Goal: Task Accomplishment & Management: Use online tool/utility

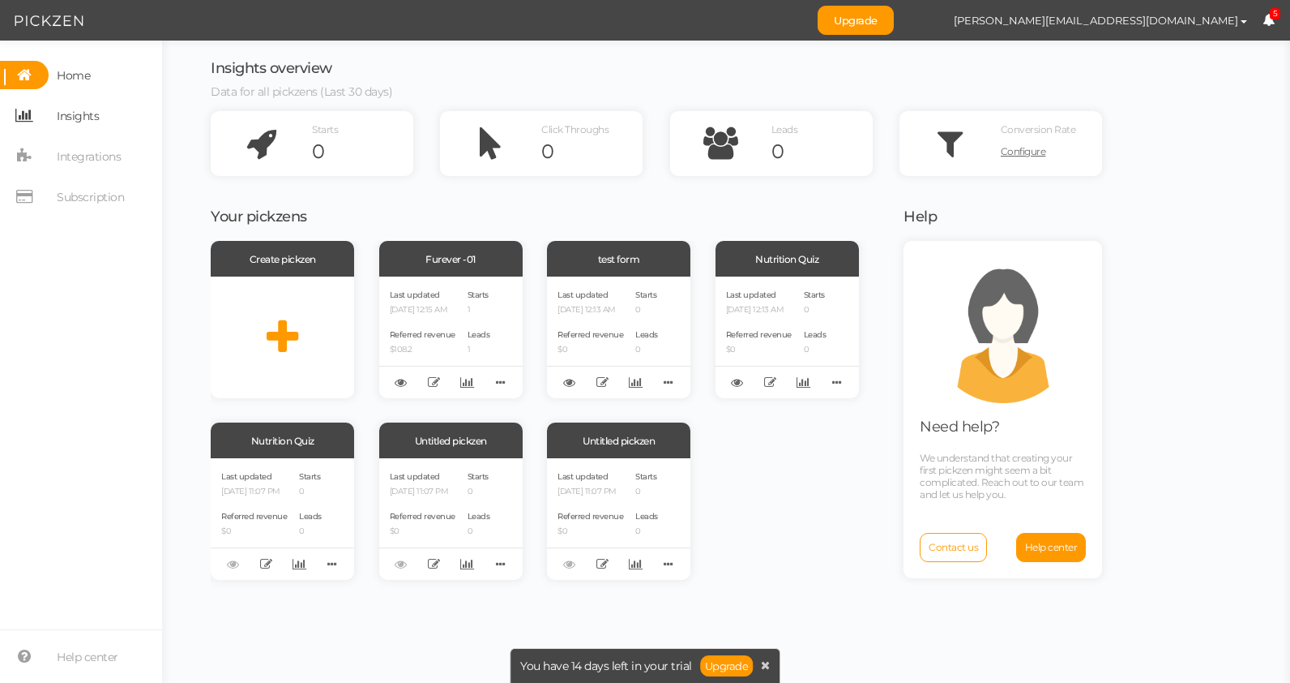
click at [49, 119] on span "Insights" at bounding box center [74, 115] width 50 height 28
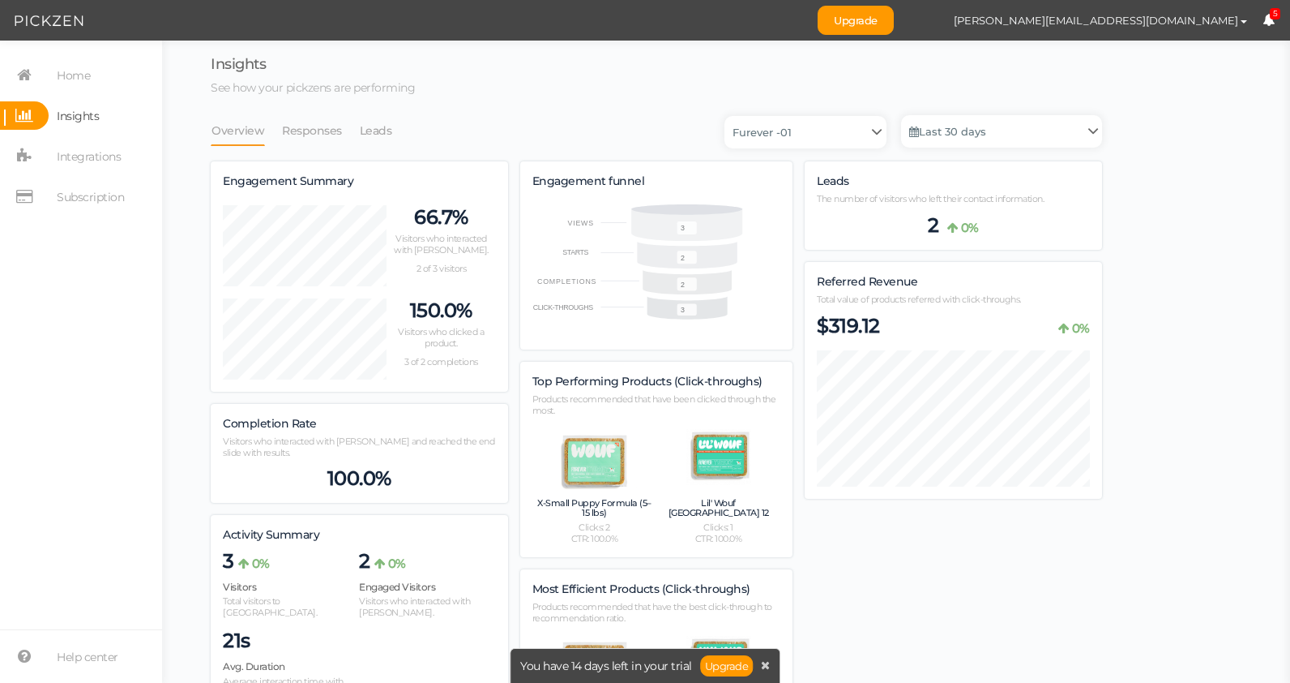
scroll to position [975, 892]
click at [84, 152] on span "Integrations" at bounding box center [89, 156] width 64 height 26
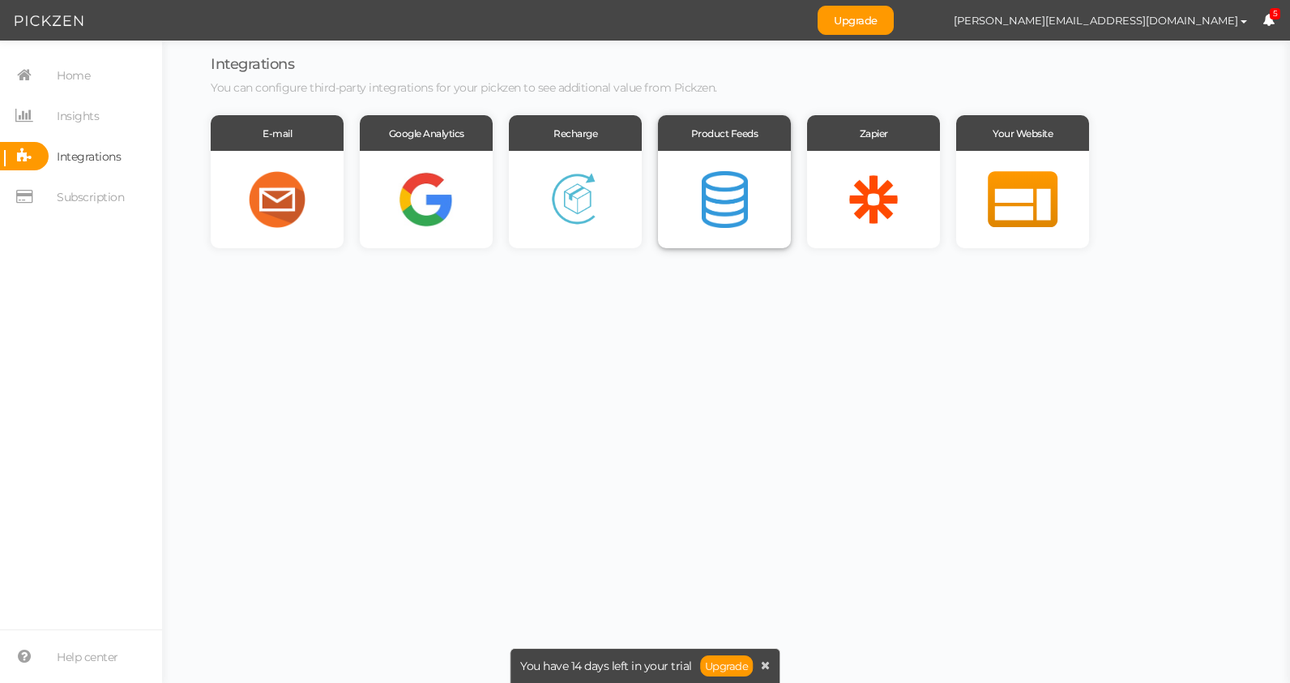
click at [733, 190] on div at bounding box center [724, 199] width 133 height 97
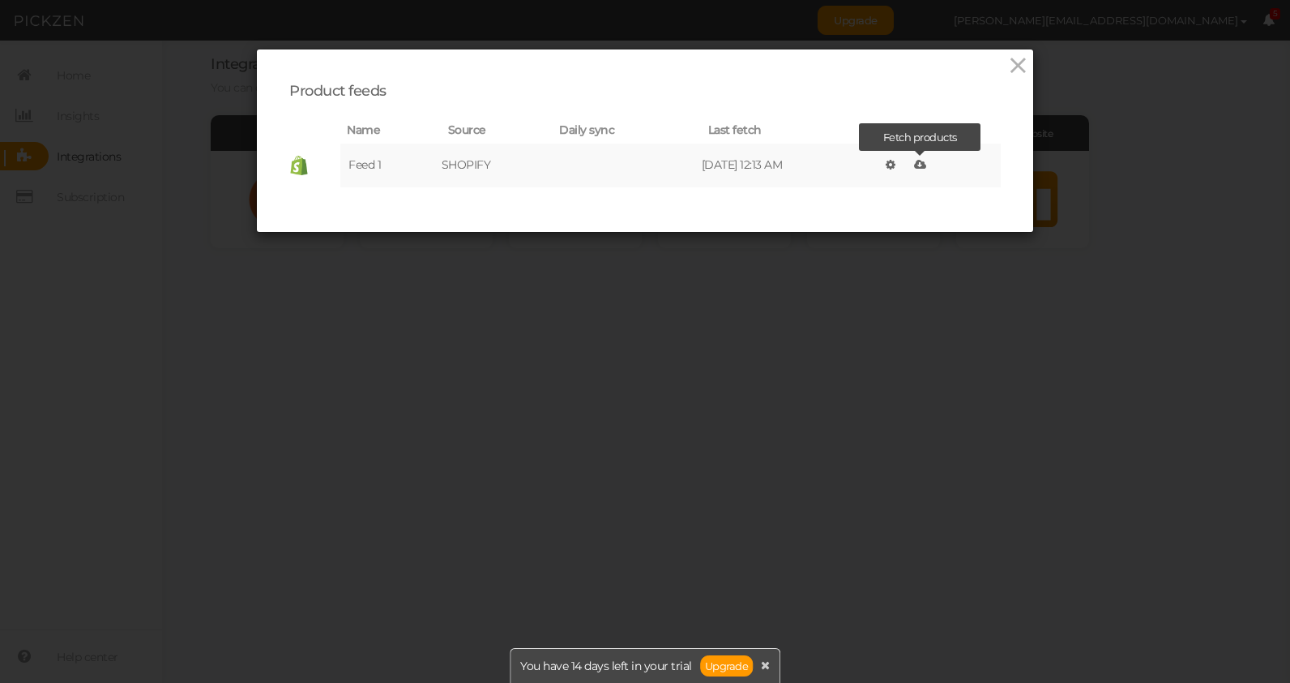
click at [927, 164] on icon at bounding box center [920, 164] width 12 height 11
click at [1022, 71] on icon at bounding box center [1019, 65] width 24 height 24
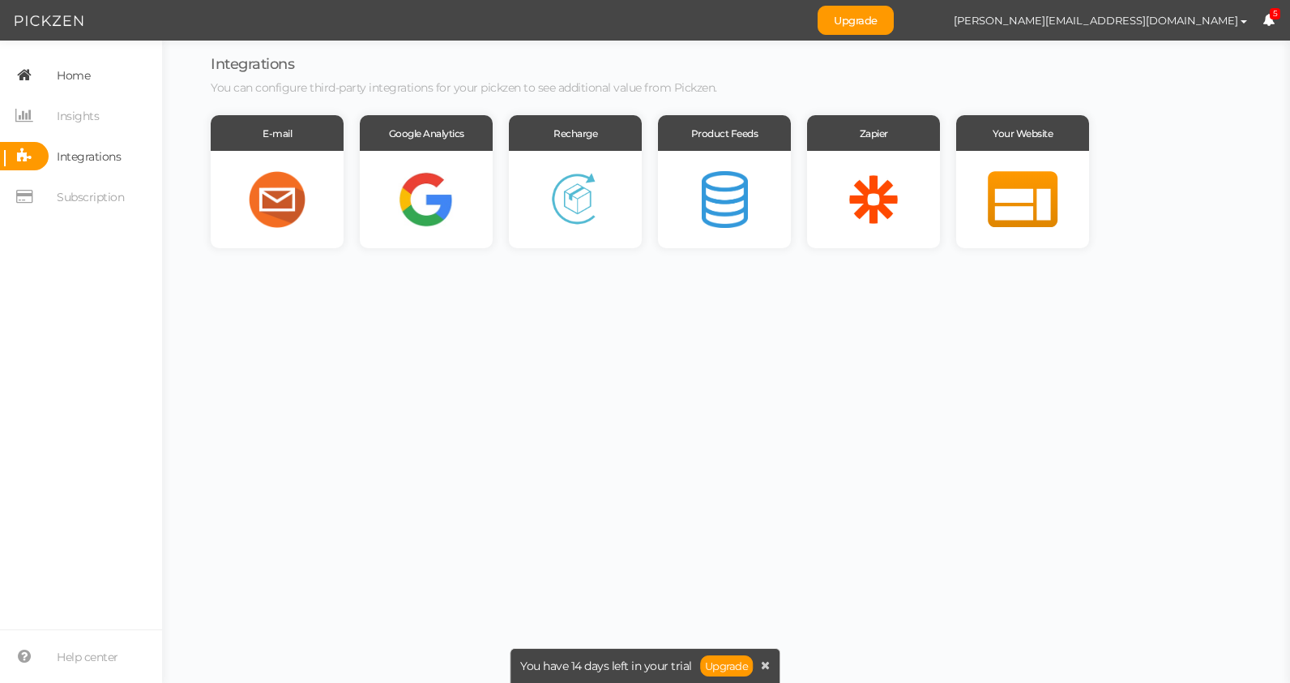
click at [30, 75] on icon at bounding box center [24, 75] width 49 height 28
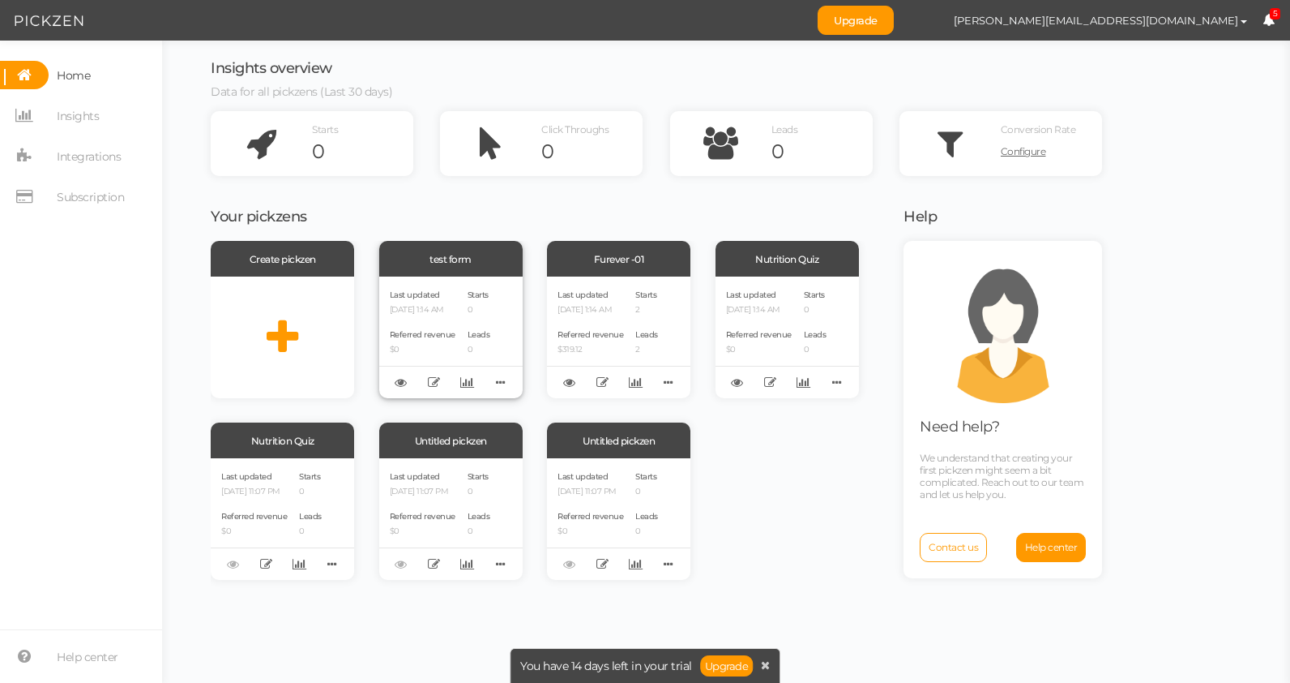
click at [453, 274] on div "test form" at bounding box center [450, 259] width 143 height 36
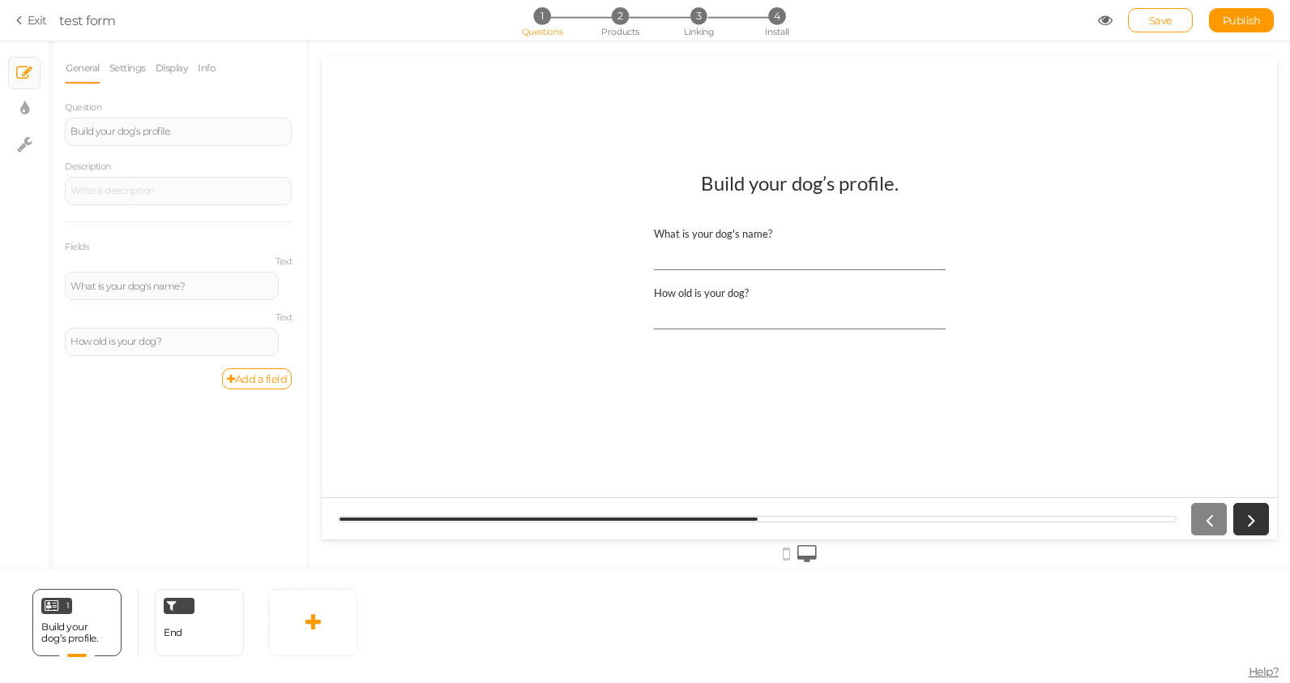
click at [24, 23] on icon at bounding box center [21, 20] width 11 height 15
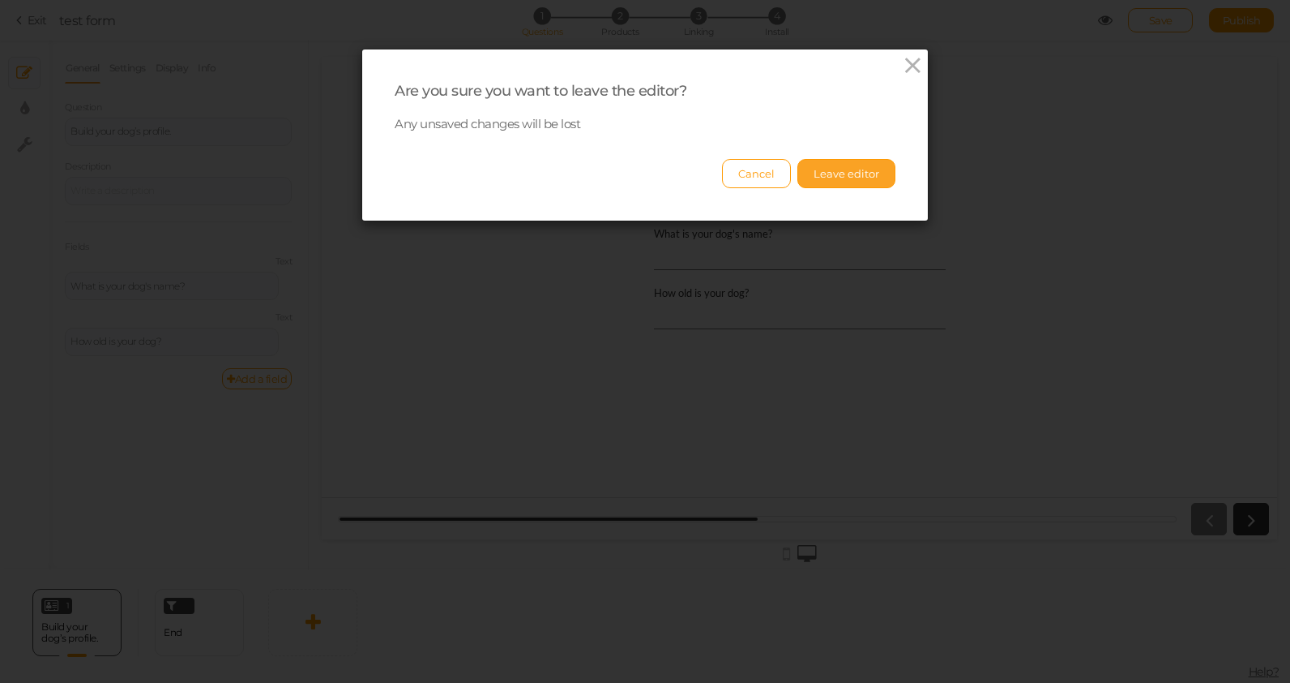
click at [853, 174] on button "Leave editor" at bounding box center [847, 173] width 98 height 29
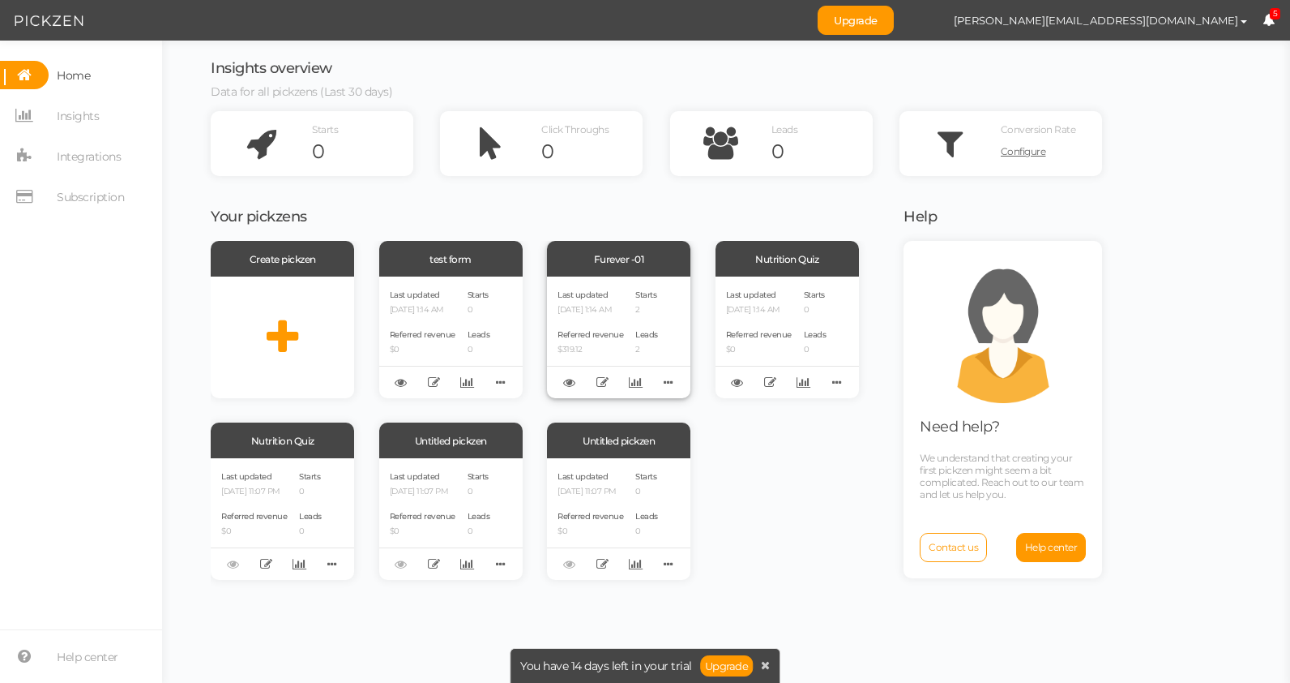
click at [623, 301] on div "Last updated 09/27/2025 1:14 AM" at bounding box center [591, 301] width 66 height 28
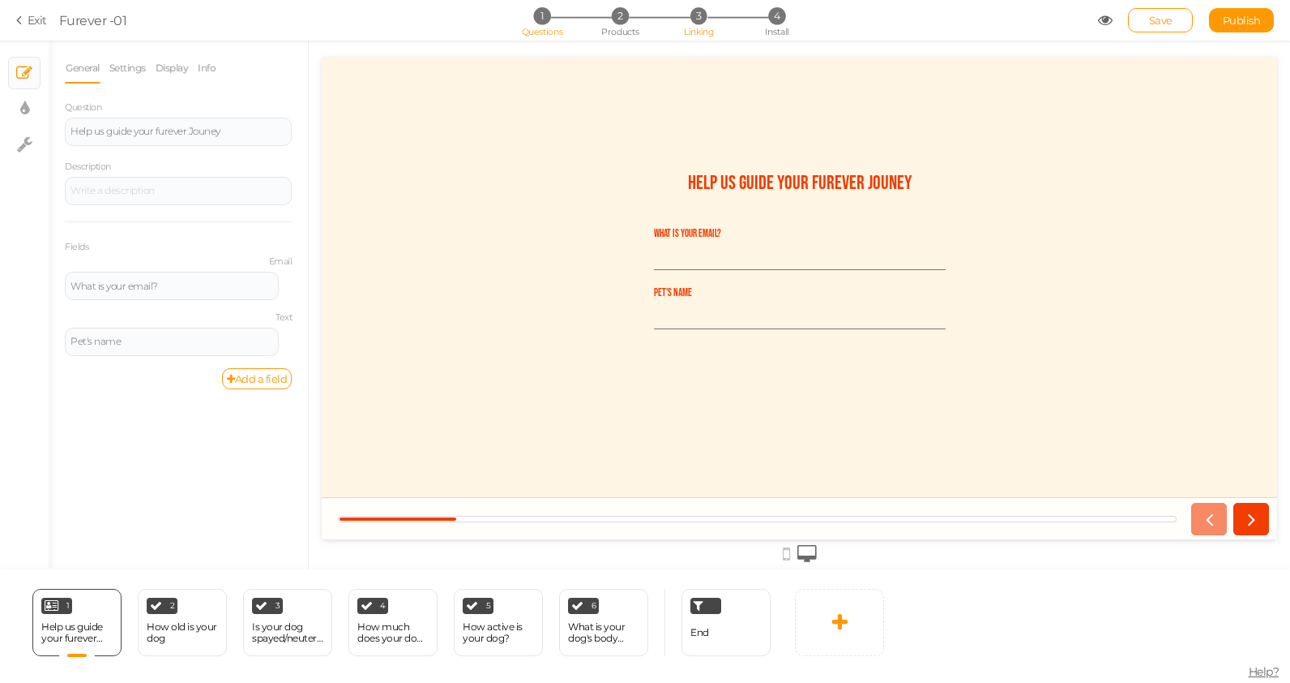
click at [704, 14] on span "3" at bounding box center [699, 15] width 17 height 17
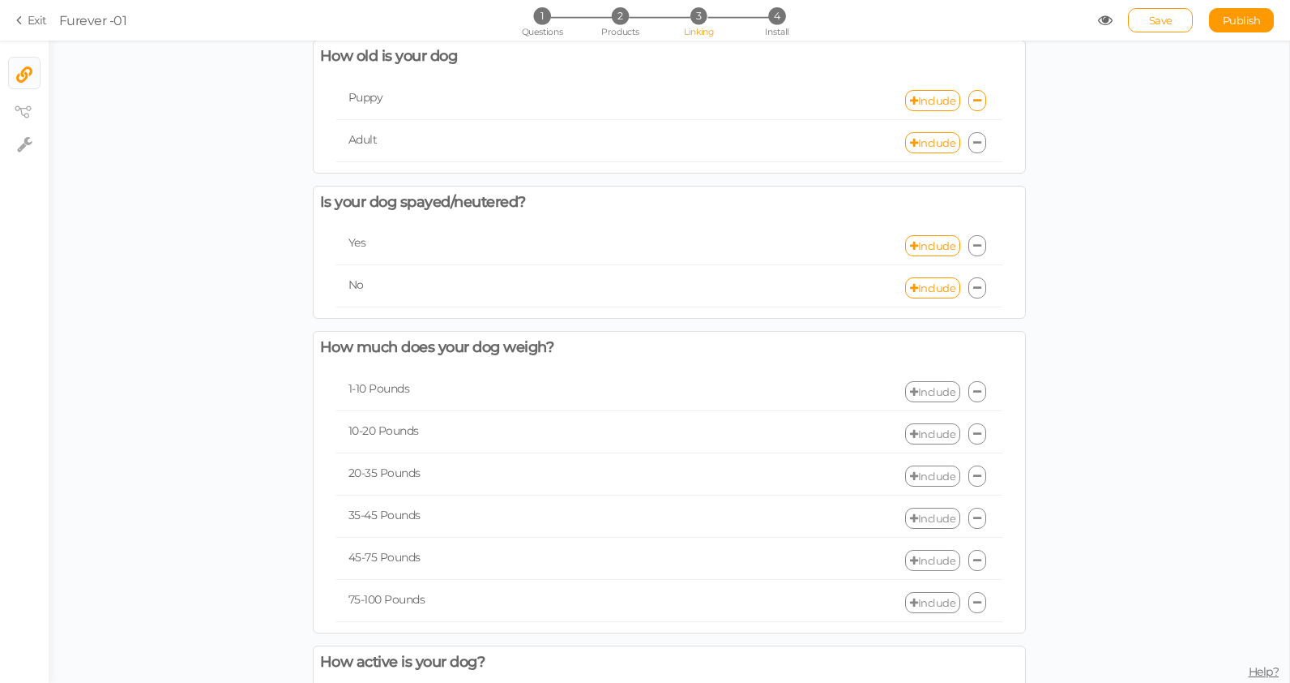
scroll to position [78, 0]
click at [24, 93] on link "× View tree" at bounding box center [24, 108] width 31 height 31
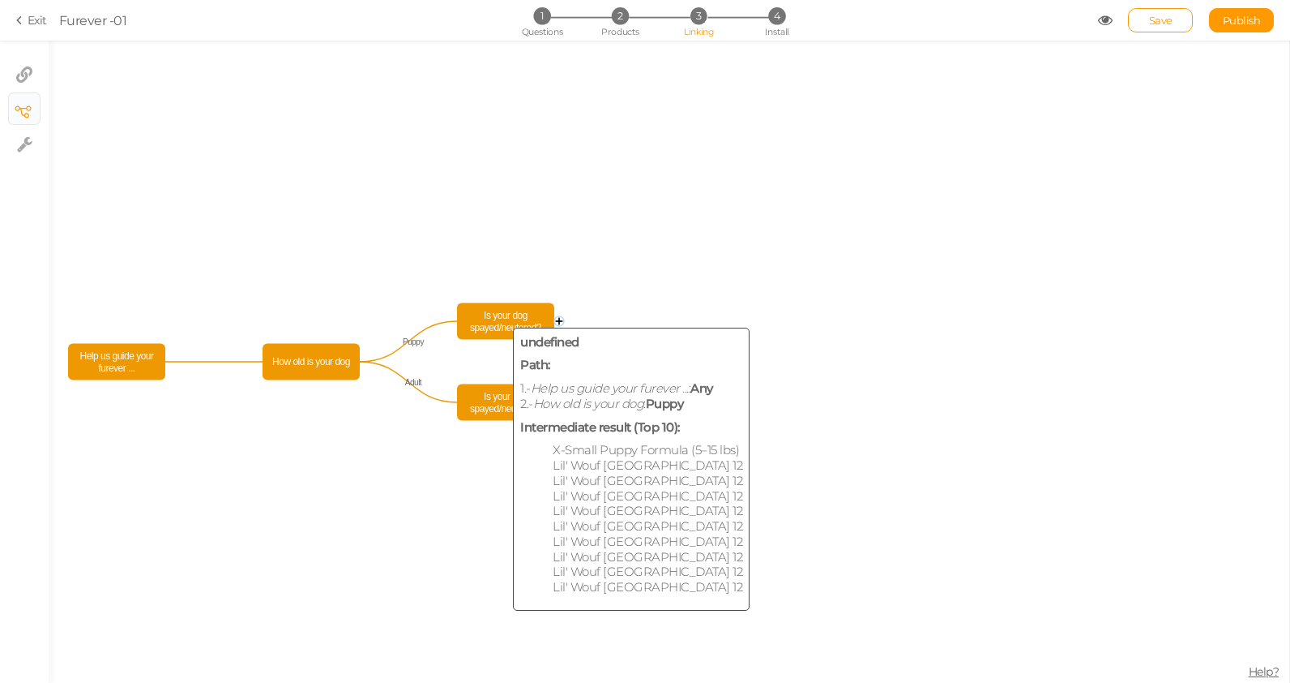
click at [493, 323] on span "Is your dog spayed/neutered?" at bounding box center [505, 321] width 89 height 28
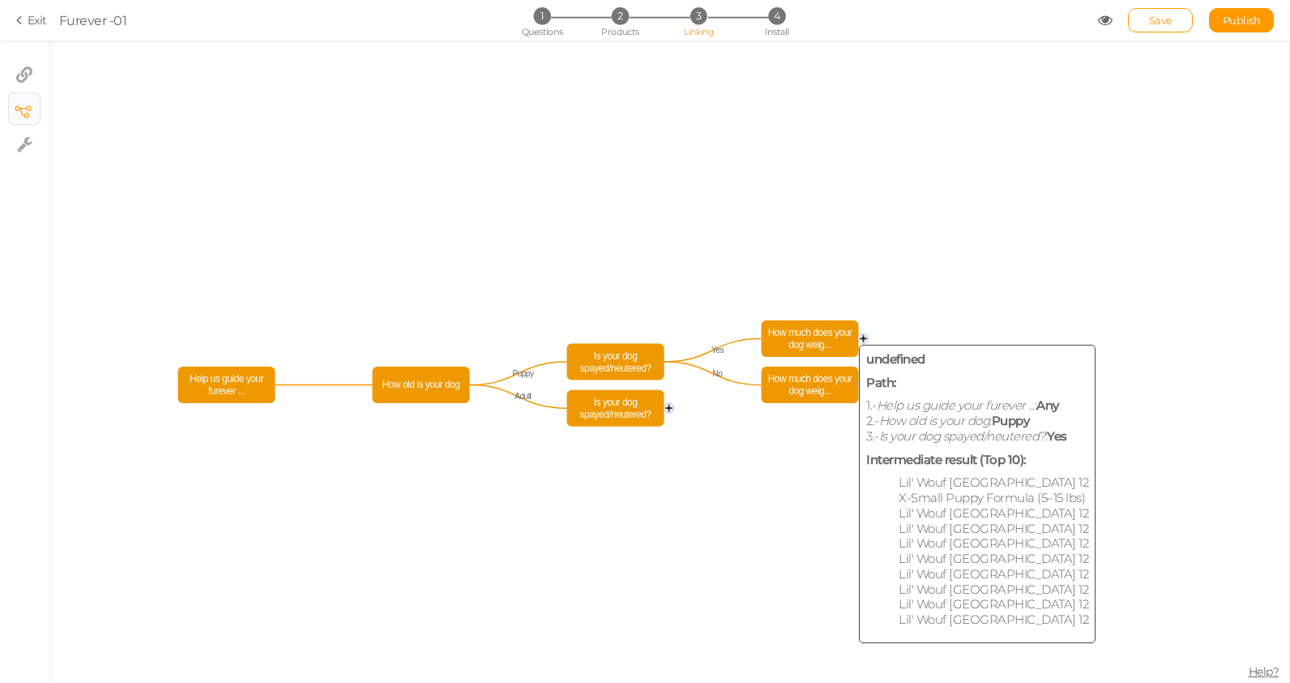
click at [820, 349] on span "How much does your dog weig..." at bounding box center [810, 338] width 89 height 28
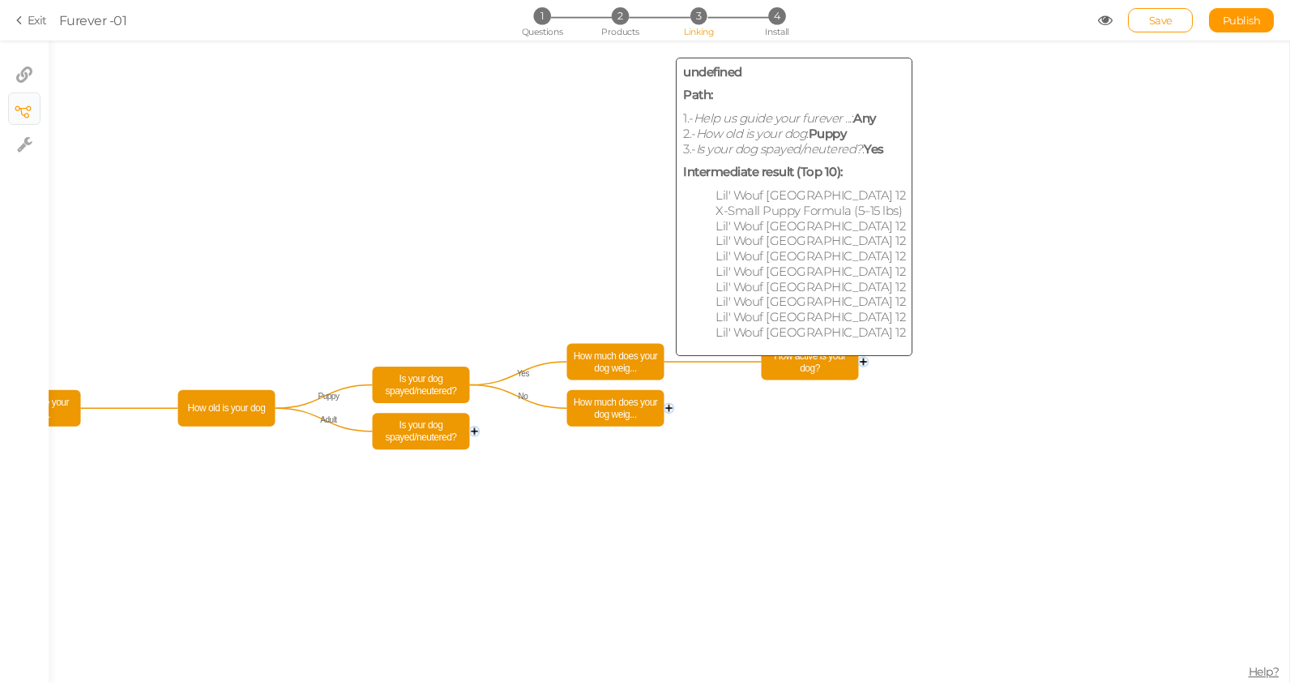
click at [623, 370] on span "How much does your dog weig..." at bounding box center [615, 362] width 89 height 28
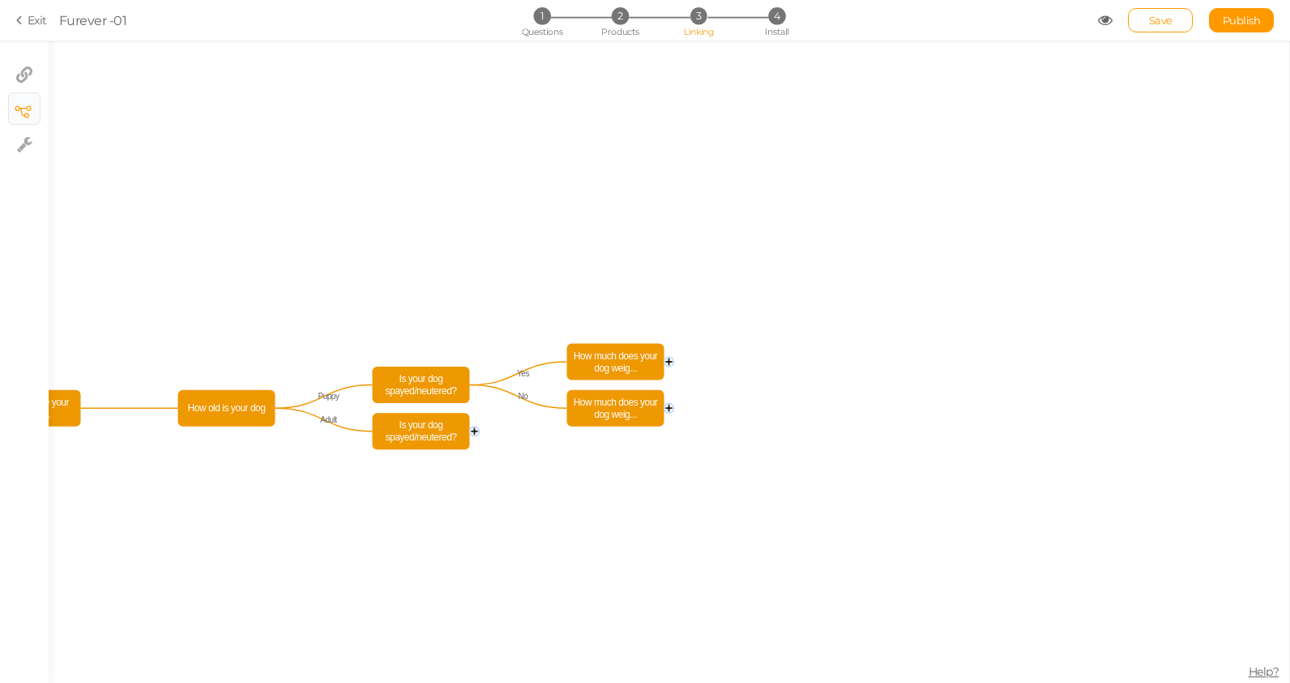
click at [669, 361] on circle at bounding box center [670, 362] width 10 height 10
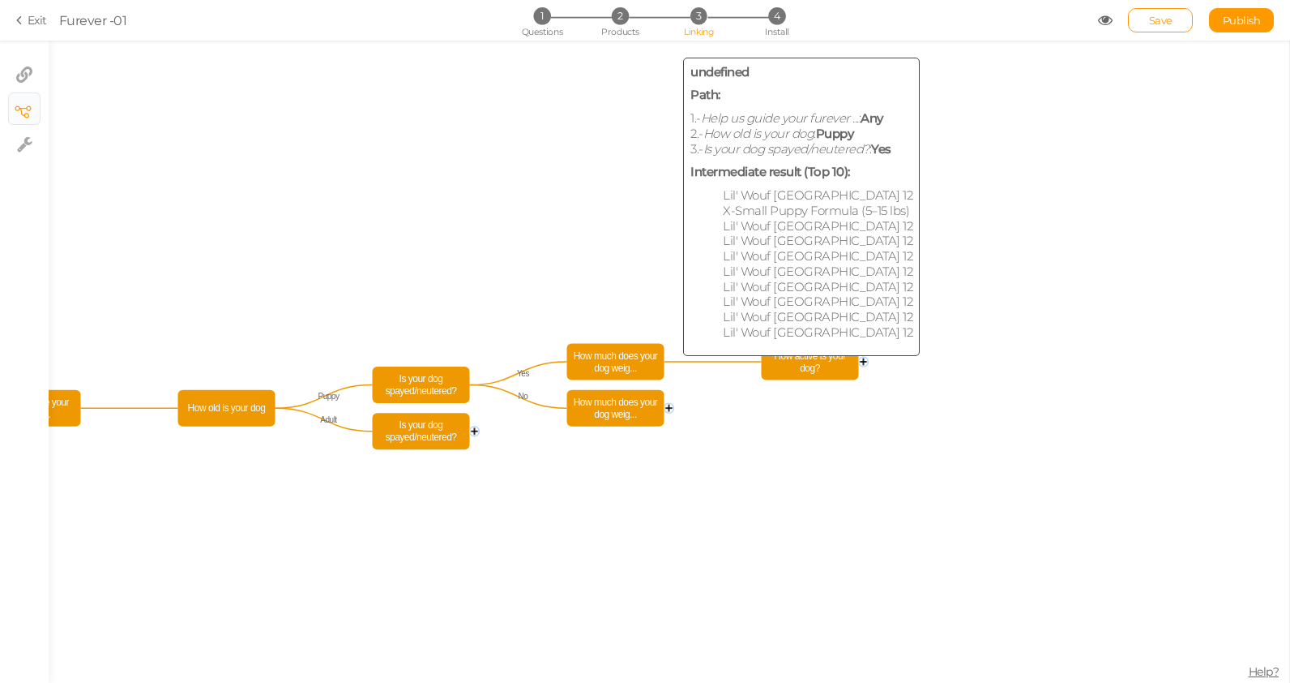
click at [661, 360] on rect at bounding box center [615, 362] width 97 height 36
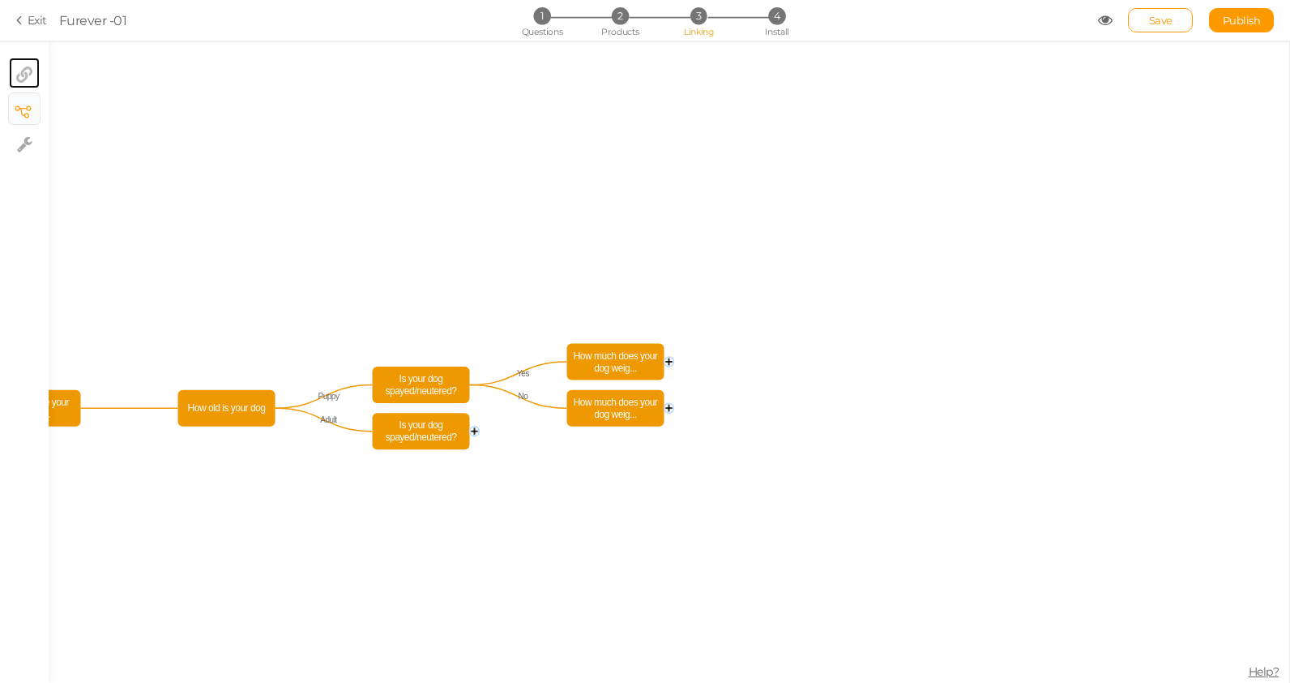
click at [16, 66] on tip-cont at bounding box center [24, 72] width 16 height 19
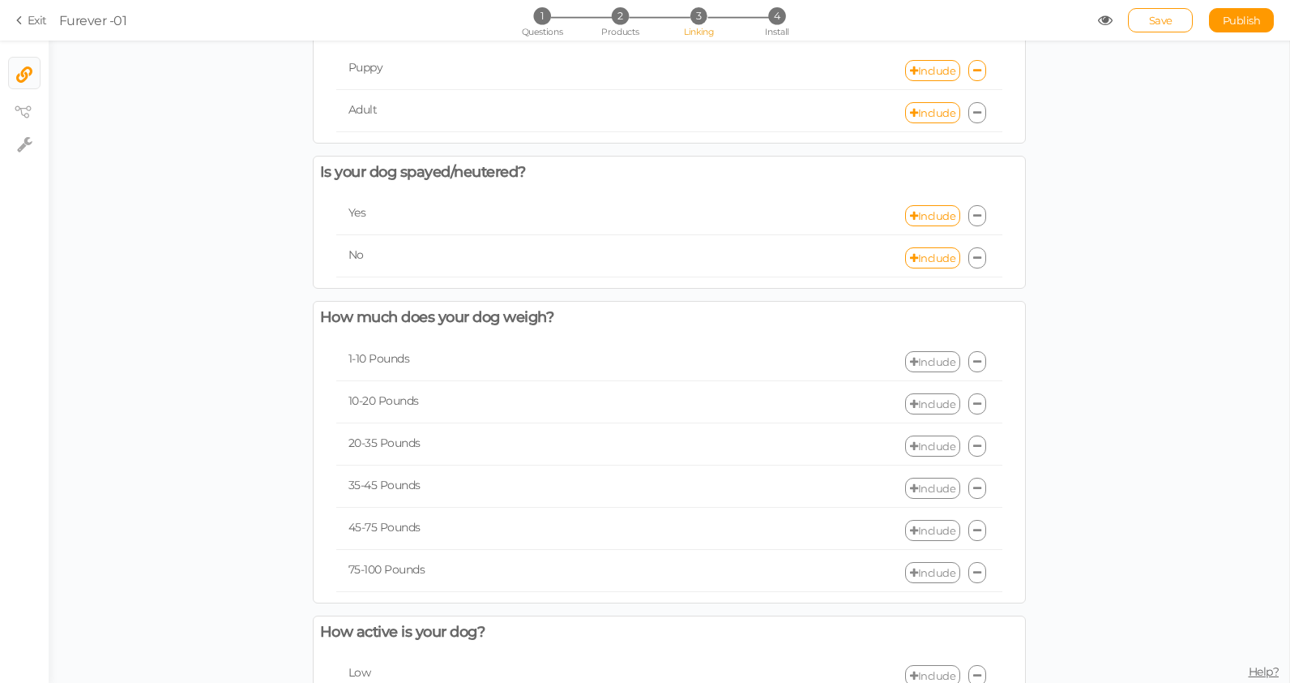
scroll to position [114, 0]
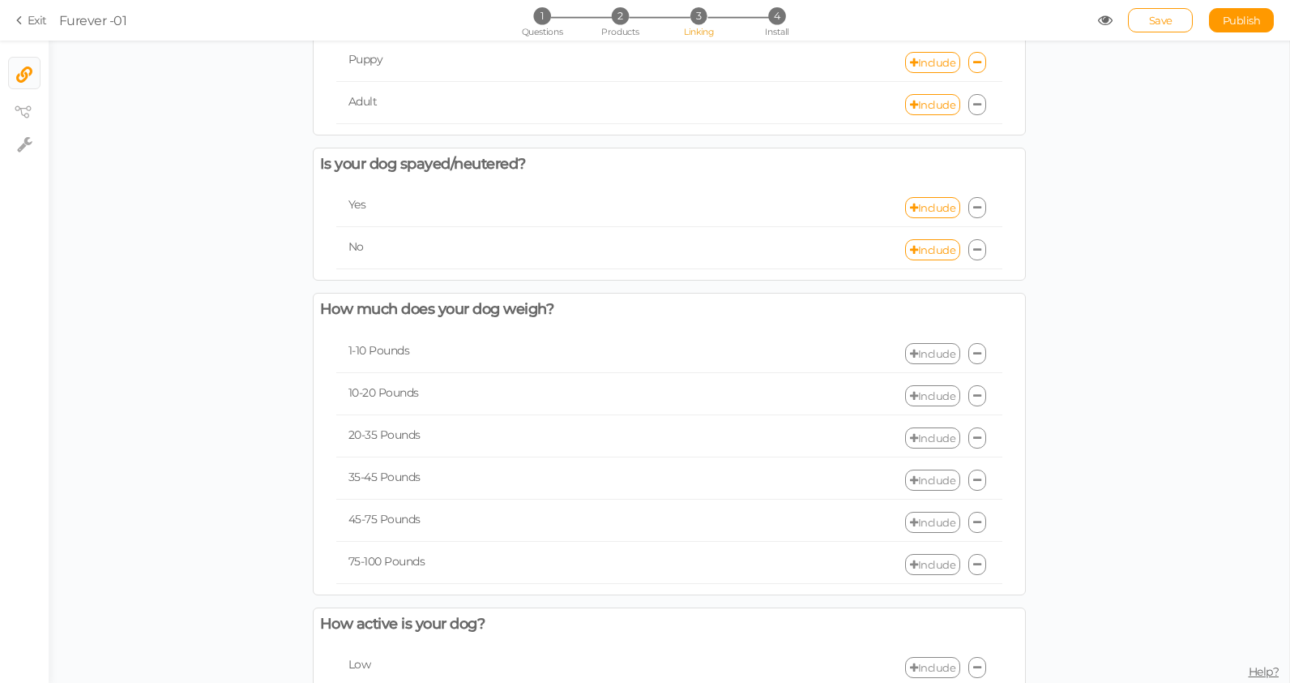
click at [924, 353] on link "Include" at bounding box center [932, 353] width 55 height 21
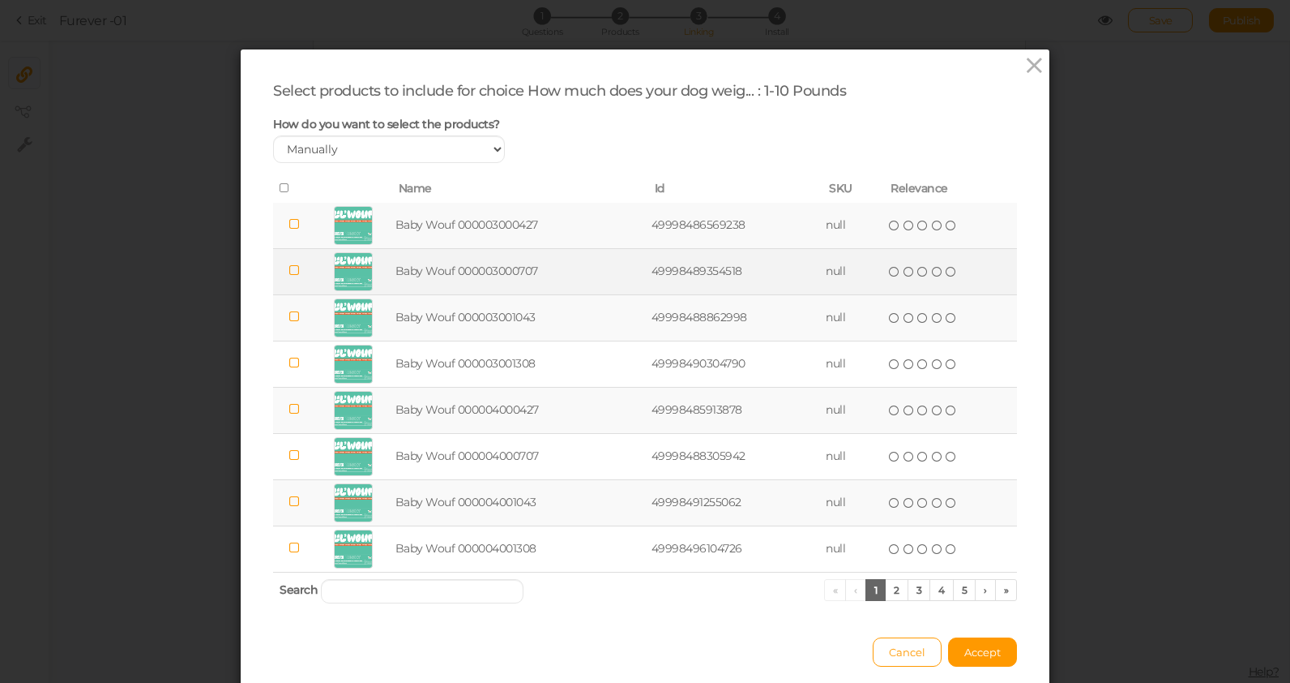
scroll to position [65, 0]
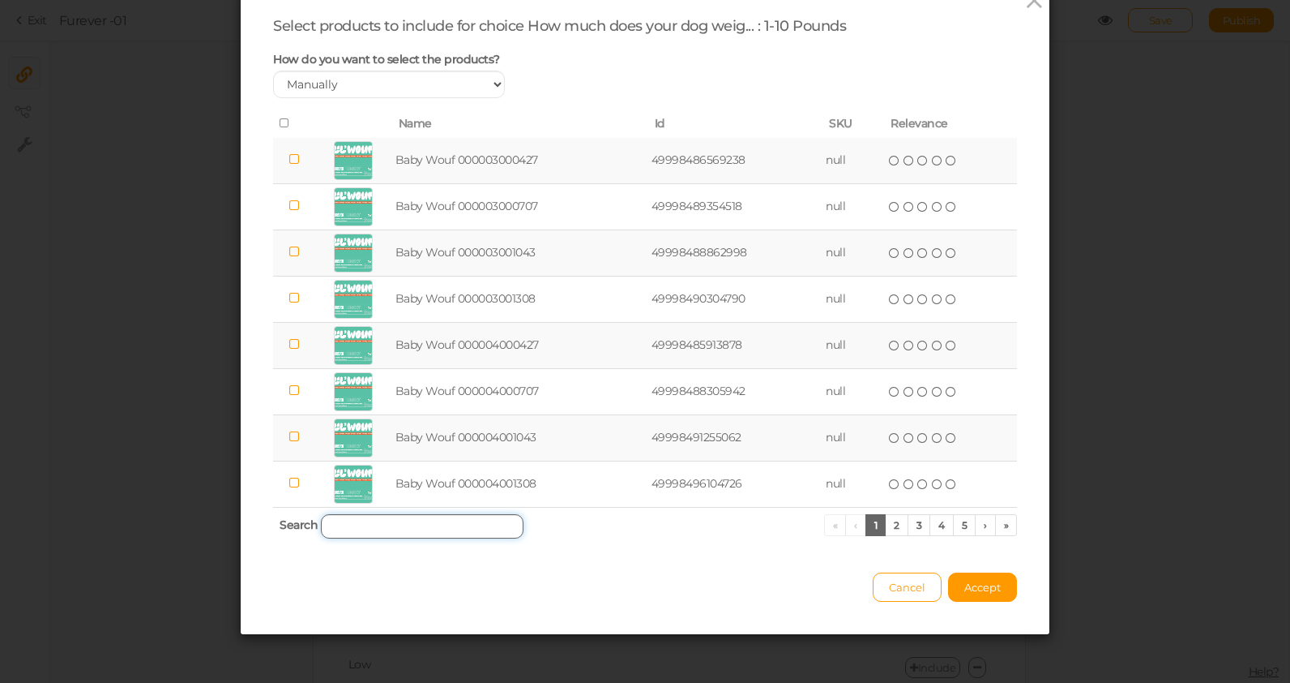
click at [381, 523] on input "search" at bounding box center [422, 526] width 203 height 24
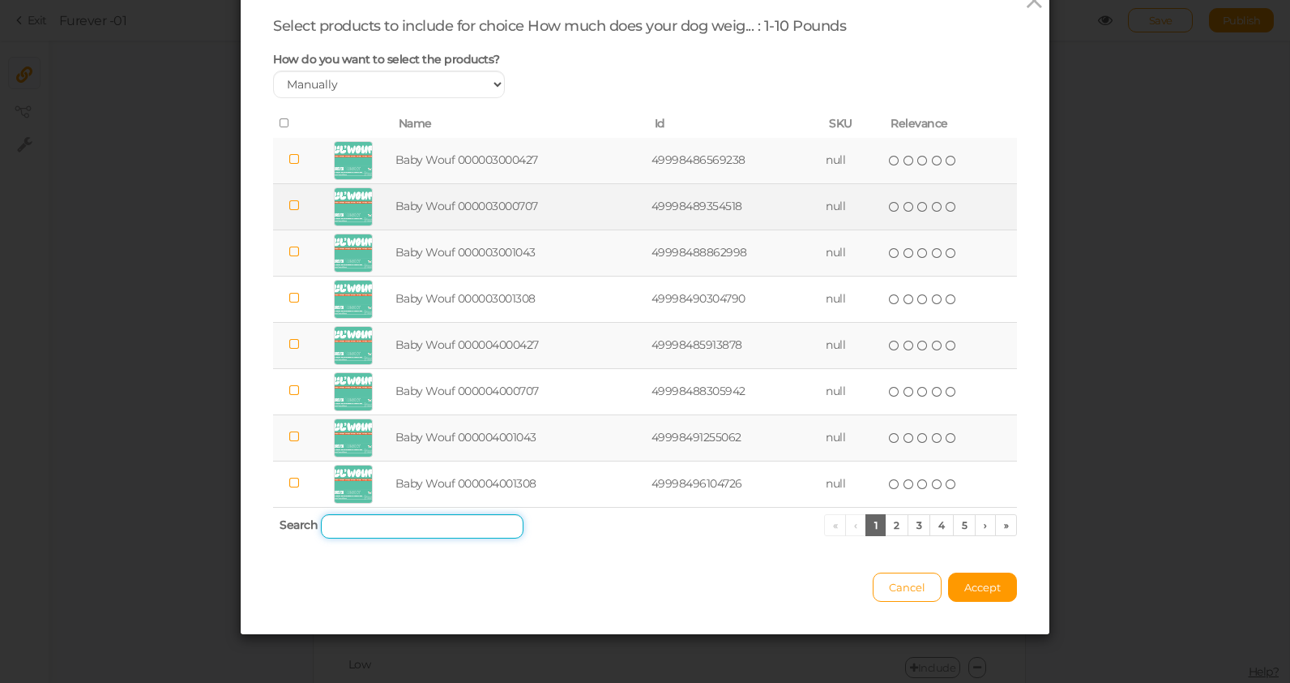
scroll to position [0, 0]
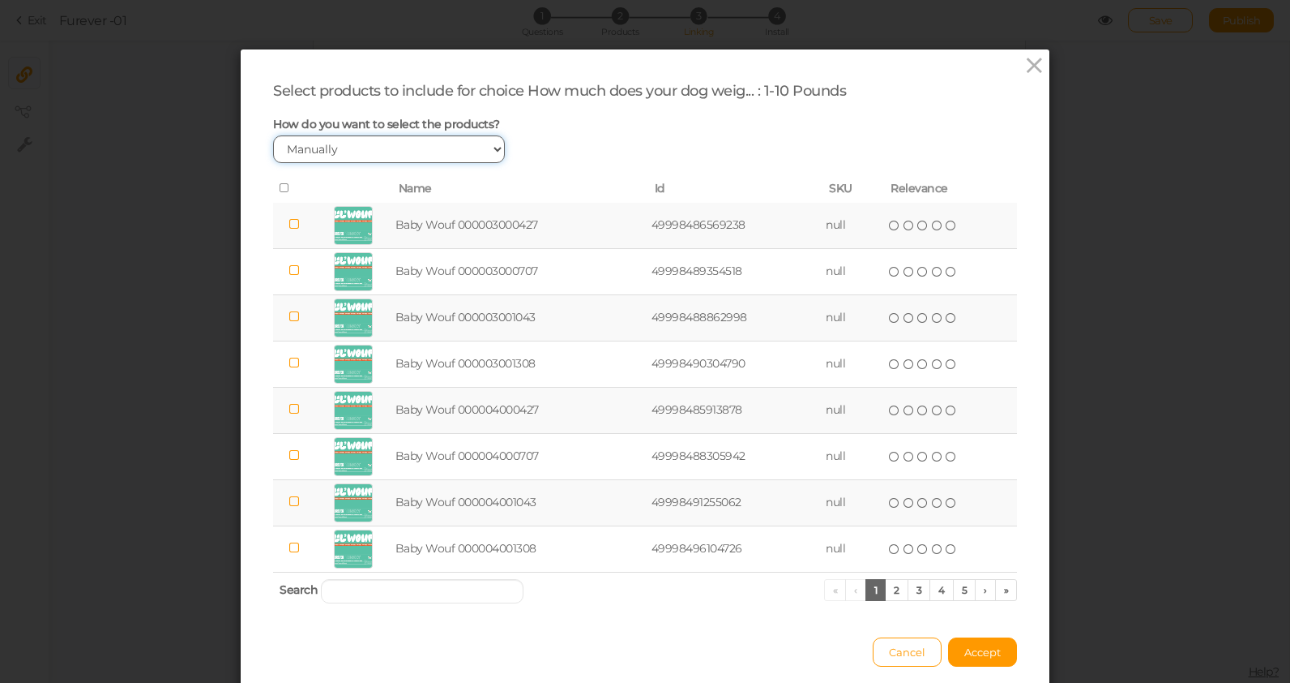
click at [353, 140] on select "Manually By tags By price" at bounding box center [389, 149] width 232 height 28
select select "expr"
click at [273, 135] on select "Manually By tags By price" at bounding box center [389, 149] width 232 height 28
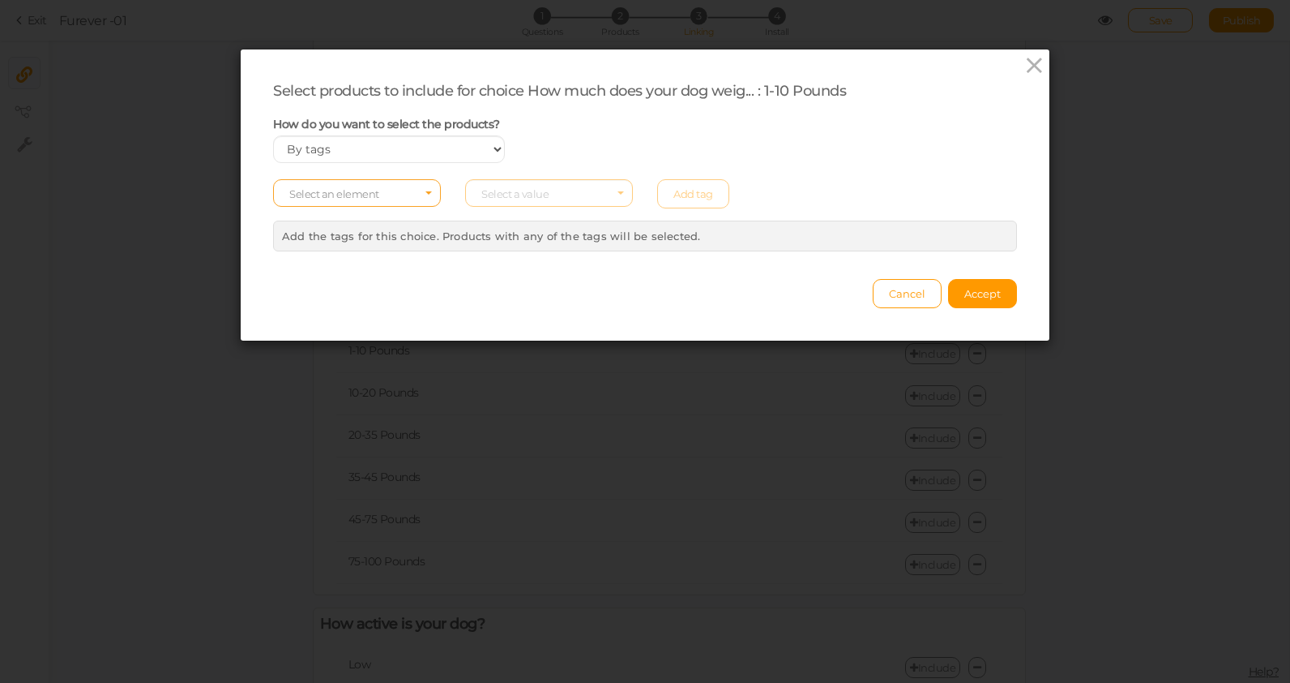
click at [353, 197] on span "Select an element" at bounding box center [334, 193] width 90 height 13
click at [336, 237] on span "tag" at bounding box center [357, 238] width 166 height 19
click at [558, 191] on span "Select a value" at bounding box center [549, 193] width 168 height 28
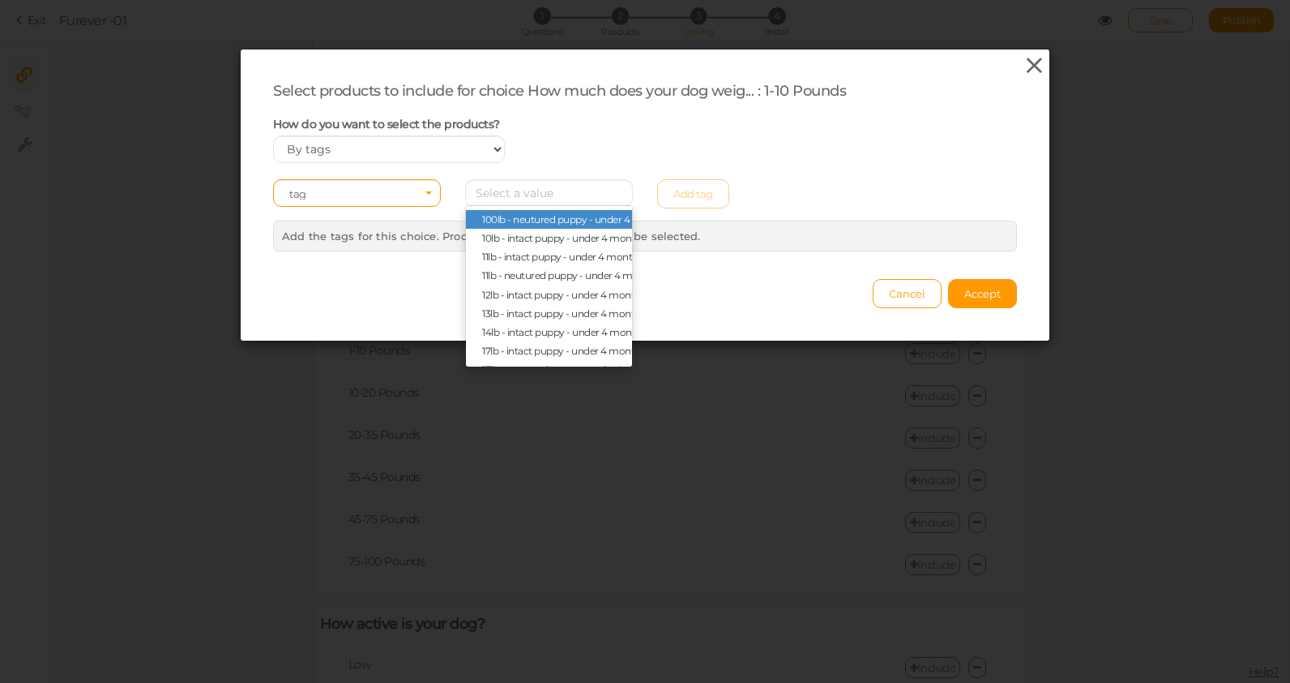
click at [1023, 57] on icon at bounding box center [1035, 65] width 24 height 24
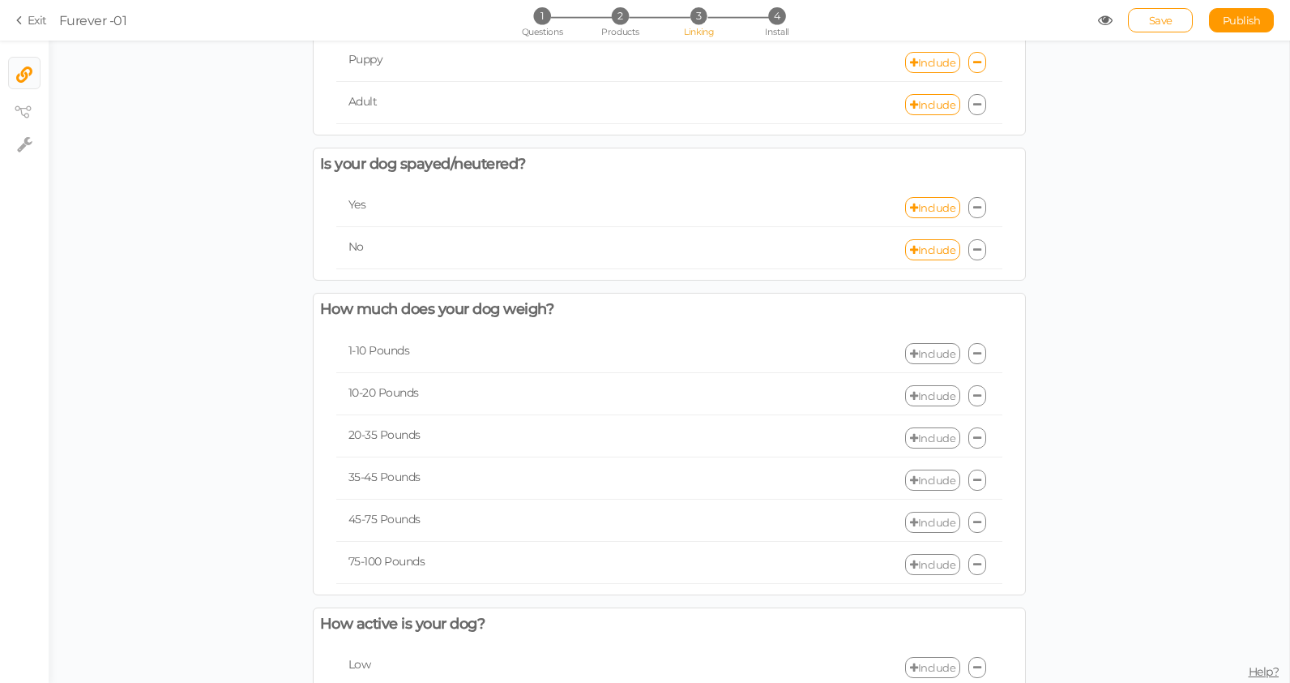
click at [923, 352] on link "Include" at bounding box center [932, 353] width 55 height 21
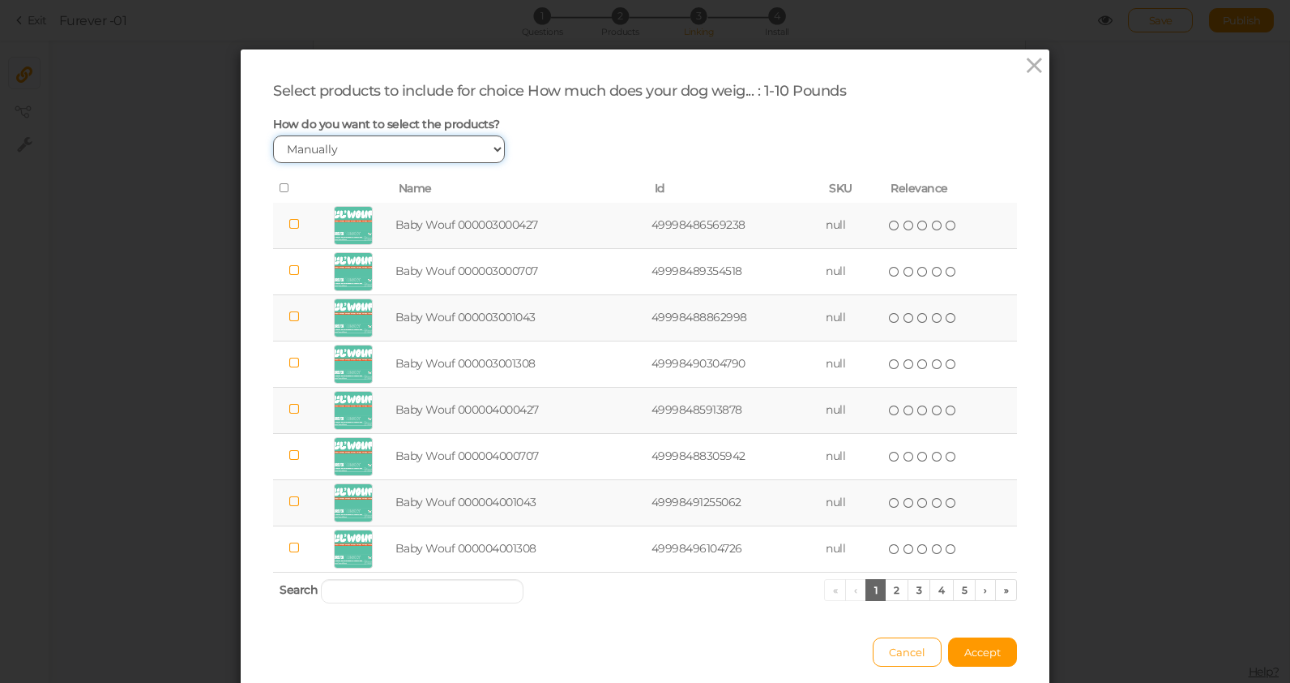
click at [353, 147] on select "Manually By tags By price" at bounding box center [389, 149] width 232 height 28
click at [273, 135] on select "Manually By tags By price" at bounding box center [389, 149] width 232 height 28
click at [355, 143] on select "Manually By tags By price" at bounding box center [389, 149] width 232 height 28
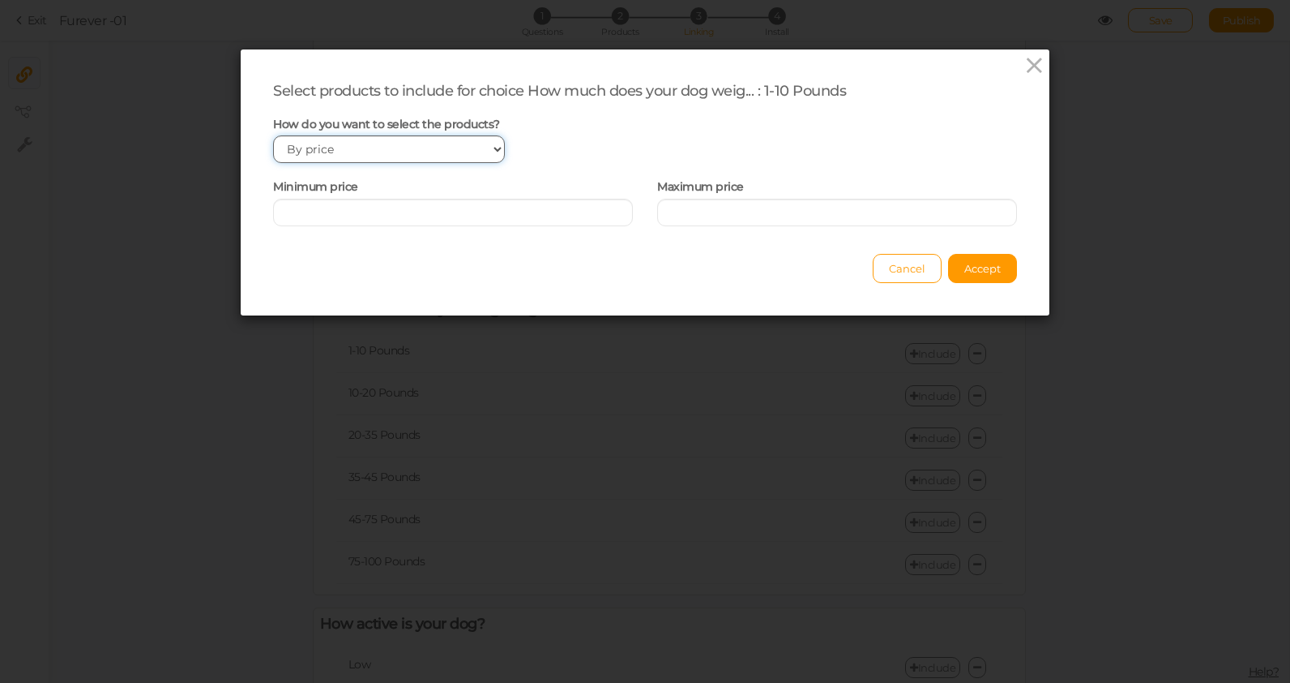
select select "expr"
click at [273, 135] on select "Manually By tags By price" at bounding box center [389, 149] width 232 height 28
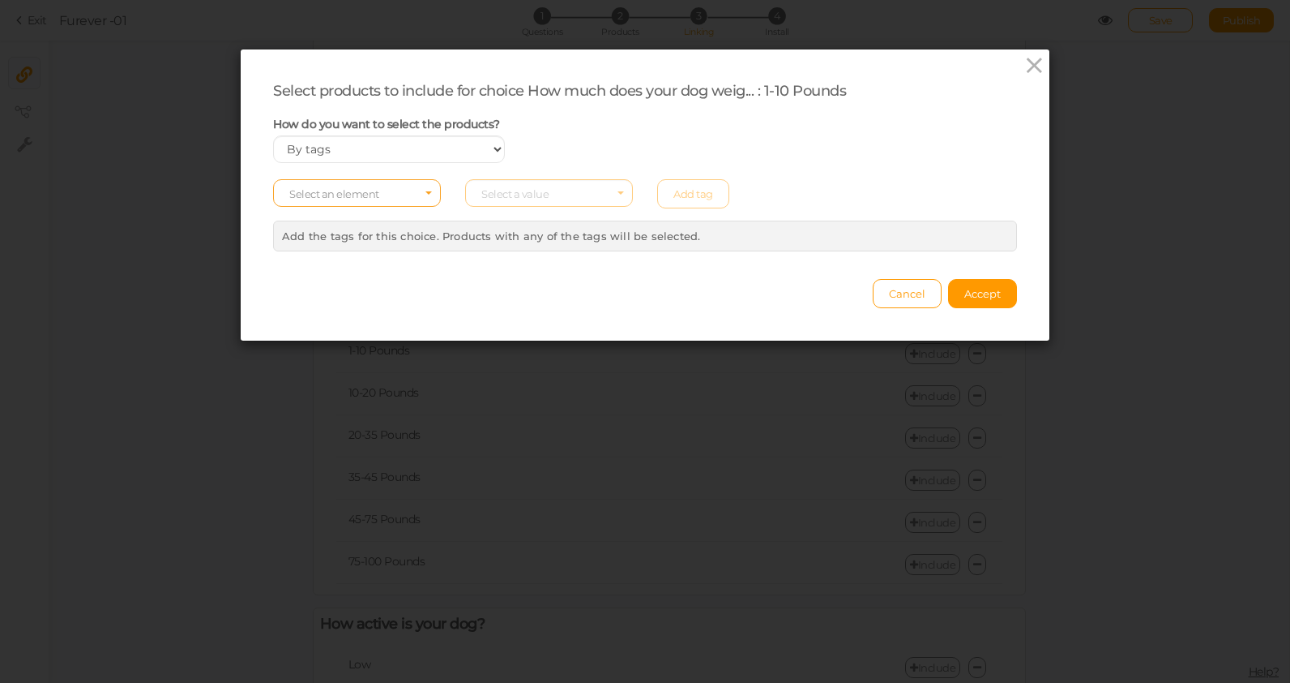
click at [366, 197] on span "Select an element" at bounding box center [334, 193] width 90 height 13
click at [366, 239] on span "tag" at bounding box center [357, 238] width 166 height 19
click at [550, 197] on span "Select a value" at bounding box center [549, 193] width 168 height 28
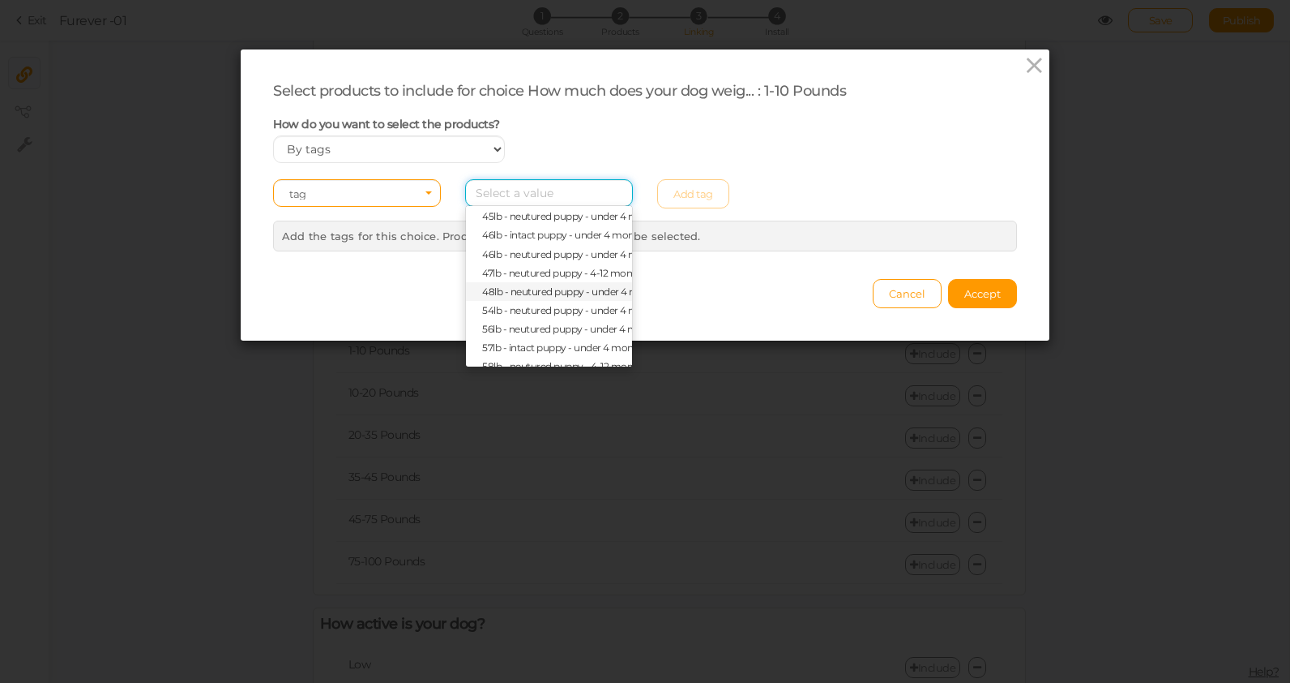
scroll to position [954, 0]
click at [500, 332] on span "9lb - neutured puppy - under 4 months" at bounding box center [570, 334] width 177 height 12
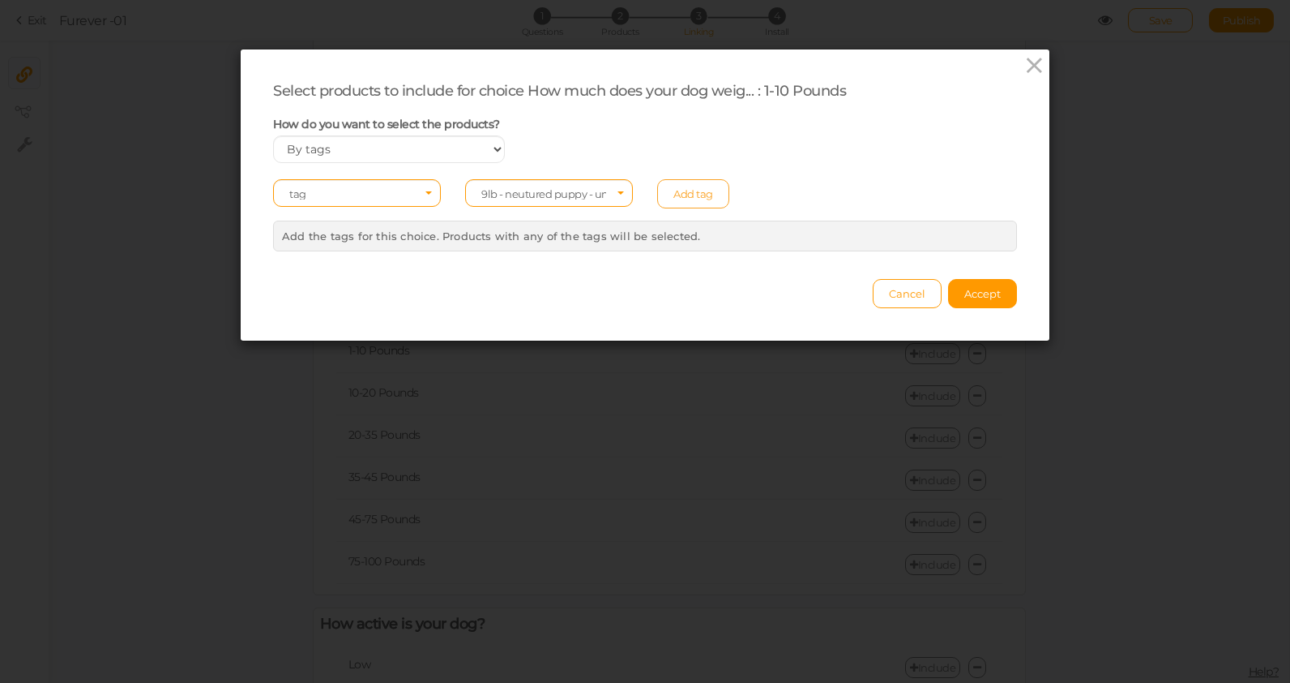
click at [704, 192] on link "Add tag" at bounding box center [693, 193] width 72 height 29
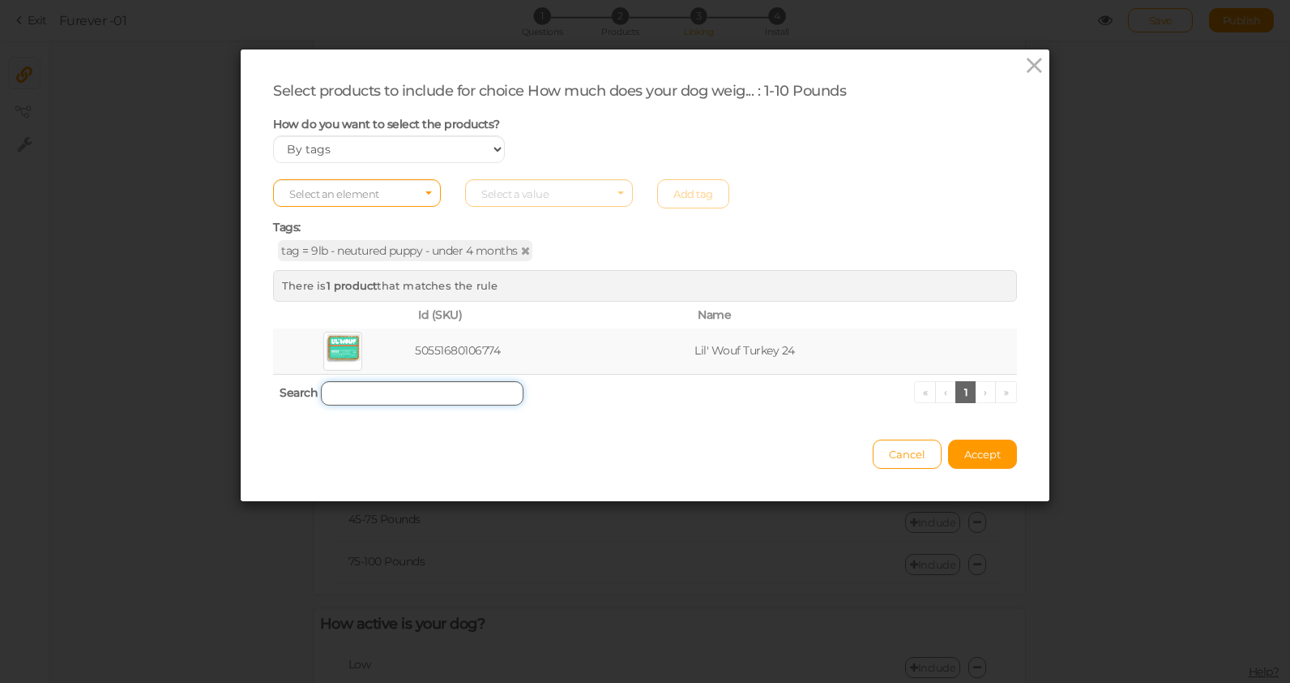
click at [462, 391] on input "search" at bounding box center [422, 393] width 203 height 24
click at [384, 182] on span "Select an element" at bounding box center [357, 193] width 168 height 28
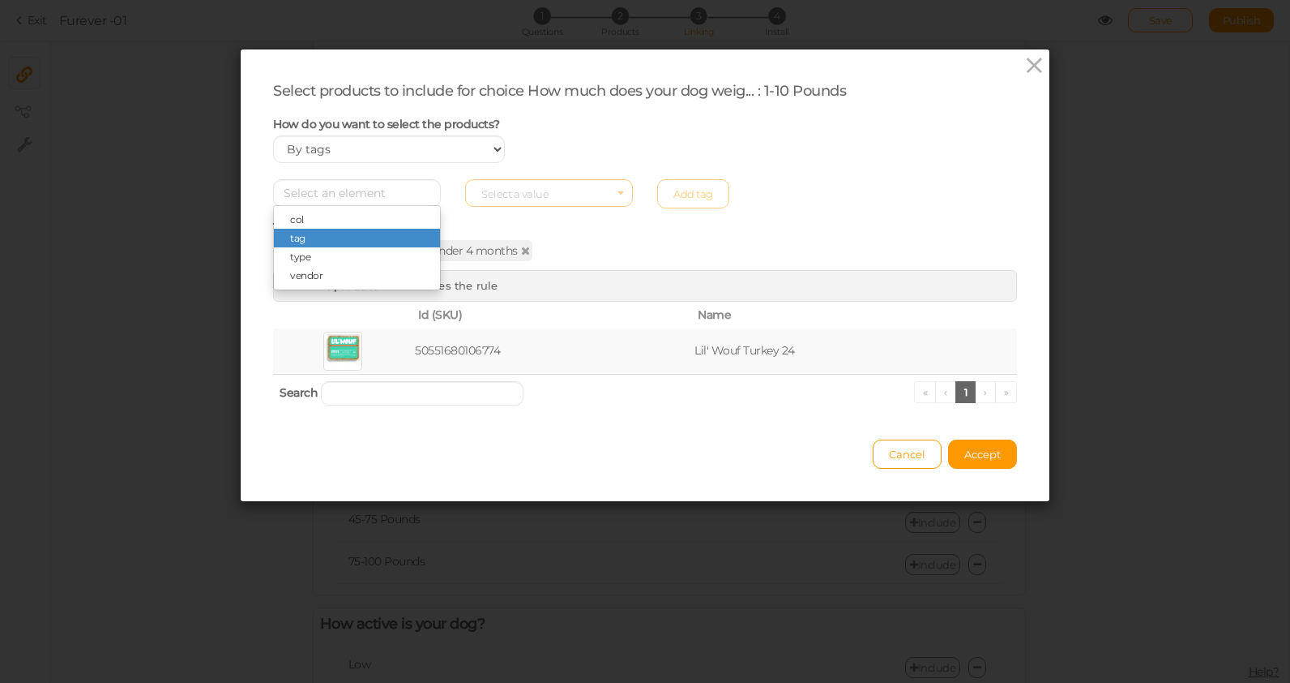
click at [372, 239] on span "tag" at bounding box center [357, 238] width 166 height 19
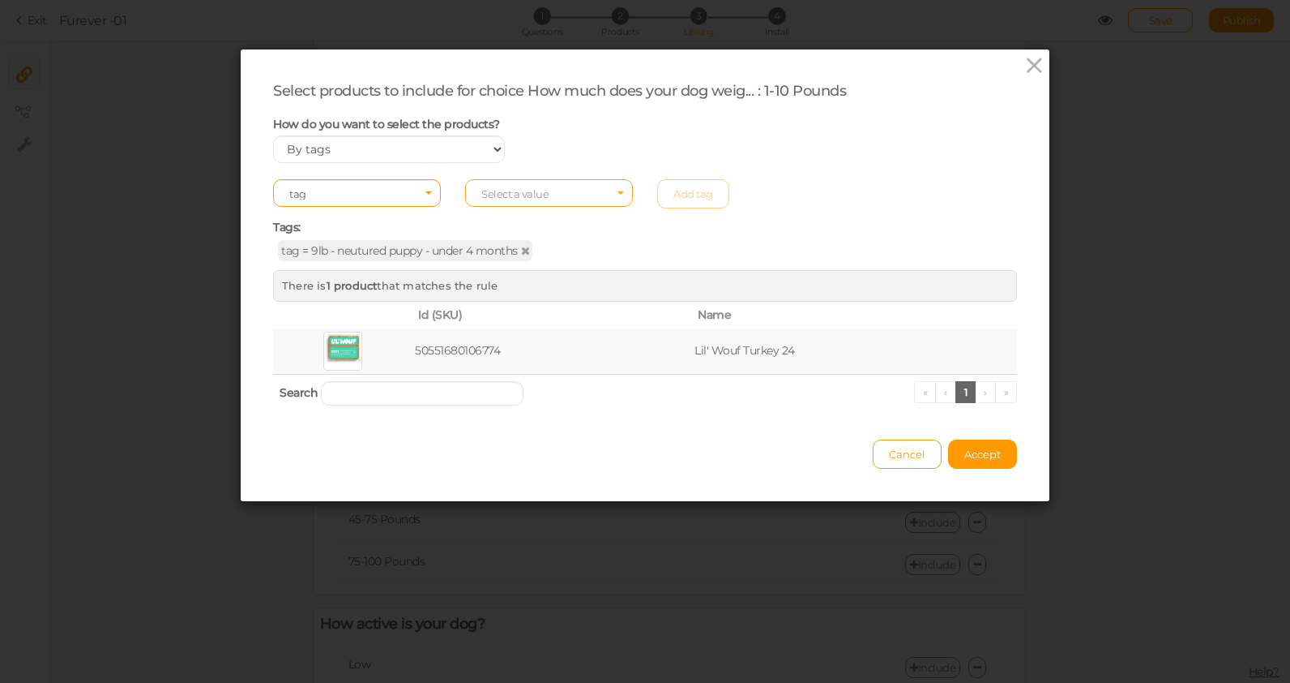
click at [516, 194] on span "Select a value" at bounding box center [514, 193] width 67 height 13
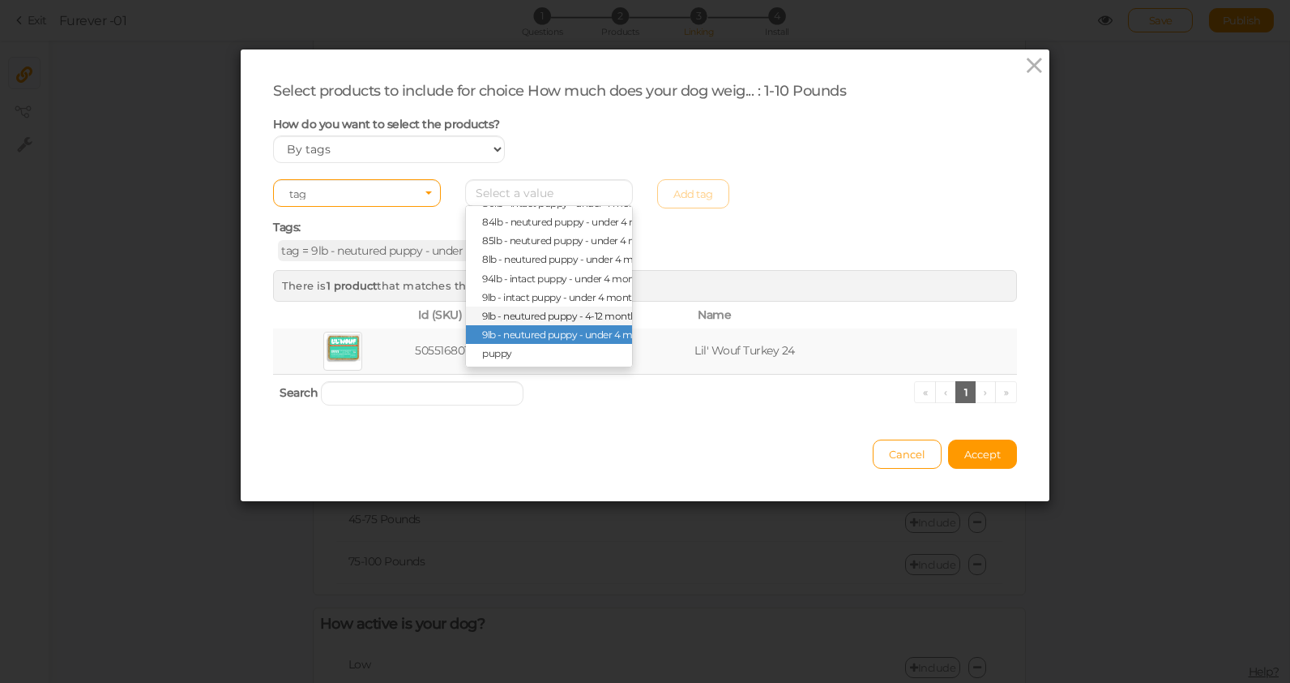
click at [512, 311] on span "9lb - neutured puppy - 4-12 months" at bounding box center [561, 316] width 159 height 12
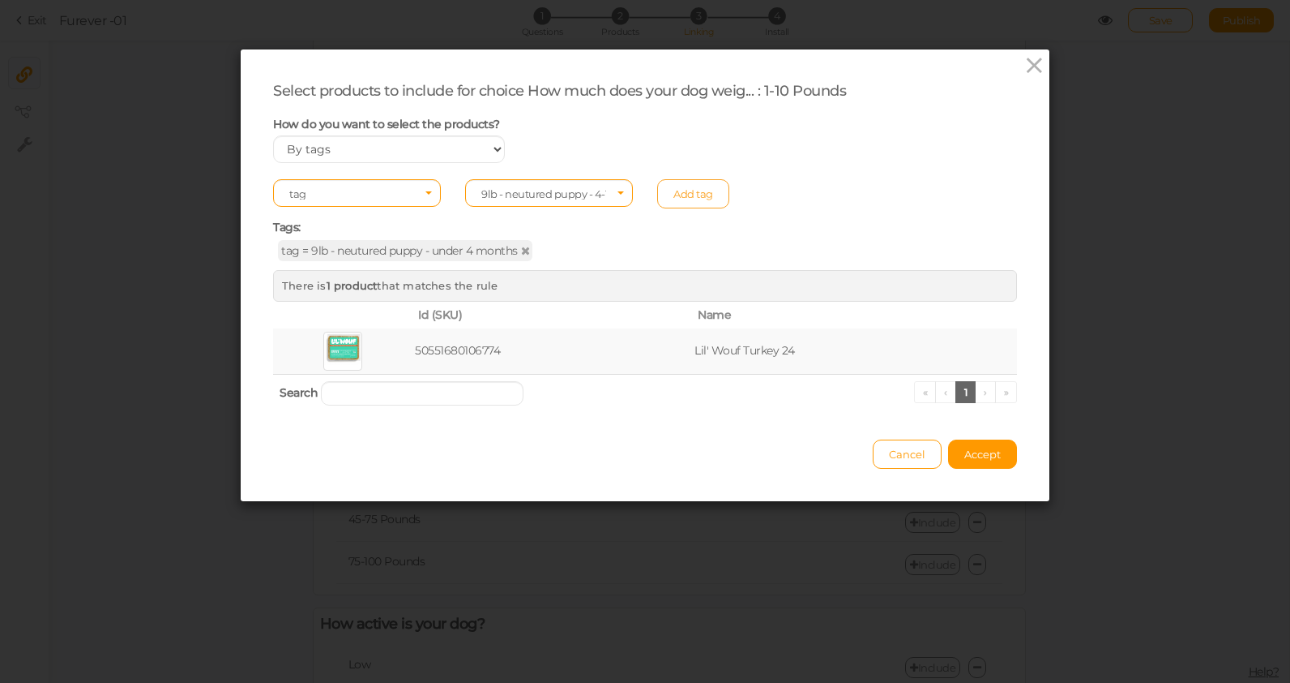
click at [690, 198] on link "Add tag" at bounding box center [693, 193] width 72 height 29
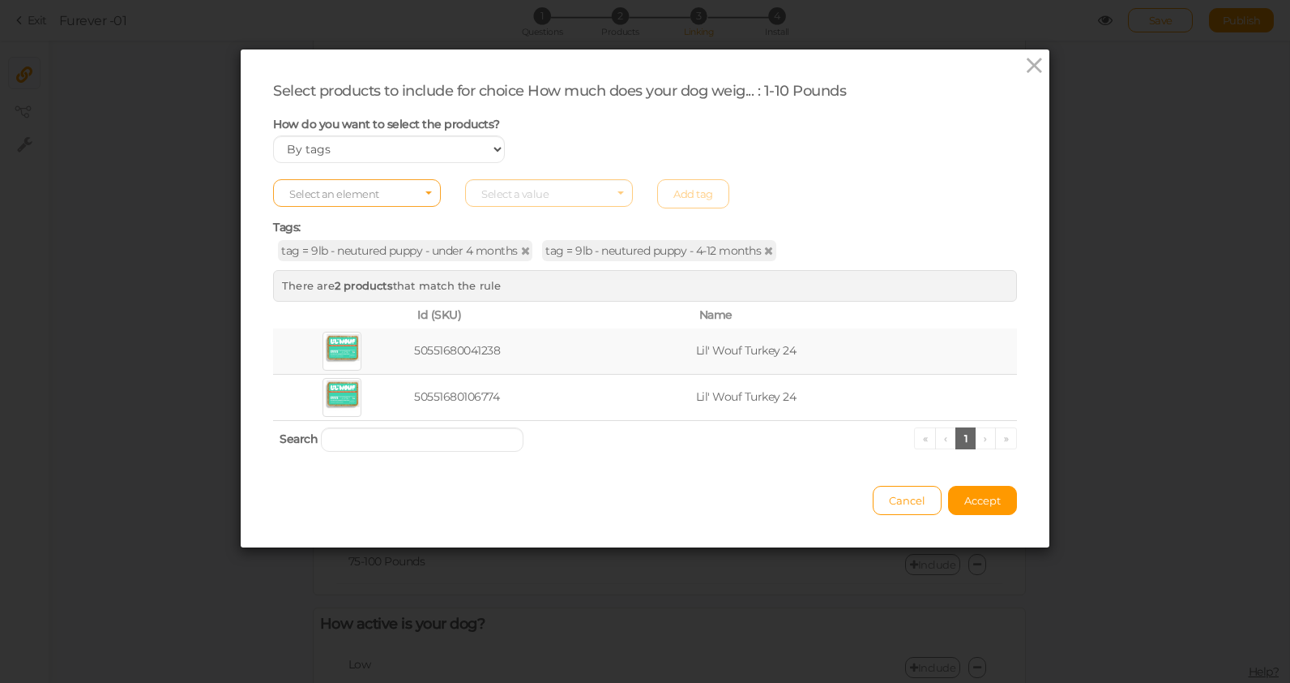
click at [359, 191] on span "Select an element" at bounding box center [334, 193] width 90 height 13
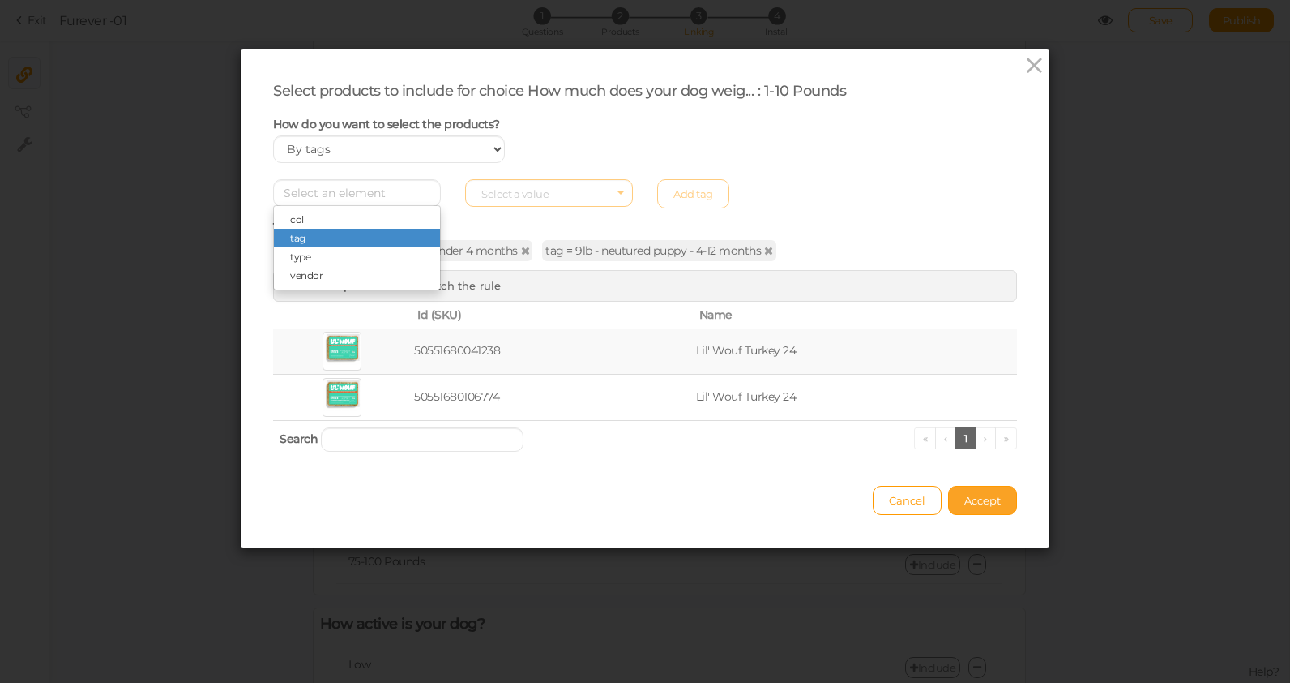
click at [972, 496] on span "Accept" at bounding box center [983, 500] width 36 height 13
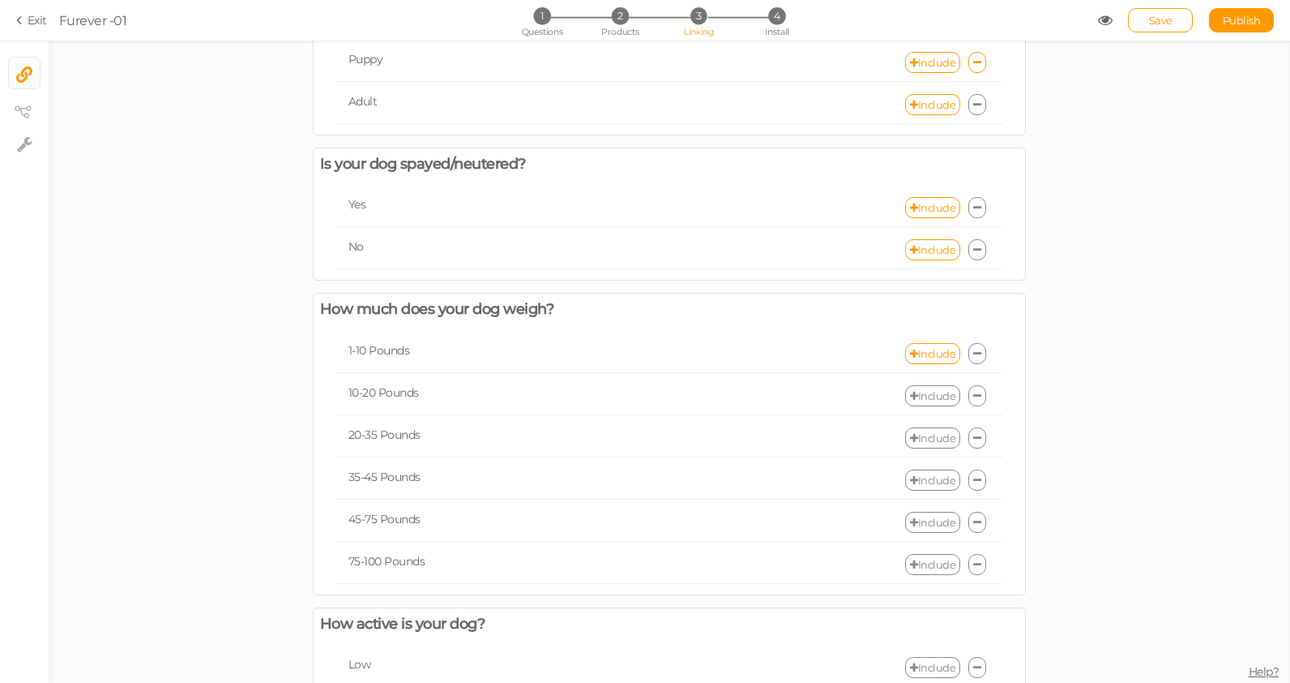
click at [940, 399] on link "Include" at bounding box center [932, 395] width 55 height 21
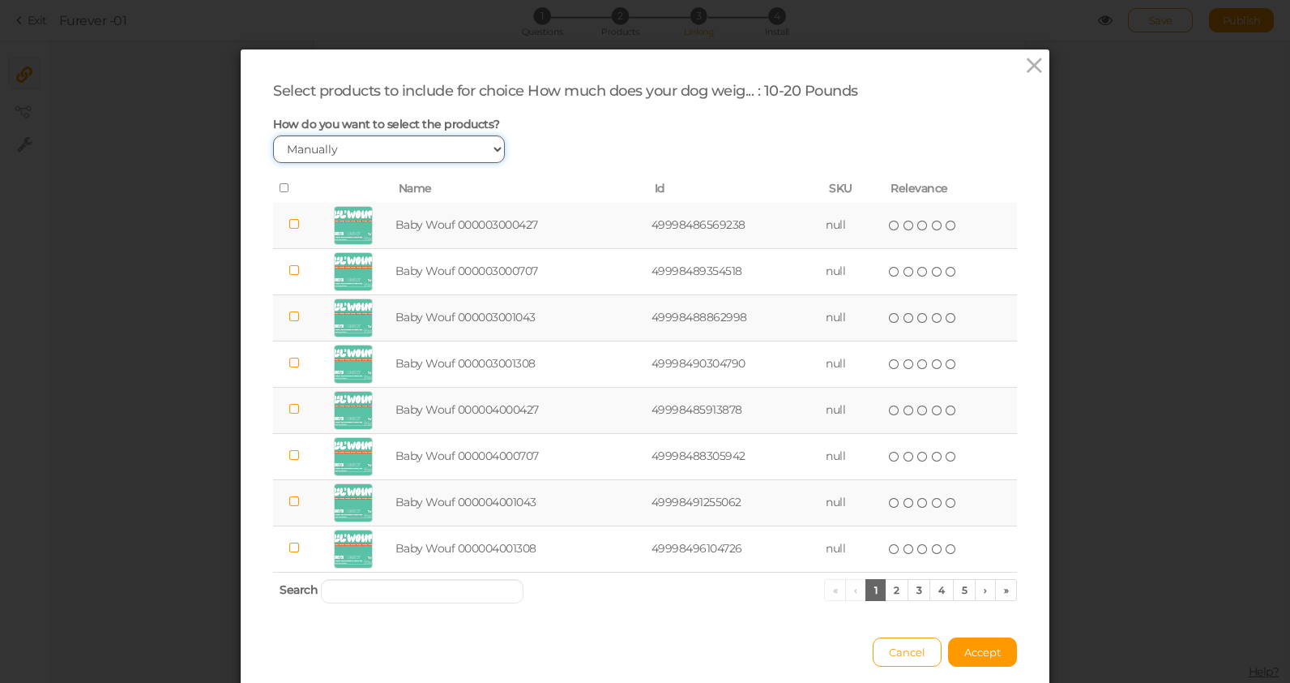
click at [349, 145] on select "Manually By tags By price" at bounding box center [389, 149] width 232 height 28
select select "expr"
click at [273, 135] on select "Manually By tags By price" at bounding box center [389, 149] width 232 height 28
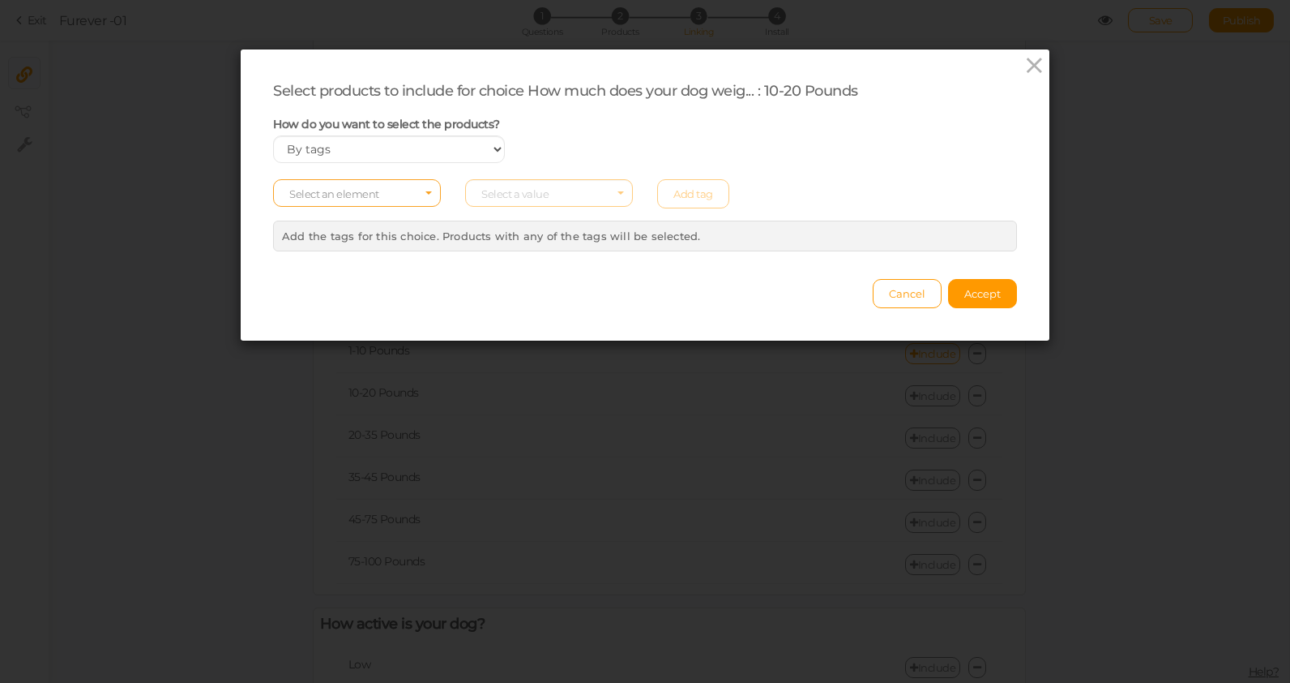
click at [352, 192] on span "Select an element" at bounding box center [334, 193] width 90 height 13
click at [346, 238] on span "tag" at bounding box center [357, 238] width 166 height 19
click at [560, 192] on span "Select a value" at bounding box center [549, 193] width 168 height 28
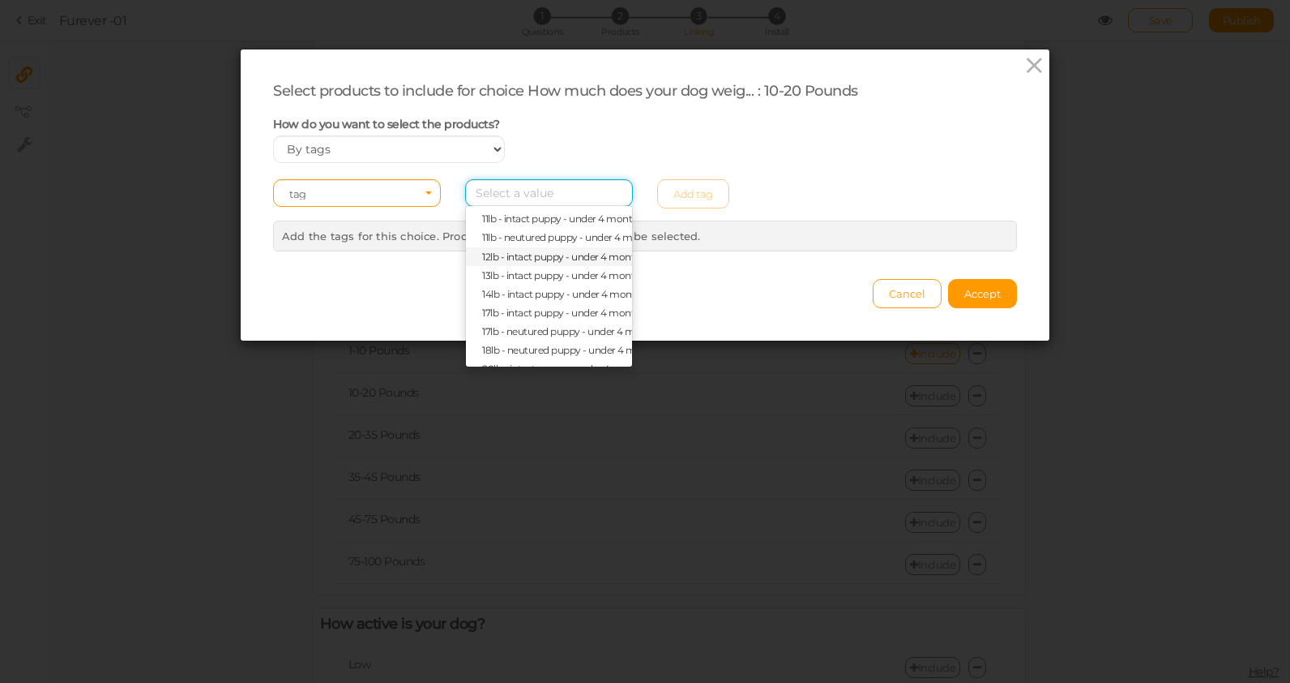
scroll to position [13, 0]
click at [514, 241] on span "11lb - intact puppy - under 4 months" at bounding box center [562, 244] width 160 height 12
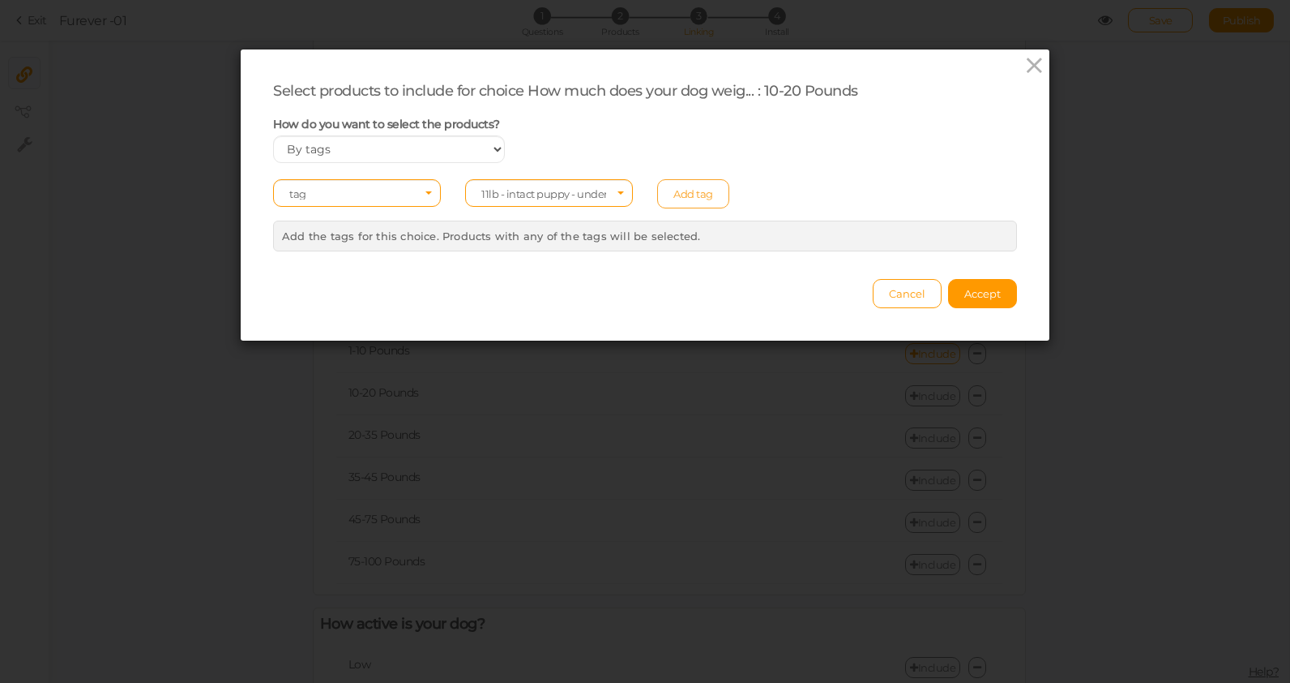
click at [691, 185] on link "Add tag" at bounding box center [693, 193] width 72 height 29
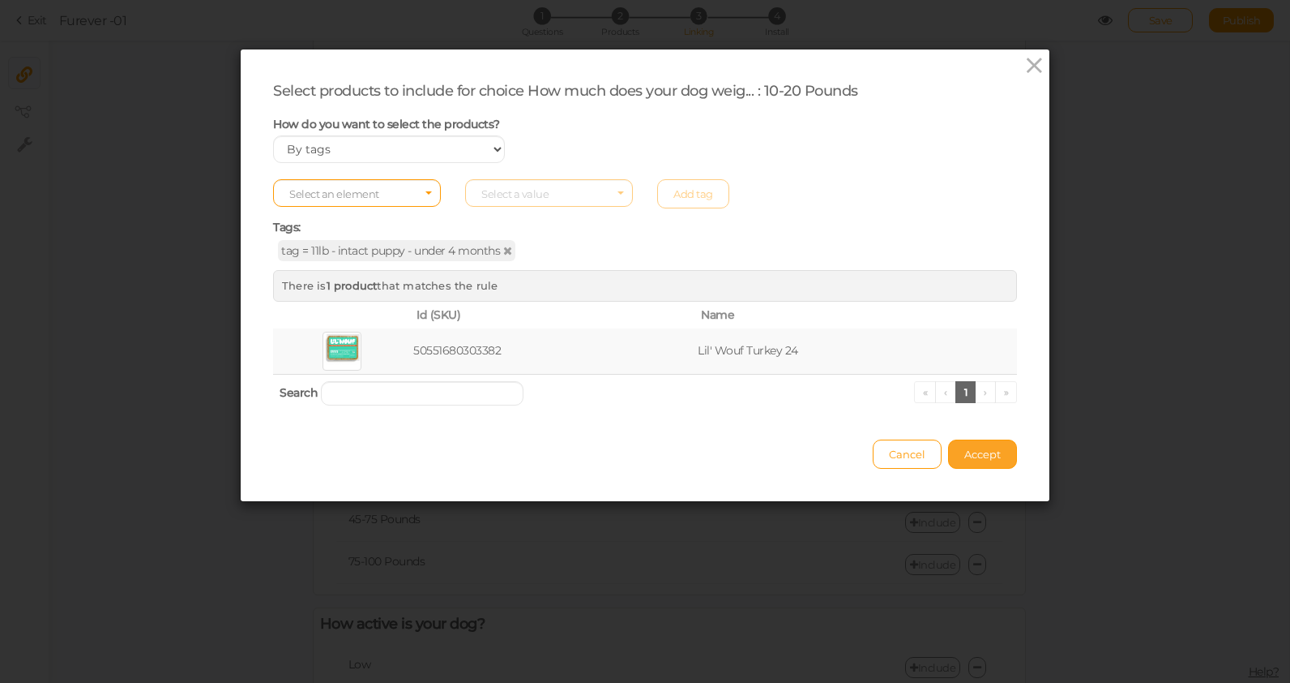
click at [982, 455] on span "Accept" at bounding box center [983, 453] width 36 height 13
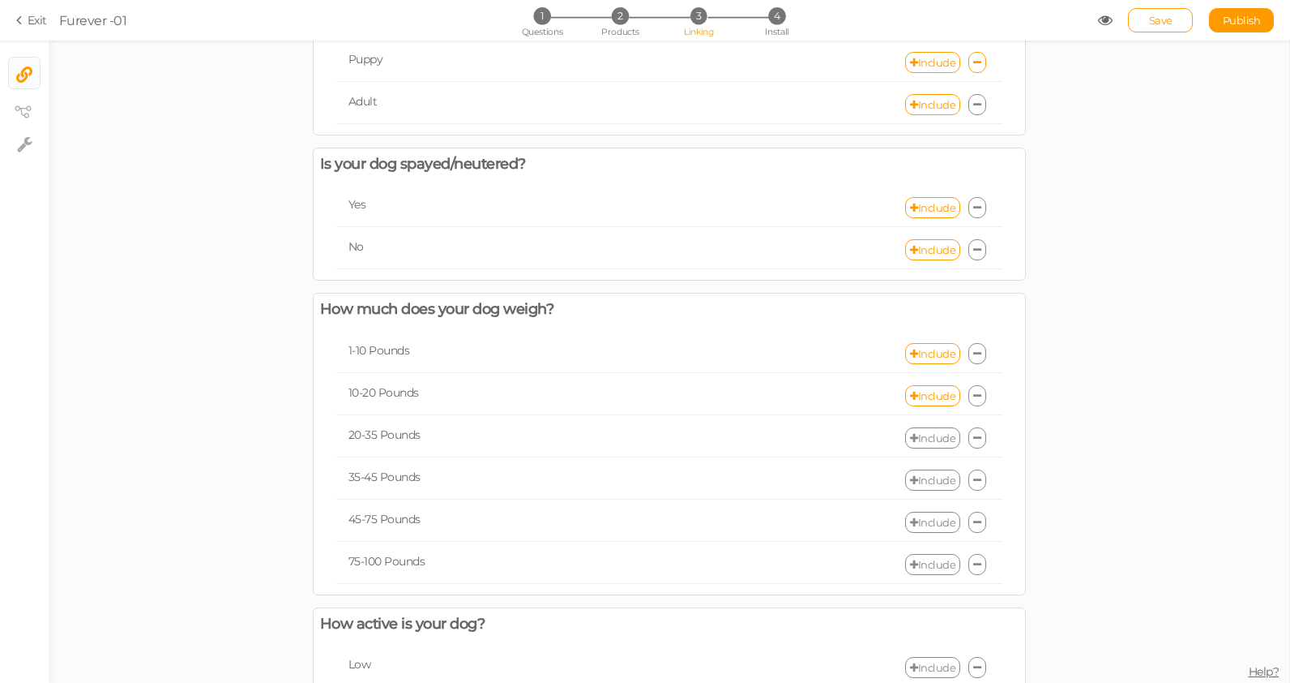
click at [925, 475] on link "Include" at bounding box center [932, 479] width 55 height 21
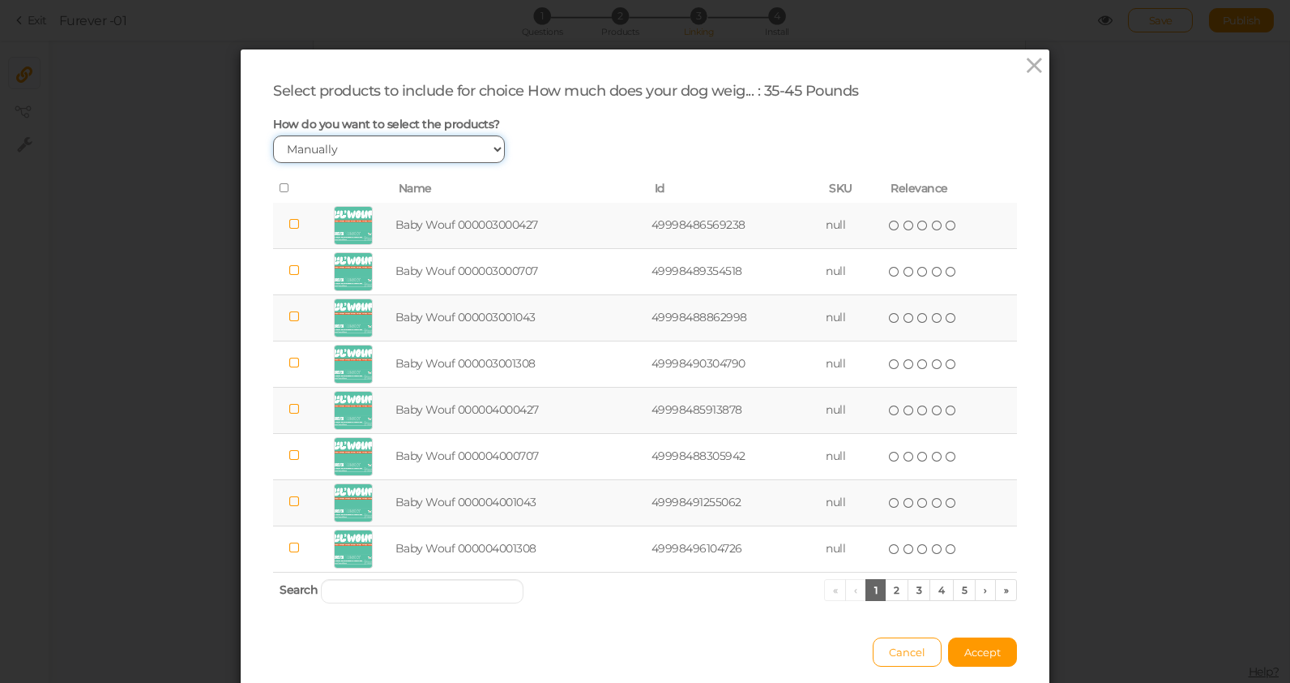
click at [347, 136] on select "Manually By tags By price" at bounding box center [389, 149] width 232 height 28
select select "expr"
click at [273, 135] on select "Manually By tags By price" at bounding box center [389, 149] width 232 height 28
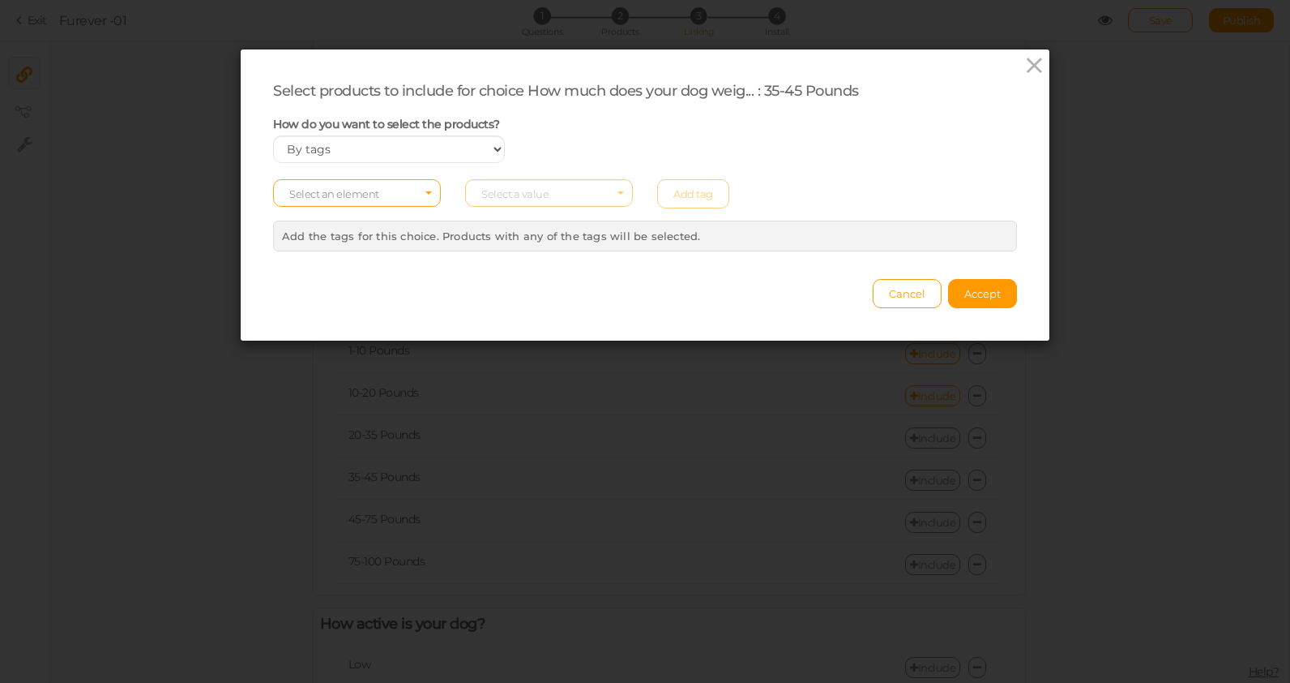
click at [352, 181] on span "Select an element" at bounding box center [357, 193] width 168 height 28
click at [313, 238] on span "tag" at bounding box center [357, 238] width 166 height 19
click at [501, 194] on span "Select a value" at bounding box center [514, 193] width 67 height 13
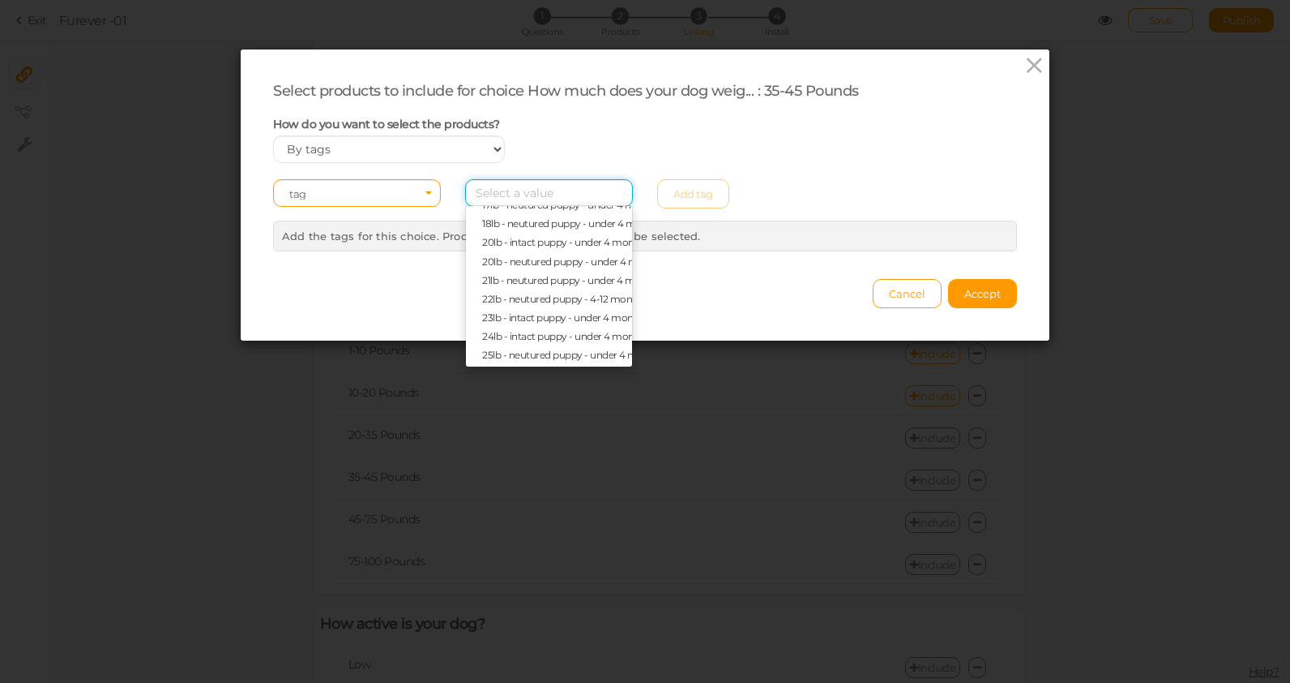
scroll to position [199, 0]
click at [689, 141] on div "How do you want to select the products? Manually By tags By price" at bounding box center [645, 140] width 768 height 47
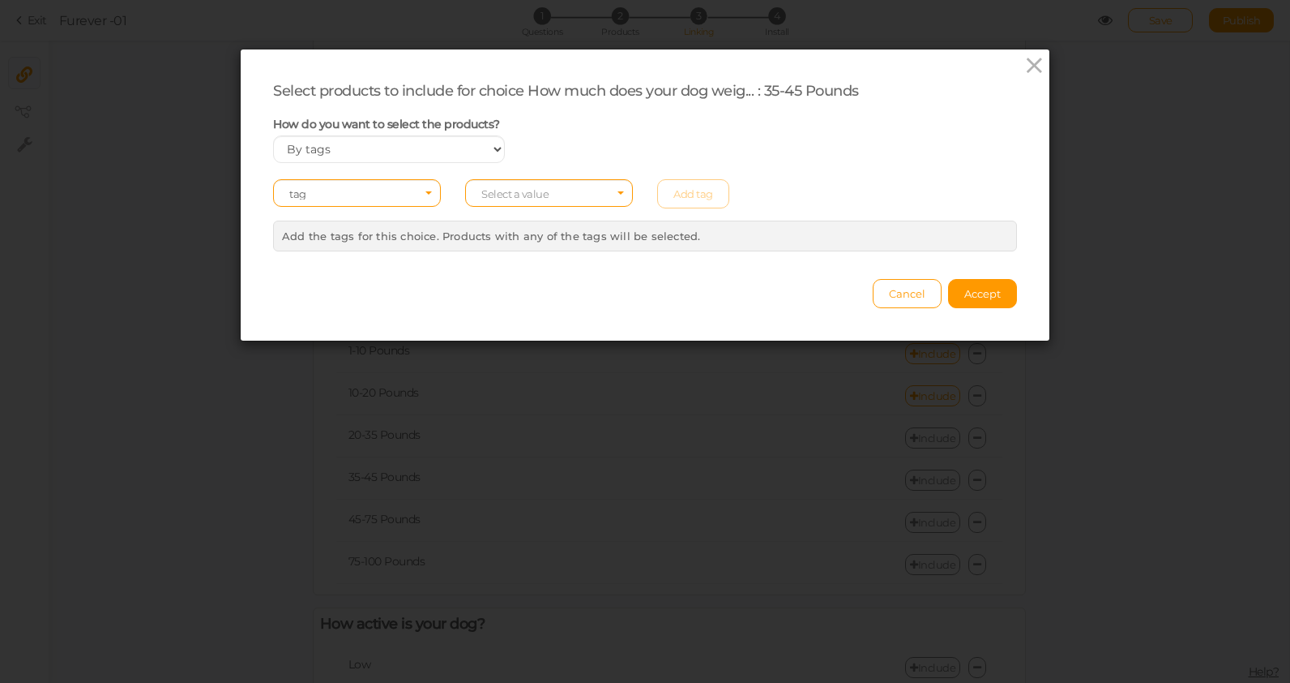
click at [1023, 47] on div "Select products to include for choice How much does your dog weig... : 35-45 Po…" at bounding box center [645, 341] width 1290 height 683
click at [1029, 60] on icon at bounding box center [1035, 65] width 24 height 24
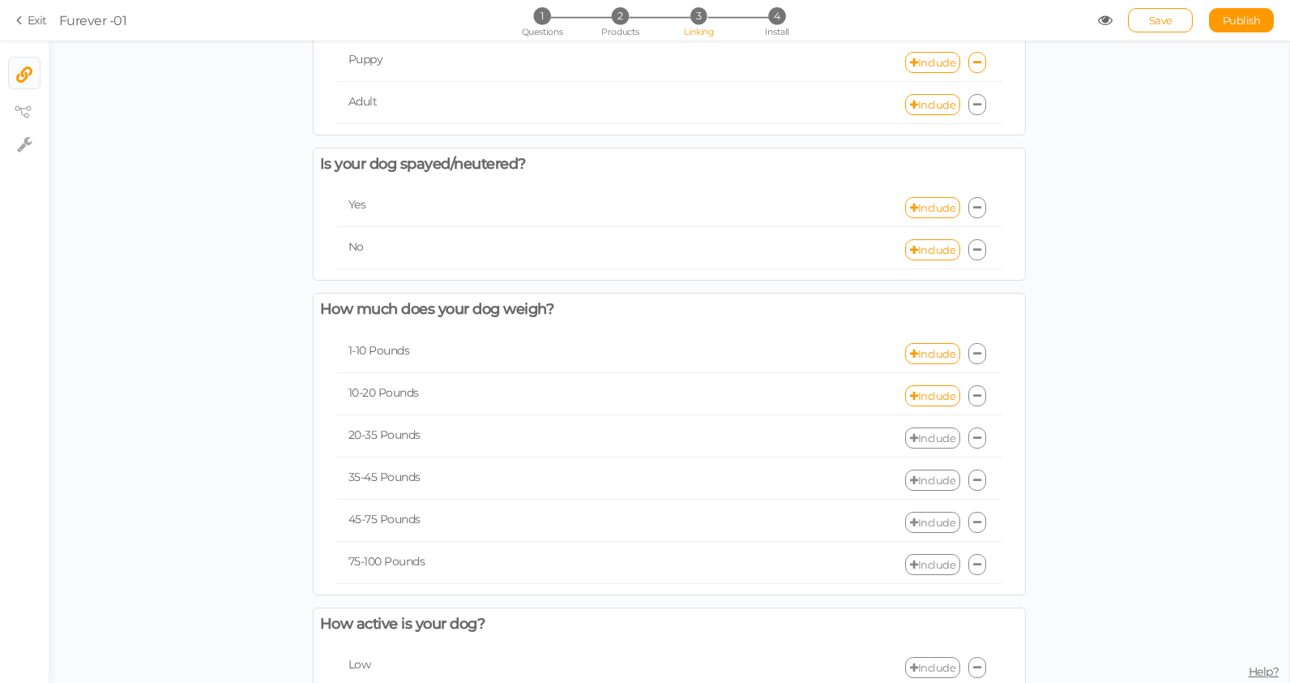
click at [924, 435] on link "Include" at bounding box center [932, 437] width 55 height 21
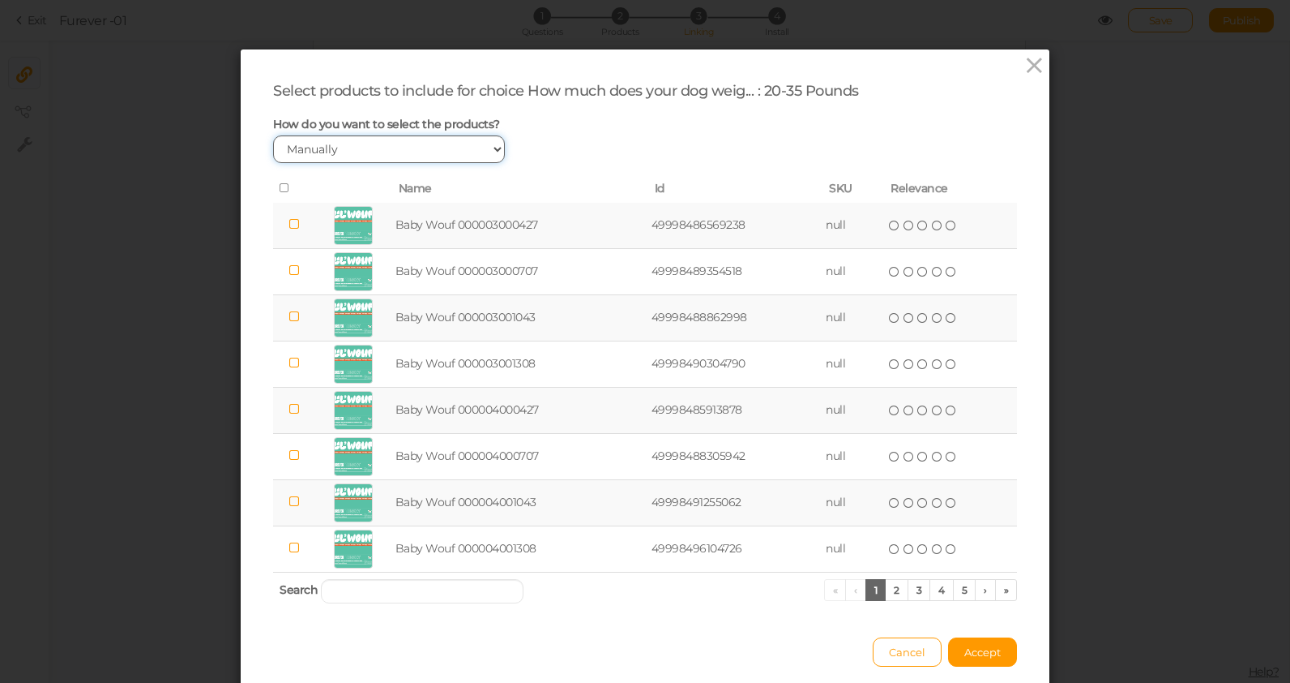
click at [416, 151] on select "Manually By tags By price" at bounding box center [389, 149] width 232 height 28
select select "expr"
click at [273, 135] on select "Manually By tags By price" at bounding box center [389, 149] width 232 height 28
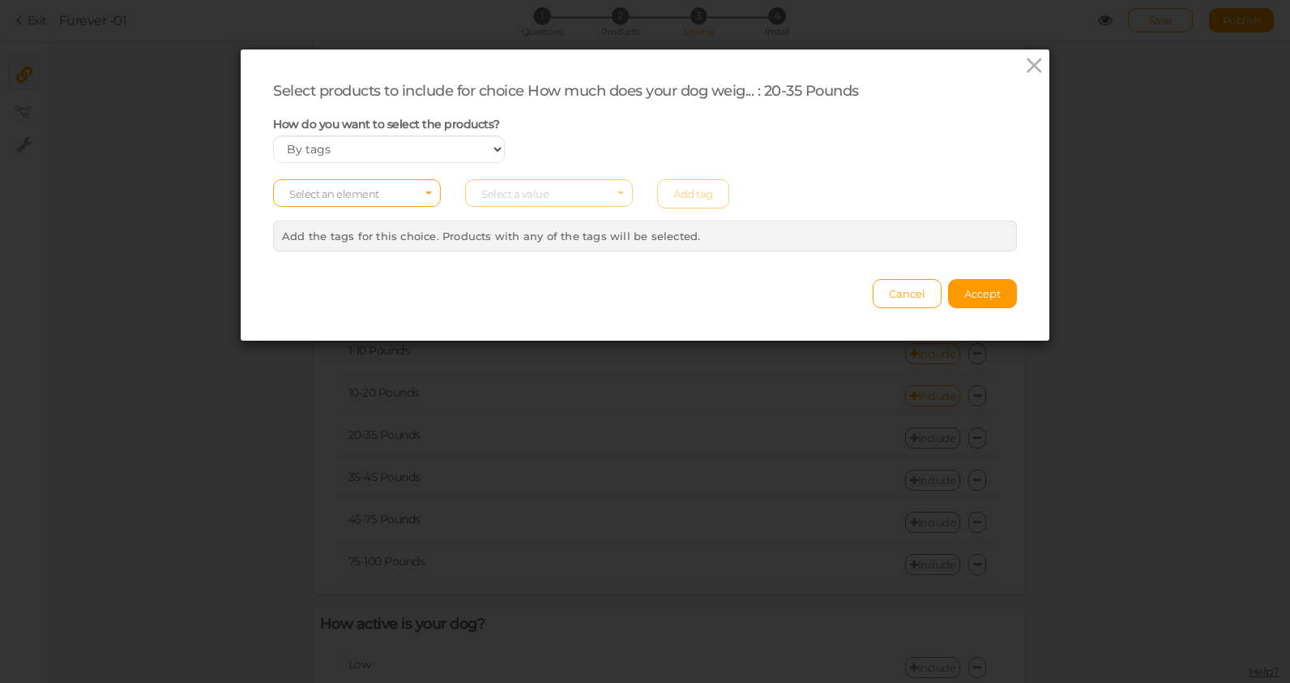
click at [368, 196] on span "Select an element" at bounding box center [334, 193] width 90 height 13
click at [358, 234] on span "tag" at bounding box center [357, 238] width 166 height 19
click at [509, 200] on span "Select a value" at bounding box center [549, 193] width 168 height 28
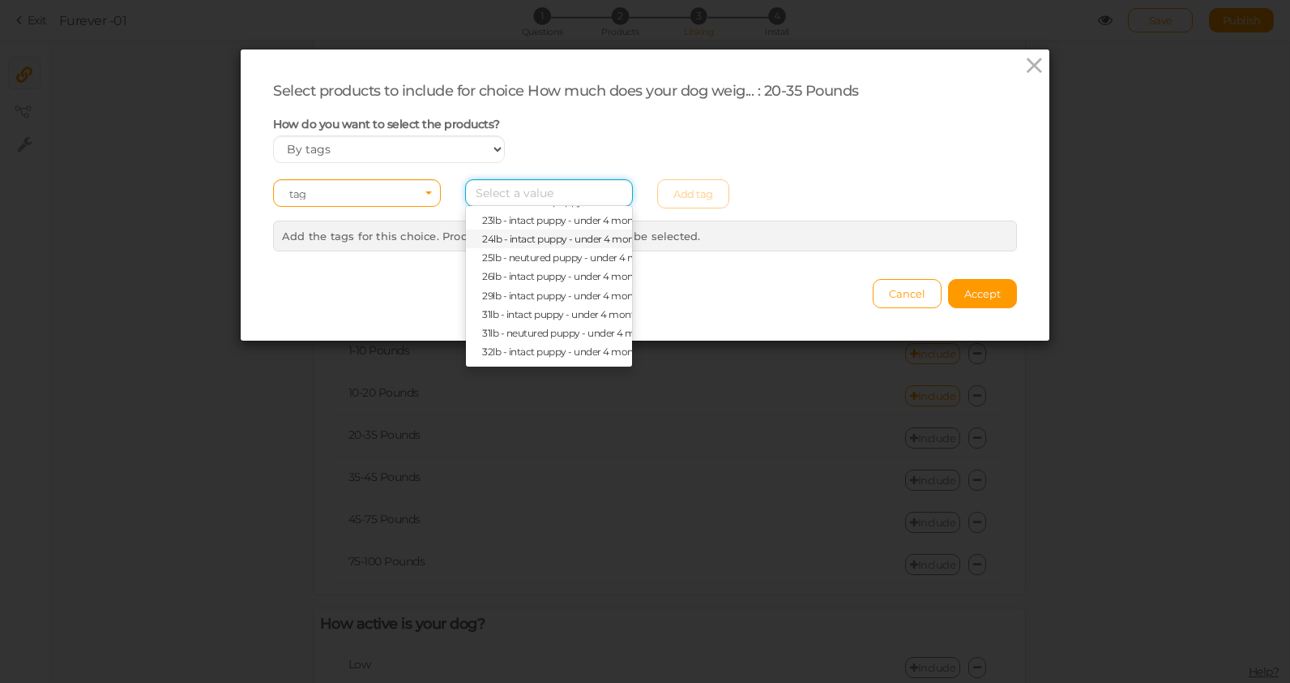
scroll to position [265, 0]
click at [520, 295] on span "29lb - intact puppy - under 4 months" at bounding box center [564, 292] width 165 height 12
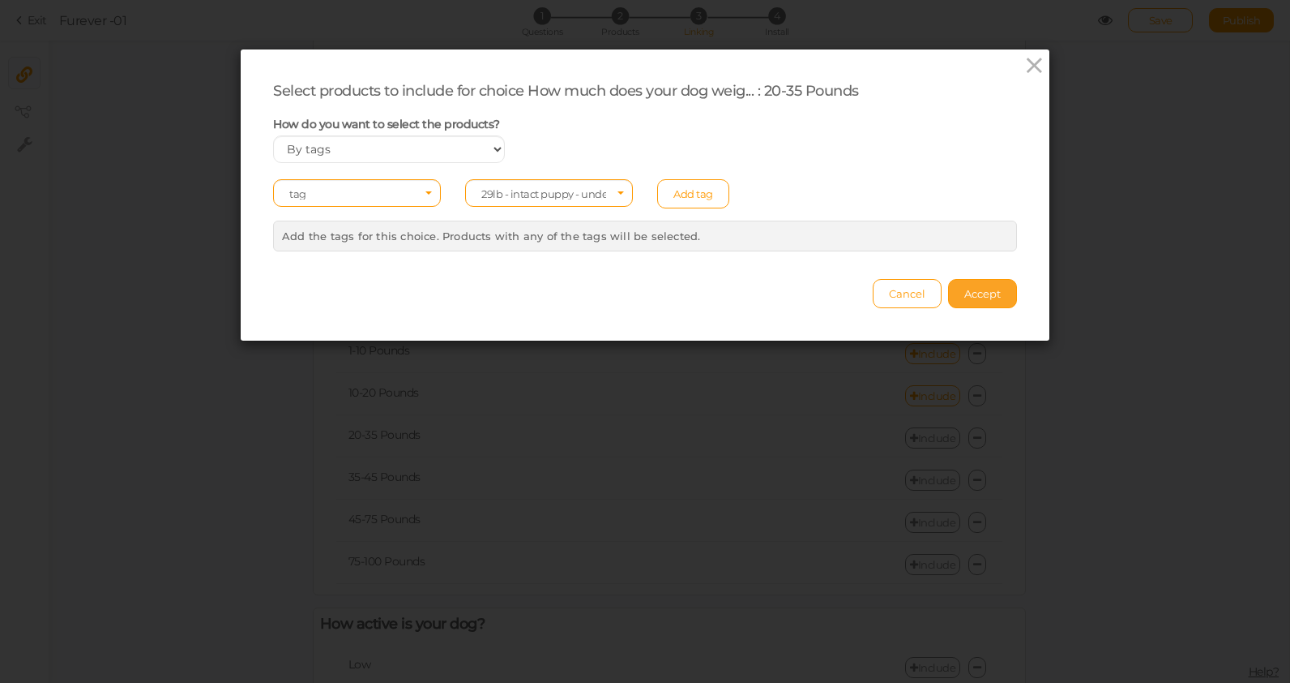
click at [988, 296] on span "Accept" at bounding box center [983, 293] width 36 height 13
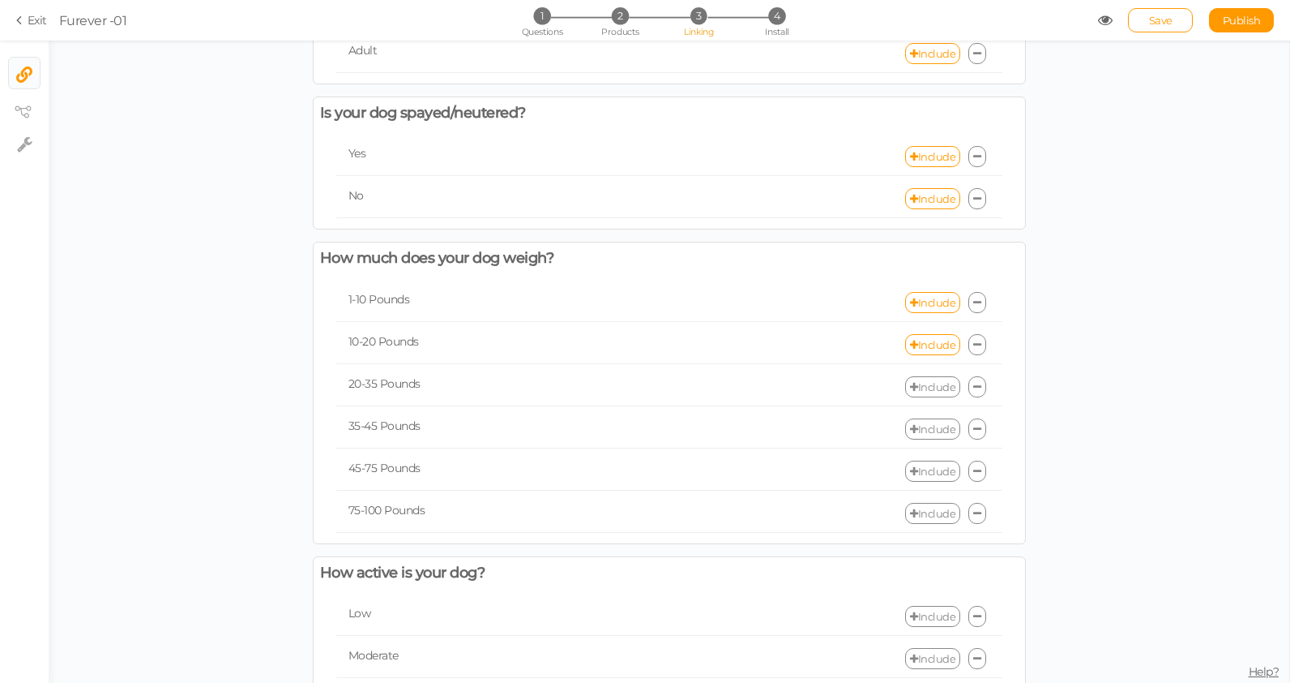
scroll to position [167, 0]
click at [930, 383] on link "Include" at bounding box center [932, 384] width 55 height 21
select select "expr"
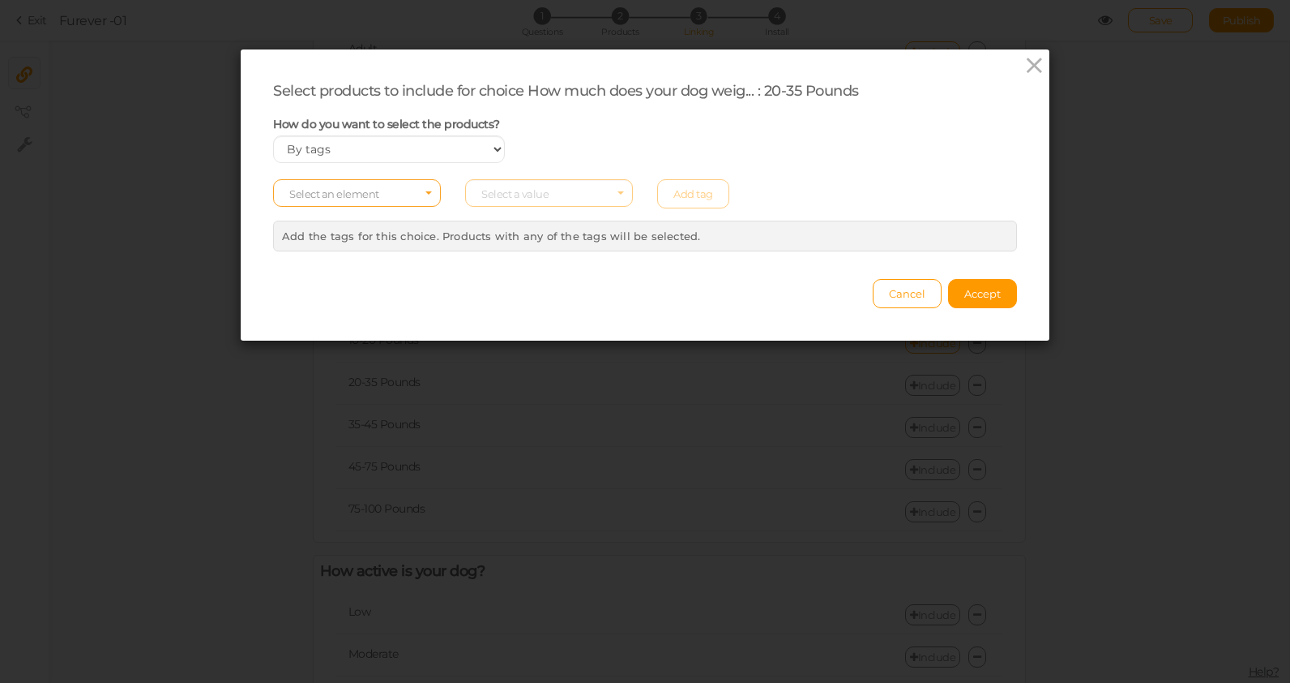
click at [390, 190] on span "Select an element" at bounding box center [357, 193] width 168 height 28
click at [336, 242] on span "tag" at bounding box center [357, 238] width 166 height 19
click at [516, 202] on span "Select a value" at bounding box center [549, 193] width 168 height 28
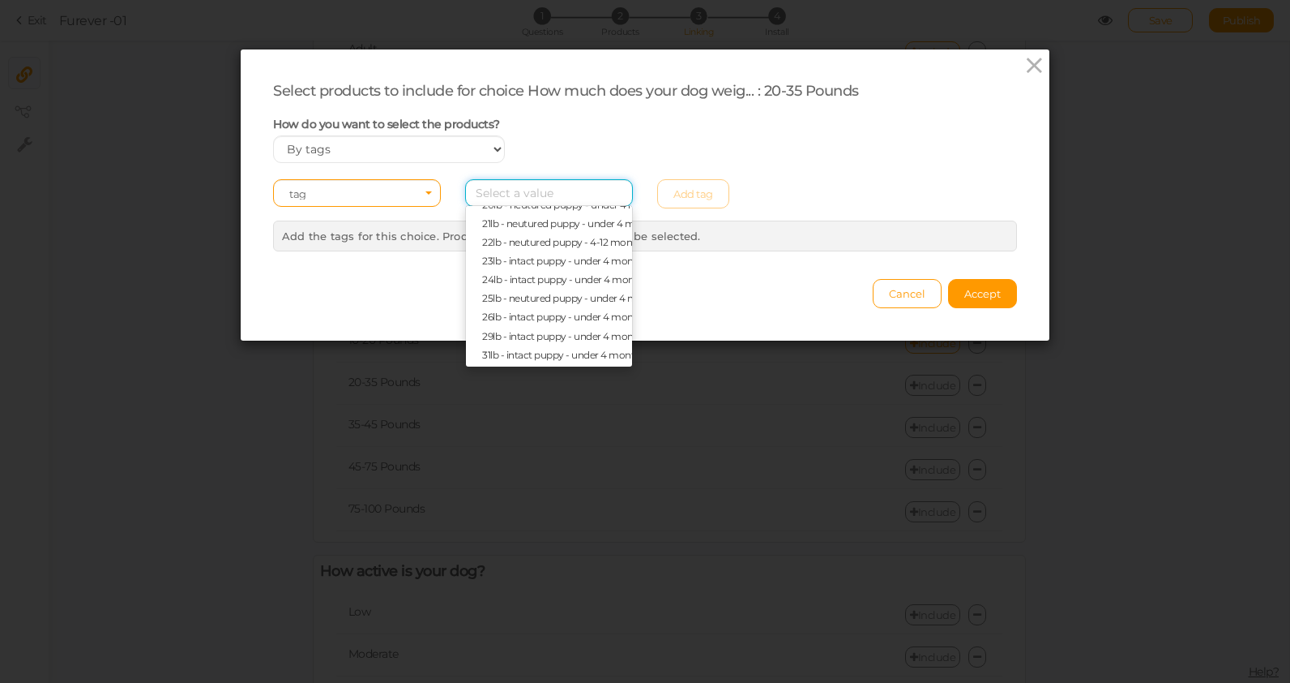
scroll to position [243, 0]
click at [503, 314] on span "29lb - intact puppy - under 4 months" at bounding box center [564, 314] width 165 height 12
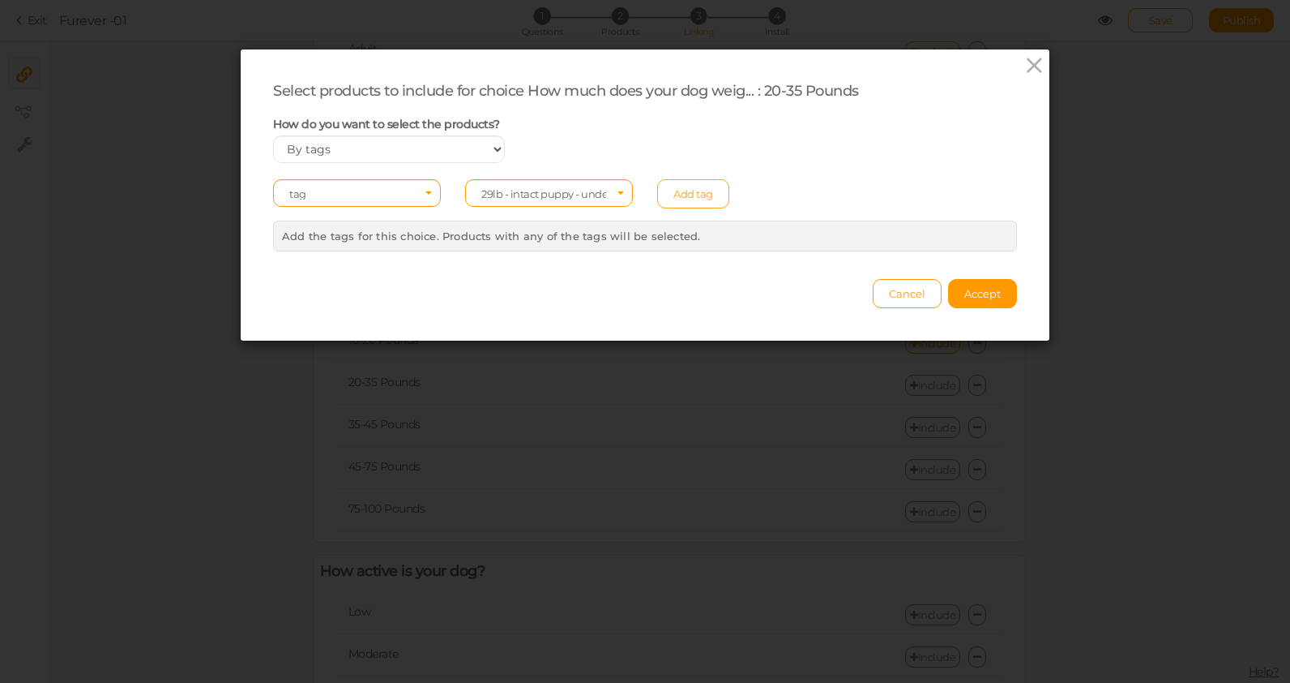
click at [700, 188] on link "Add tag" at bounding box center [693, 193] width 72 height 29
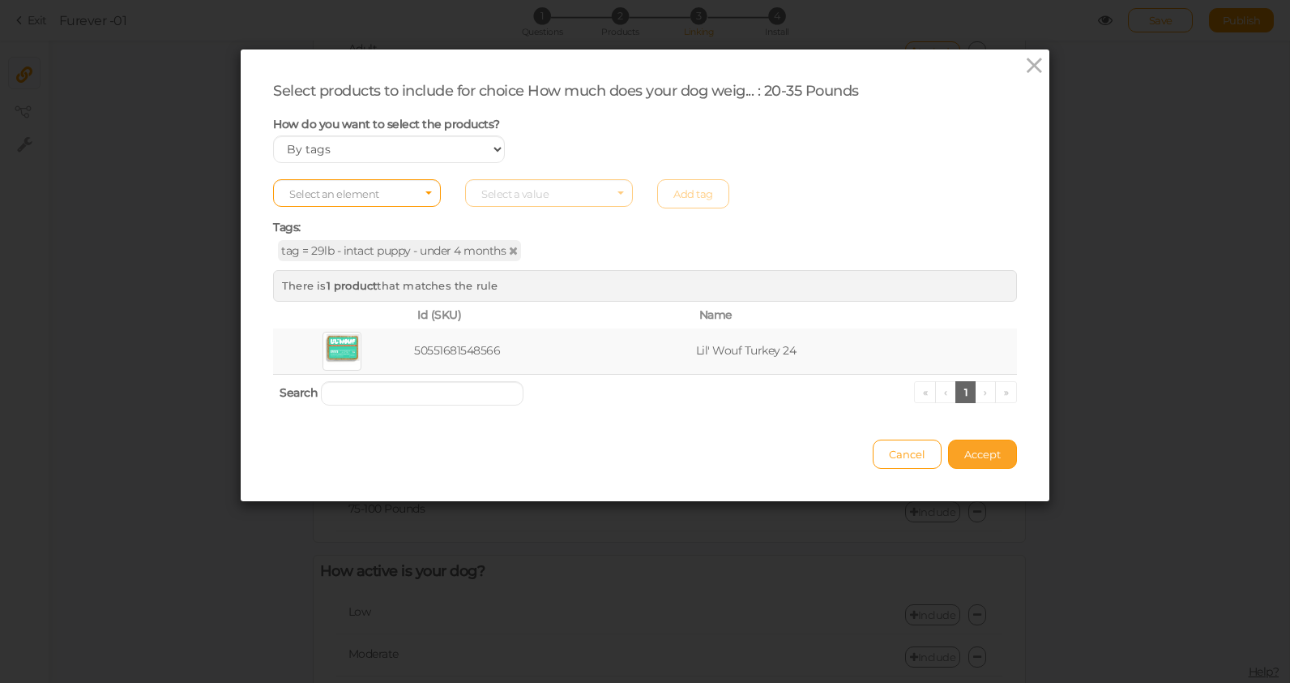
click at [989, 462] on button "Accept" at bounding box center [982, 453] width 69 height 29
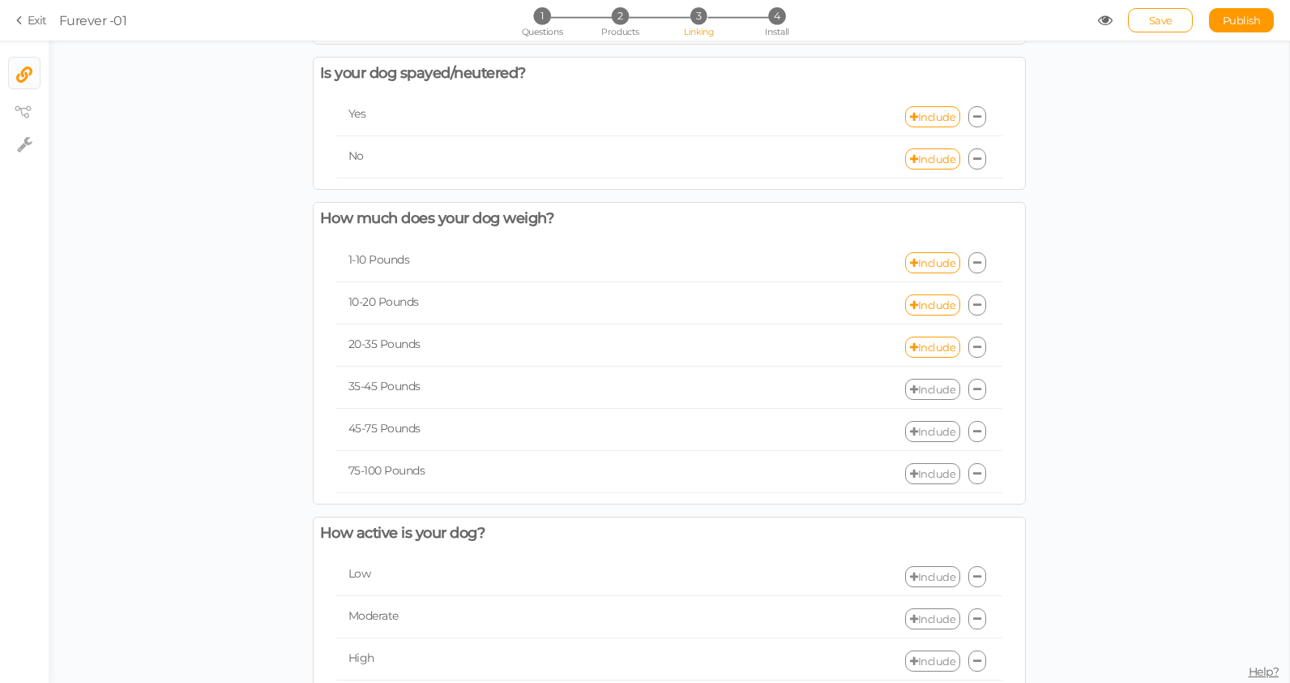
scroll to position [225, 0]
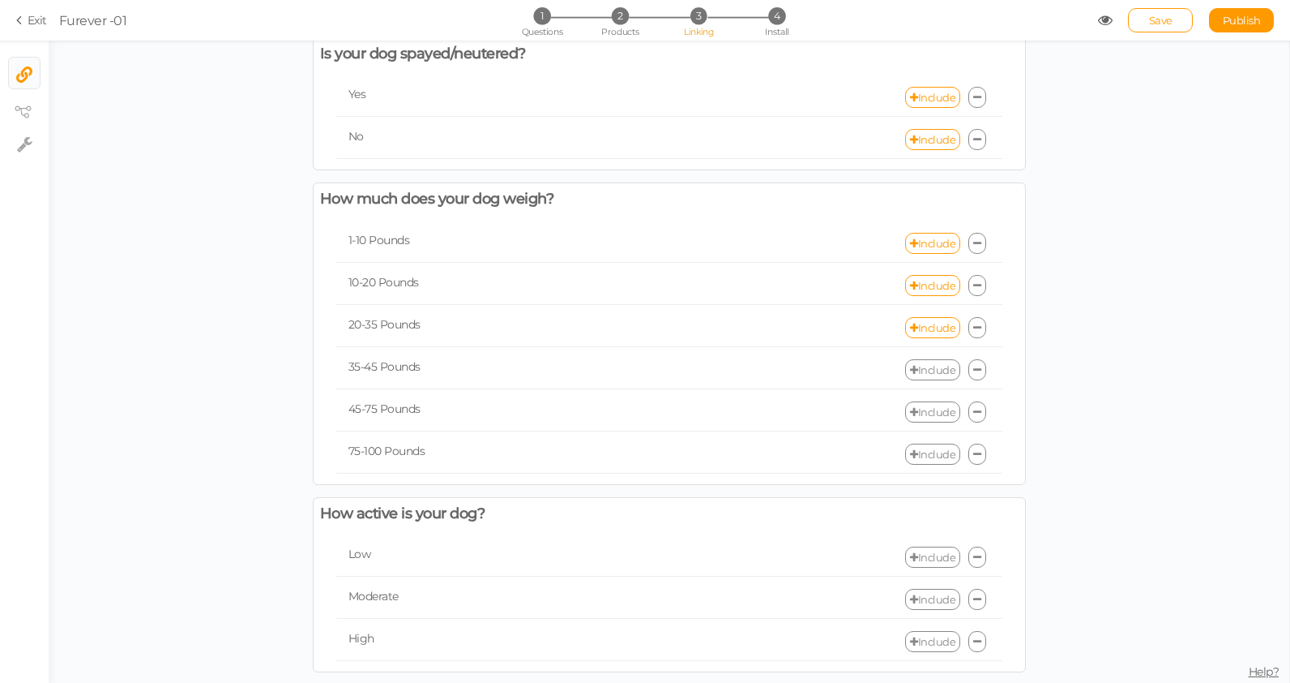
click at [936, 409] on link "Include" at bounding box center [932, 411] width 55 height 21
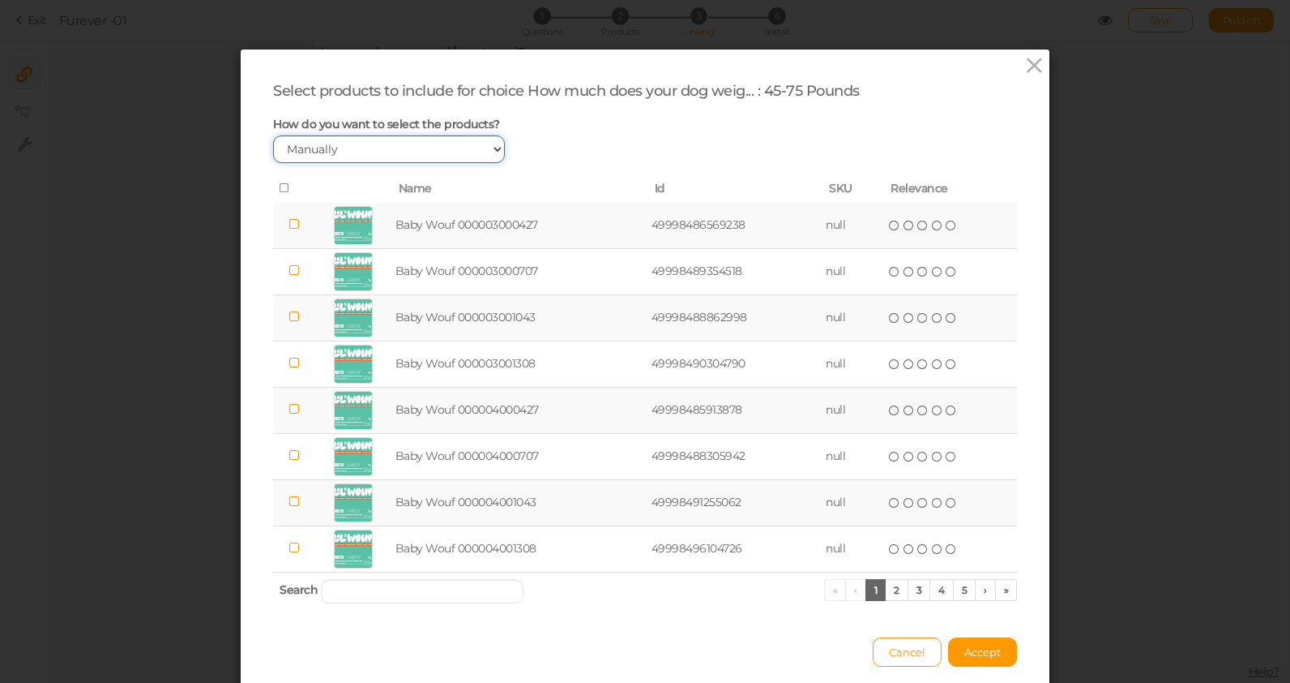
click at [340, 155] on select "Manually By tags By price" at bounding box center [389, 149] width 232 height 28
select select "expr"
click at [273, 135] on select "Manually By tags By price" at bounding box center [389, 149] width 232 height 28
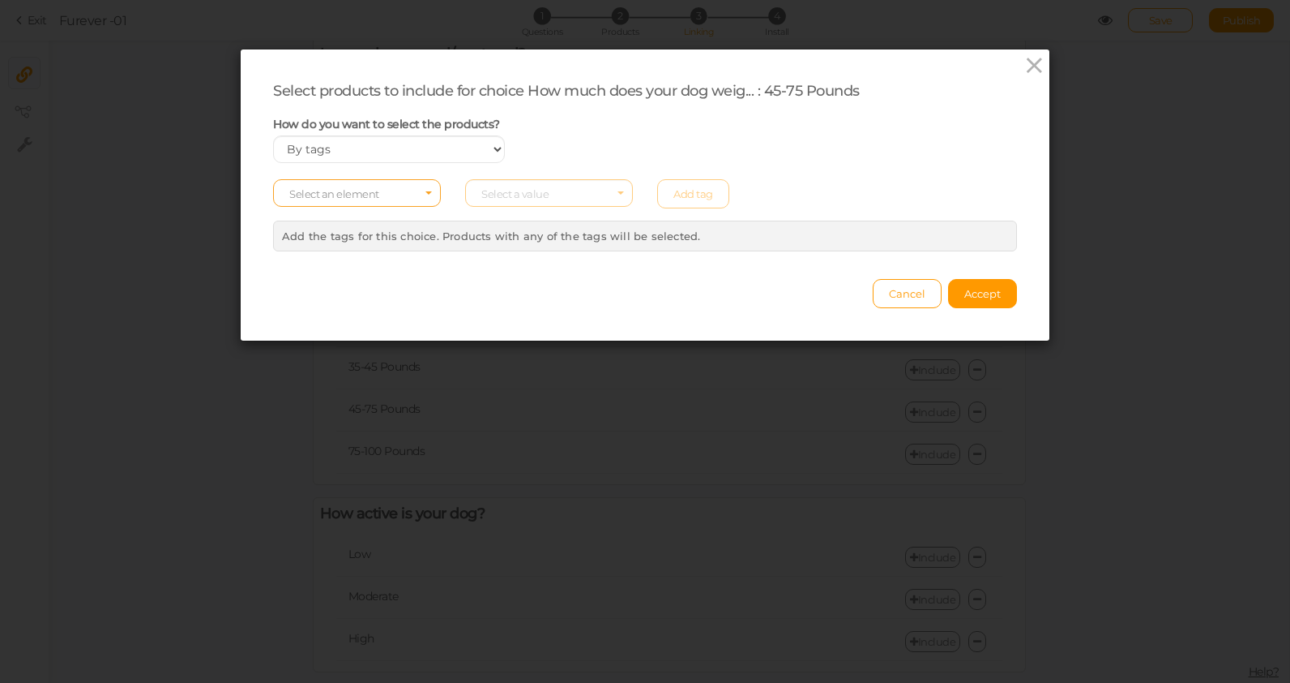
click at [392, 191] on span "Select an element" at bounding box center [357, 193] width 168 height 28
drag, startPoint x: 350, startPoint y: 248, endPoint x: 345, endPoint y: 234, distance: 14.6
click at [345, 234] on li "col tag type vendor" at bounding box center [357, 247] width 166 height 75
click at [345, 234] on span "tag" at bounding box center [357, 238] width 166 height 19
click at [545, 196] on span "Select a value" at bounding box center [514, 193] width 67 height 13
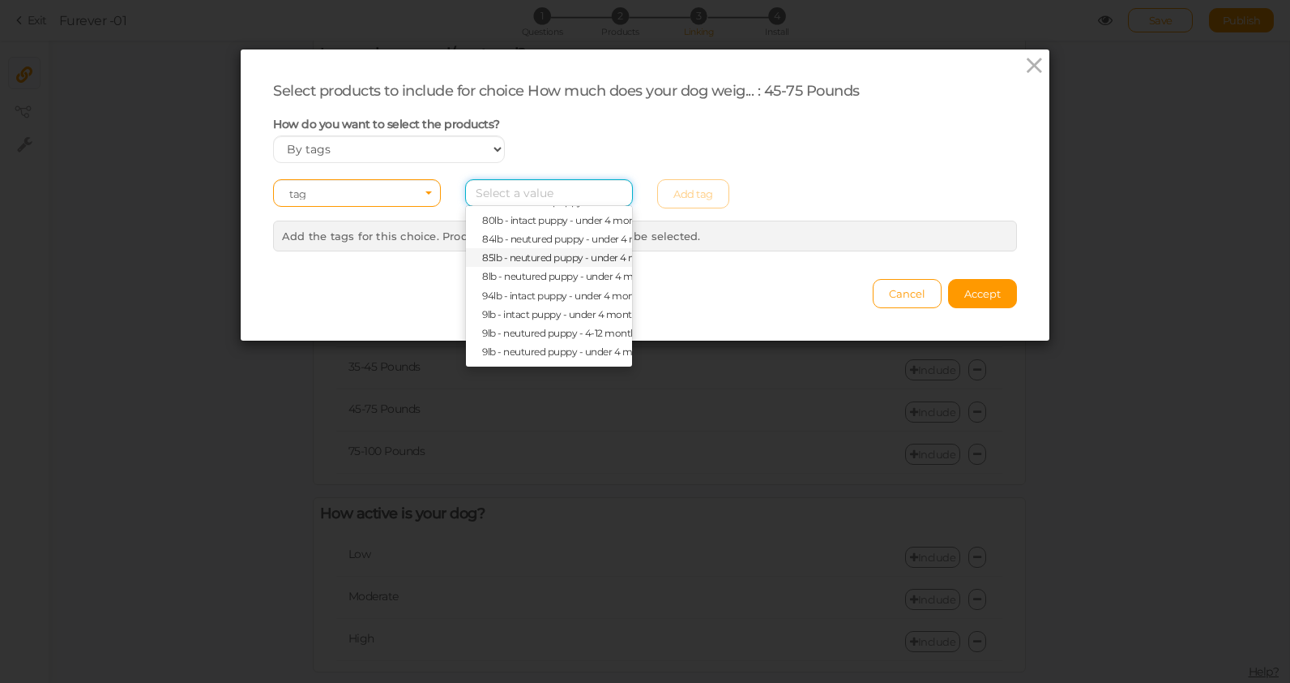
scroll to position [905, 0]
click at [515, 253] on span "80lb - intact puppy - under 4 months" at bounding box center [565, 252] width 167 height 12
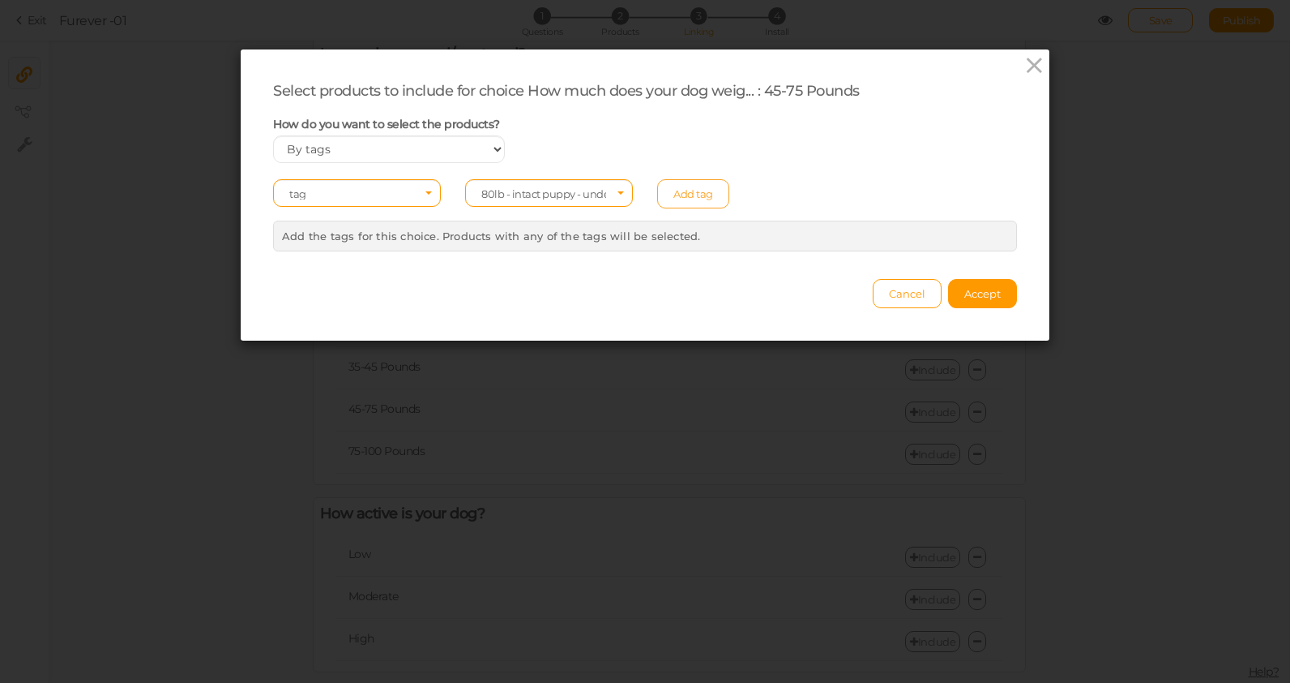
click at [704, 190] on link "Add tag" at bounding box center [693, 193] width 72 height 29
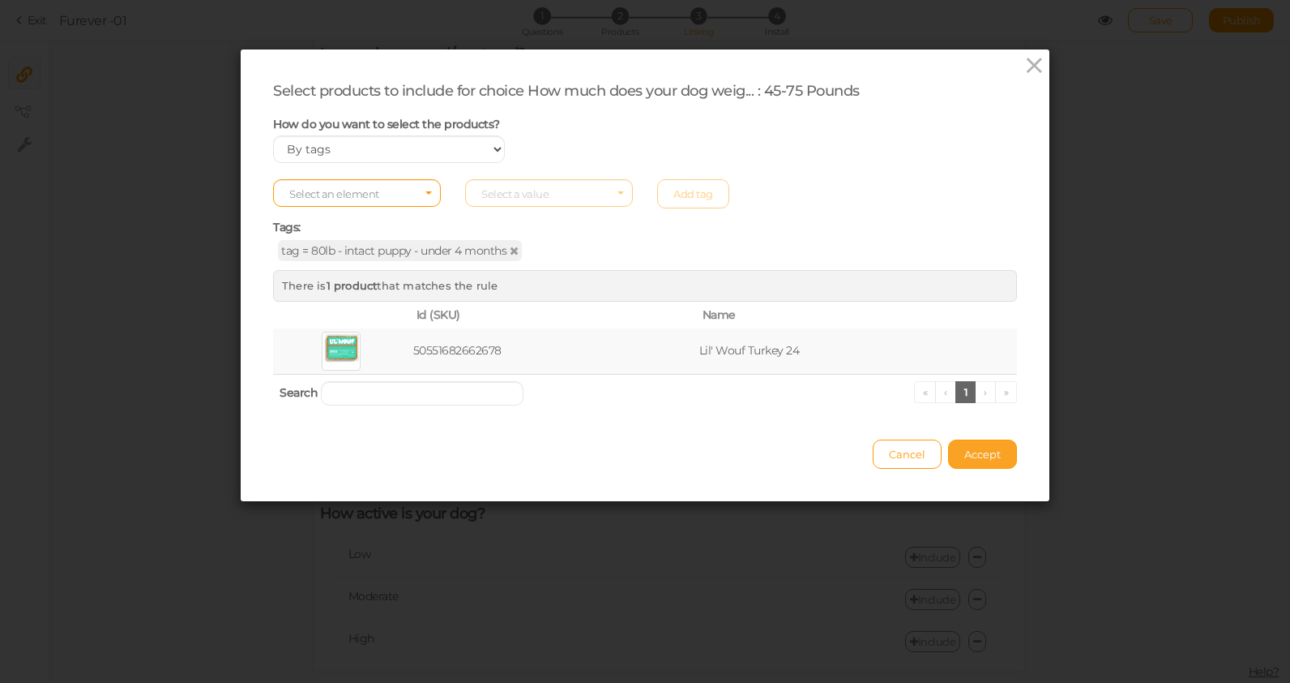
click at [979, 456] on span "Accept" at bounding box center [983, 453] width 36 height 13
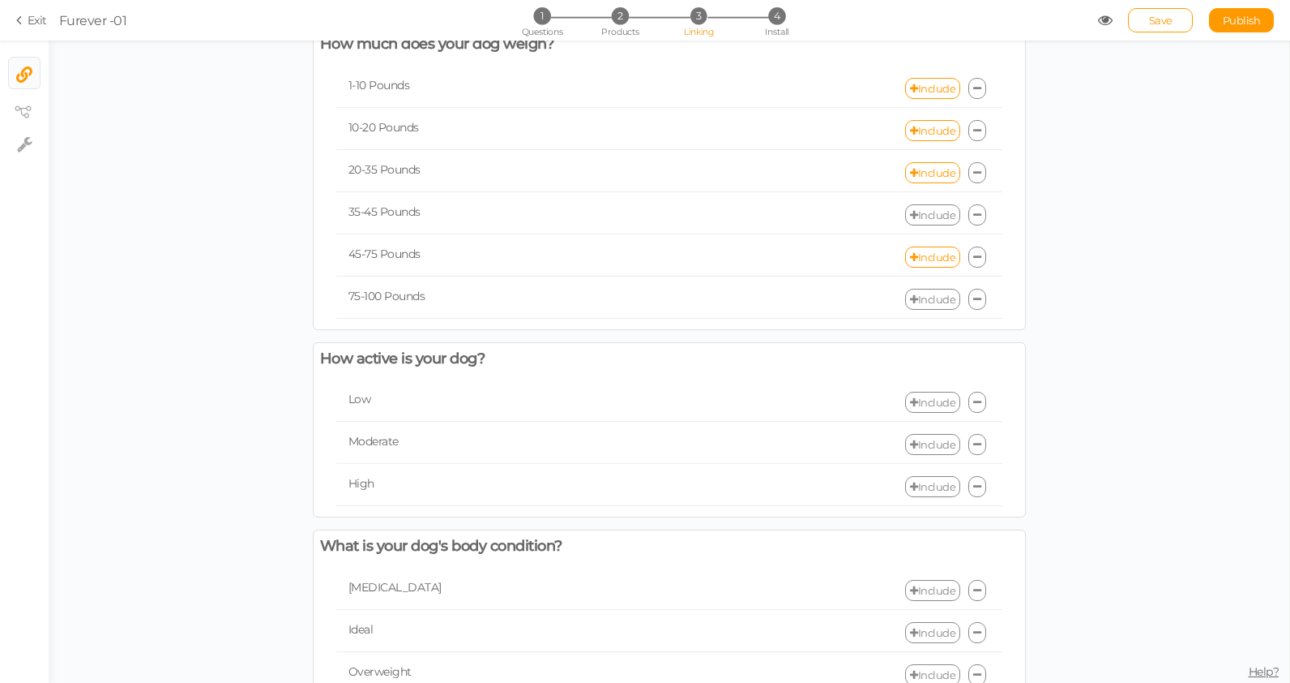
scroll to position [443, 0]
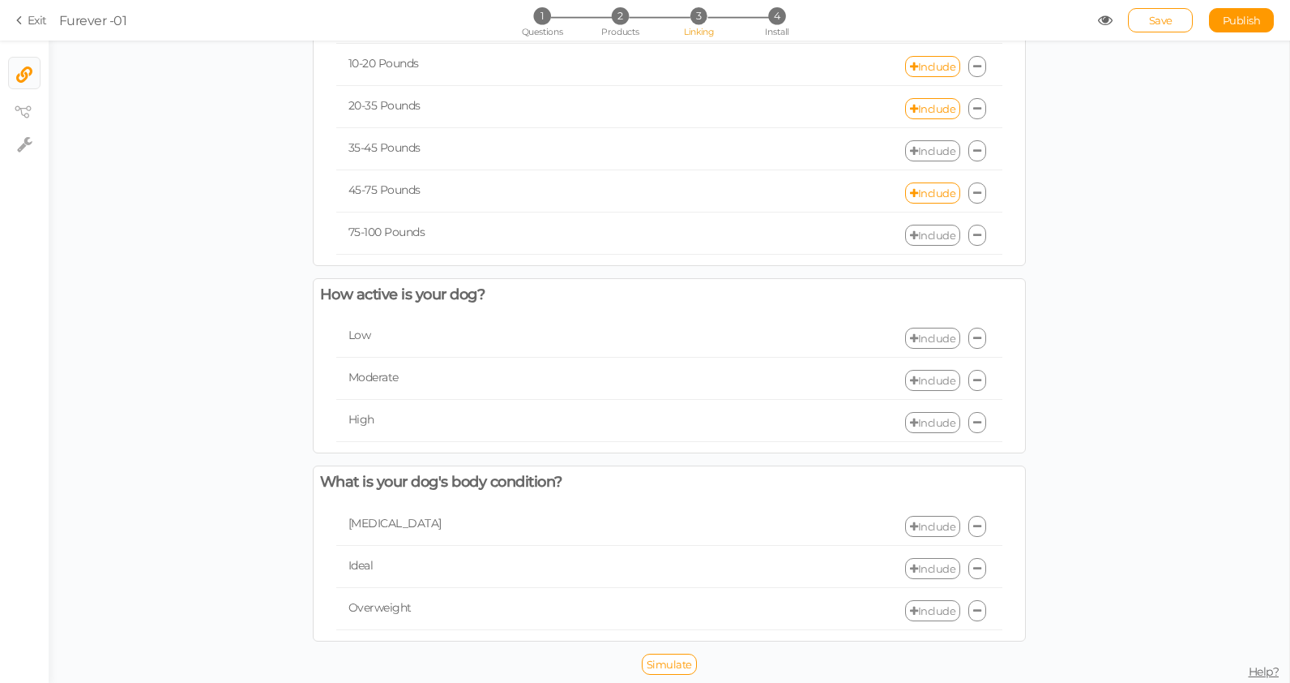
click at [926, 341] on link "Include" at bounding box center [932, 337] width 55 height 21
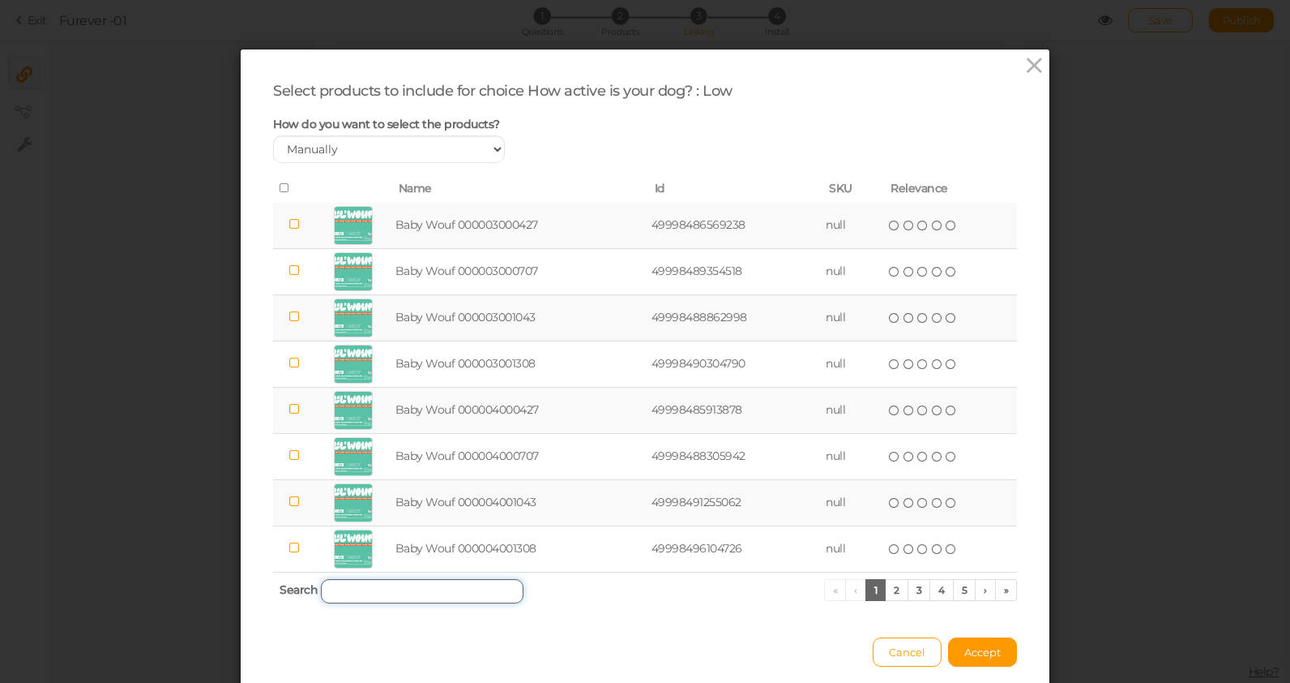
click at [424, 593] on input "search" at bounding box center [422, 591] width 203 height 24
click at [329, 144] on select "Manually By tags By price" at bounding box center [389, 149] width 232 height 28
select select "expr"
click at [273, 135] on select "Manually By tags By price" at bounding box center [389, 149] width 232 height 28
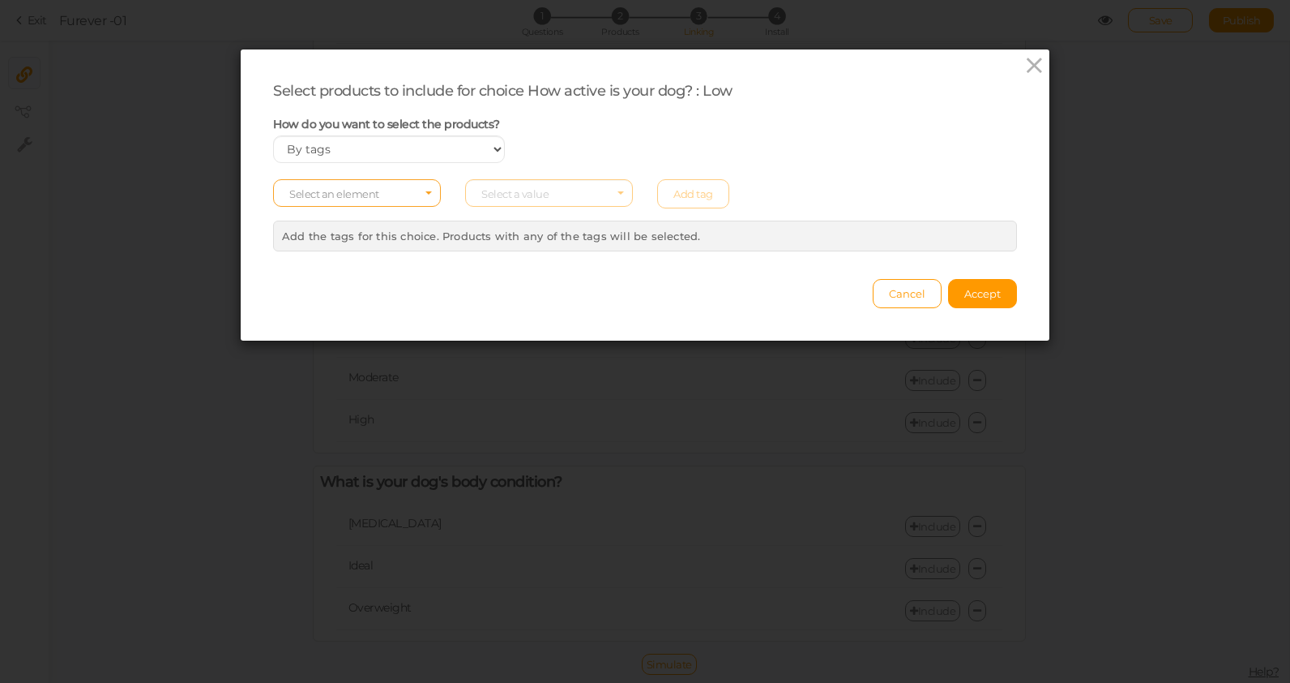
click at [383, 199] on span "Select an element" at bounding box center [357, 193] width 168 height 28
click at [362, 242] on span "tag" at bounding box center [357, 238] width 166 height 19
click at [554, 195] on span "Select a value" at bounding box center [549, 193] width 168 height 28
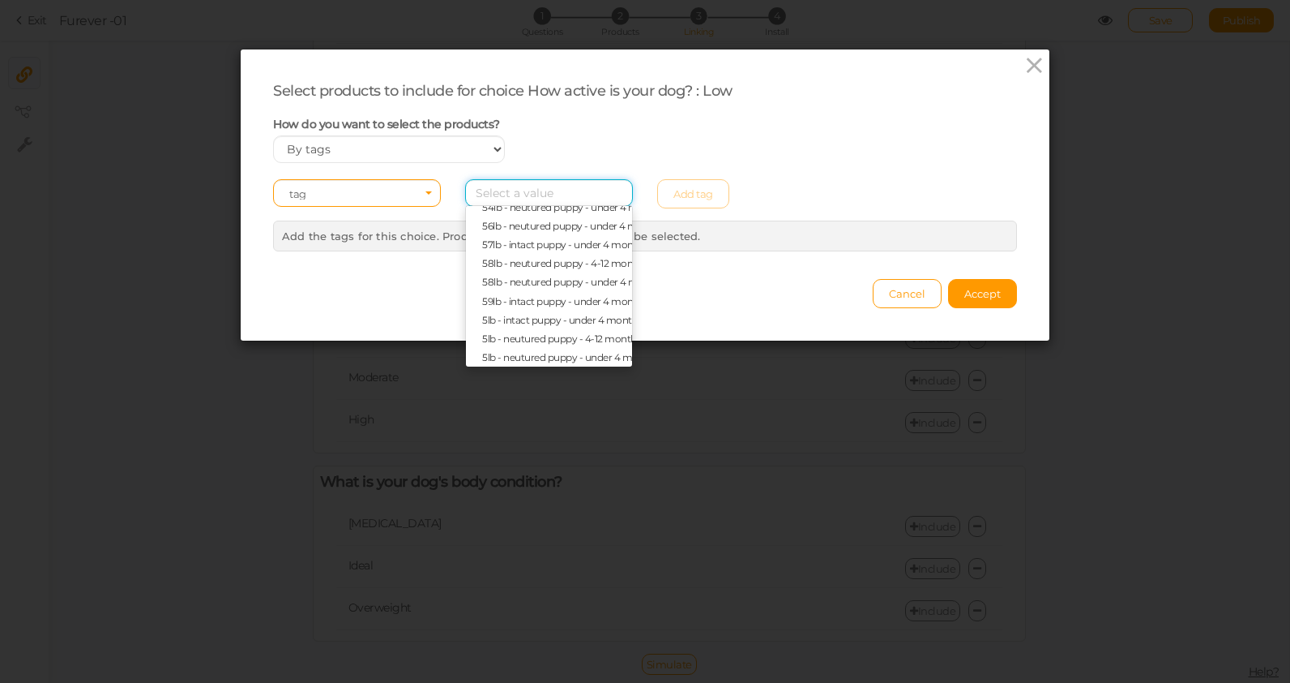
scroll to position [954, 0]
click at [656, 143] on div "How do you want to select the products? Manually By tags By price" at bounding box center [645, 140] width 768 height 47
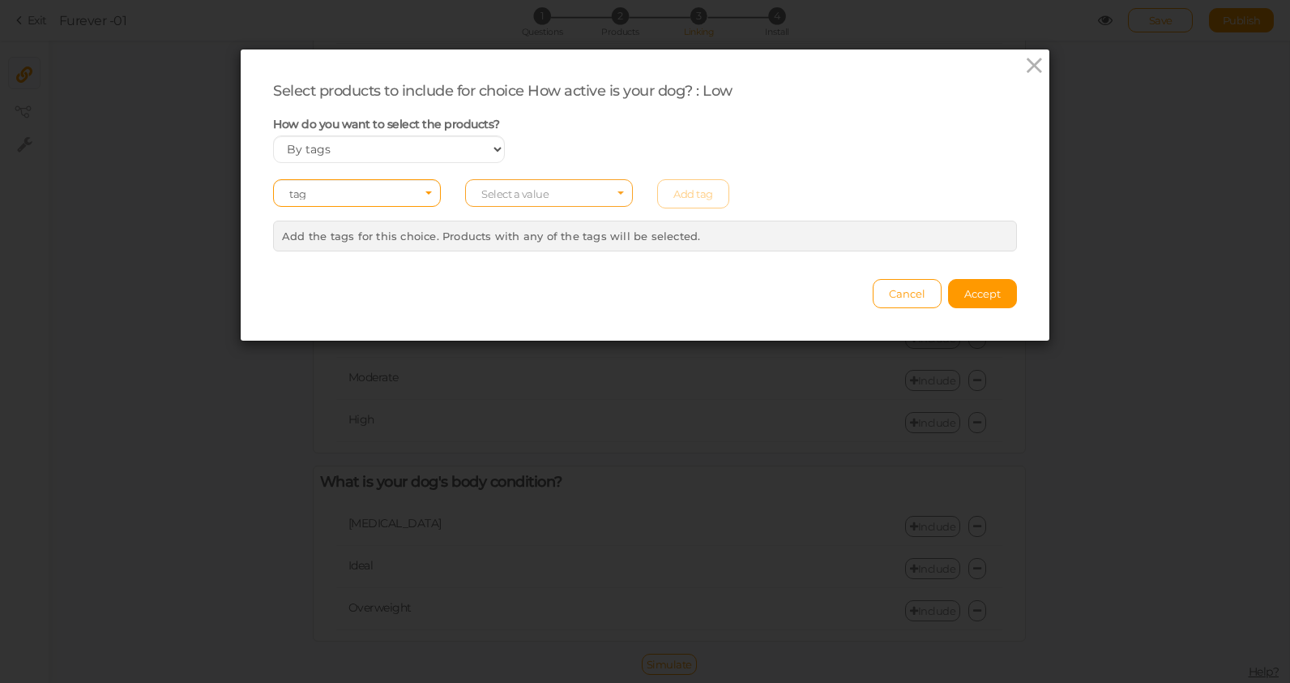
click at [537, 189] on span "Select a value" at bounding box center [514, 193] width 67 height 13
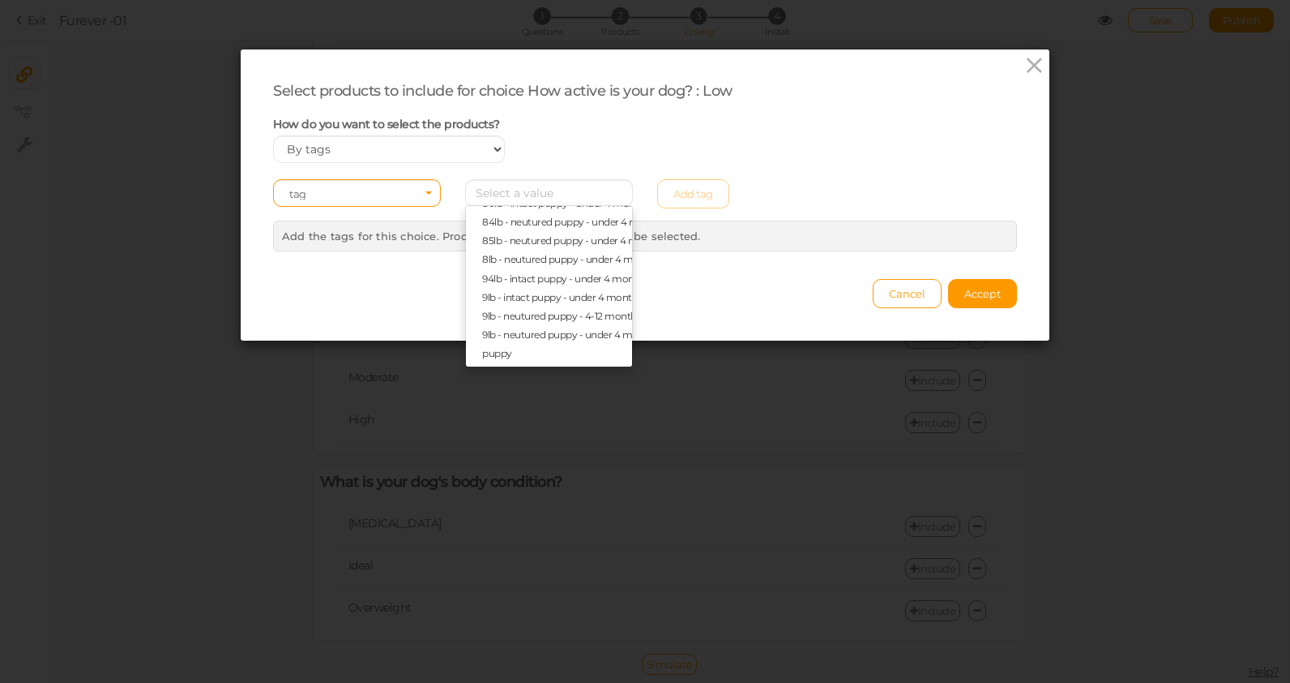
click at [875, 165] on div "Select products to include for choice How active is your dog? : Low How do you …" at bounding box center [645, 166] width 744 height 169
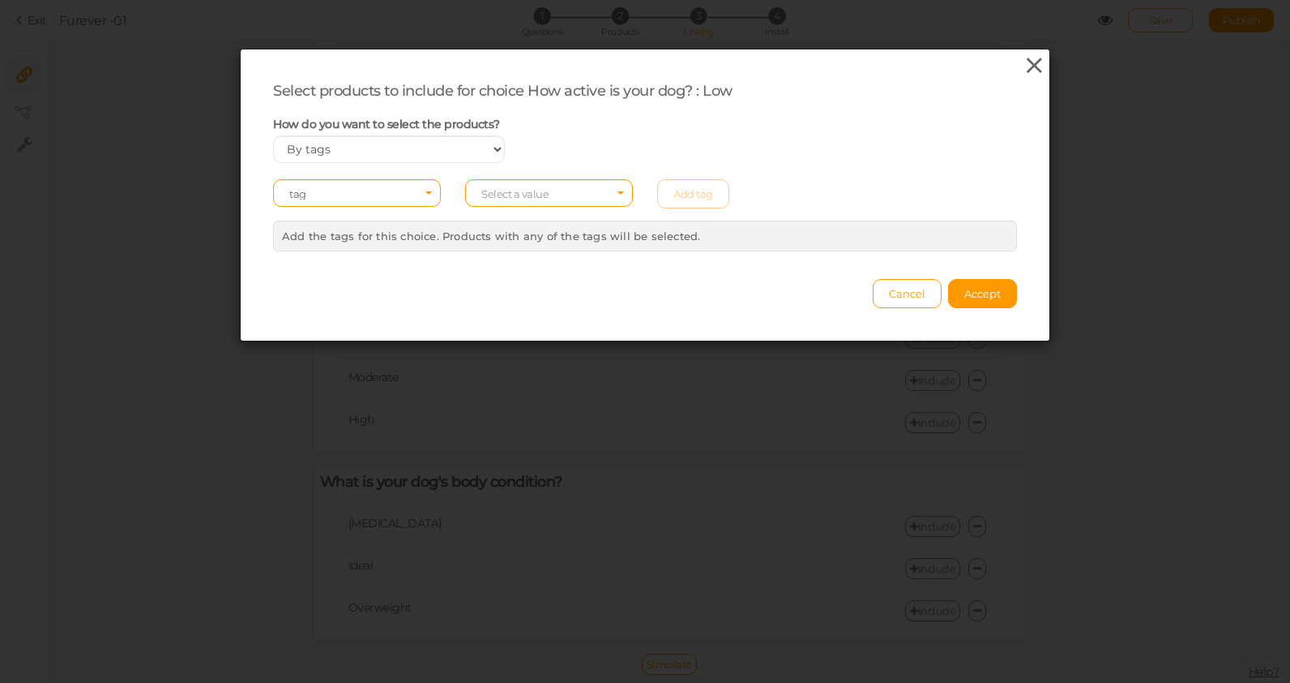
click at [1034, 64] on icon at bounding box center [1035, 65] width 24 height 24
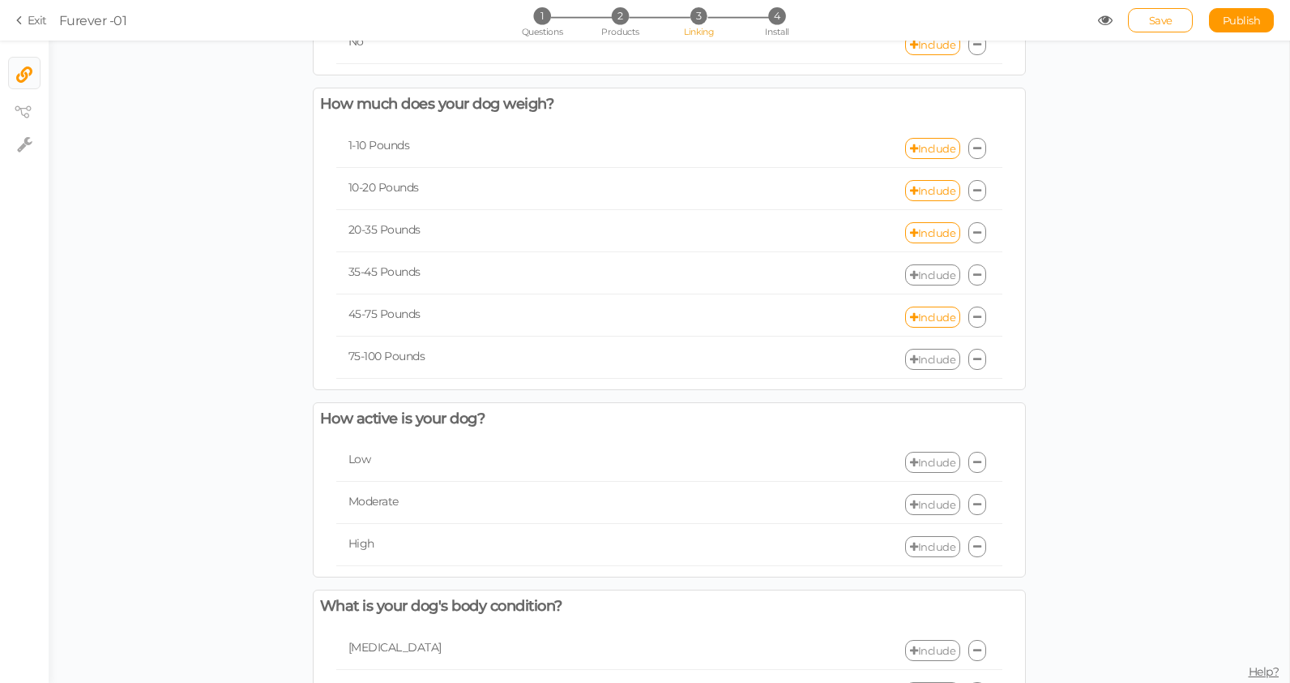
scroll to position [443, 0]
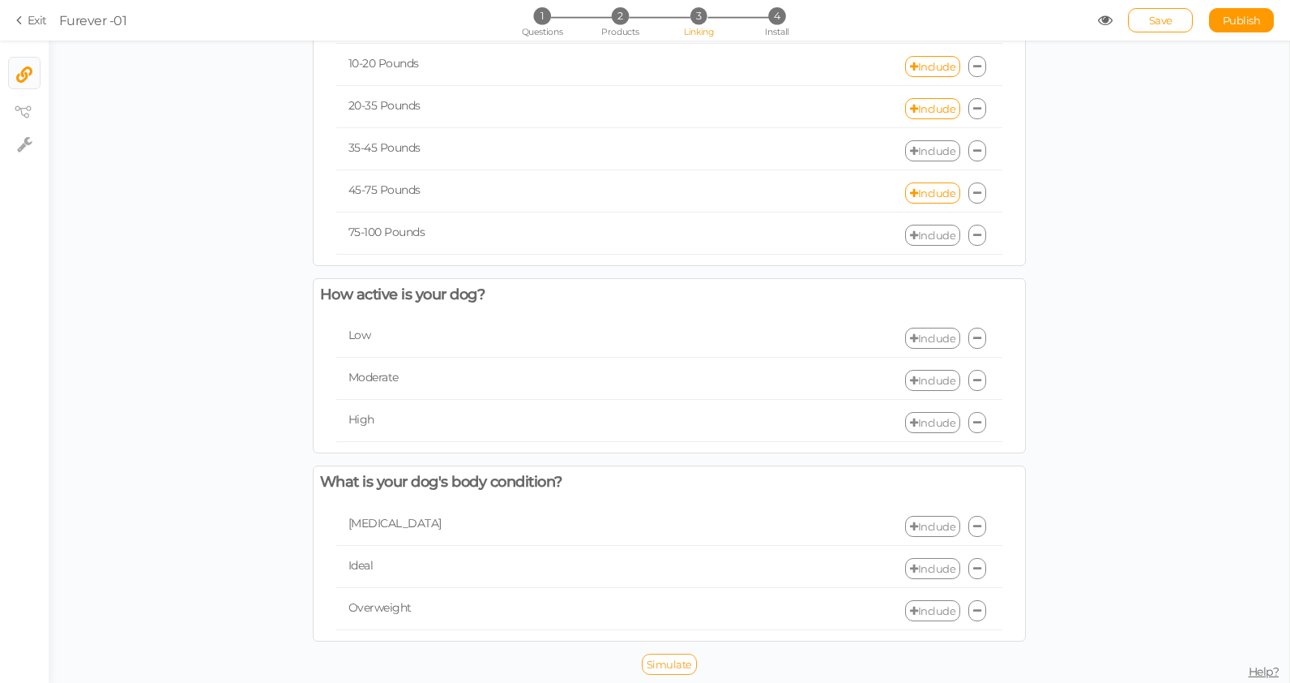
click at [664, 661] on span "Simulate" at bounding box center [669, 663] width 45 height 13
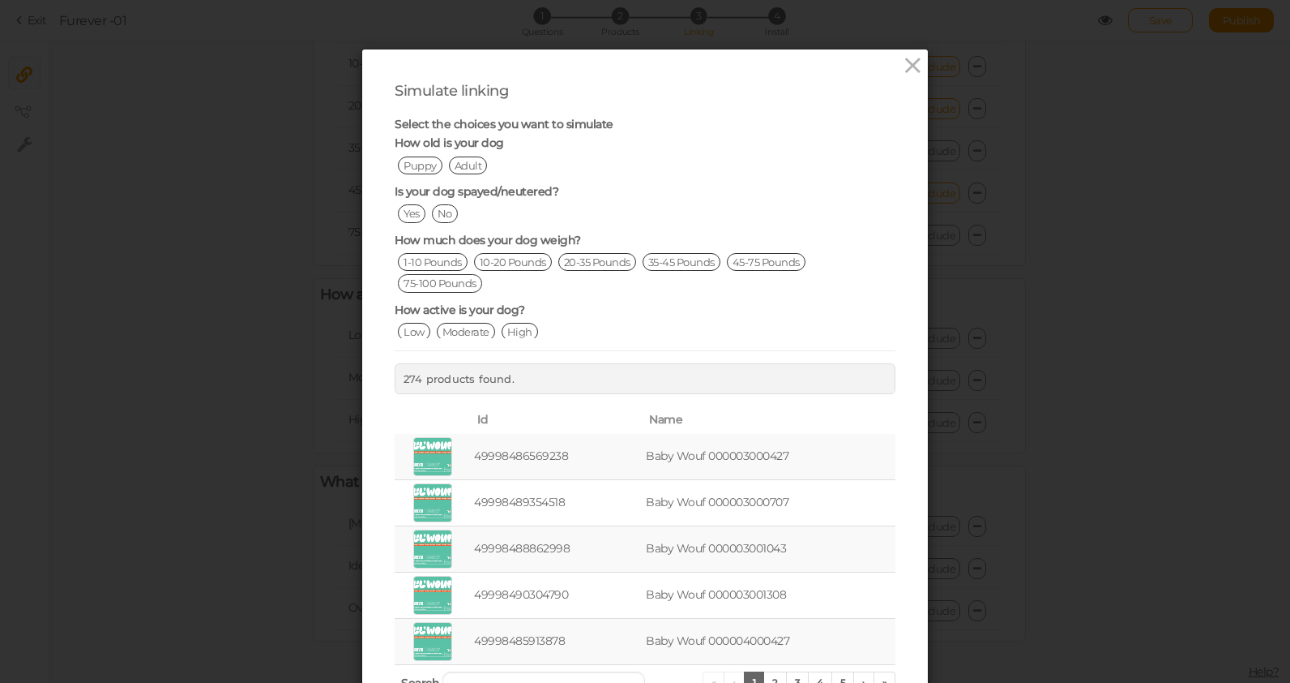
scroll to position [61, 0]
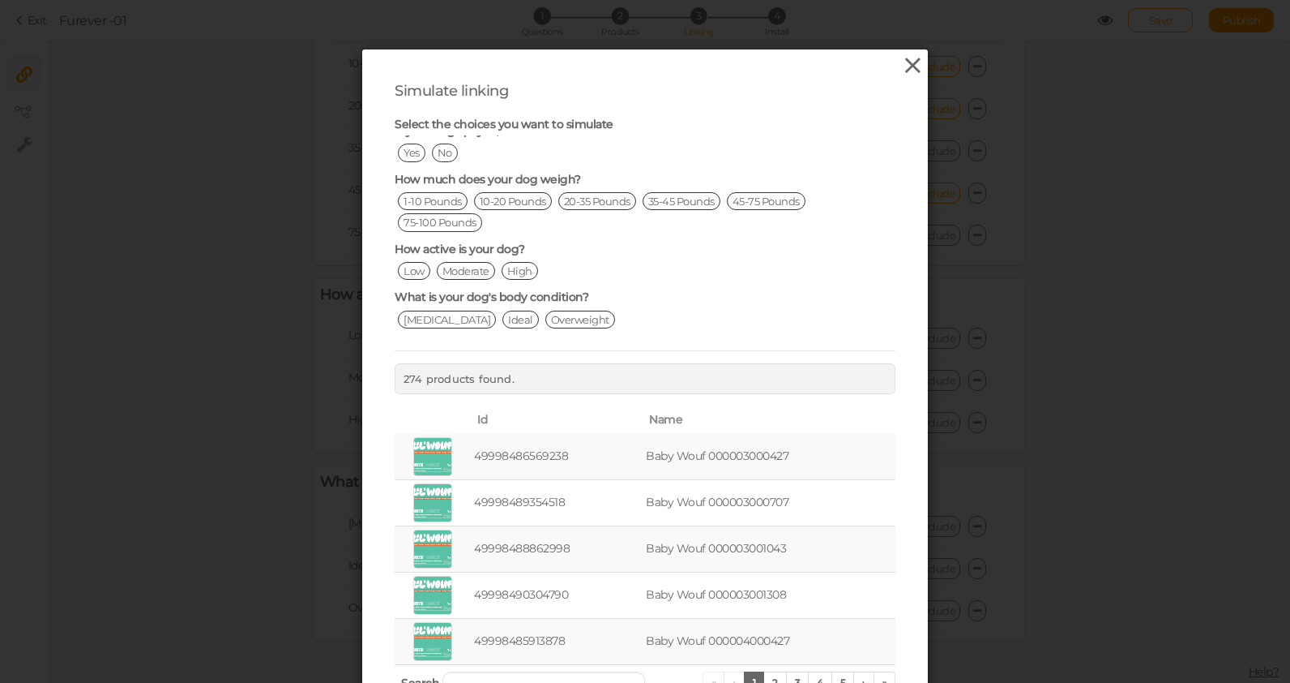
click at [911, 66] on icon at bounding box center [913, 65] width 24 height 24
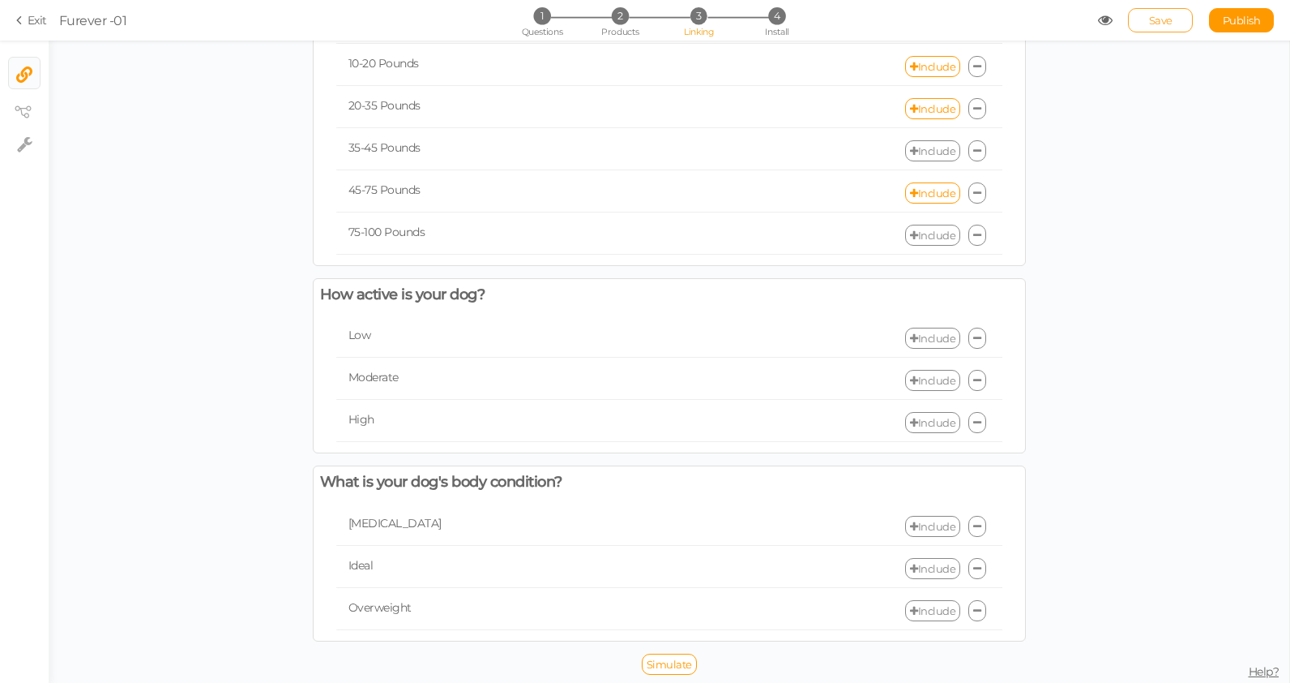
click at [1165, 15] on span "Save" at bounding box center [1161, 20] width 24 height 13
click at [778, 13] on span "4" at bounding box center [776, 15] width 17 height 17
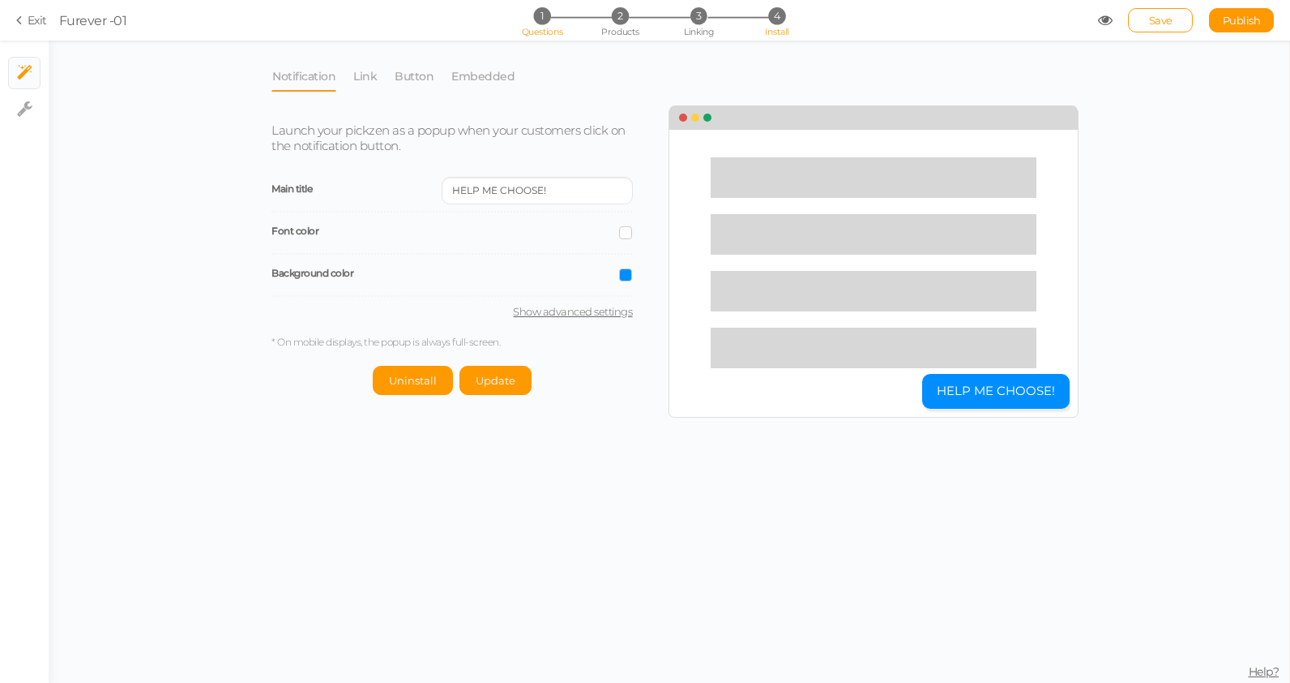
click at [537, 11] on span "1" at bounding box center [541, 15] width 17 height 17
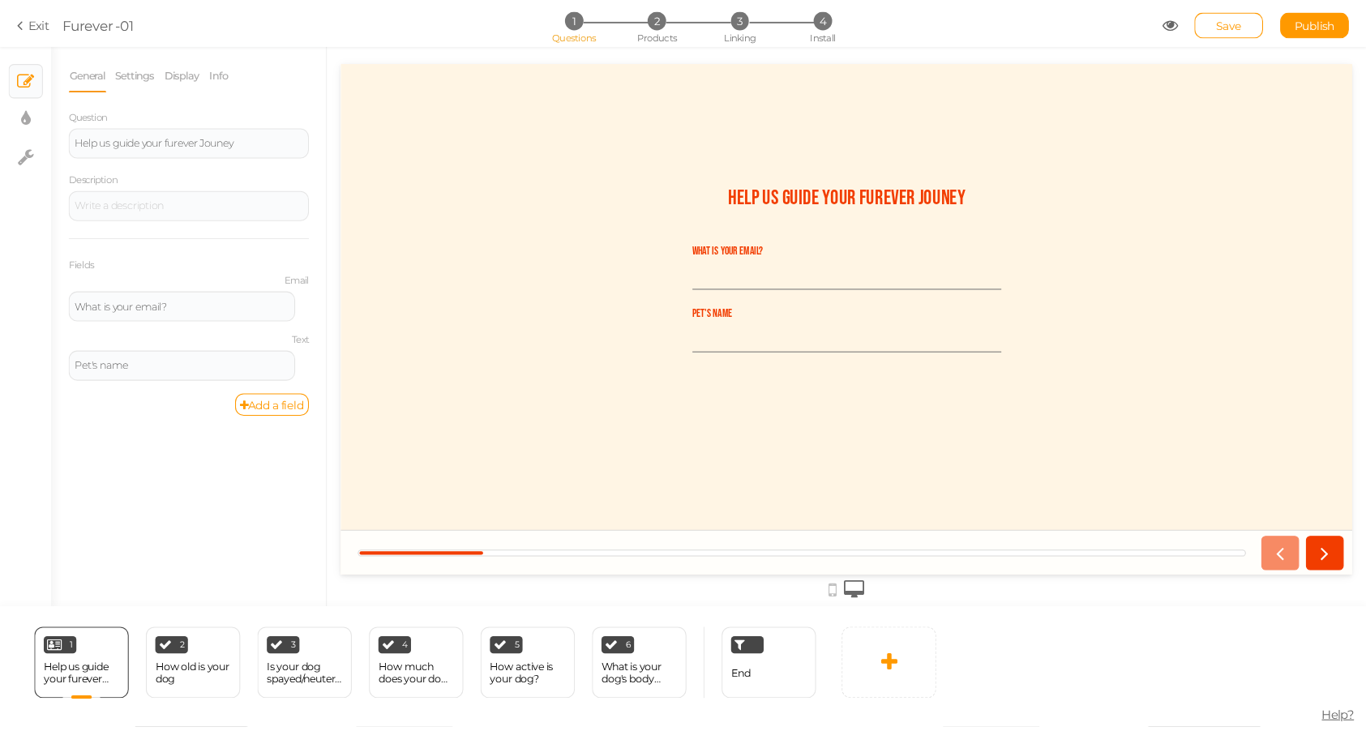
scroll to position [0, 0]
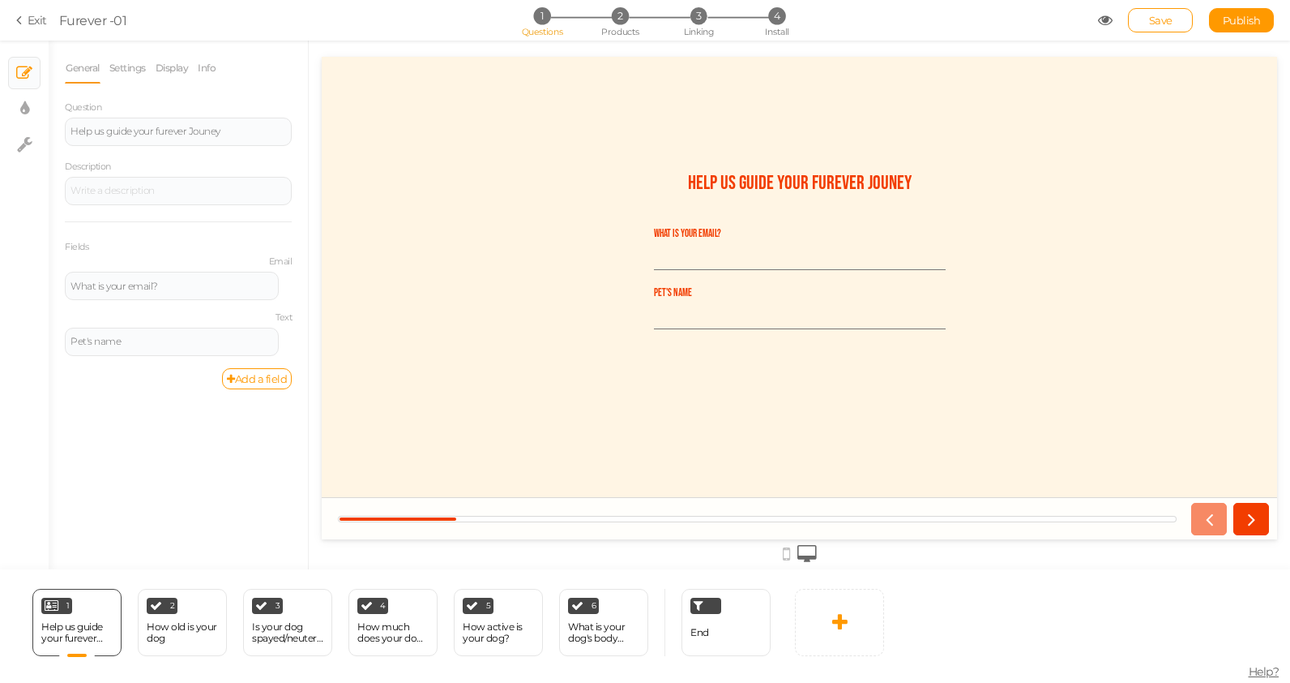
click at [1106, 19] on icon at bounding box center [1105, 20] width 15 height 15
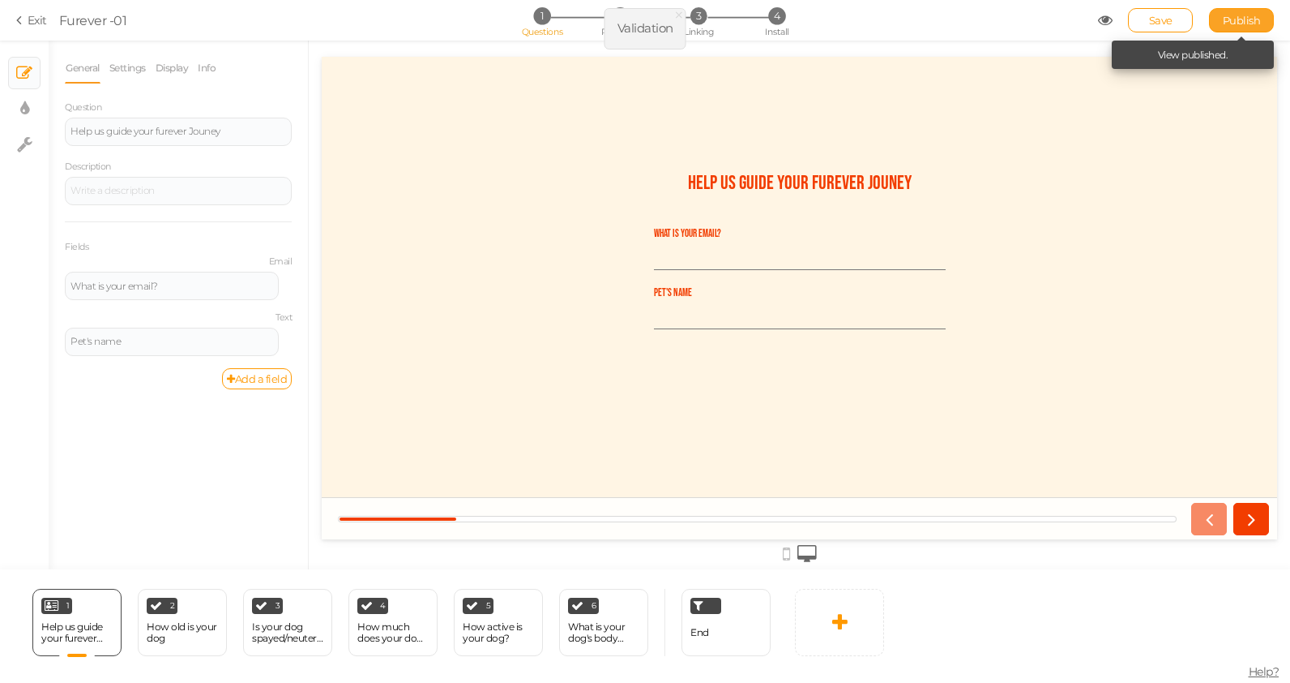
click at [1251, 15] on span "Publish" at bounding box center [1242, 20] width 38 height 13
click at [1260, 26] on link "Publish" at bounding box center [1241, 20] width 65 height 24
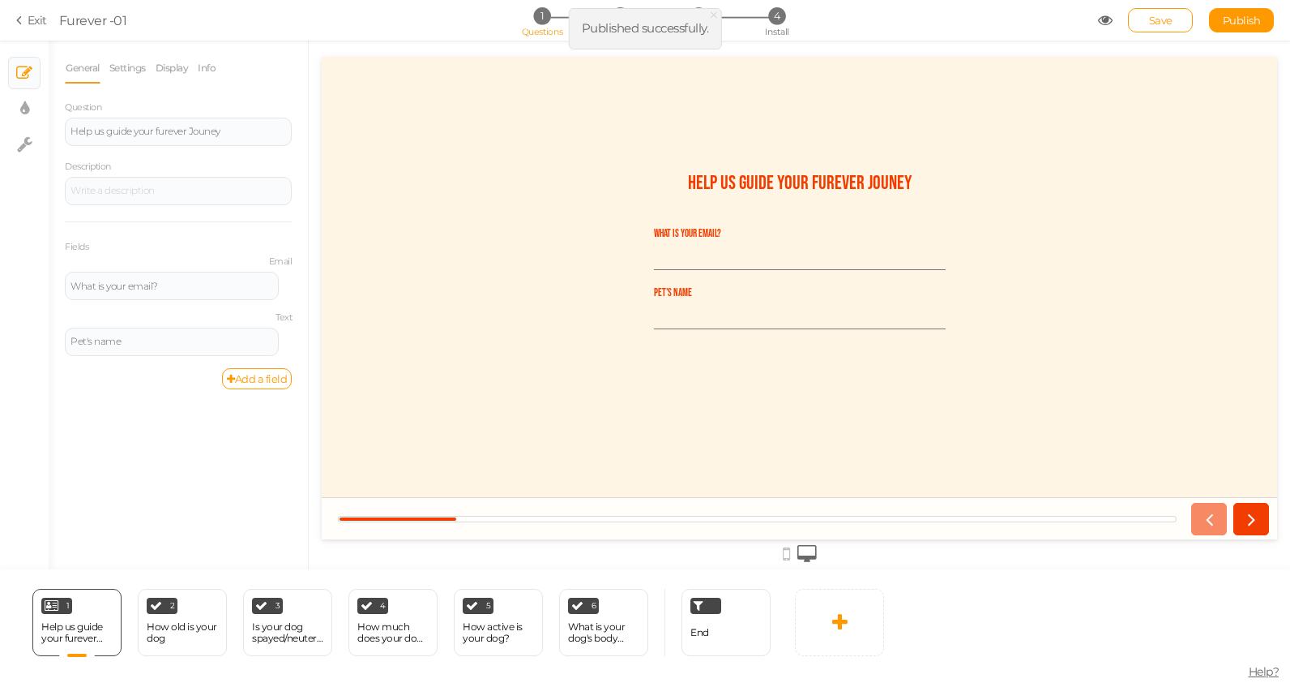
click at [13, 16] on section "Exit Furever -01 1 Questions 2 Products 3 Linking 4 Install Save Publish View p…" at bounding box center [645, 20] width 1290 height 41
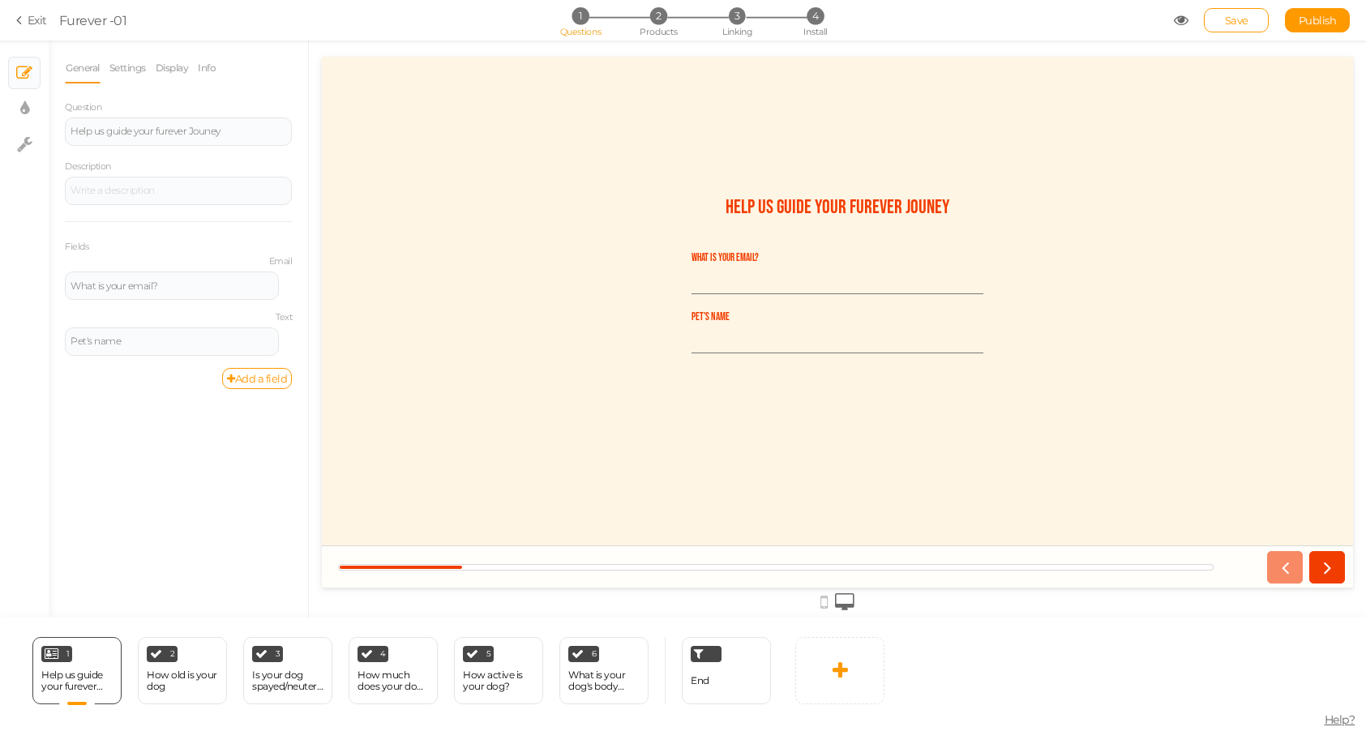
click at [18, 19] on icon at bounding box center [21, 20] width 11 height 15
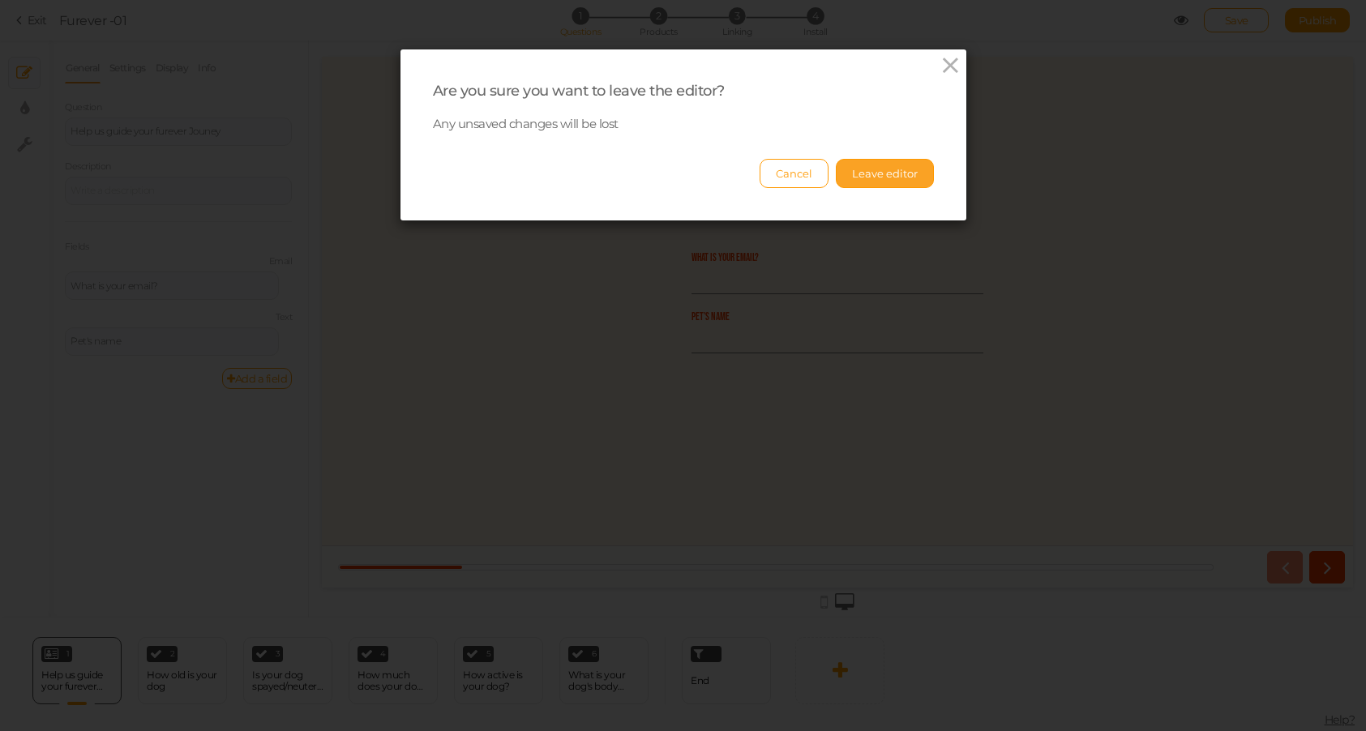
click at [883, 182] on button "Leave editor" at bounding box center [885, 173] width 98 height 29
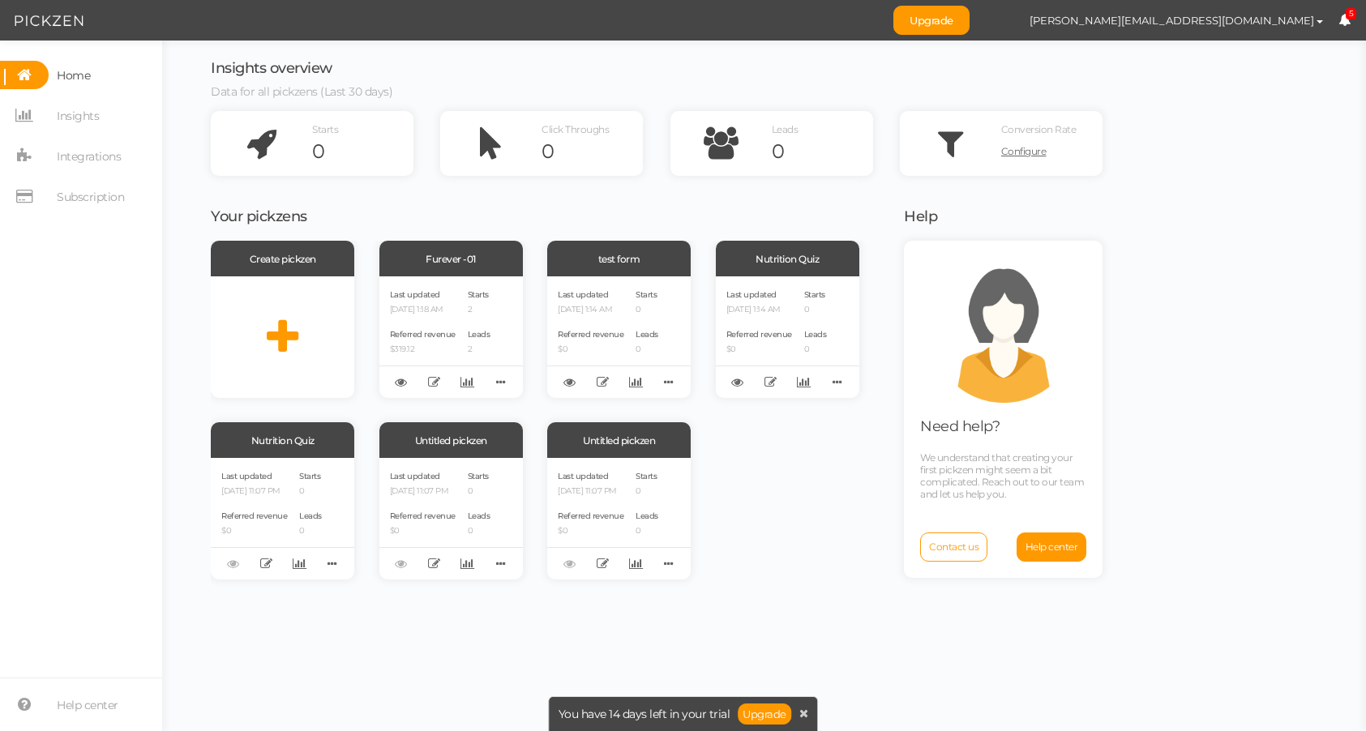
click at [1290, 19] on span "5" at bounding box center [1351, 14] width 11 height 12
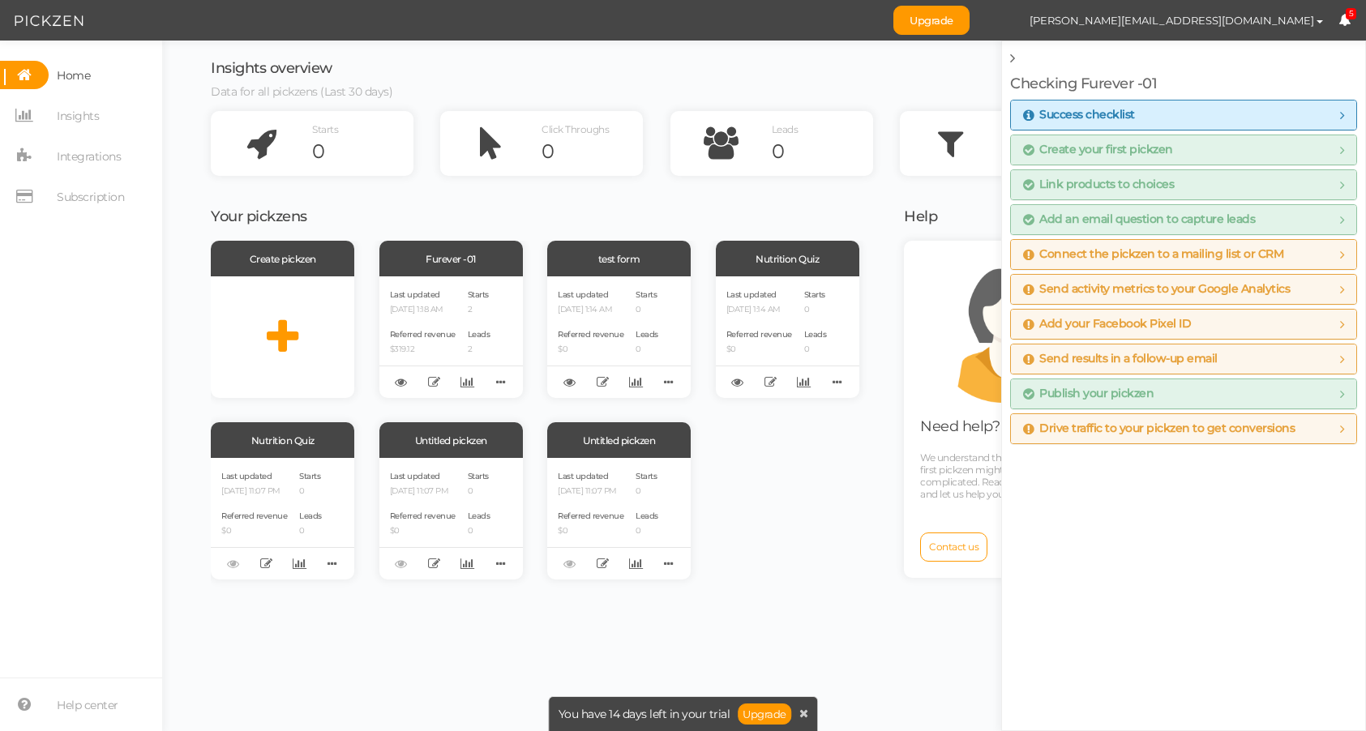
click at [709, 96] on div "Insights overview Data for all pickzens (Last 30 days)" at bounding box center [657, 86] width 892 height 50
click at [49, 165] on span "Integrations" at bounding box center [85, 156] width 72 height 28
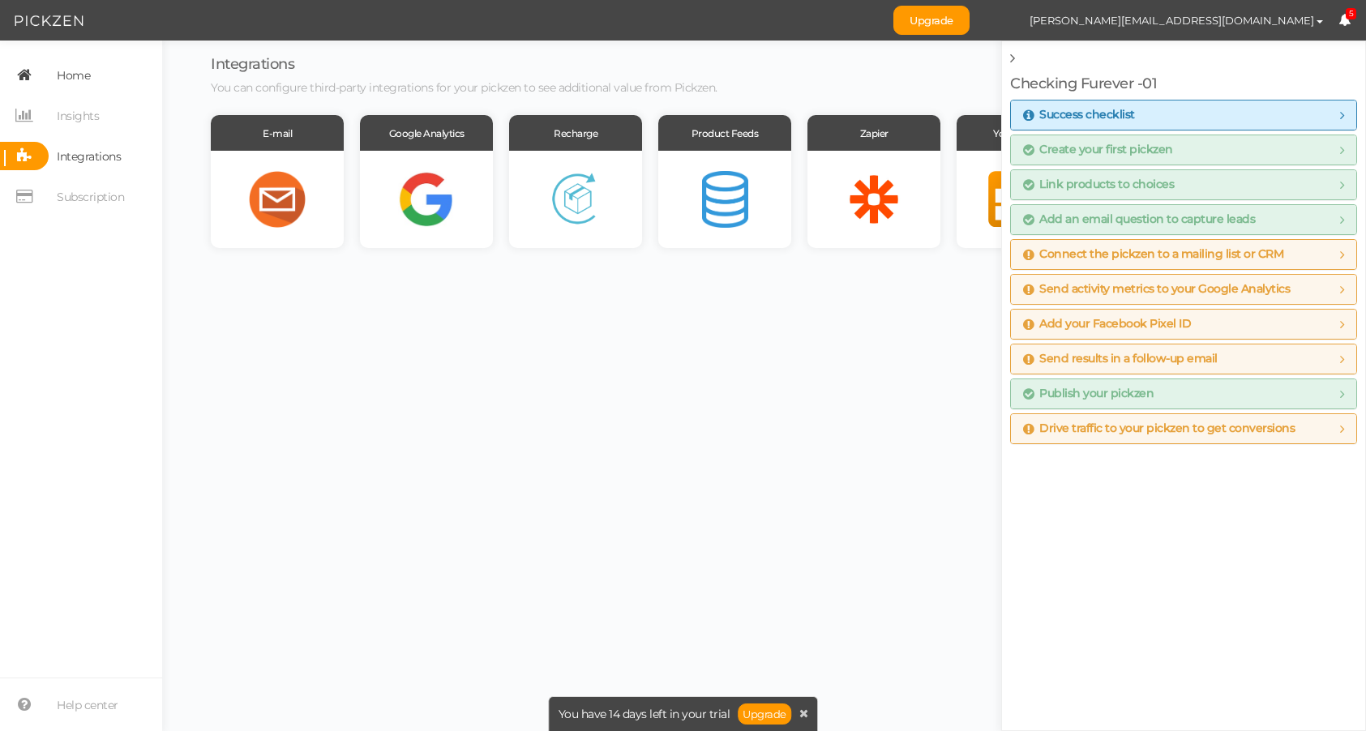
click at [24, 71] on icon at bounding box center [24, 75] width 49 height 28
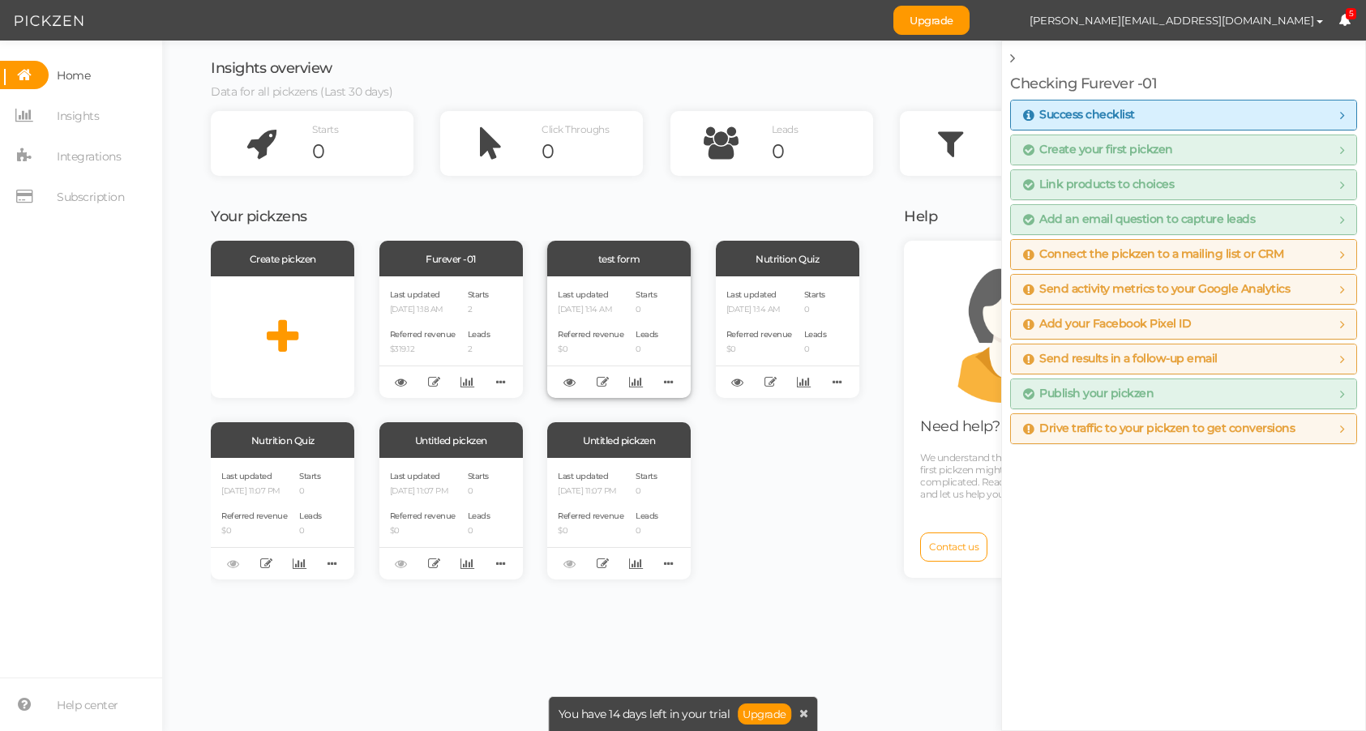
click at [608, 308] on p "[DATE] 1:14 AM" at bounding box center [591, 310] width 66 height 11
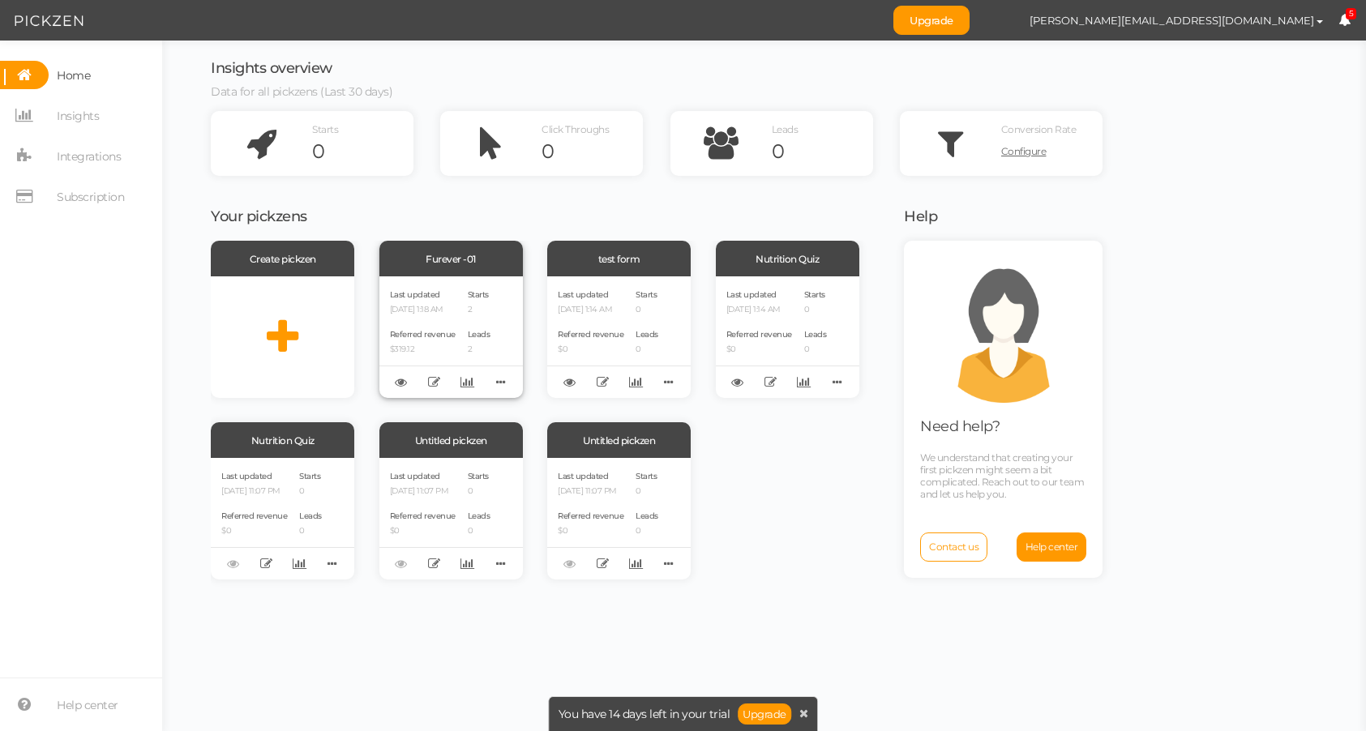
click at [443, 328] on div "Referred revenue $319.12" at bounding box center [423, 341] width 66 height 28
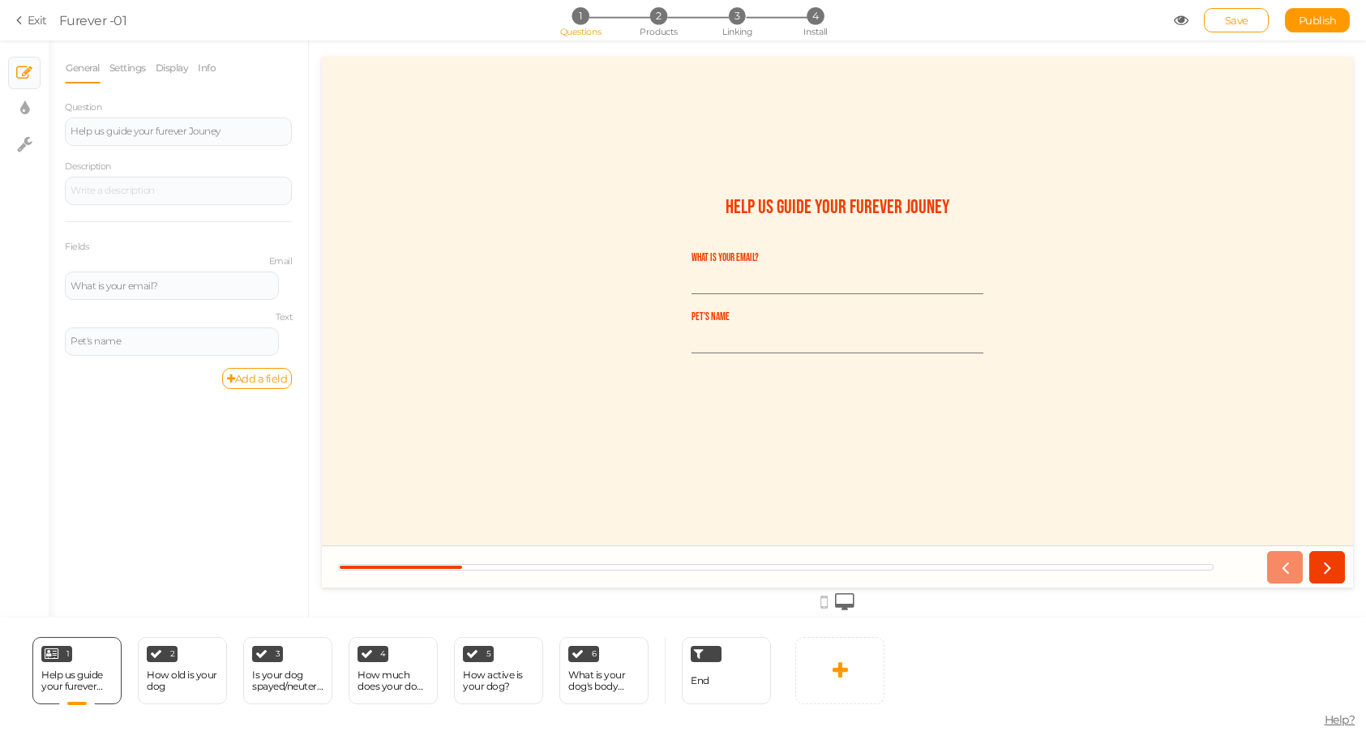
click at [729, 3] on section "Exit Furever -01 1 Questions 2 Products 3 Linking 4 Install Save Publish View p…" at bounding box center [683, 20] width 1366 height 41
click at [733, 13] on span "3" at bounding box center [736, 15] width 17 height 17
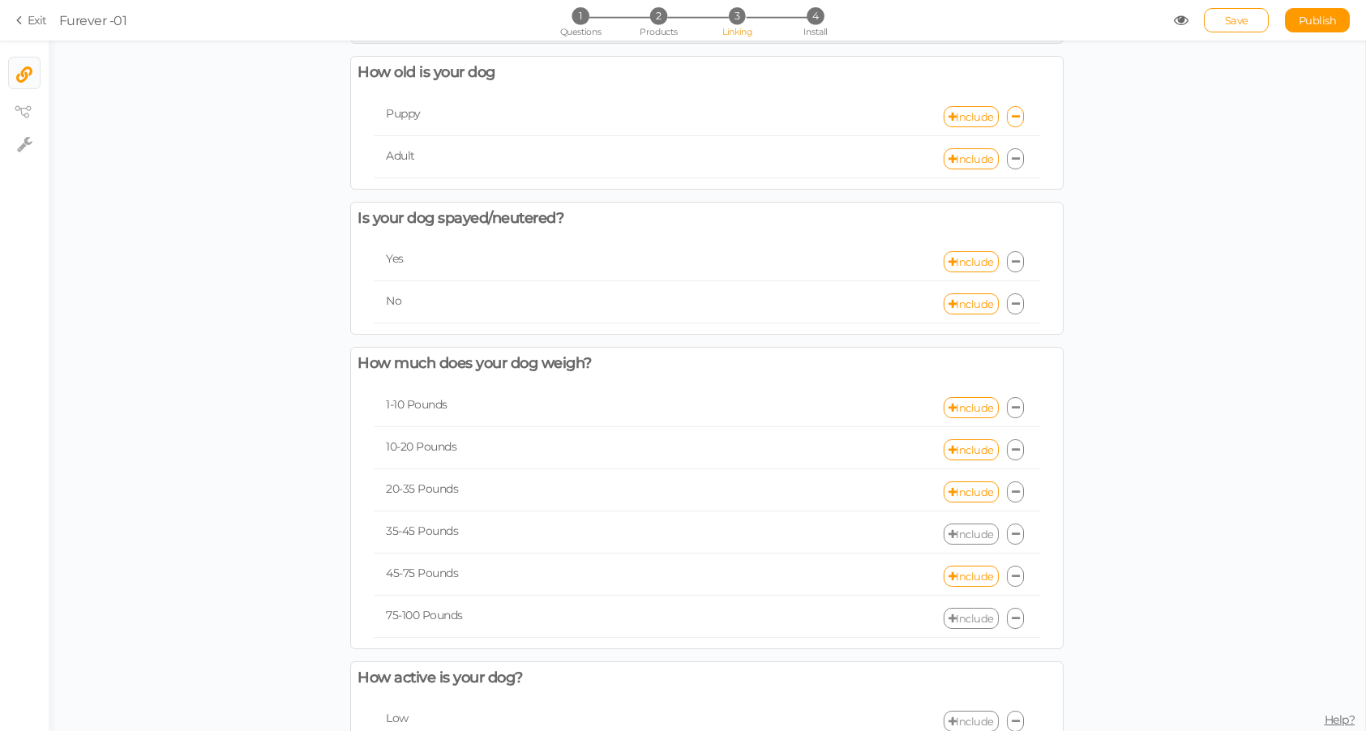
scroll to position [62, 0]
click at [1014, 409] on icon at bounding box center [1016, 406] width 8 height 11
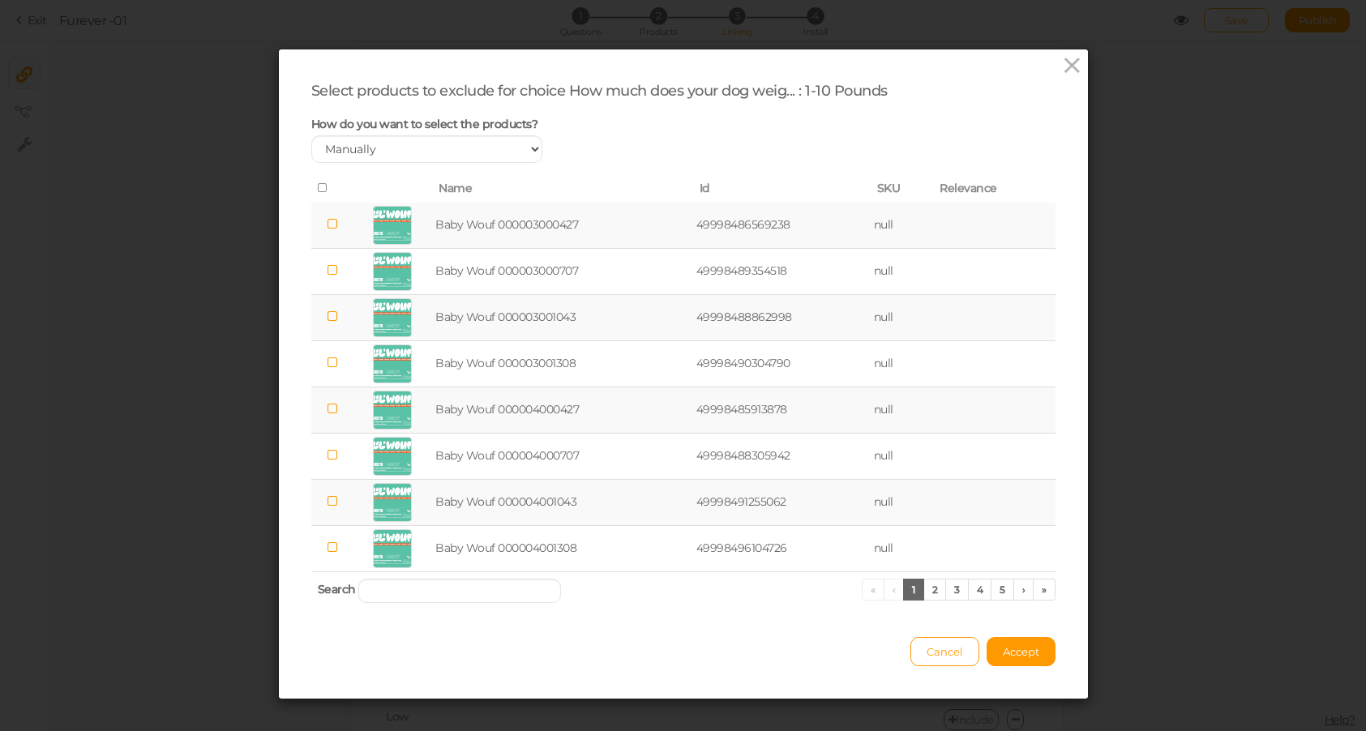
scroll to position [16, 0]
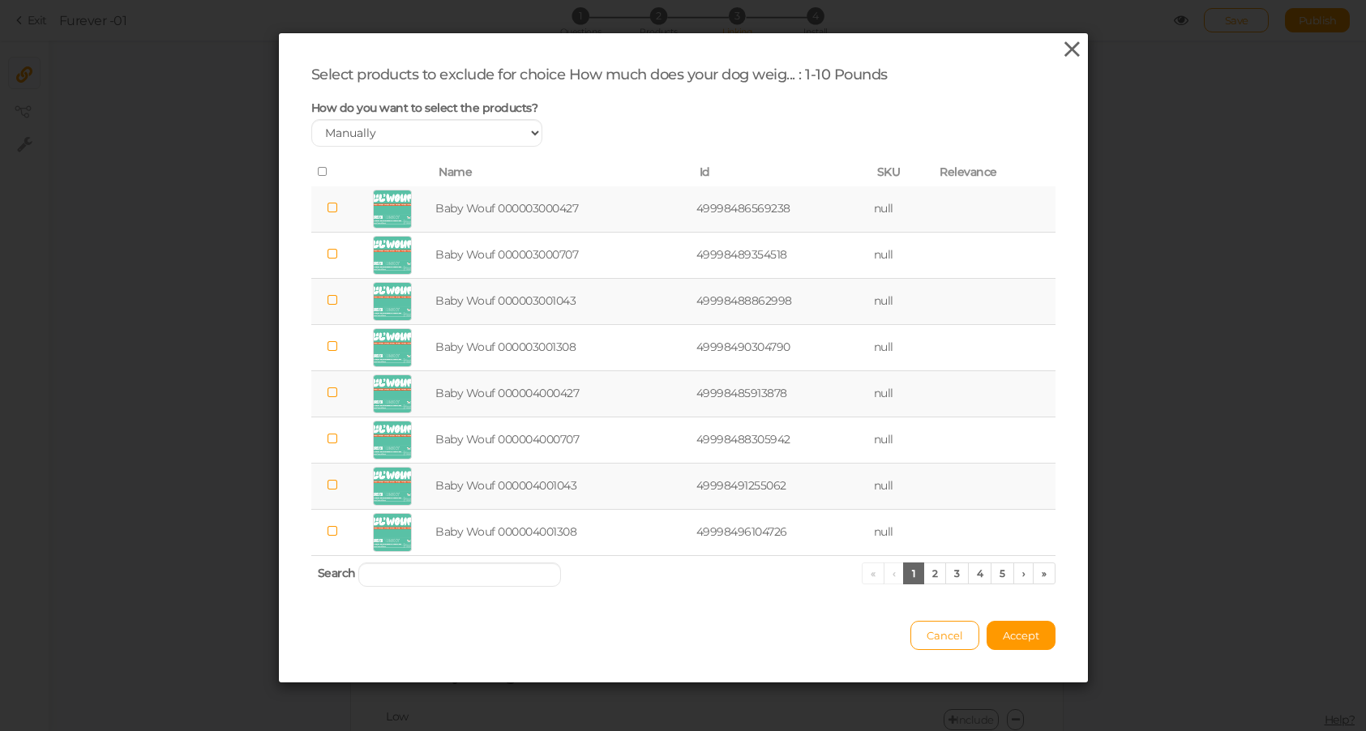
click at [1068, 44] on icon at bounding box center [1072, 49] width 24 height 24
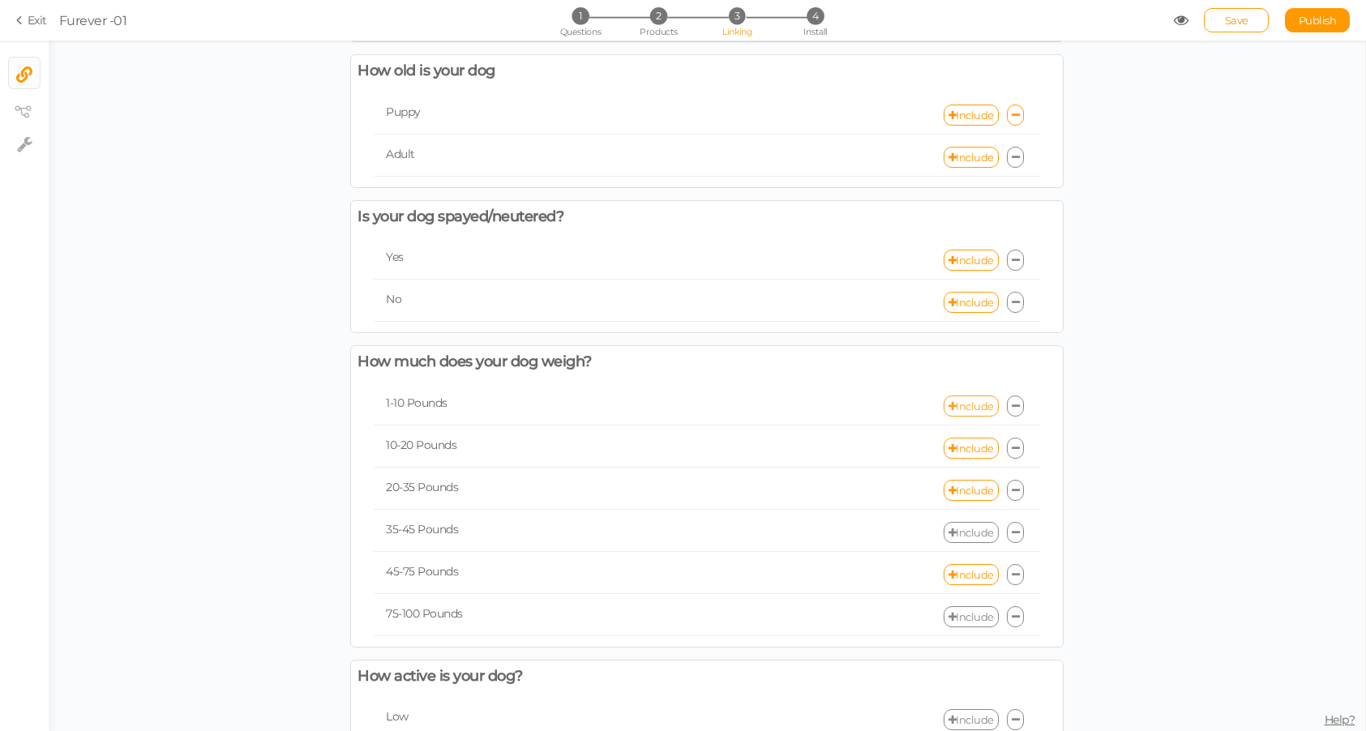
click at [964, 402] on link "Include" at bounding box center [971, 406] width 55 height 21
select select "expr"
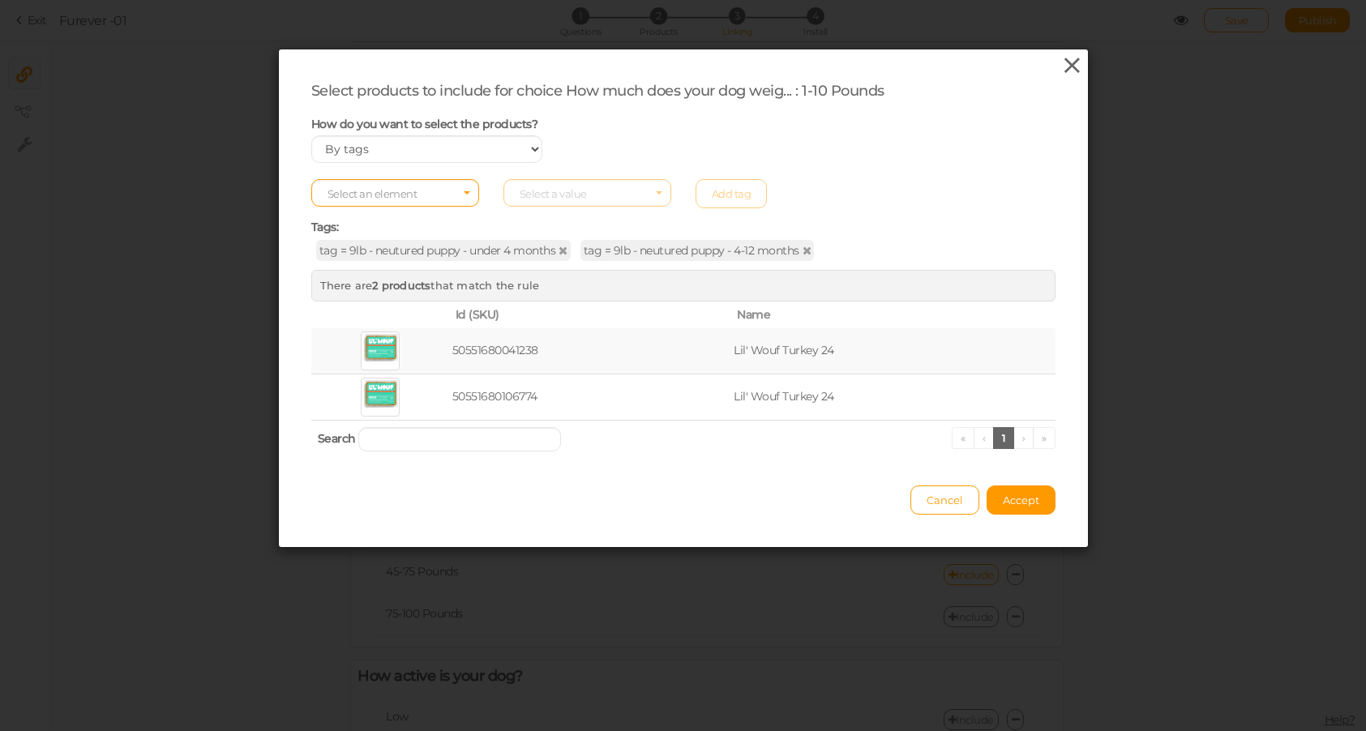
click at [1079, 61] on icon at bounding box center [1072, 65] width 24 height 24
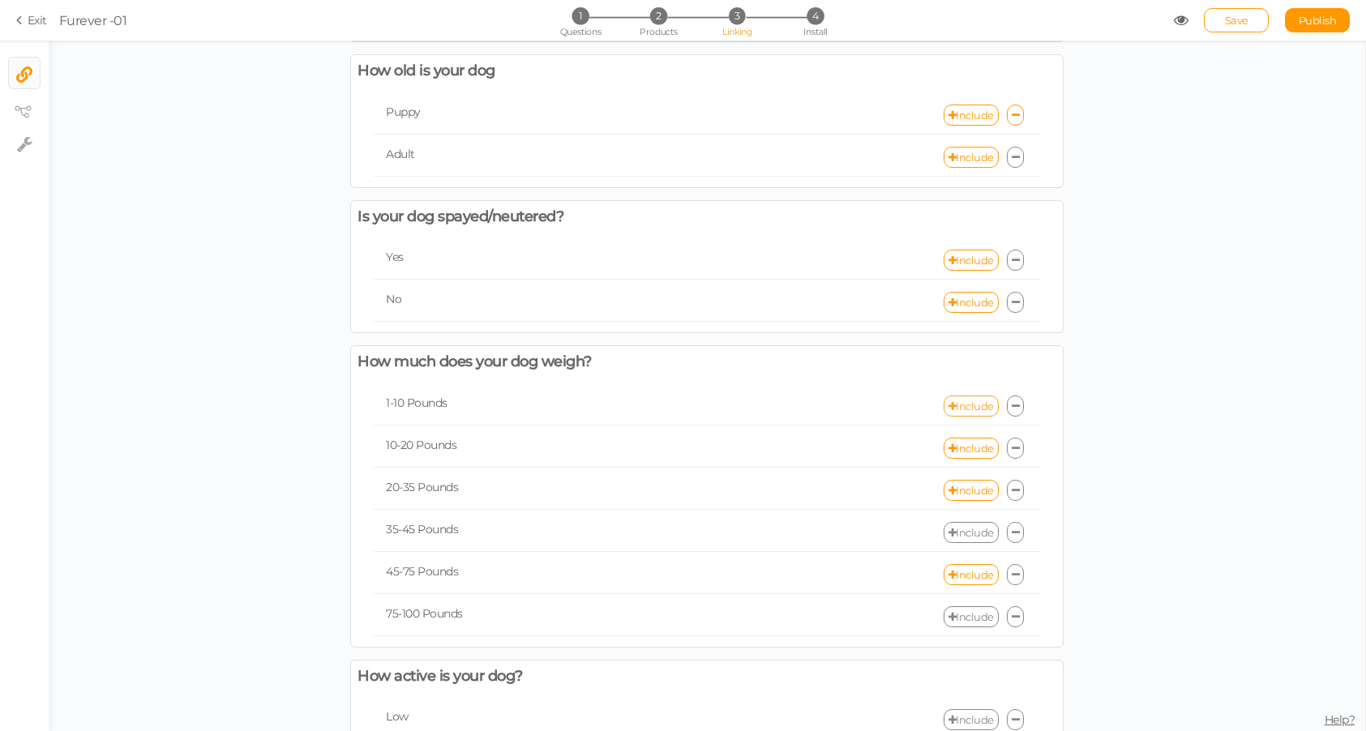
click at [965, 402] on link "Include" at bounding box center [971, 406] width 55 height 21
select select "expr"
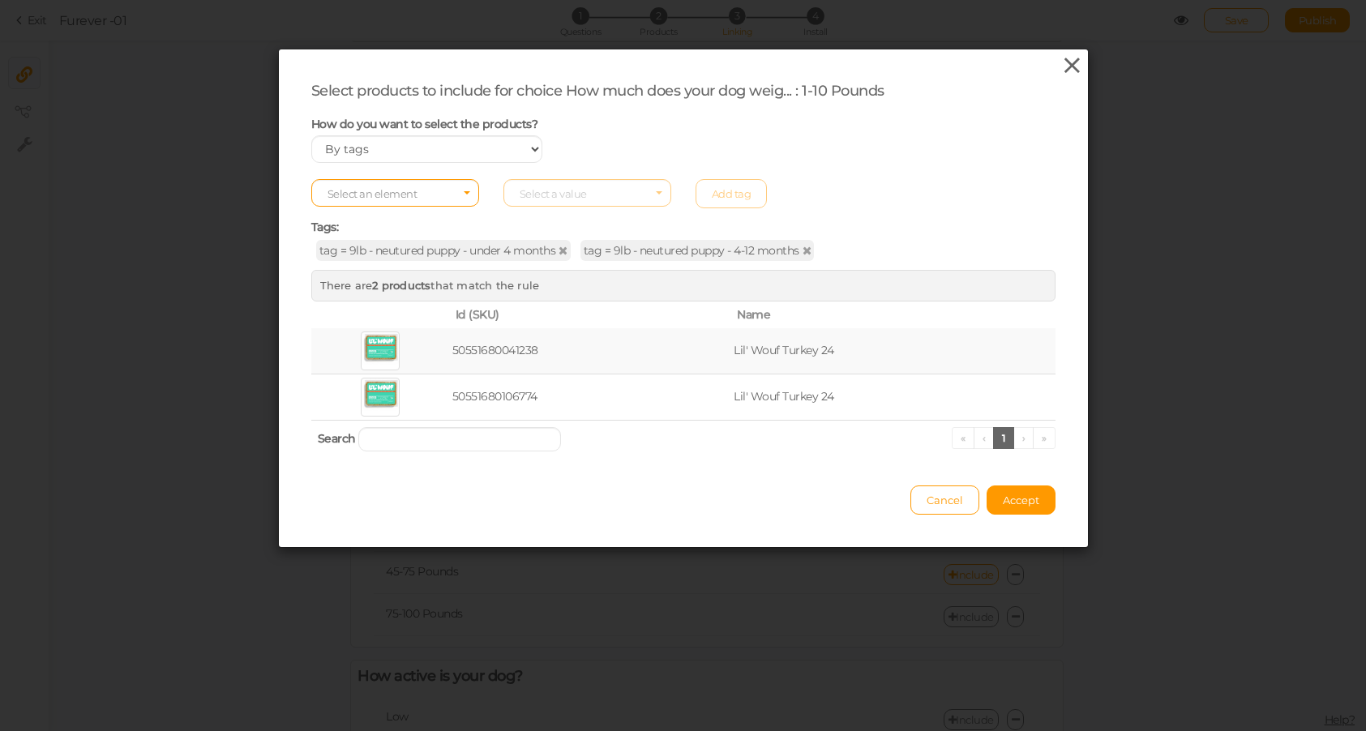
click at [1070, 65] on icon at bounding box center [1072, 65] width 24 height 24
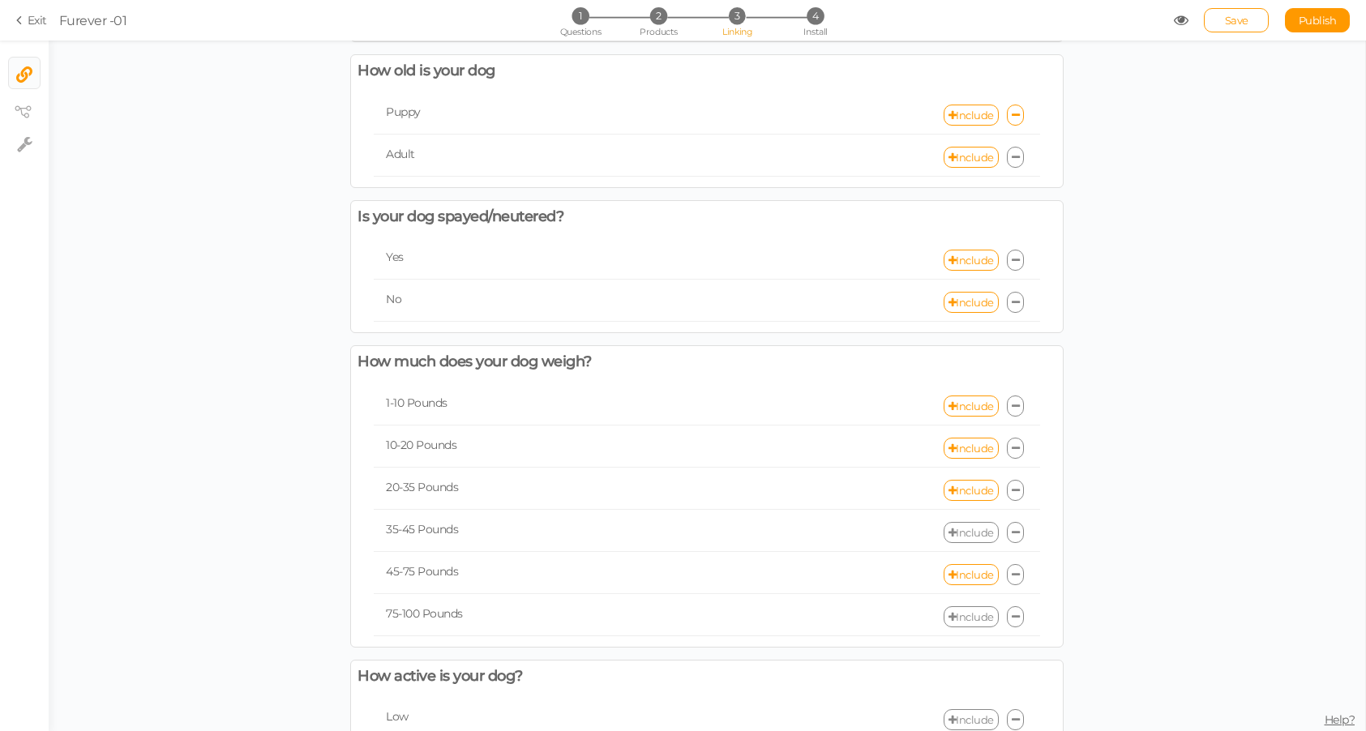
click at [1187, 17] on icon at bounding box center [1181, 20] width 15 height 15
click at [13, 26] on section "Exit Furever -01 1 Questions 2 Products 3 Linking 4 Install Save Publish View p…" at bounding box center [683, 20] width 1366 height 41
click at [24, 16] on icon at bounding box center [21, 20] width 11 height 15
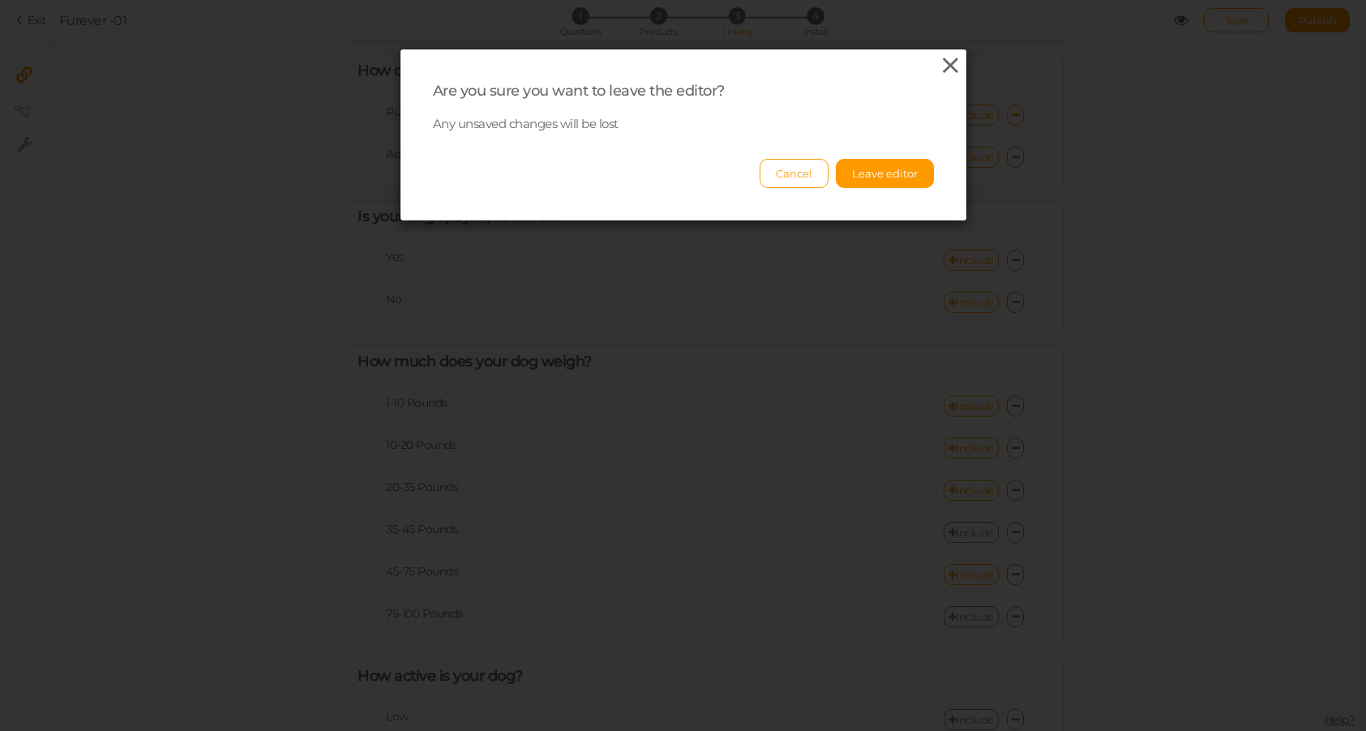
click at [952, 61] on icon at bounding box center [951, 65] width 24 height 24
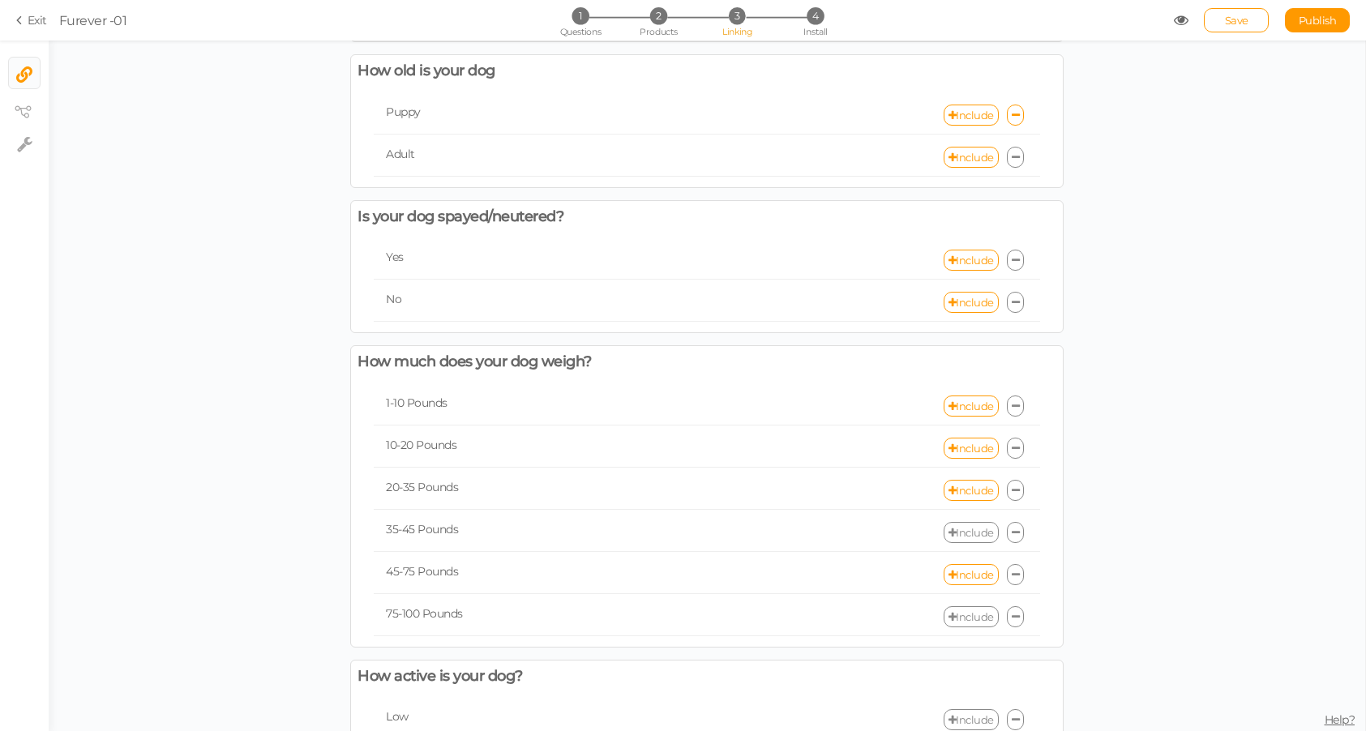
scroll to position [0, 0]
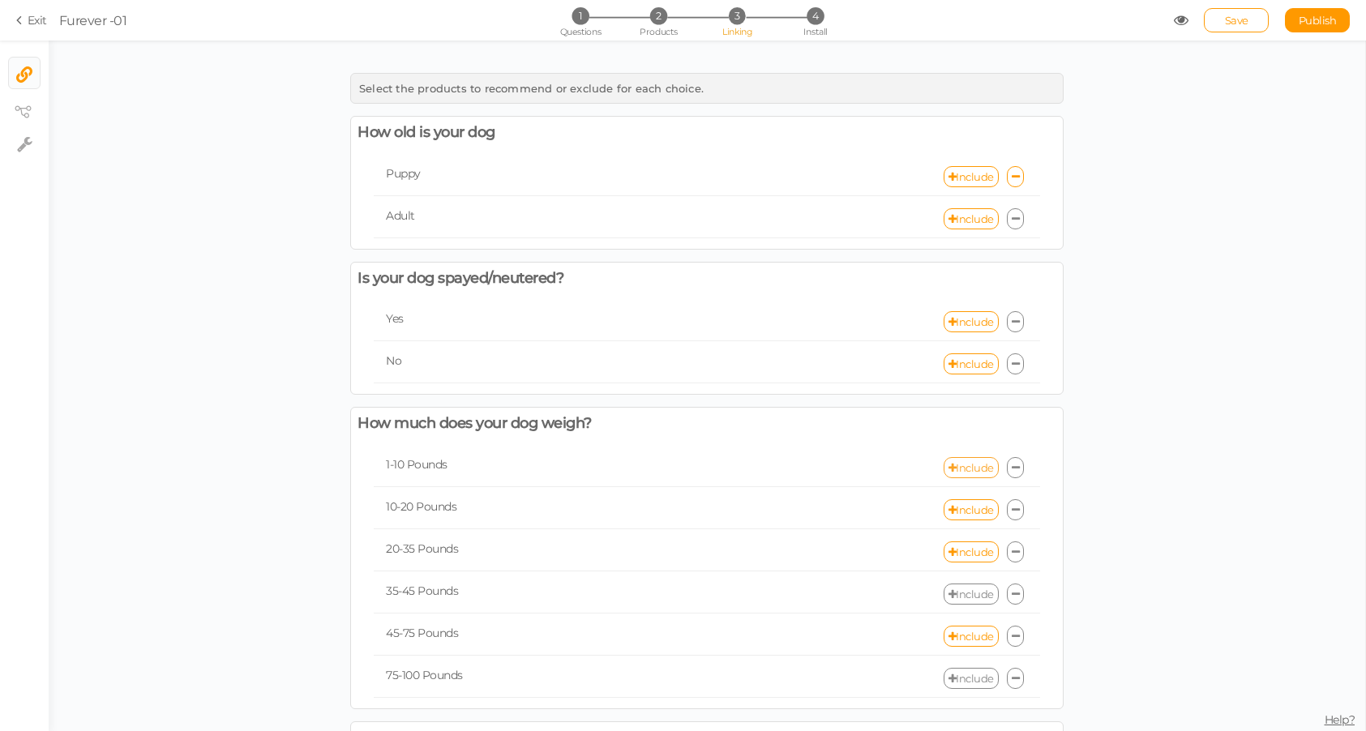
click at [975, 464] on link "Include" at bounding box center [971, 467] width 55 height 21
select select "expr"
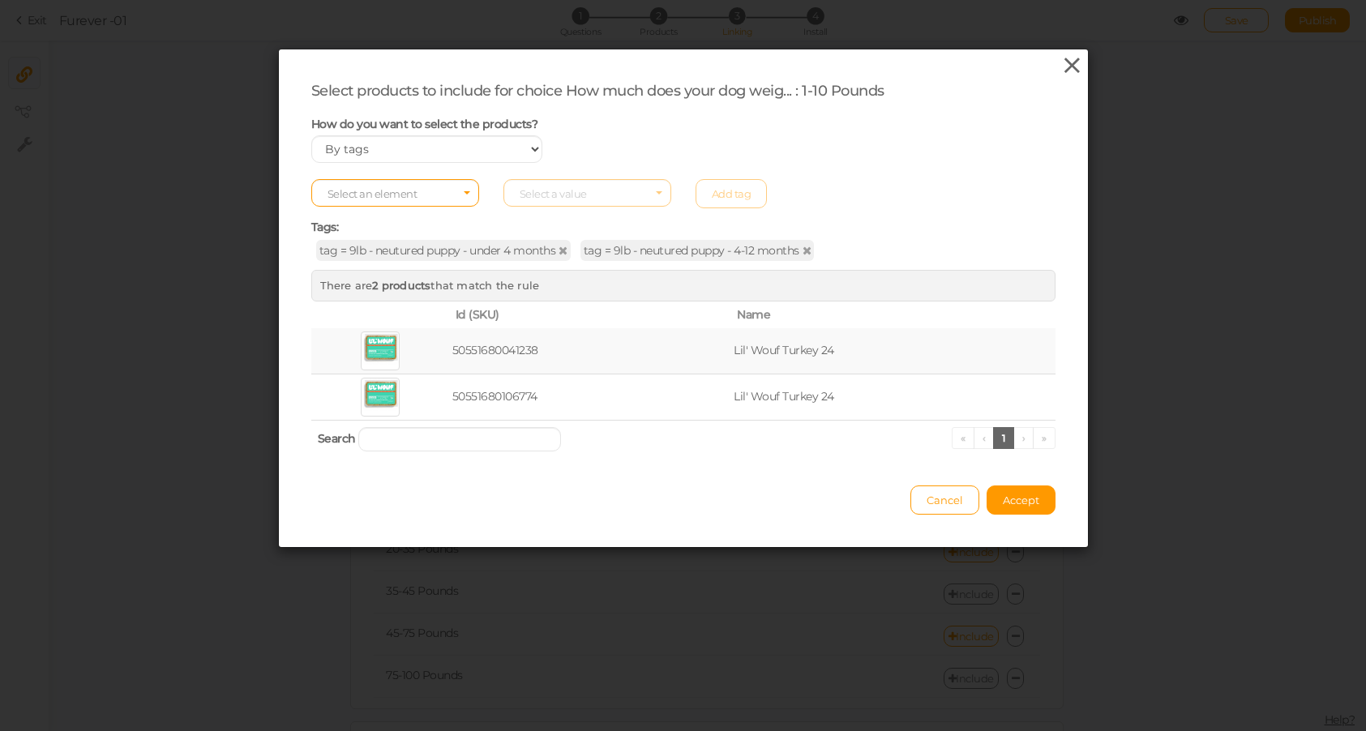
click at [1066, 59] on icon at bounding box center [1072, 65] width 24 height 24
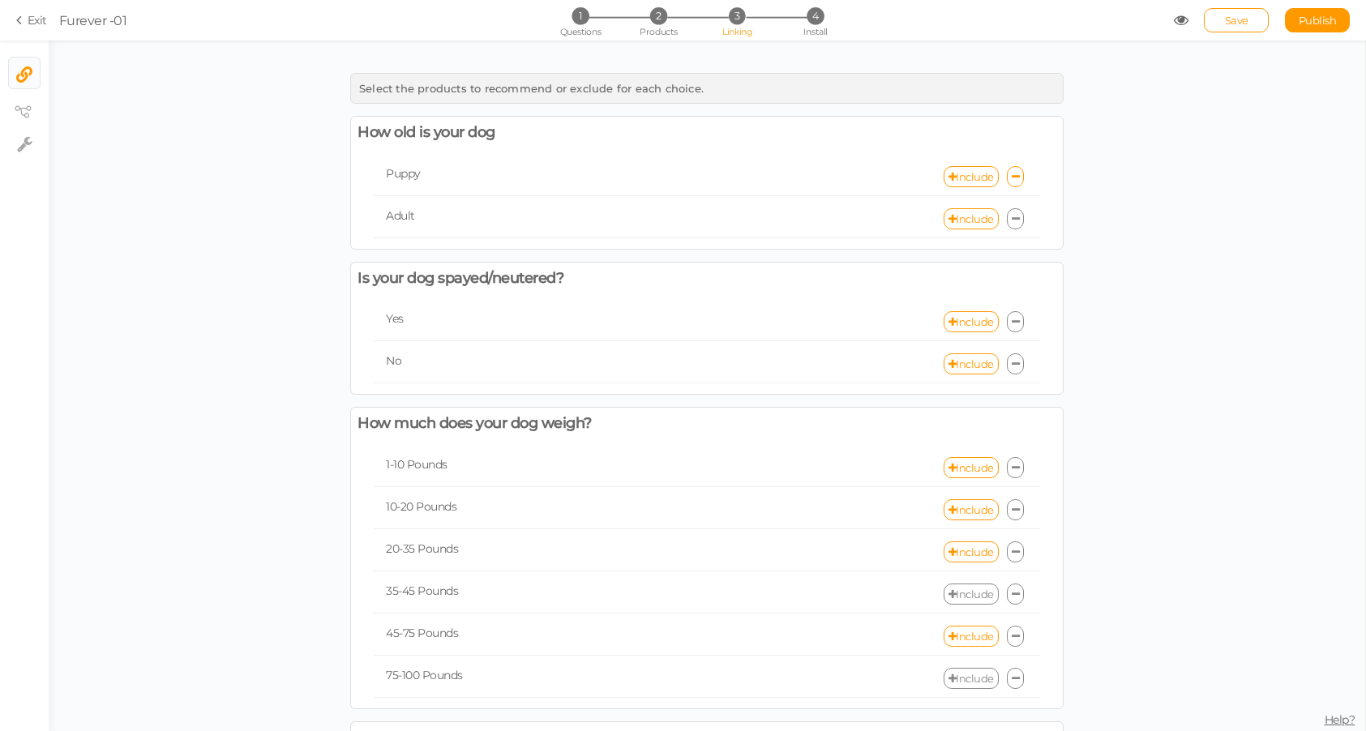
click at [1020, 465] on link at bounding box center [1016, 467] width 18 height 21
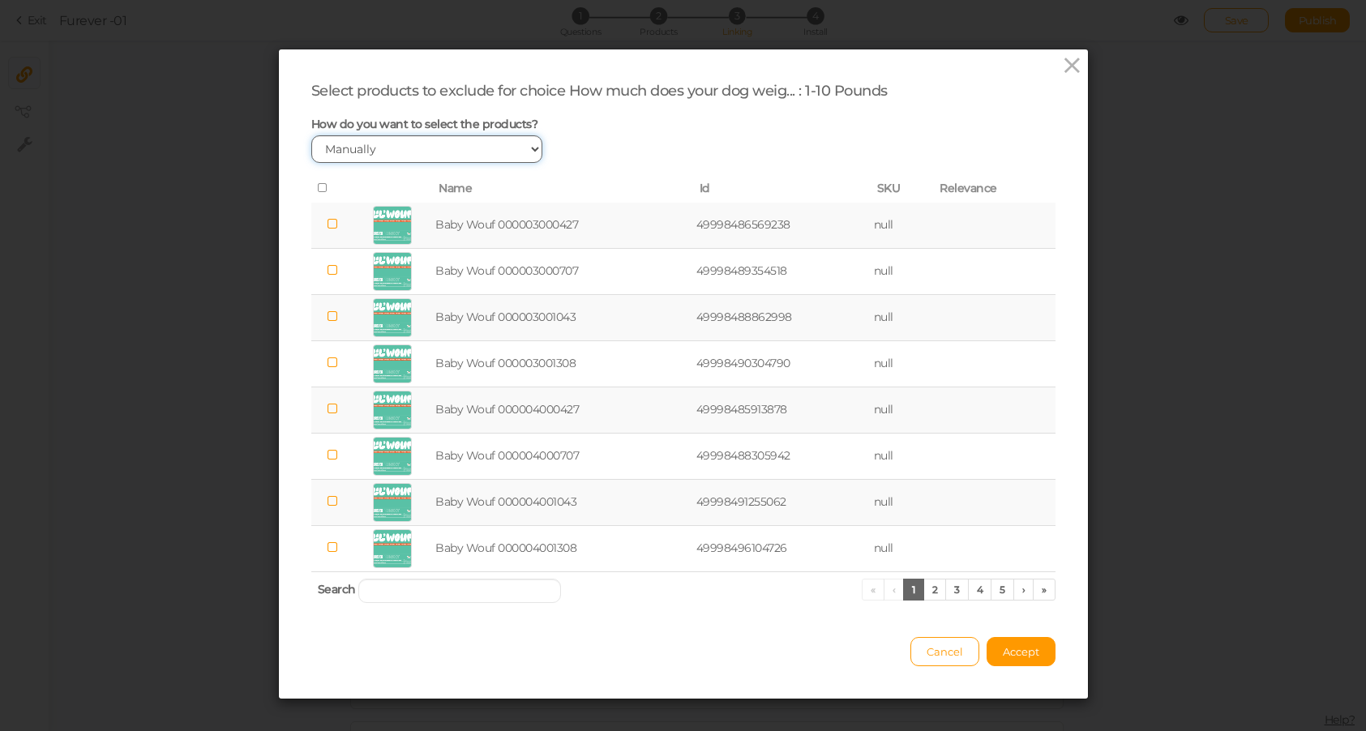
click at [366, 141] on select "Manually By tags By price" at bounding box center [427, 149] width 232 height 28
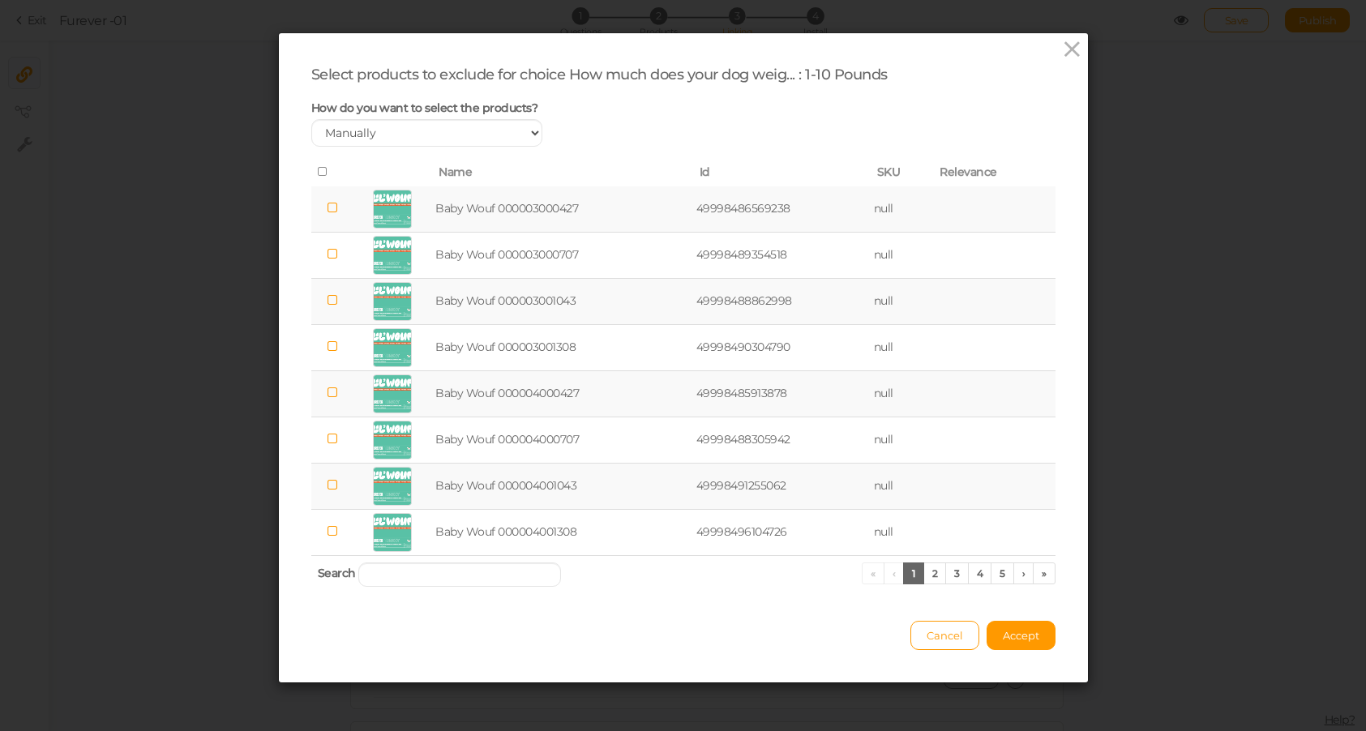
click at [318, 171] on icon at bounding box center [323, 171] width 11 height 11
click at [417, 579] on input "search" at bounding box center [459, 575] width 203 height 24
click at [423, 135] on select "Manually By tags By price" at bounding box center [427, 133] width 232 height 28
select select "expr"
click at [311, 135] on select "Manually By tags By price" at bounding box center [427, 133] width 232 height 28
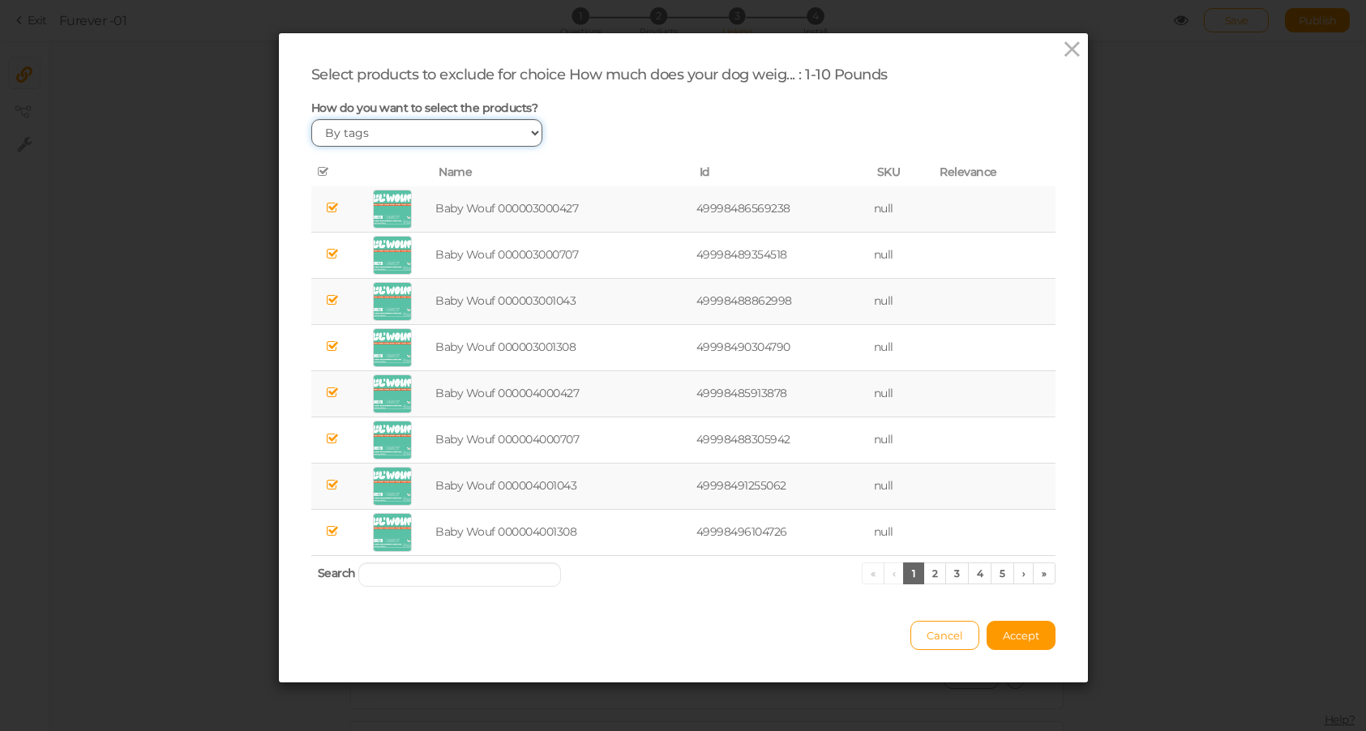
scroll to position [0, 0]
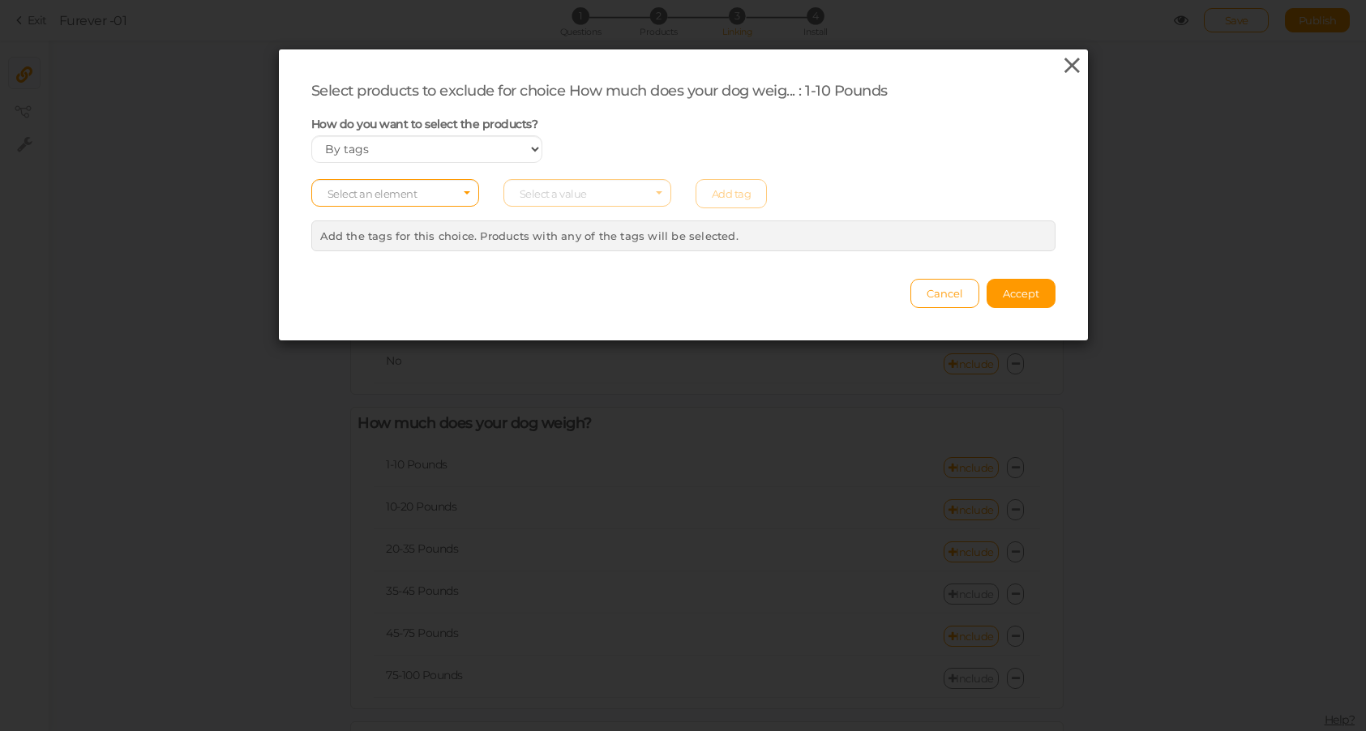
click at [1072, 59] on icon at bounding box center [1072, 65] width 24 height 24
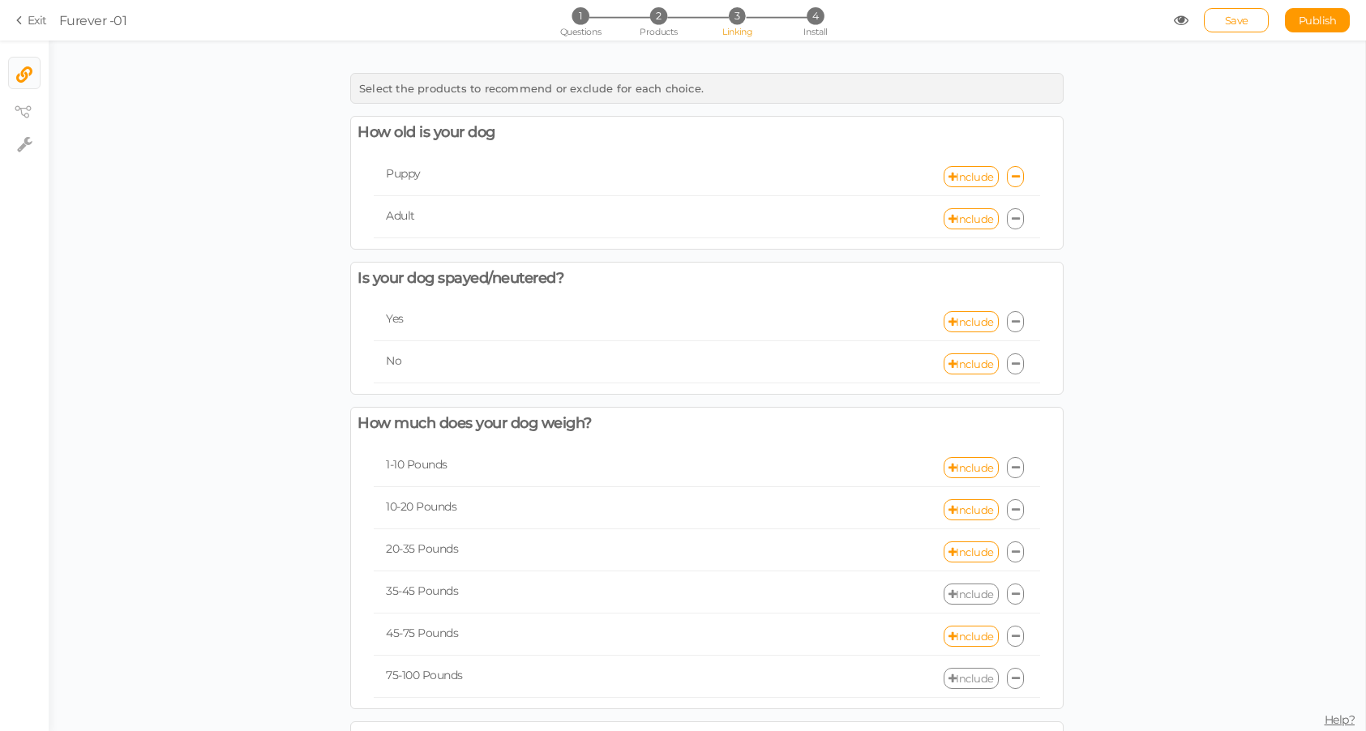
click at [1016, 475] on link at bounding box center [1016, 467] width 18 height 21
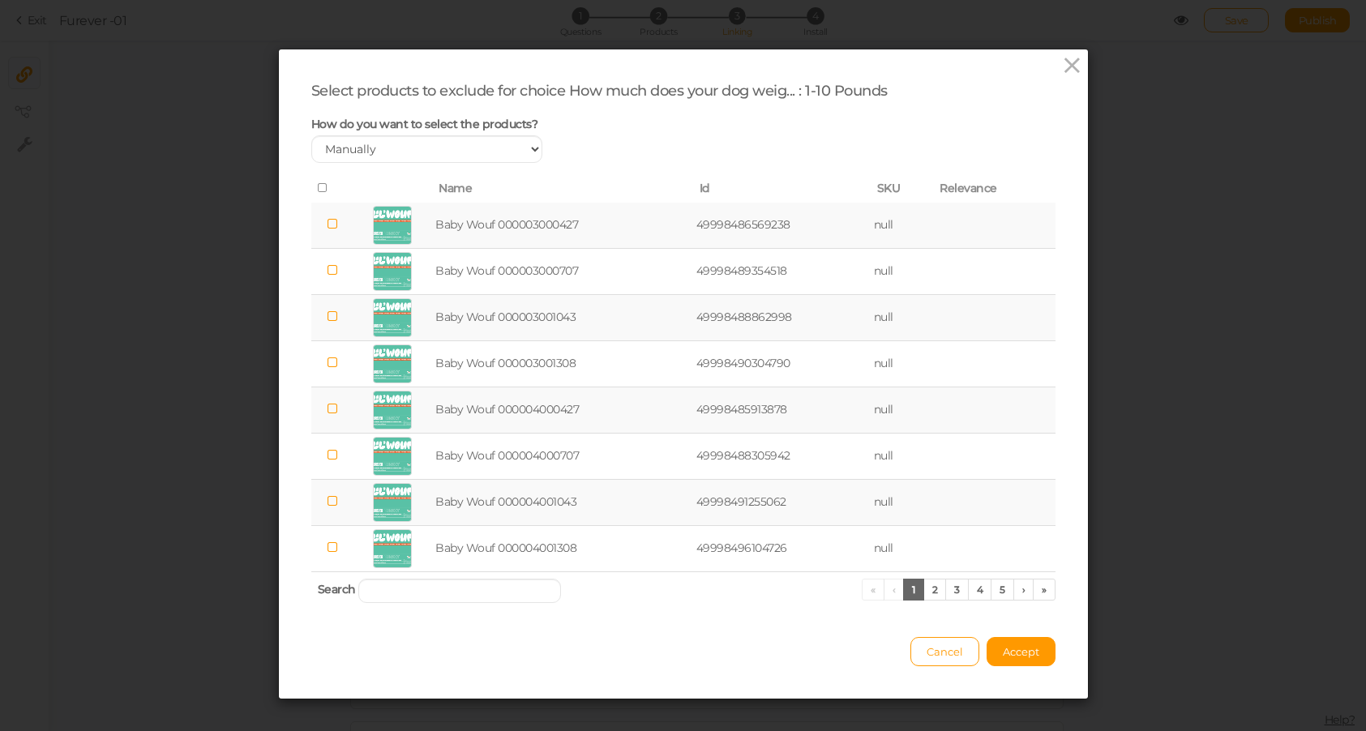
click at [319, 184] on icon at bounding box center [323, 187] width 11 height 11
click at [1031, 648] on span "Accept" at bounding box center [1021, 651] width 36 height 13
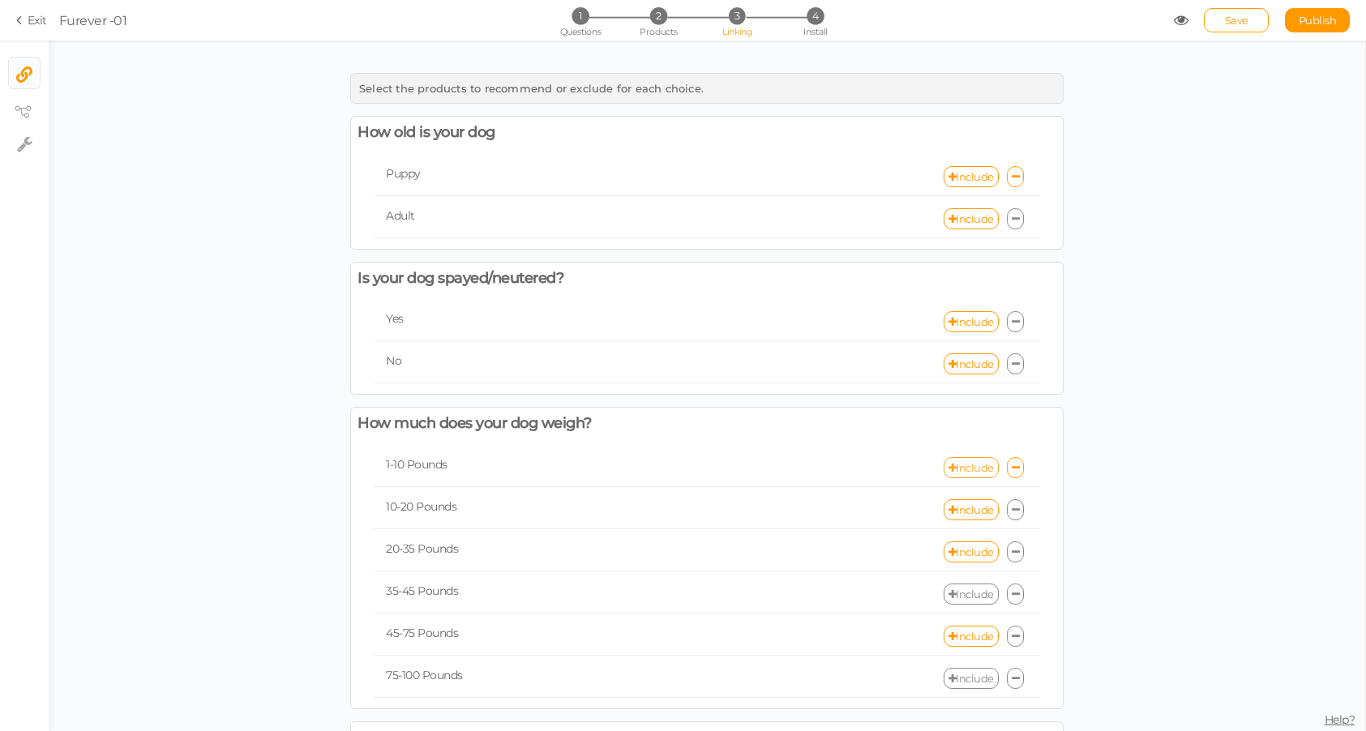
click at [966, 464] on link "Include" at bounding box center [971, 467] width 55 height 21
select select "expr"
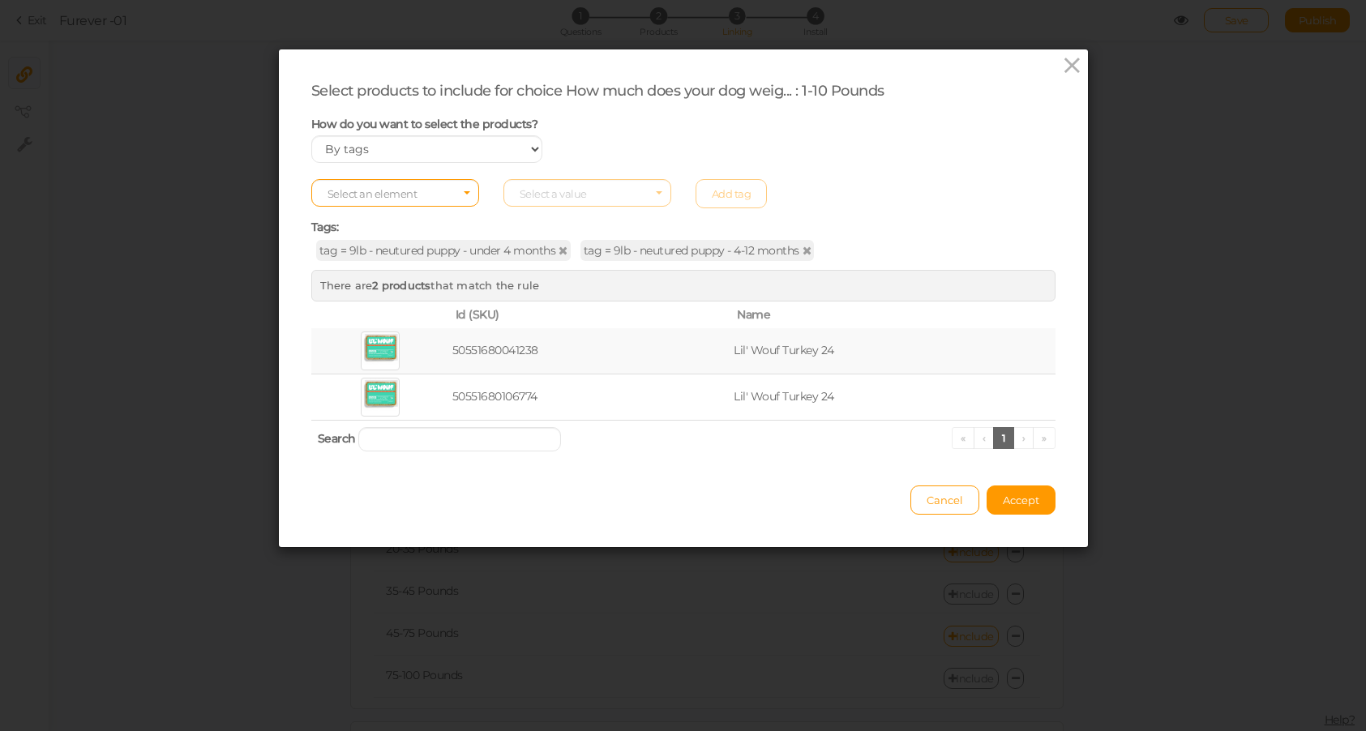
drag, startPoint x: 555, startPoint y: 285, endPoint x: 369, endPoint y: 285, distance: 186.4
click at [369, 285] on div "There are 2 products that match the rule" at bounding box center [683, 285] width 744 height 31
click at [1031, 501] on span "Accept" at bounding box center [1021, 500] width 36 height 13
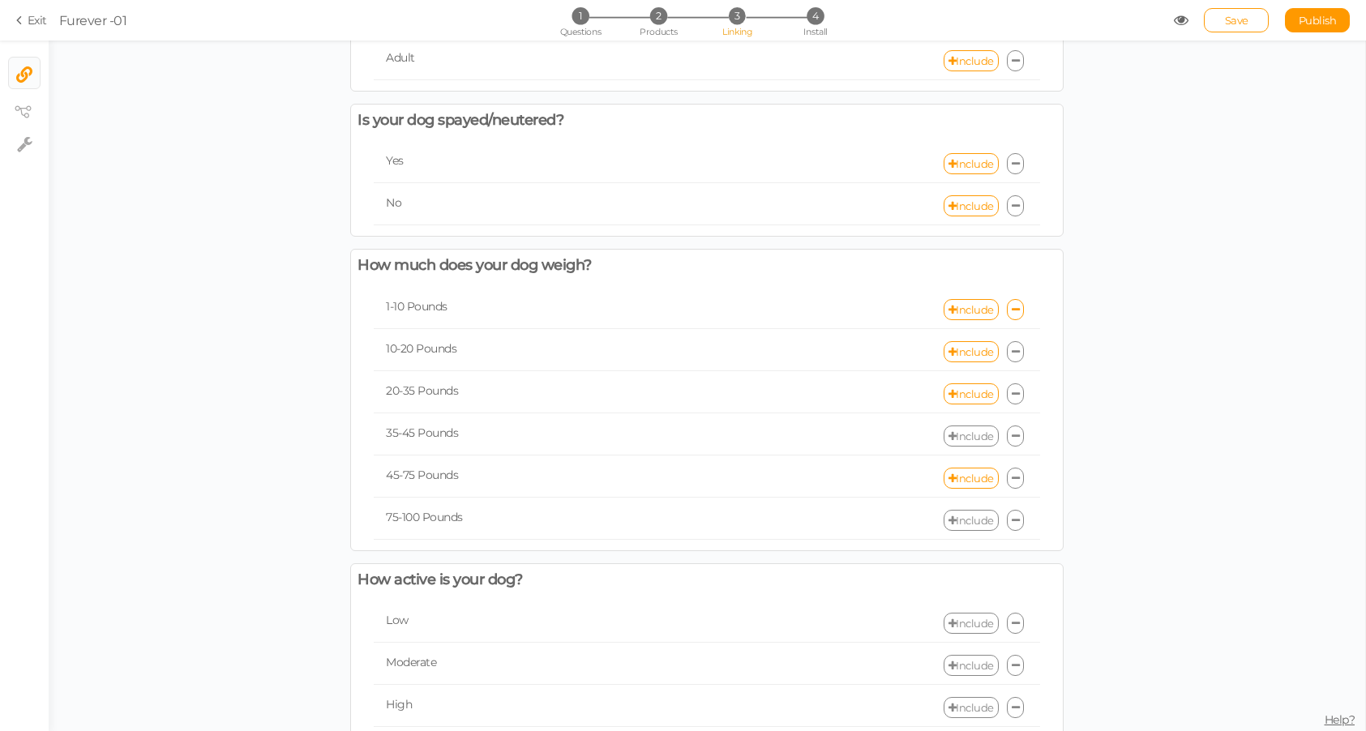
scroll to position [165, 0]
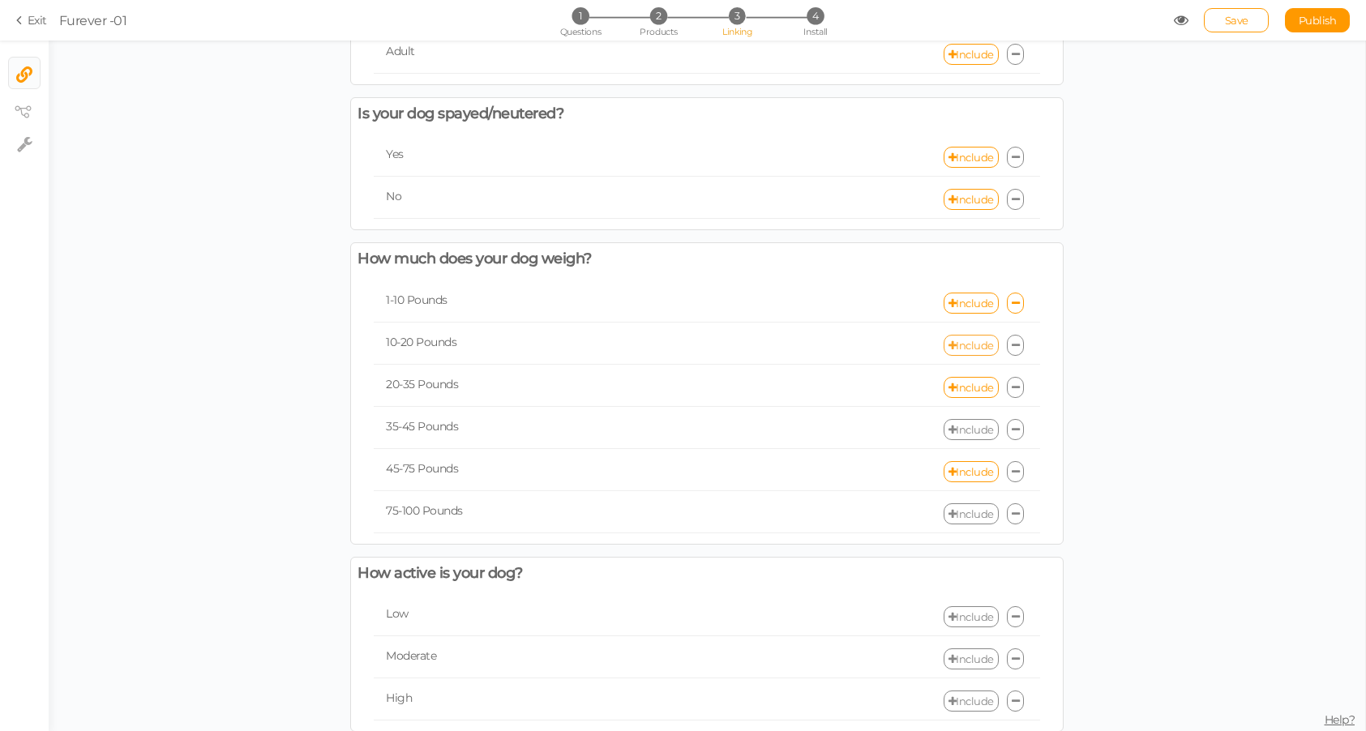
click at [969, 353] on link "Include" at bounding box center [971, 345] width 55 height 21
select select "expr"
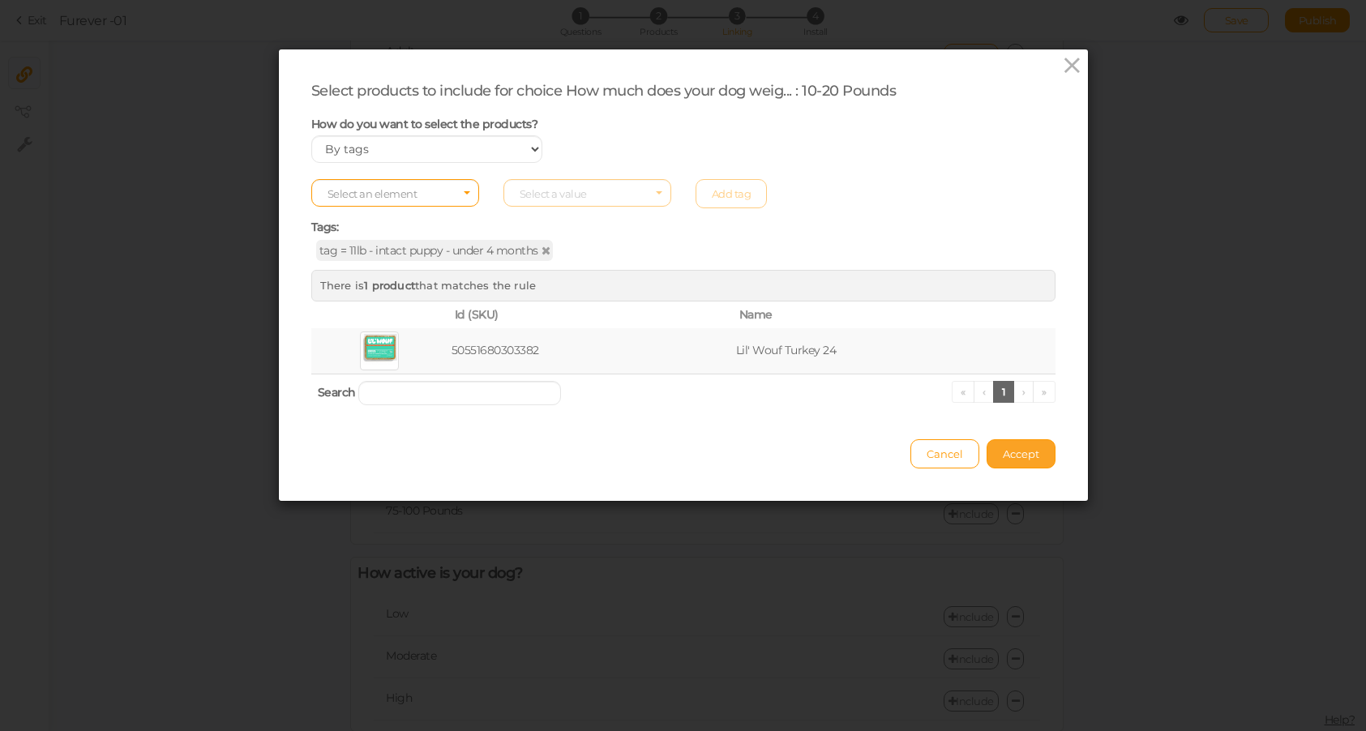
click at [1044, 464] on button "Accept" at bounding box center [1020, 453] width 69 height 29
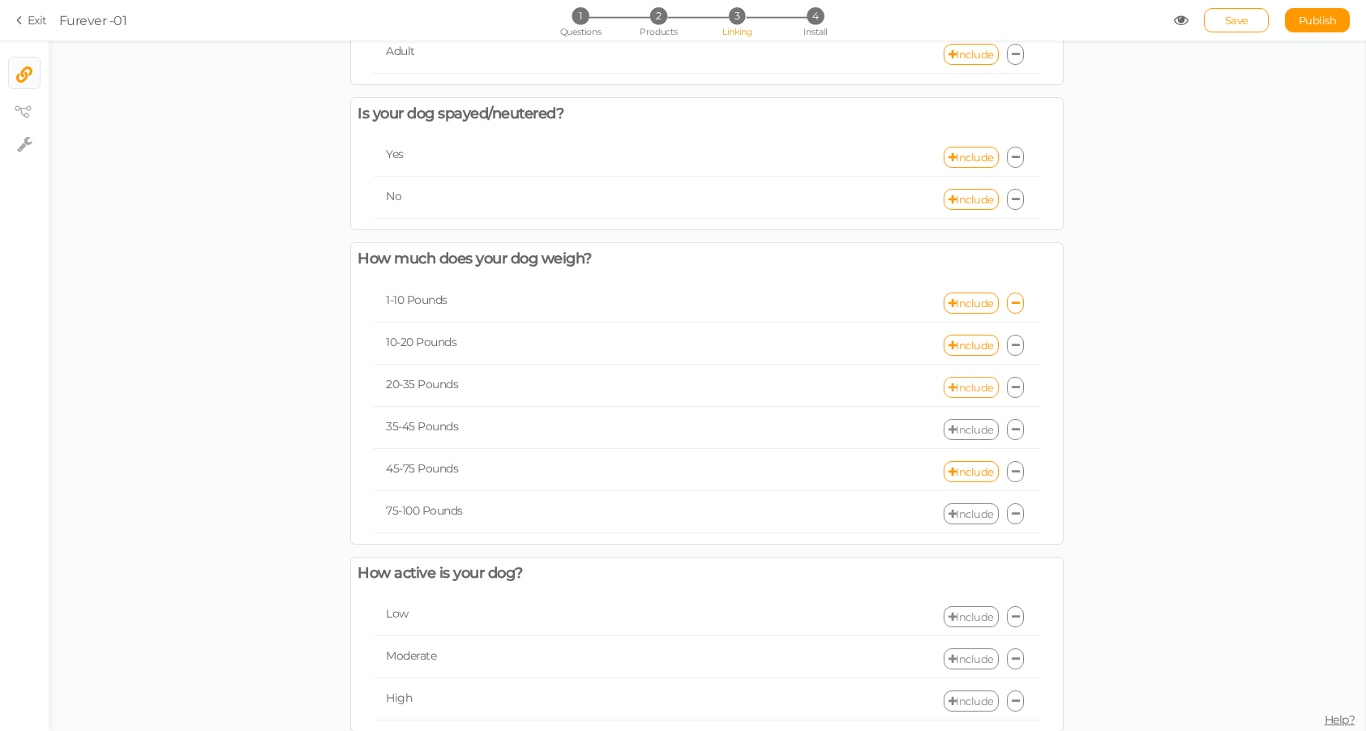
click at [961, 387] on link "Include" at bounding box center [971, 387] width 55 height 21
select select "expr"
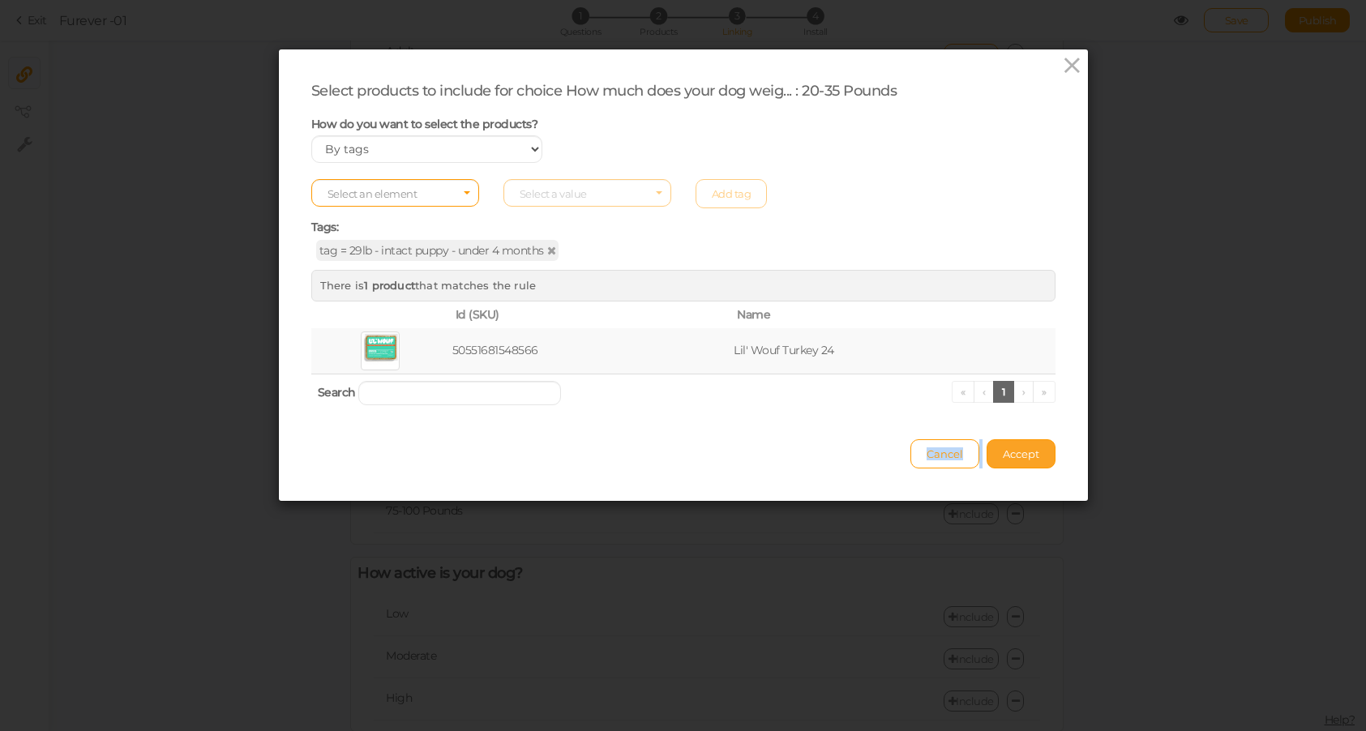
click at [1020, 439] on div "Cancel Accept" at bounding box center [683, 446] width 744 height 45
click at [1020, 455] on span "Accept" at bounding box center [1021, 453] width 36 height 13
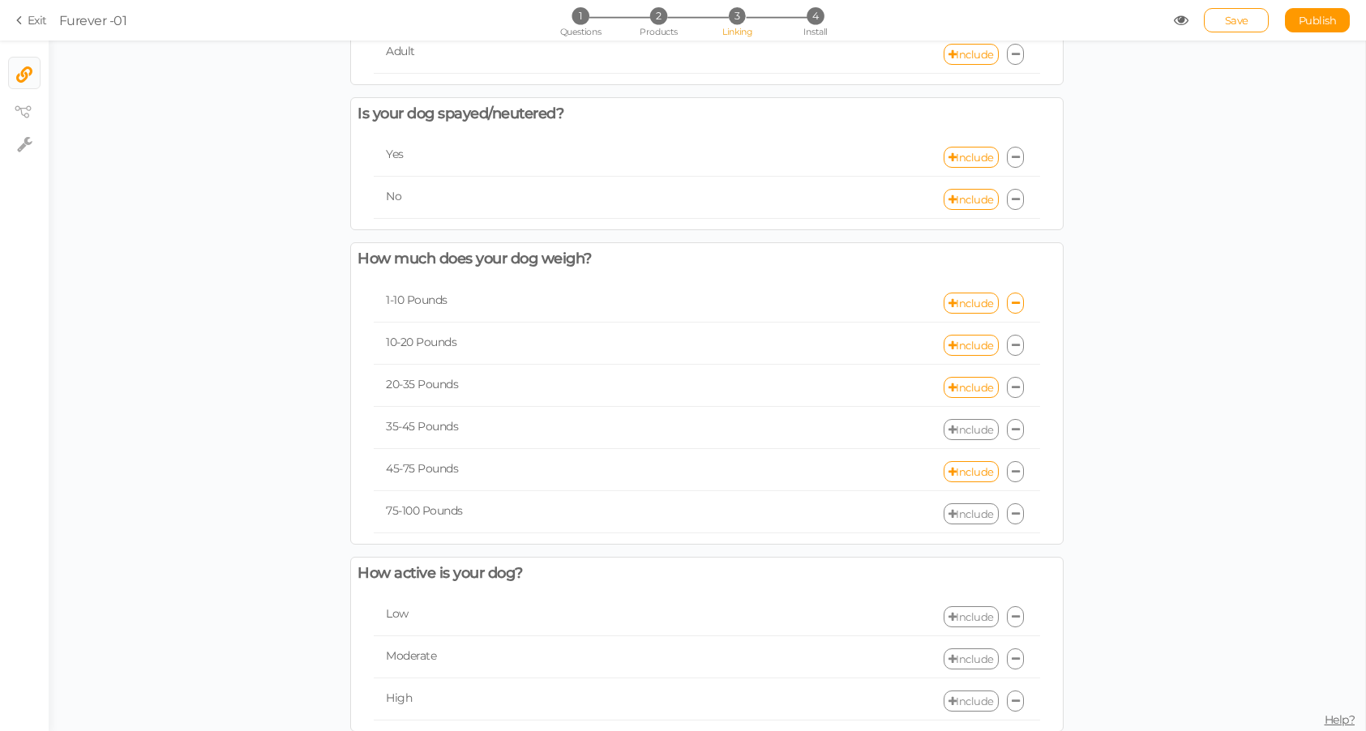
scroll to position [134, 0]
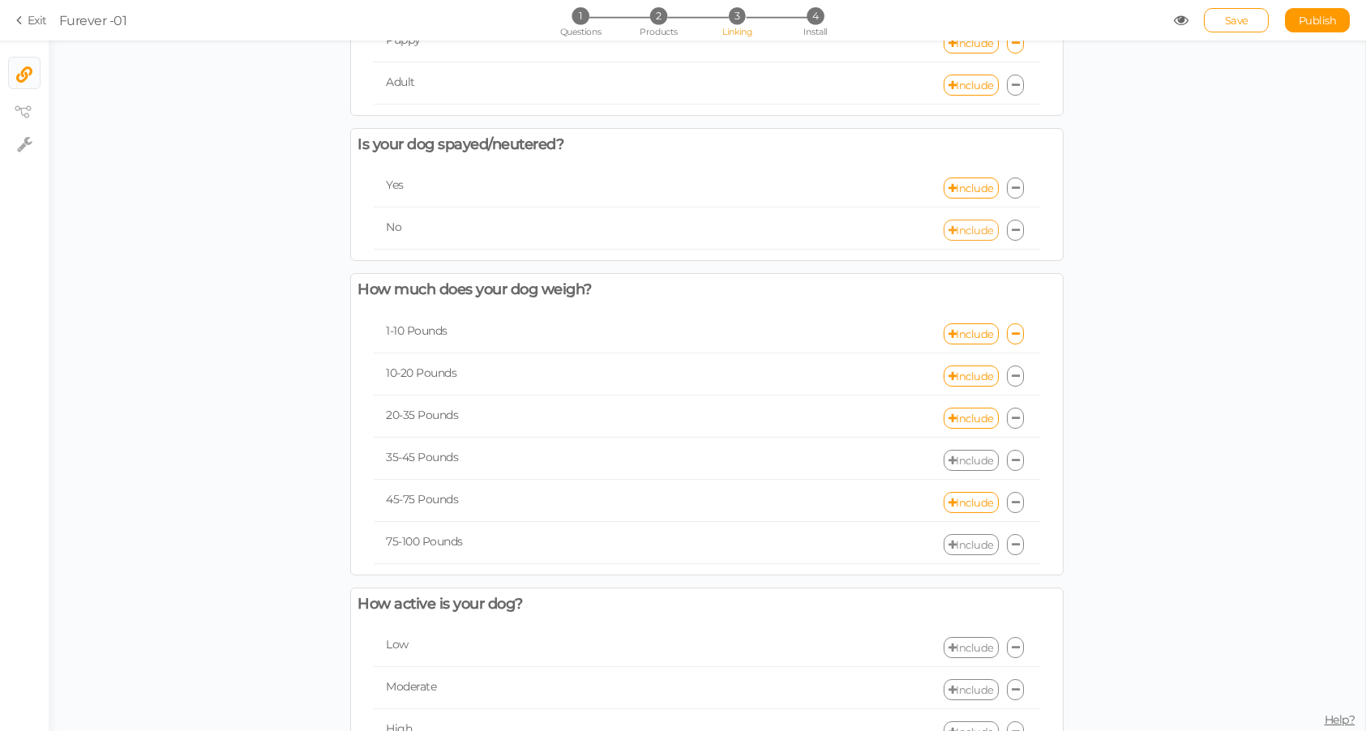
click at [978, 229] on link "Include" at bounding box center [971, 230] width 55 height 21
select select "expr"
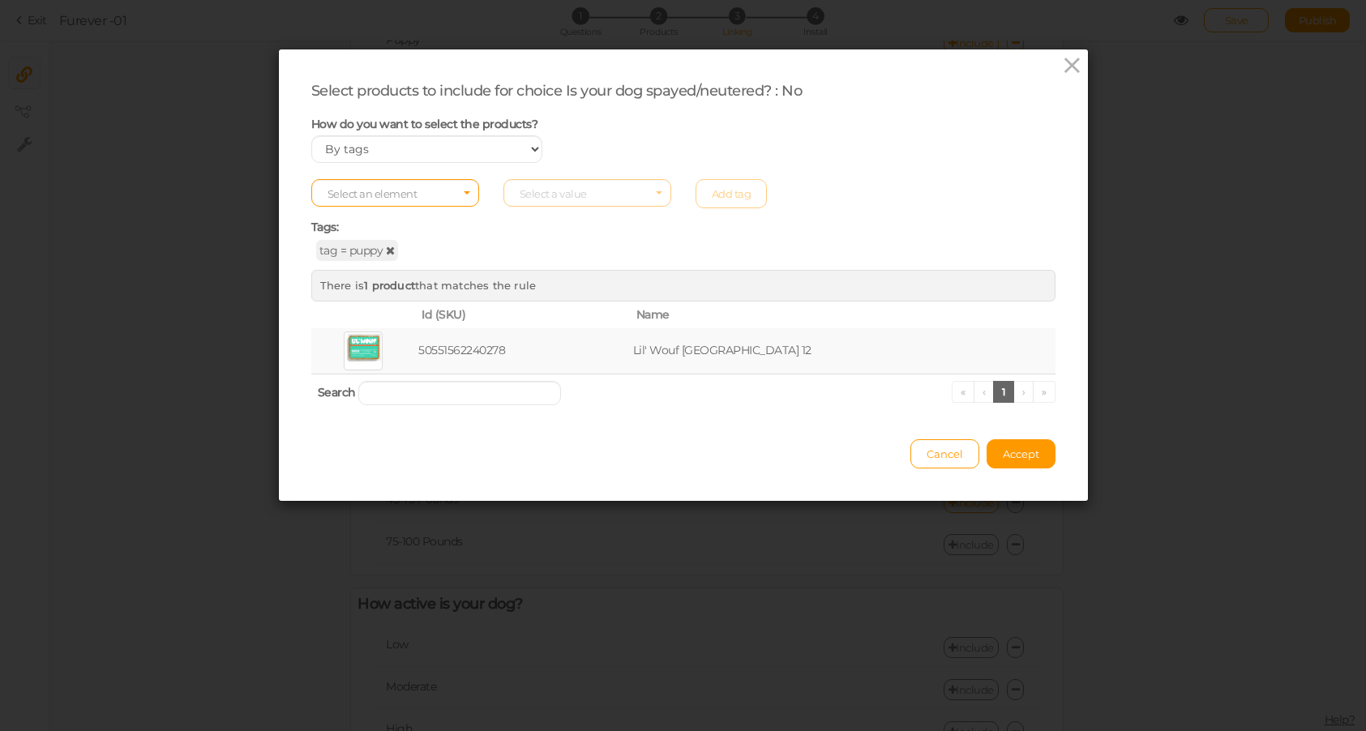
click at [390, 250] on icon at bounding box center [390, 250] width 9 height 11
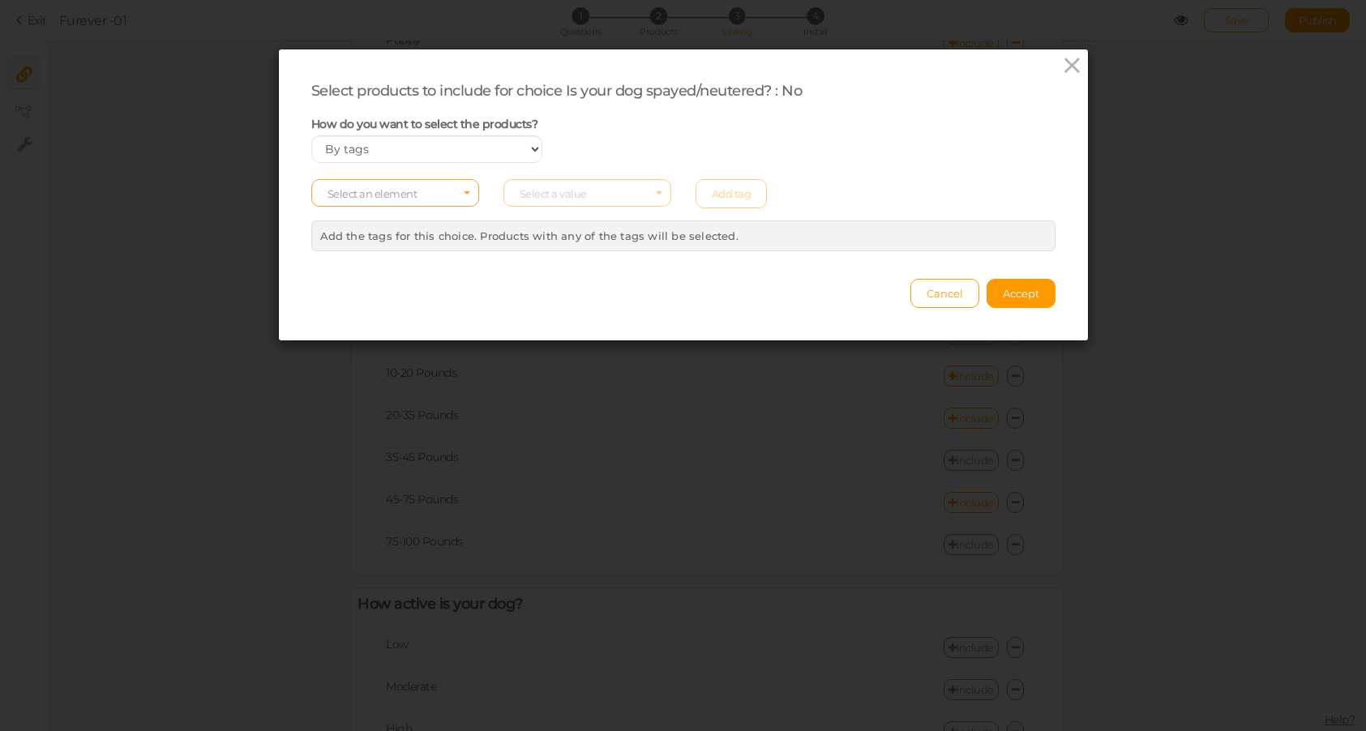
click at [379, 199] on span "Select an element" at bounding box center [372, 193] width 90 height 13
click at [365, 237] on span "tag" at bounding box center [395, 238] width 166 height 19
click at [565, 191] on span "Select a value" at bounding box center [553, 193] width 67 height 13
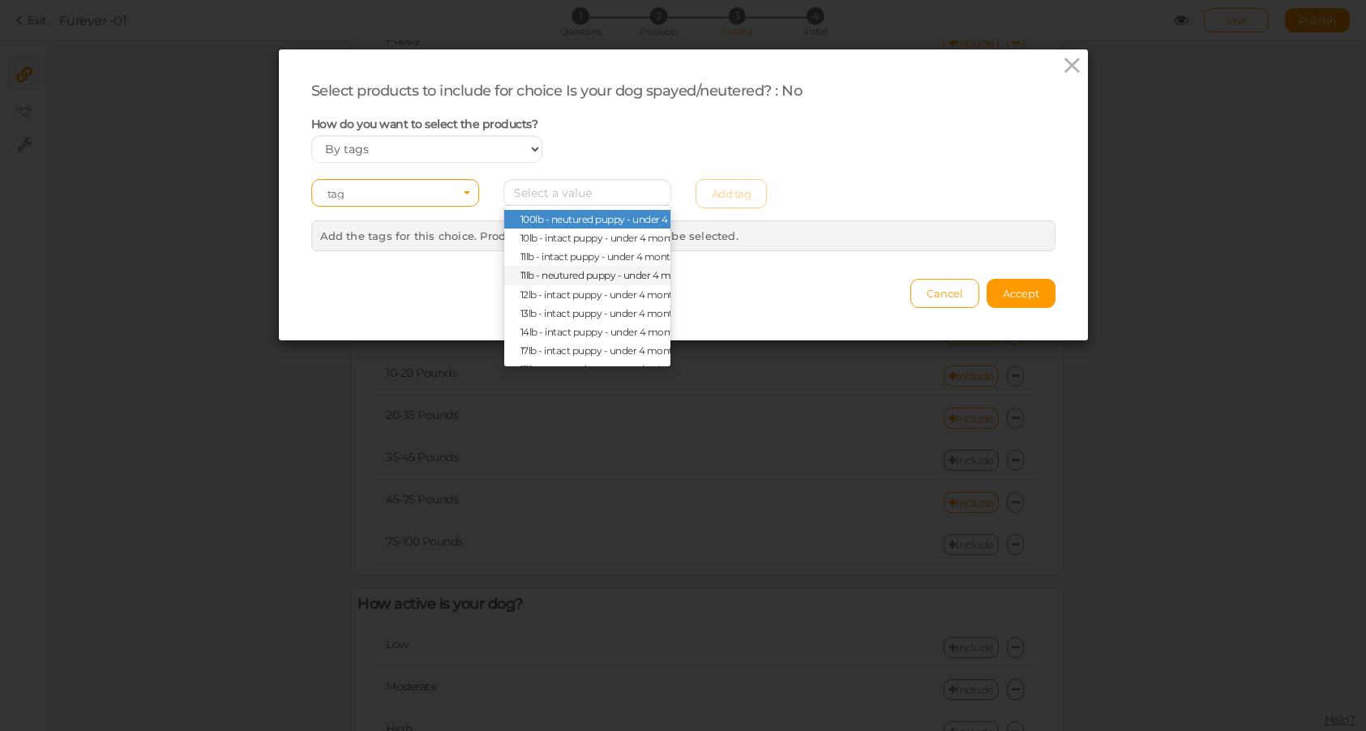
click at [553, 268] on span "11lb - neutured puppy - under 4 months" at bounding box center [587, 275] width 166 height 19
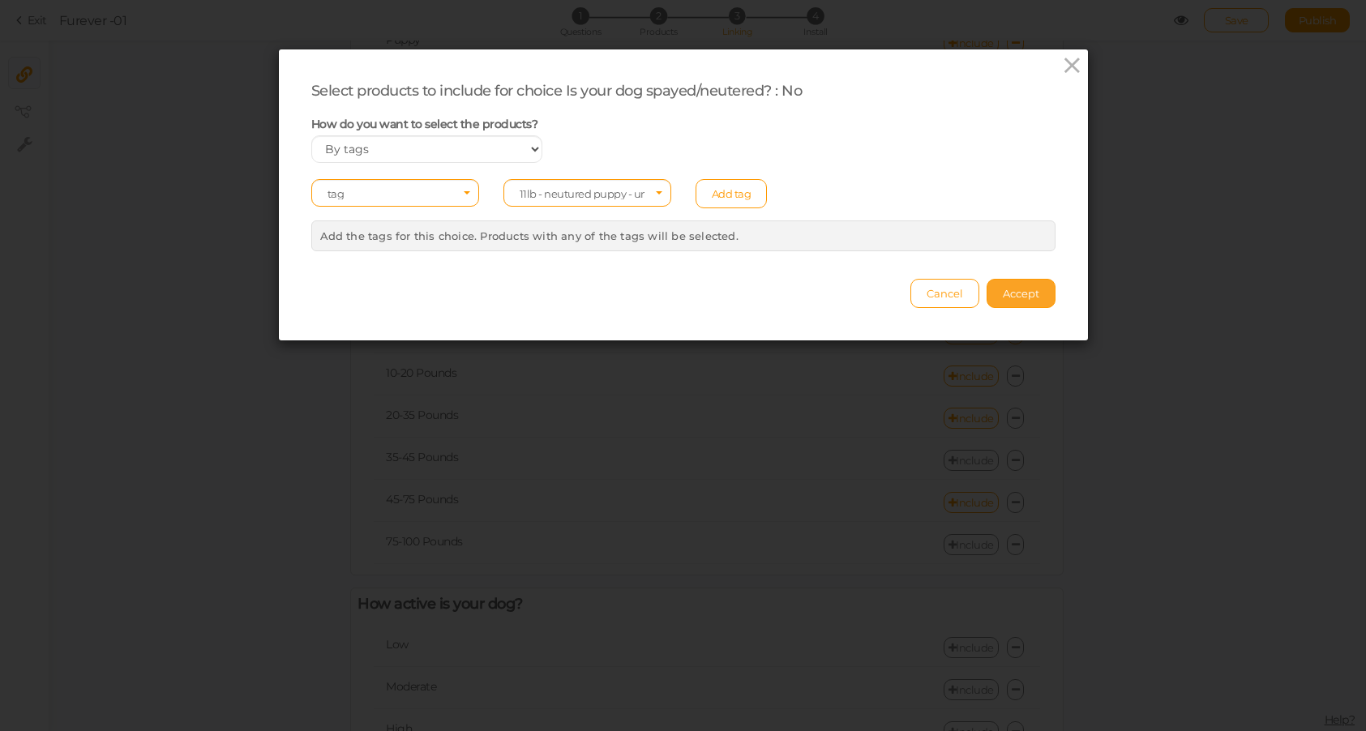
click at [1021, 289] on span "Accept" at bounding box center [1021, 293] width 36 height 13
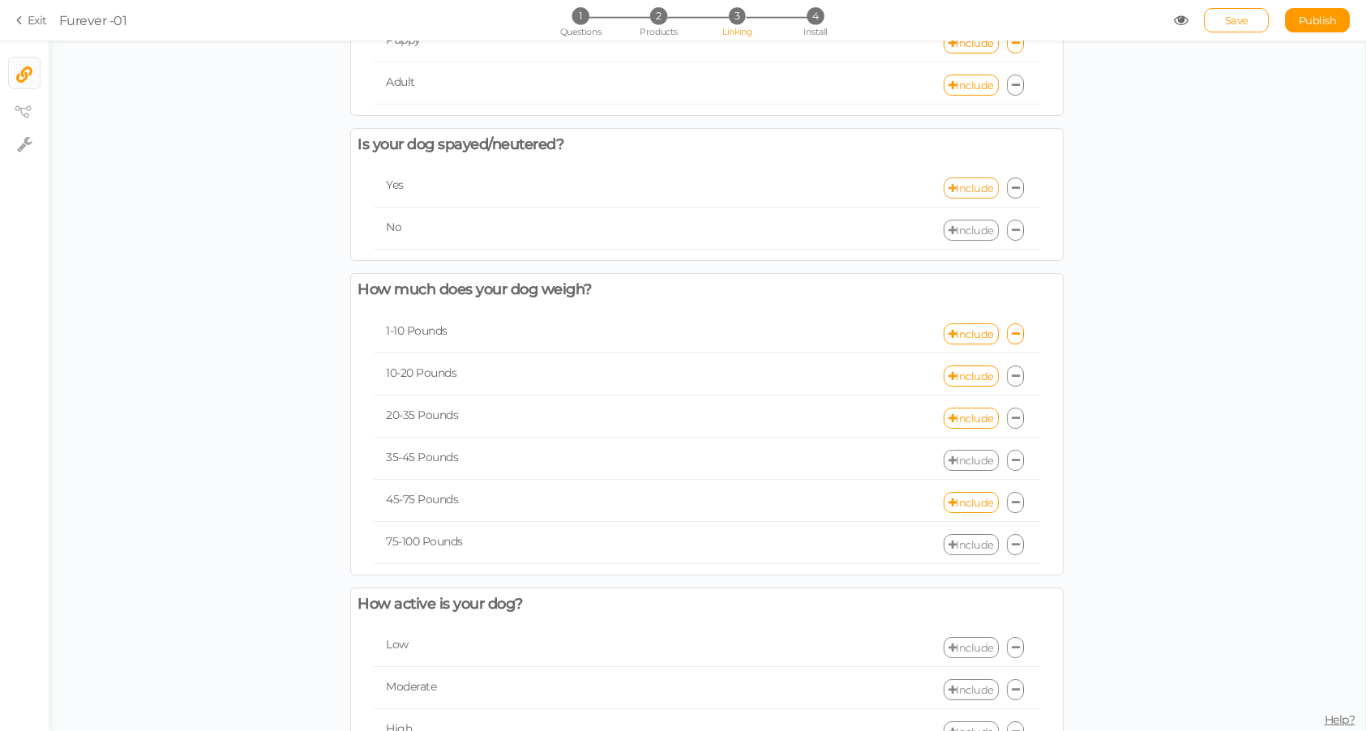
click at [964, 187] on link "Include" at bounding box center [971, 188] width 55 height 21
select select "expr"
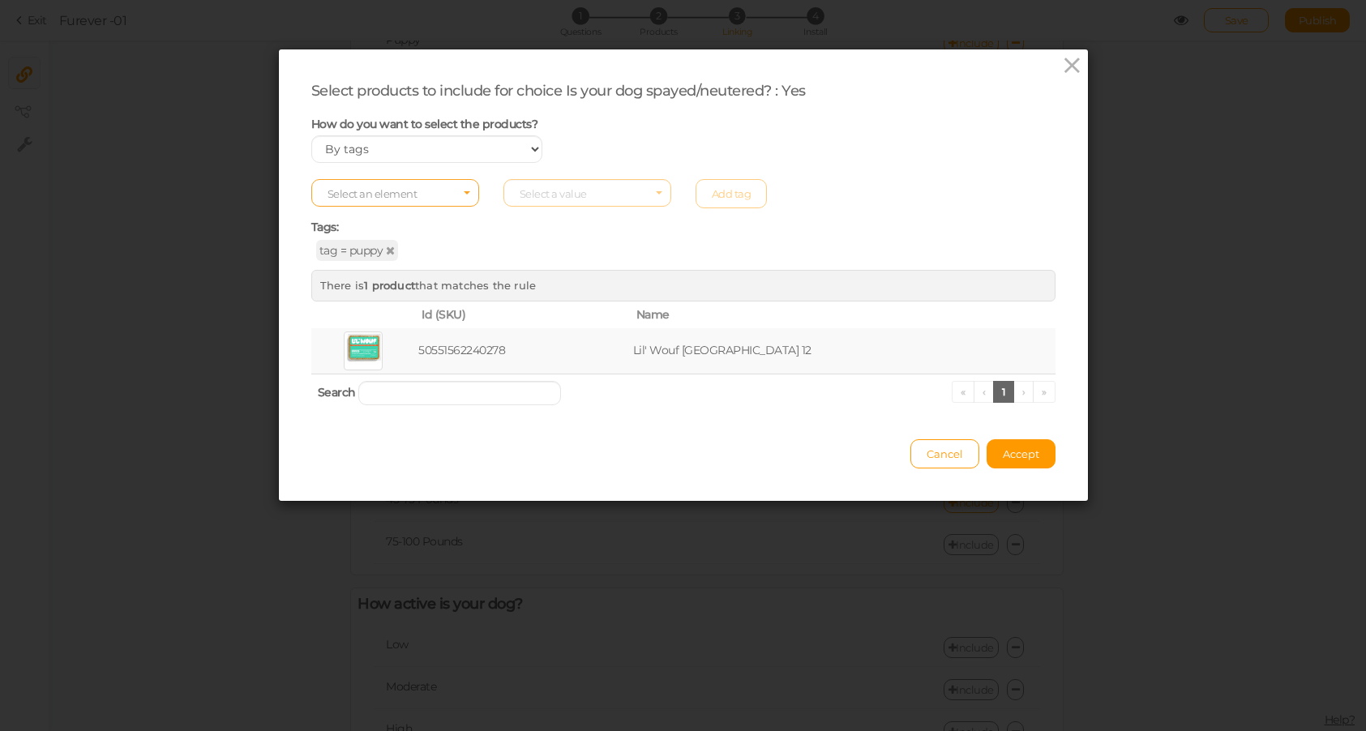
click at [398, 195] on span "Select an element" at bounding box center [372, 193] width 90 height 13
drag, startPoint x: 634, startPoint y: 250, endPoint x: 561, endPoint y: 250, distance: 73.0
click at [634, 250] on div "tag = puppy" at bounding box center [683, 250] width 744 height 15
click at [383, 251] on span "tag = puppy" at bounding box center [357, 250] width 82 height 21
click at [397, 251] on span "tag = puppy" at bounding box center [357, 250] width 82 height 21
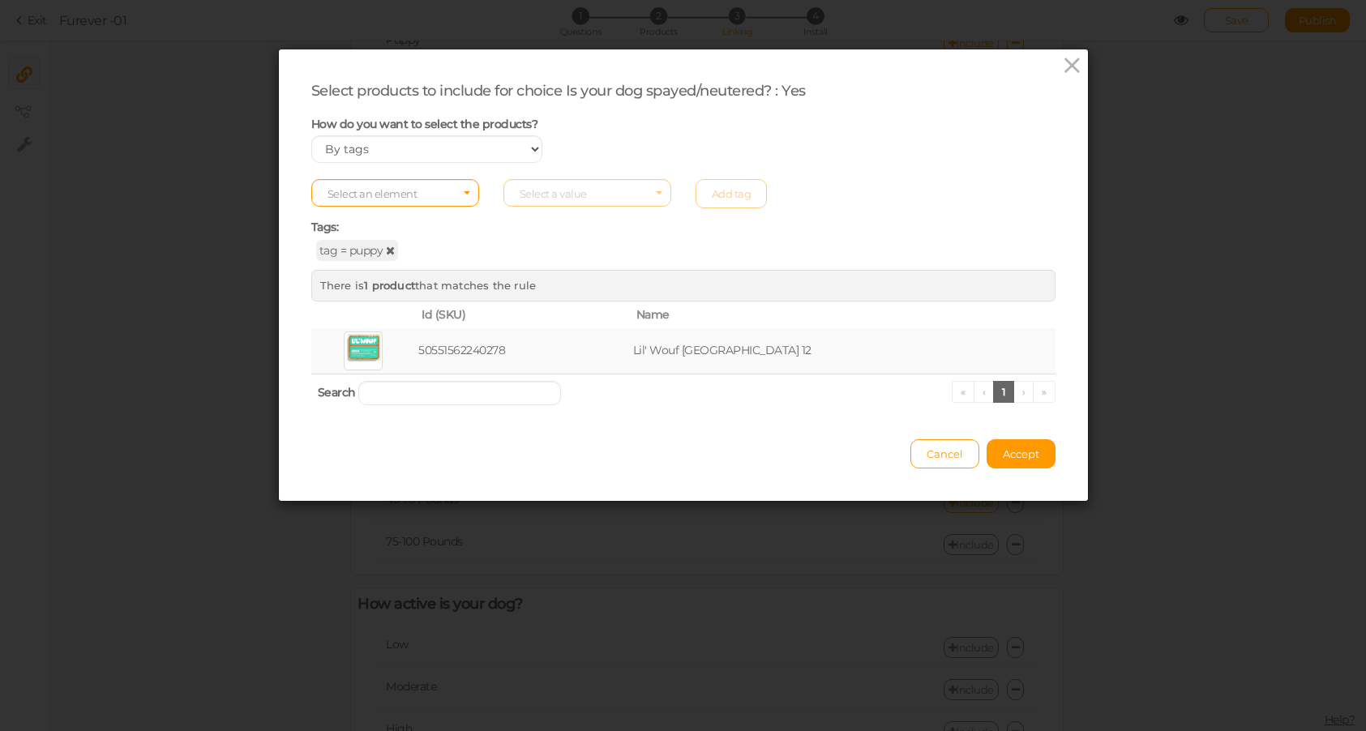
click at [389, 251] on icon at bounding box center [390, 250] width 9 height 11
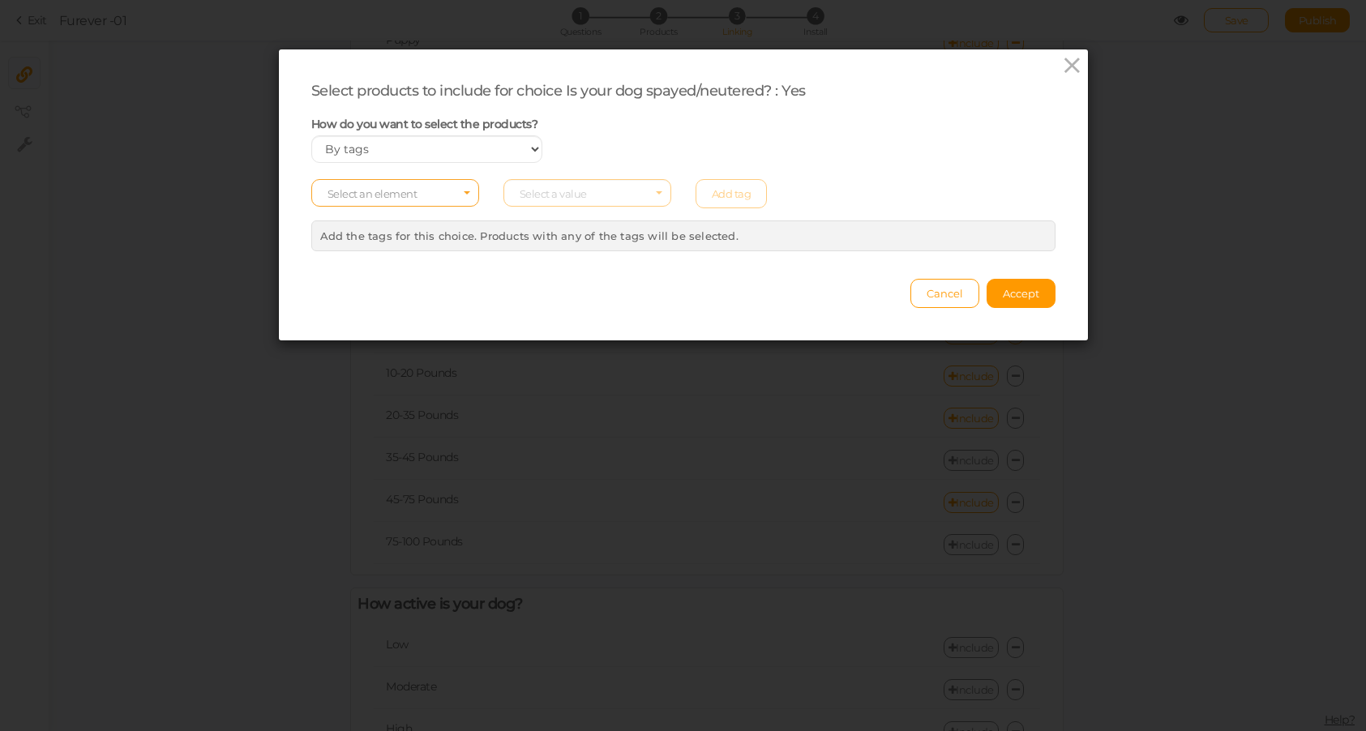
click at [389, 186] on span "Select an element" at bounding box center [395, 193] width 168 height 28
click at [1073, 65] on icon at bounding box center [1072, 65] width 24 height 24
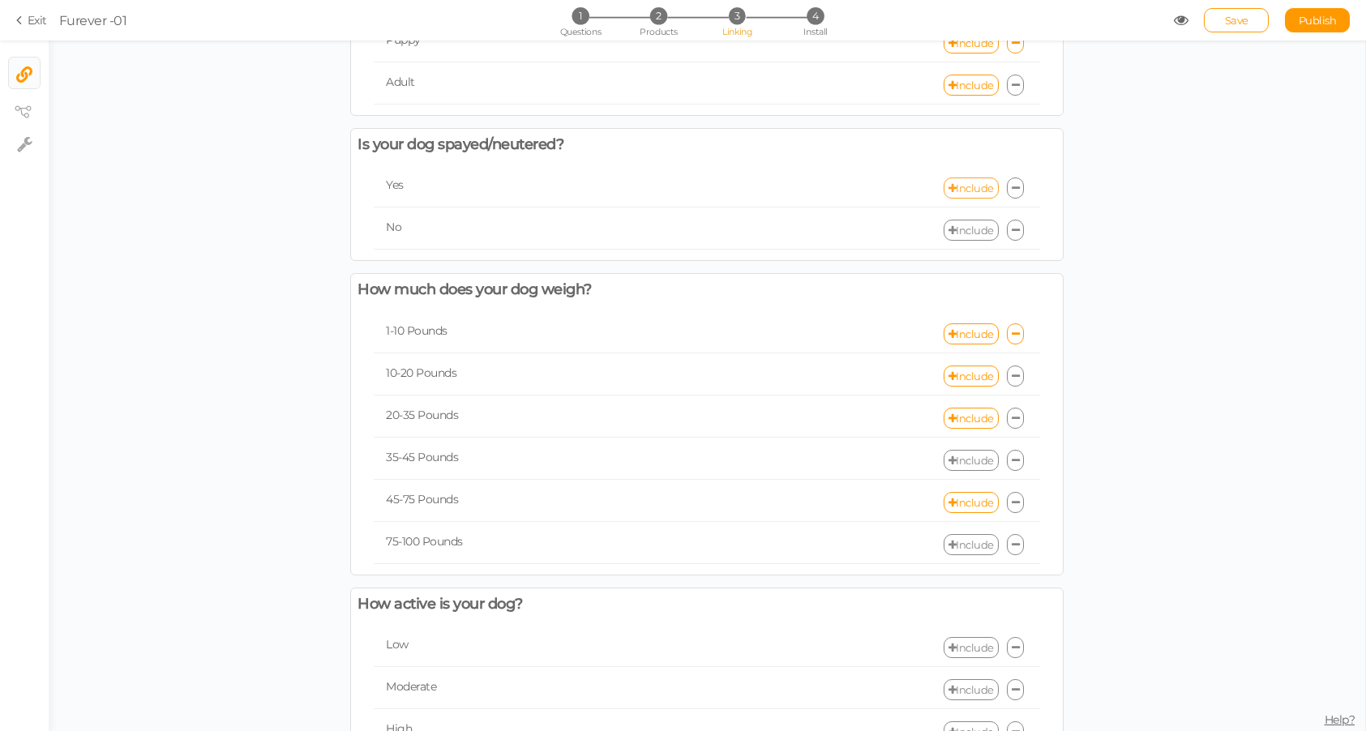
click at [978, 187] on link "Include" at bounding box center [971, 188] width 55 height 21
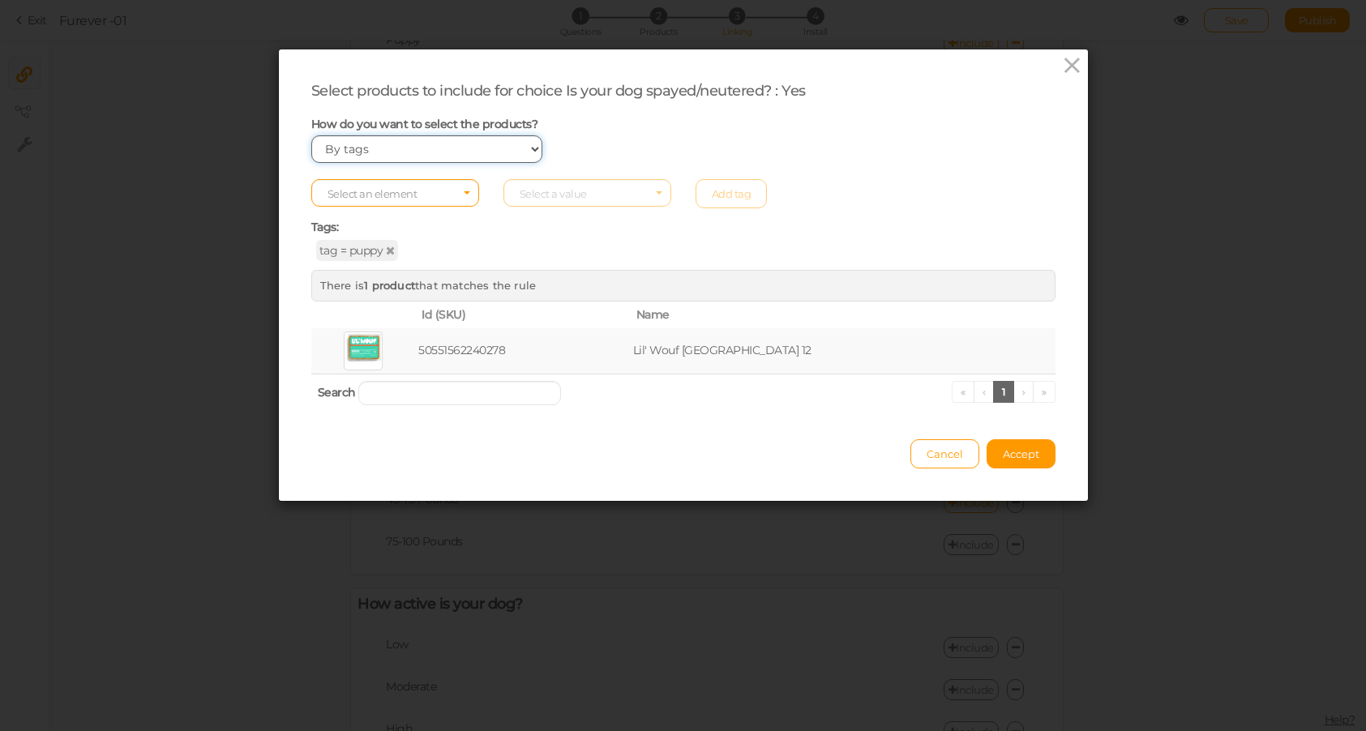
click at [360, 148] on select "Manually By tags By price" at bounding box center [427, 149] width 232 height 28
select select "manual"
click at [311, 135] on select "Manually By tags By price" at bounding box center [427, 149] width 232 height 28
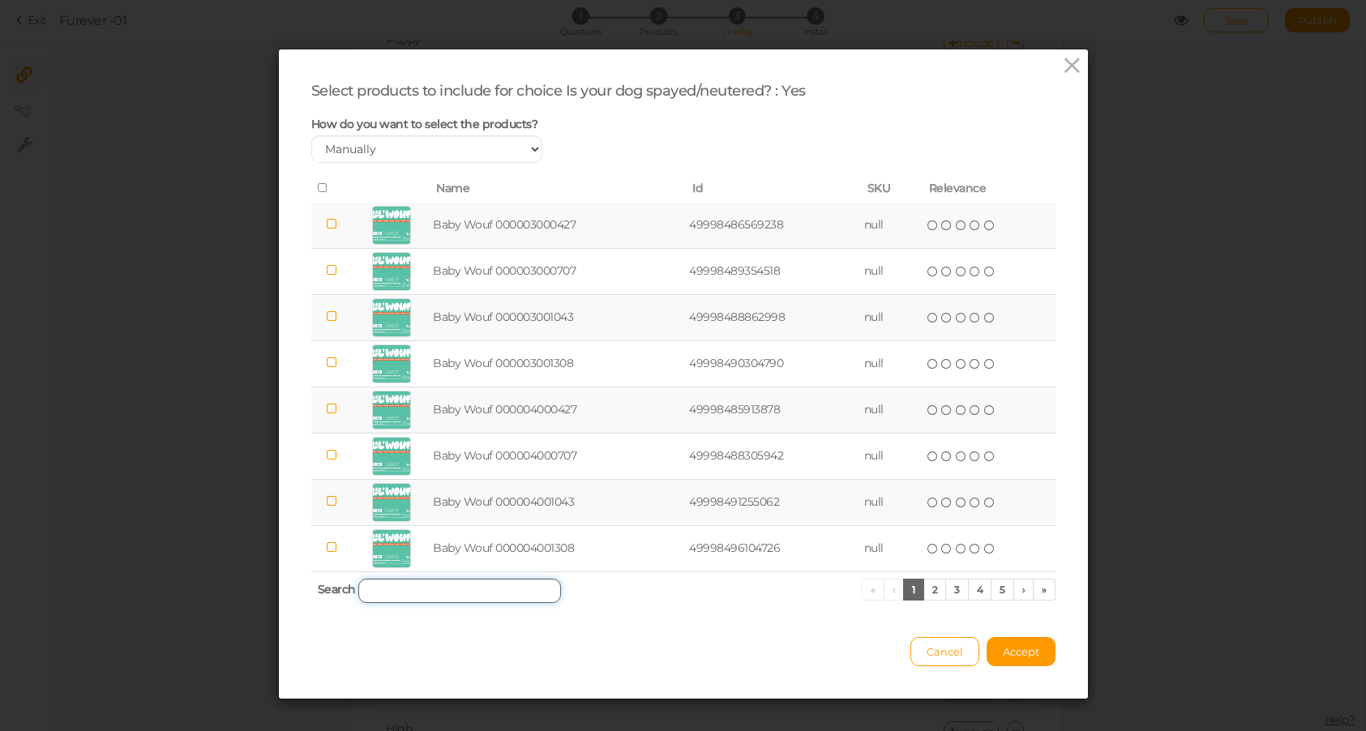
click at [412, 584] on input "search" at bounding box center [459, 591] width 203 height 24
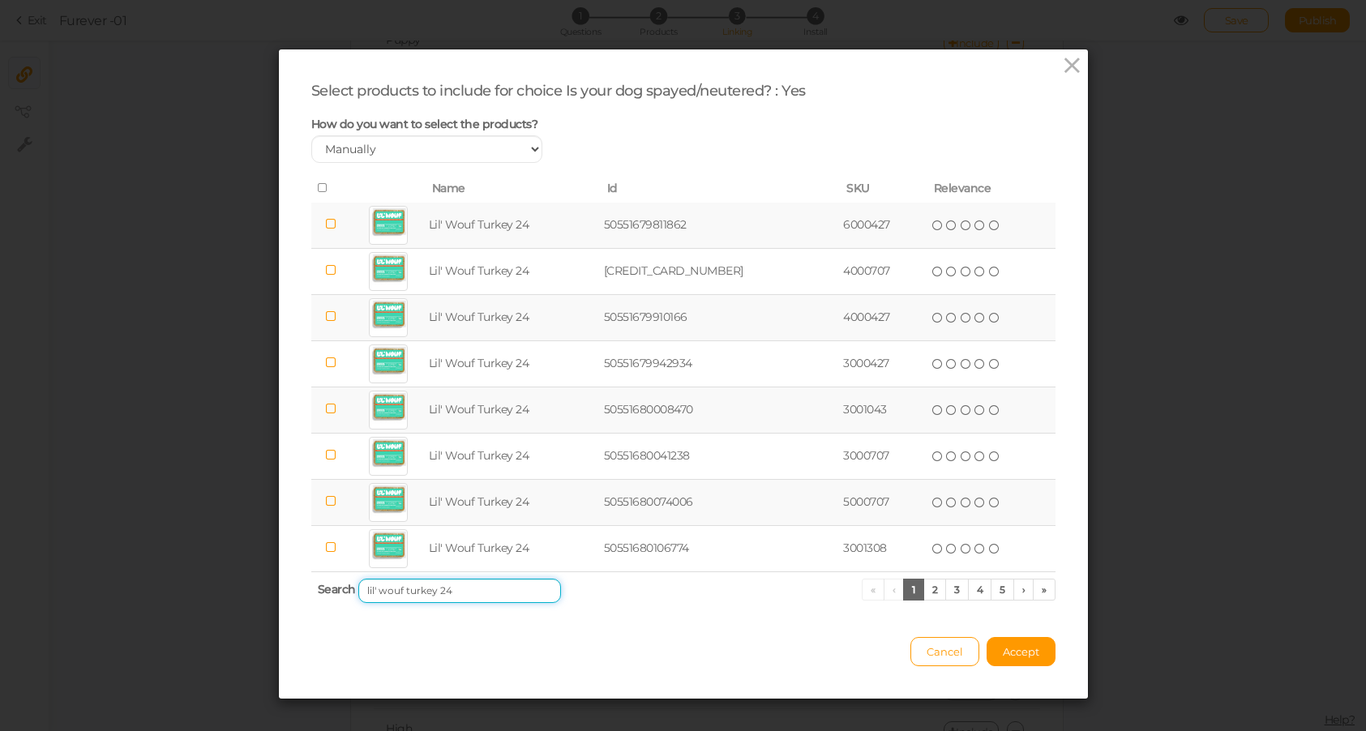
type input "lil' wouf turkey 24"
click at [321, 194] on span at bounding box center [323, 188] width 11 height 15
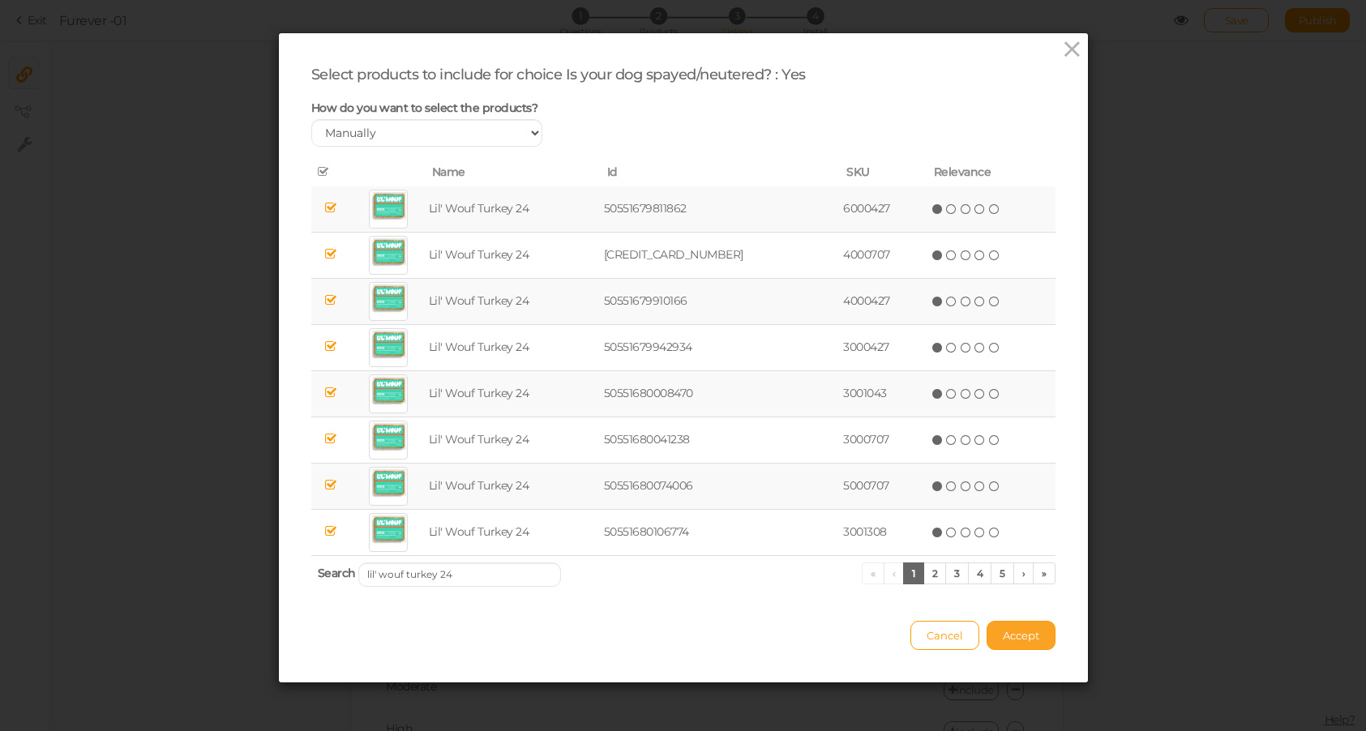
click at [1021, 636] on span "Accept" at bounding box center [1021, 635] width 36 height 13
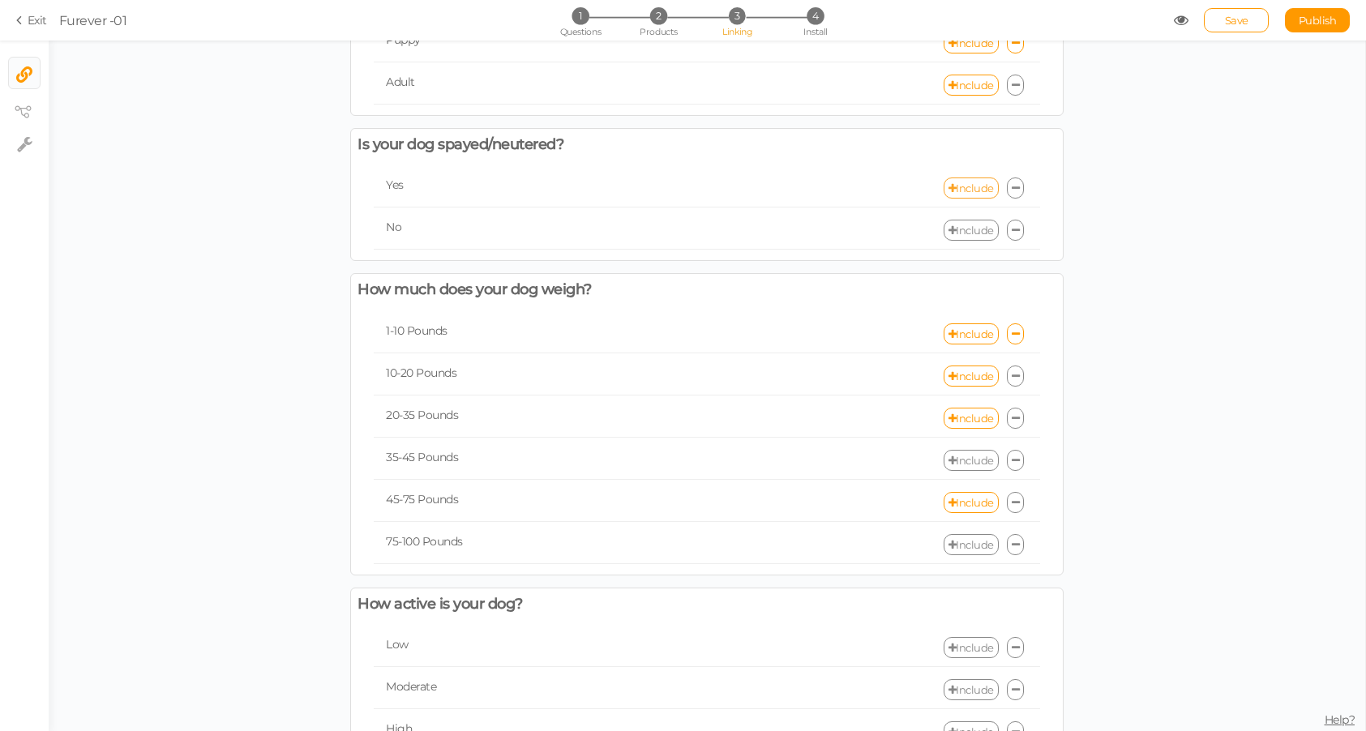
click at [974, 186] on link "Include" at bounding box center [971, 188] width 55 height 21
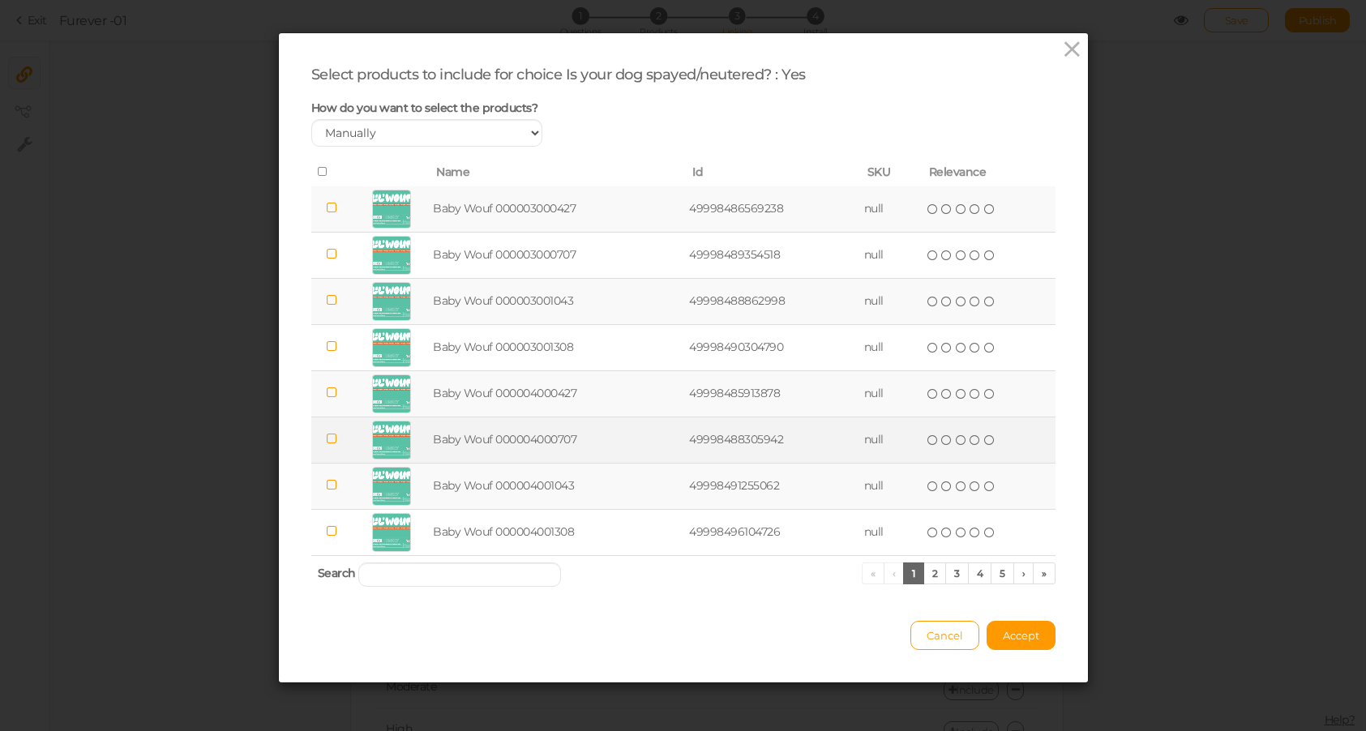
scroll to position [0, 0]
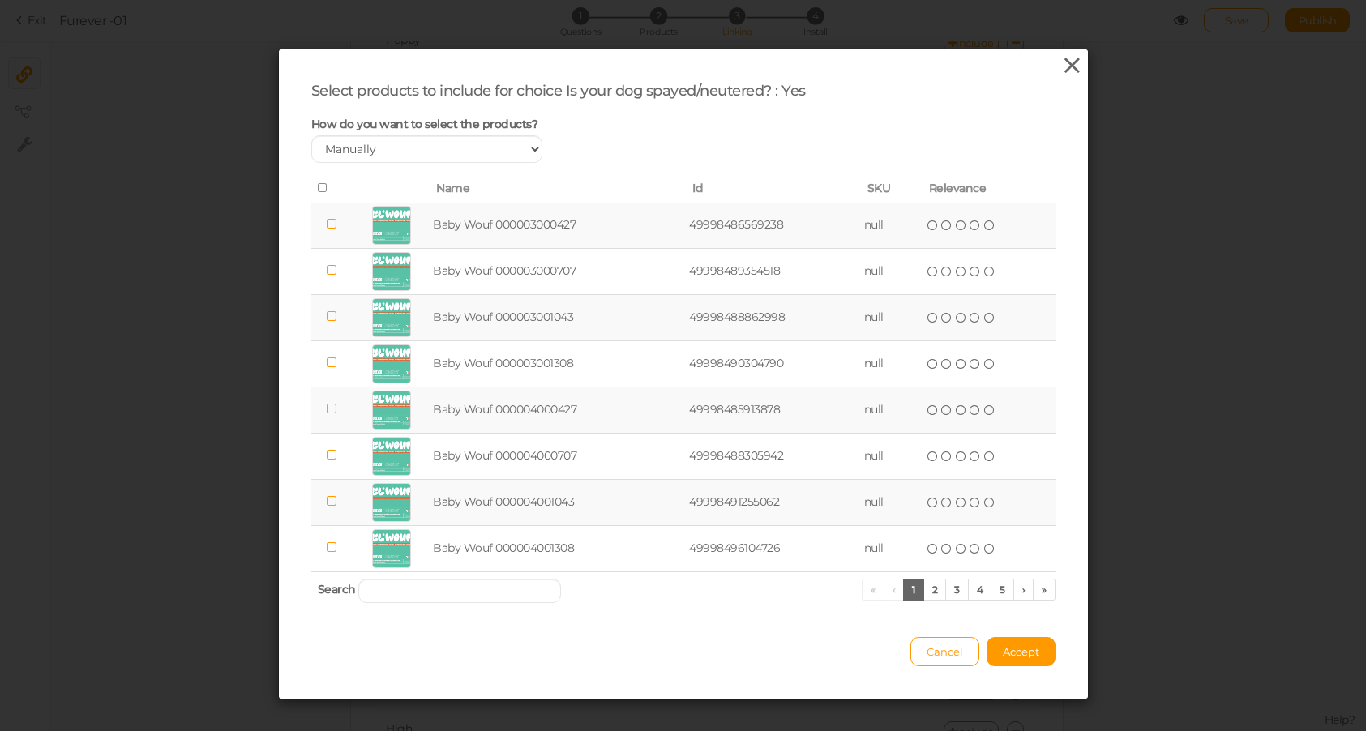
click at [1068, 61] on icon at bounding box center [1072, 65] width 24 height 24
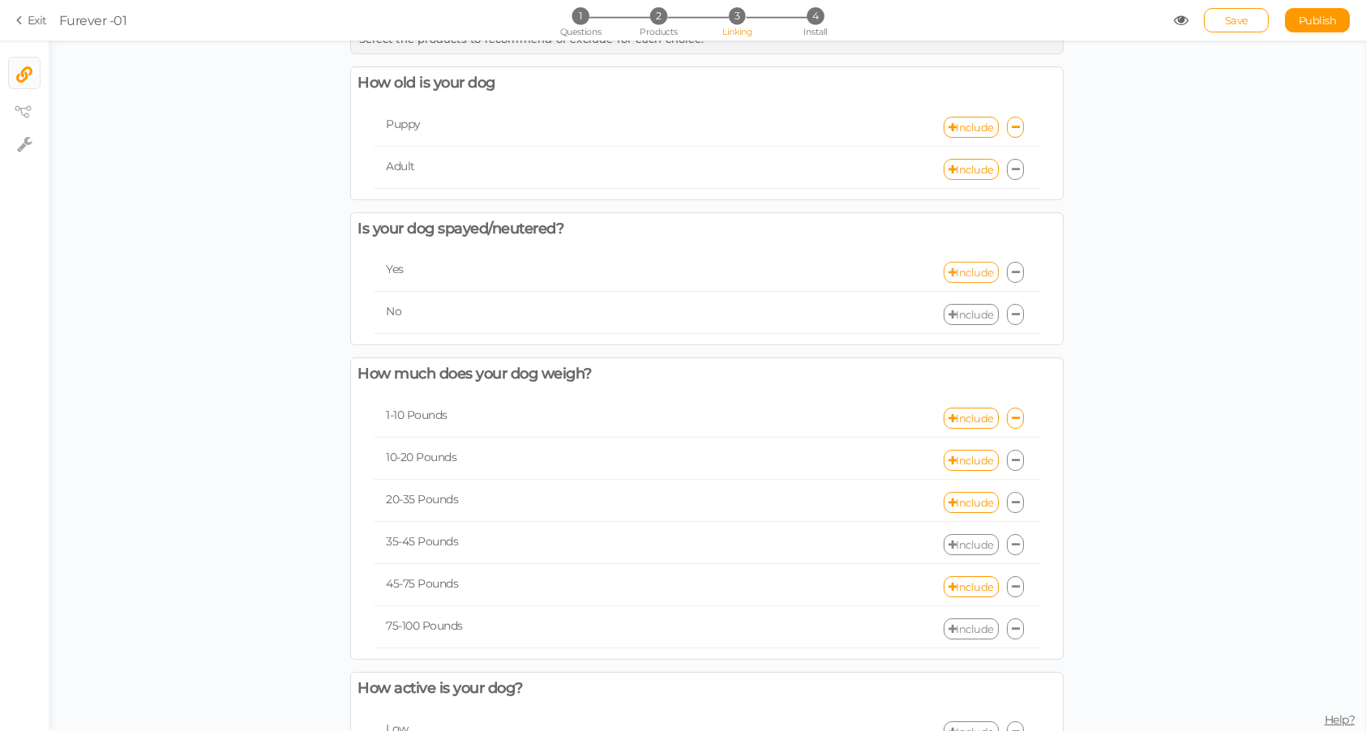
scroll to position [16, 0]
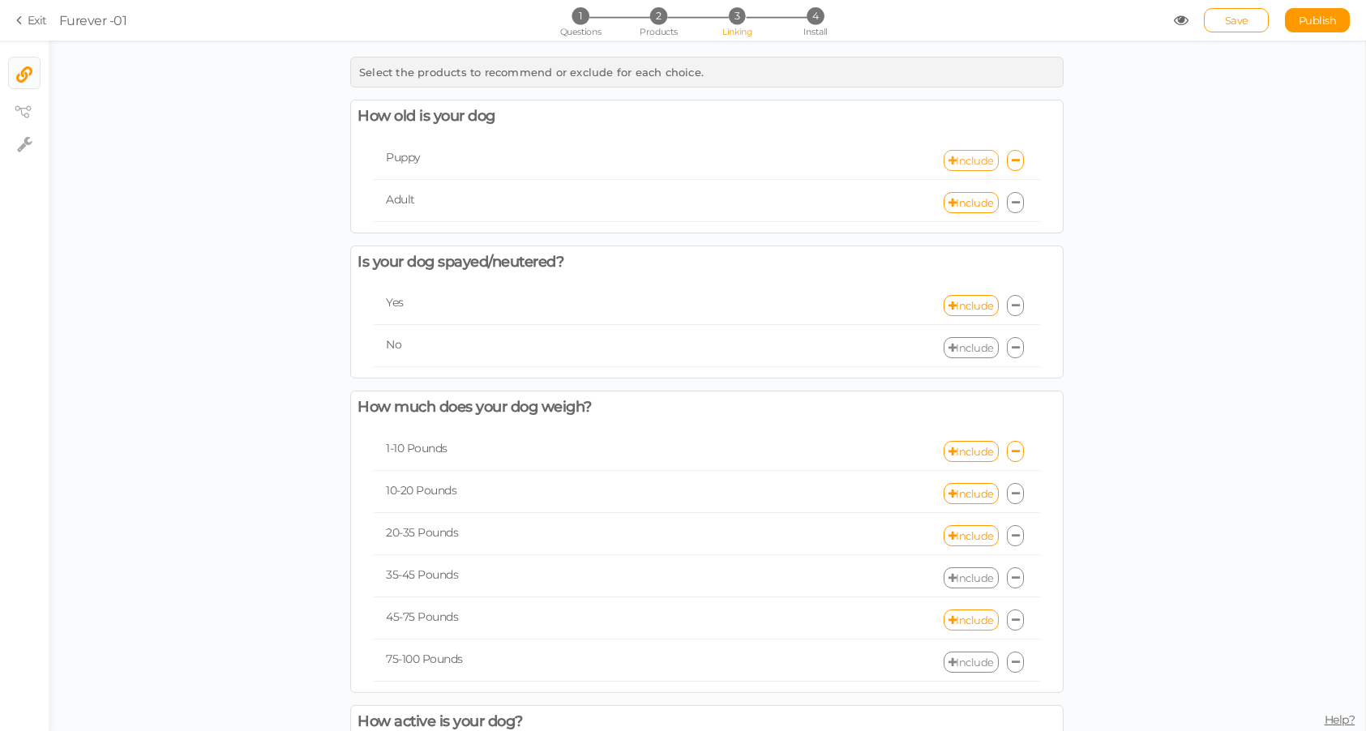
click at [978, 160] on link "Include" at bounding box center [971, 160] width 55 height 21
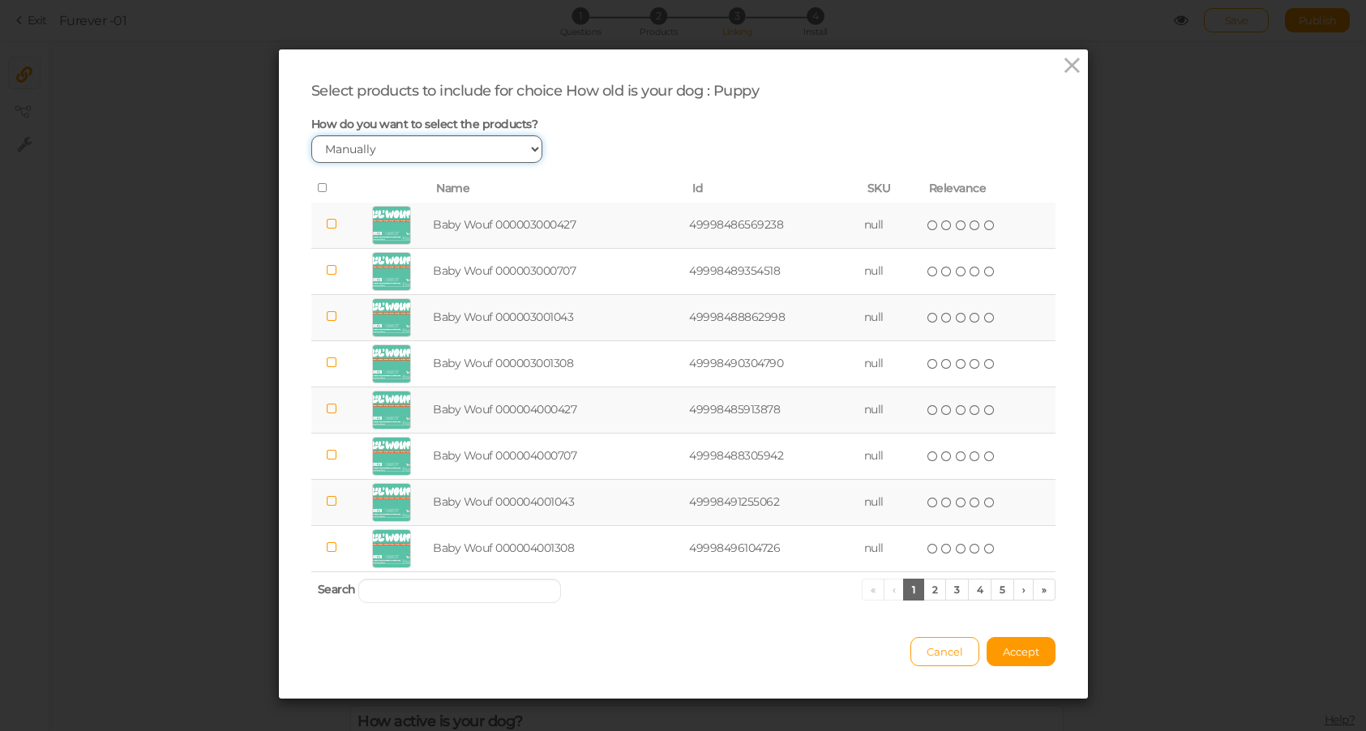
click at [372, 143] on select "Manually By tags By price" at bounding box center [427, 149] width 232 height 28
click at [452, 595] on input "search" at bounding box center [459, 591] width 203 height 24
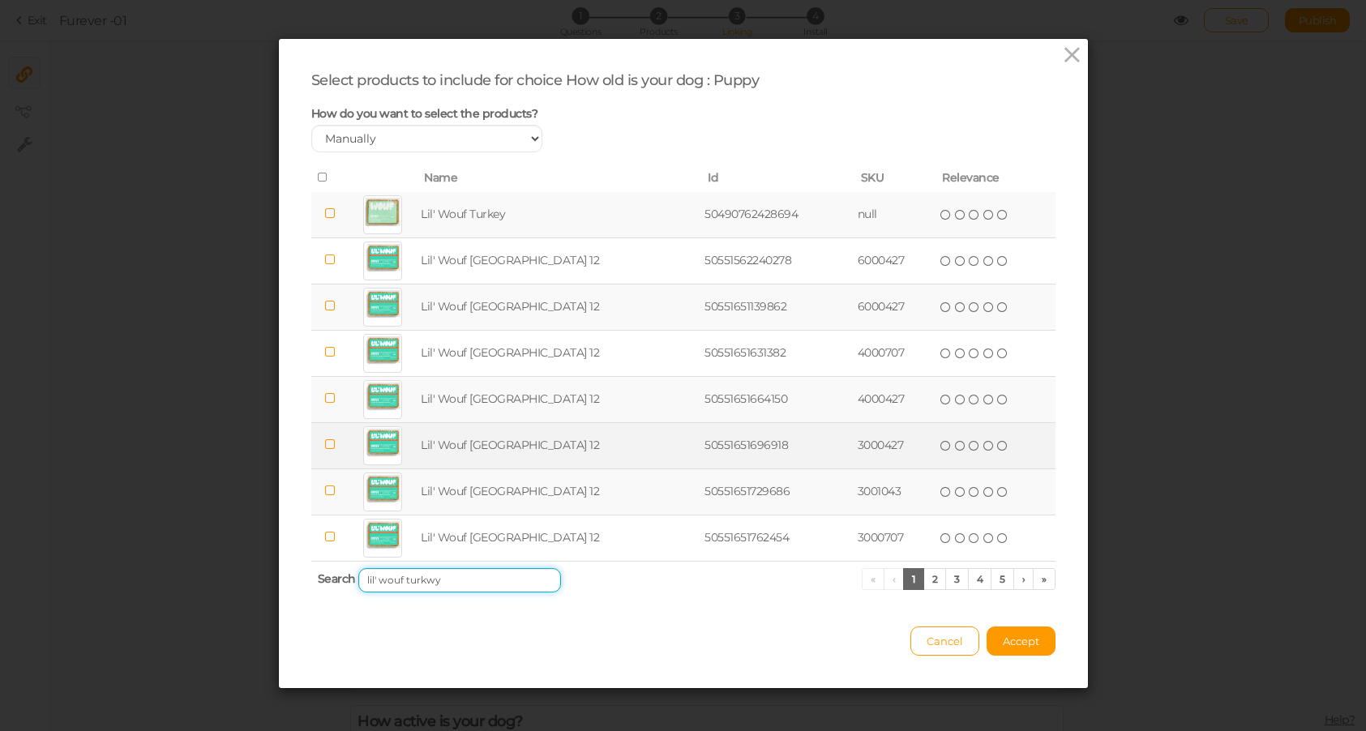
scroll to position [0, 0]
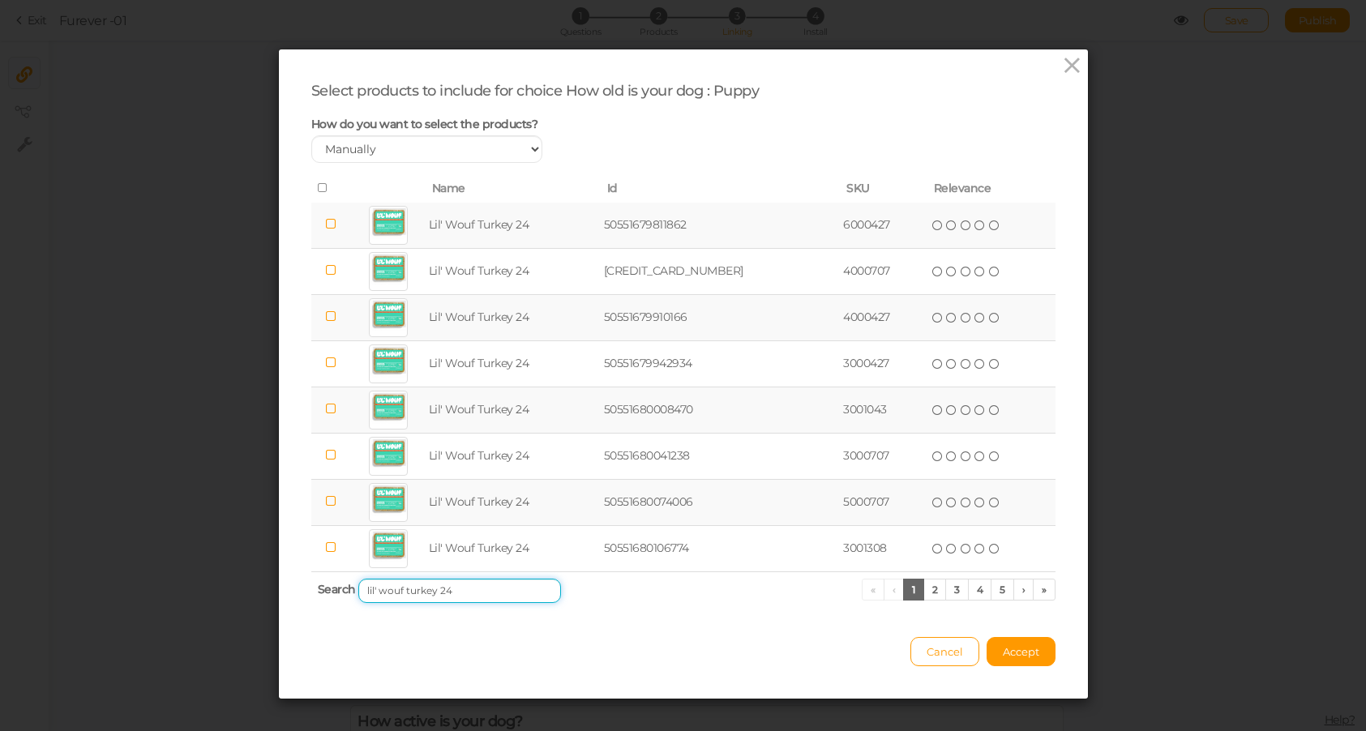
type input "lil' wouf turkey 24"
click at [320, 186] on icon at bounding box center [323, 187] width 11 height 11
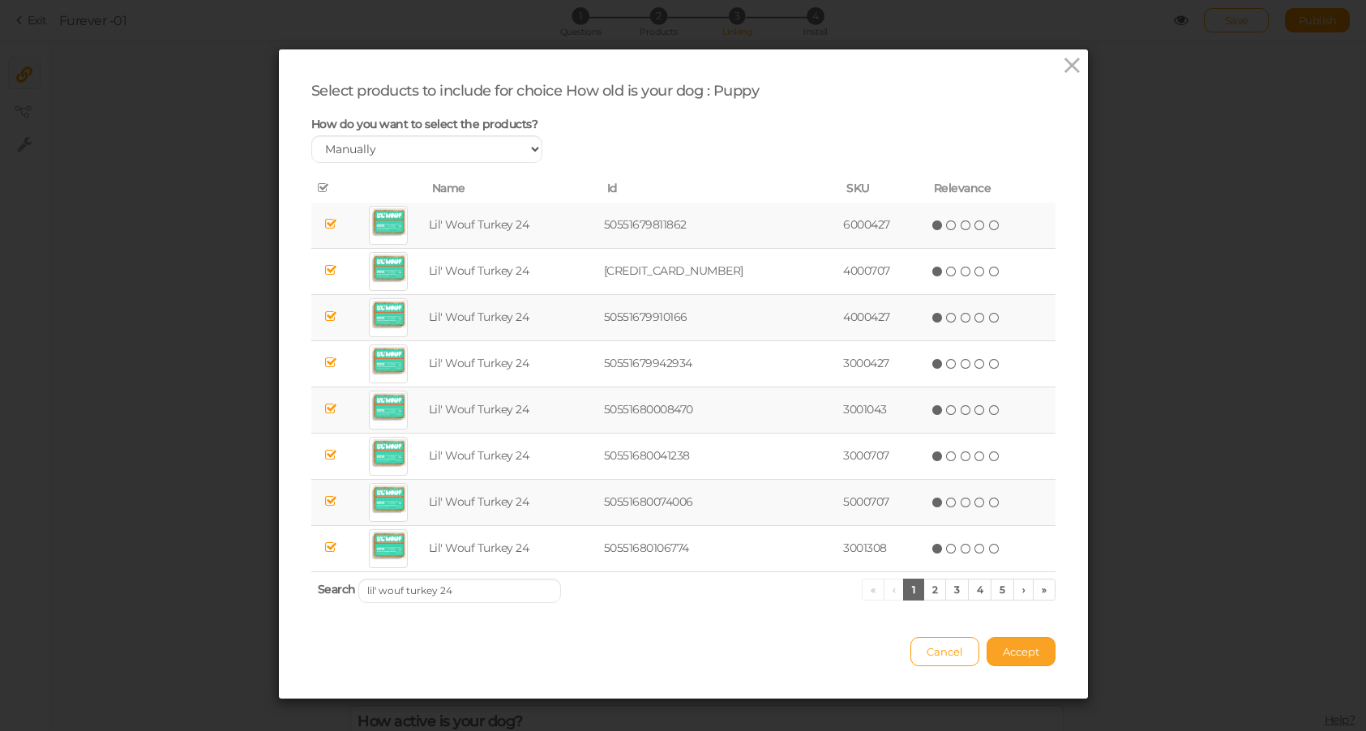
click at [1016, 649] on span "Accept" at bounding box center [1021, 651] width 36 height 13
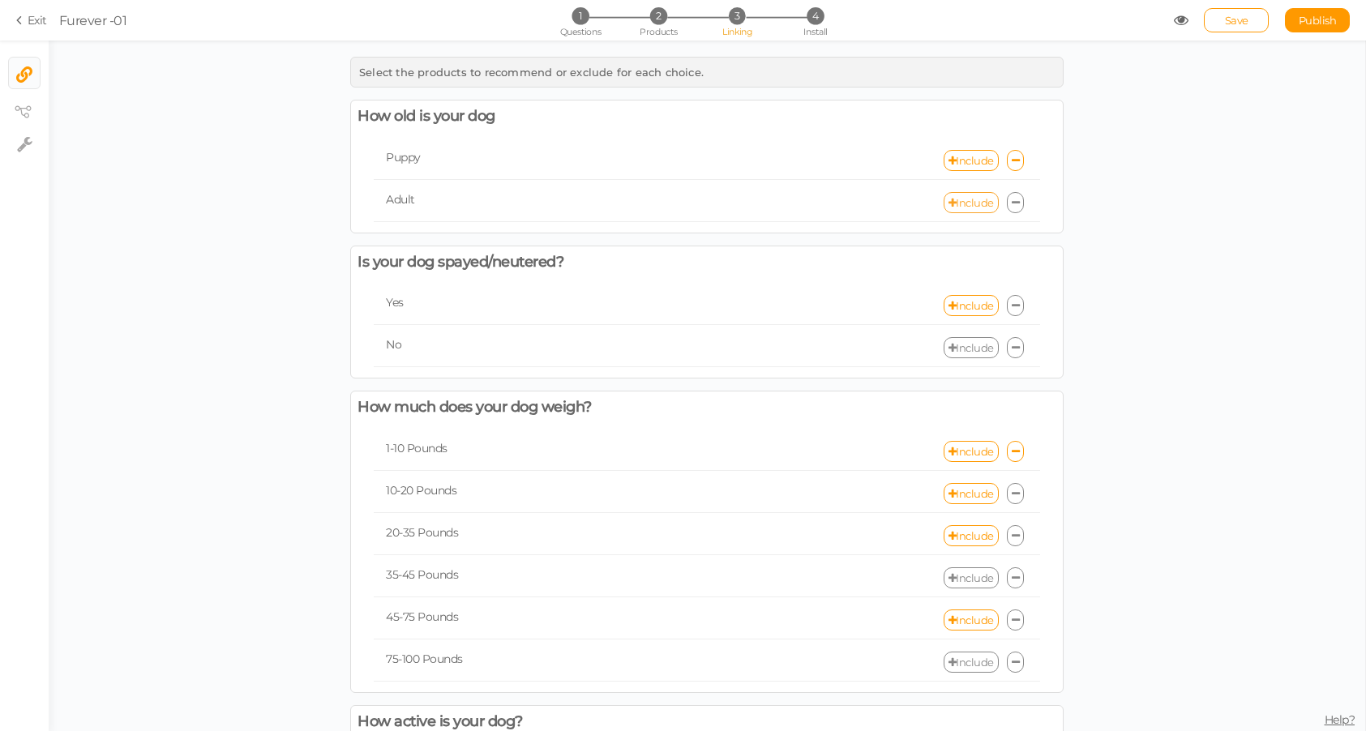
click at [974, 208] on link "Include" at bounding box center [971, 202] width 55 height 21
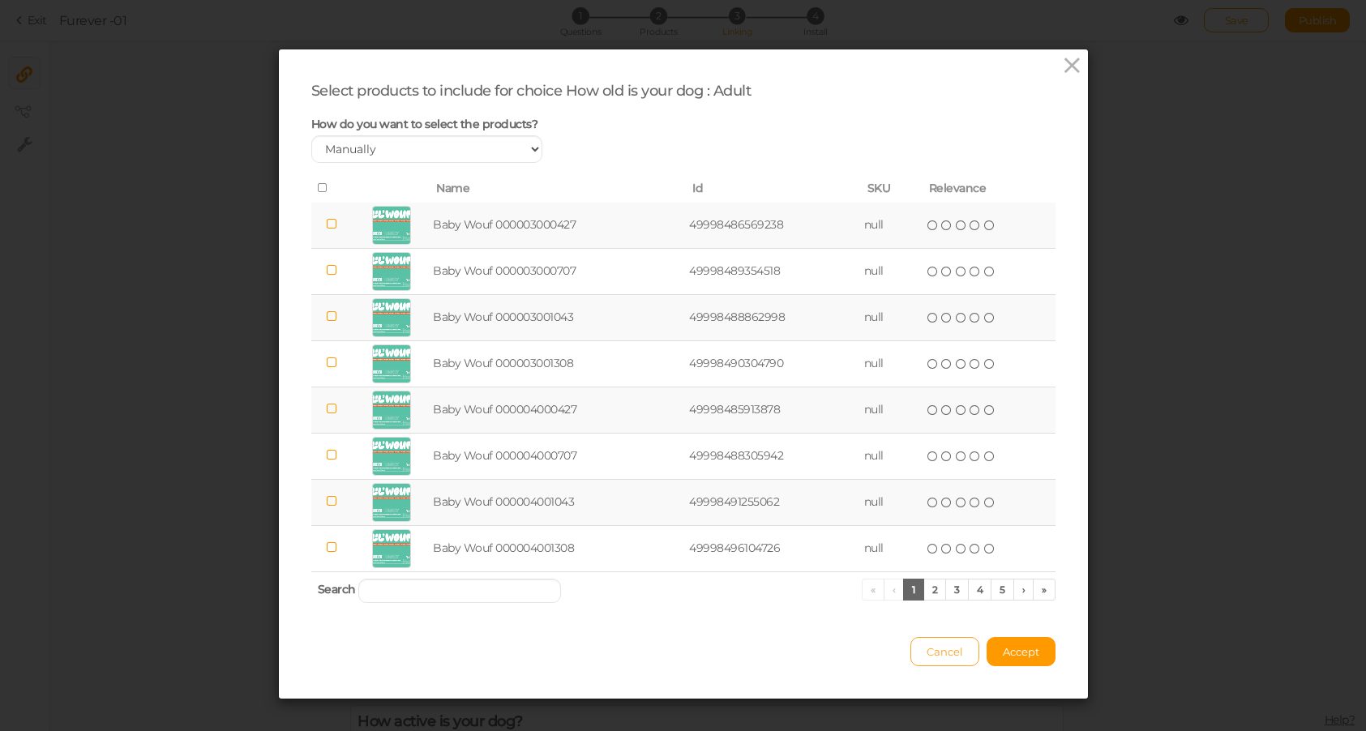
click at [946, 655] on span "Cancel" at bounding box center [945, 651] width 36 height 13
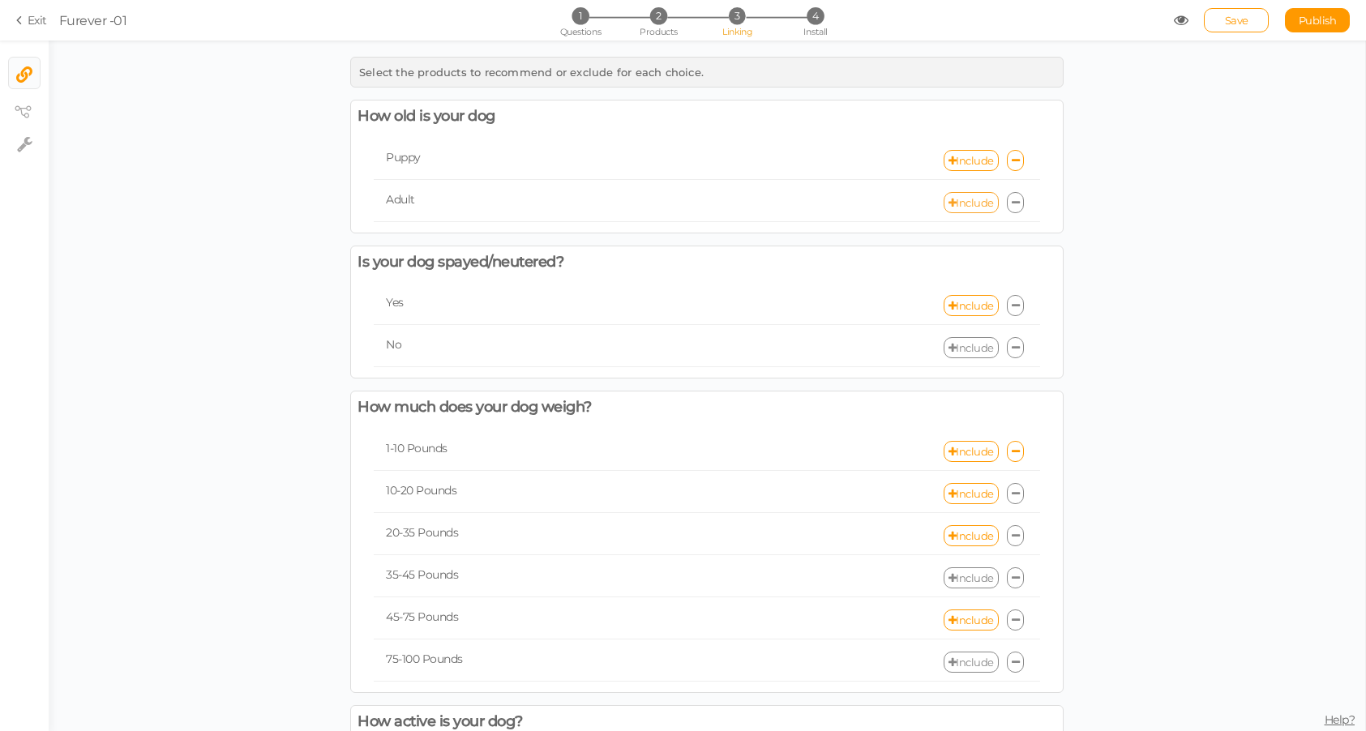
click at [980, 203] on link "Include" at bounding box center [971, 202] width 55 height 21
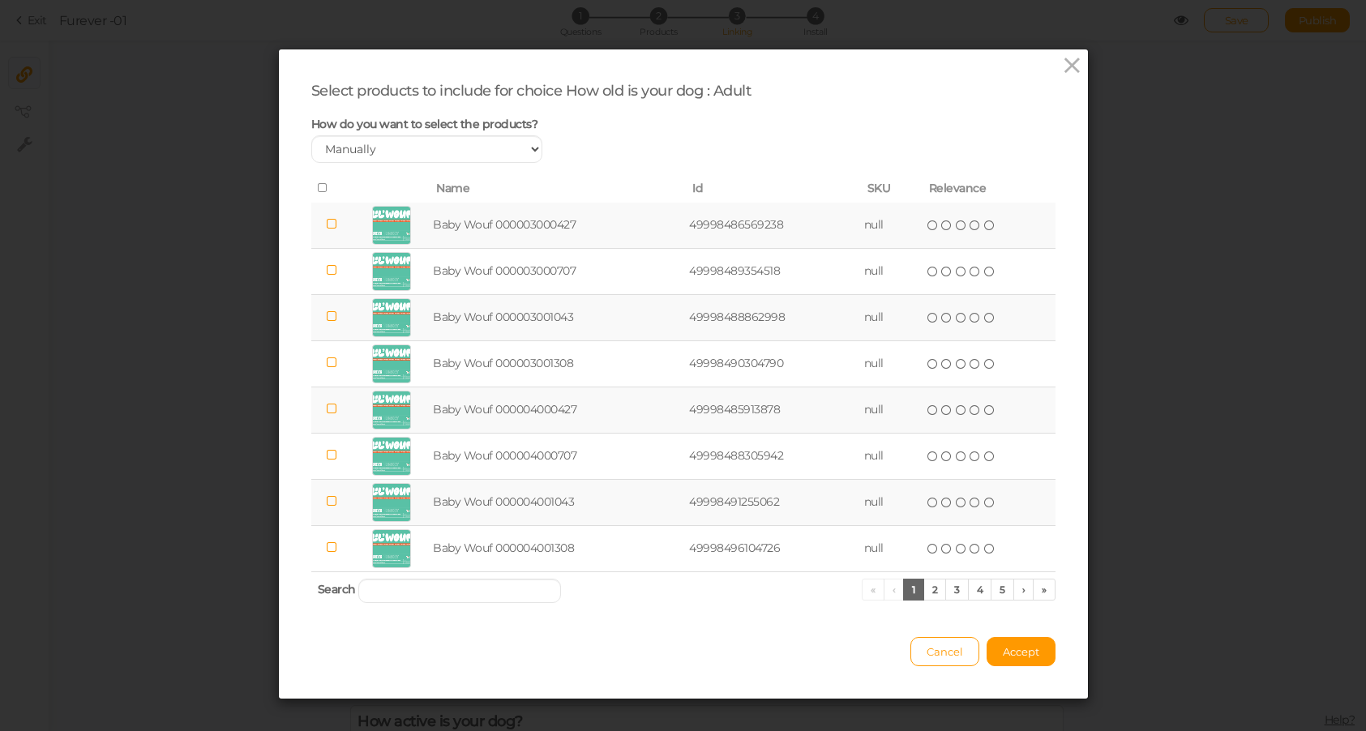
click at [980, 203] on td "( ) ( ) ( ) ( ) ( )" at bounding box center [988, 226] width 133 height 46
click at [934, 220] on icon at bounding box center [932, 225] width 11 height 11
click at [929, 227] on icon at bounding box center [932, 225] width 11 height 11
click at [989, 225] on icon at bounding box center [989, 225] width 11 height 11
click at [934, 223] on icon at bounding box center [932, 225] width 11 height 11
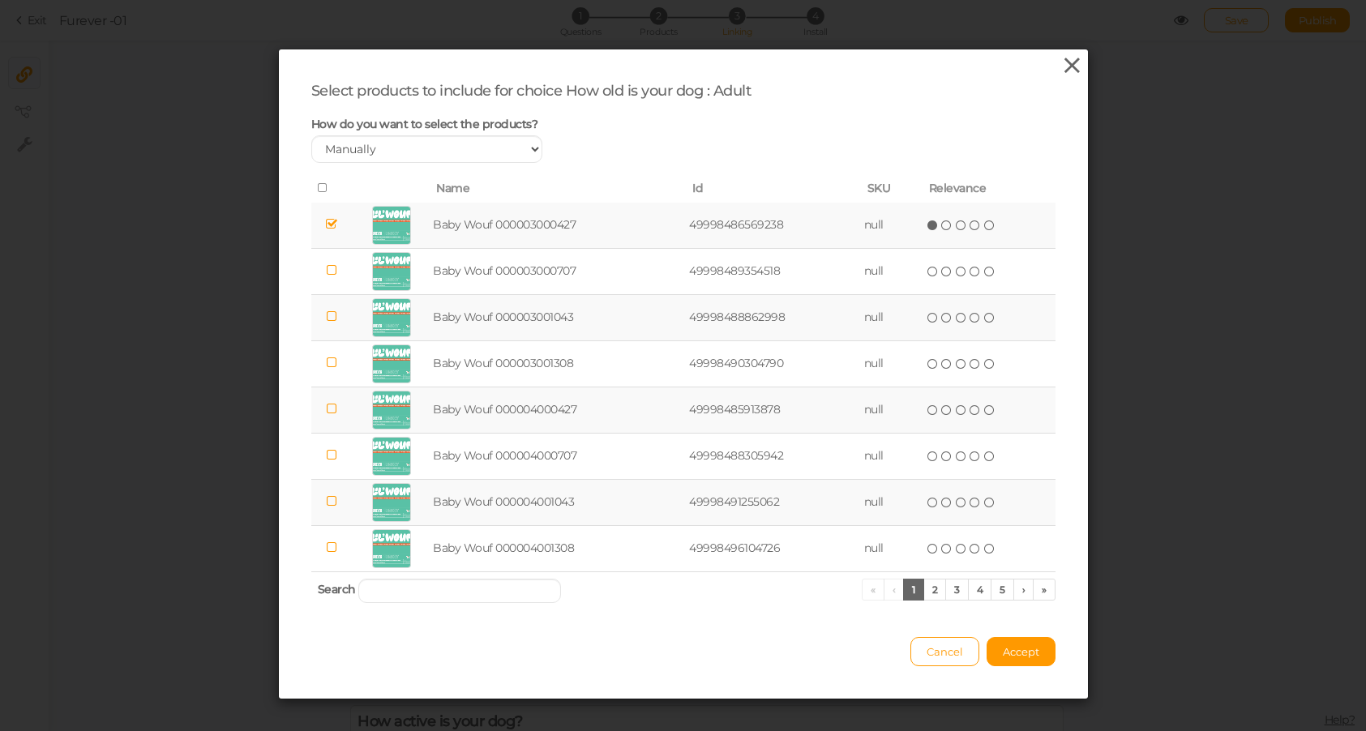
click at [1079, 53] on icon at bounding box center [1072, 65] width 24 height 24
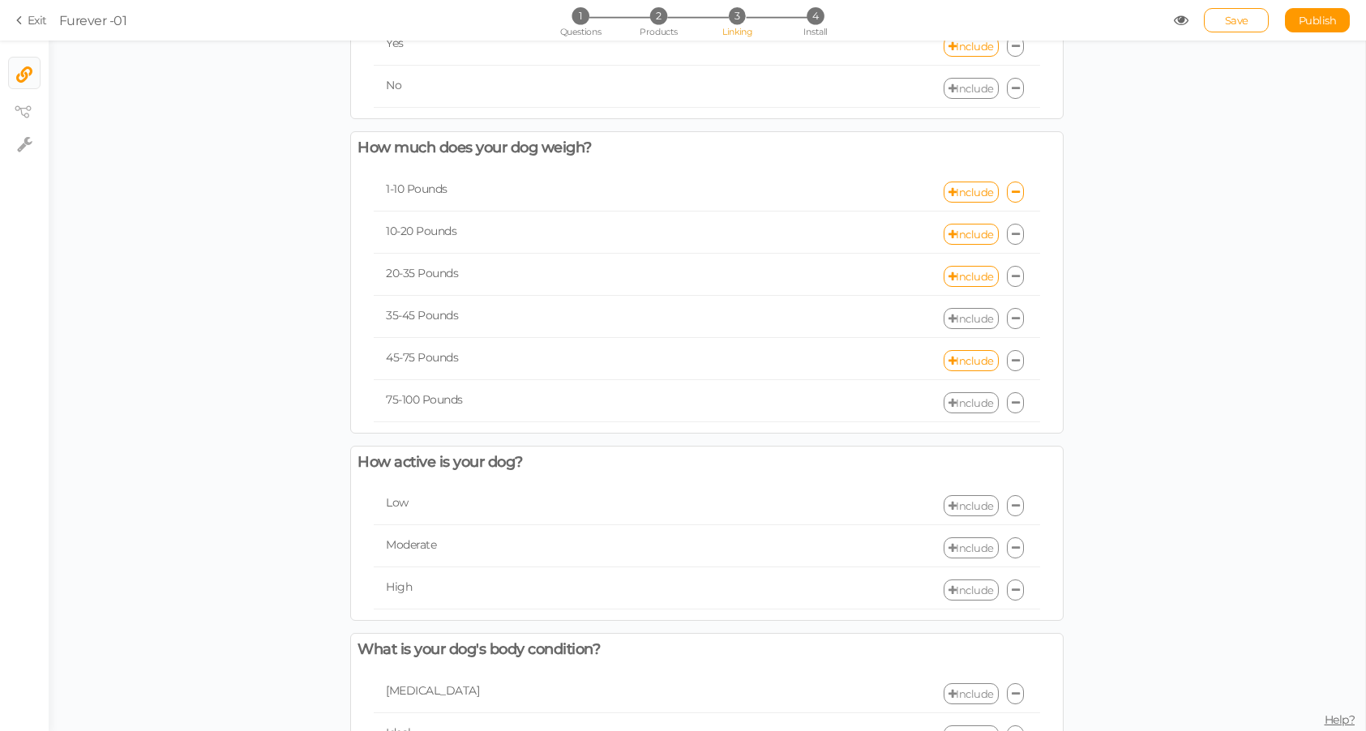
scroll to position [395, 0]
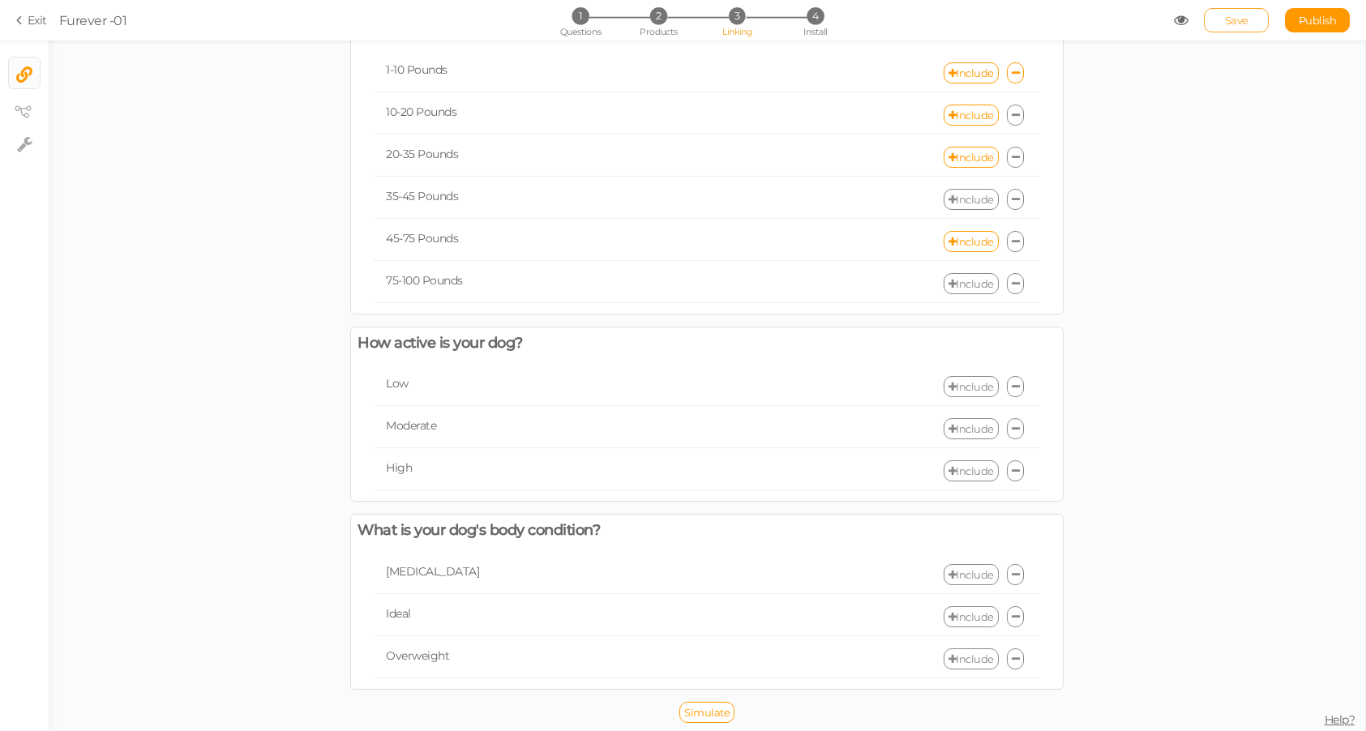
click at [1239, 22] on span "Save" at bounding box center [1237, 20] width 24 height 13
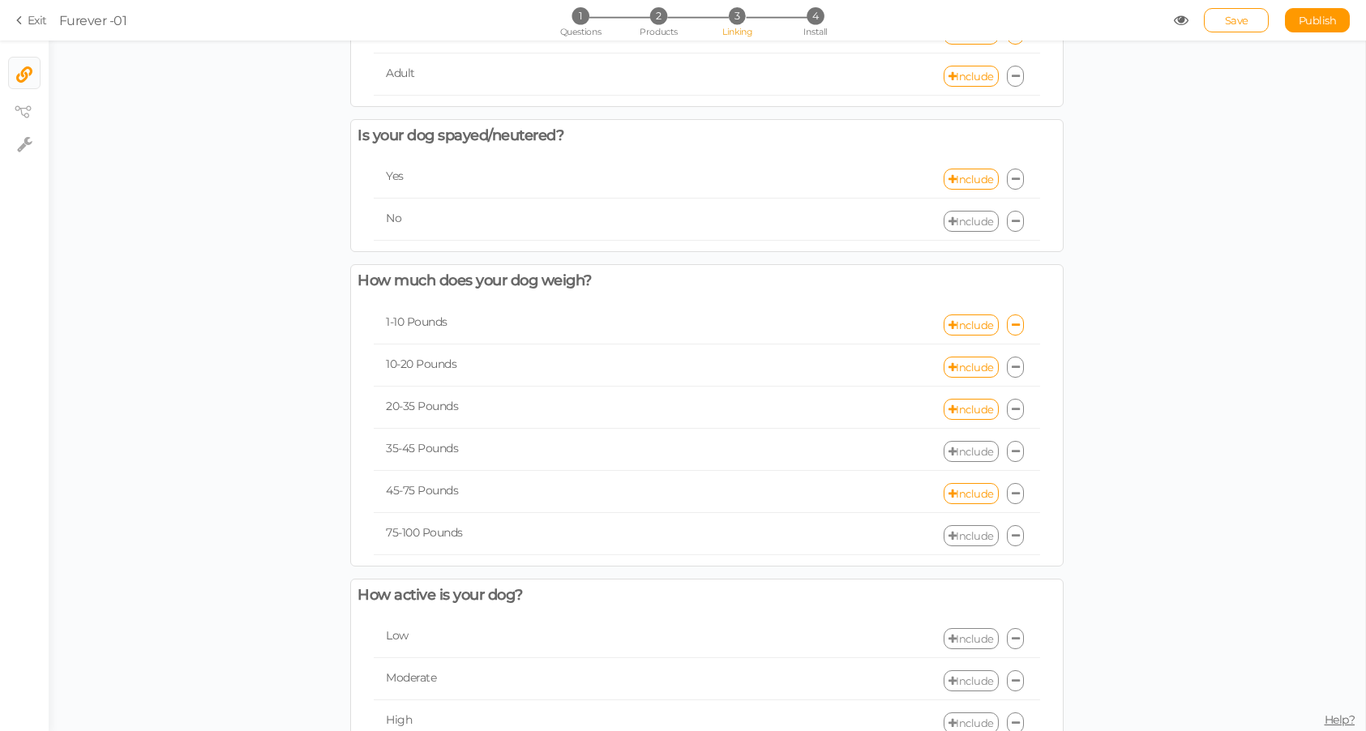
scroll to position [0, 0]
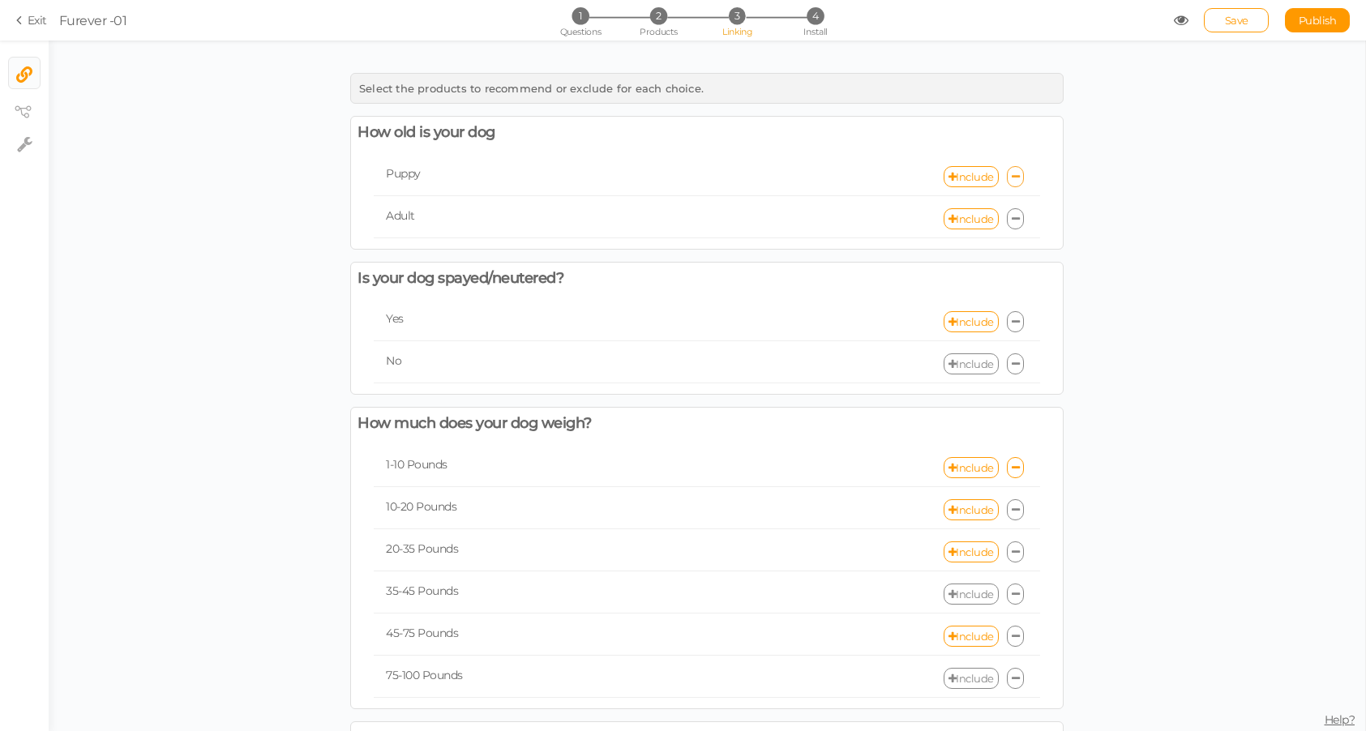
click at [1024, 176] on div "Include" at bounding box center [873, 176] width 333 height 21
click at [1012, 177] on icon at bounding box center [1016, 177] width 8 height 11
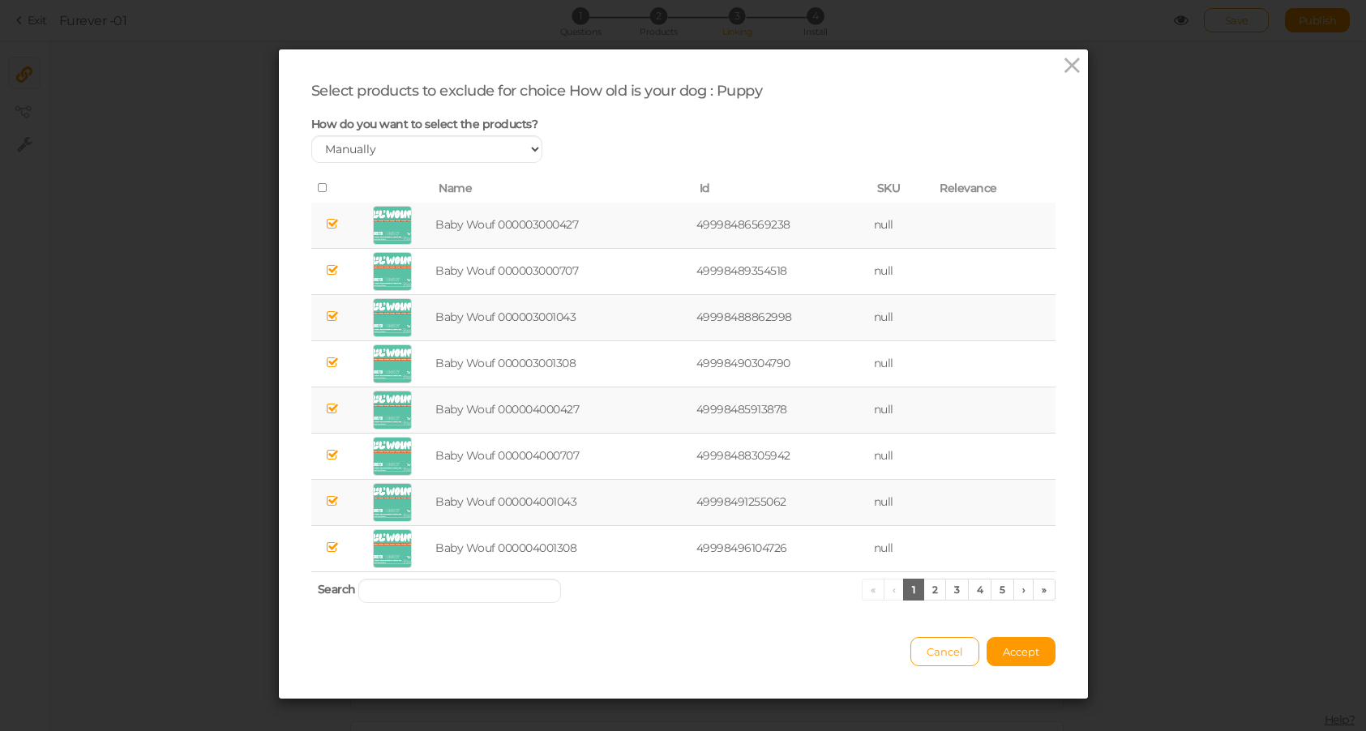
scroll to position [16, 0]
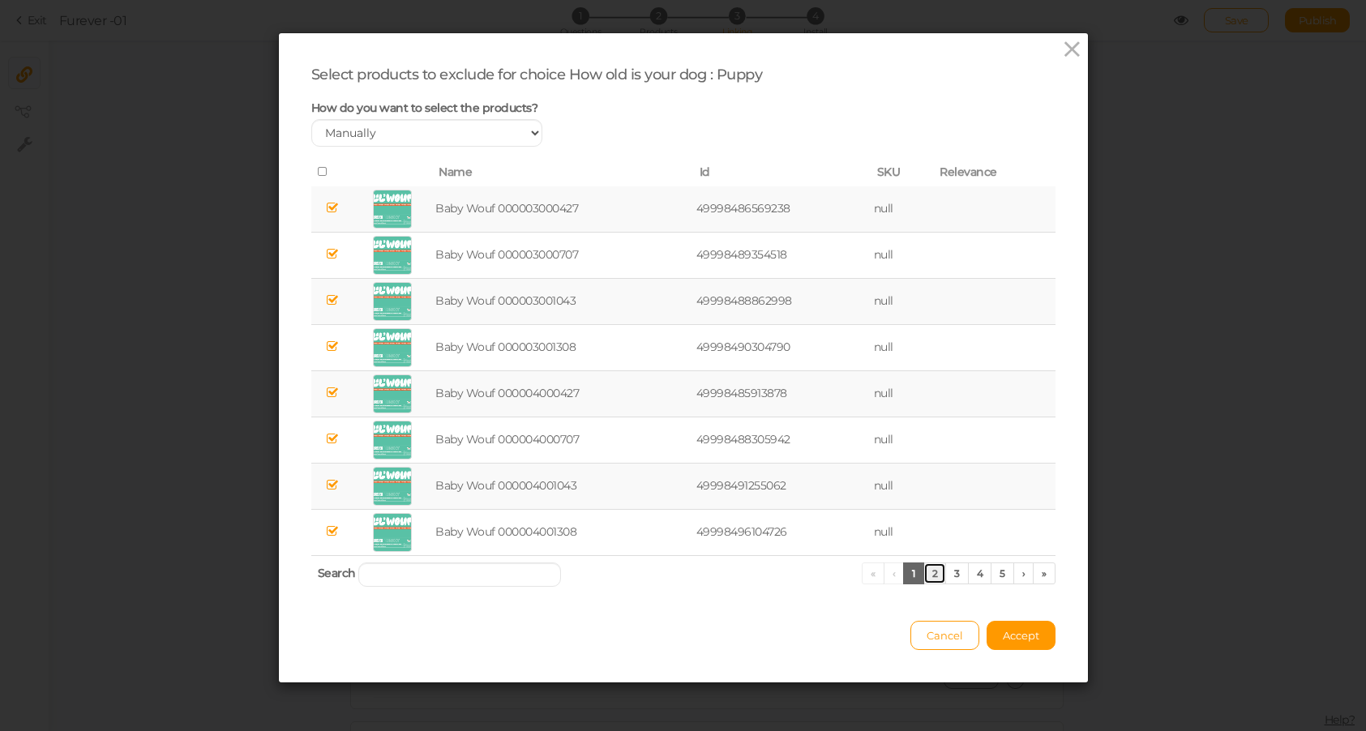
click at [937, 576] on link "2" at bounding box center [935, 574] width 24 height 22
click at [953, 576] on link "3" at bounding box center [957, 574] width 24 height 22
click at [975, 576] on link "4" at bounding box center [980, 574] width 24 height 22
click at [999, 576] on link "6" at bounding box center [1003, 574] width 24 height 22
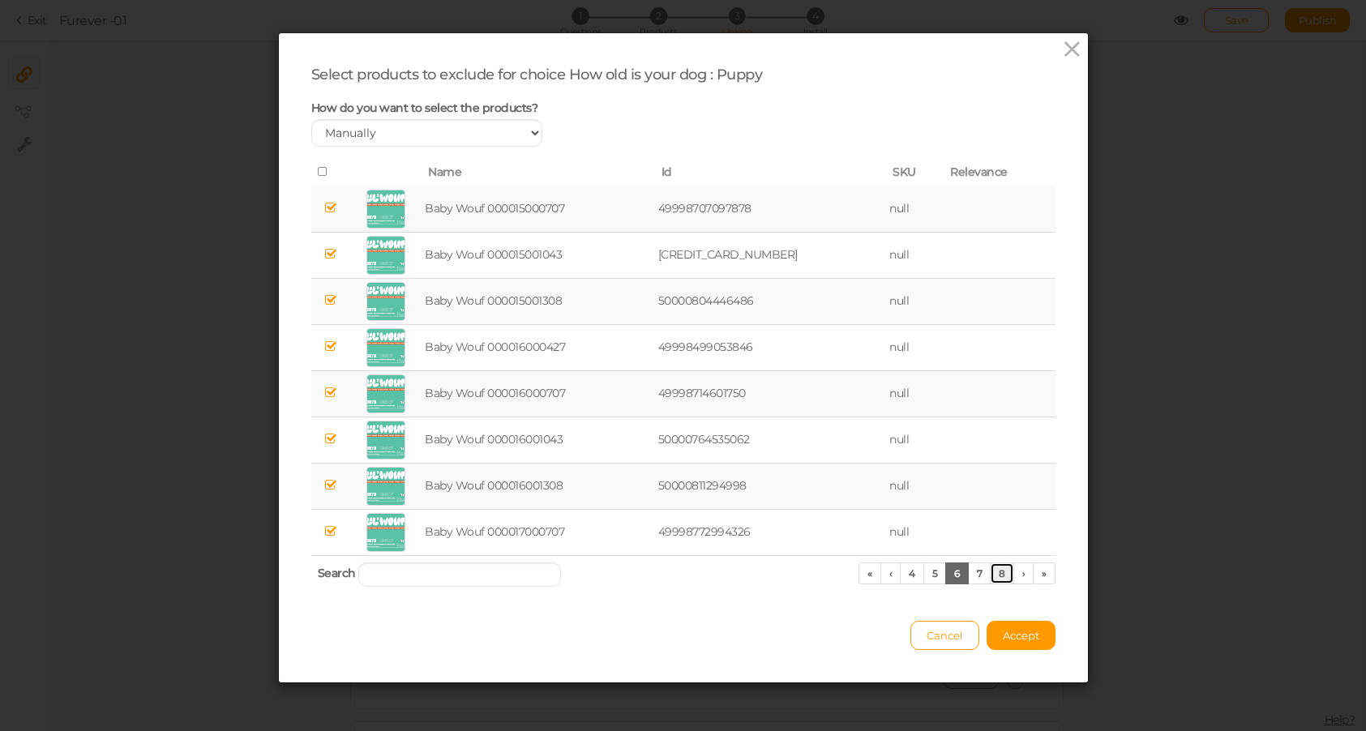
click at [999, 571] on link "8" at bounding box center [1002, 574] width 24 height 22
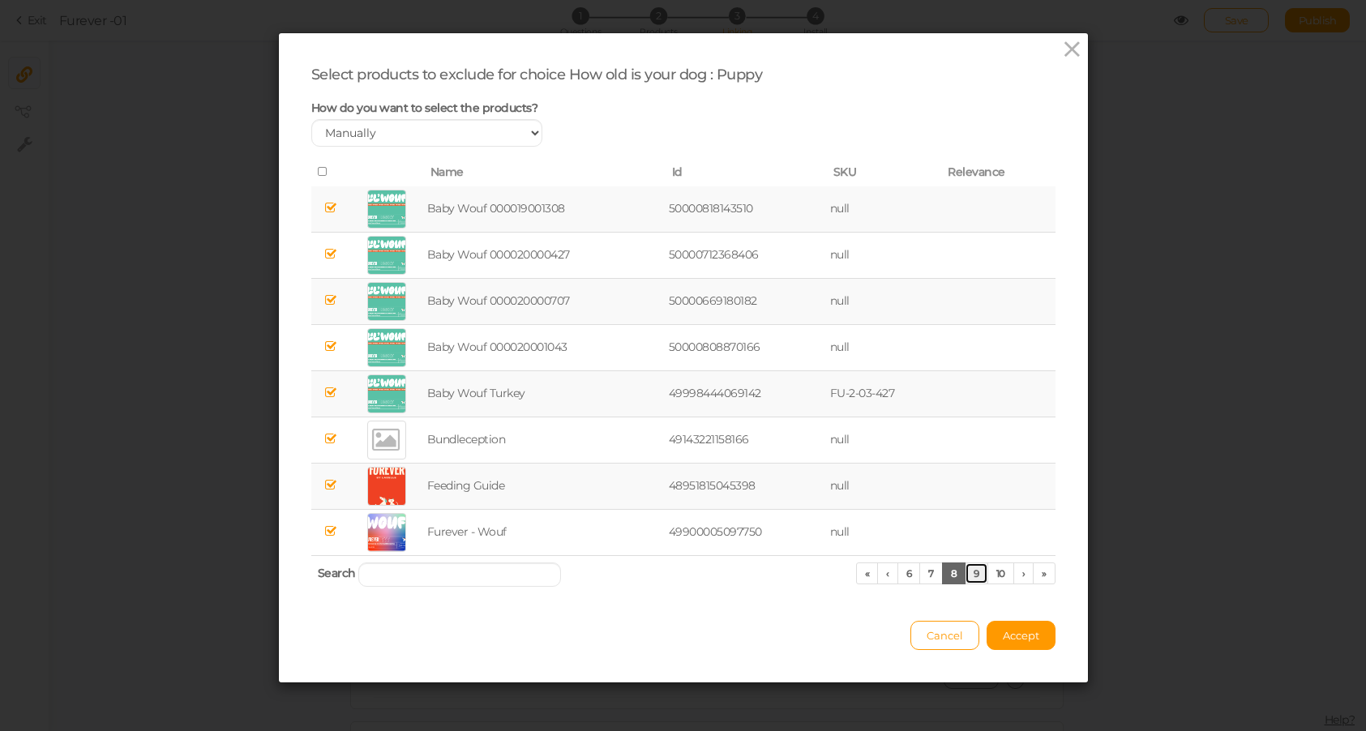
click at [979, 574] on link "9" at bounding box center [977, 574] width 24 height 22
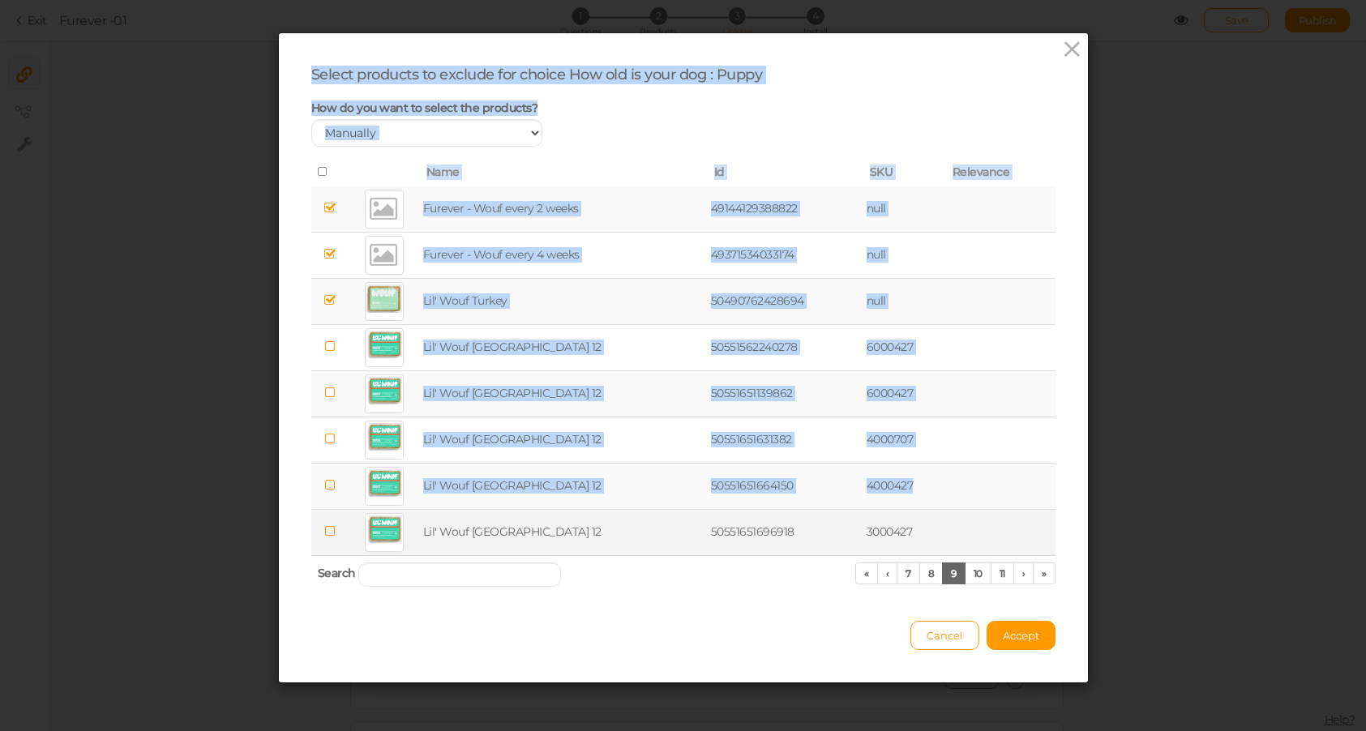
click at [330, 534] on icon at bounding box center [329, 531] width 11 height 12
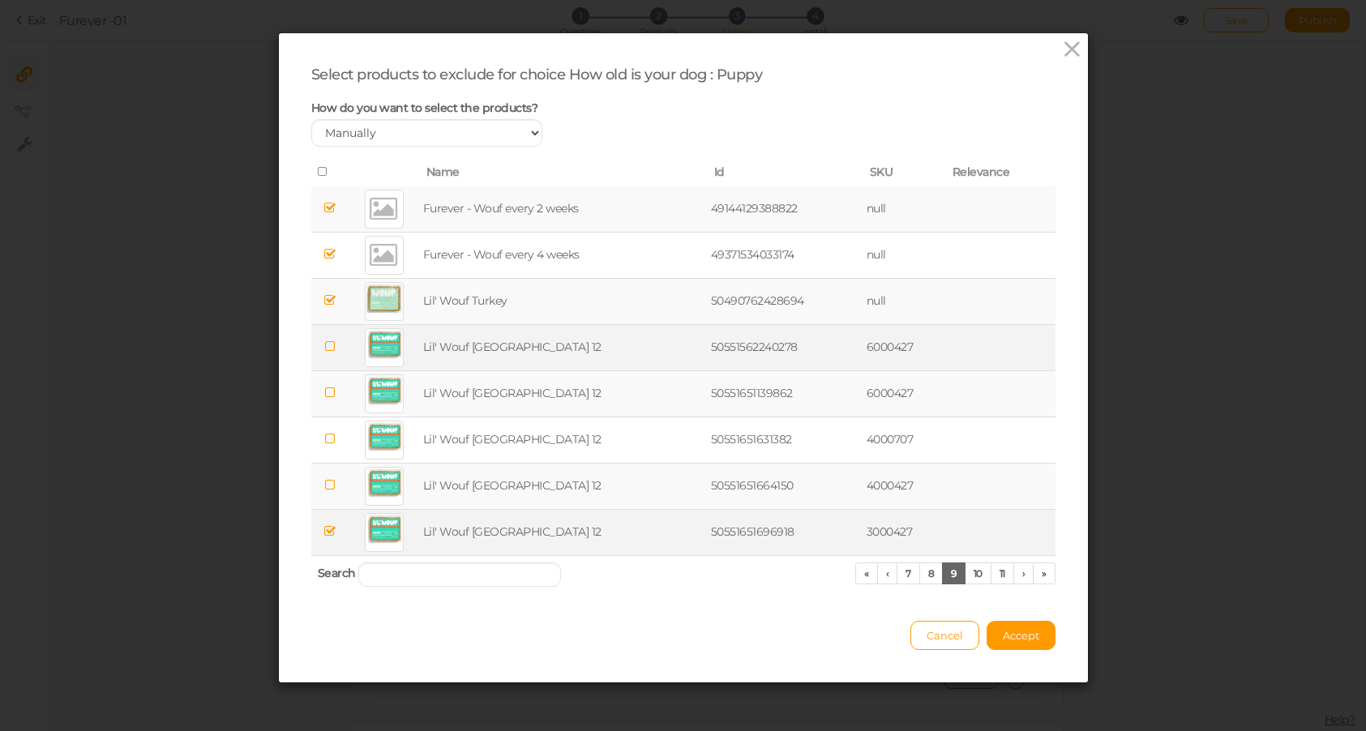
click at [331, 344] on icon at bounding box center [329, 346] width 11 height 12
click at [330, 385] on span at bounding box center [329, 392] width 11 height 15
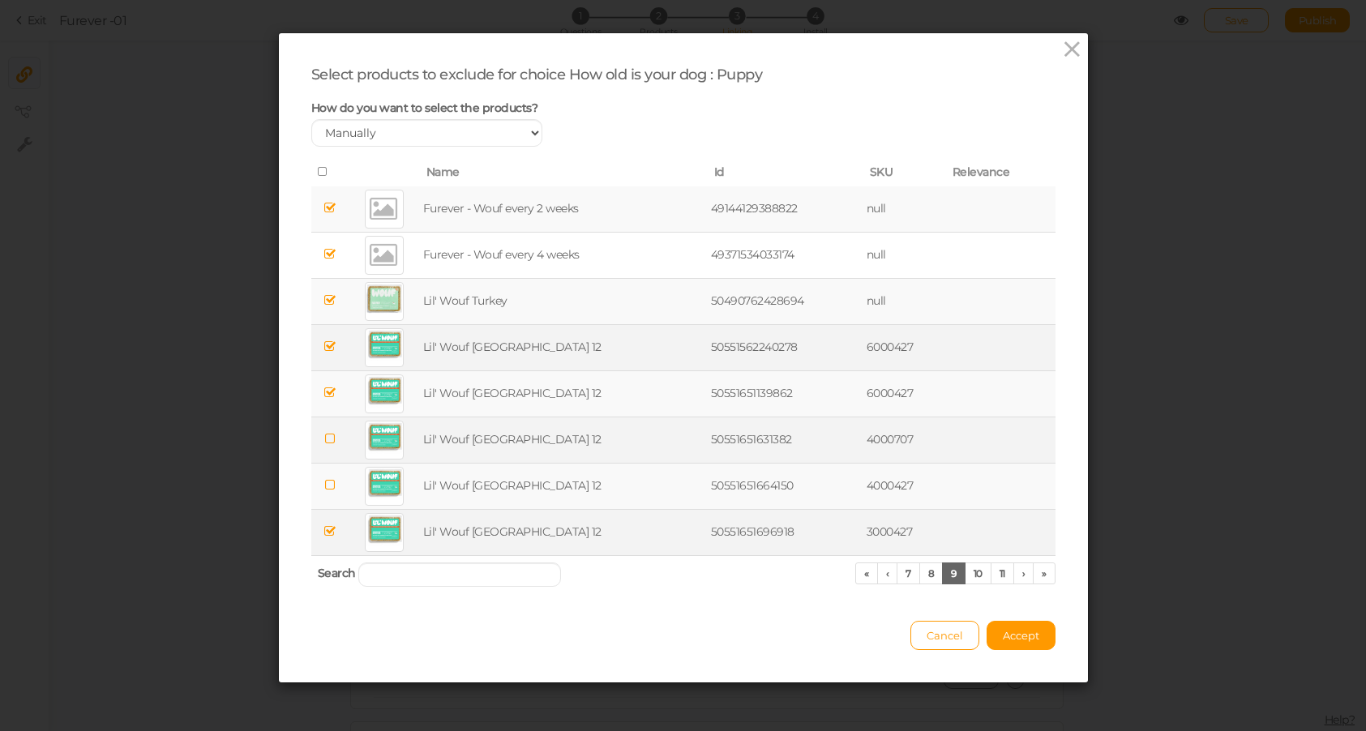
click at [330, 430] on td at bounding box center [330, 440] width 38 height 46
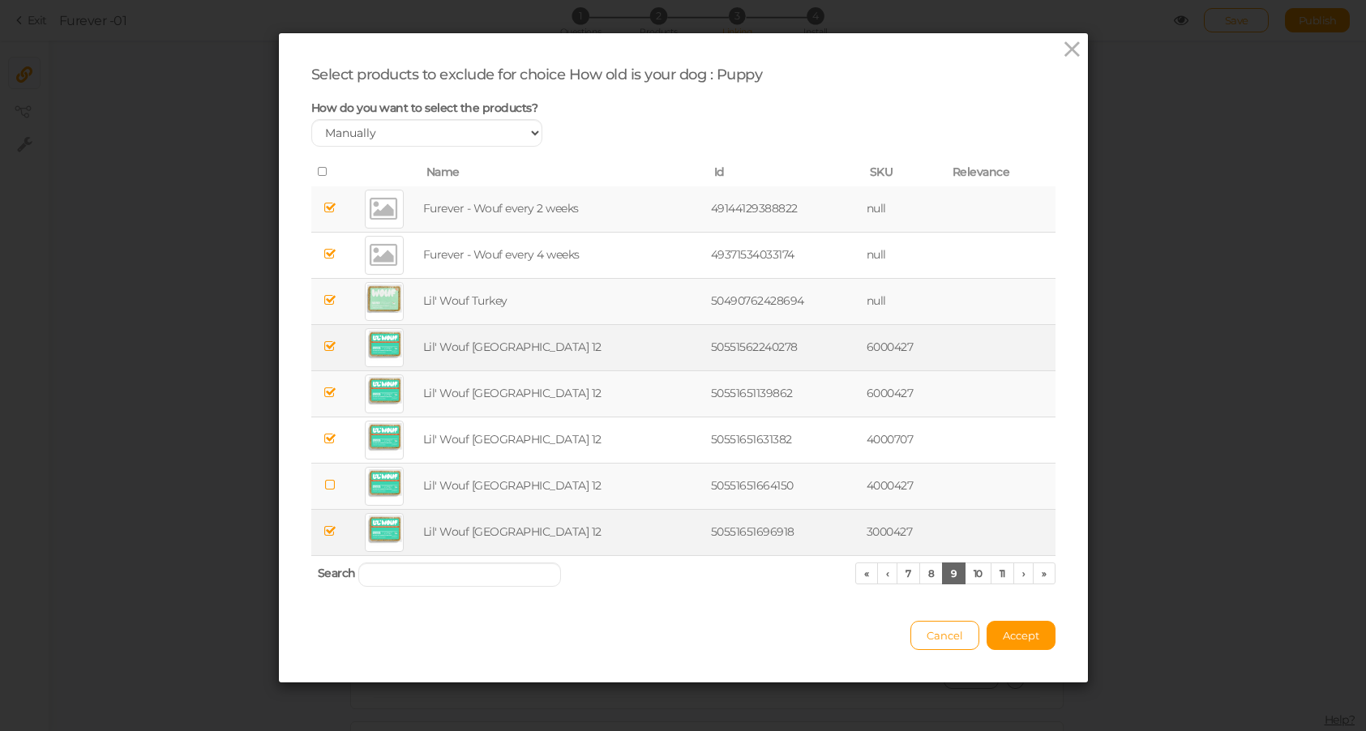
click at [330, 469] on td at bounding box center [330, 486] width 38 height 46
click at [977, 578] on link "10" at bounding box center [978, 574] width 27 height 22
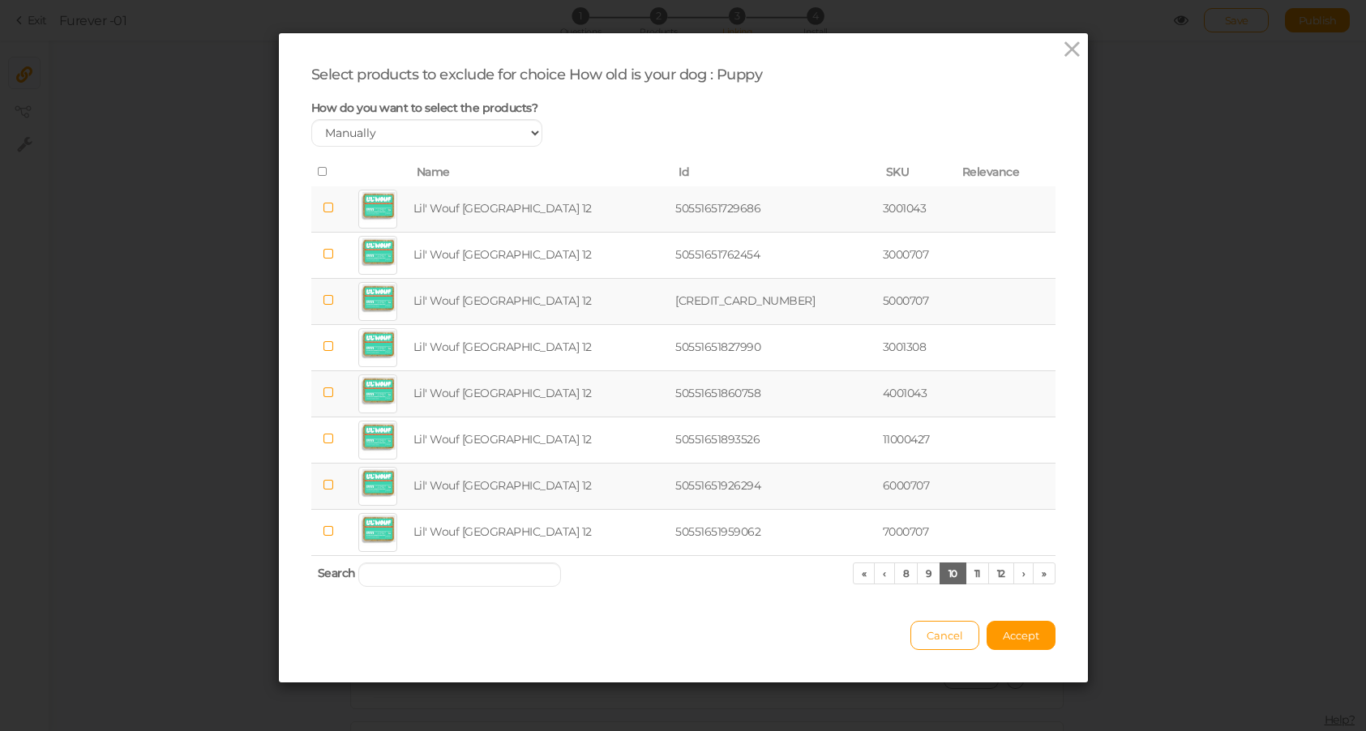
click at [323, 170] on icon at bounding box center [323, 171] width 11 height 11
click at [975, 579] on link "11" at bounding box center [977, 574] width 24 height 22
click at [978, 574] on link "12" at bounding box center [976, 574] width 26 height 22
click at [982, 575] on link "13" at bounding box center [975, 574] width 26 height 22
click at [980, 574] on link "14" at bounding box center [975, 574] width 27 height 22
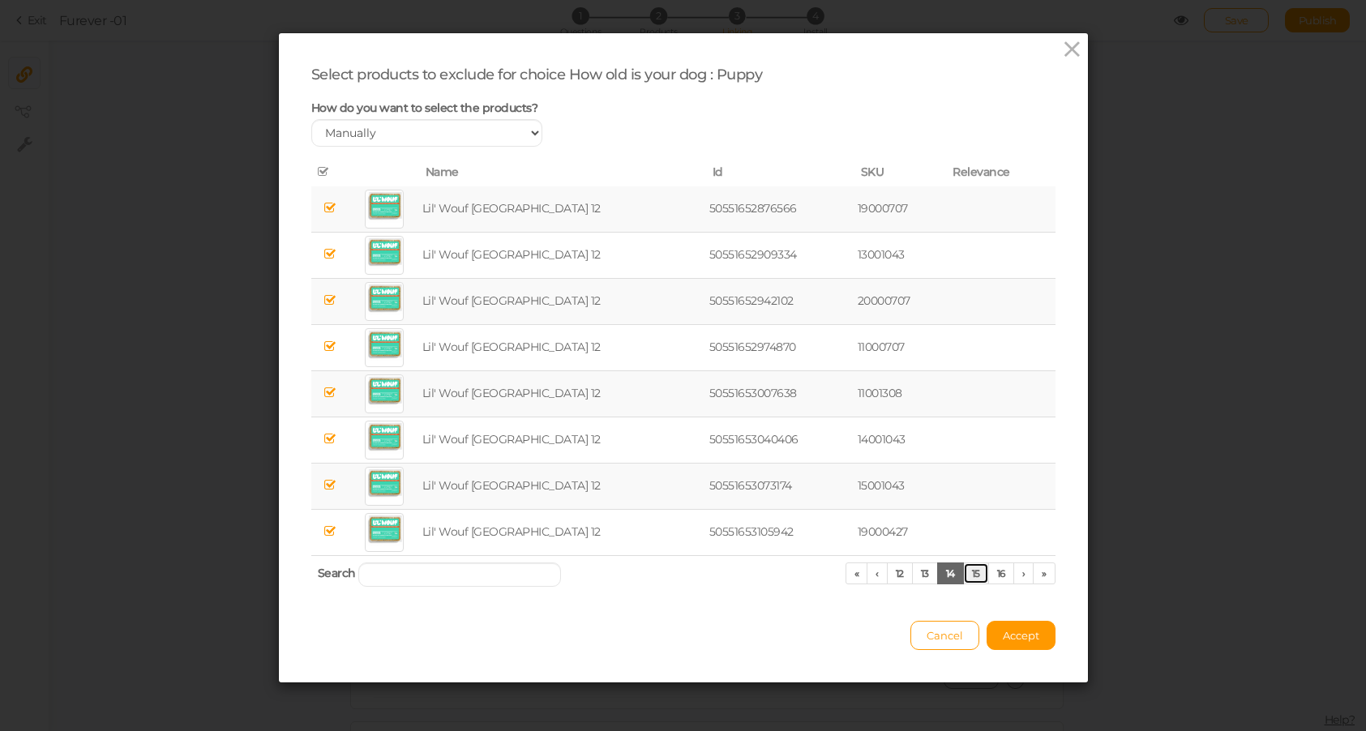
click at [980, 574] on link "15" at bounding box center [976, 574] width 26 height 22
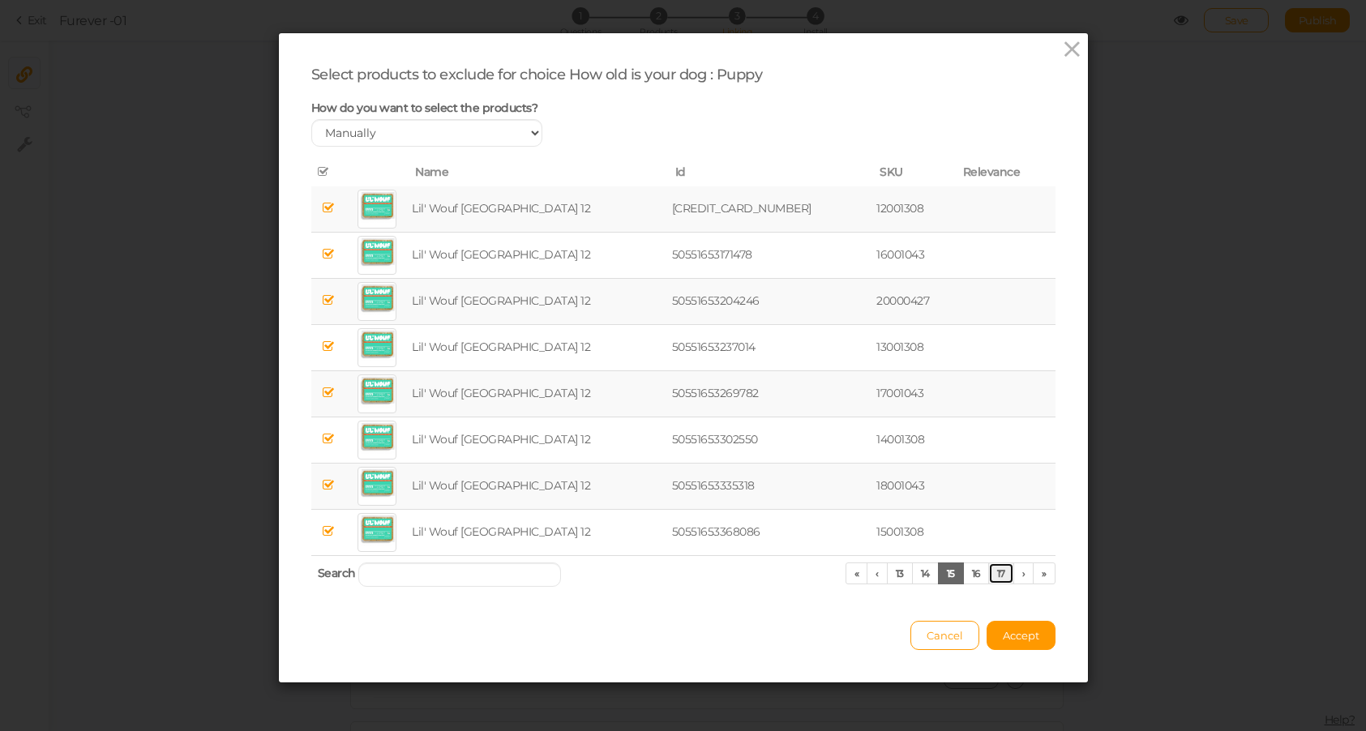
click at [992, 574] on link "17" at bounding box center [1001, 574] width 26 height 22
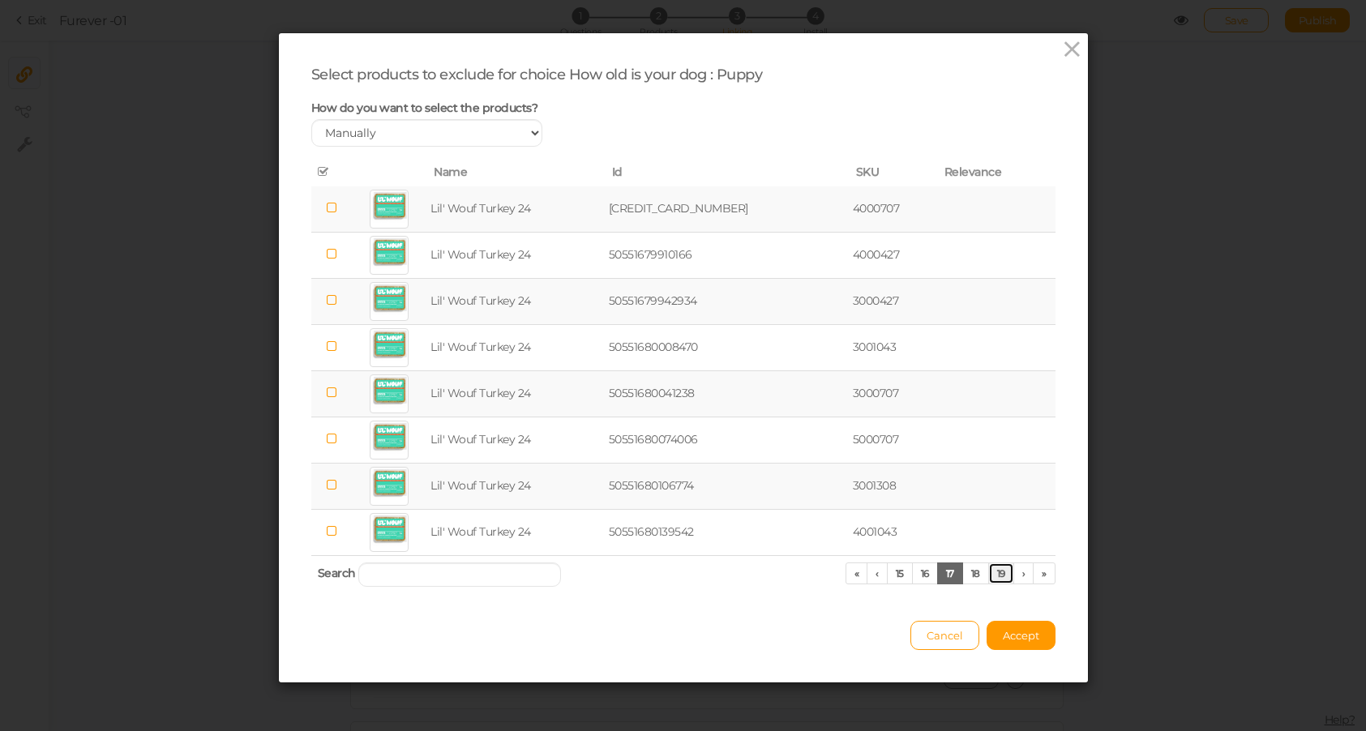
click at [995, 574] on link "19" at bounding box center [1001, 574] width 26 height 22
click at [923, 576] on link "18" at bounding box center [922, 574] width 27 height 22
click at [903, 574] on link "16" at bounding box center [897, 574] width 26 height 22
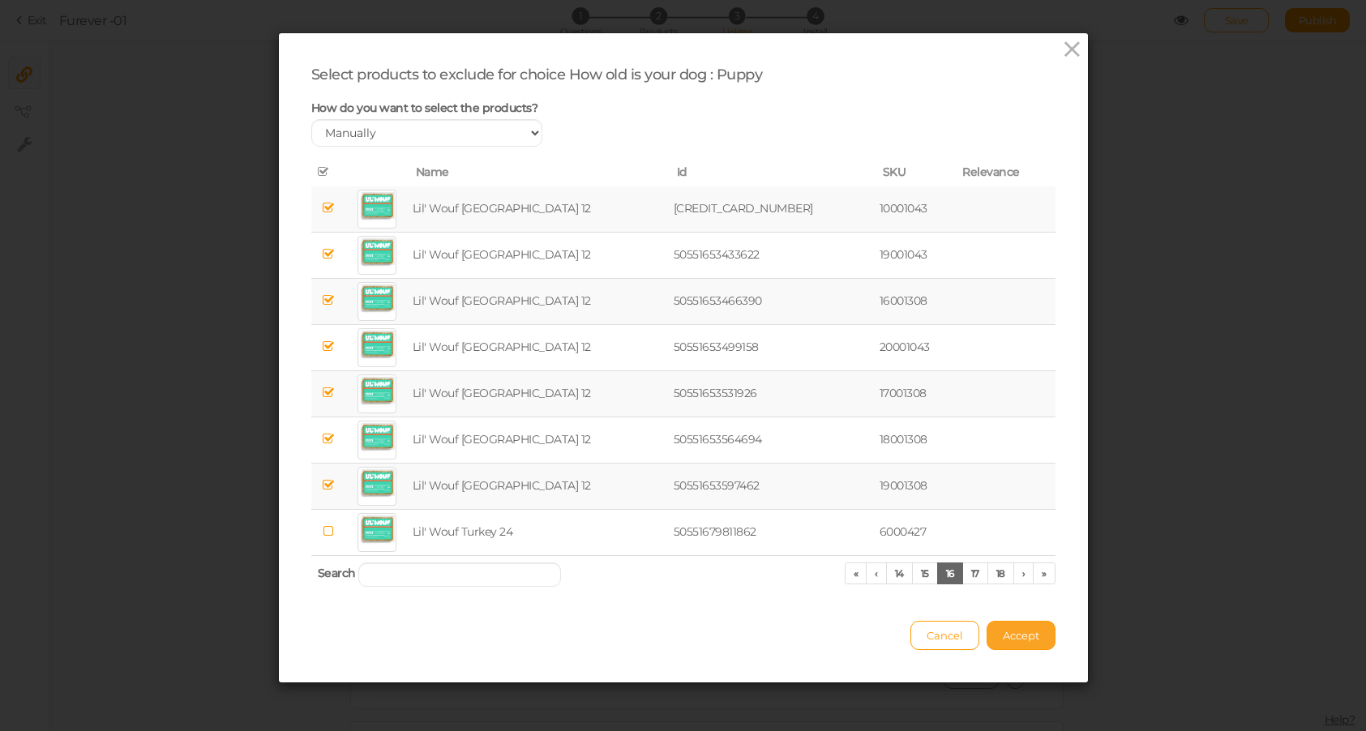
click at [1036, 636] on span "Accept" at bounding box center [1021, 635] width 36 height 13
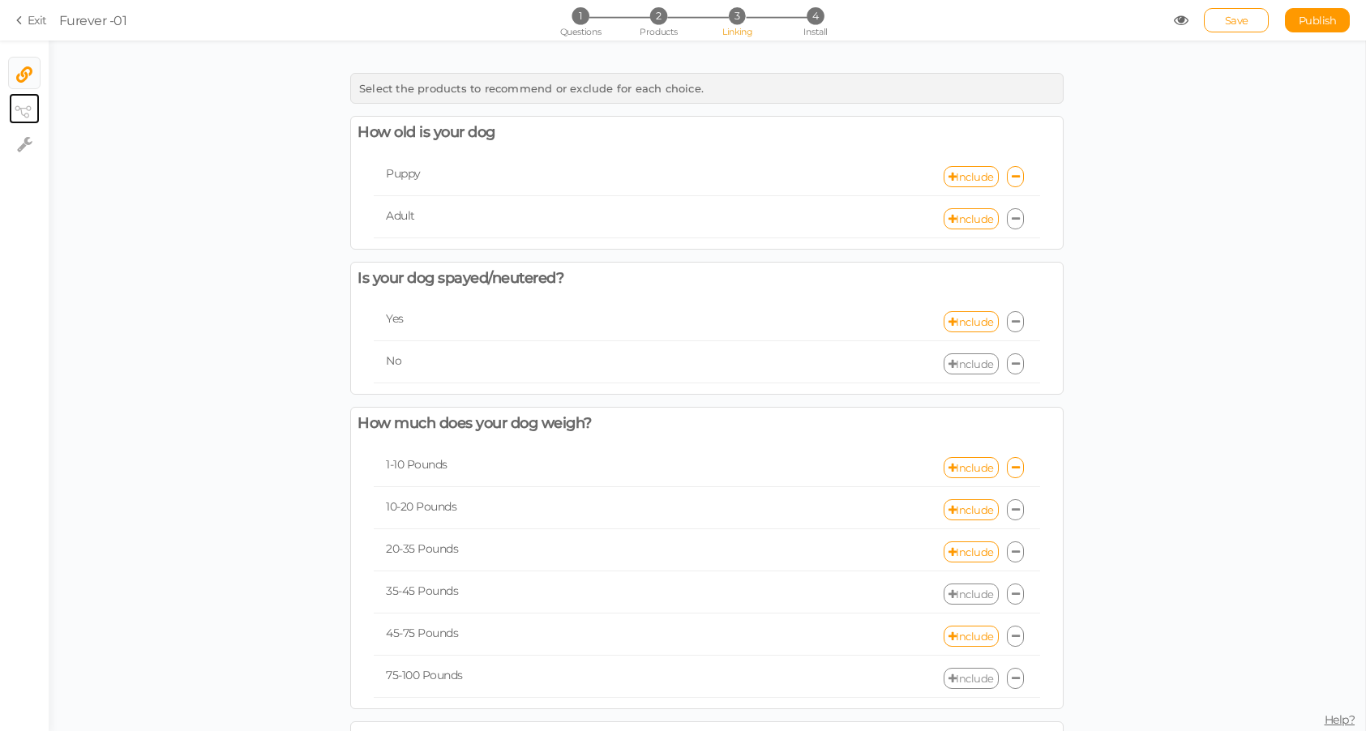
click at [23, 114] on icon at bounding box center [23, 111] width 16 height 12
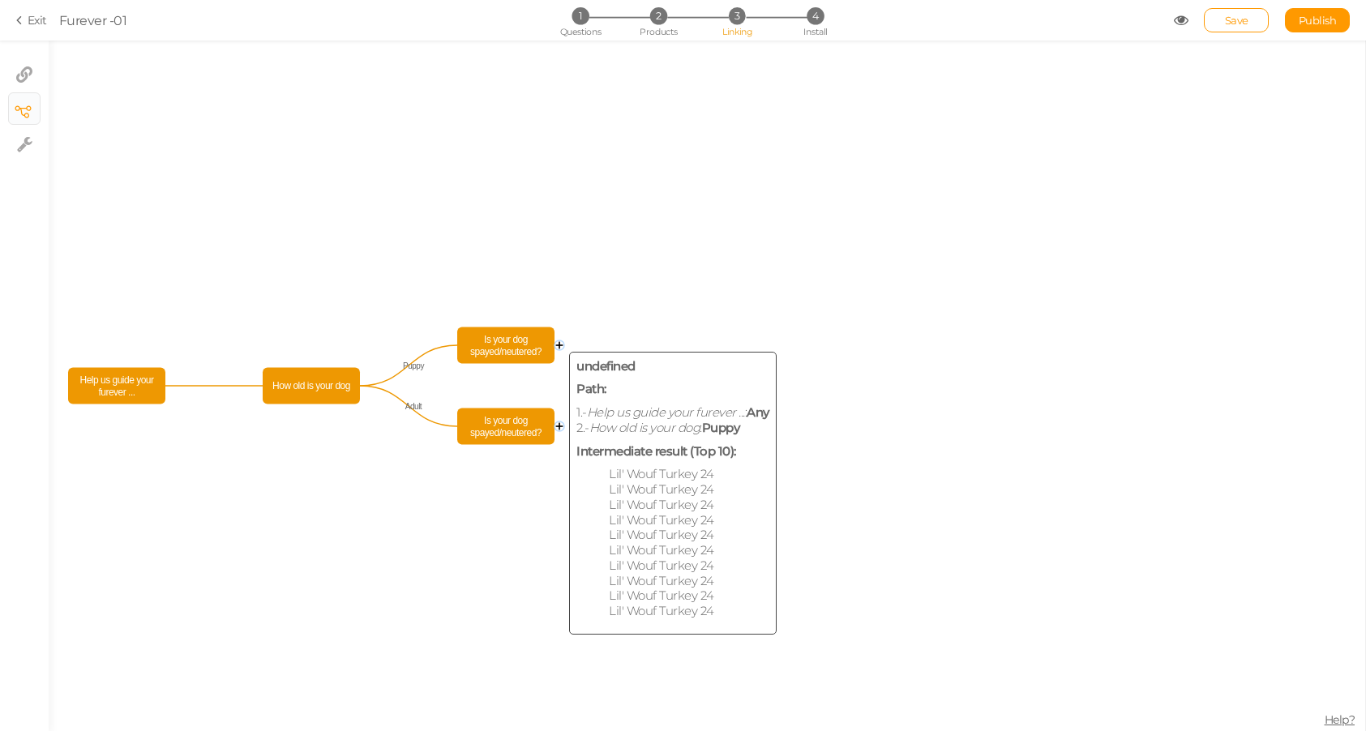
click at [543, 341] on span "Is your dog spayed/neutered?" at bounding box center [505, 346] width 89 height 28
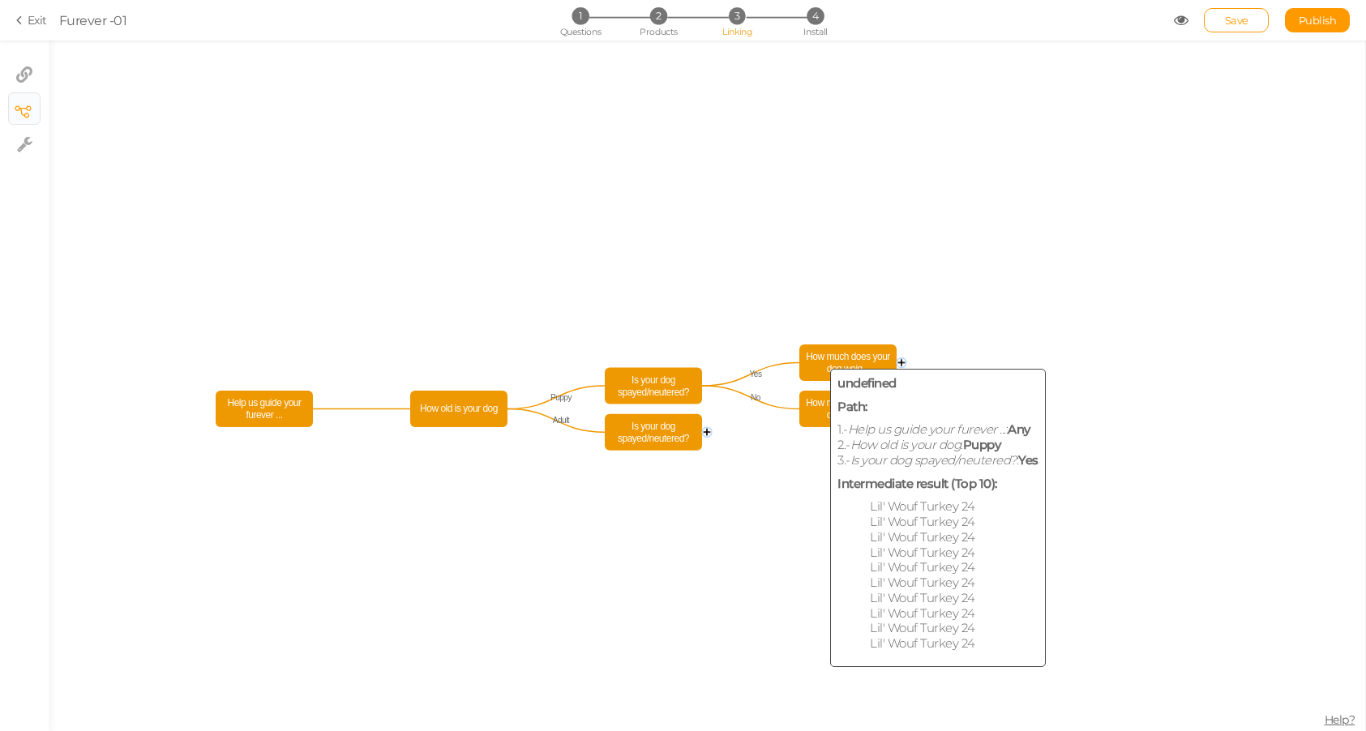
click at [873, 357] on span "How much does your dog weig..." at bounding box center [847, 363] width 89 height 28
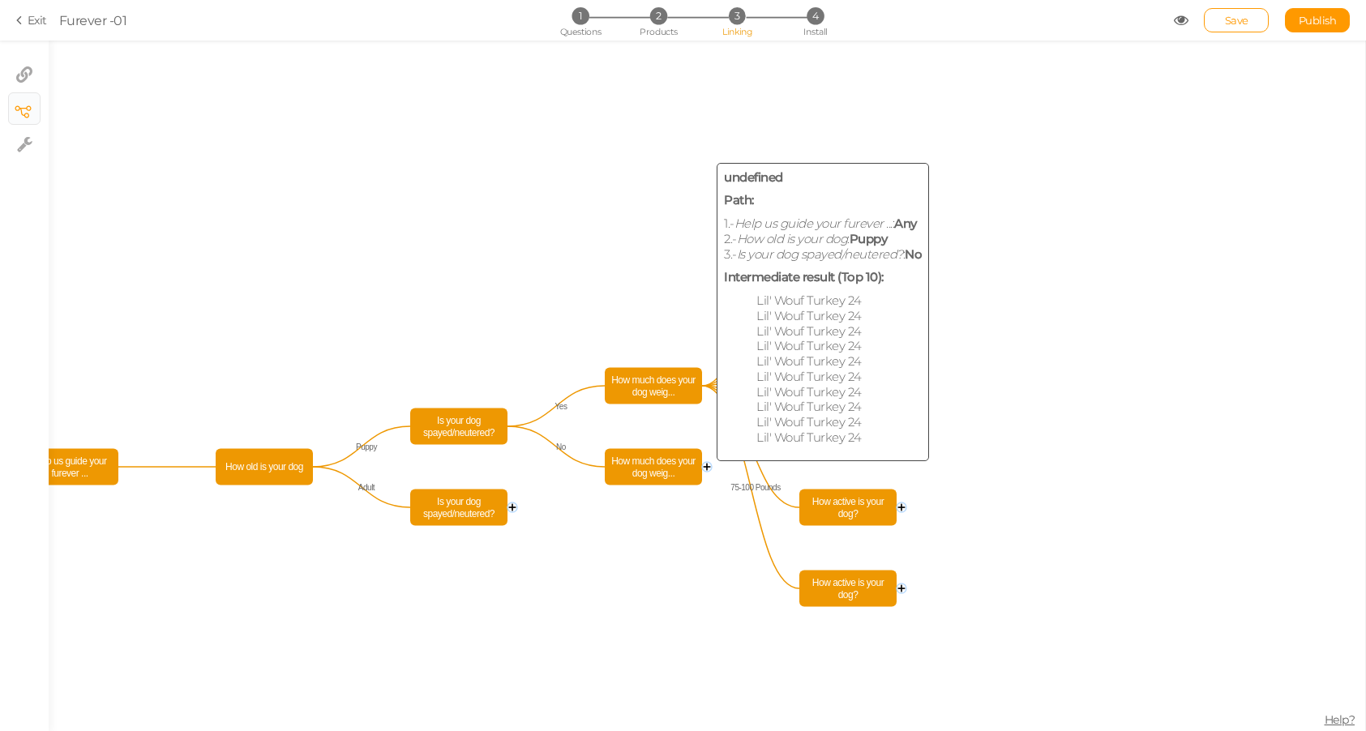
click at [675, 457] on span "How much does your dog weig..." at bounding box center [653, 467] width 89 height 28
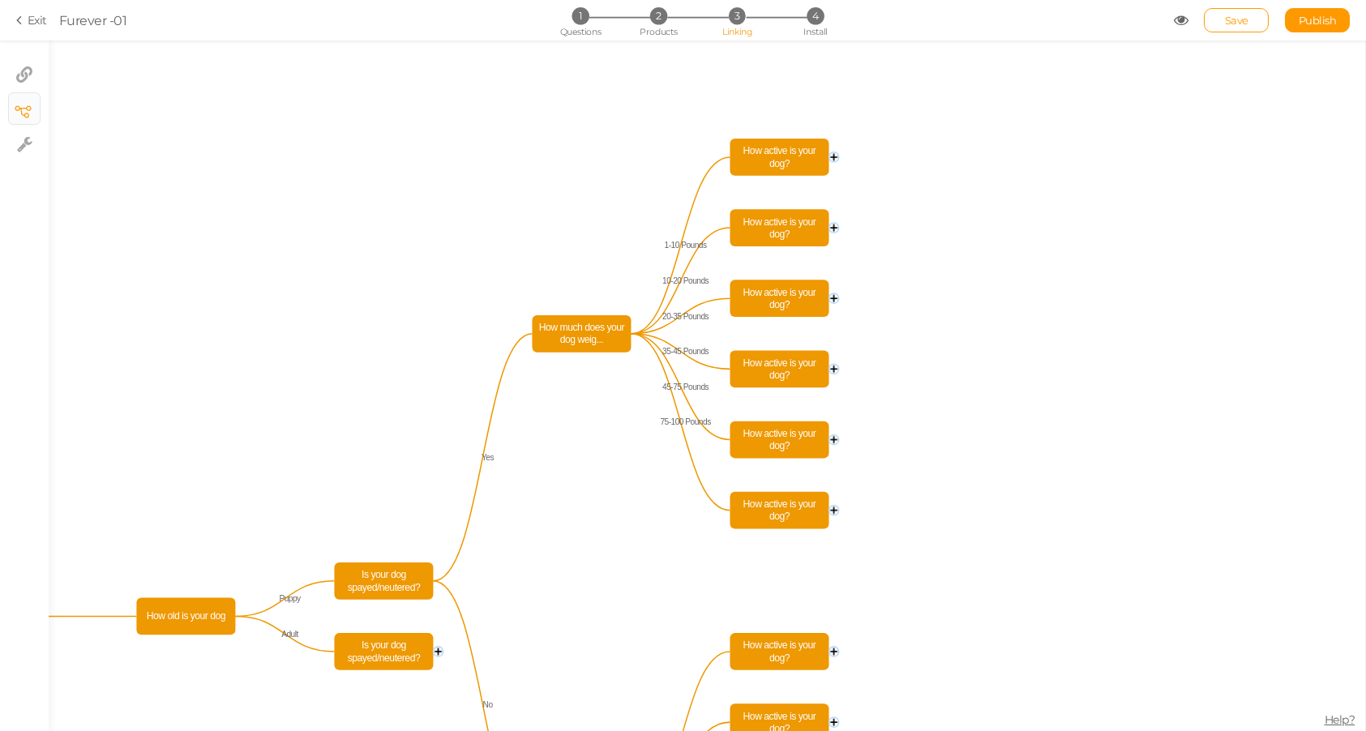
drag, startPoint x: 1081, startPoint y: 118, endPoint x: 1005, endPoint y: 585, distance: 473.8
click at [1007, 585] on icon "Is your dog spayed/neutered? Is your dog spayed/neutered? How old is your dog H…" at bounding box center [707, 386] width 1316 height 691
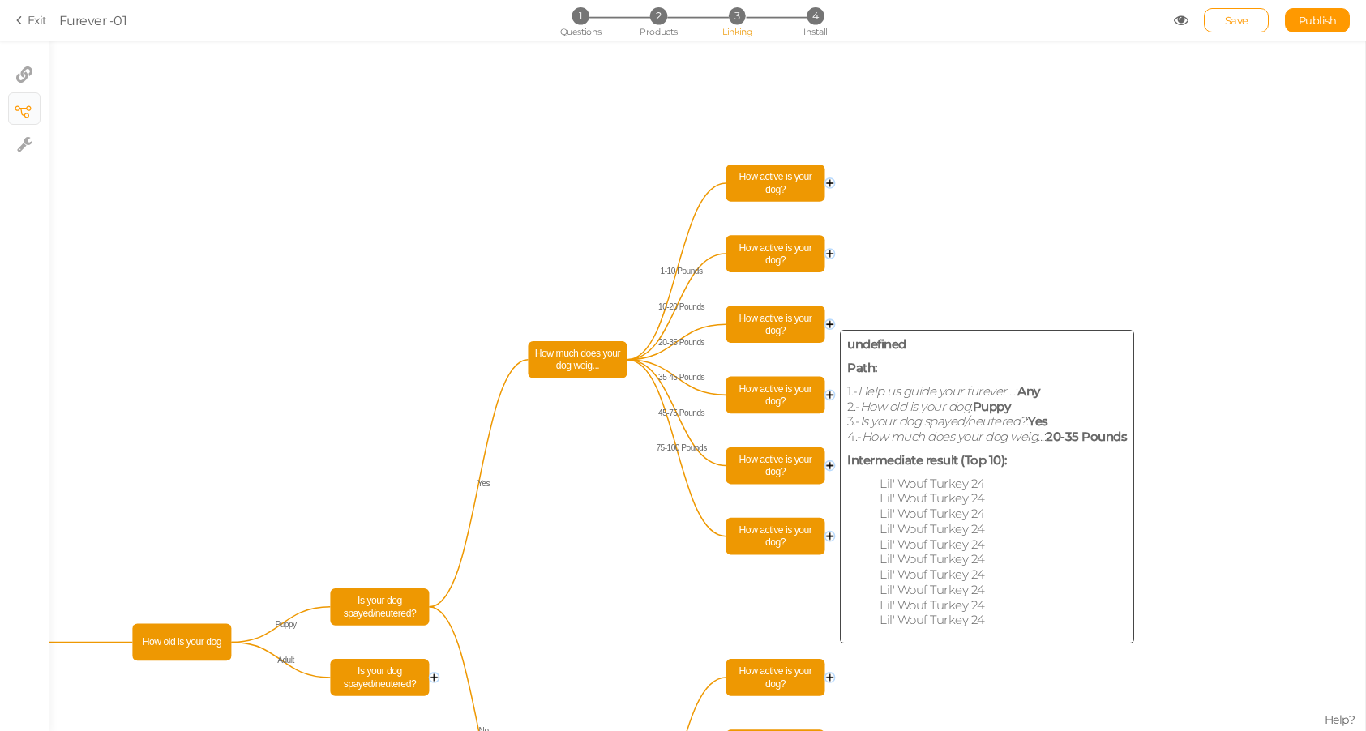
click at [783, 326] on span "How active is your dog?" at bounding box center [775, 324] width 91 height 29
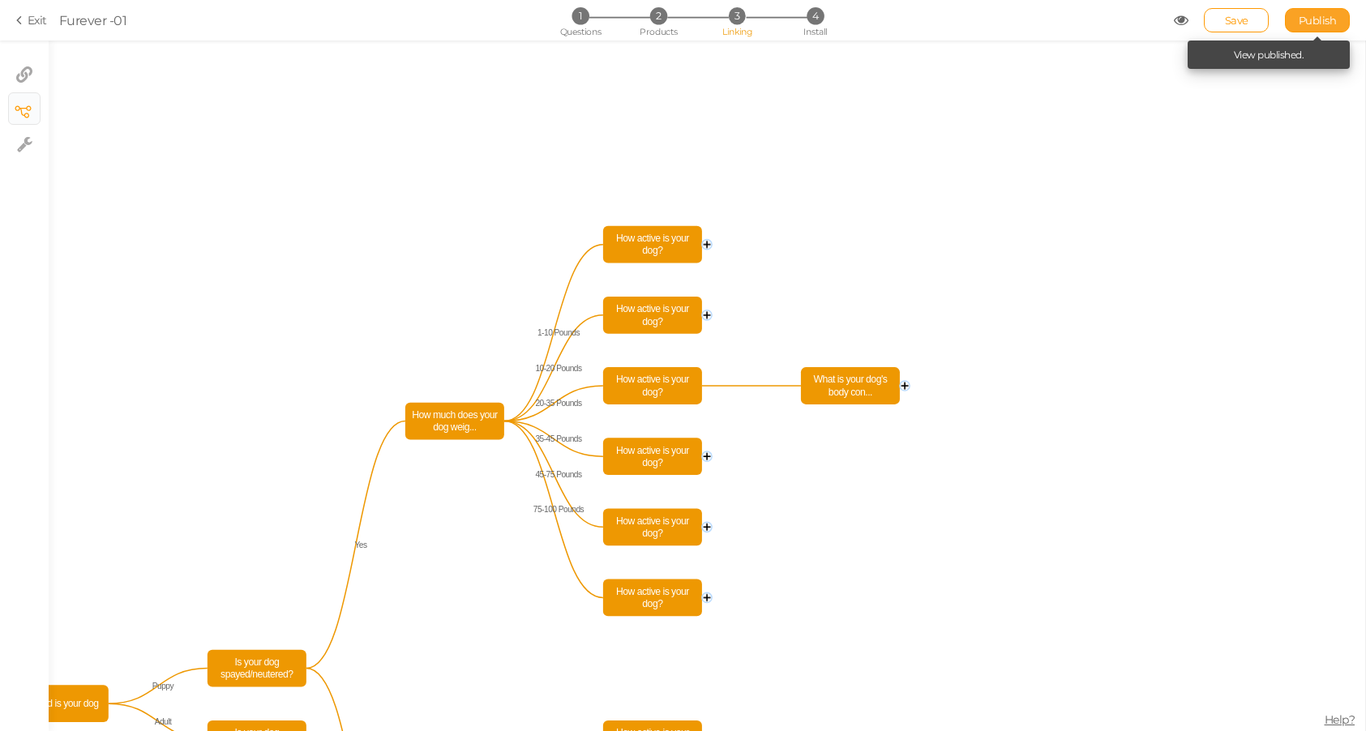
click at [1290, 23] on span "Publish" at bounding box center [1318, 20] width 38 height 13
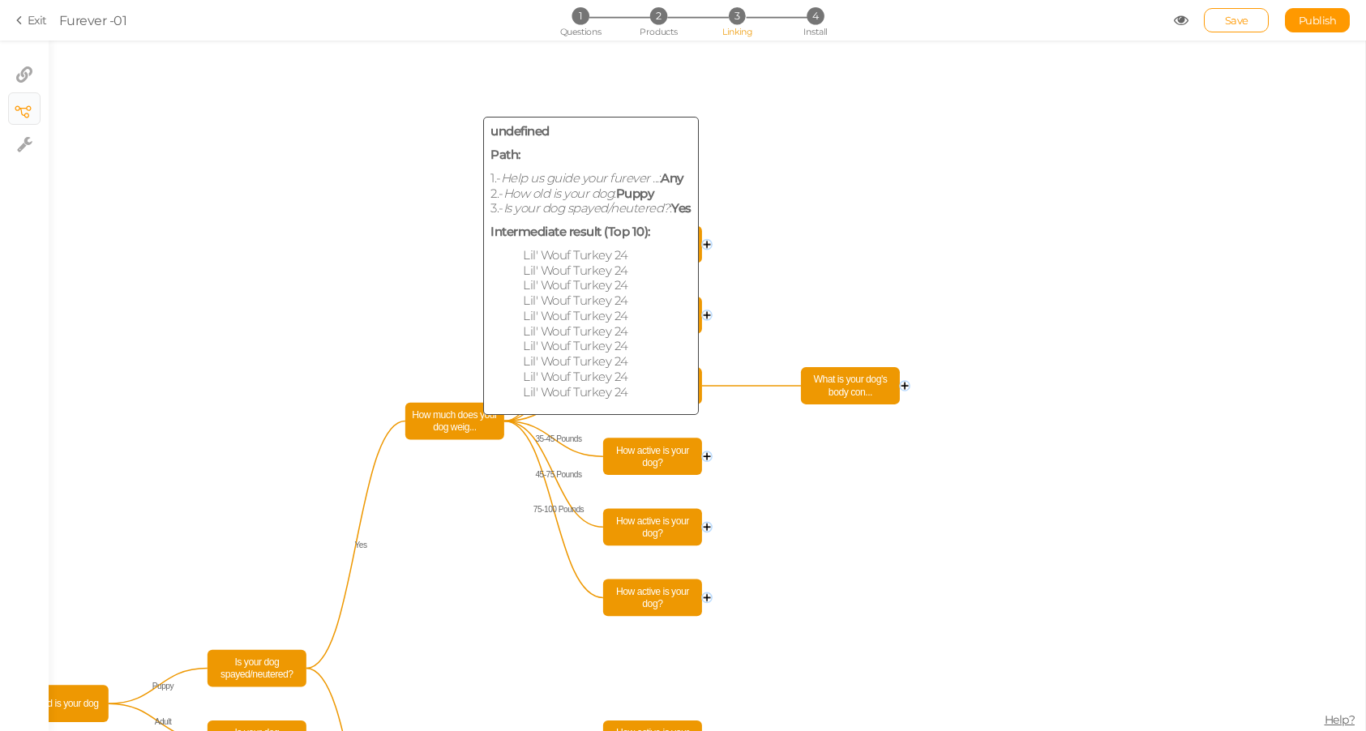
click at [460, 417] on span "How much does your dog weig..." at bounding box center [454, 421] width 91 height 29
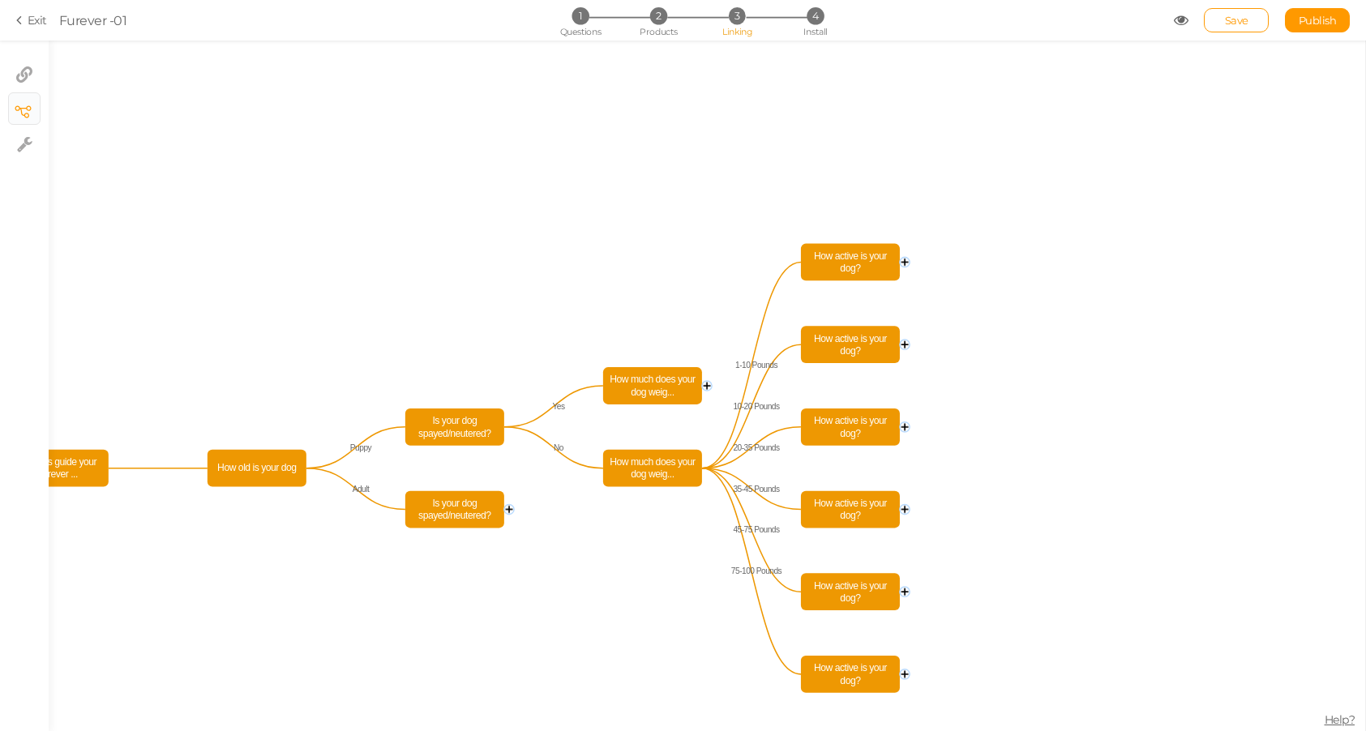
click at [709, 386] on circle at bounding box center [707, 386] width 10 height 10
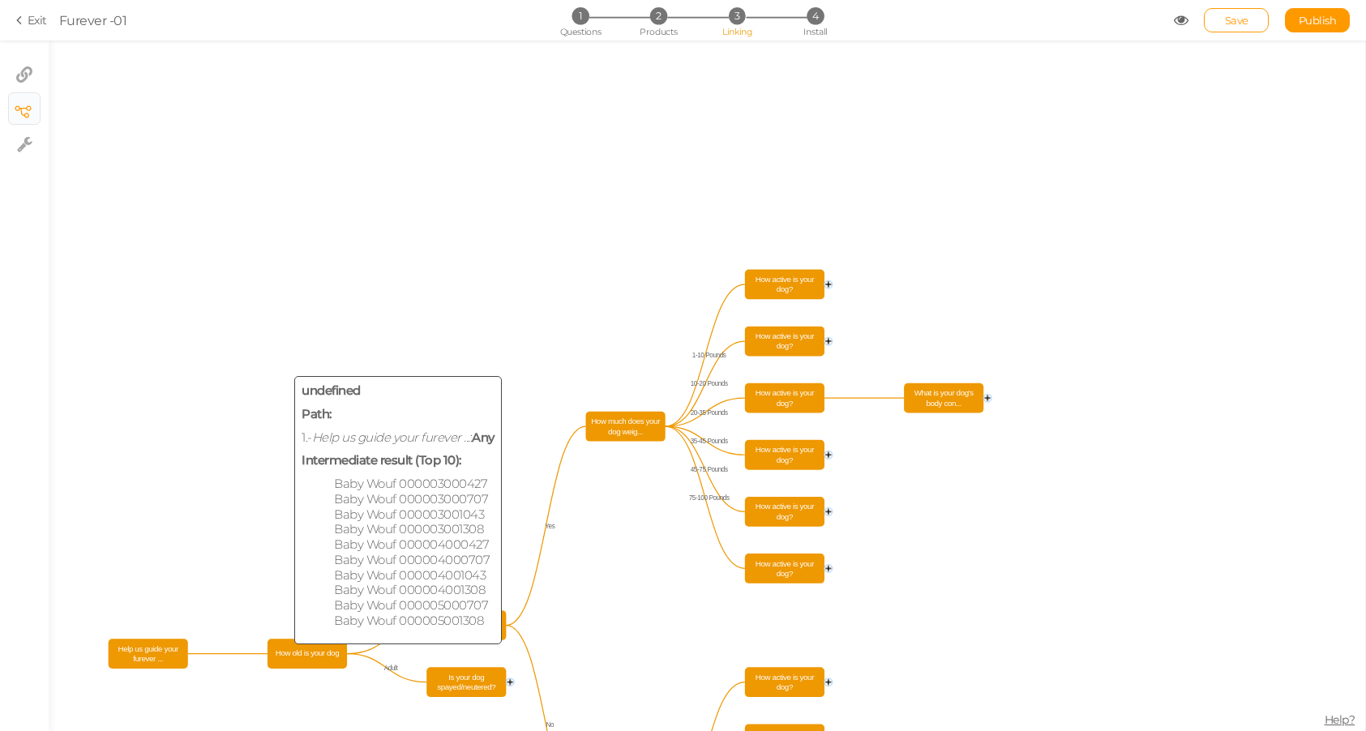
click at [290, 657] on span "How old is your dog" at bounding box center [307, 654] width 73 height 24
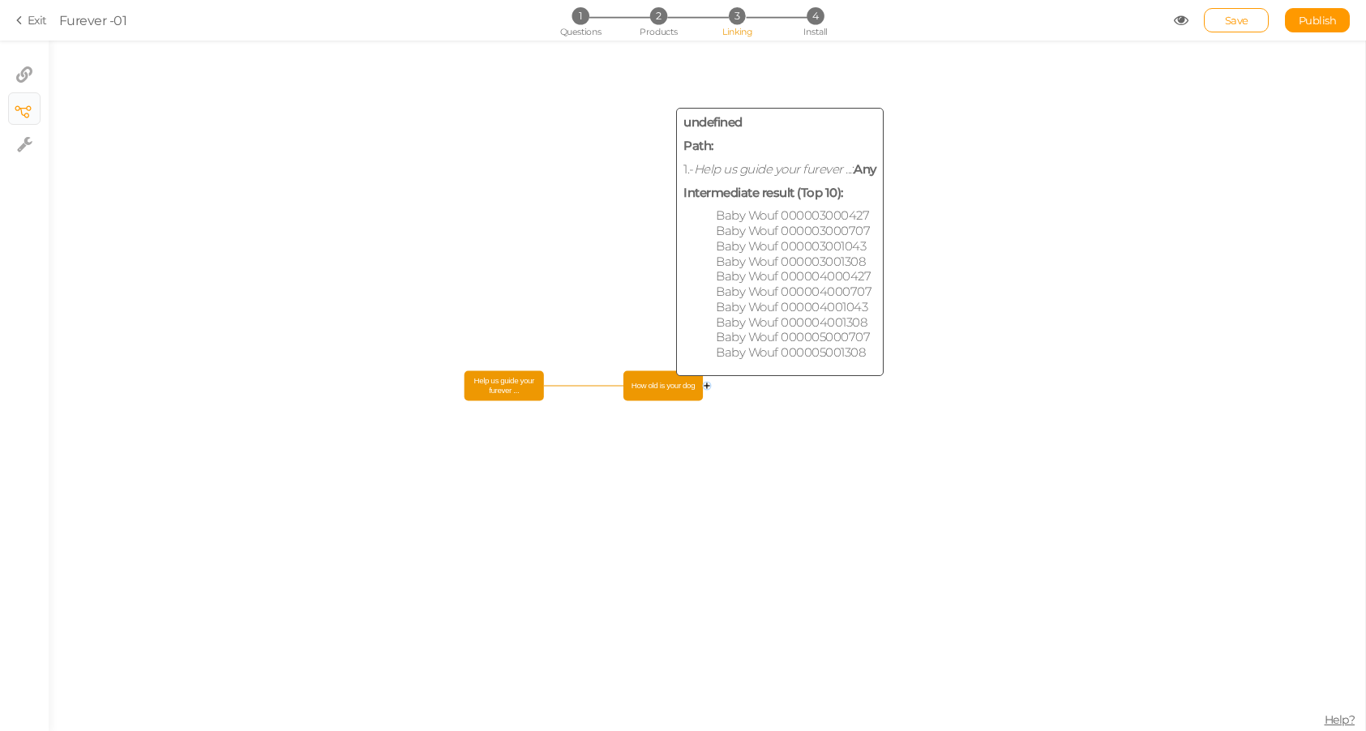
click at [668, 375] on span "How old is your dog" at bounding box center [663, 386] width 73 height 24
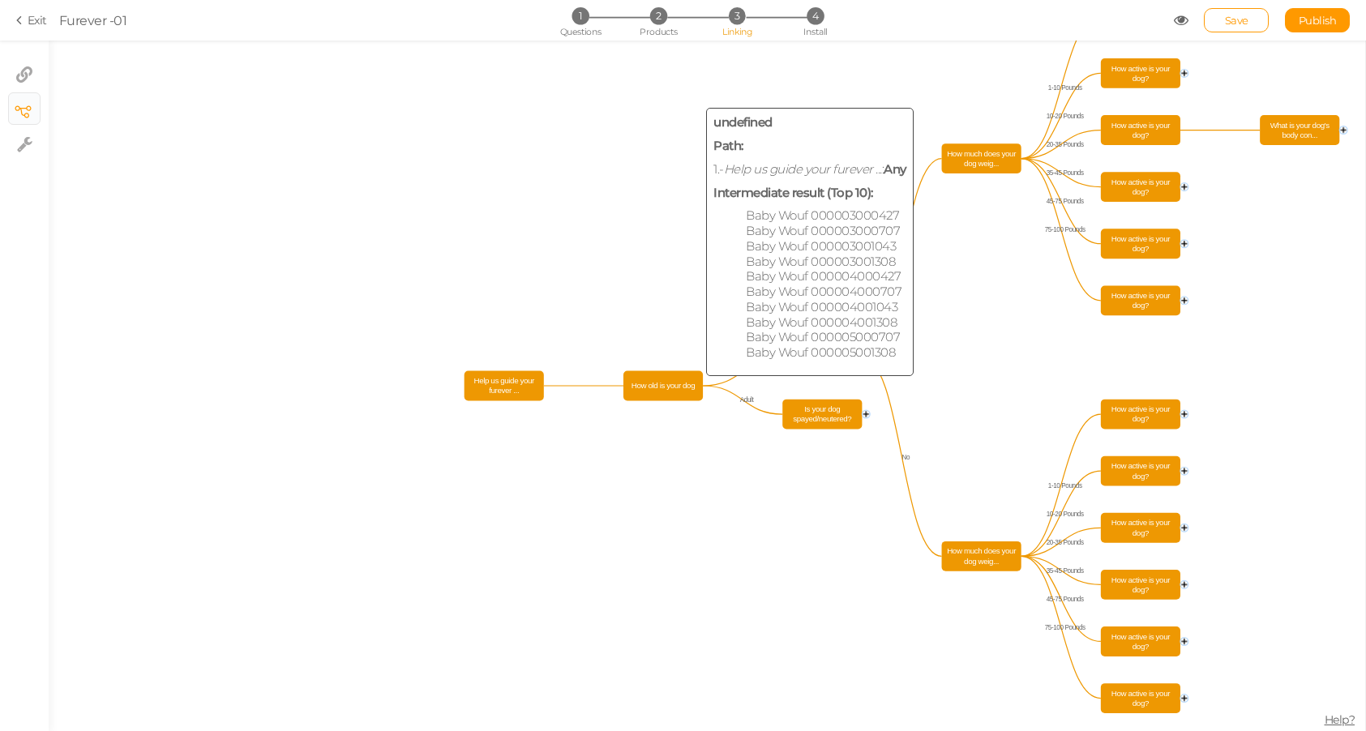
click at [672, 379] on span "How old is your dog" at bounding box center [663, 386] width 73 height 24
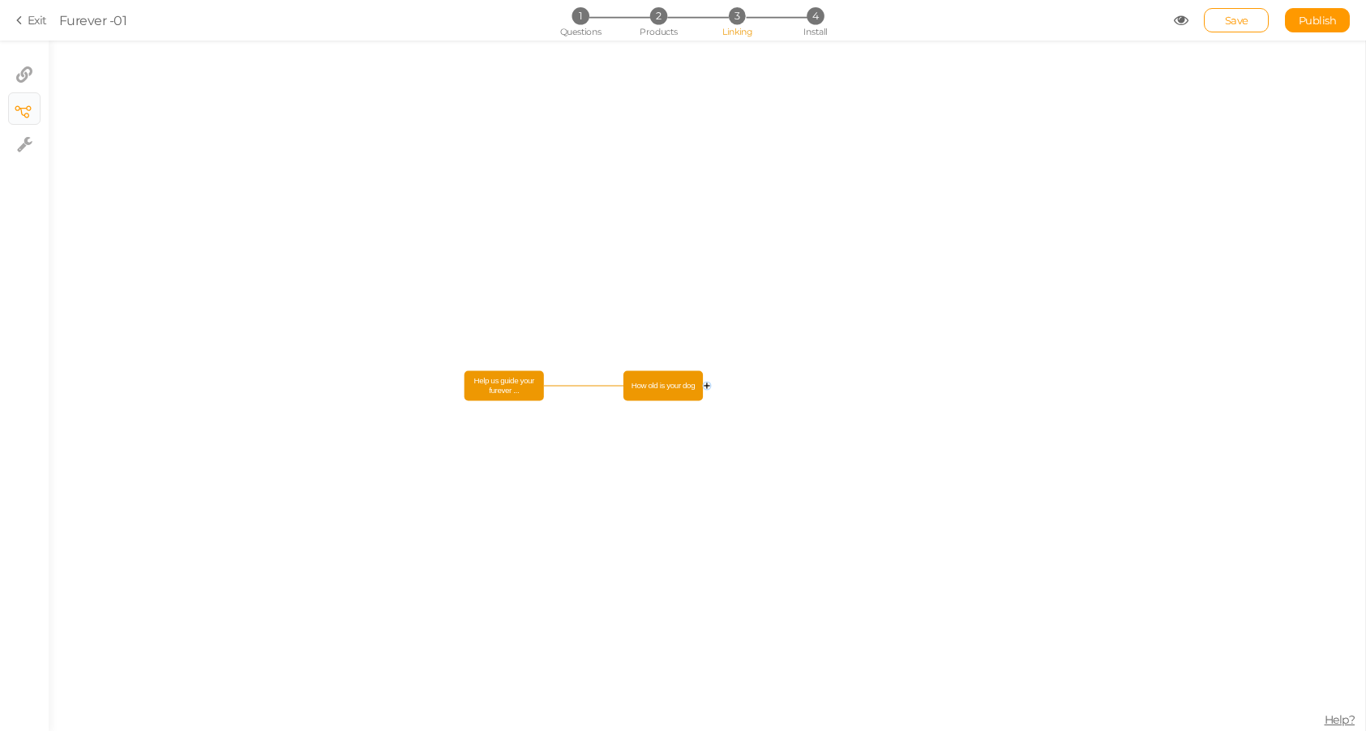
click at [658, 397] on span "How old is your dog" at bounding box center [663, 386] width 73 height 24
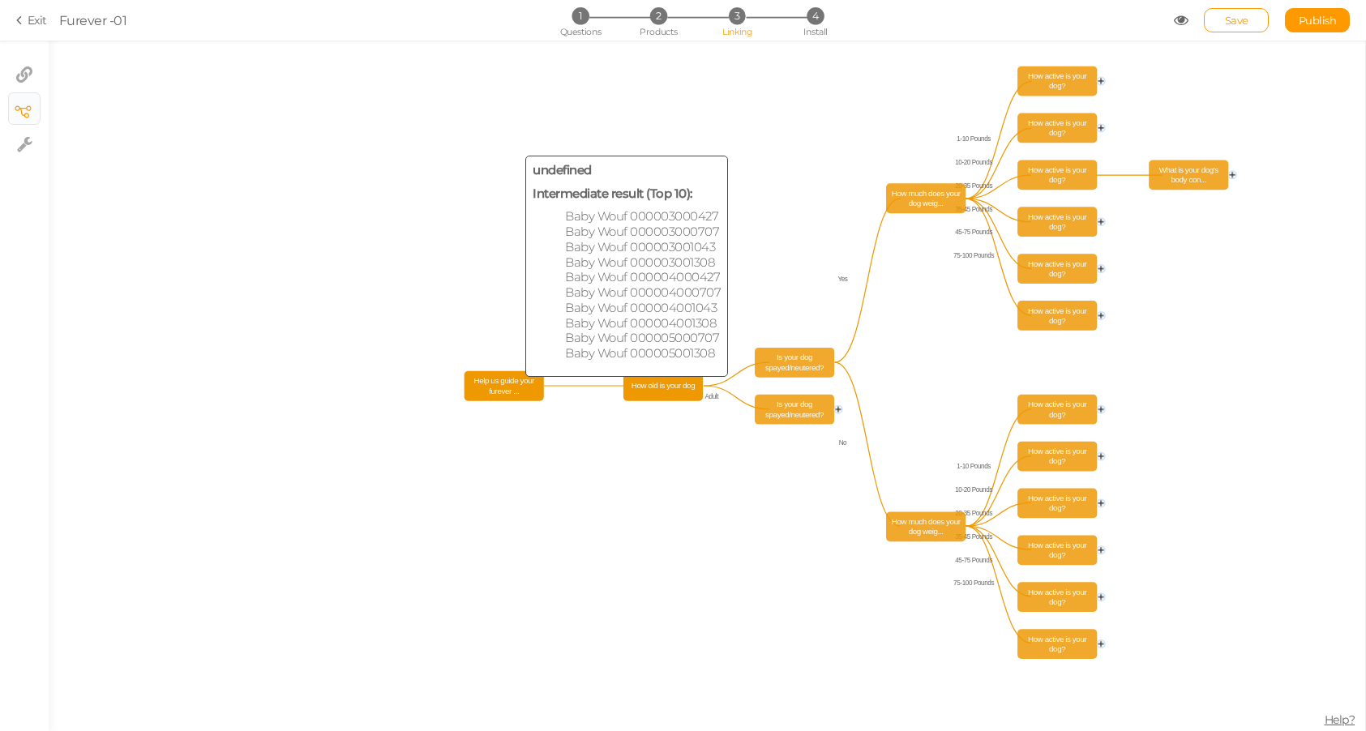
click at [501, 383] on span "Help us guide your furever ..." at bounding box center [504, 386] width 73 height 24
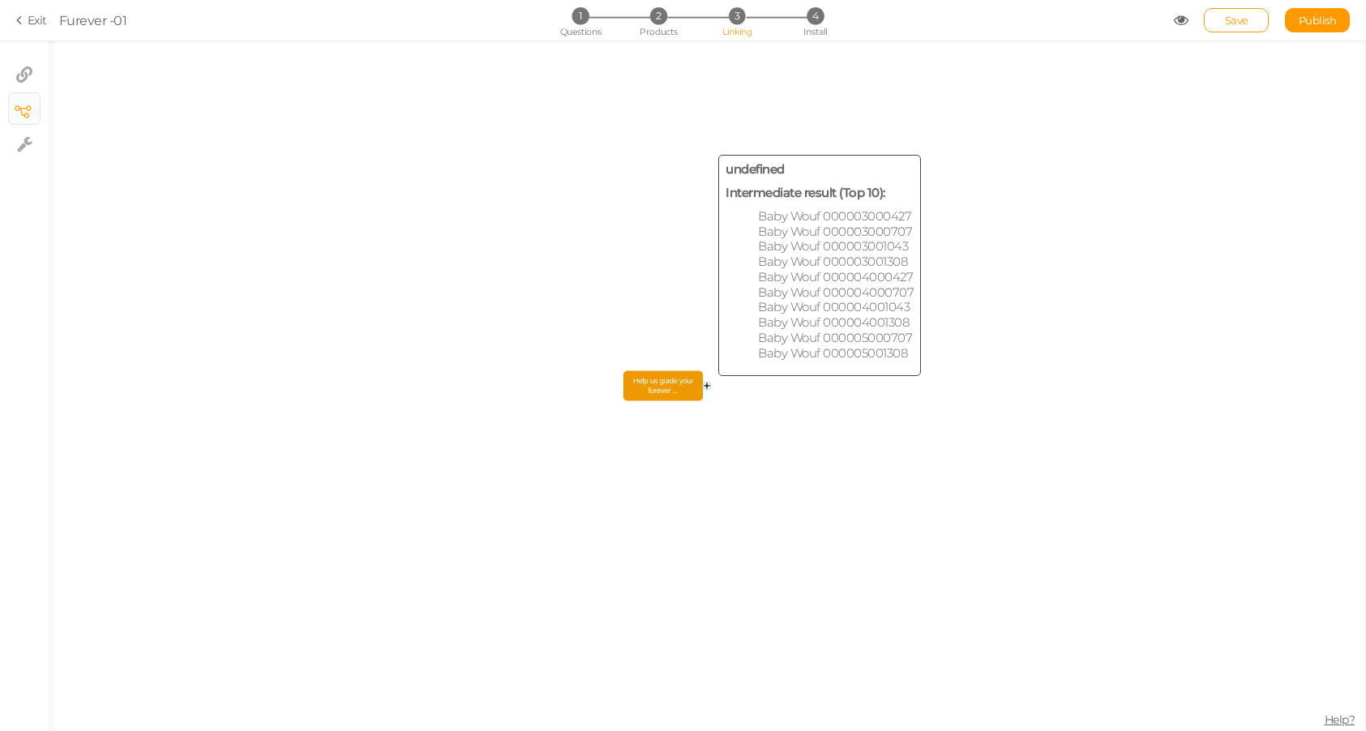
click at [672, 390] on span "Help us guide your furever ..." at bounding box center [663, 386] width 73 height 24
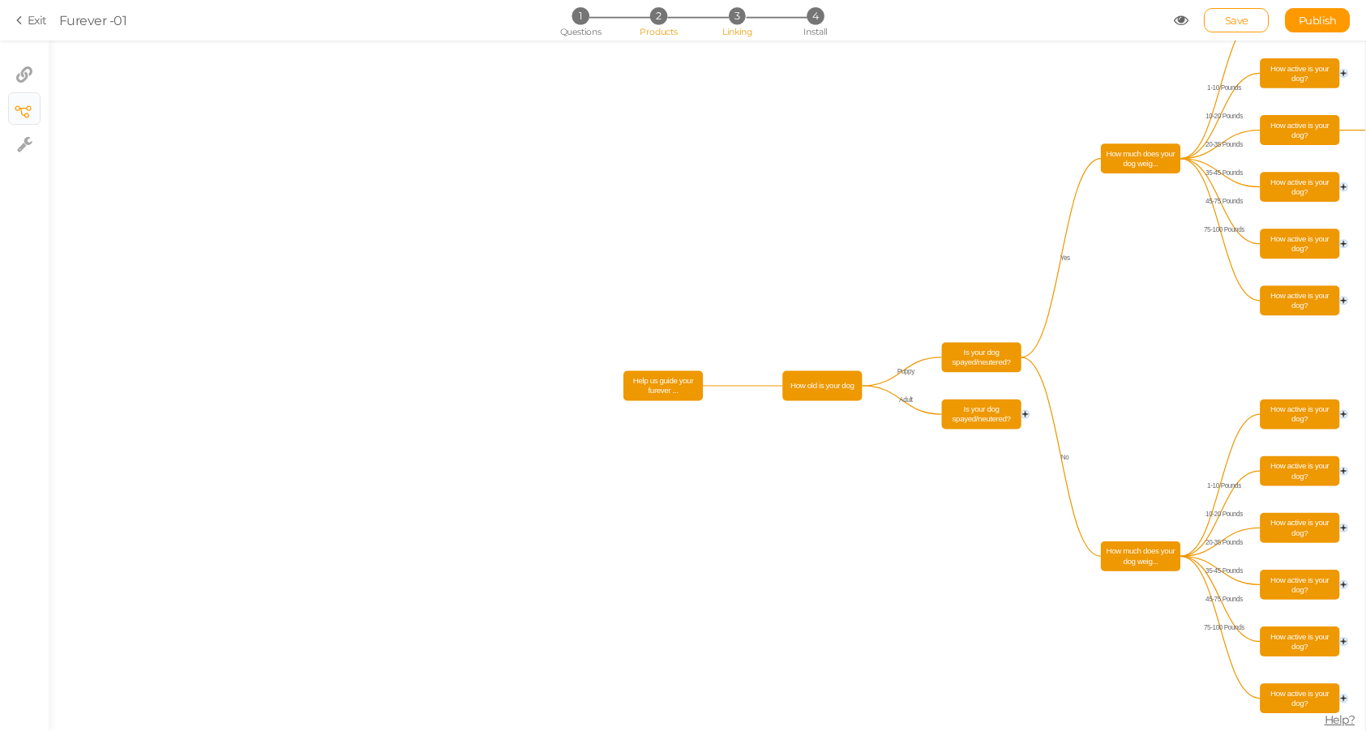
click at [656, 13] on span "2" at bounding box center [658, 15] width 17 height 17
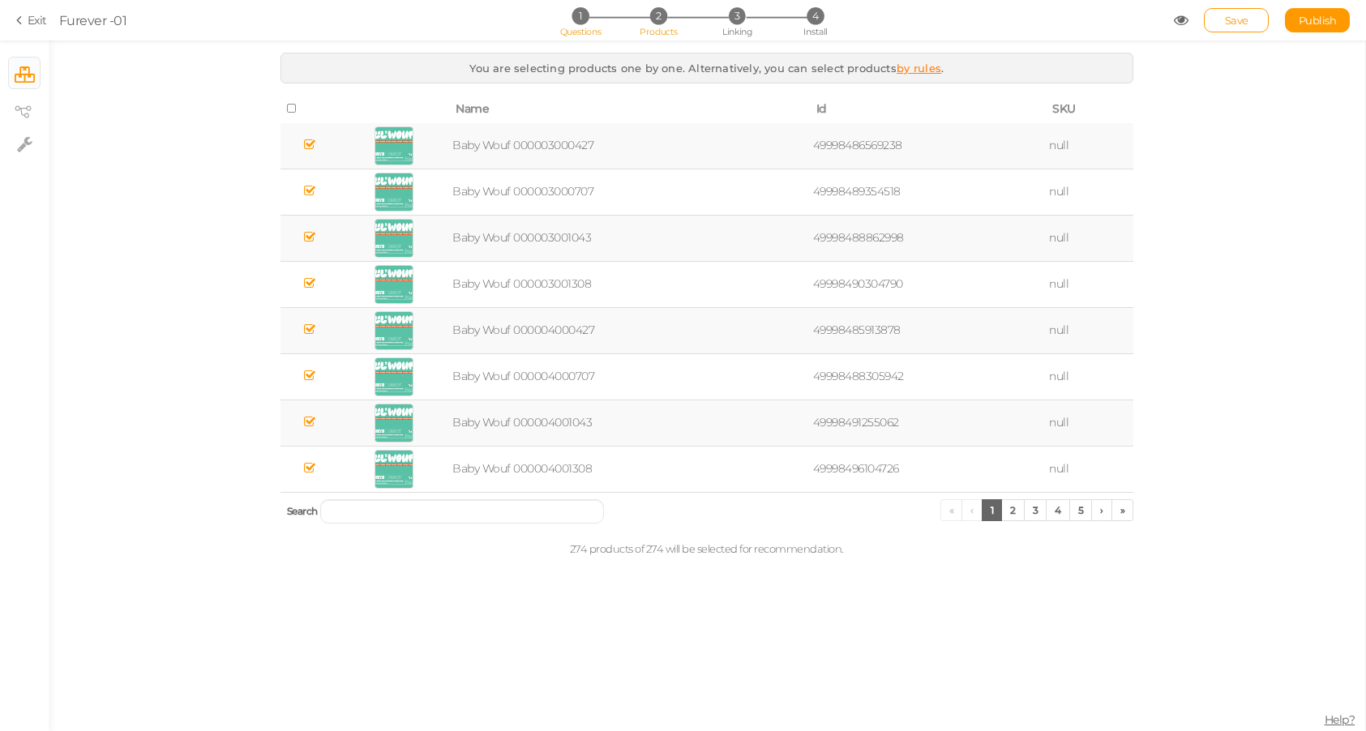
click at [589, 13] on li "1 Questions" at bounding box center [579, 15] width 75 height 17
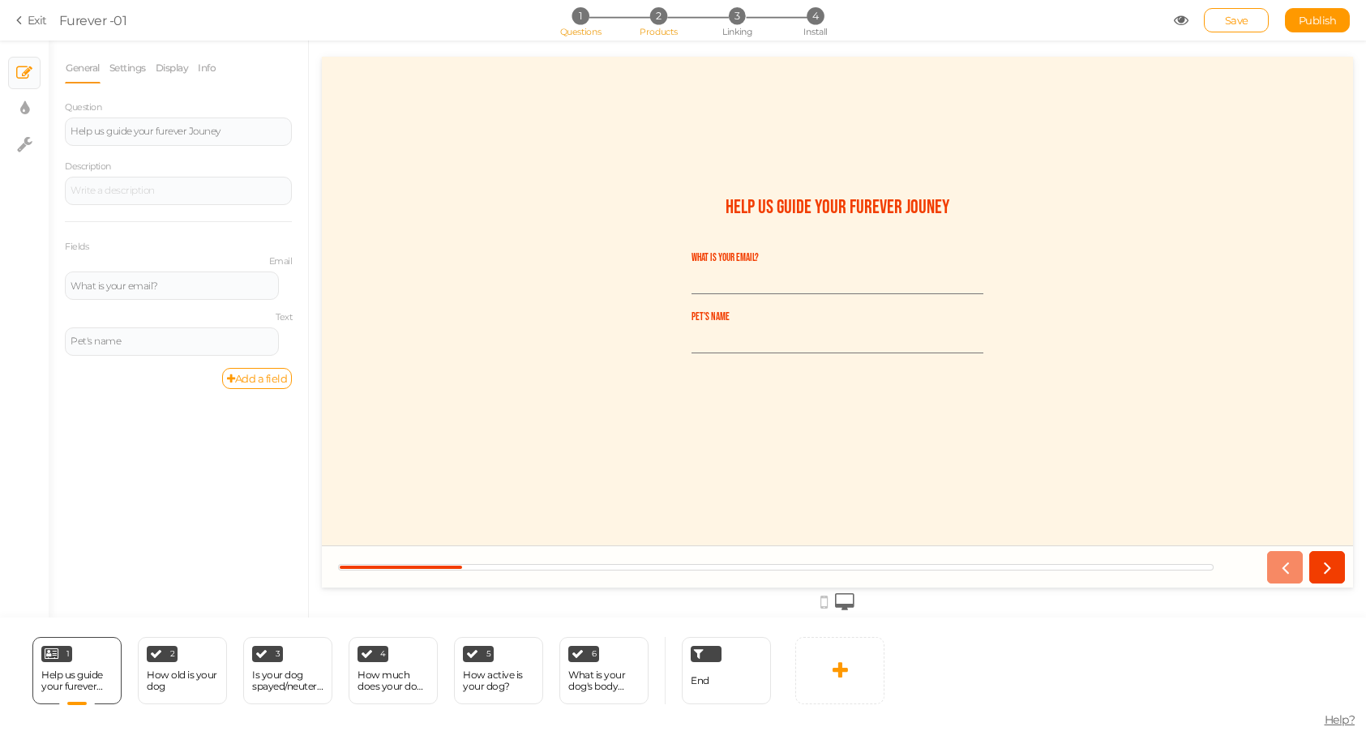
scroll to position [0, 0]
click at [653, 18] on span "2" at bounding box center [658, 15] width 17 height 17
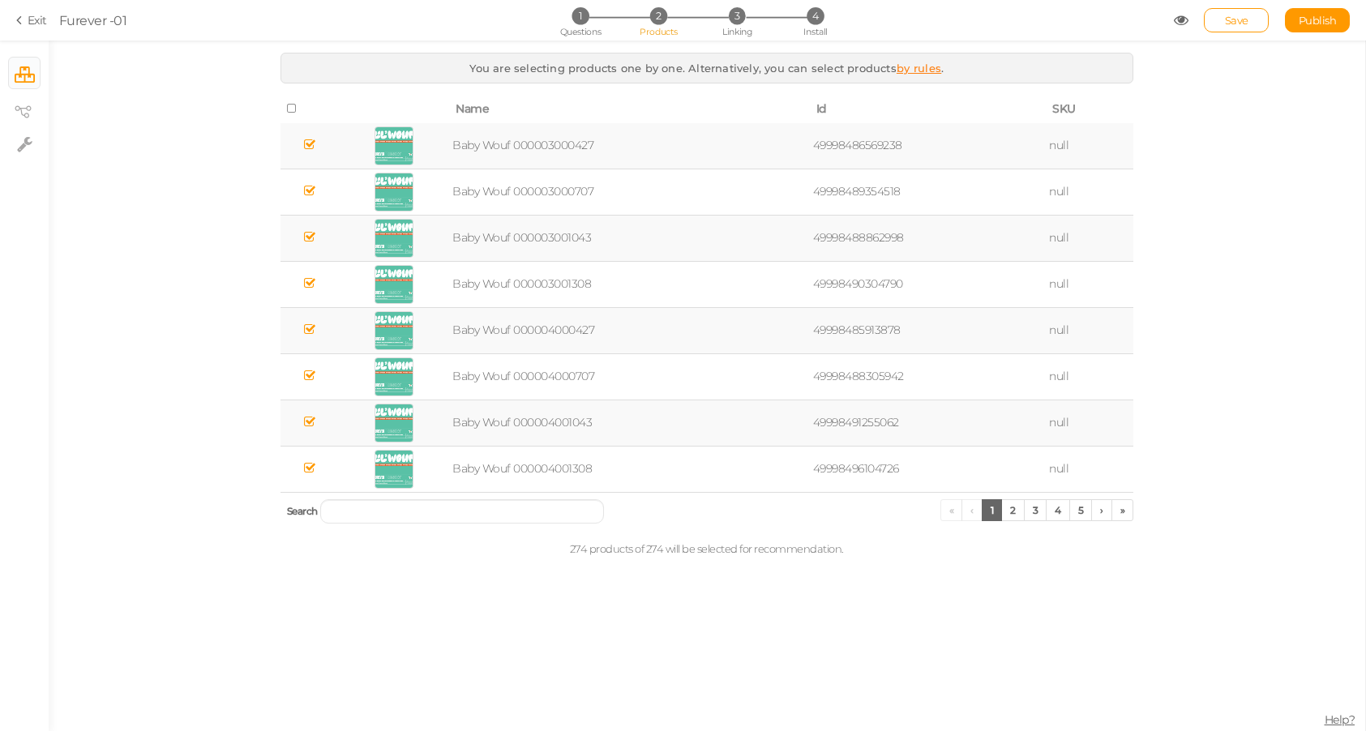
click at [724, 5] on section "Exit Furever -01 1 Questions 2 Products 3 Linking 4 Install Save Publish View p…" at bounding box center [683, 20] width 1366 height 41
click at [745, 13] on span "3" at bounding box center [736, 15] width 17 height 17
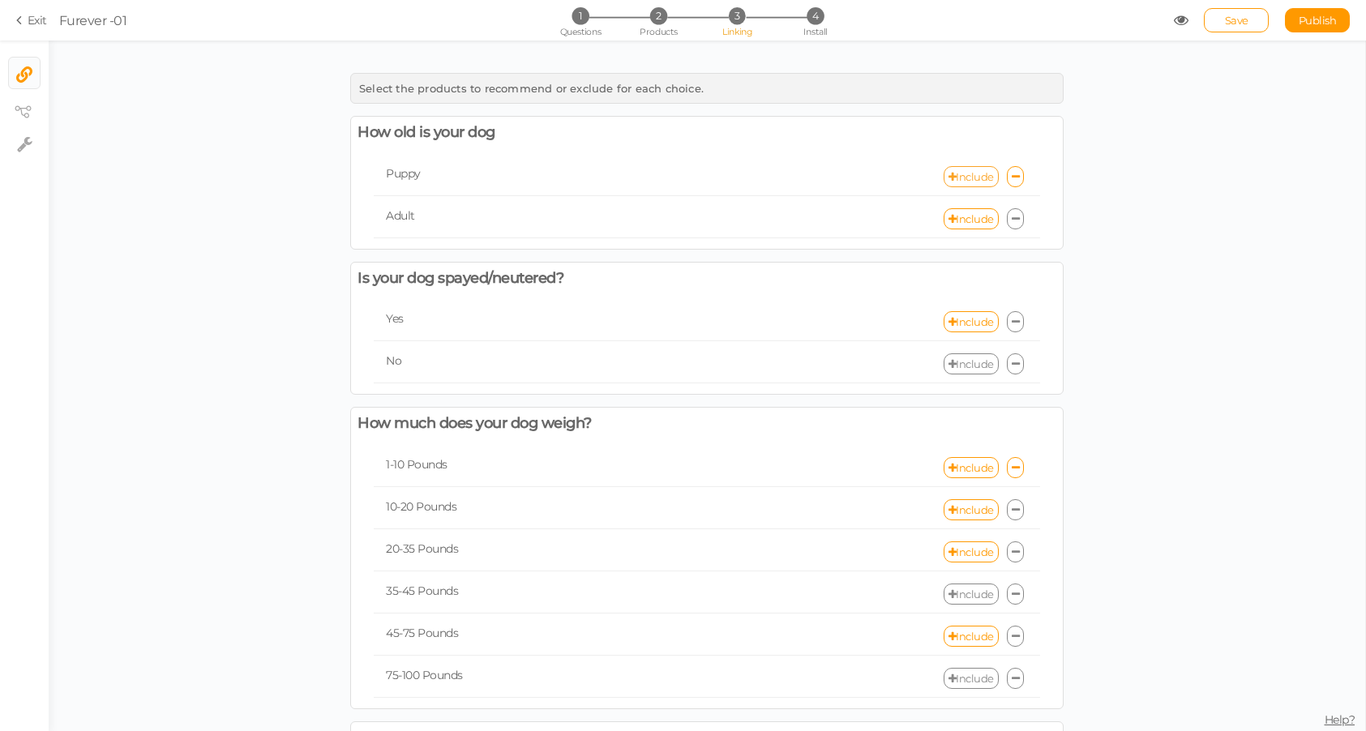
click at [970, 178] on link "Include" at bounding box center [971, 176] width 55 height 21
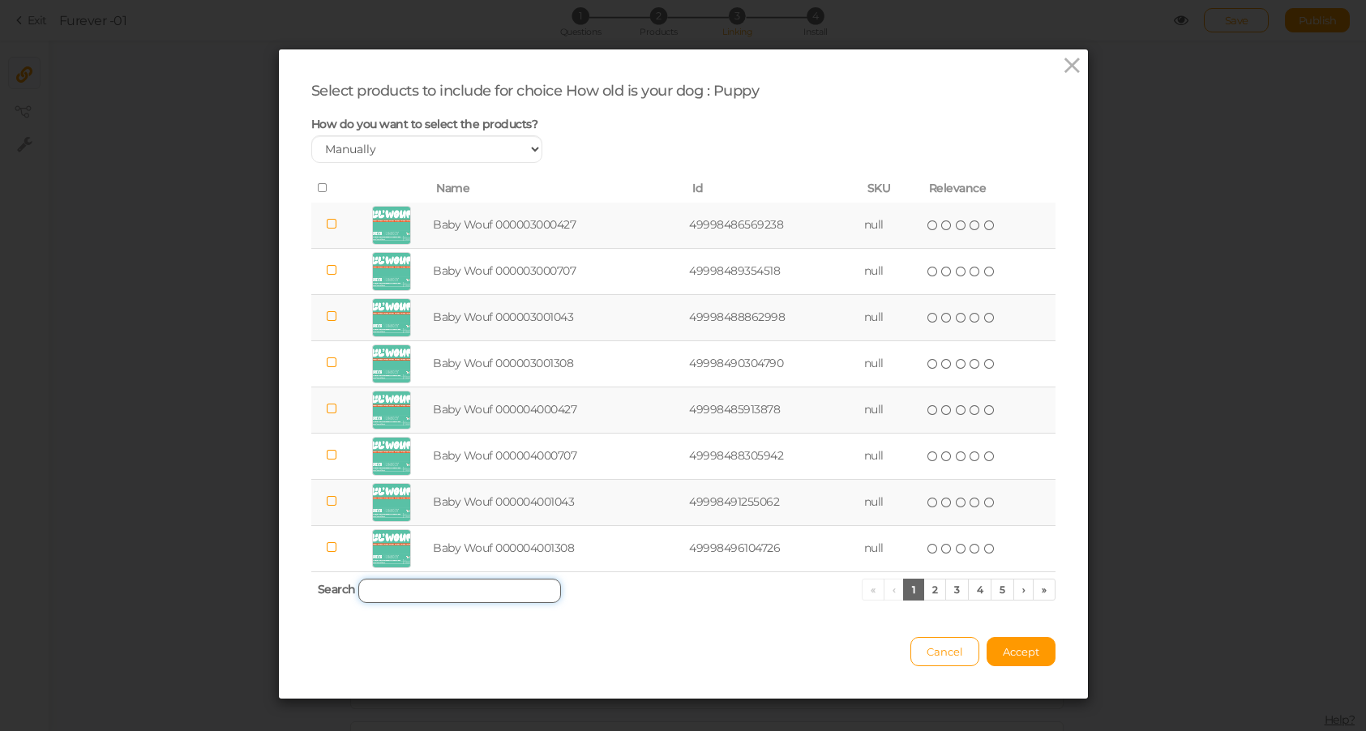
click at [443, 583] on input "search" at bounding box center [459, 591] width 203 height 24
click at [1073, 62] on icon at bounding box center [1072, 65] width 24 height 24
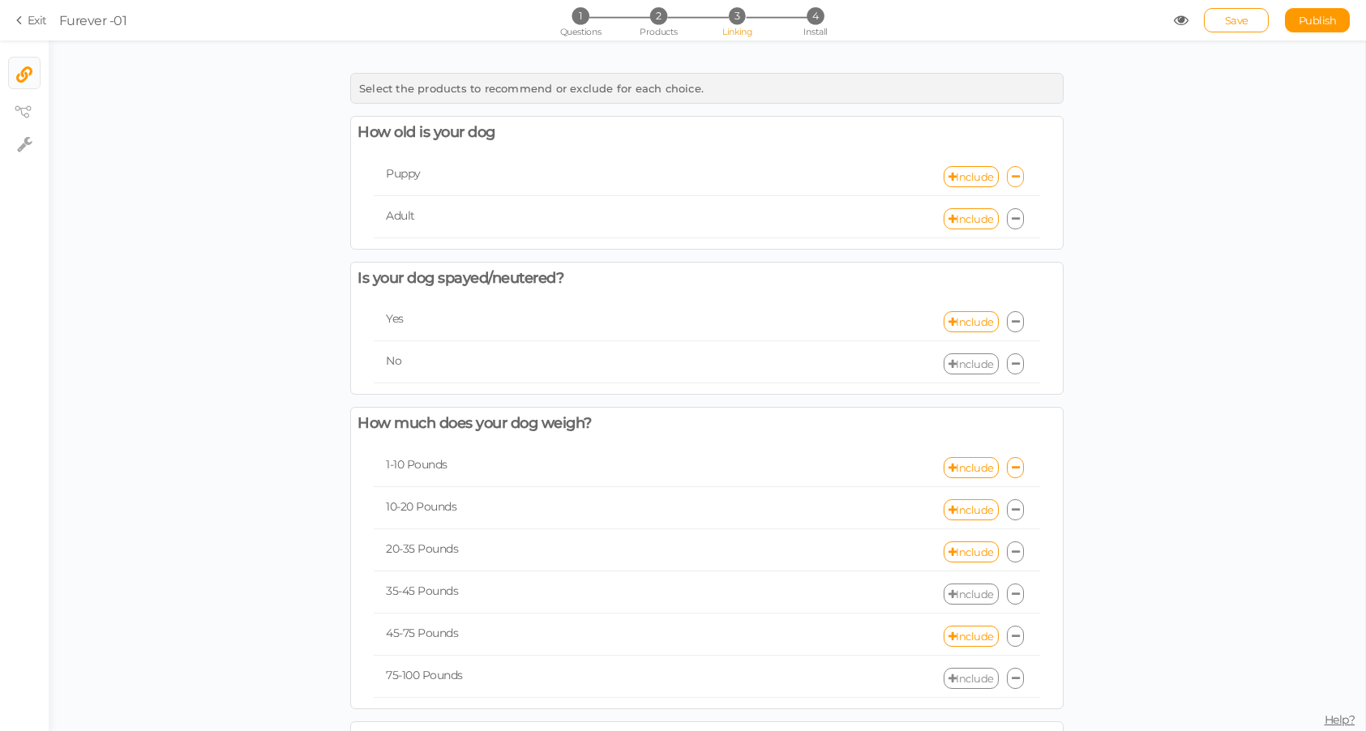
click at [1016, 178] on icon at bounding box center [1016, 177] width 8 height 11
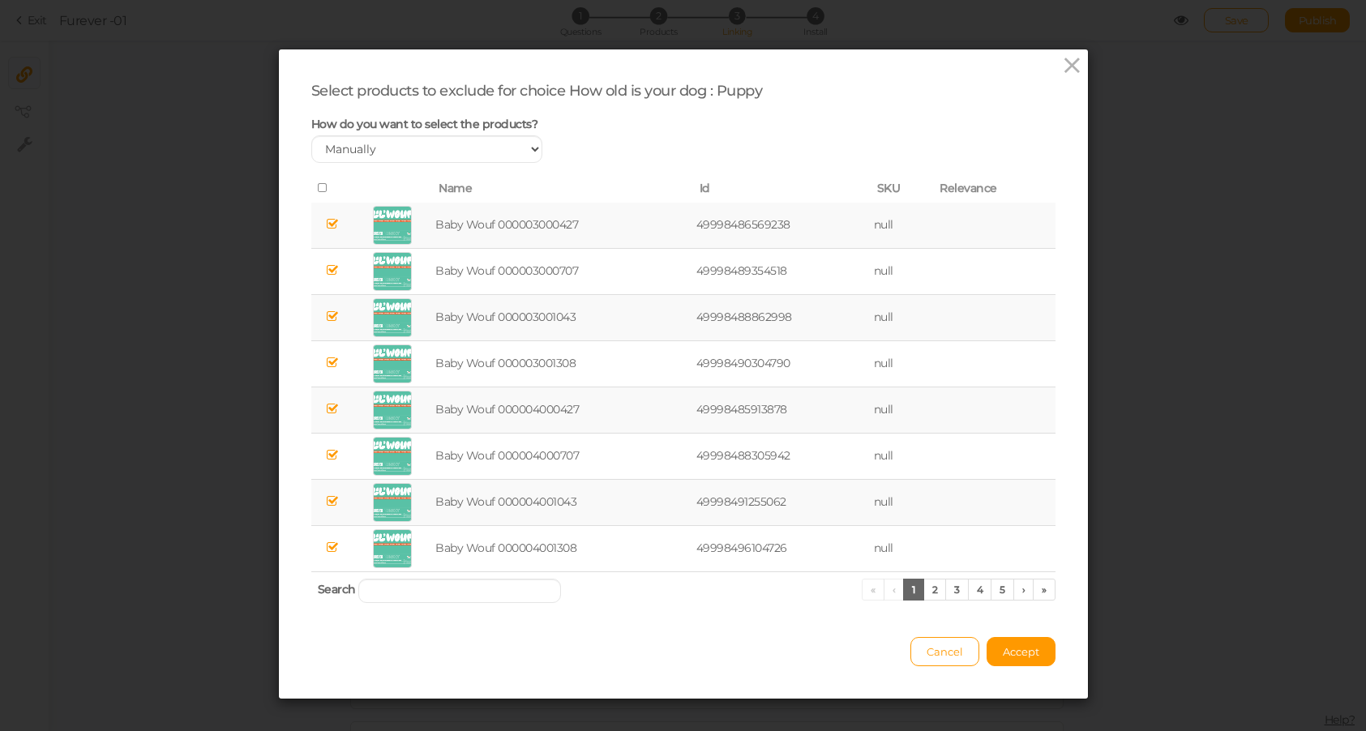
click at [322, 186] on icon at bounding box center [323, 187] width 11 height 11
click at [1002, 640] on button "Accept" at bounding box center [1020, 651] width 69 height 29
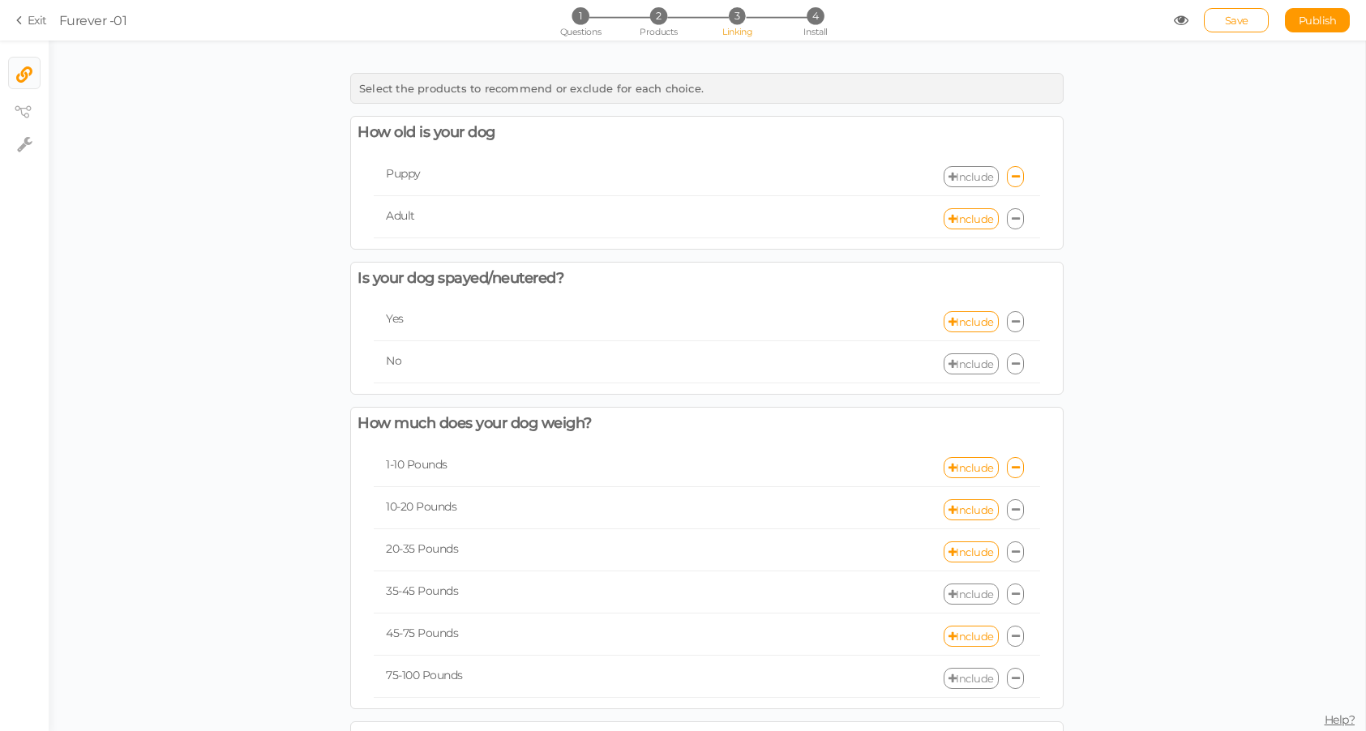
click at [969, 169] on link "Include" at bounding box center [971, 176] width 55 height 21
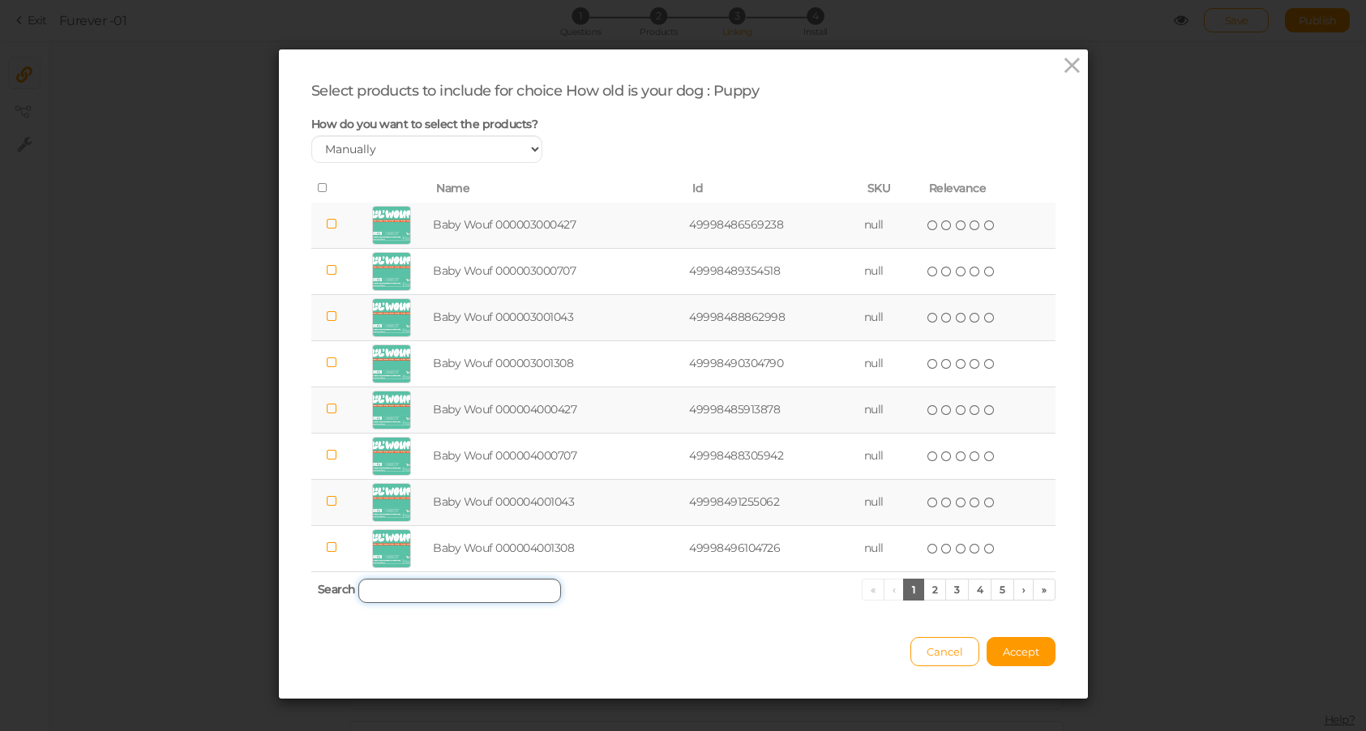
click at [430, 588] on input "search" at bounding box center [459, 591] width 203 height 24
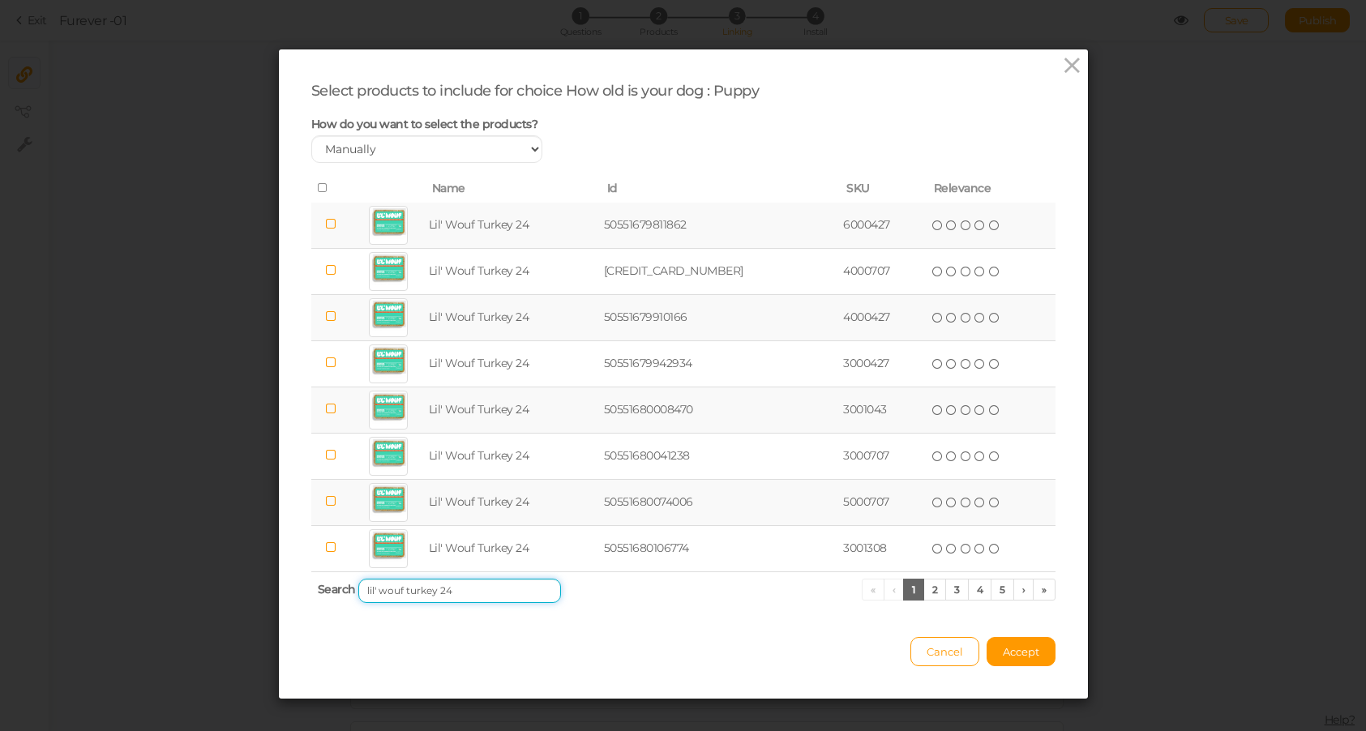
type input "lil' wouf turkey 24"
click at [321, 183] on icon at bounding box center [323, 187] width 11 height 11
click at [324, 190] on icon at bounding box center [323, 187] width 11 height 11
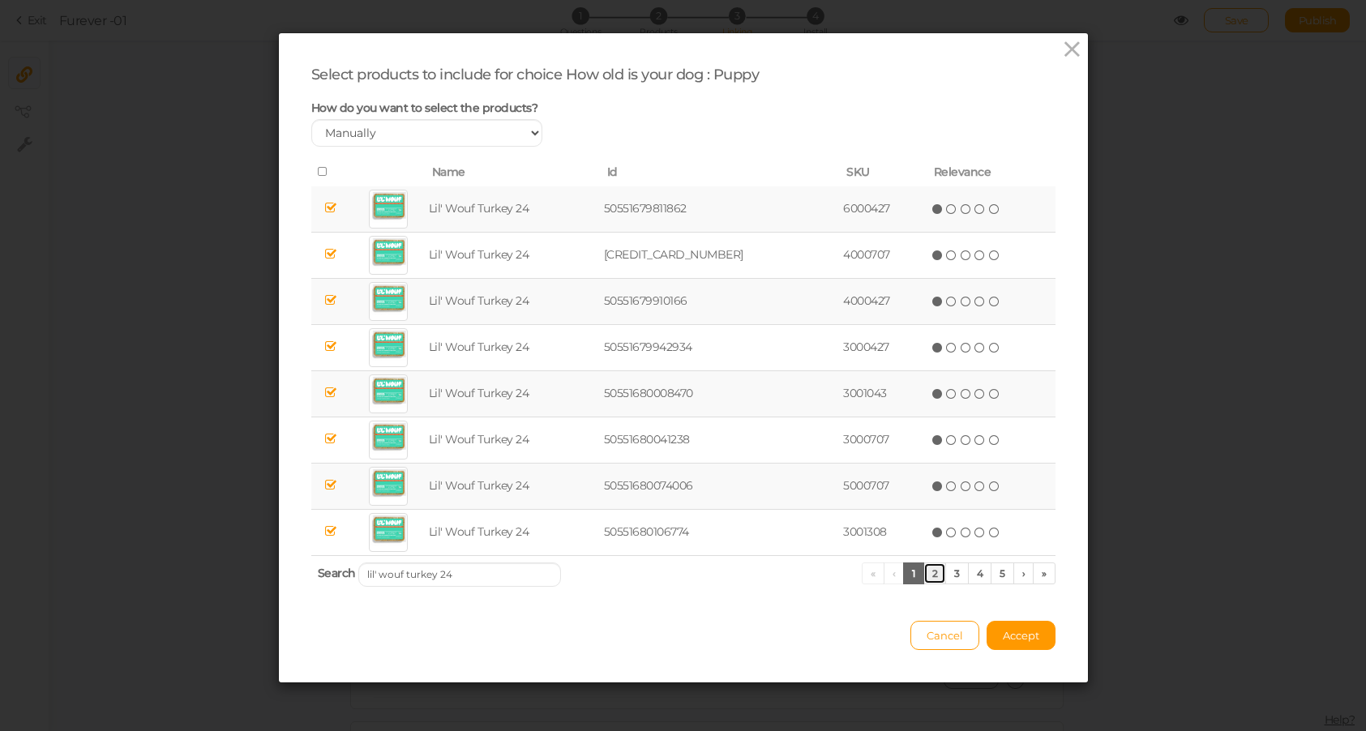
click at [937, 569] on link "2" at bounding box center [935, 574] width 24 height 22
click at [958, 575] on link "3" at bounding box center [957, 574] width 24 height 22
click at [975, 575] on link "4" at bounding box center [980, 574] width 24 height 22
click at [982, 576] on link "5" at bounding box center [981, 574] width 24 height 22
click at [979, 575] on link "6" at bounding box center [981, 574] width 24 height 22
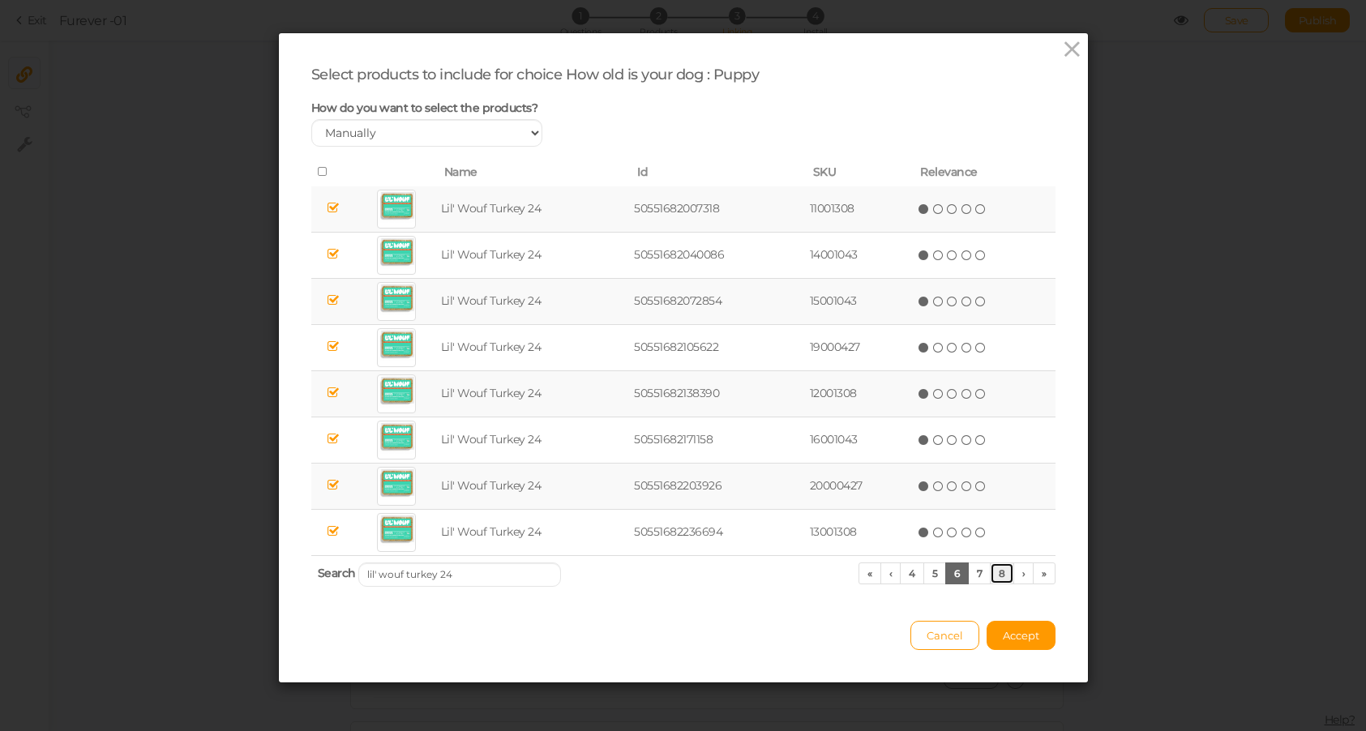
click at [991, 575] on link "8" at bounding box center [1002, 574] width 24 height 22
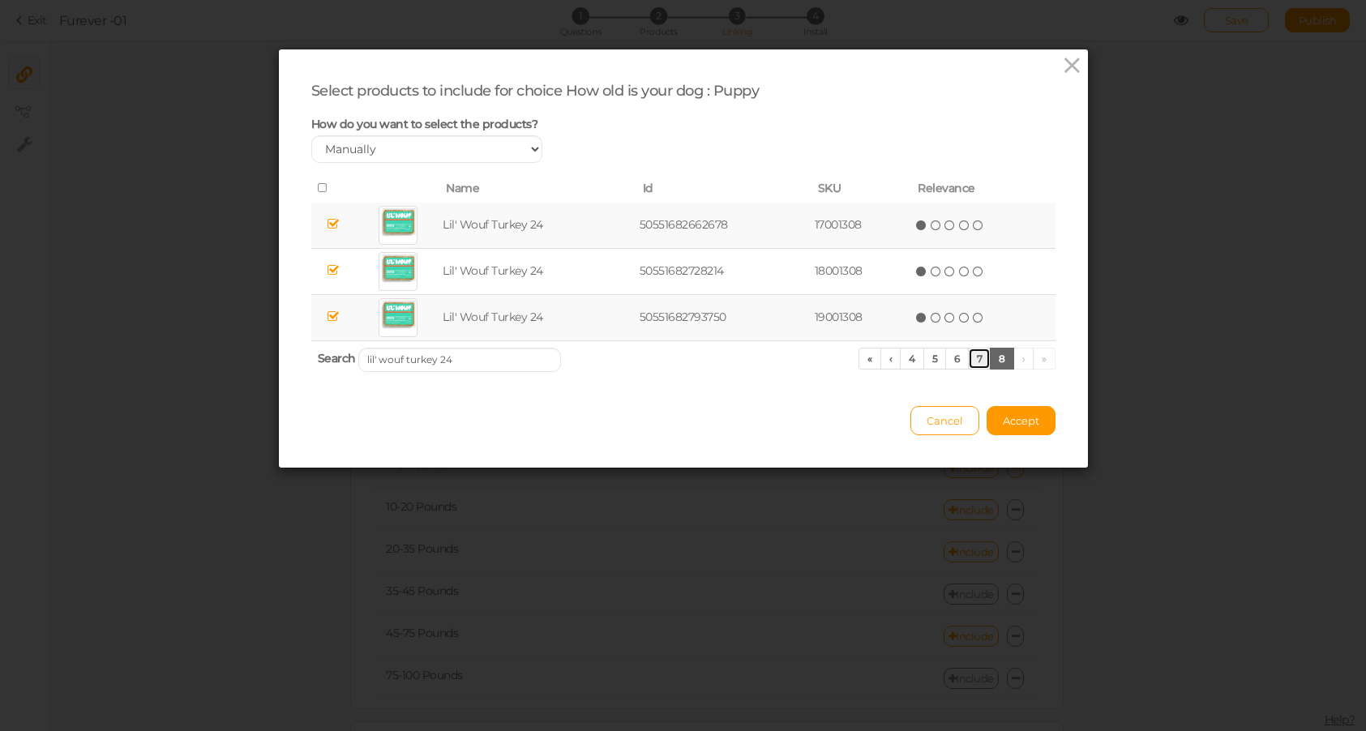
click at [986, 358] on link "7" at bounding box center [980, 359] width 24 height 22
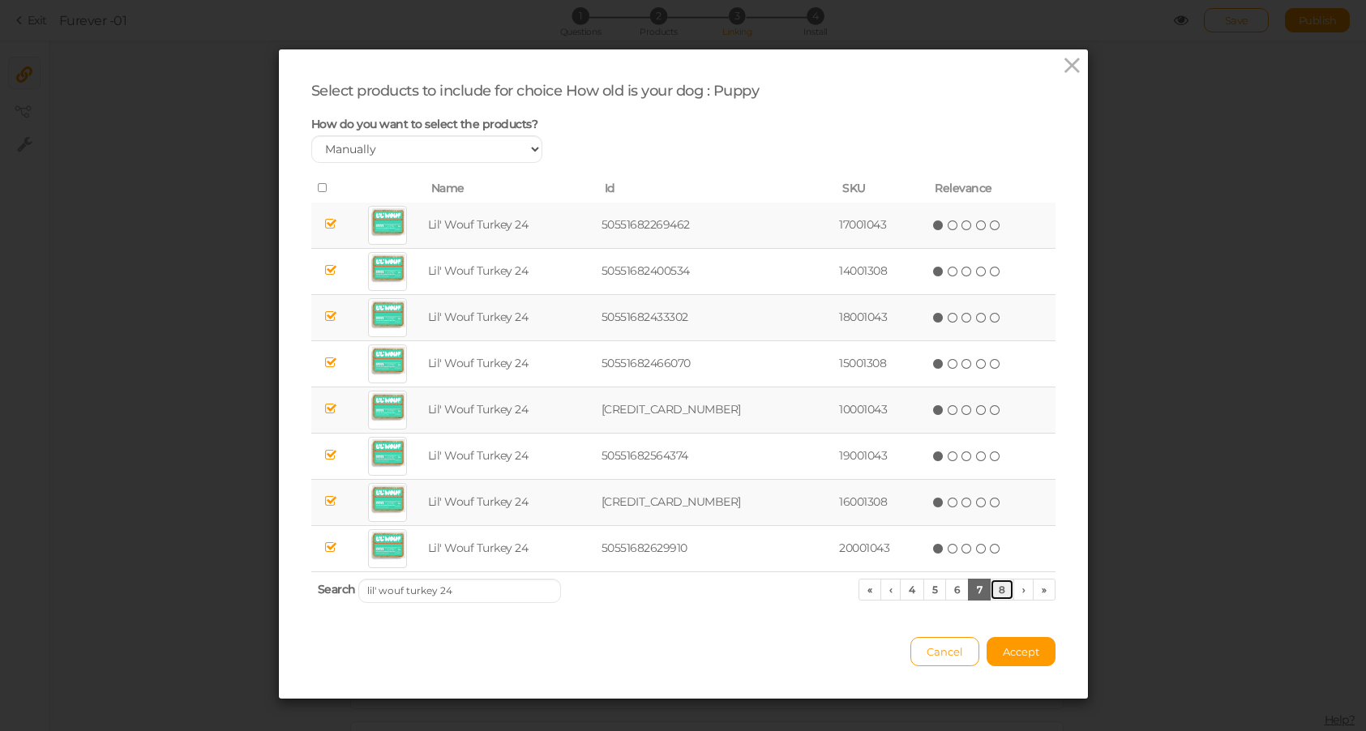
click at [1000, 590] on link "8" at bounding box center [1002, 590] width 24 height 22
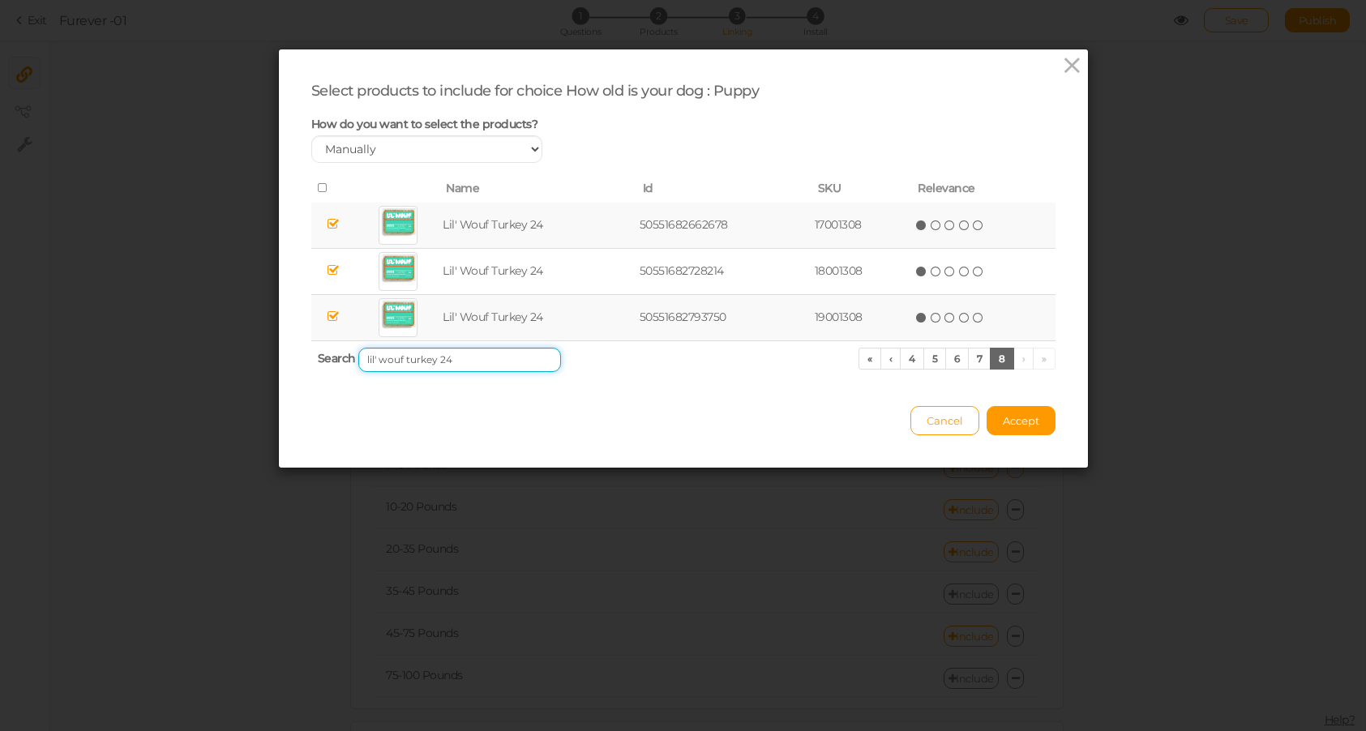
drag, startPoint x: 450, startPoint y: 360, endPoint x: 251, endPoint y: 360, distance: 198.6
click at [254, 360] on div "Select products to include for choice How old is your dog : Puppy How do you wa…" at bounding box center [683, 365] width 1366 height 731
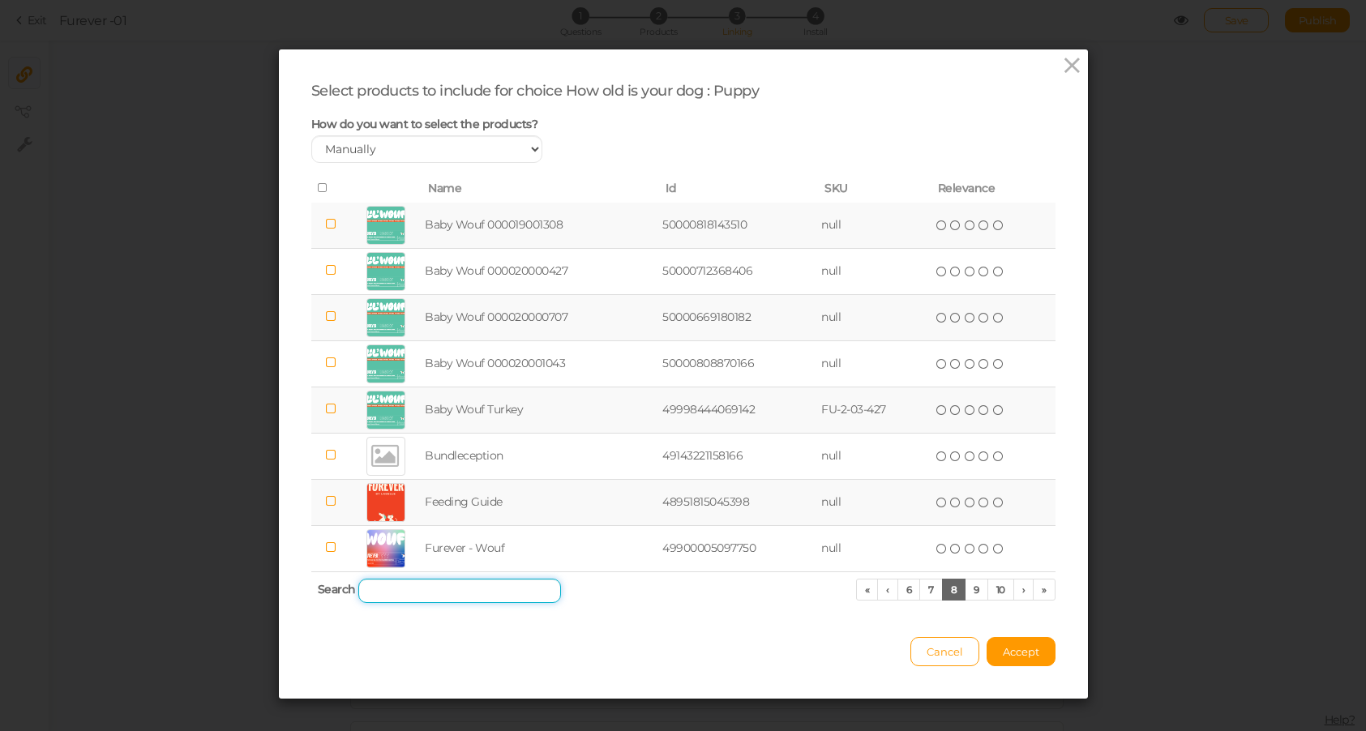
scroll to position [16, 0]
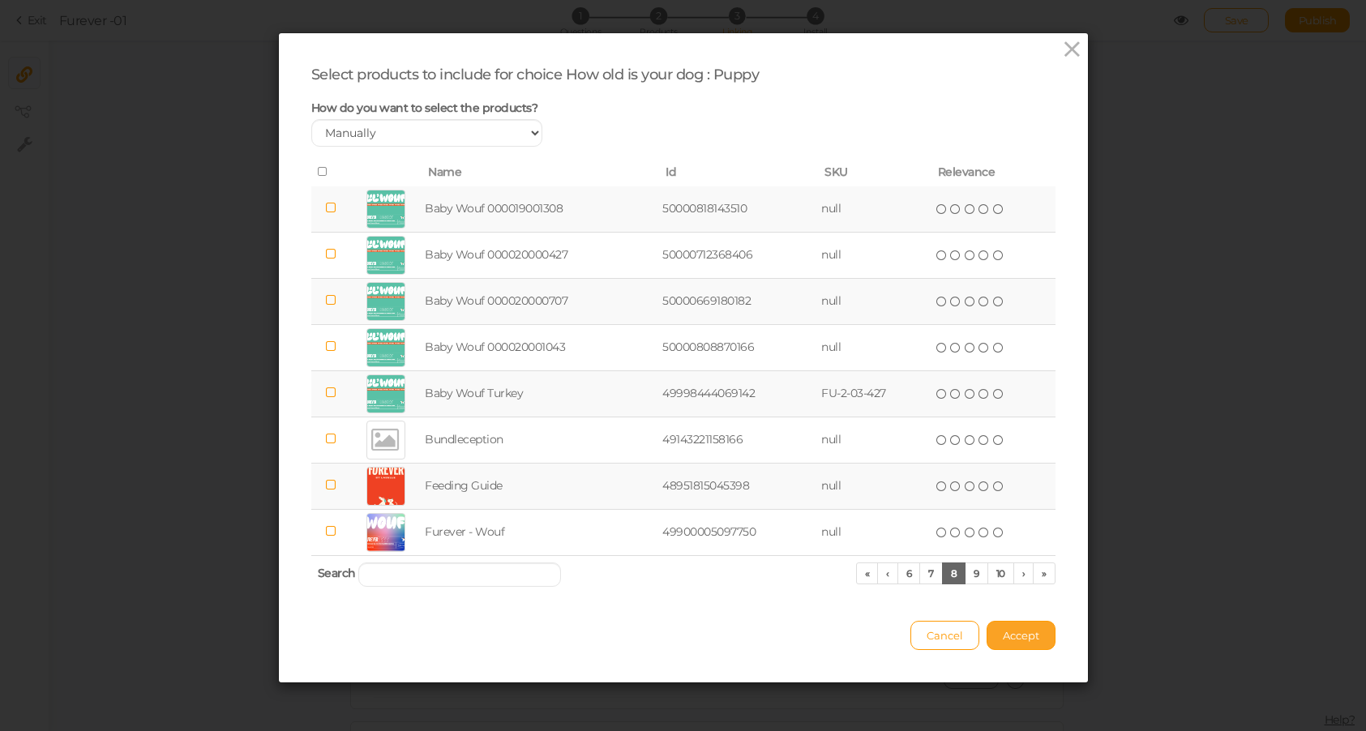
click at [1025, 633] on span "Accept" at bounding box center [1021, 635] width 36 height 13
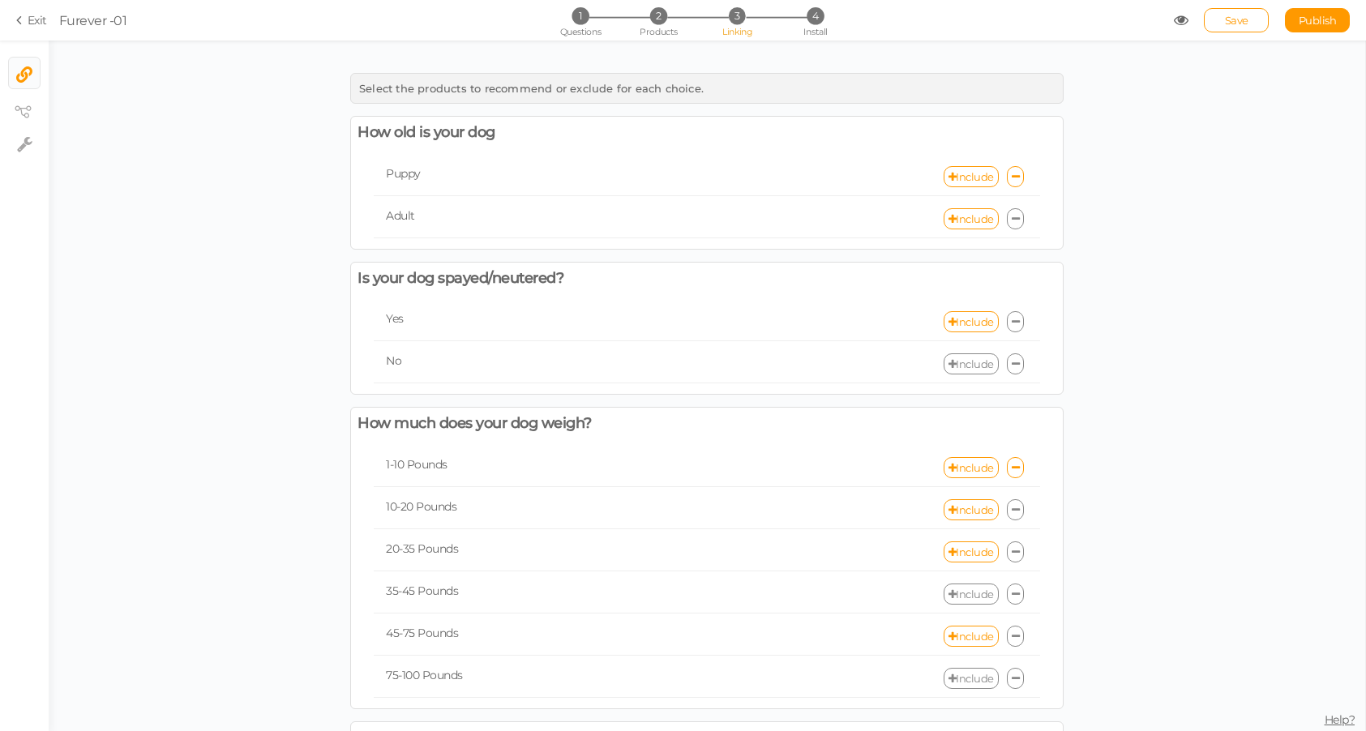
click at [1016, 216] on icon at bounding box center [1016, 219] width 8 height 11
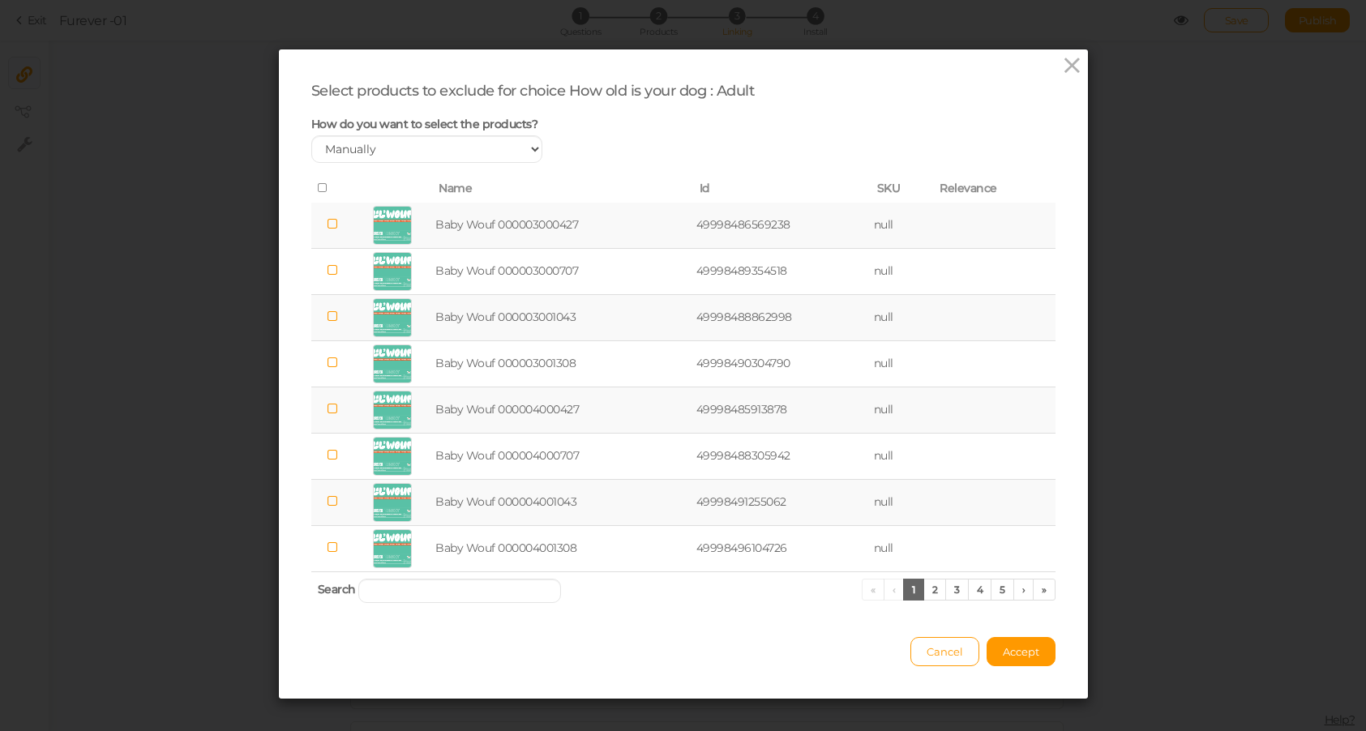
click at [321, 187] on icon at bounding box center [323, 187] width 11 height 11
click at [1023, 652] on span "Accept" at bounding box center [1021, 651] width 36 height 13
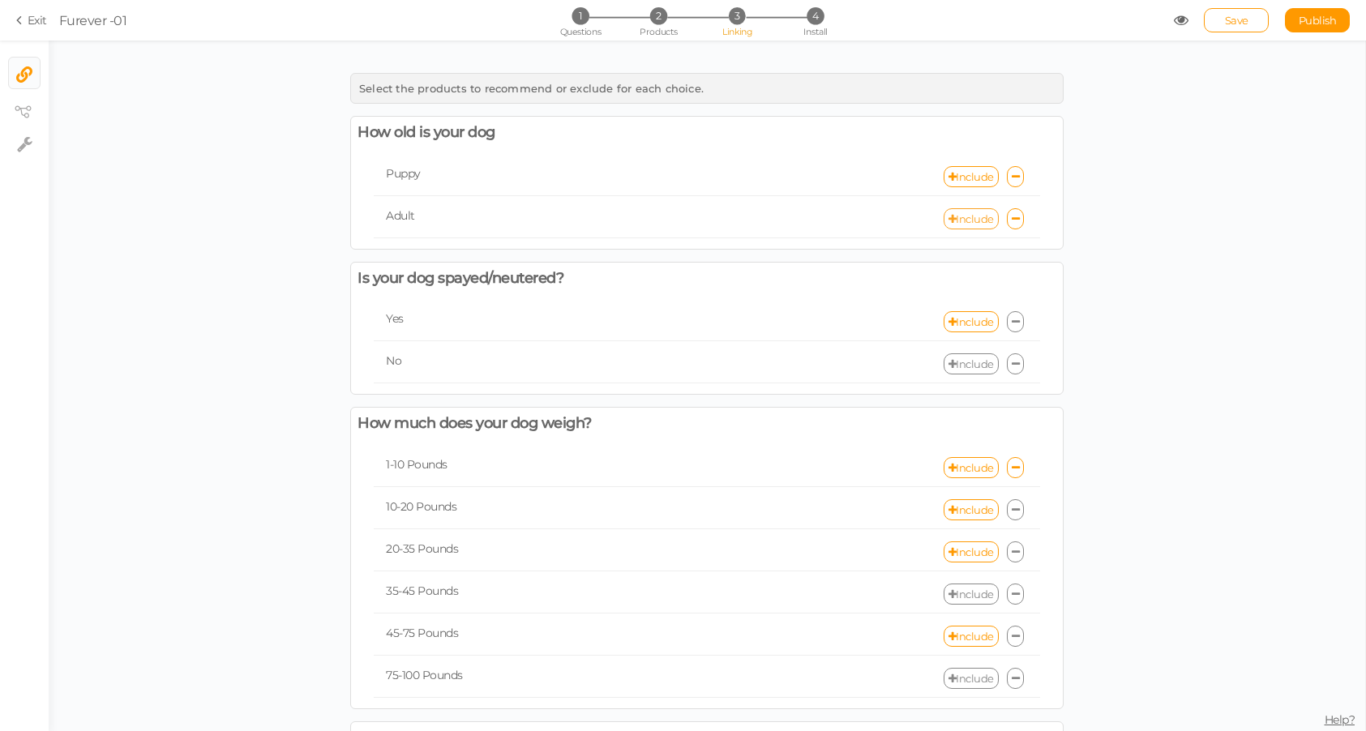
click at [981, 217] on link "Include" at bounding box center [971, 218] width 55 height 21
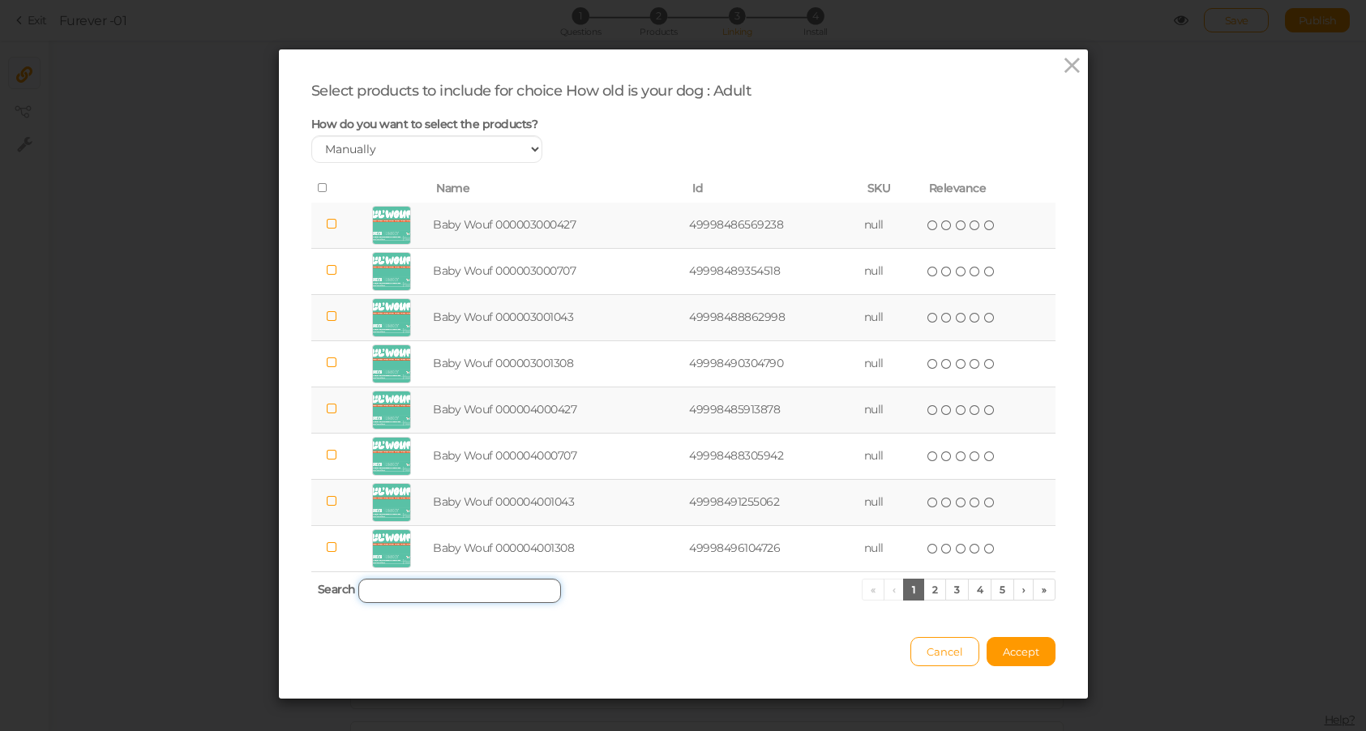
click at [415, 591] on input "search" at bounding box center [459, 591] width 203 height 24
click at [944, 653] on span "Cancel" at bounding box center [945, 651] width 36 height 13
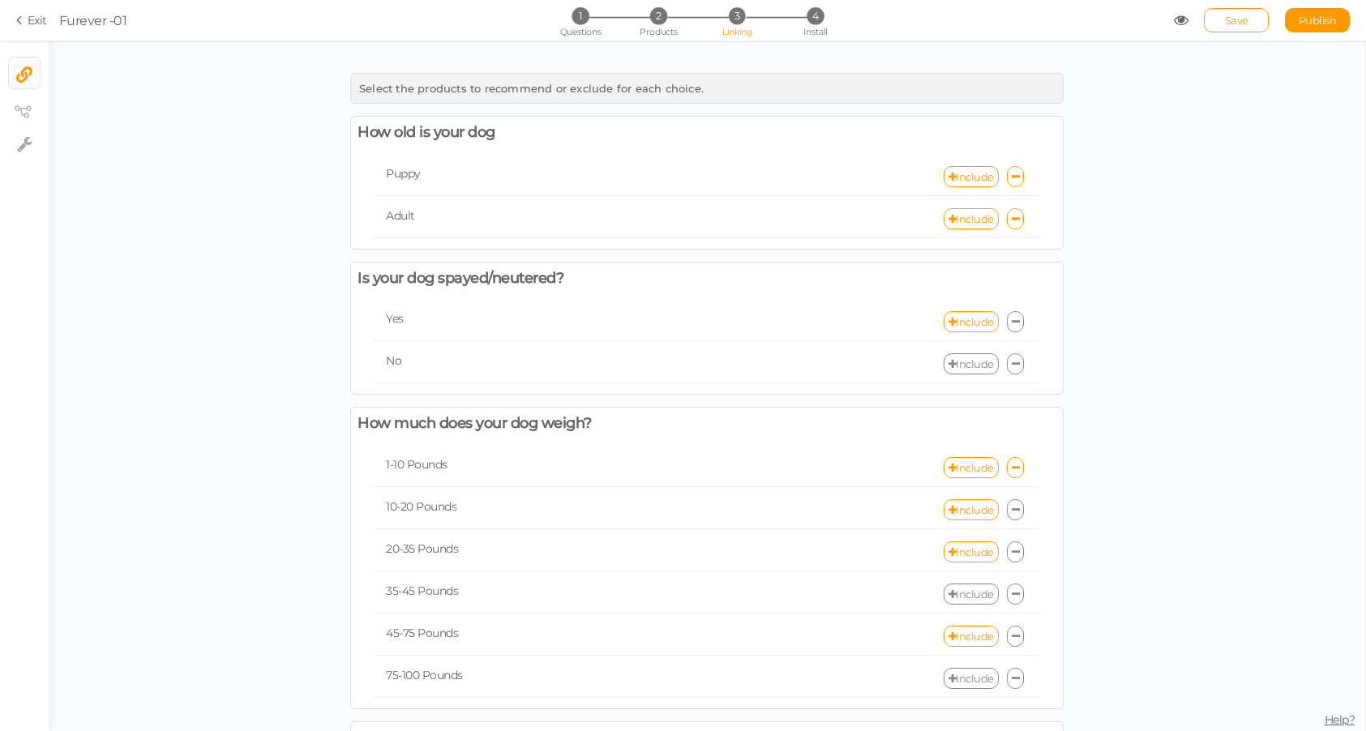
click at [1019, 322] on link at bounding box center [1016, 321] width 18 height 21
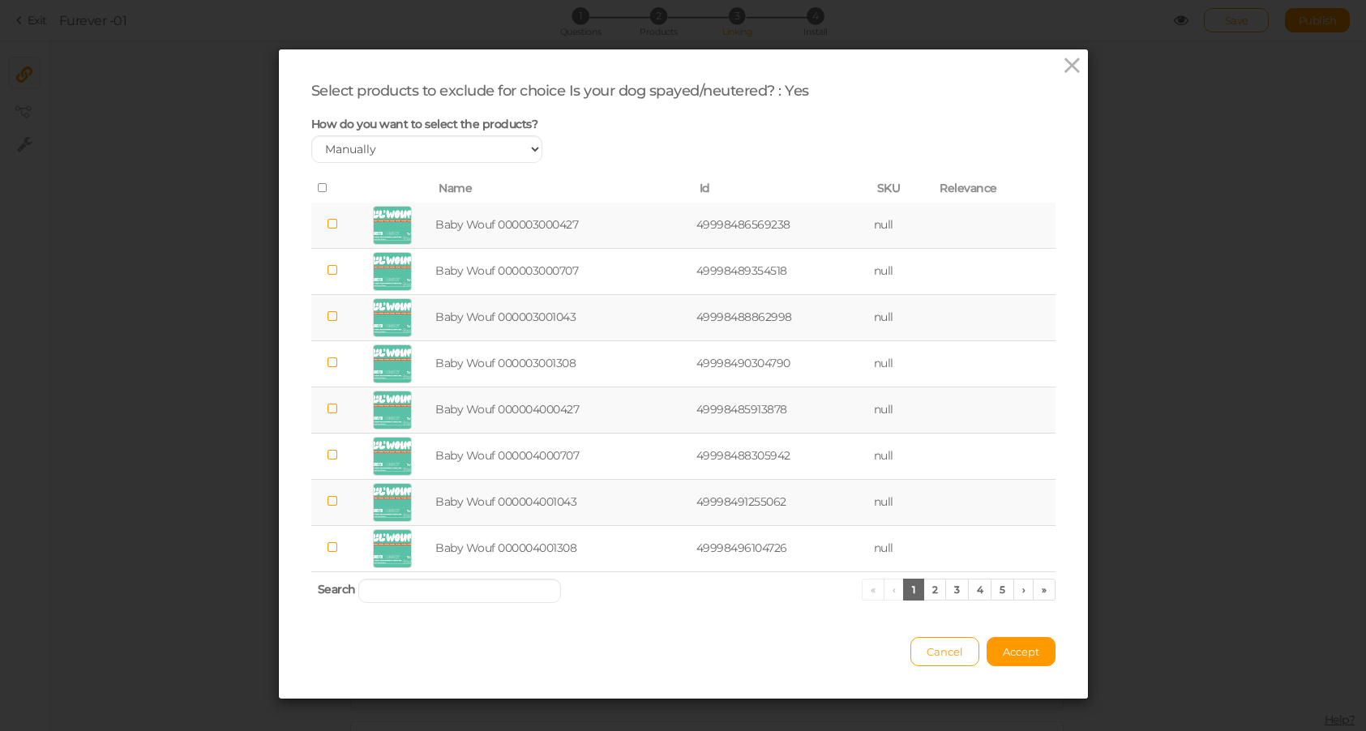
click at [318, 184] on icon at bounding box center [323, 187] width 11 height 11
click at [1020, 648] on span "Accept" at bounding box center [1021, 651] width 36 height 13
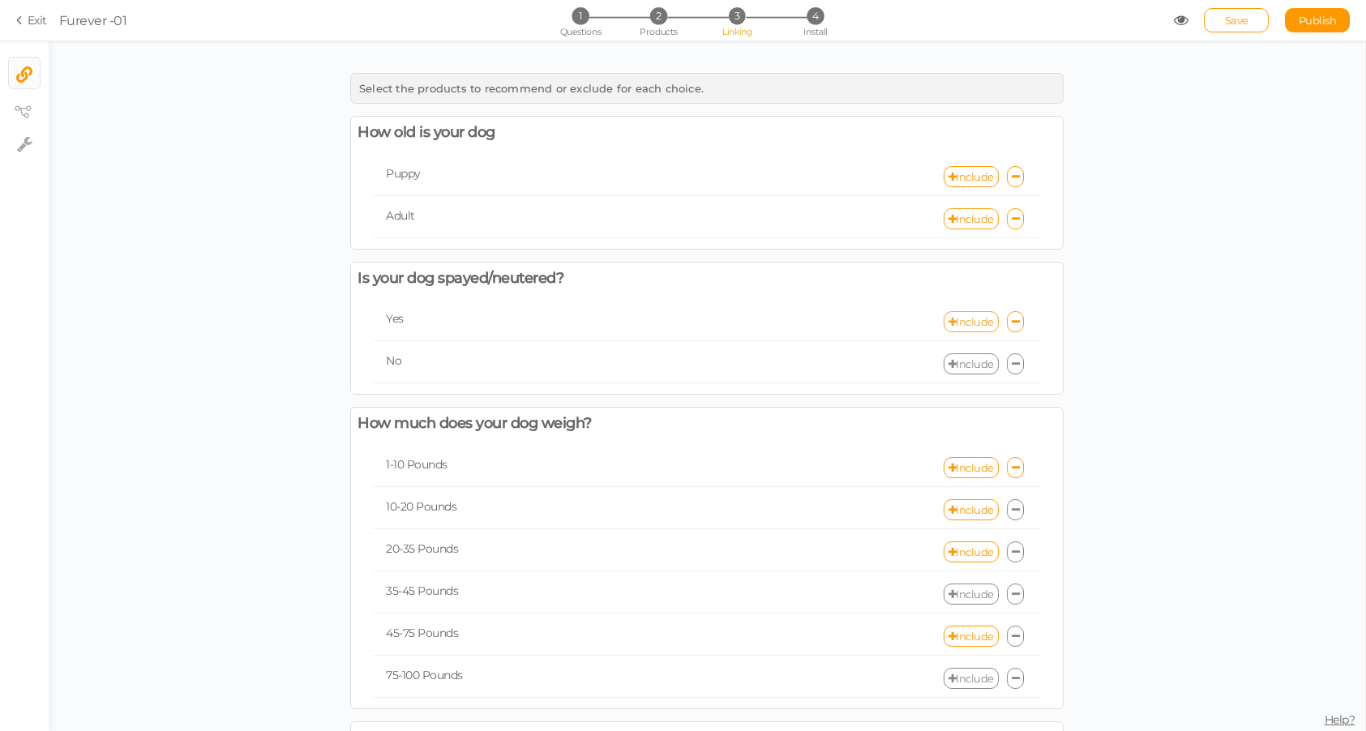
click at [975, 317] on link "Include" at bounding box center [971, 321] width 55 height 21
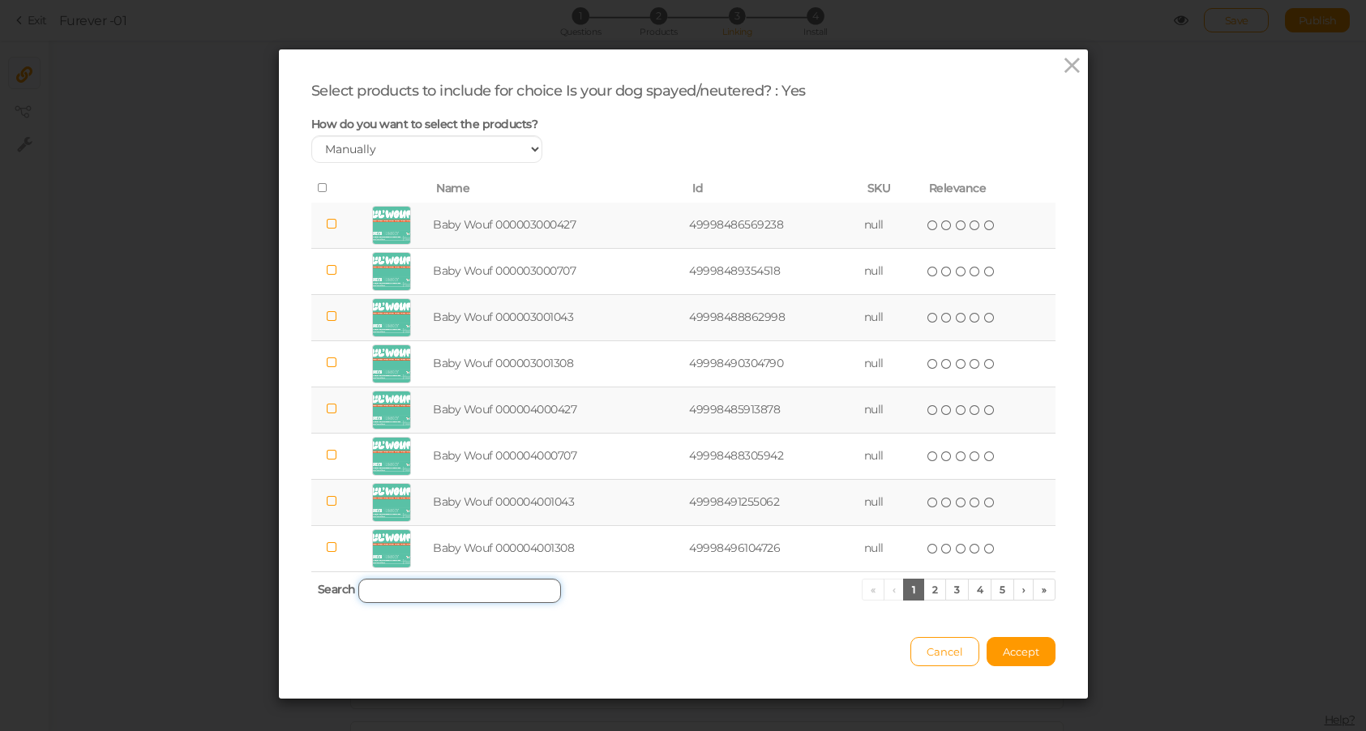
click at [390, 582] on input "search" at bounding box center [459, 591] width 203 height 24
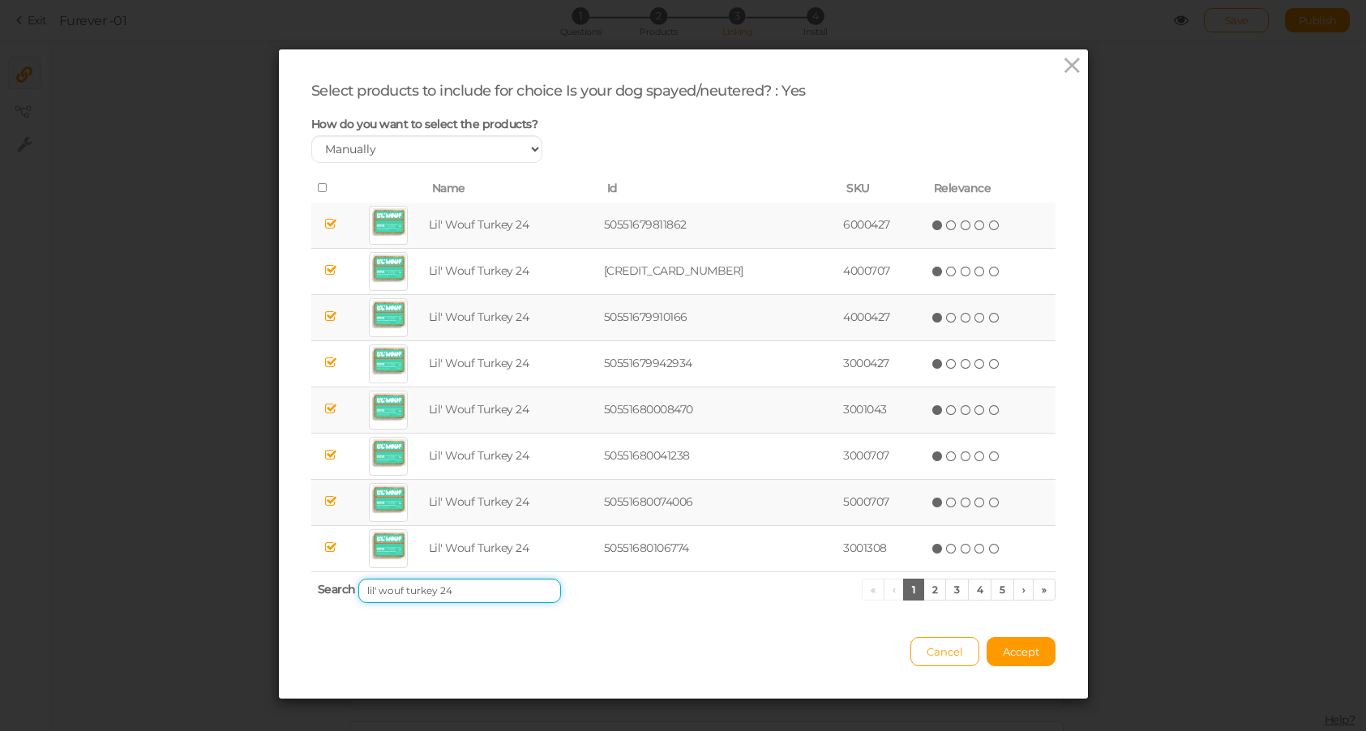
type input "lil' wouf turkey 24"
click at [322, 187] on icon at bounding box center [323, 187] width 11 height 11
click at [1032, 654] on span "Accept" at bounding box center [1021, 651] width 36 height 13
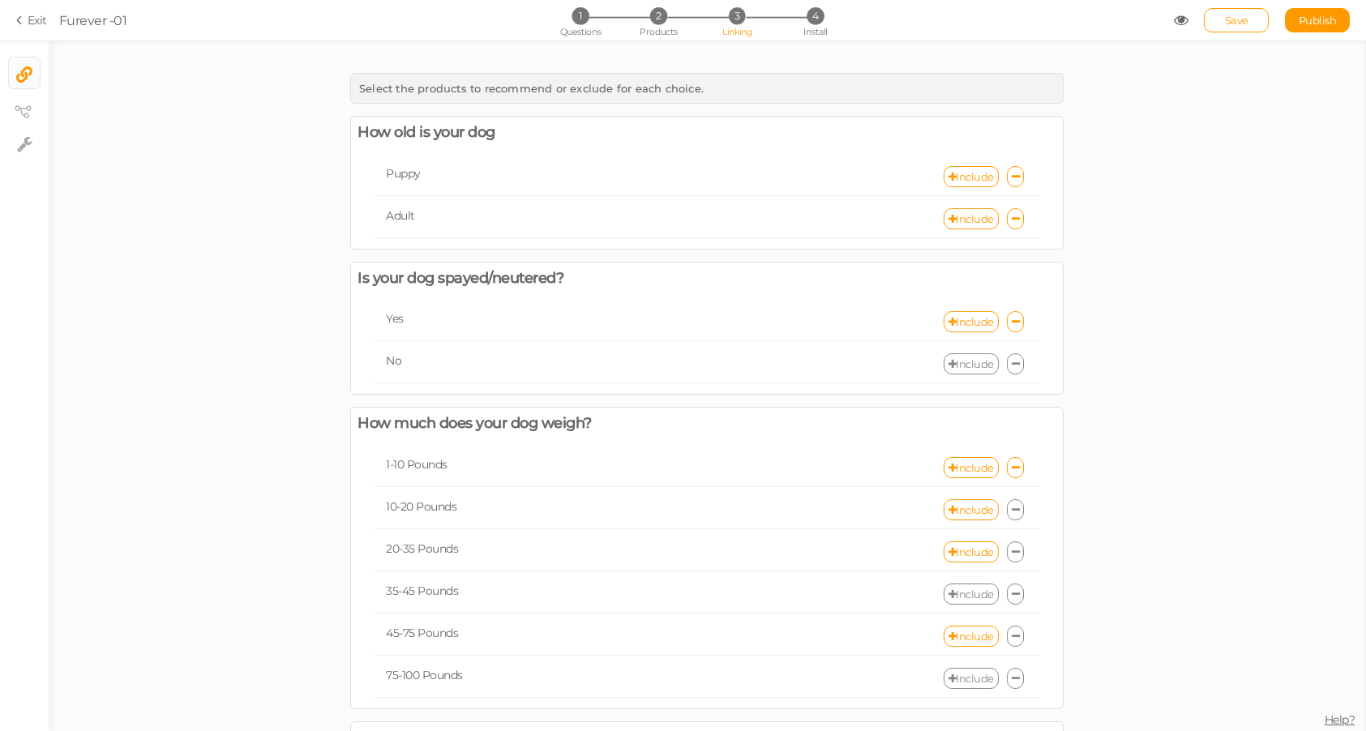
click at [1022, 367] on link at bounding box center [1016, 363] width 18 height 21
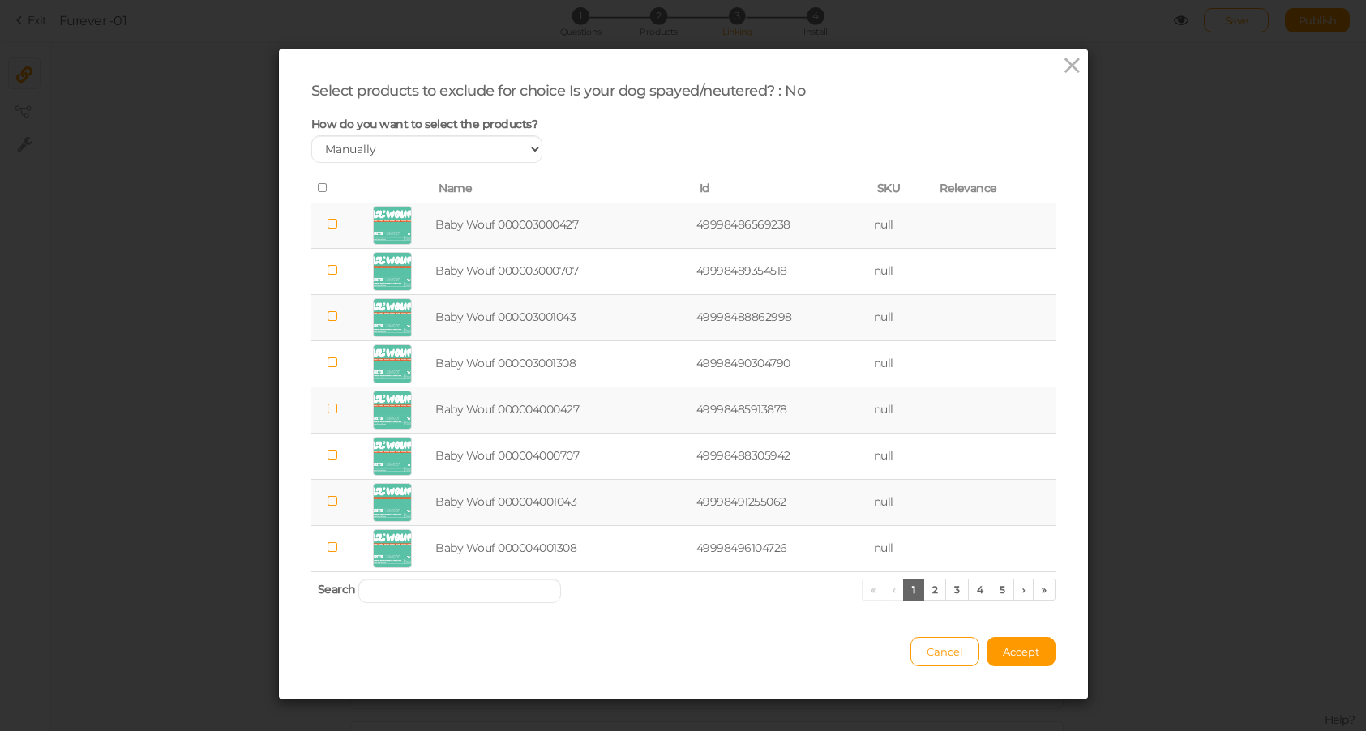
click at [319, 189] on icon at bounding box center [323, 187] width 11 height 11
click at [1017, 644] on button "Accept" at bounding box center [1020, 651] width 69 height 29
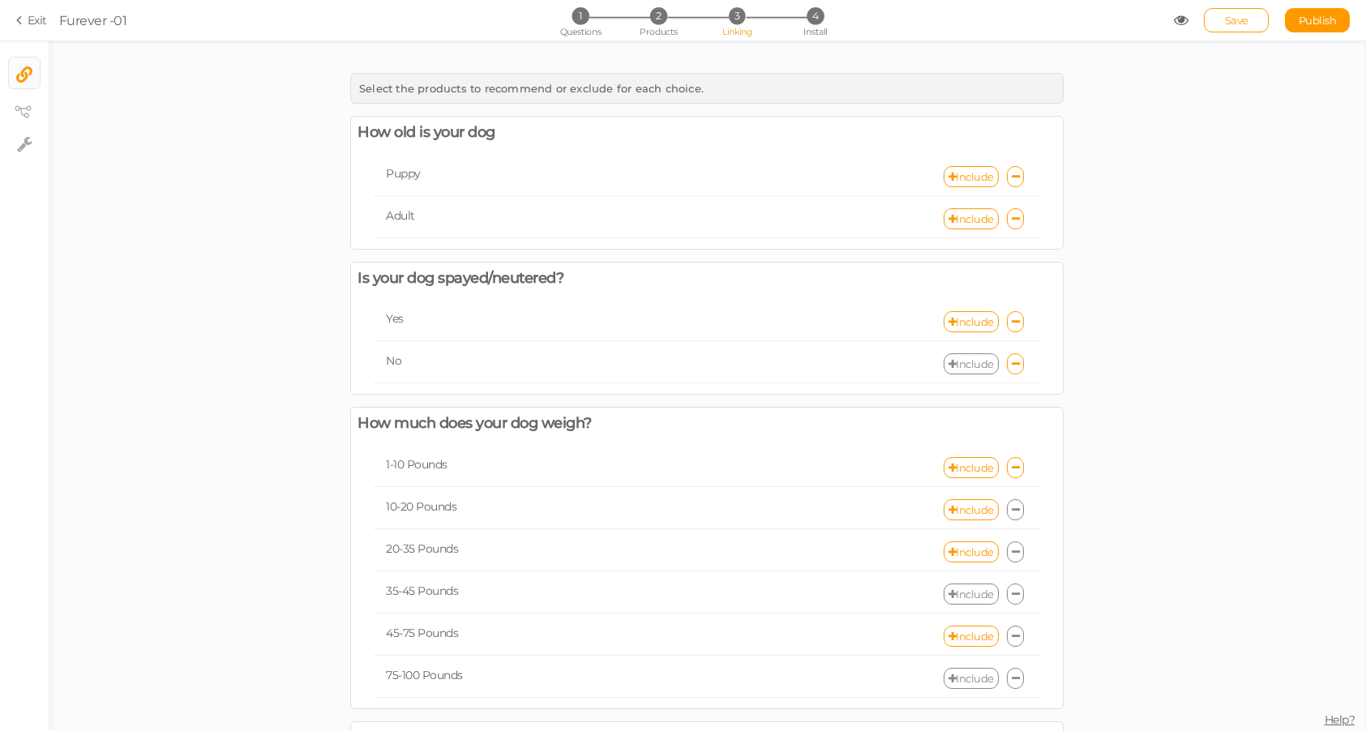
click at [982, 371] on link "Include" at bounding box center [971, 363] width 55 height 21
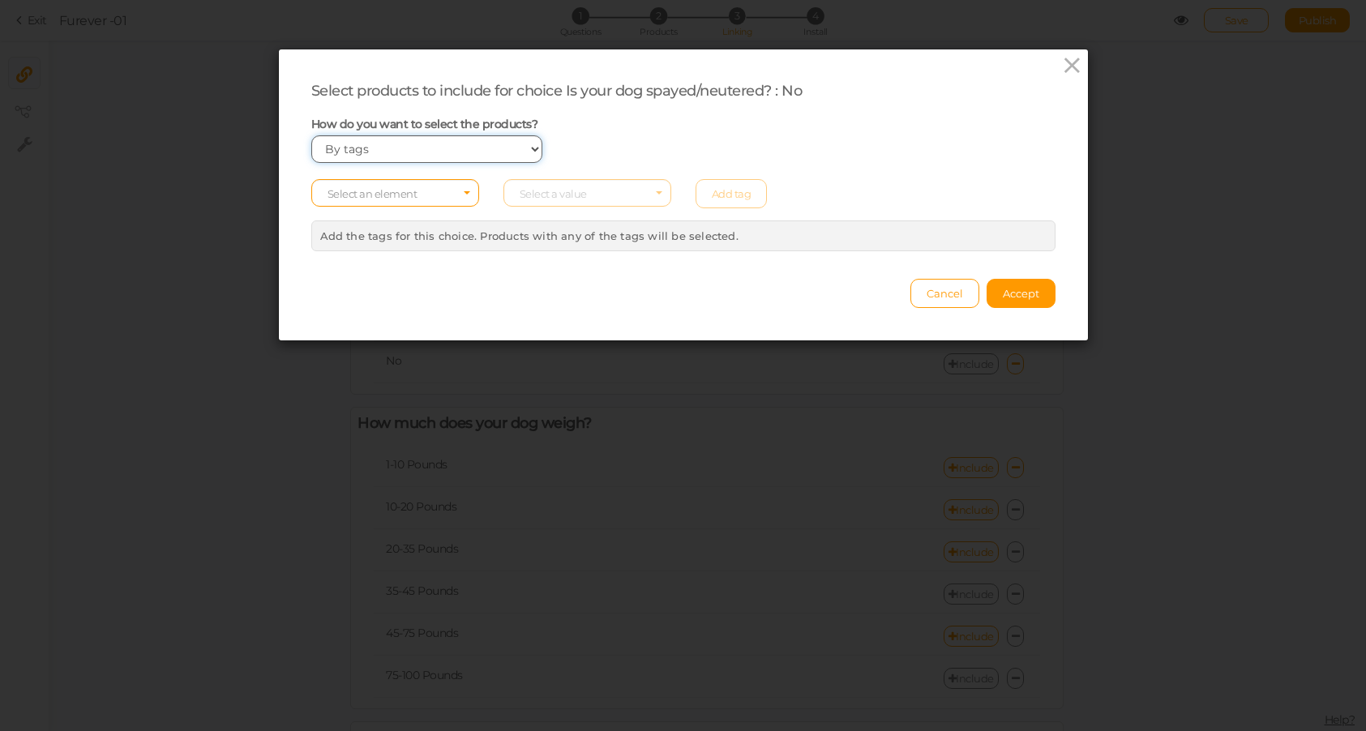
click at [392, 156] on select "Manually By tags By price" at bounding box center [427, 149] width 232 height 28
select select "manual"
click at [311, 135] on select "Manually By tags By price" at bounding box center [427, 149] width 232 height 28
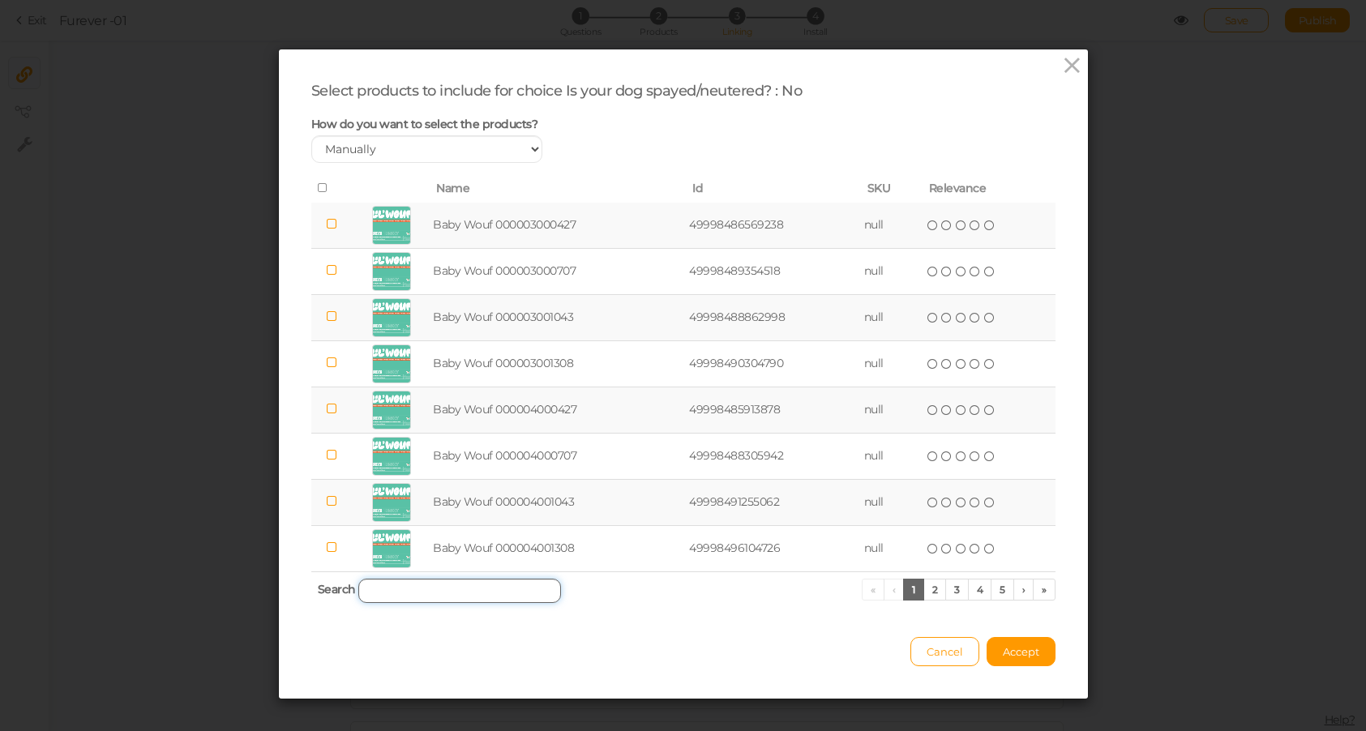
click at [414, 593] on input "search" at bounding box center [459, 591] width 203 height 24
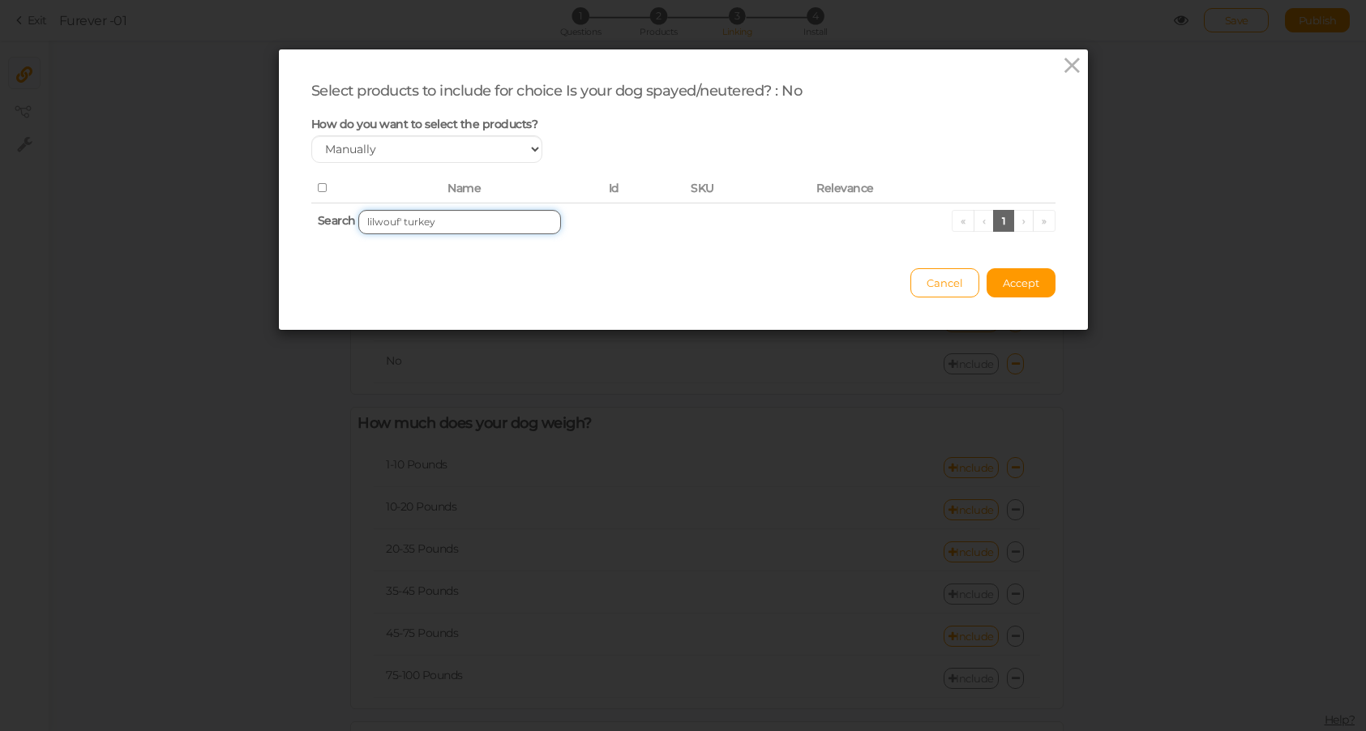
click at [378, 220] on input "lilwouf' turkey" at bounding box center [459, 222] width 203 height 24
click at [475, 223] on input "lil wouf' turkey" at bounding box center [459, 222] width 203 height 24
click at [401, 216] on input "lil wouf' turkey 24" at bounding box center [459, 222] width 203 height 24
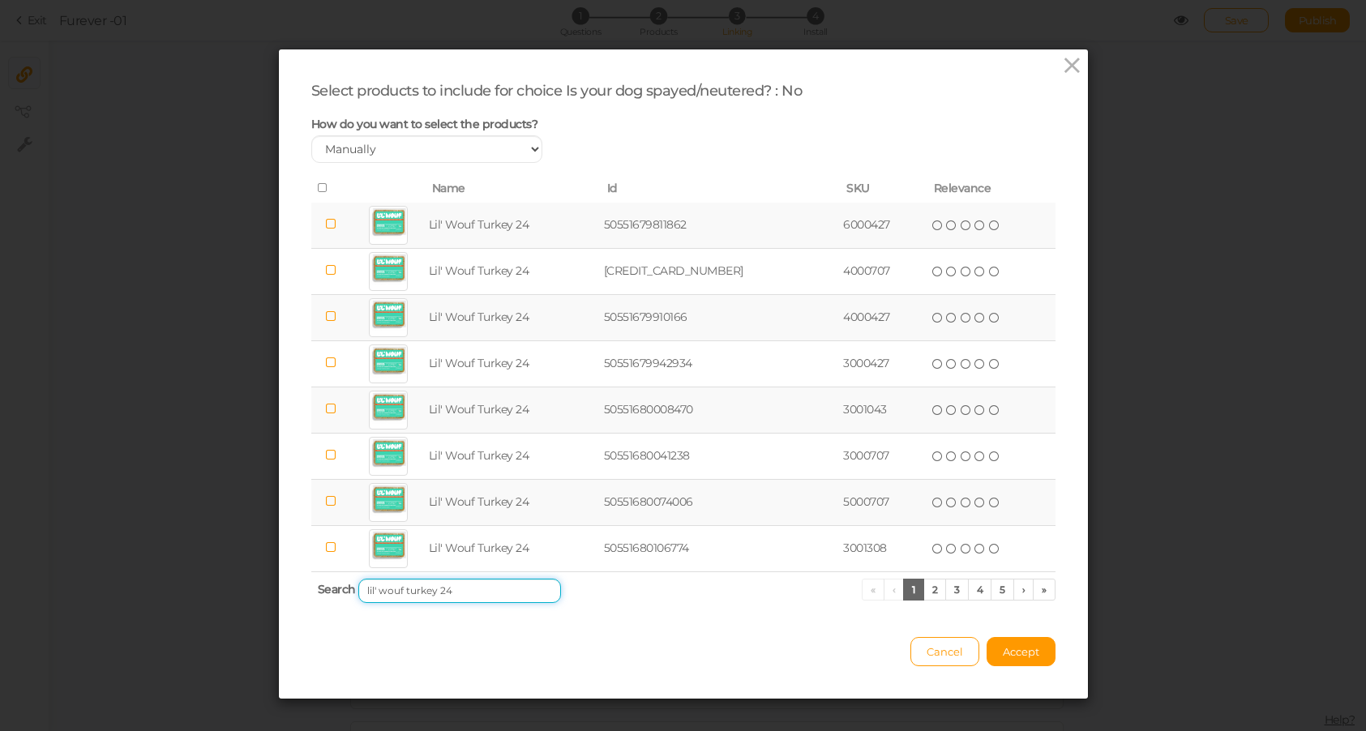
type input "lil' wouf turkey 24"
click at [319, 182] on icon at bounding box center [323, 187] width 11 height 11
click at [323, 185] on icon at bounding box center [323, 187] width 11 height 11
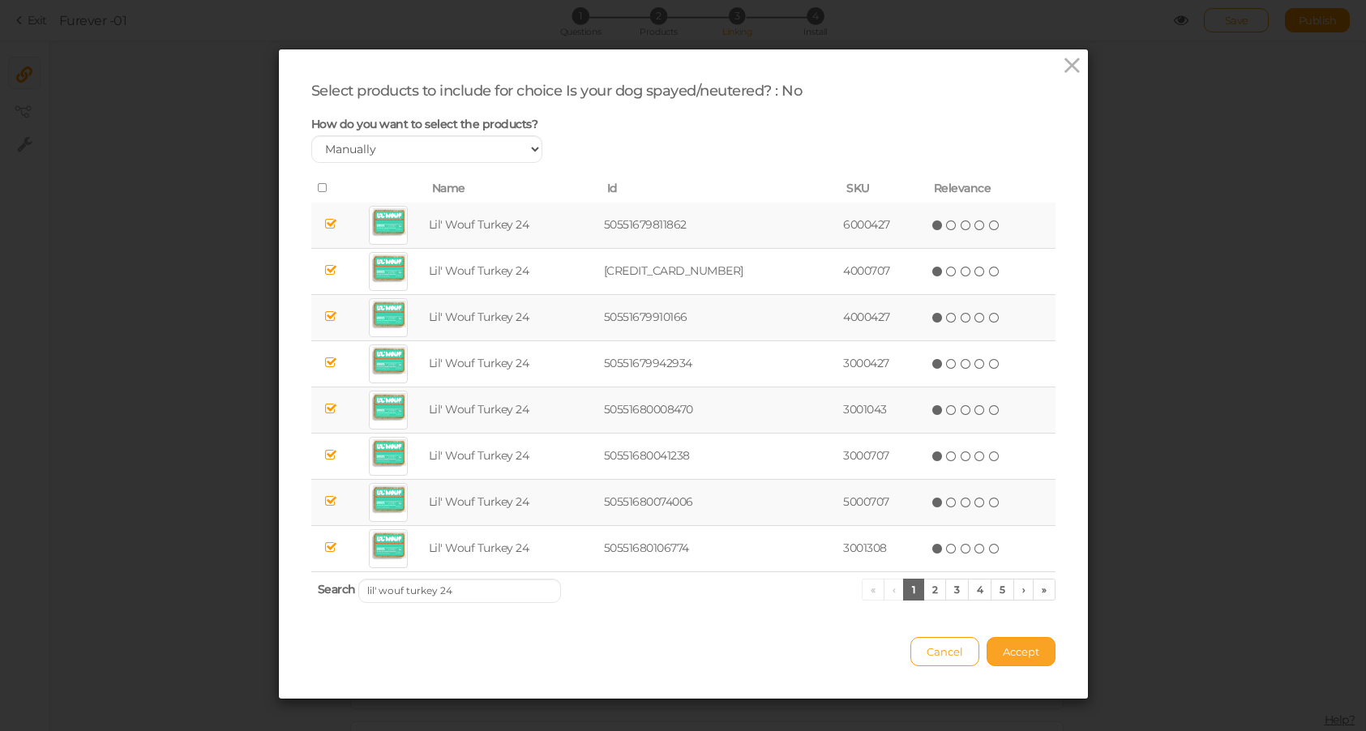
click at [1016, 655] on span "Accept" at bounding box center [1021, 651] width 36 height 13
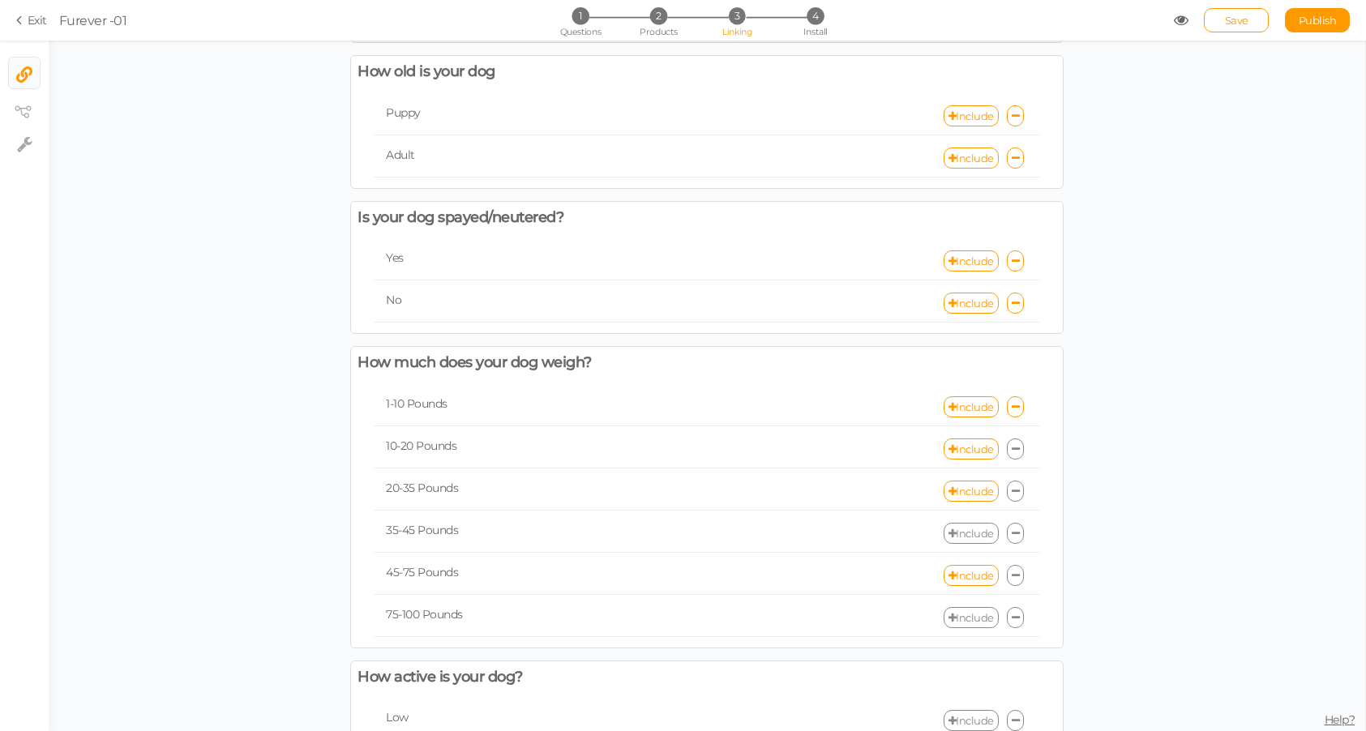
scroll to position [64, 0]
click at [974, 531] on link "Include" at bounding box center [971, 530] width 55 height 21
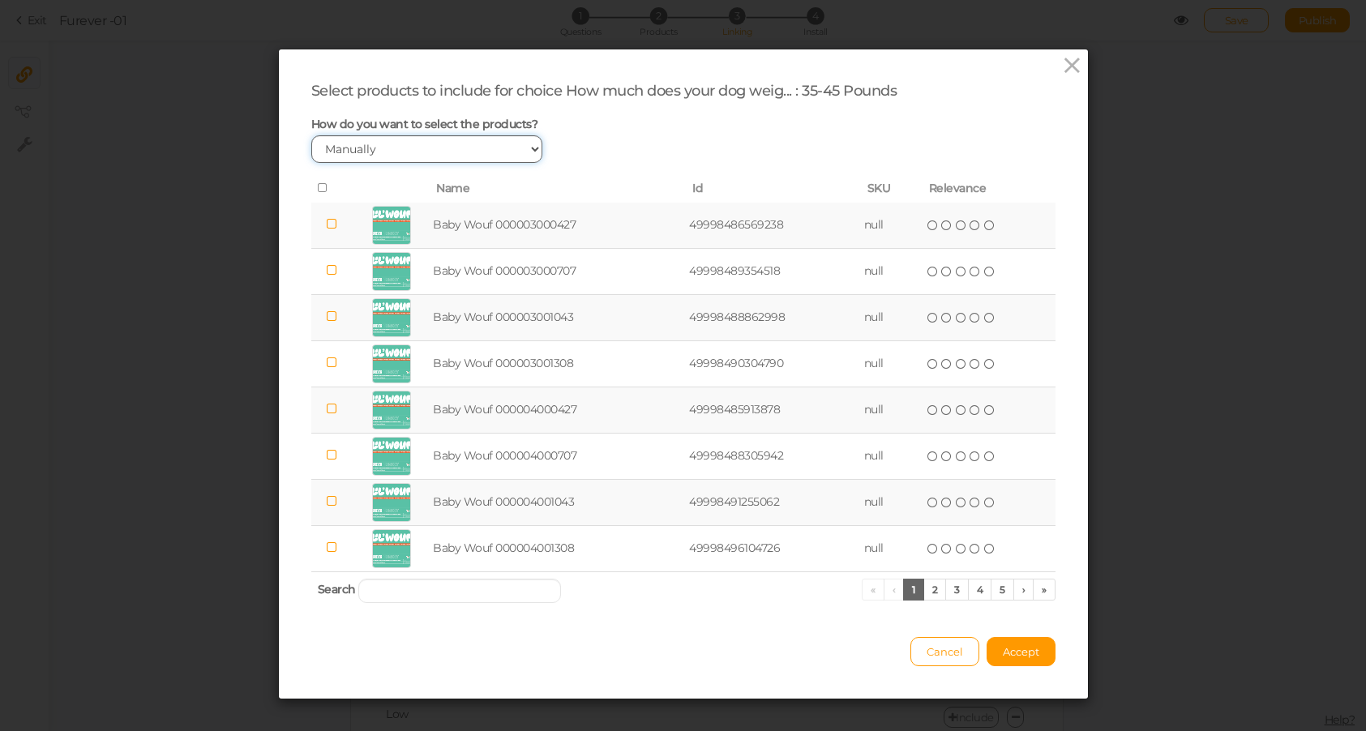
click at [395, 154] on select "Manually By tags By price" at bounding box center [427, 149] width 232 height 28
select select "expr"
click at [311, 135] on select "Manually By tags By price" at bounding box center [427, 149] width 232 height 28
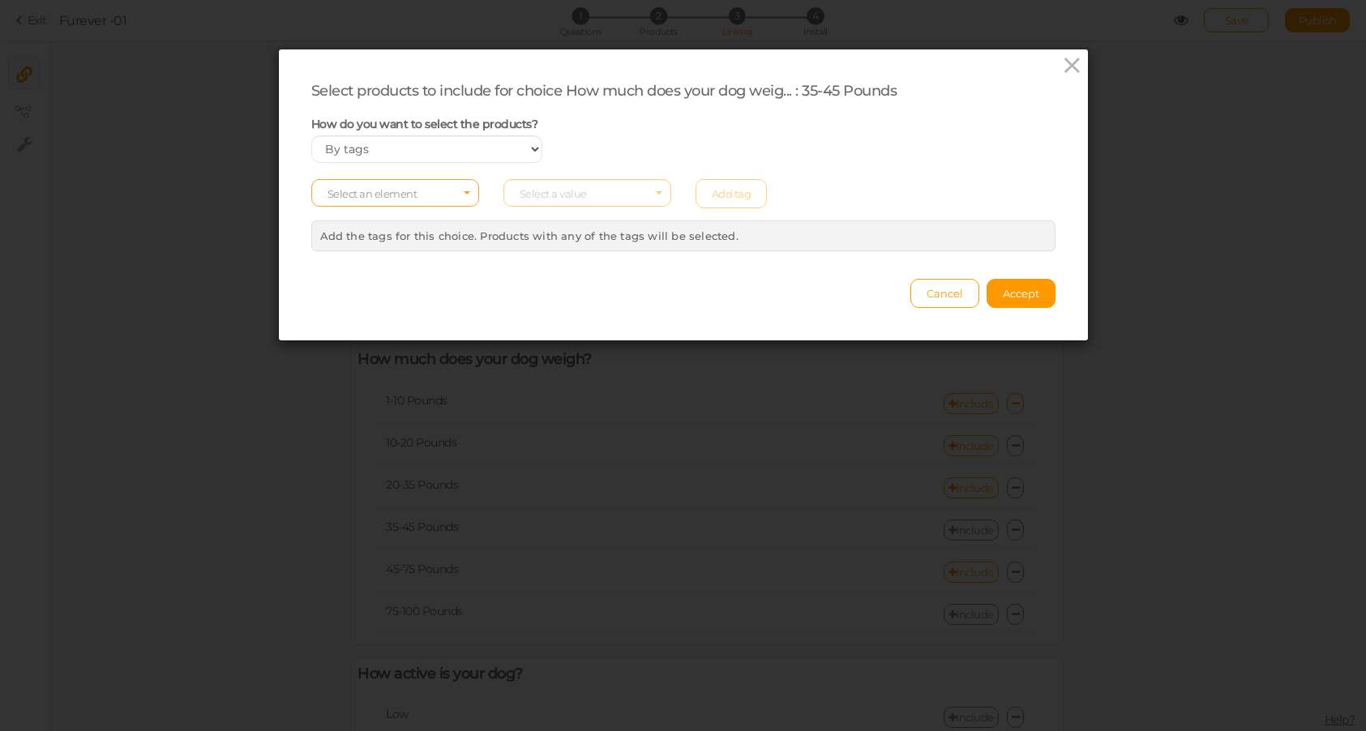
click at [354, 198] on span "Select an element" at bounding box center [372, 193] width 90 height 13
click at [348, 232] on span "tag" at bounding box center [395, 238] width 166 height 19
click at [625, 168] on div "Select products to include for choice How much does your dog weig... : 35-45 Po…" at bounding box center [683, 166] width 744 height 169
click at [590, 190] on span "Select a value" at bounding box center [587, 193] width 168 height 28
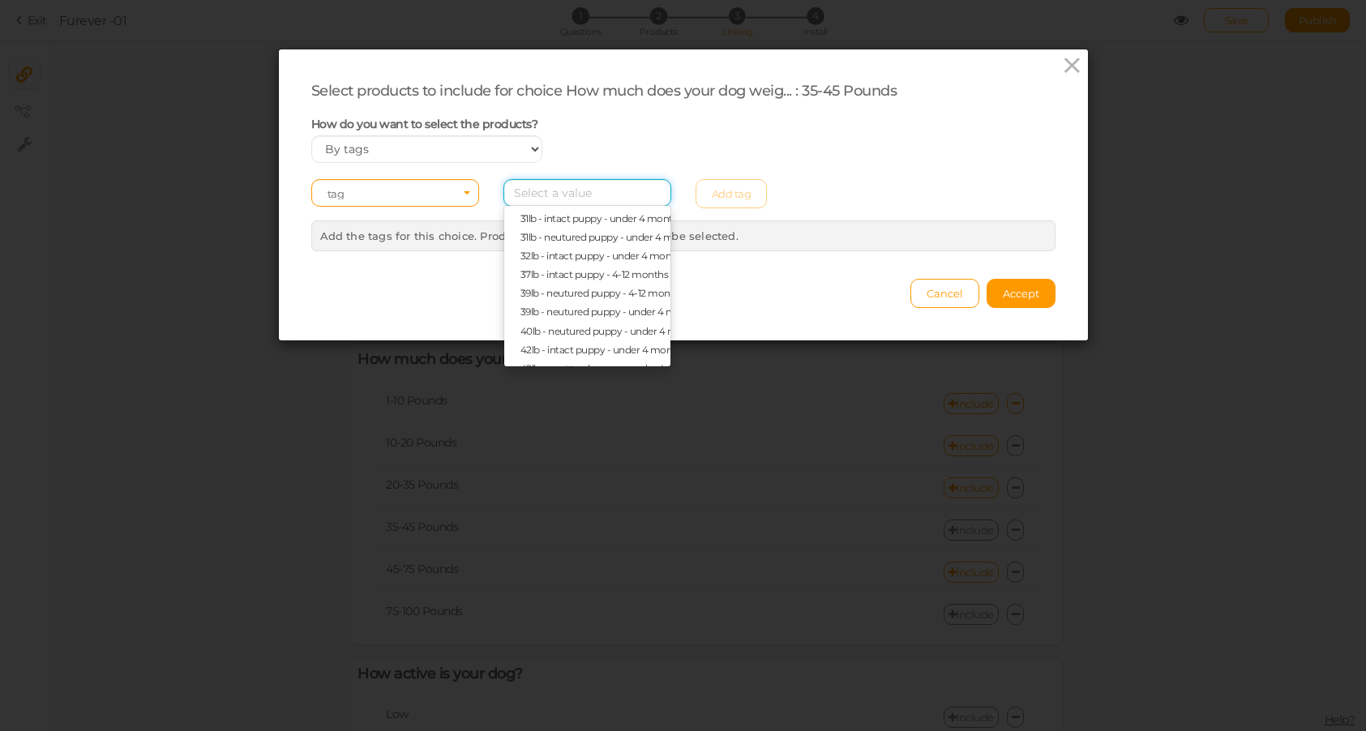
scroll to position [361, 0]
click at [545, 274] on span "37lb - intact puppy - 4-12 months" at bounding box center [594, 271] width 148 height 12
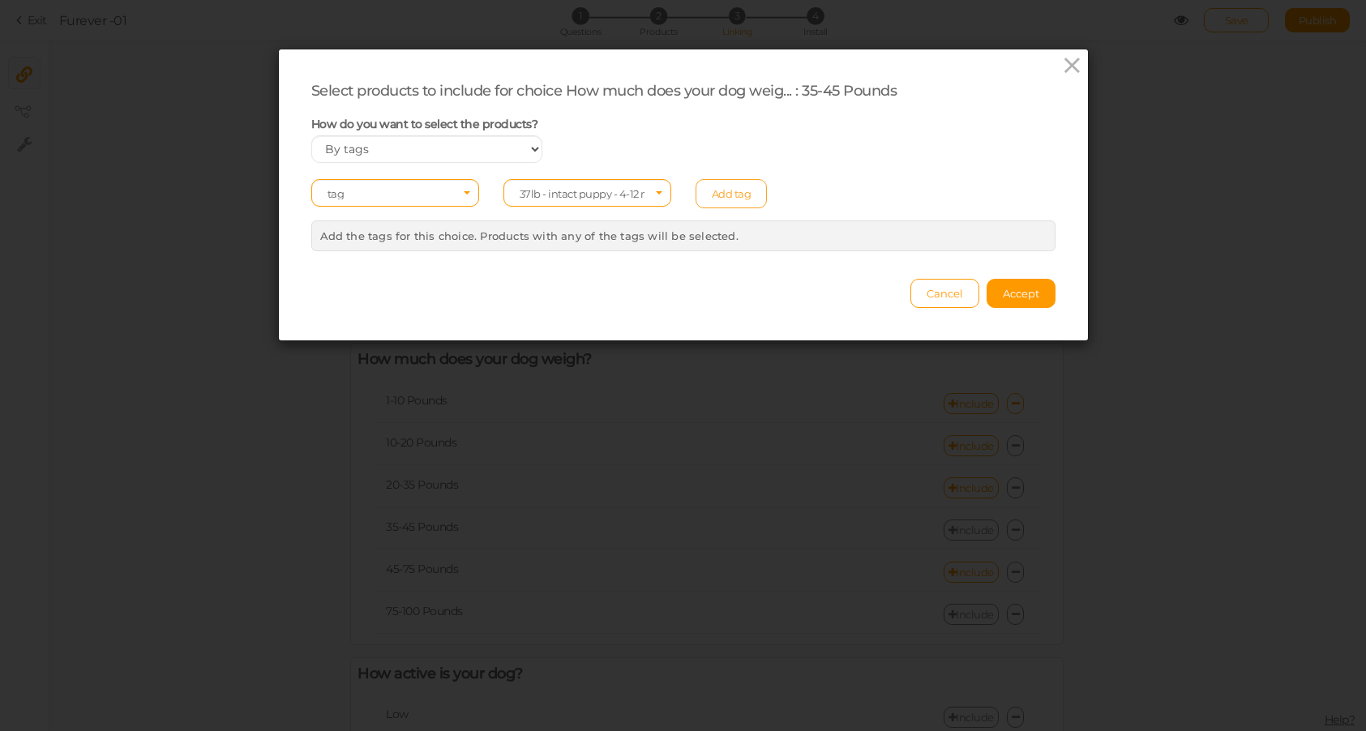
click at [730, 190] on link "Add tag" at bounding box center [731, 193] width 72 height 29
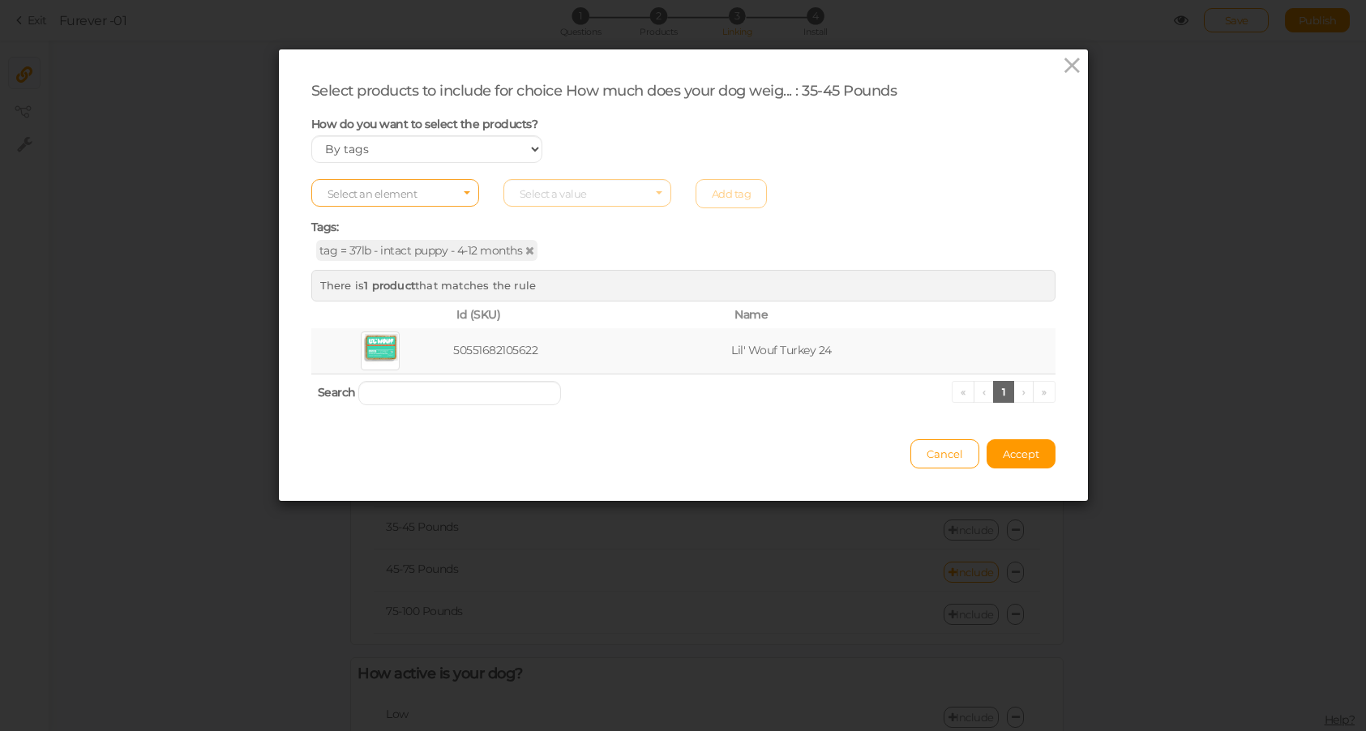
click at [379, 190] on span "Select an element" at bounding box center [372, 193] width 90 height 13
click at [585, 190] on div "Select an element col tag type vendor Select a value Add tag" at bounding box center [683, 193] width 768 height 29
click at [579, 195] on div "Select an element Select a value Add tag" at bounding box center [683, 193] width 768 height 29
click at [640, 193] on div "Select an element Select a value Add tag" at bounding box center [683, 193] width 768 height 29
click at [452, 392] on input "search" at bounding box center [459, 393] width 203 height 24
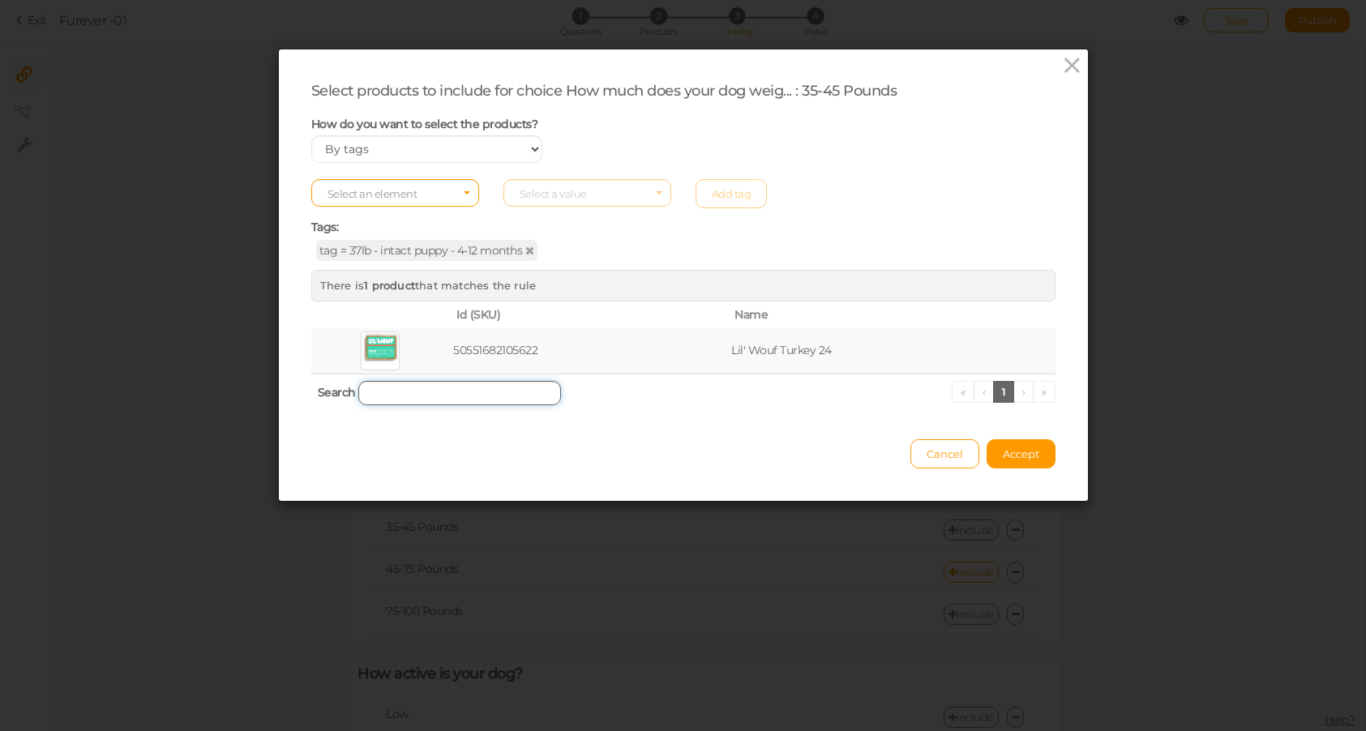
type input "3"
click at [387, 186] on span "Select an element" at bounding box center [395, 193] width 168 height 28
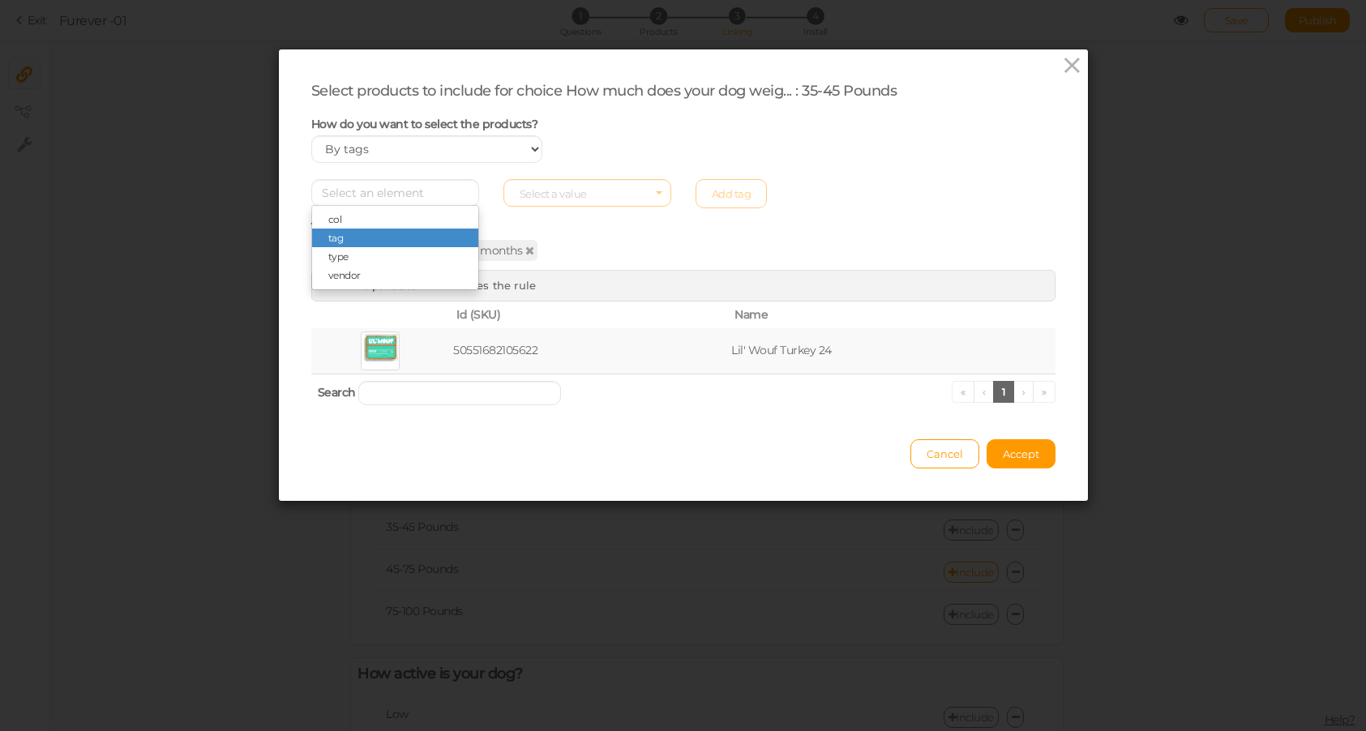
click at [343, 241] on span "tag" at bounding box center [395, 238] width 166 height 19
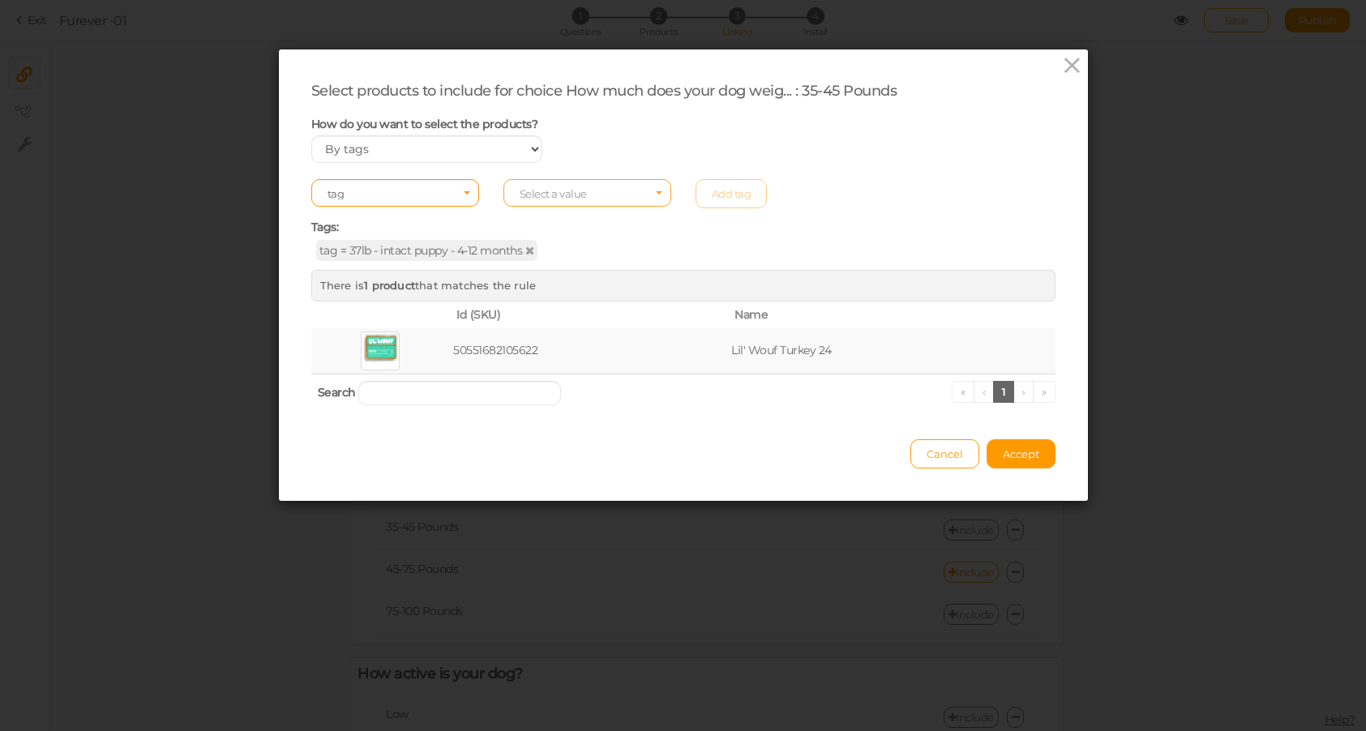
click at [617, 189] on span "Select a value" at bounding box center [587, 193] width 168 height 28
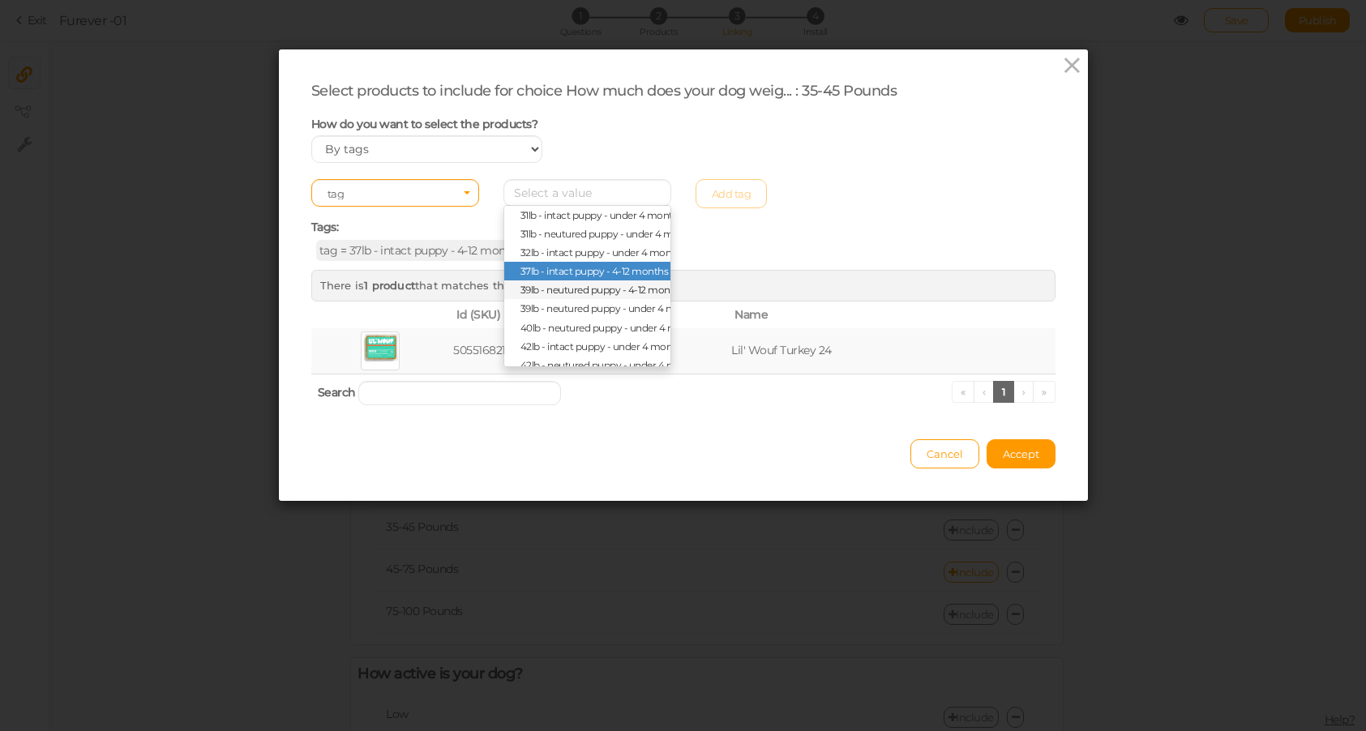
click at [543, 285] on span "39lb - neutured puppy - 4-12 months" at bounding box center [602, 290] width 165 height 12
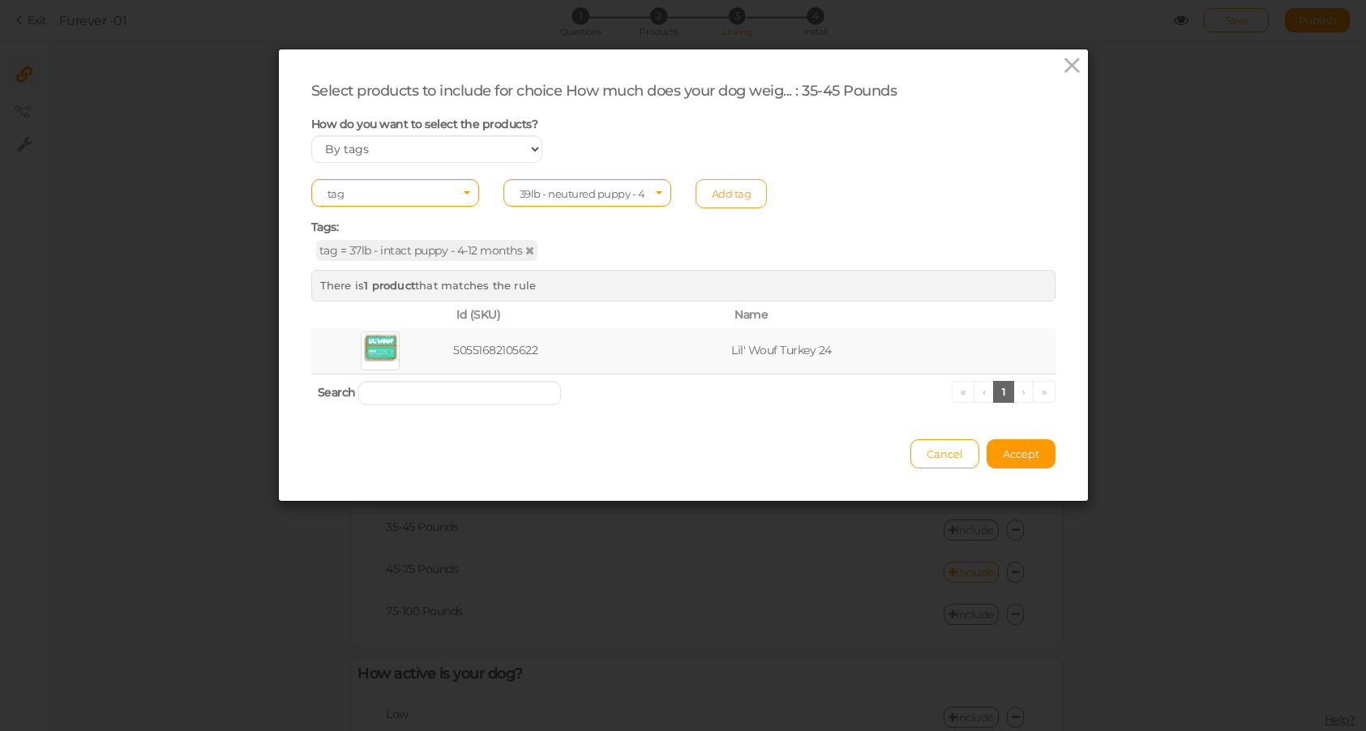
click at [735, 198] on link "Add tag" at bounding box center [731, 193] width 72 height 29
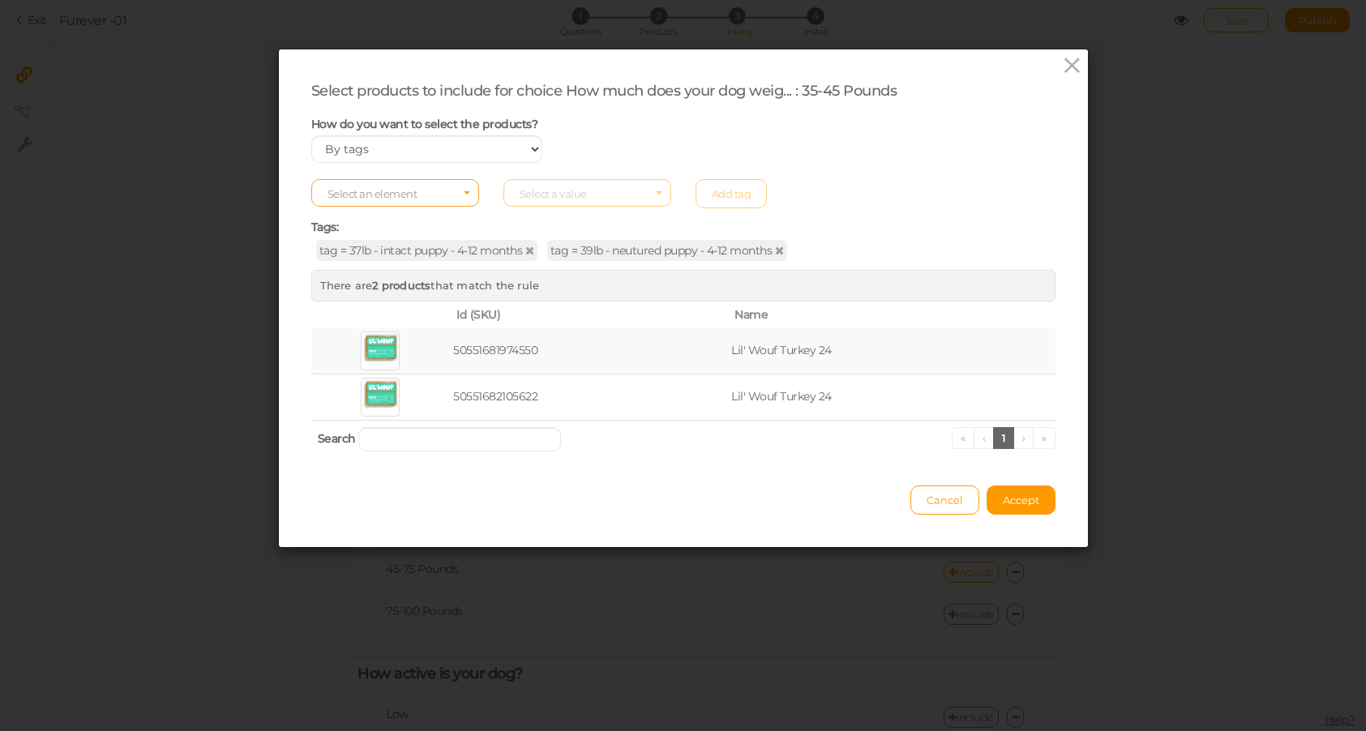
click at [382, 202] on span "Select an element" at bounding box center [395, 193] width 168 height 28
click at [366, 235] on span "tag" at bounding box center [395, 238] width 166 height 19
click at [572, 188] on span "Select a value" at bounding box center [553, 193] width 67 height 13
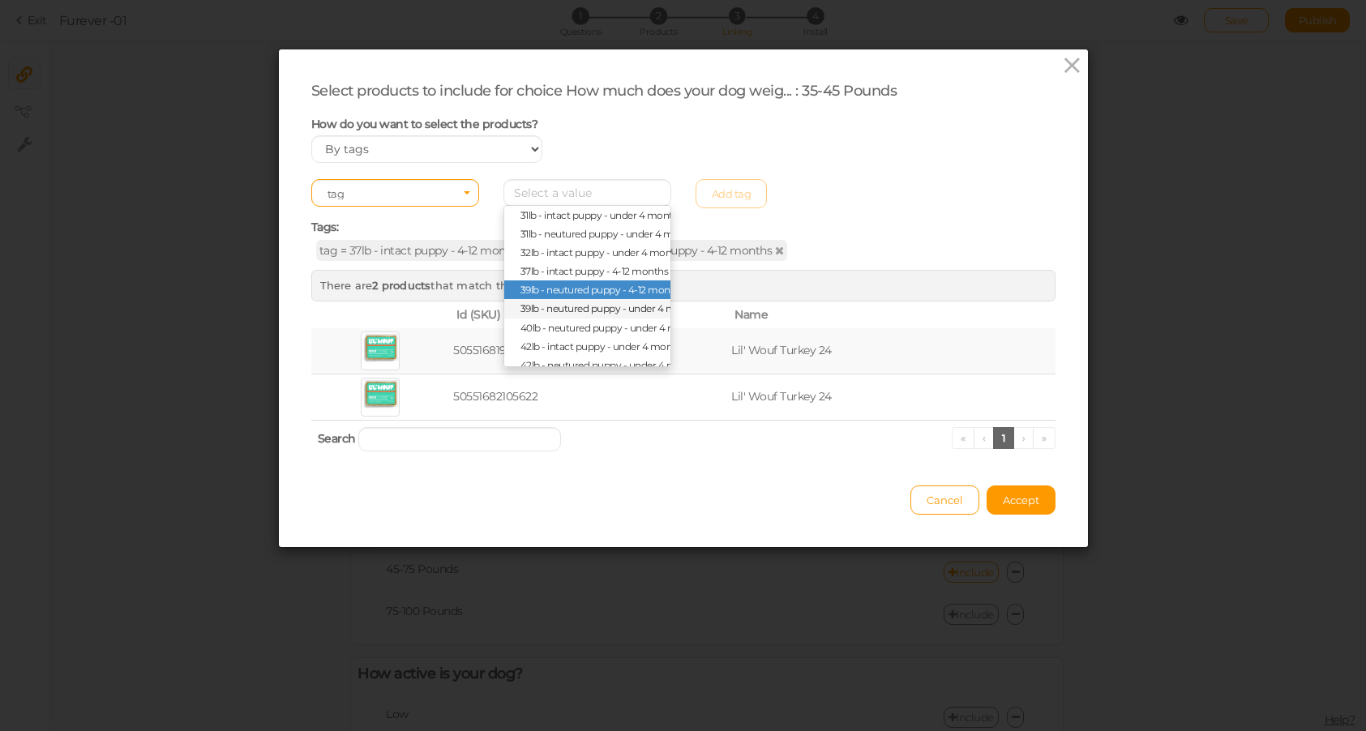
click at [550, 313] on span "39lb - neutured puppy - under 4 months" at bounding box center [611, 308] width 182 height 12
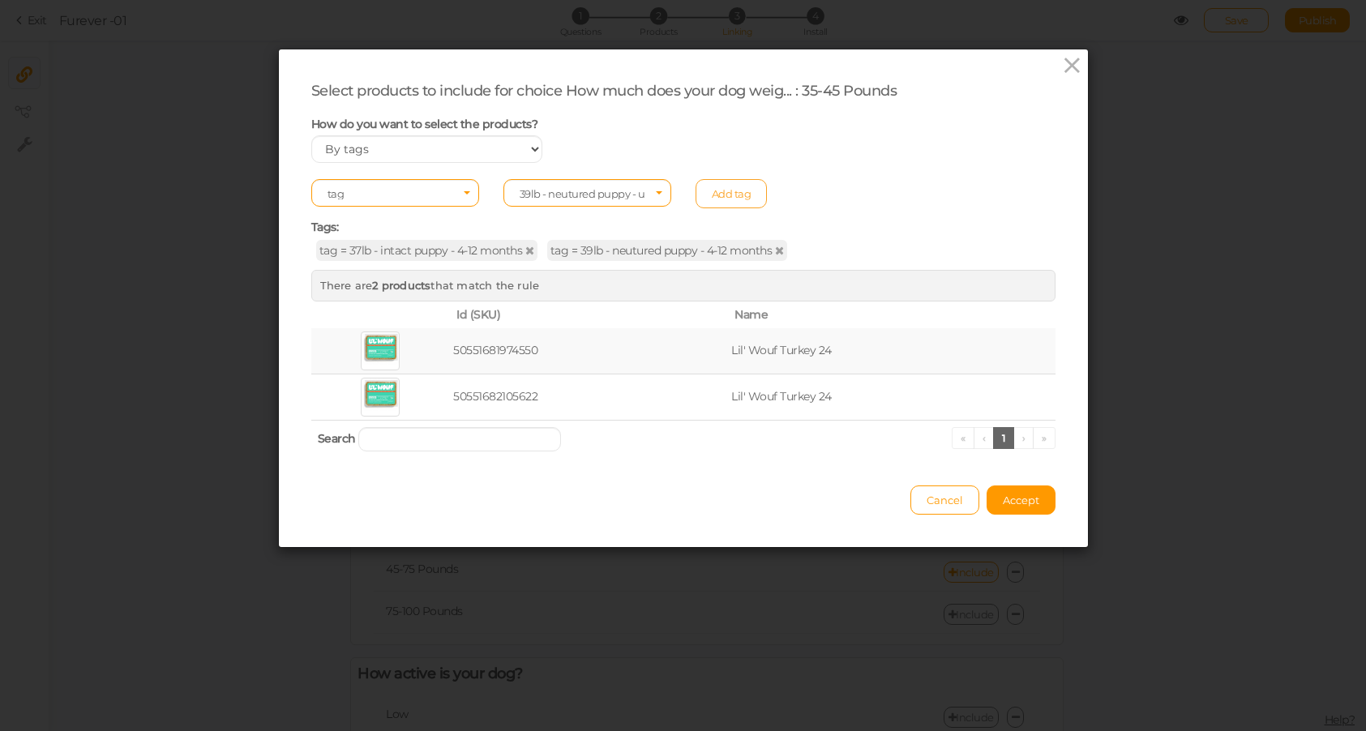
click at [742, 187] on link "Add tag" at bounding box center [731, 193] width 72 height 29
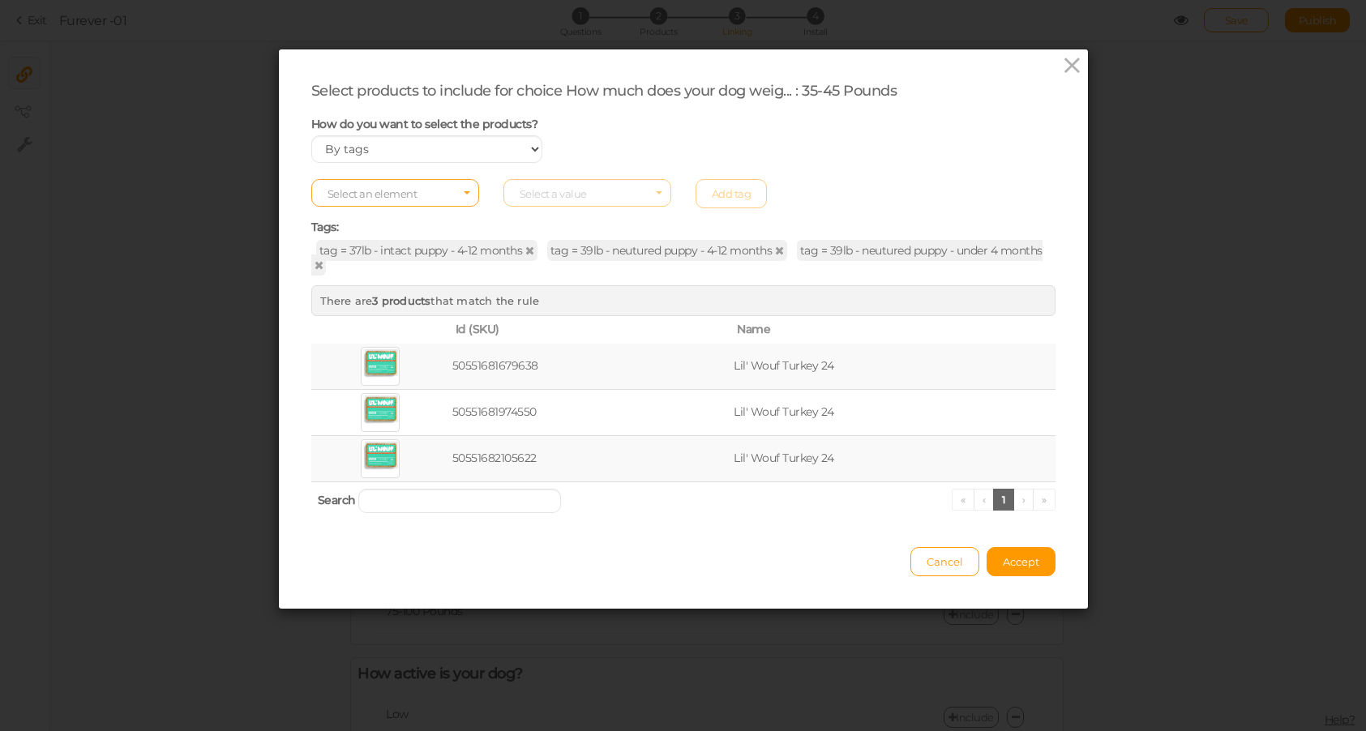
click at [376, 195] on span "Select an element" at bounding box center [372, 193] width 90 height 13
click at [362, 237] on span "tag" at bounding box center [395, 238] width 166 height 19
click at [554, 183] on span "Select a value" at bounding box center [587, 193] width 168 height 28
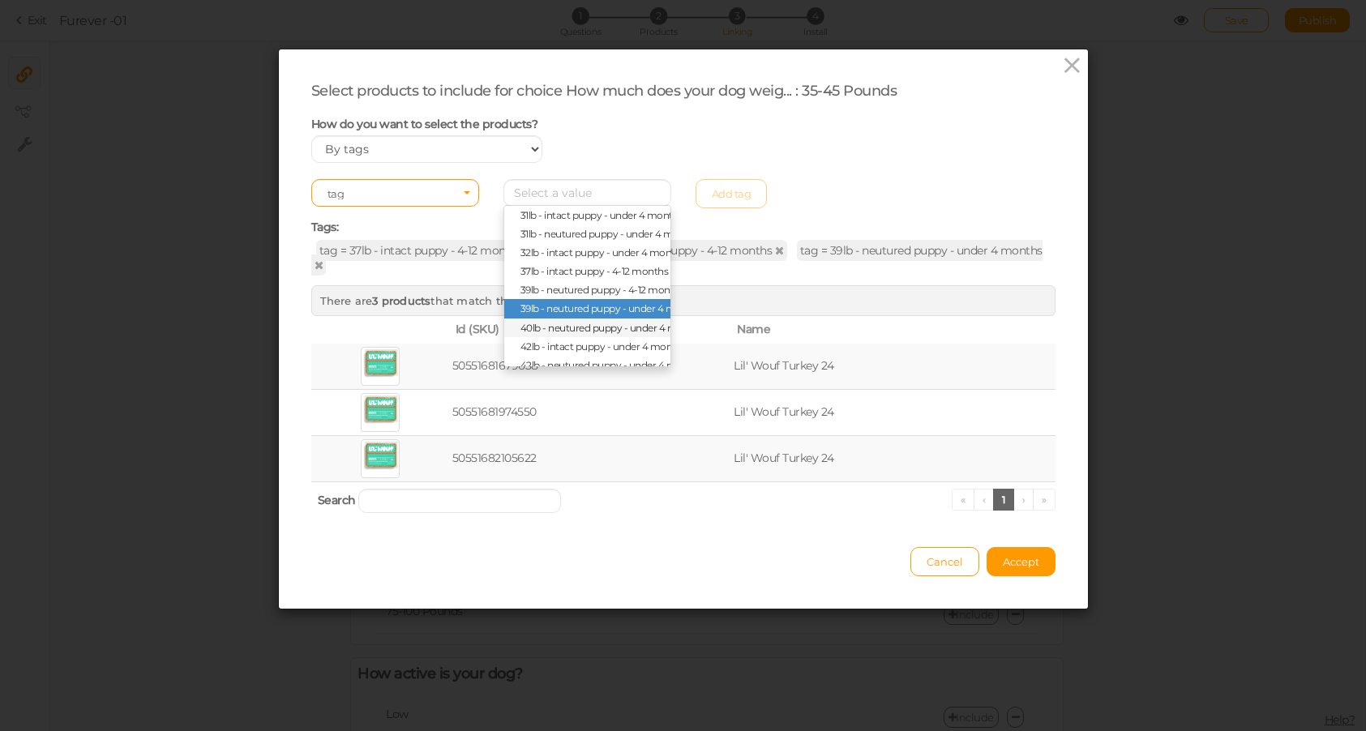
click at [542, 327] on span "40lb - neutured puppy - under 4 months" at bounding box center [611, 328] width 183 height 12
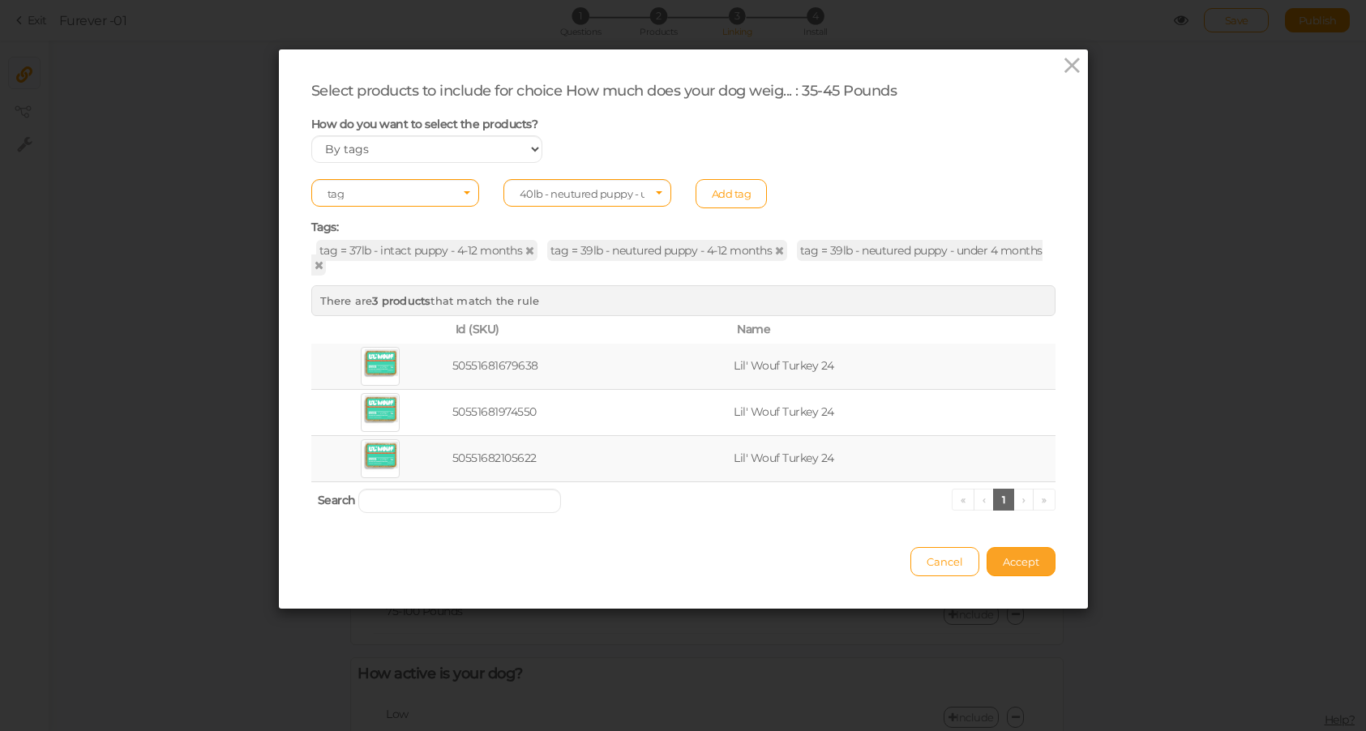
click at [1019, 566] on span "Accept" at bounding box center [1021, 561] width 36 height 13
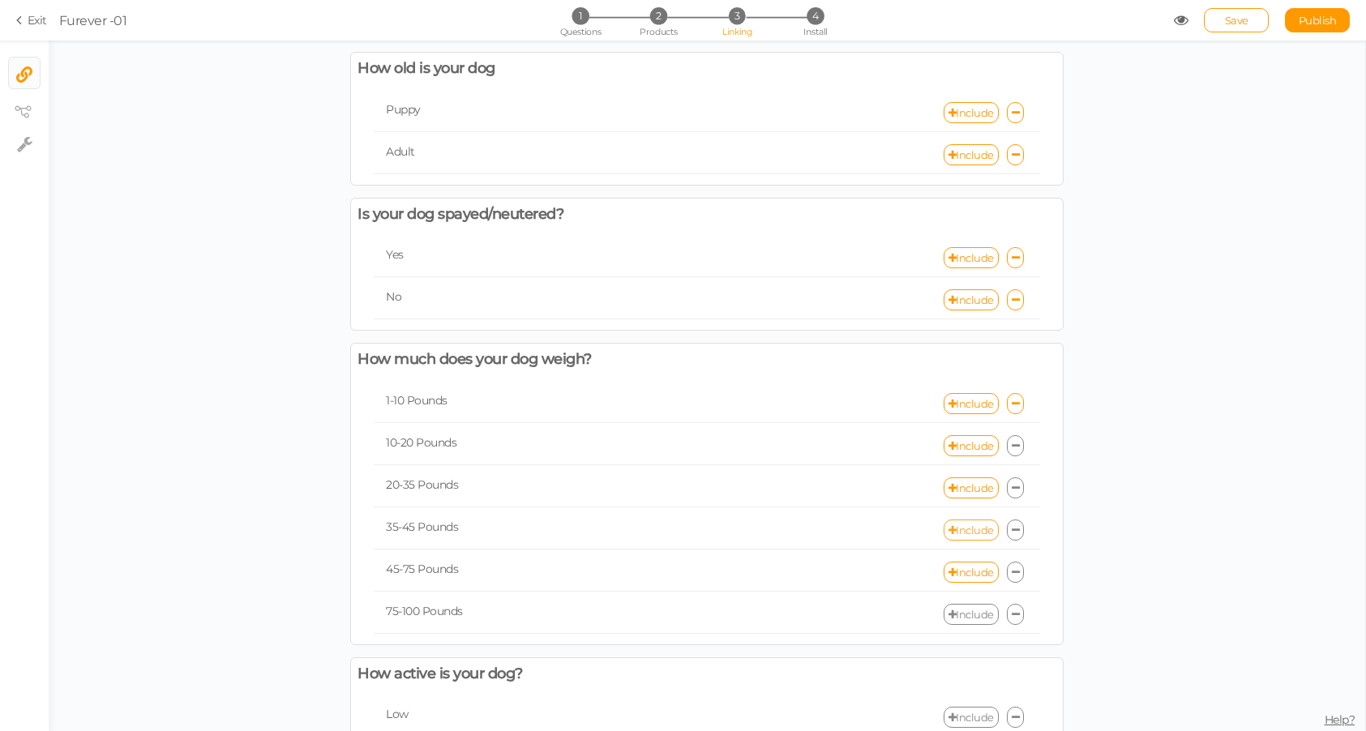
click at [965, 535] on link "Include" at bounding box center [971, 530] width 55 height 21
select select "expr"
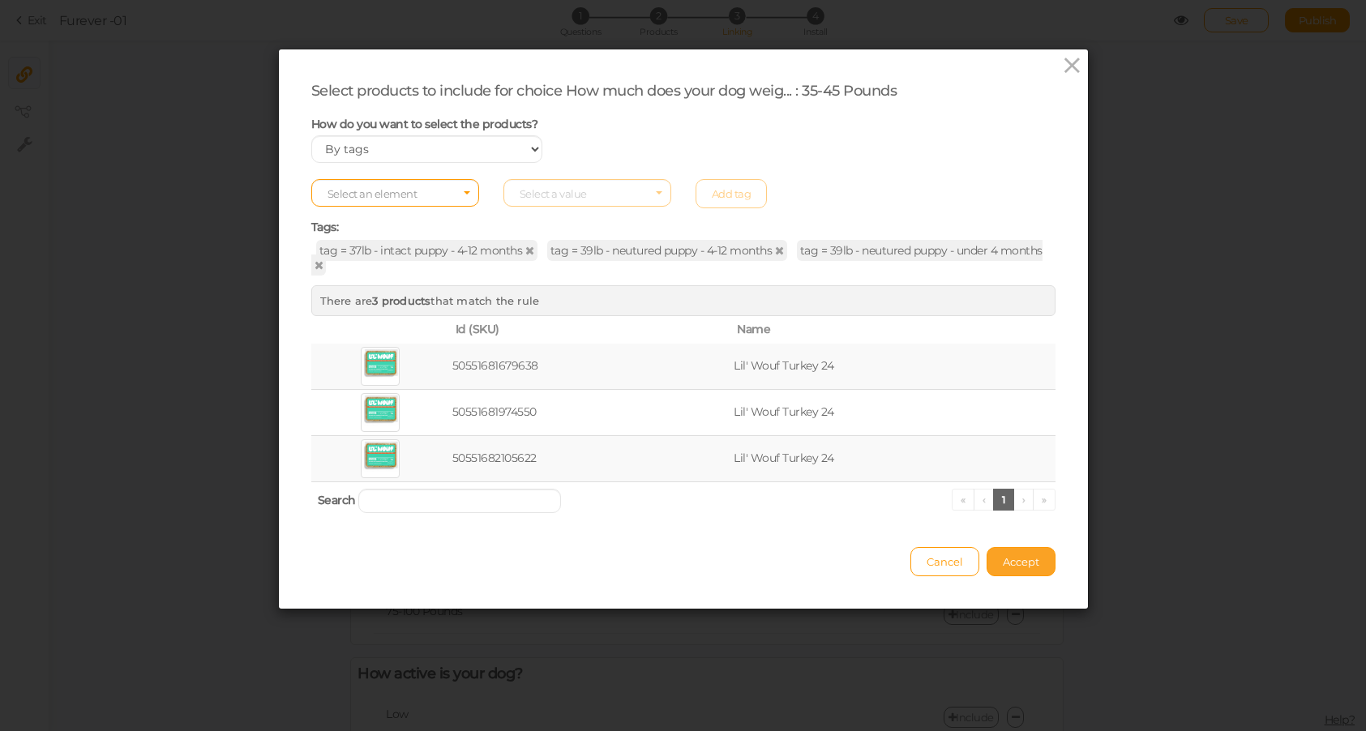
click at [1023, 563] on span "Accept" at bounding box center [1021, 561] width 36 height 13
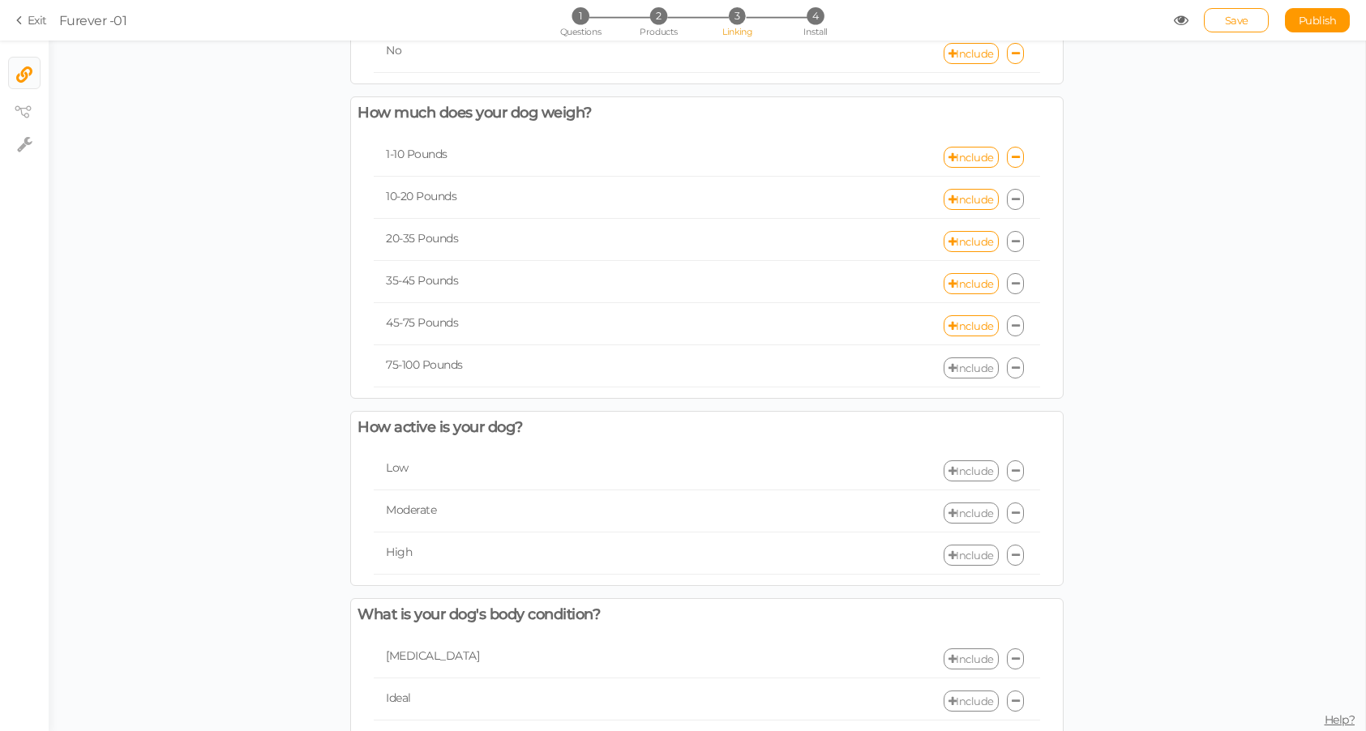
scroll to position [353, 0]
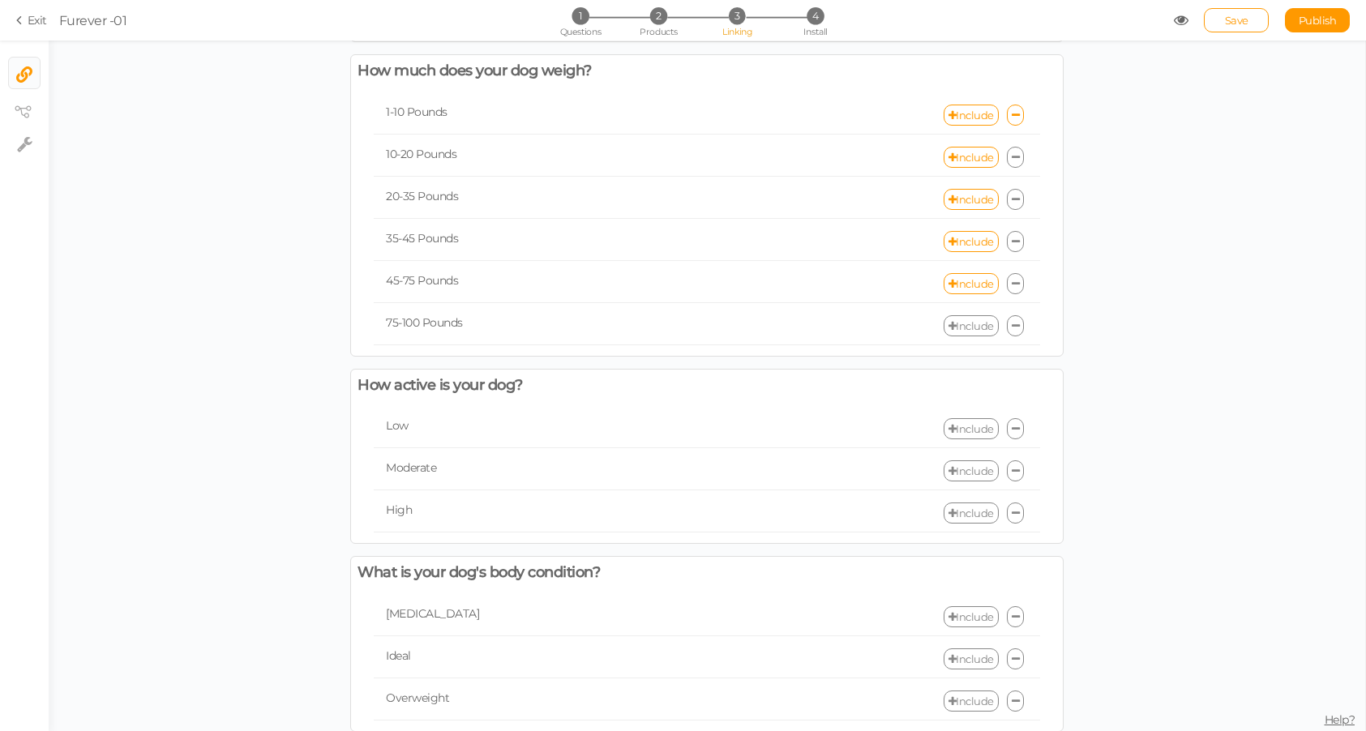
click at [978, 427] on link "Include" at bounding box center [971, 428] width 55 height 21
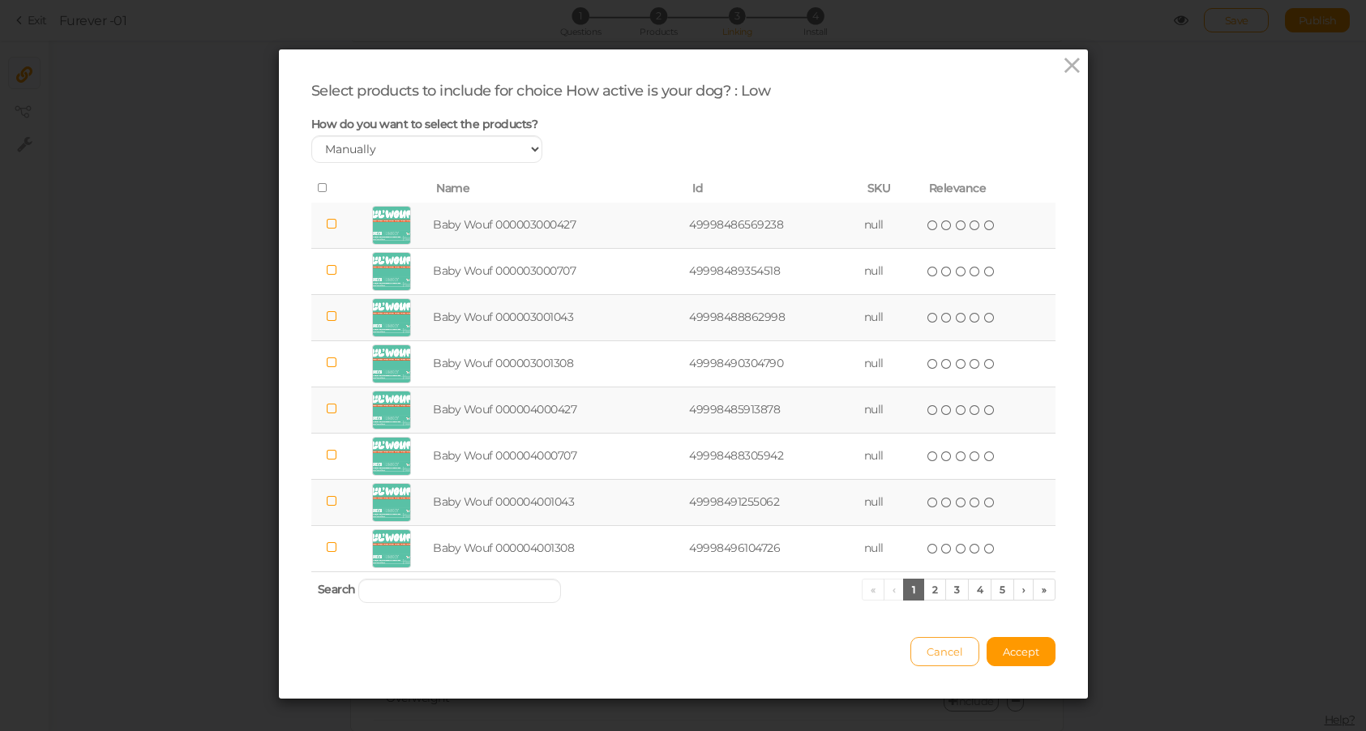
click at [948, 653] on span "Cancel" at bounding box center [945, 651] width 36 height 13
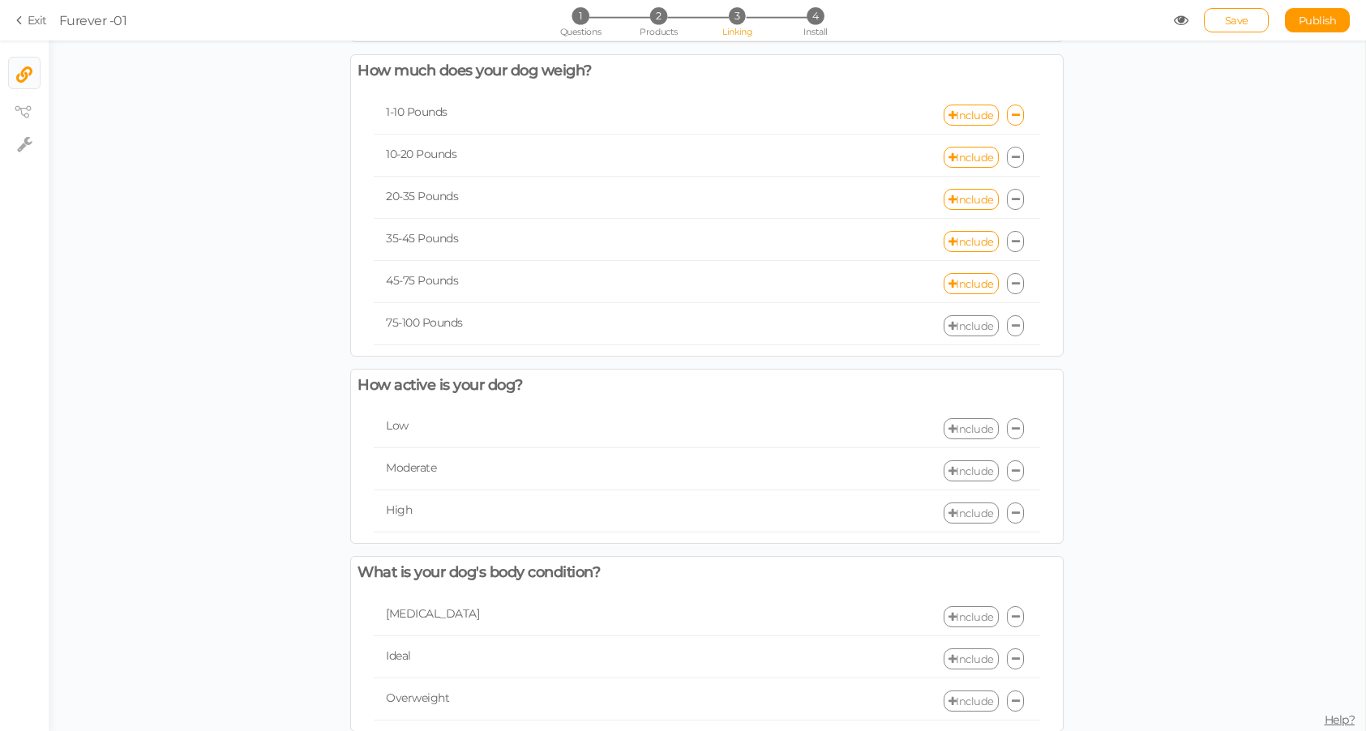
click at [1016, 422] on link at bounding box center [1016, 428] width 18 height 21
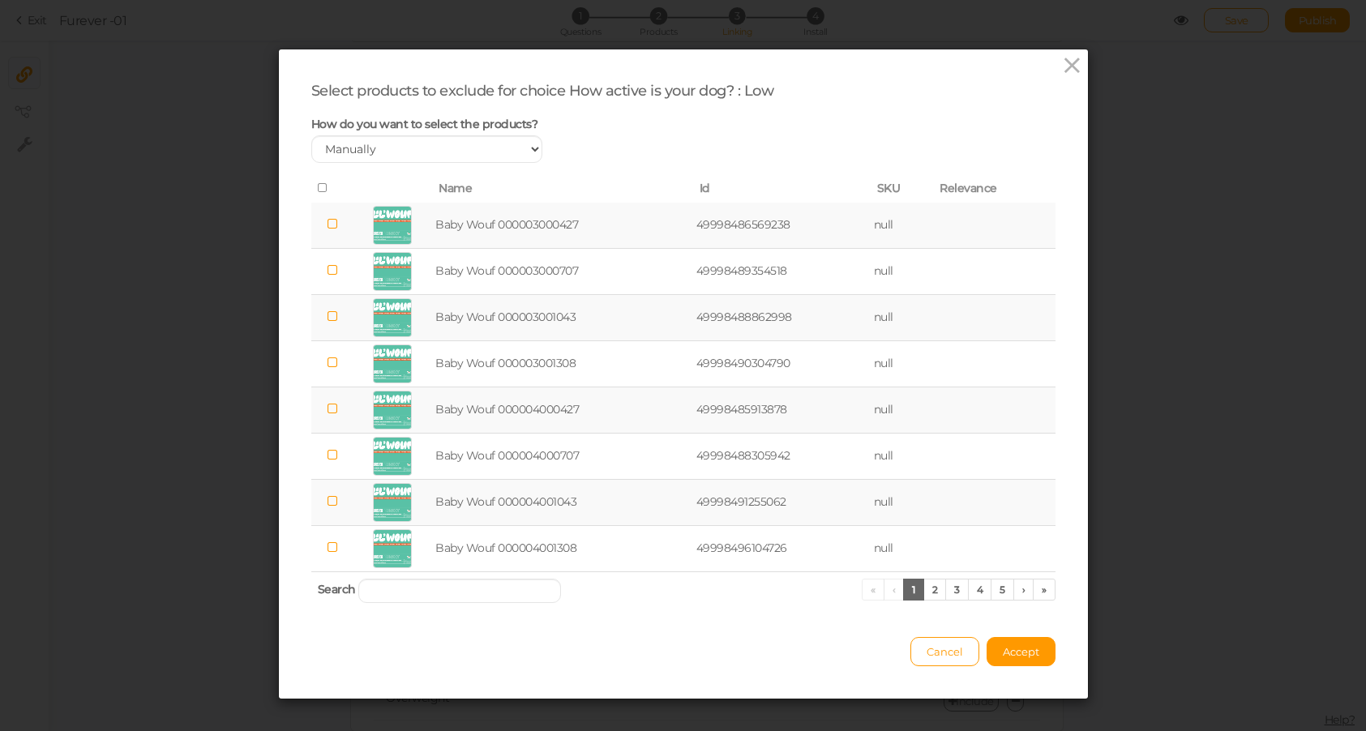
click at [319, 184] on icon at bounding box center [323, 187] width 11 height 11
click at [1031, 651] on span "Accept" at bounding box center [1021, 651] width 36 height 13
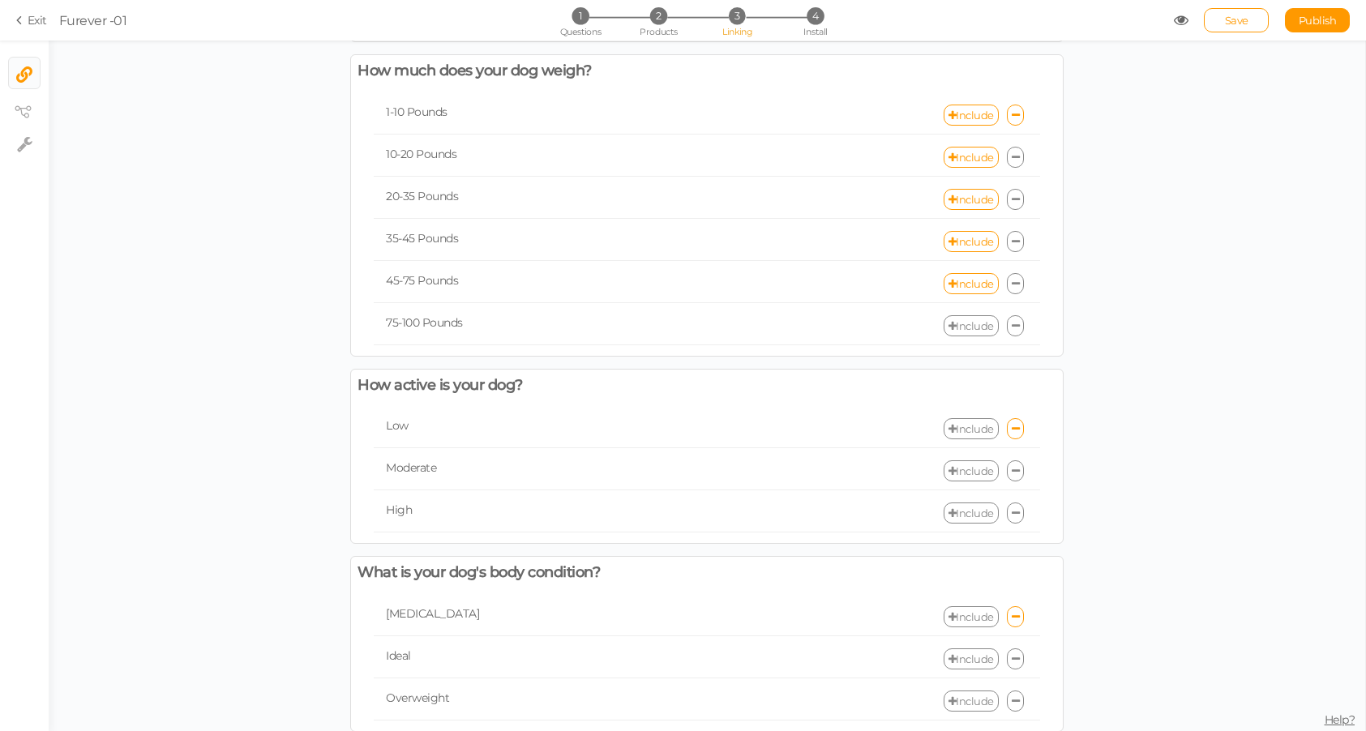
click at [969, 428] on link "Include" at bounding box center [971, 428] width 55 height 21
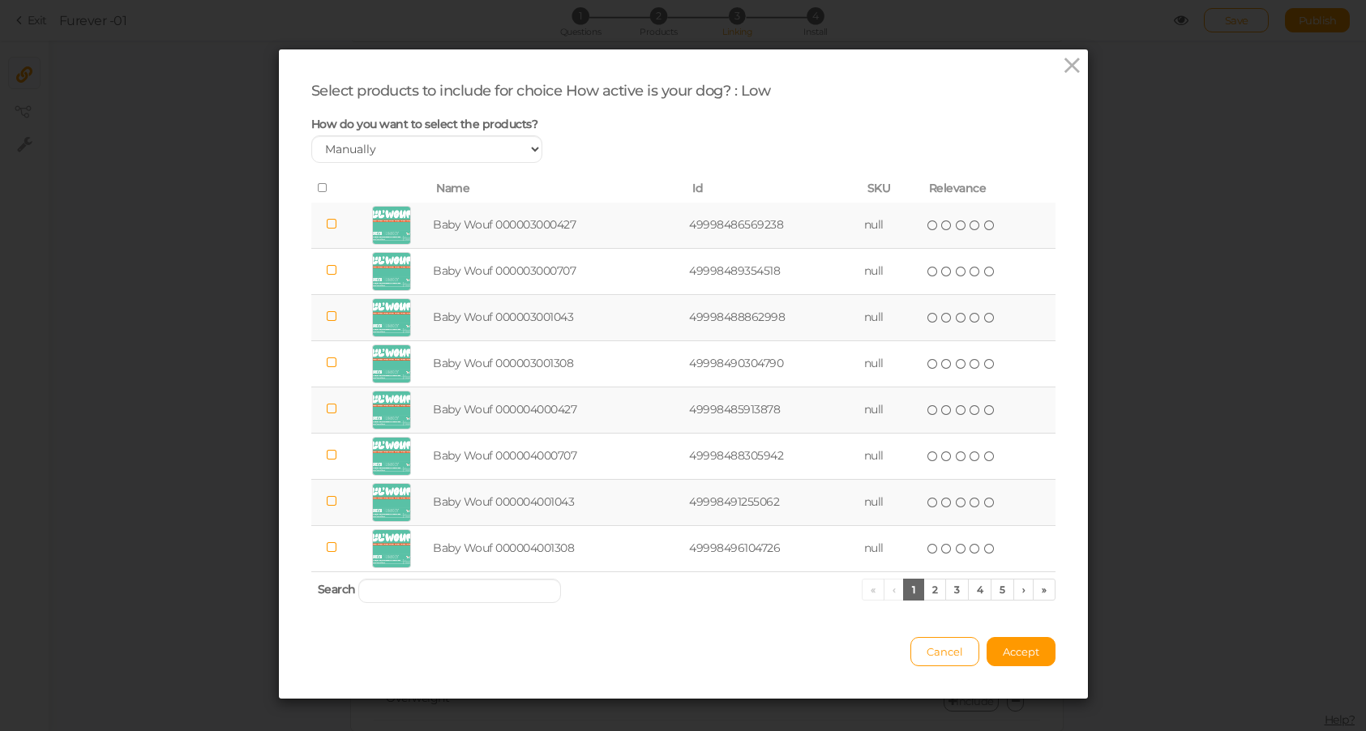
click at [320, 182] on icon at bounding box center [323, 187] width 11 height 11
click at [318, 182] on span at bounding box center [323, 188] width 11 height 15
click at [321, 187] on icon at bounding box center [323, 187] width 11 height 11
click at [321, 190] on icon at bounding box center [323, 187] width 11 height 11
click at [430, 584] on input "search" at bounding box center [459, 591] width 203 height 24
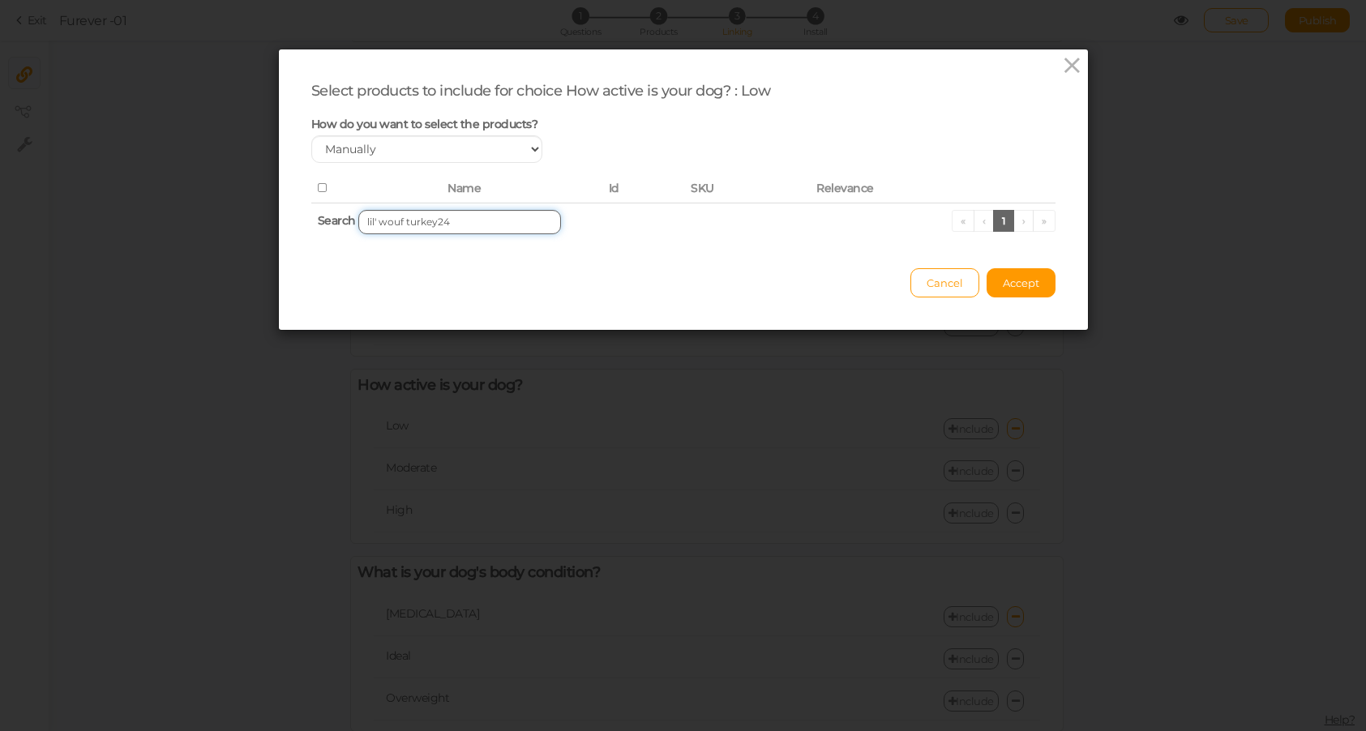
click at [452, 223] on input "lil' wouf turkey24" at bounding box center [459, 222] width 203 height 24
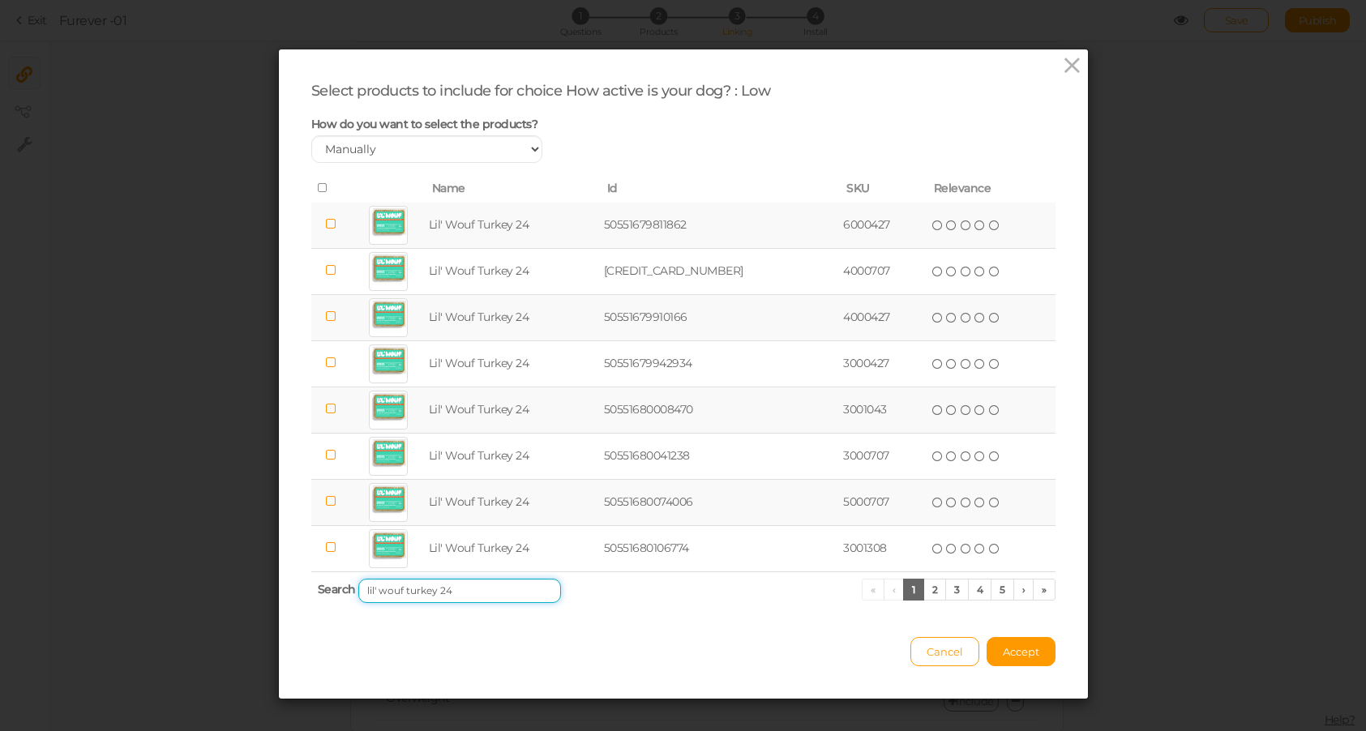
type input "lil' wouf turkey 24"
click at [323, 190] on icon at bounding box center [323, 187] width 11 height 11
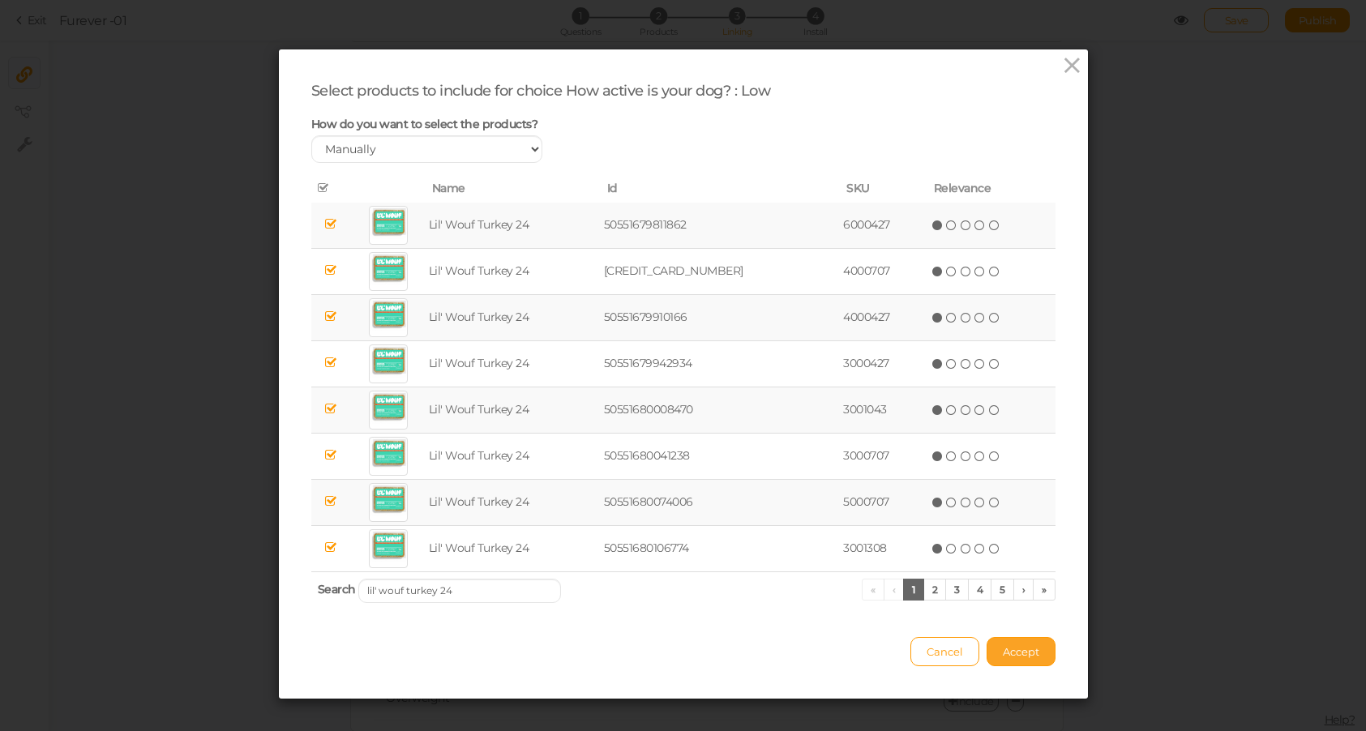
click at [1024, 642] on button "Accept" at bounding box center [1020, 651] width 69 height 29
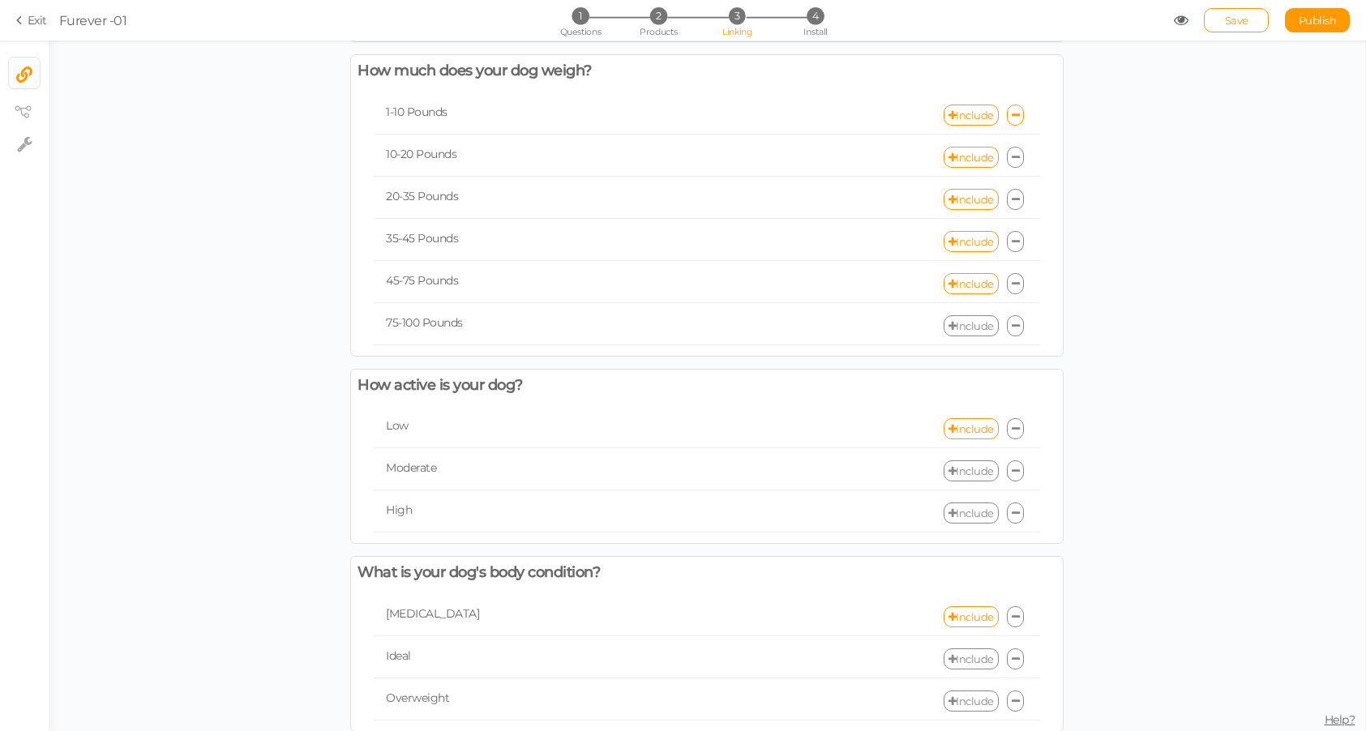
click at [974, 475] on link "Include" at bounding box center [971, 470] width 55 height 21
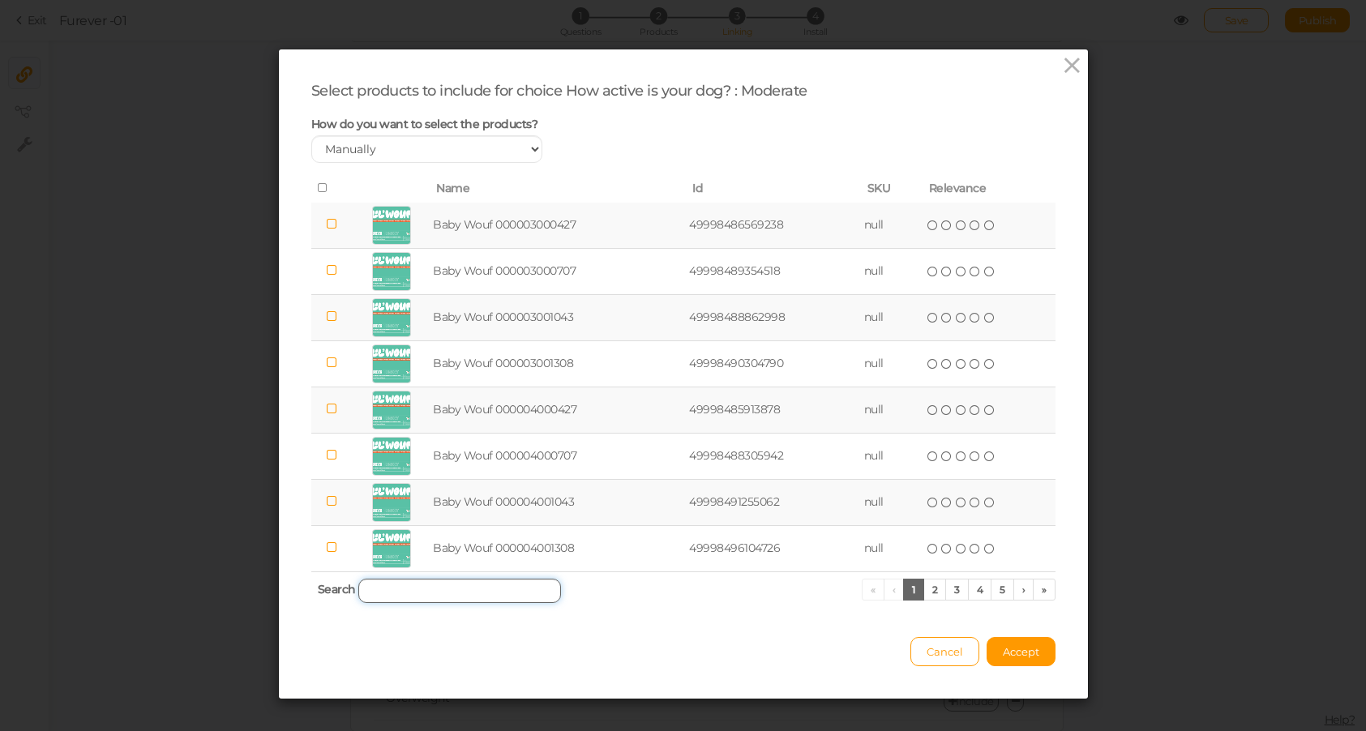
click at [436, 599] on input "search" at bounding box center [459, 591] width 203 height 24
paste input "lil' wouf turkey 24"
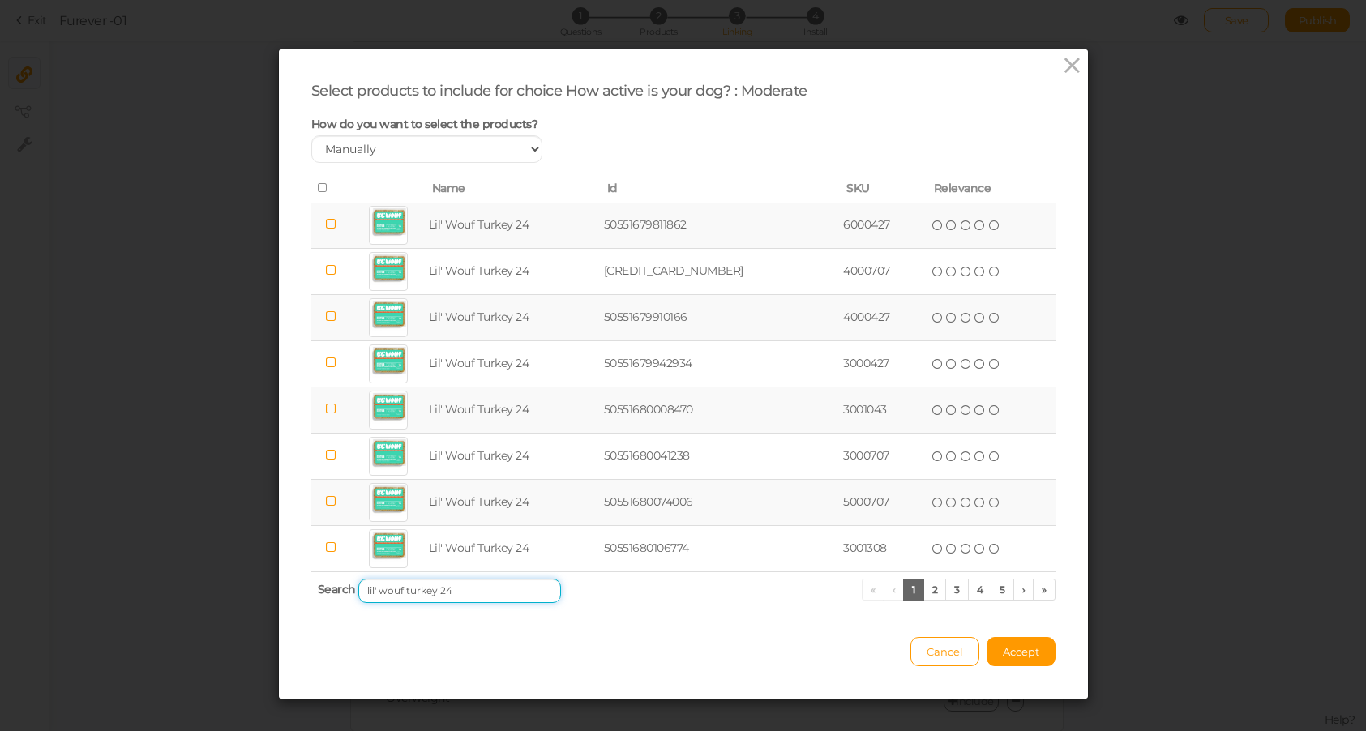
type input "lil' wouf turkey 24"
click at [322, 186] on icon at bounding box center [323, 187] width 11 height 11
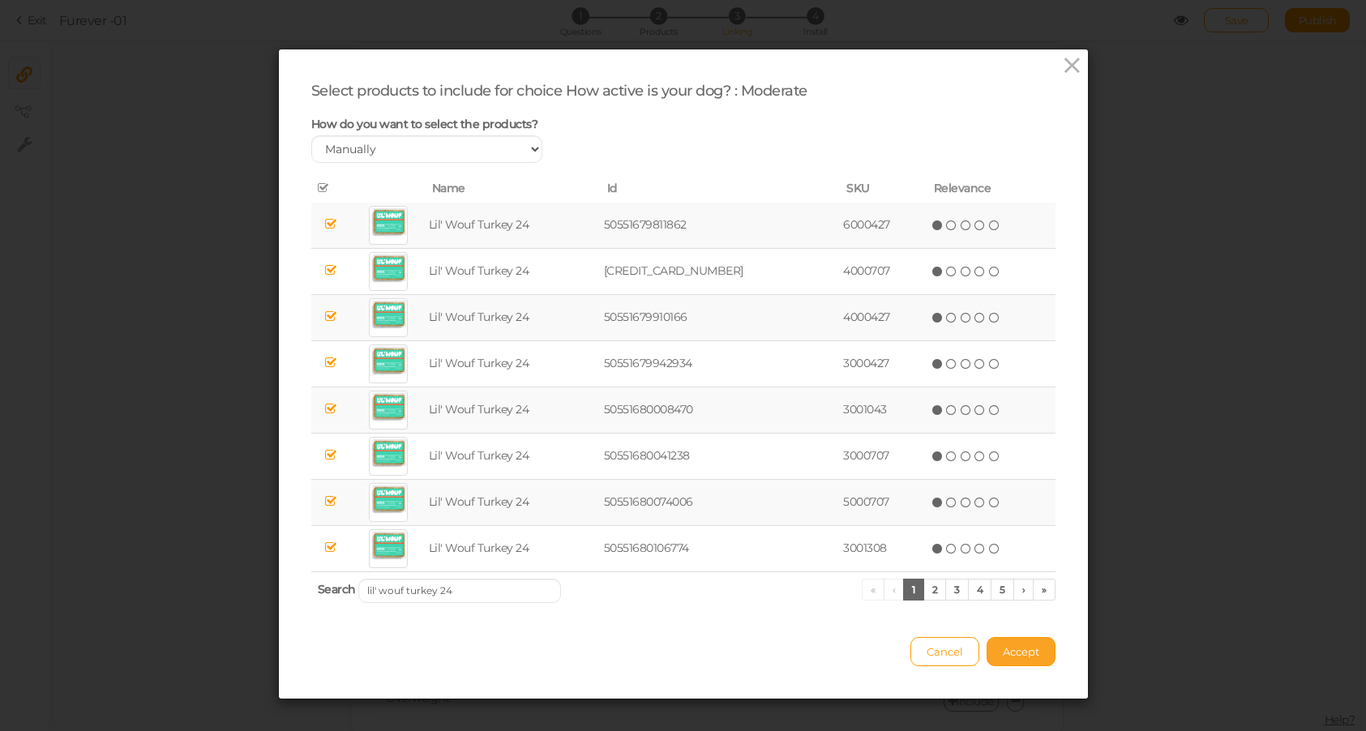
click at [1030, 652] on span "Accept" at bounding box center [1021, 651] width 36 height 13
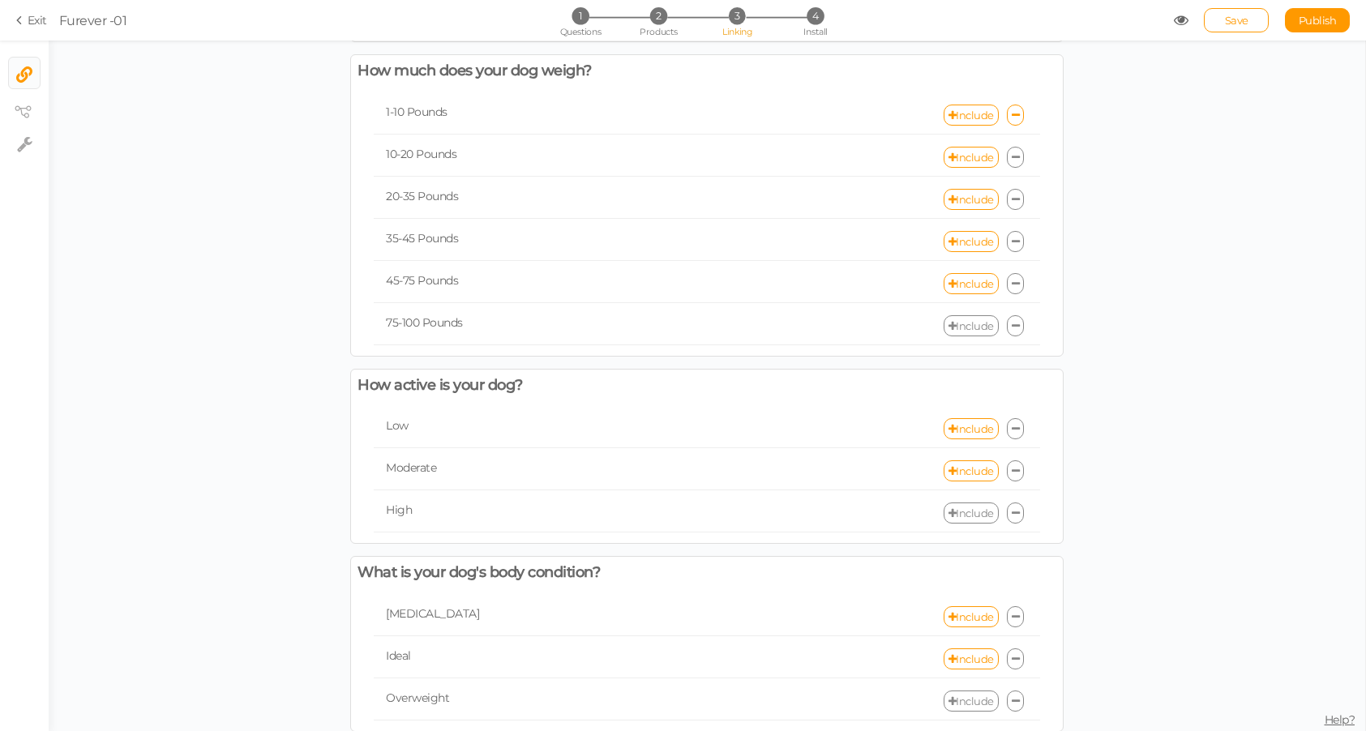
click at [972, 519] on link "Include" at bounding box center [971, 513] width 55 height 21
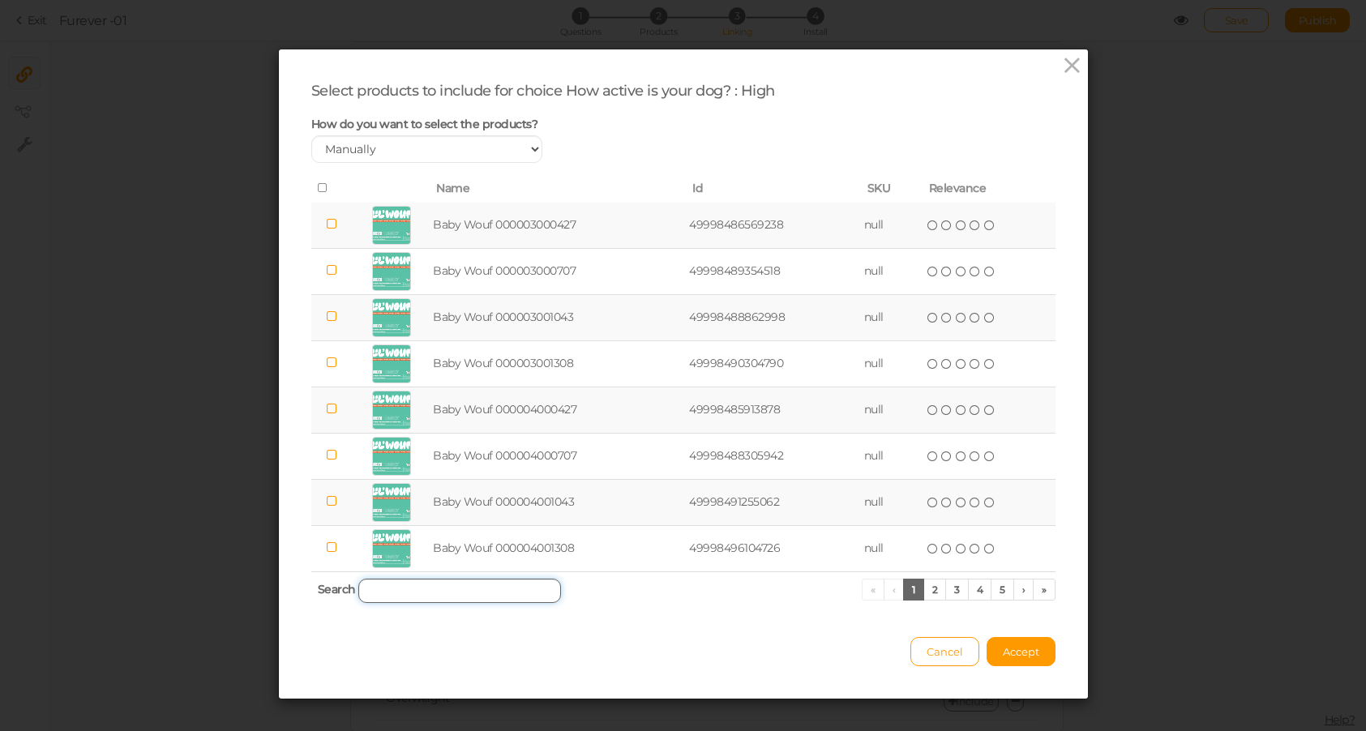
click at [433, 593] on input "search" at bounding box center [459, 591] width 203 height 24
paste input "lil' wouf turkey 24"
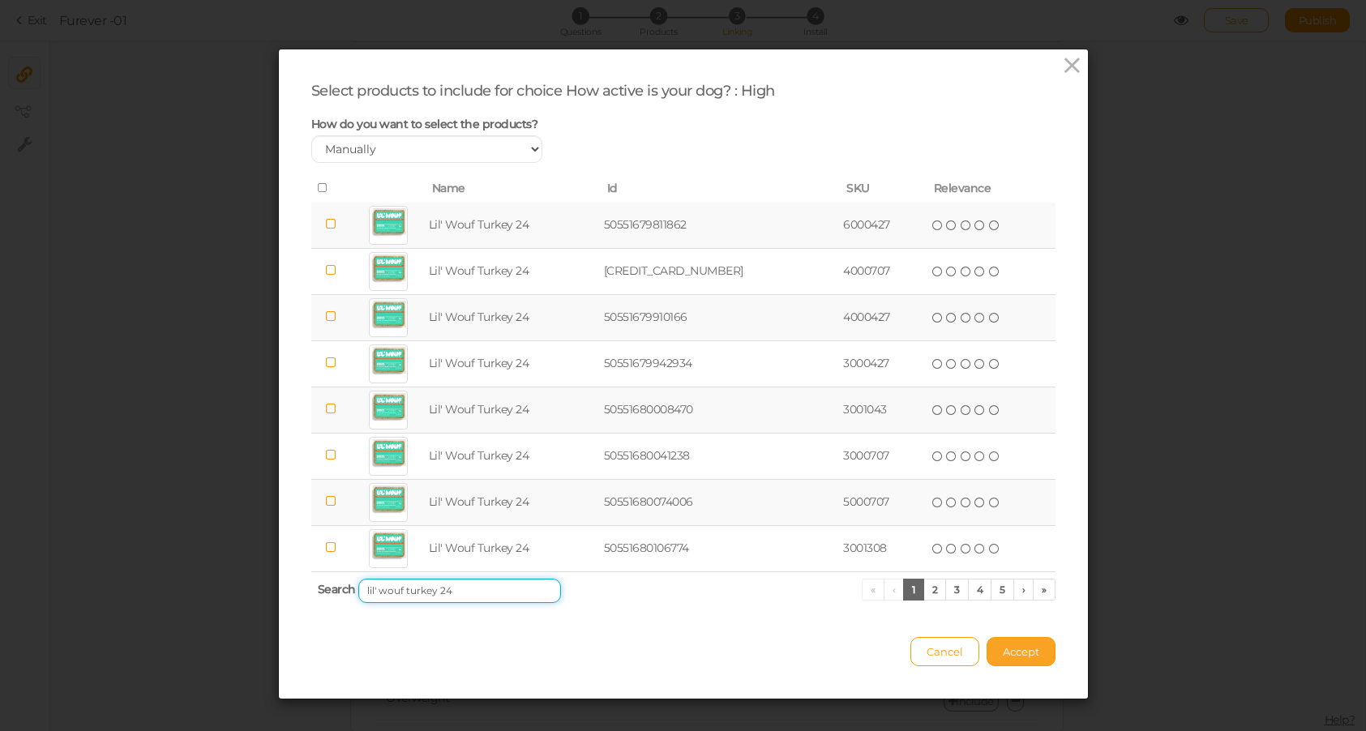
type input "lil' wouf turkey 24"
click at [1024, 648] on span "Accept" at bounding box center [1021, 651] width 36 height 13
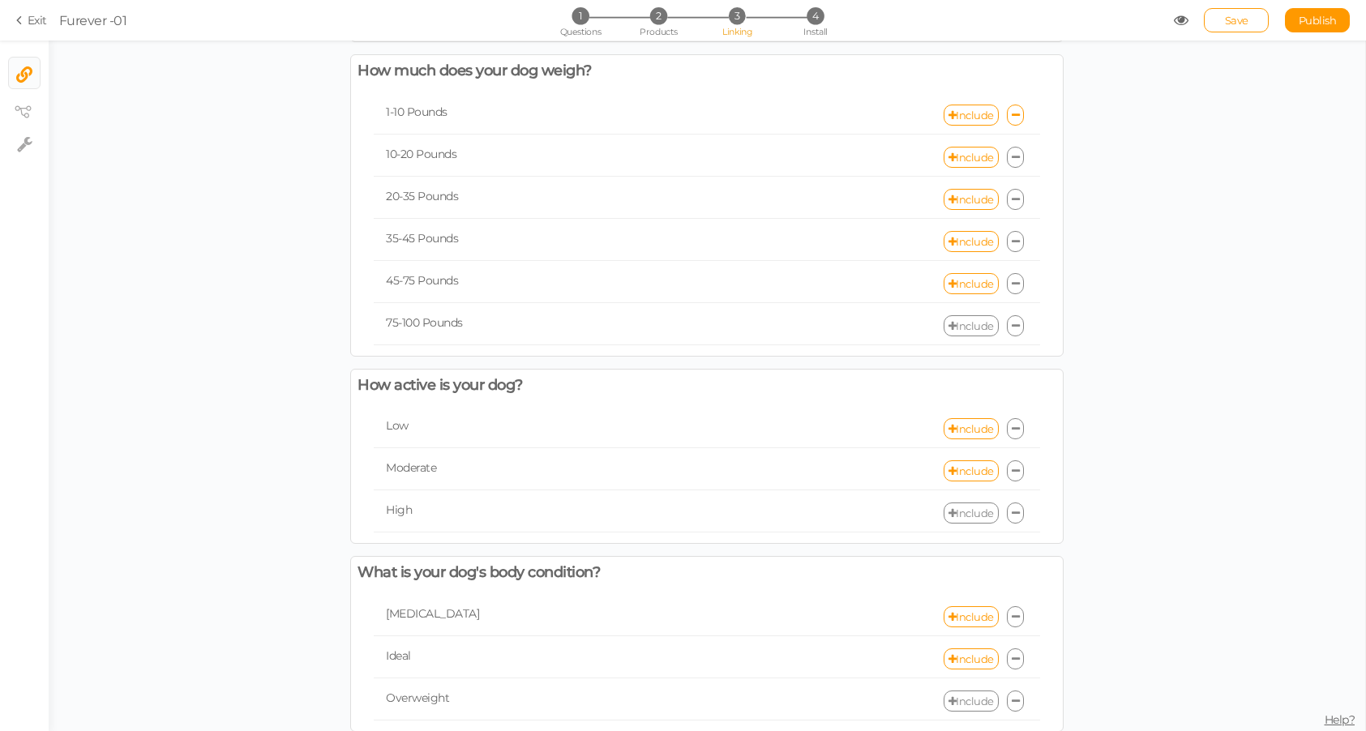
click at [965, 516] on link "Include" at bounding box center [971, 513] width 55 height 21
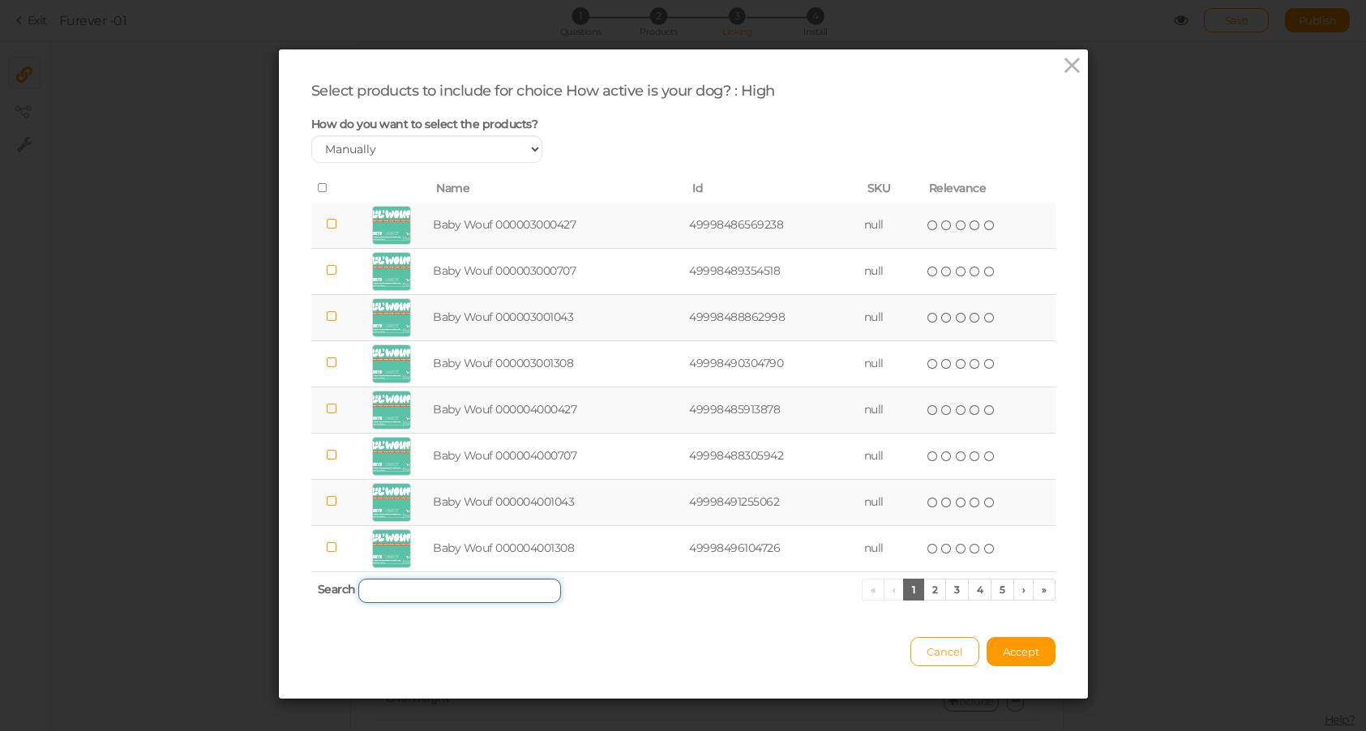
click at [401, 579] on input "search" at bounding box center [459, 591] width 203 height 24
paste input "lil' wouf turkey 24"
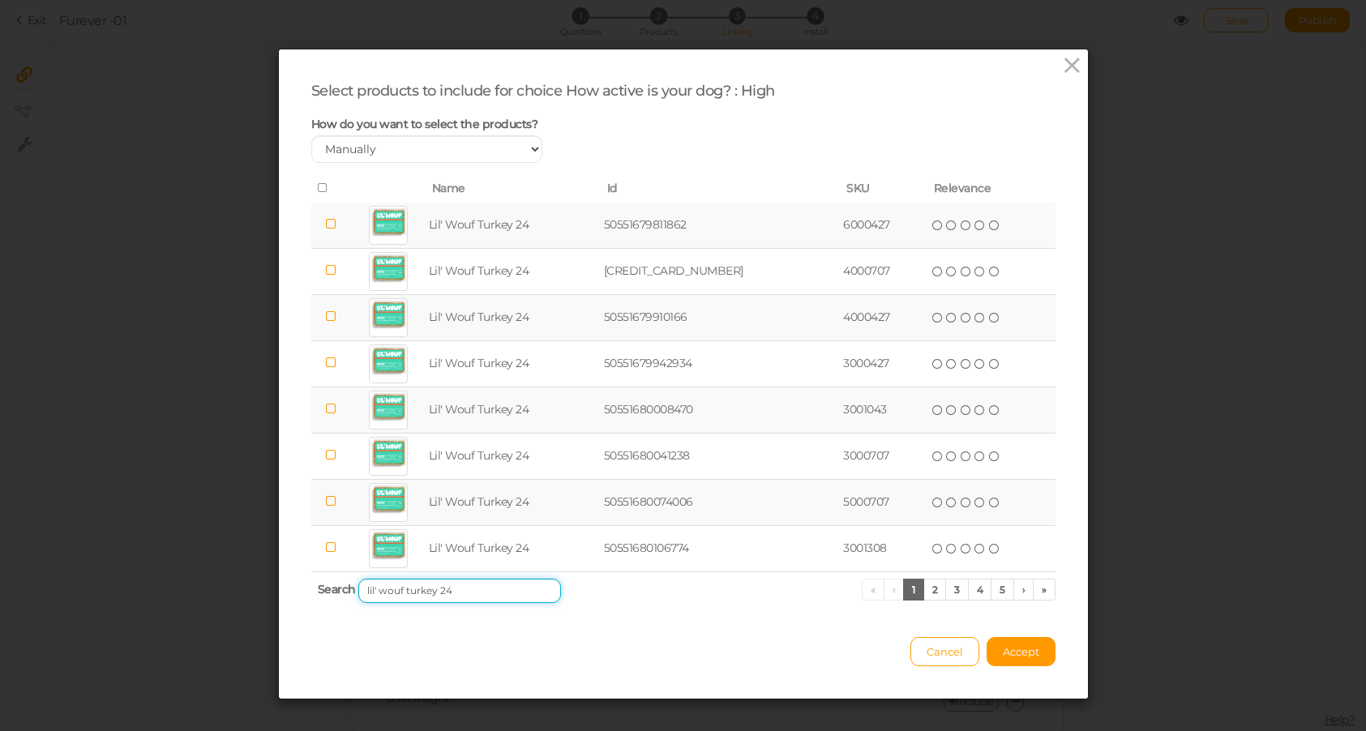
type input "lil' wouf turkey 24"
click at [323, 184] on icon at bounding box center [323, 187] width 11 height 11
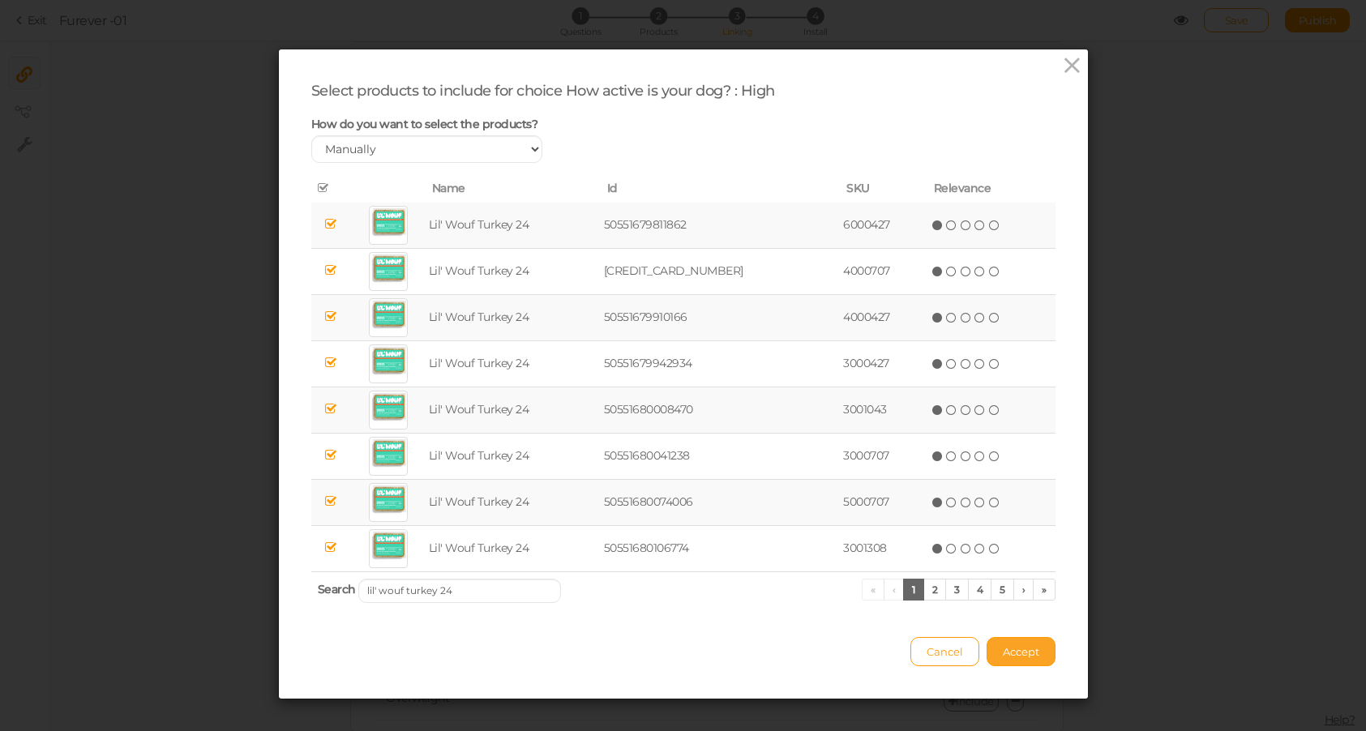
click at [1036, 650] on span "Accept" at bounding box center [1021, 651] width 36 height 13
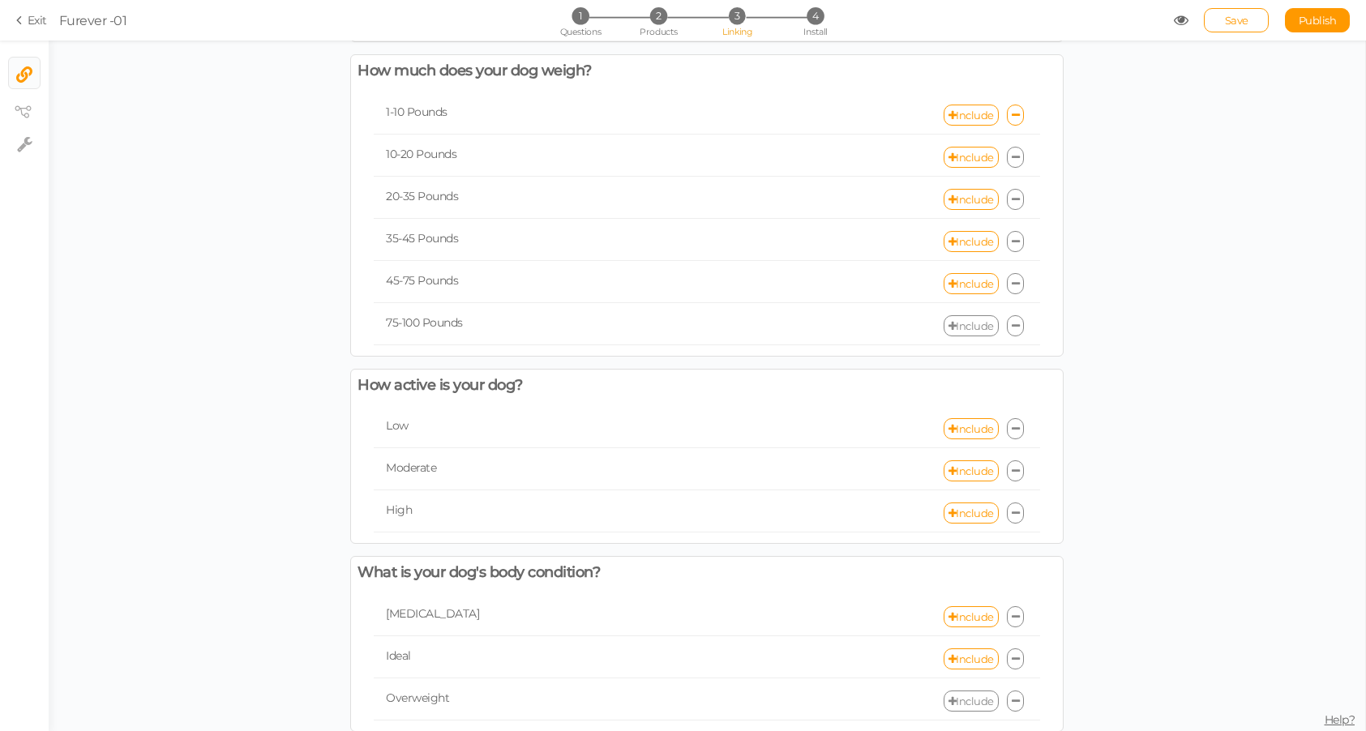
scroll to position [395, 0]
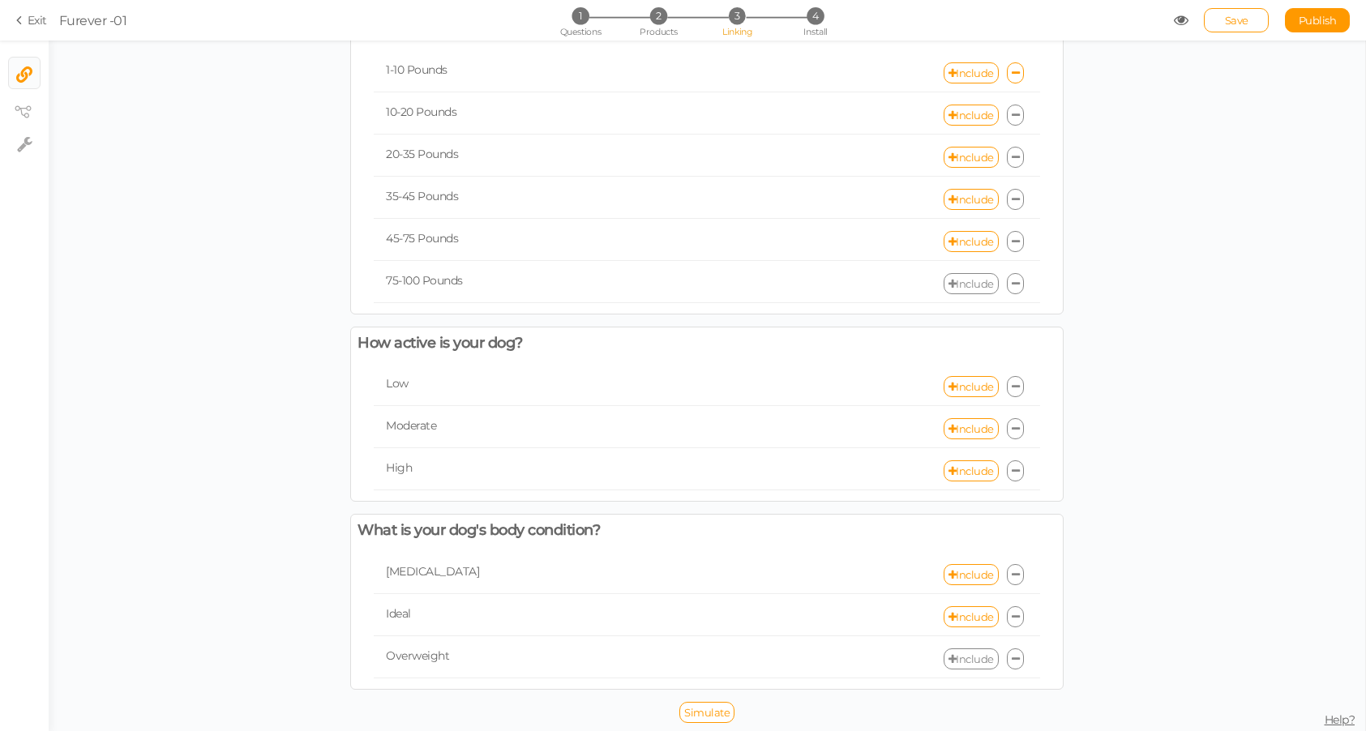
click at [970, 653] on link "Include" at bounding box center [971, 658] width 55 height 21
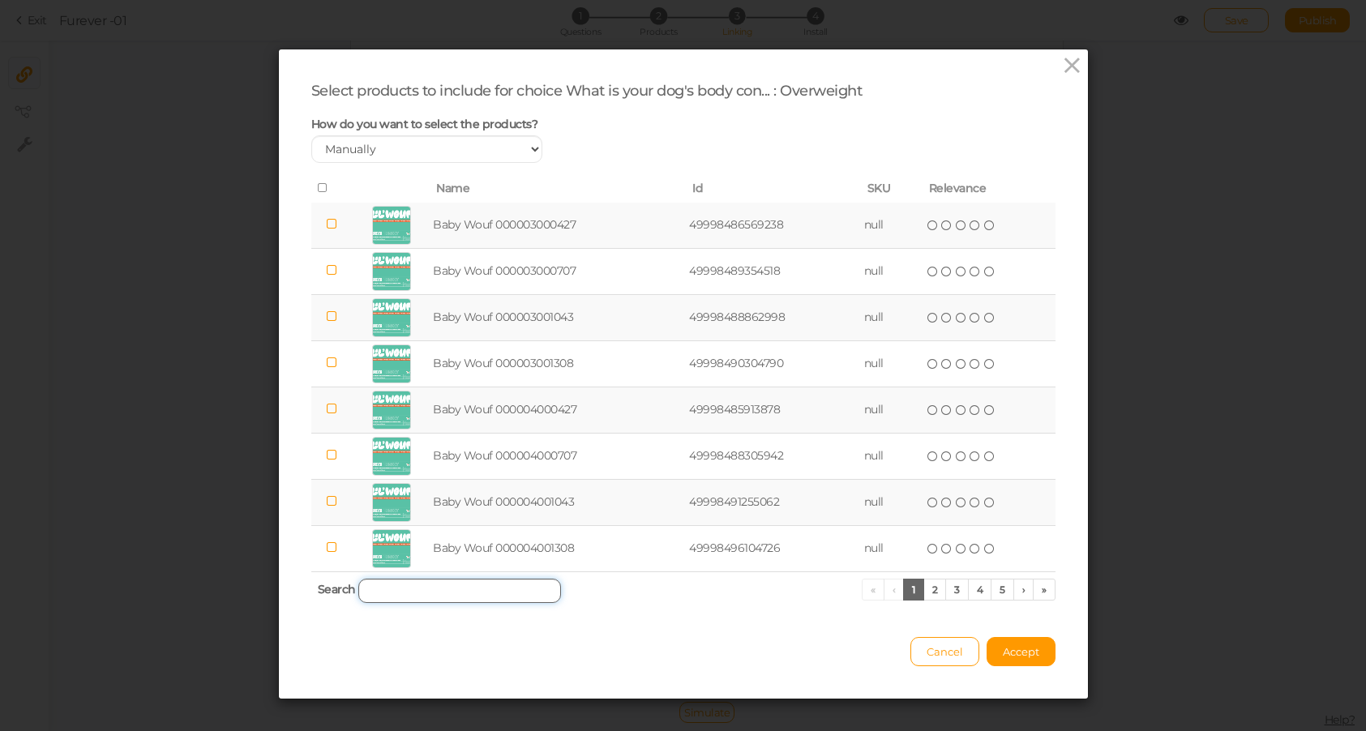
click at [486, 590] on input "search" at bounding box center [459, 591] width 203 height 24
paste input "lil' wouf turkey 24"
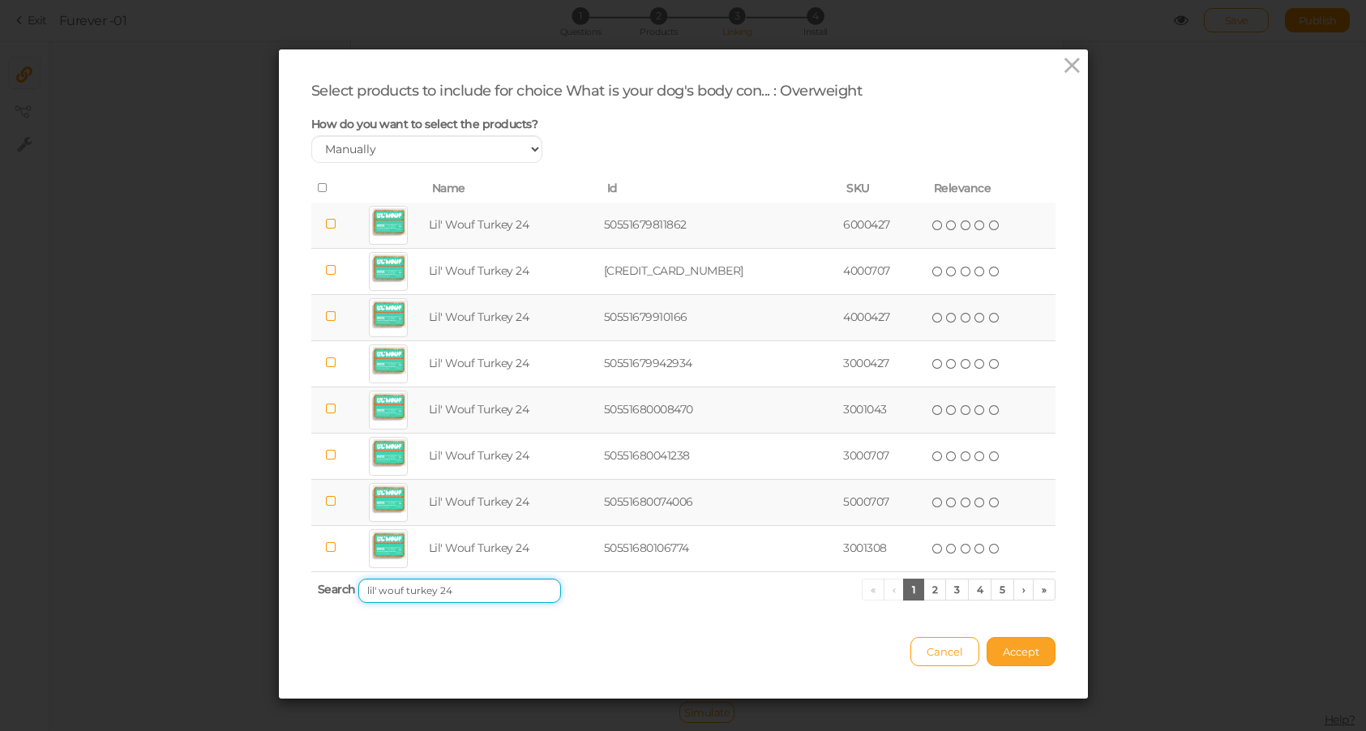
type input "lil' wouf turkey 24"
click at [1027, 652] on span "Accept" at bounding box center [1021, 651] width 36 height 13
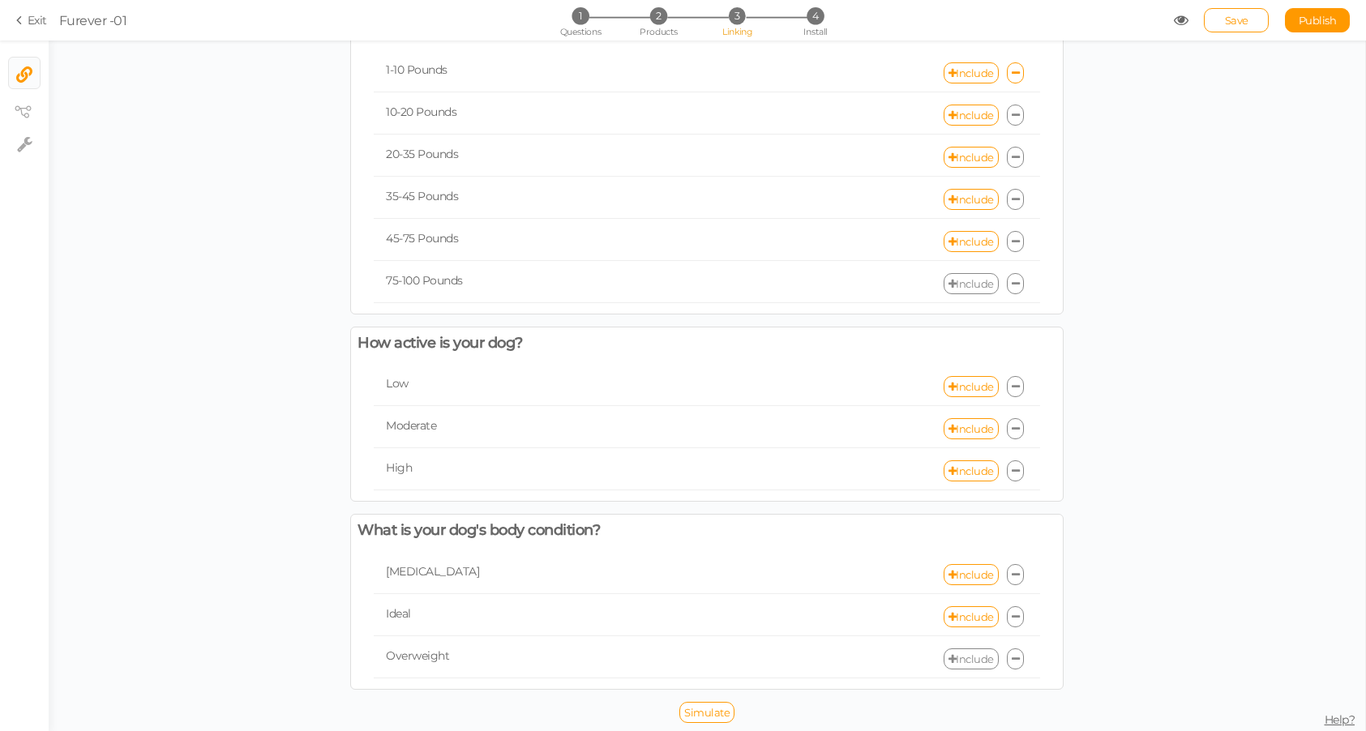
click at [965, 650] on link "Include" at bounding box center [971, 658] width 55 height 21
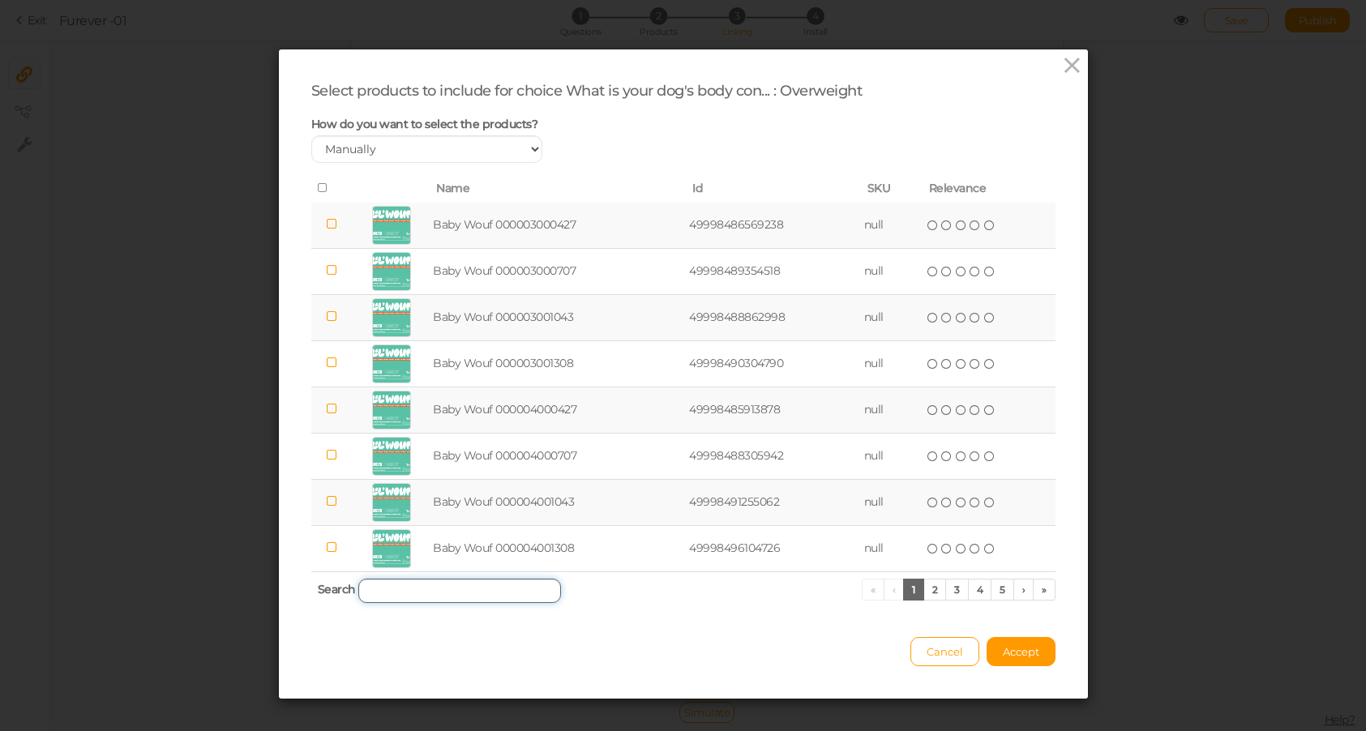
click at [456, 596] on input "search" at bounding box center [459, 591] width 203 height 24
paste input "lil' wouf turkey 24"
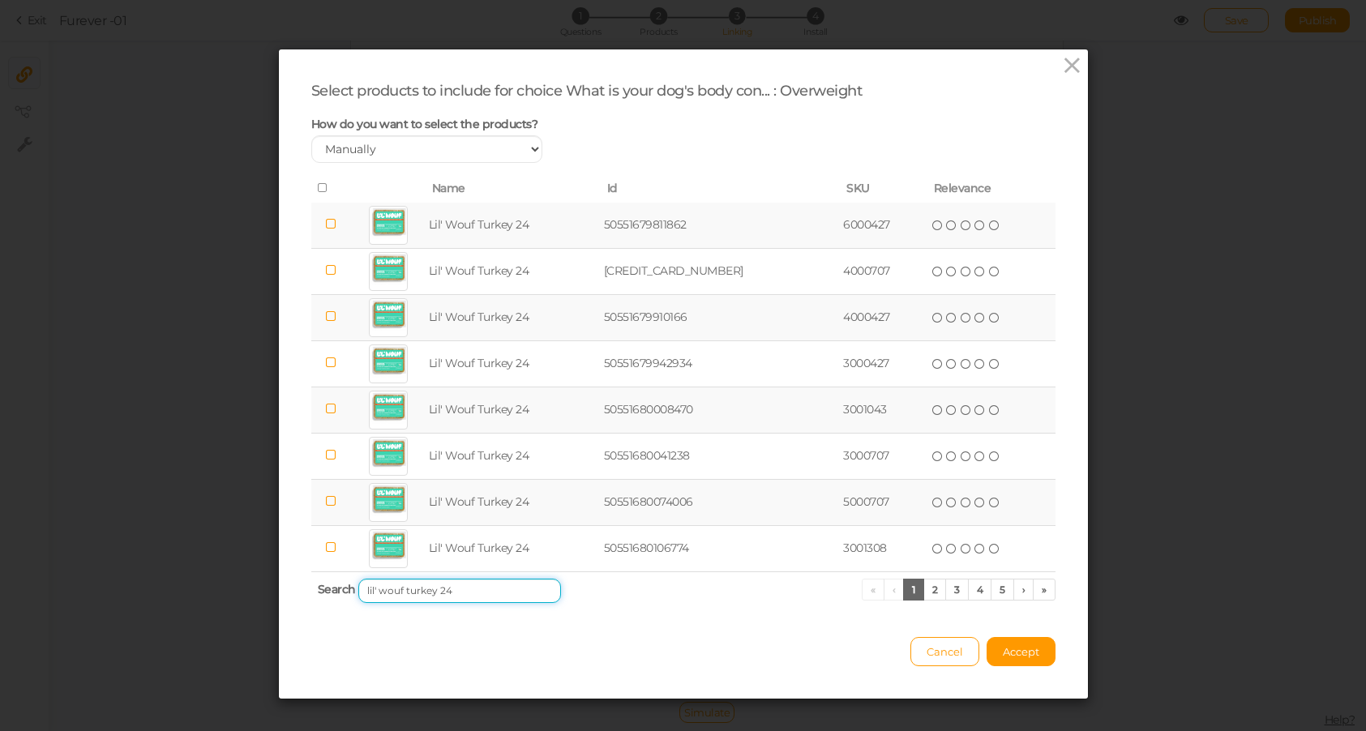
type input "lil' wouf turkey 24"
click at [318, 190] on icon at bounding box center [323, 187] width 11 height 11
click at [1035, 650] on span "Accept" at bounding box center [1021, 651] width 36 height 13
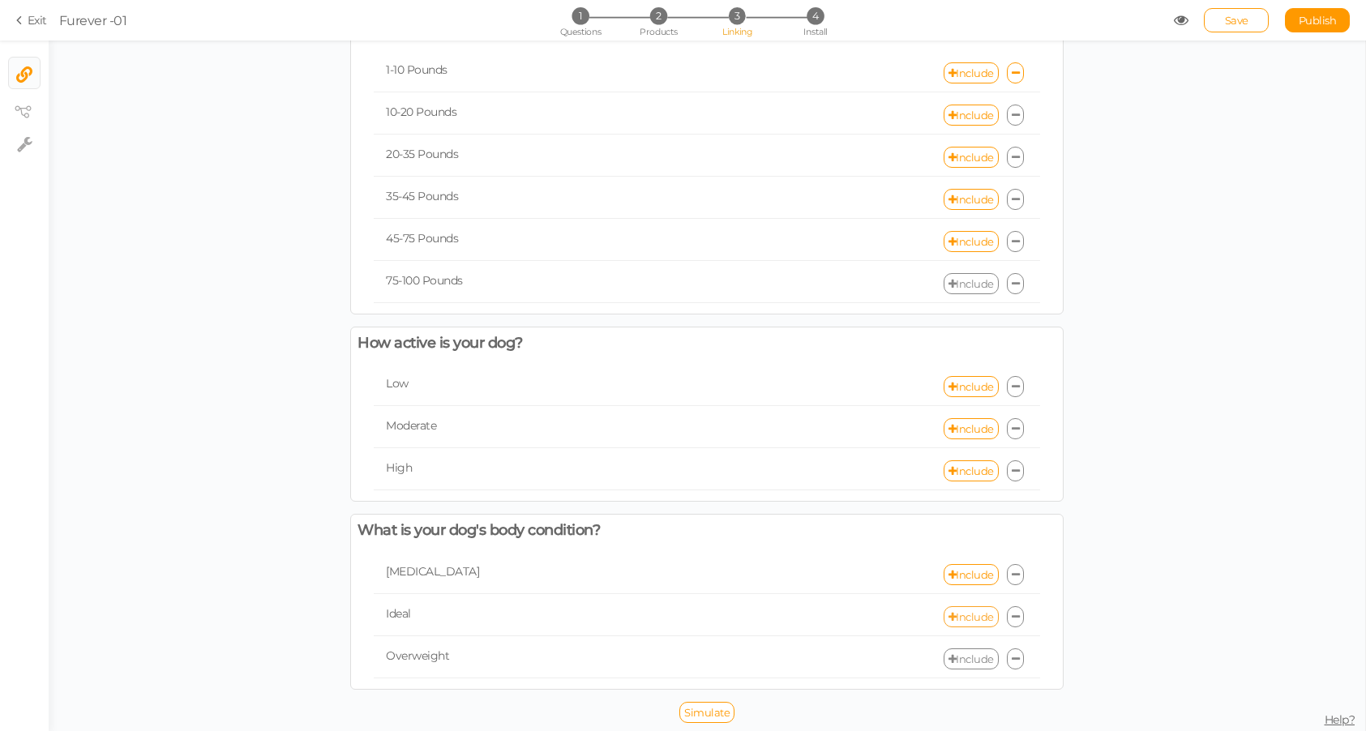
click at [967, 610] on link "Include" at bounding box center [971, 616] width 55 height 21
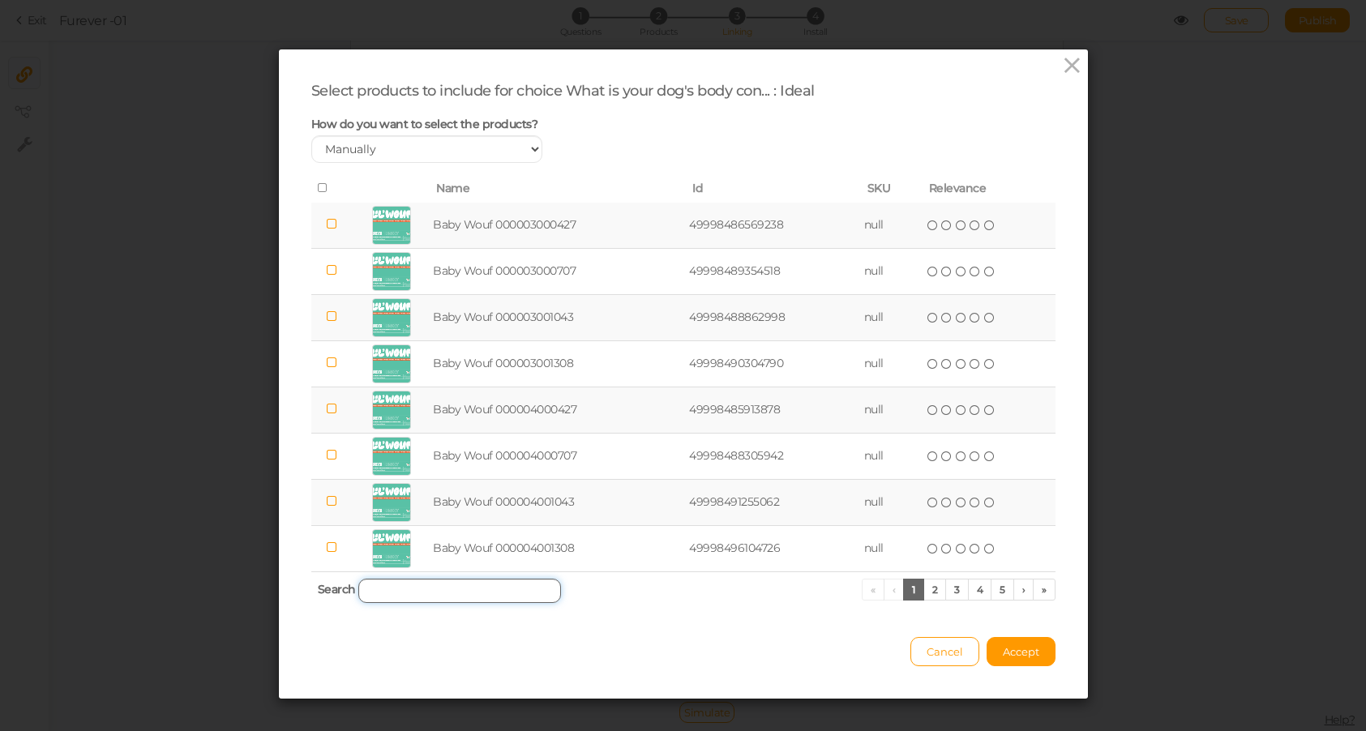
click at [460, 596] on input "search" at bounding box center [459, 591] width 203 height 24
paste input "lil' wouf turkey 24"
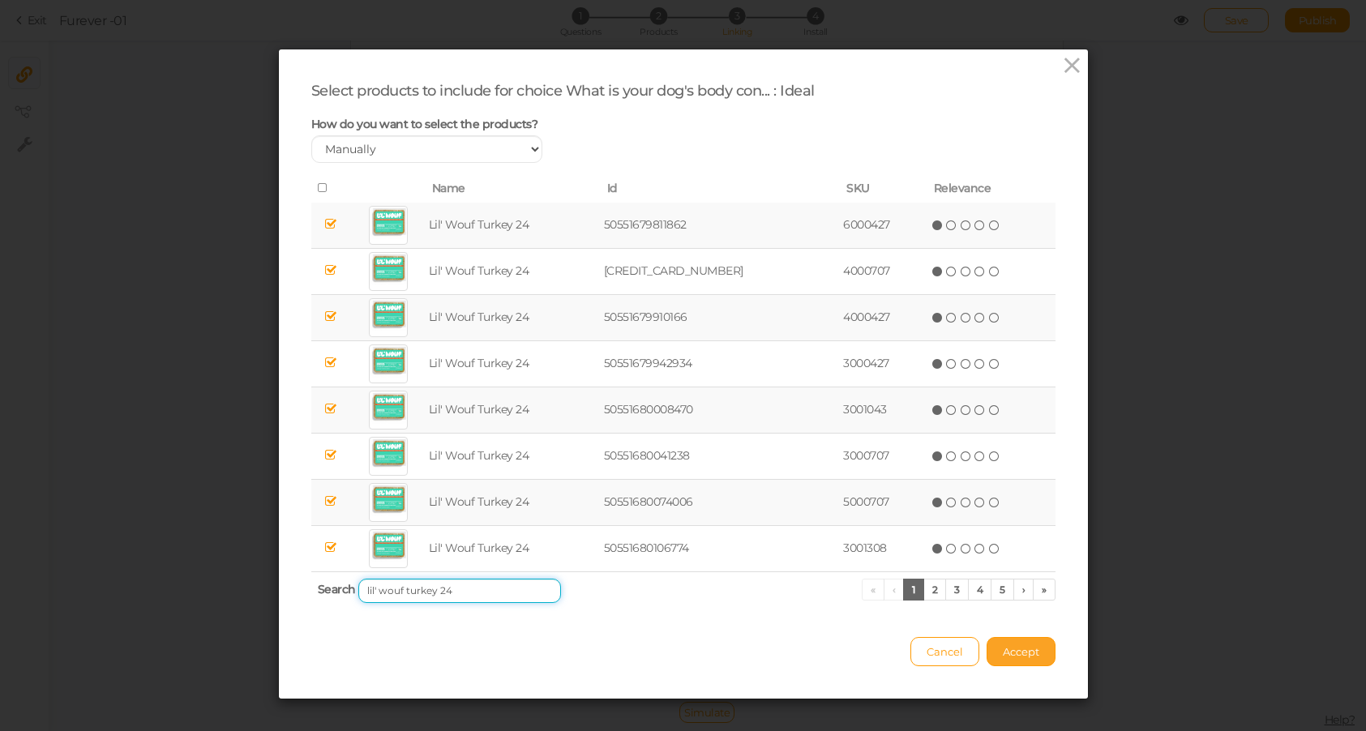
type input "lil' wouf turkey 24"
click at [1029, 653] on span "Accept" at bounding box center [1021, 651] width 36 height 13
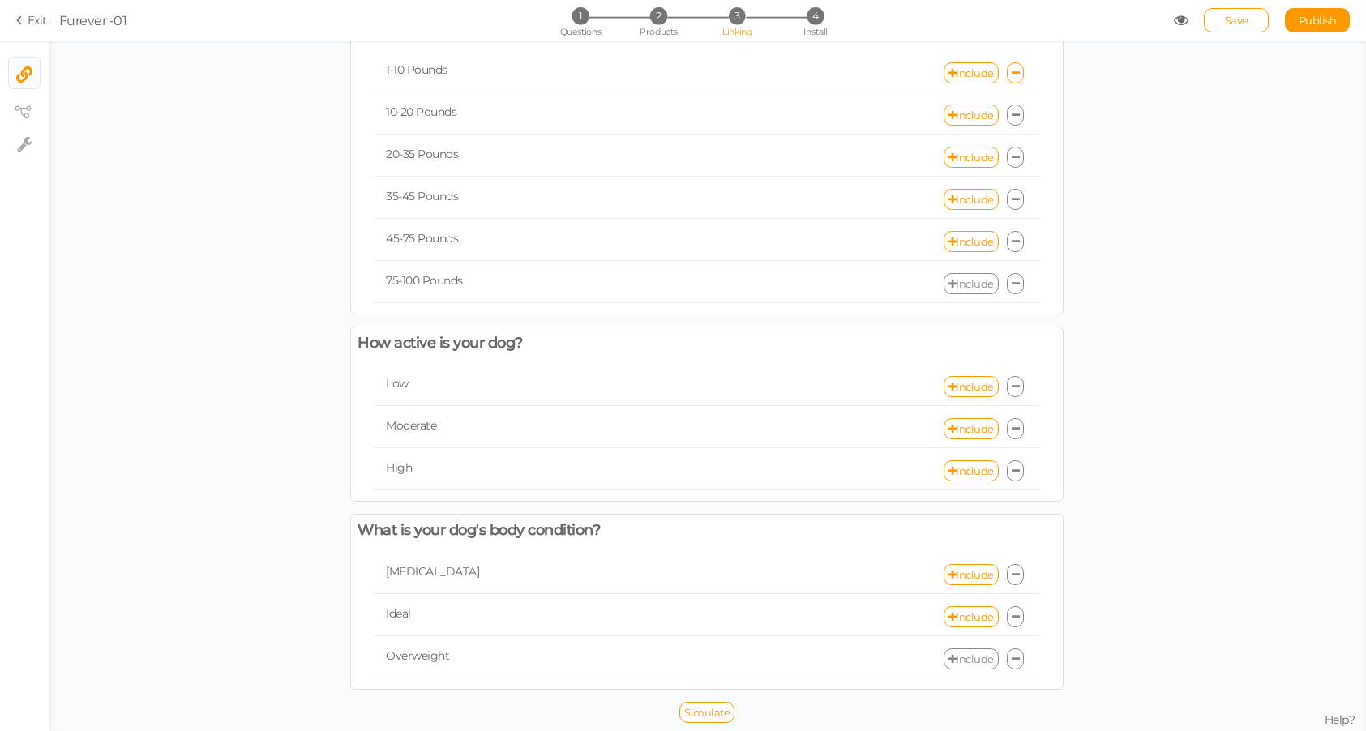
click at [966, 653] on link "Include" at bounding box center [971, 658] width 55 height 21
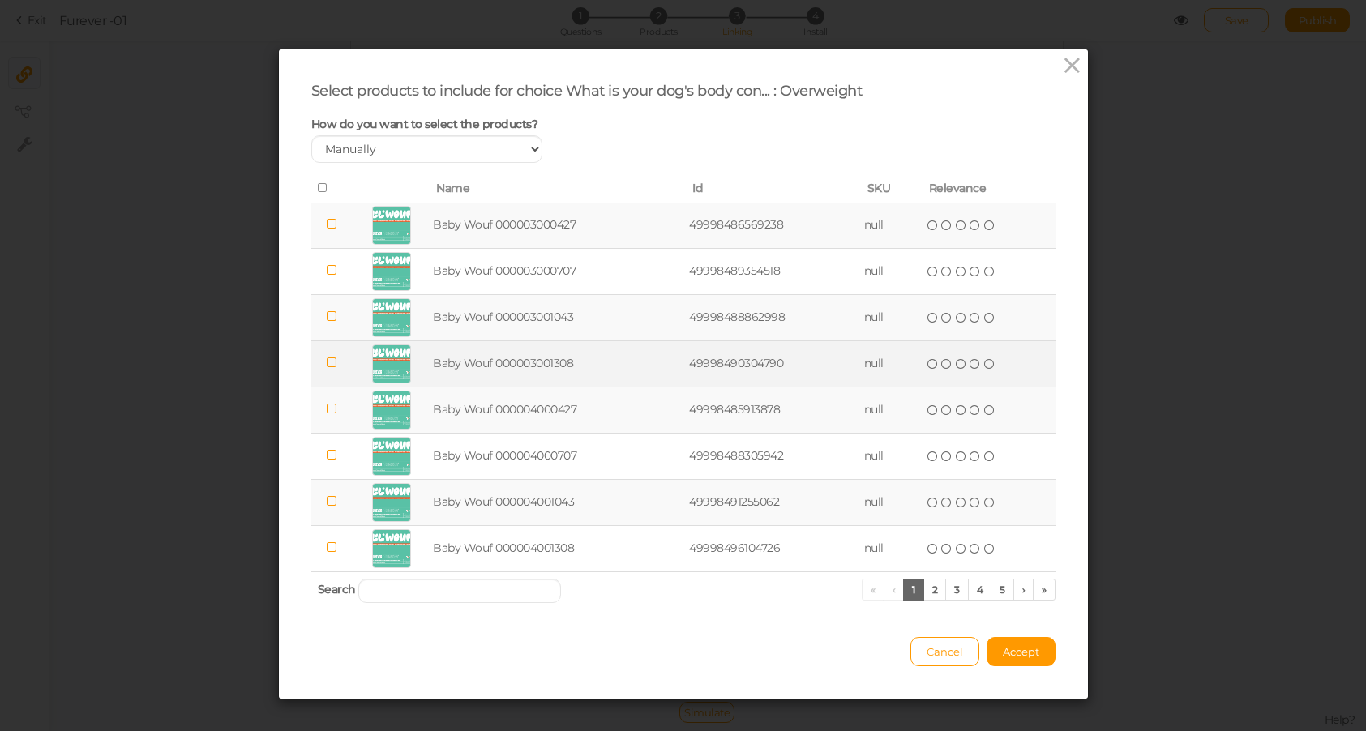
scroll to position [16, 0]
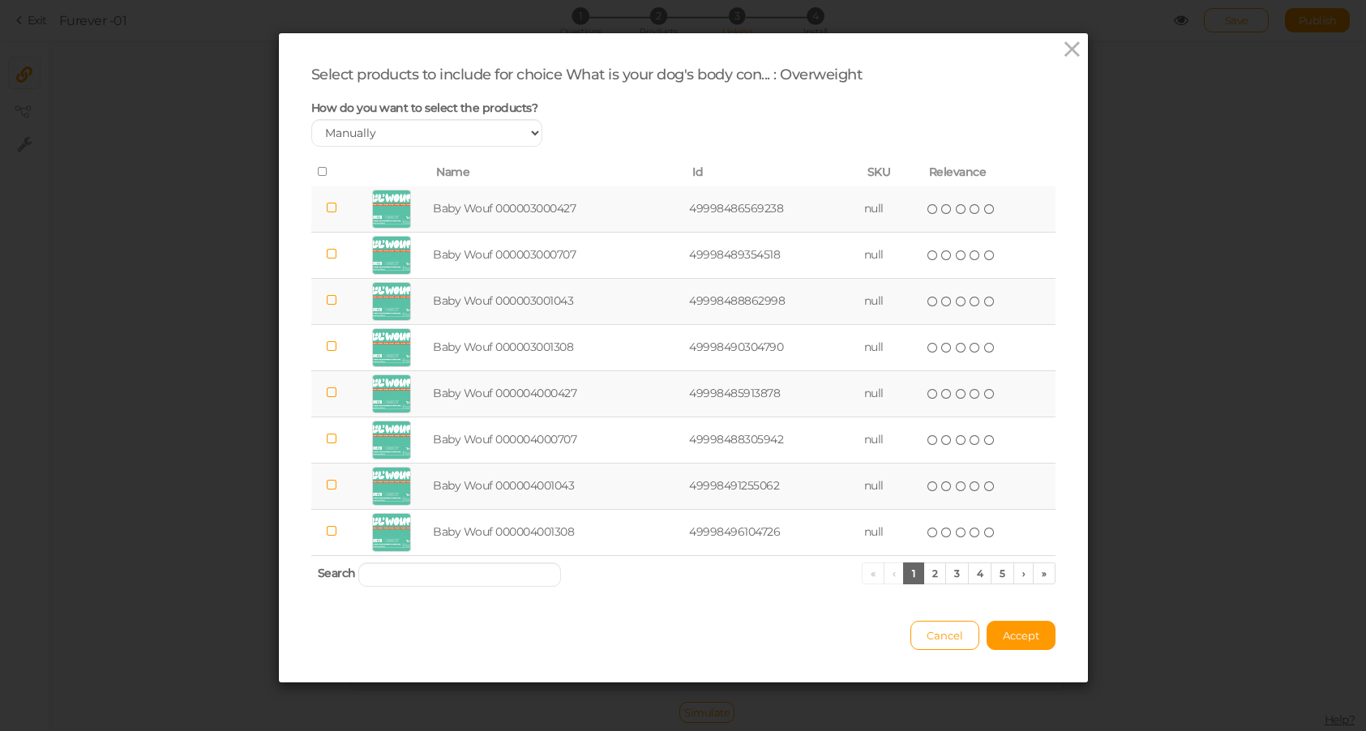
click at [414, 588] on th "Search « ‹ 1 2 3 4 5 › »" at bounding box center [683, 574] width 744 height 38
click at [414, 579] on input "search" at bounding box center [459, 575] width 203 height 24
click at [945, 632] on span "Cancel" at bounding box center [945, 635] width 36 height 13
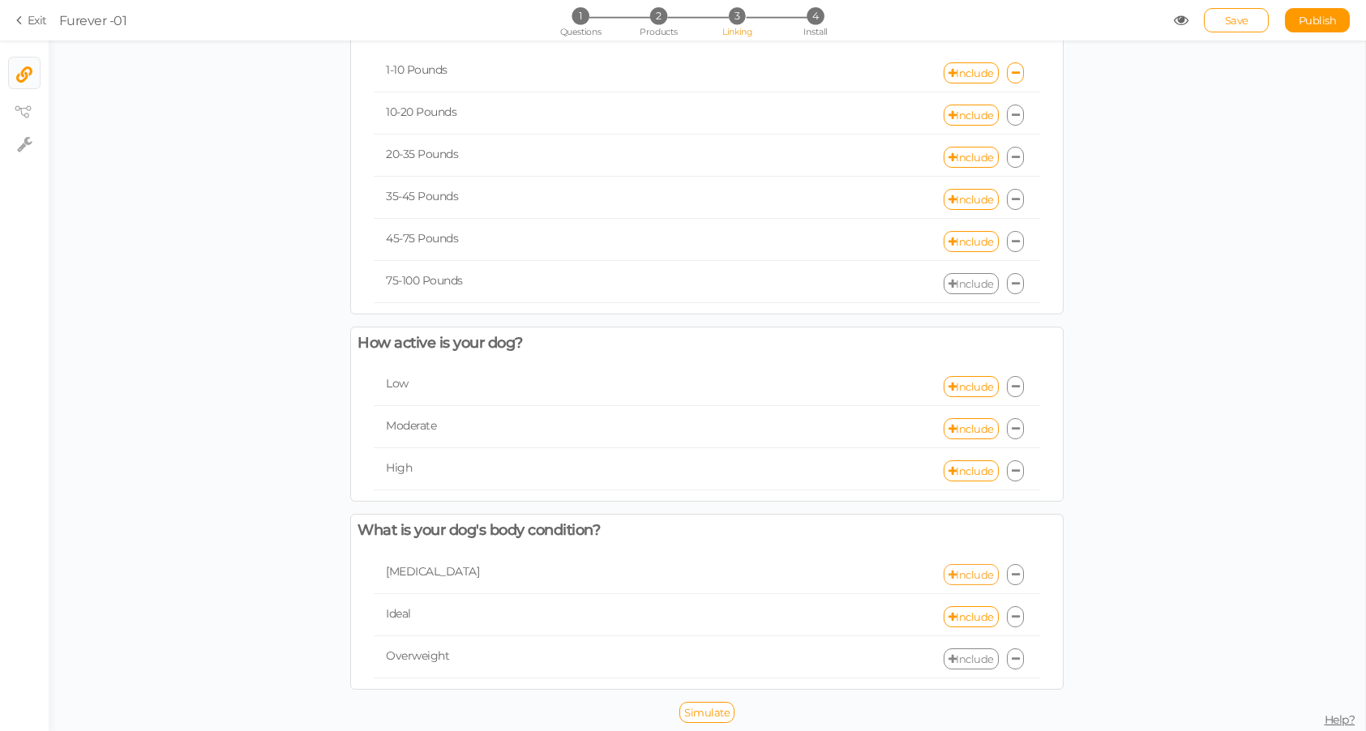
click at [961, 578] on link "Include" at bounding box center [971, 574] width 55 height 21
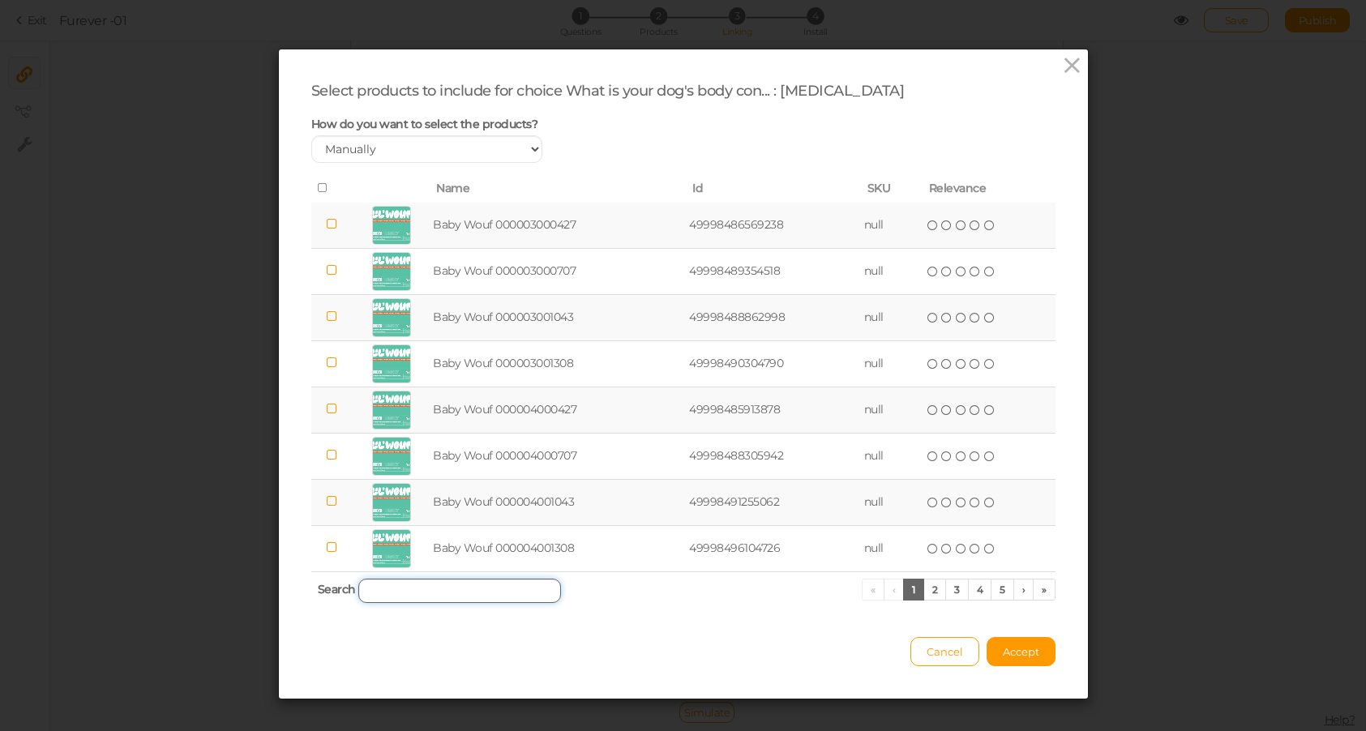
click at [455, 598] on input "search" at bounding box center [459, 591] width 203 height 24
paste input "lil' wouf turkey 24"
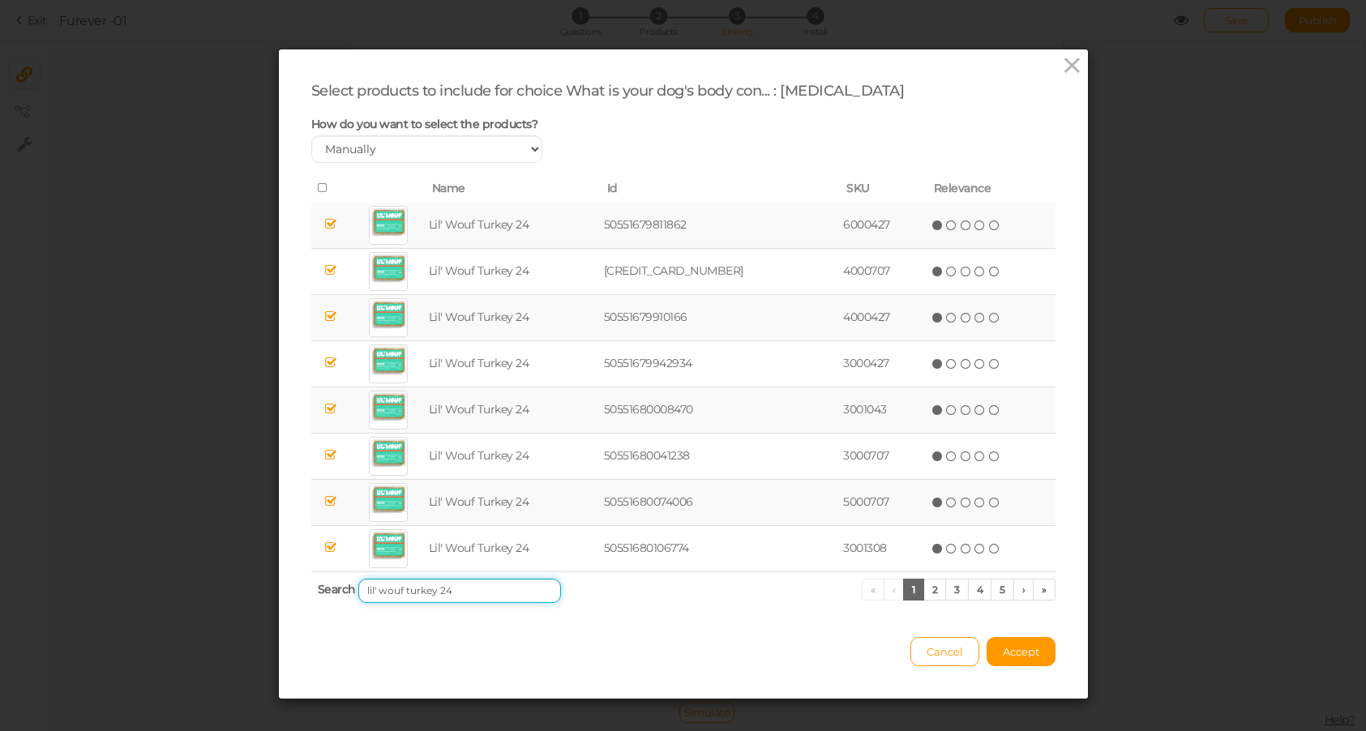
type input "lil' wouf turkey 24"
click at [323, 189] on icon at bounding box center [323, 187] width 11 height 11
click at [1030, 651] on span "Accept" at bounding box center [1021, 651] width 36 height 13
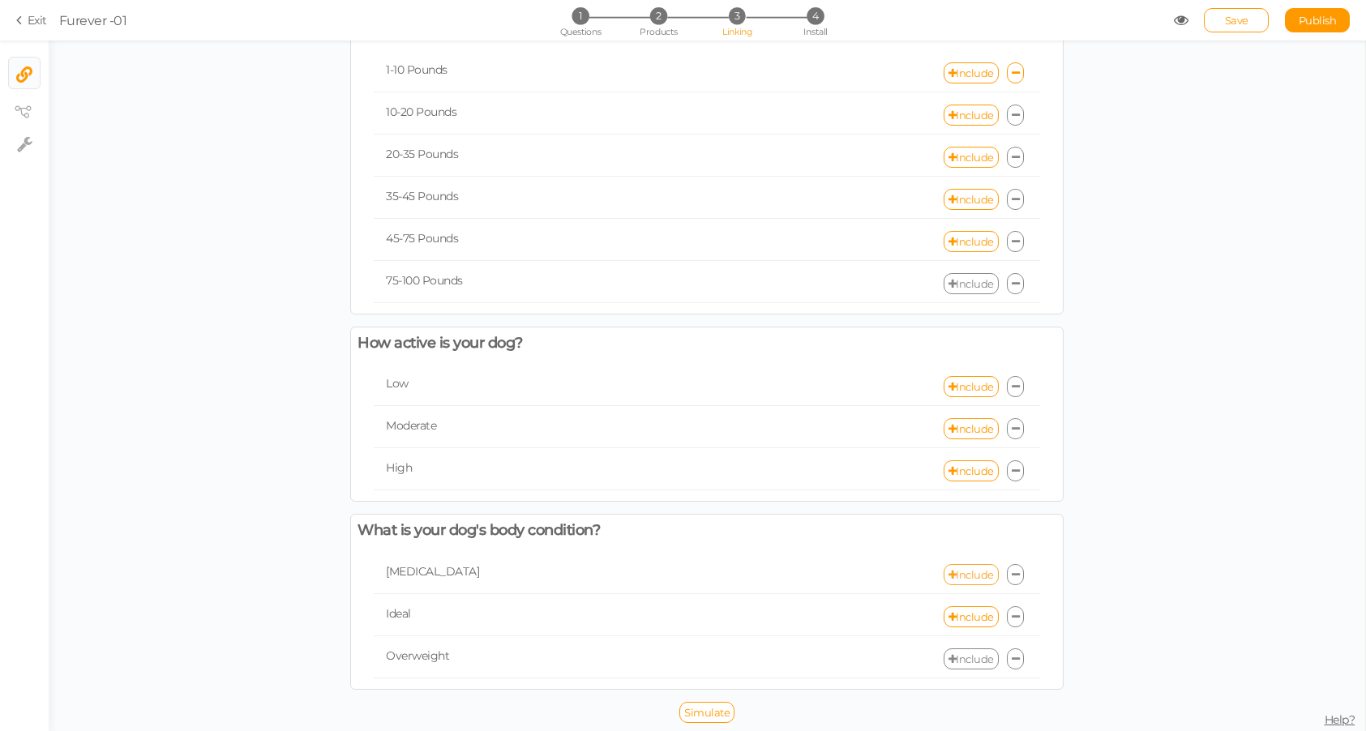
click at [968, 569] on link "Include" at bounding box center [971, 574] width 55 height 21
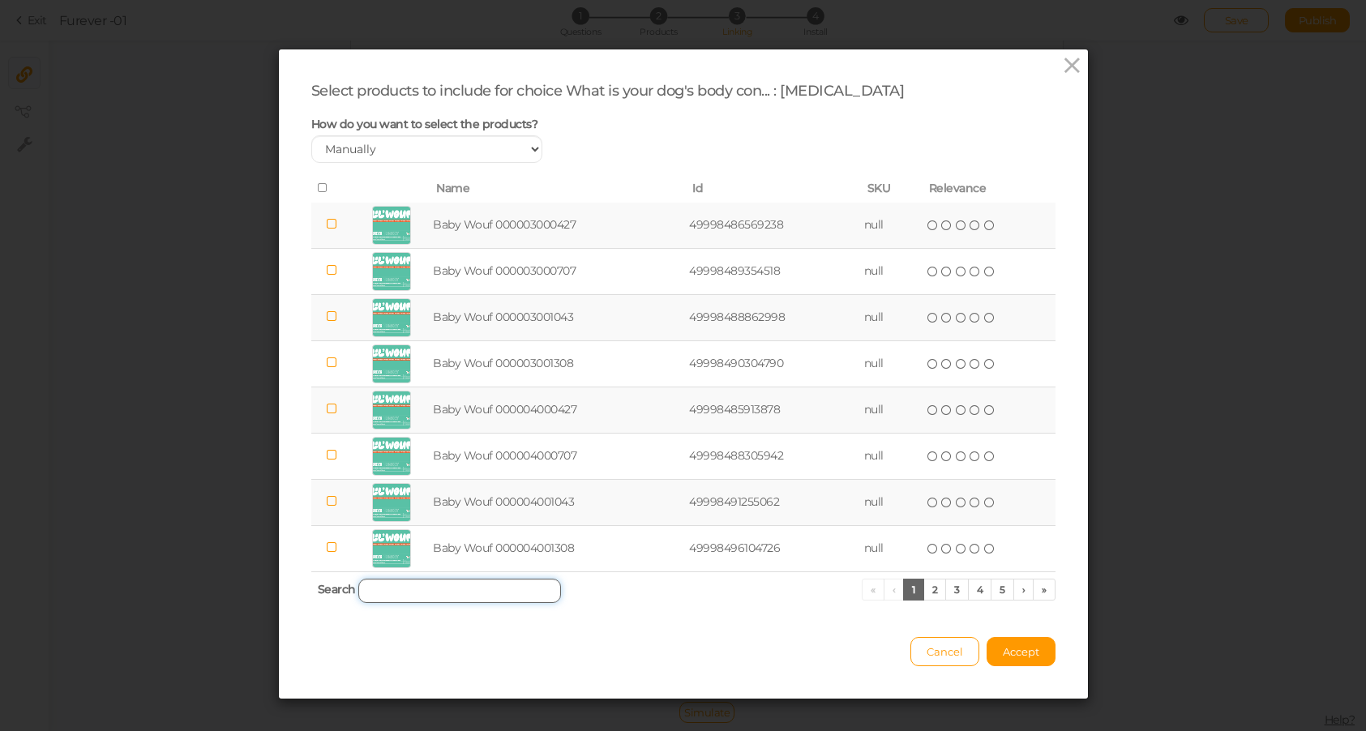
click at [499, 580] on input "search" at bounding box center [459, 591] width 203 height 24
paste input "lil' wouf turkey 24"
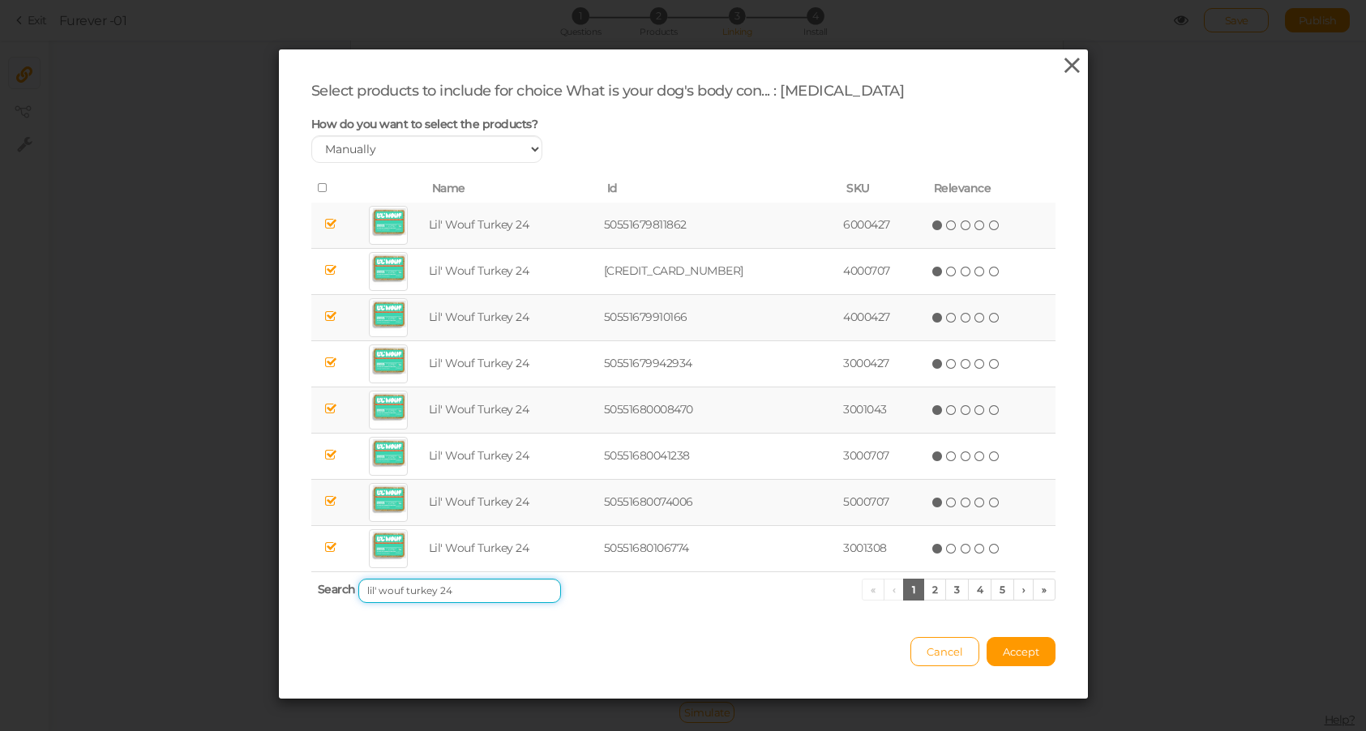
type input "lil' wouf turkey 24"
click at [1074, 58] on icon at bounding box center [1072, 65] width 24 height 24
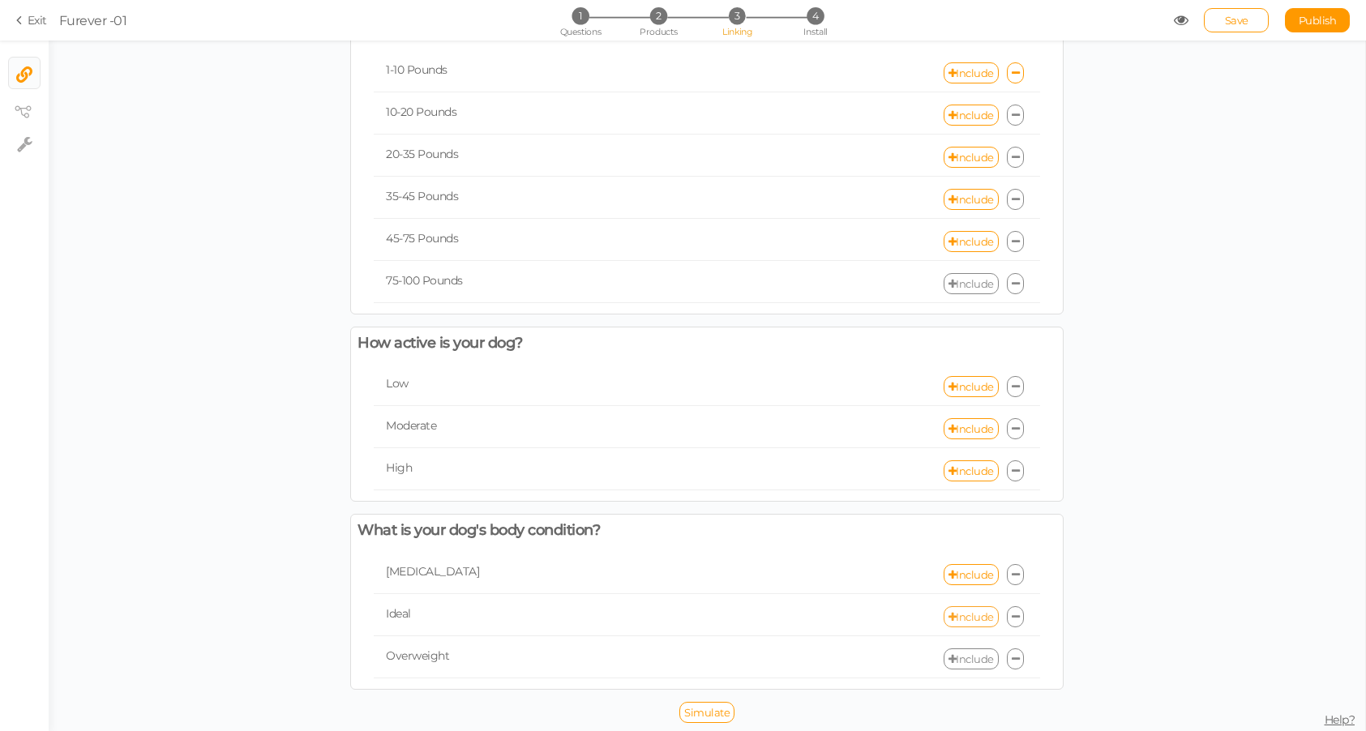
click at [966, 615] on link "Include" at bounding box center [971, 616] width 55 height 21
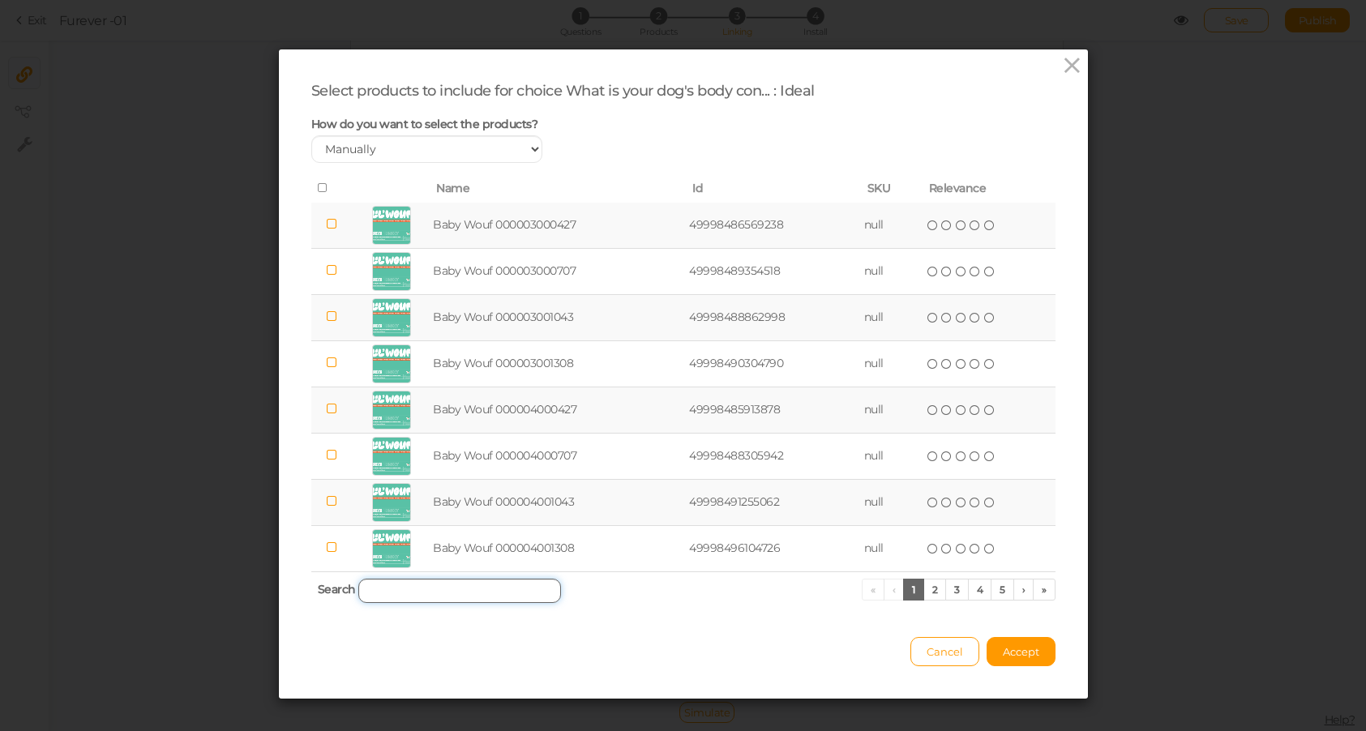
click at [452, 591] on input "search" at bounding box center [459, 591] width 203 height 24
paste input "lil' wouf turkey 24"
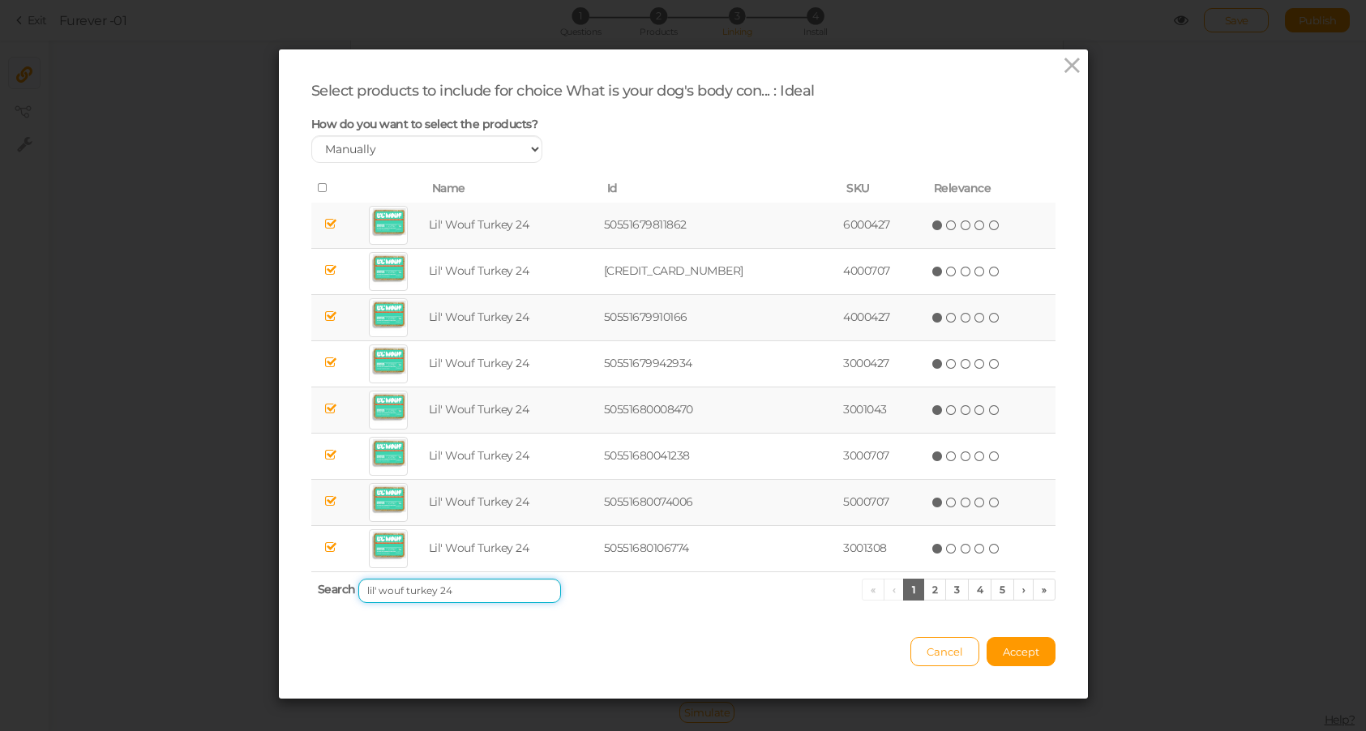
type input "lil' wouf turkey 24"
click at [323, 187] on icon at bounding box center [323, 187] width 11 height 11
click at [1008, 662] on button "Accept" at bounding box center [1020, 651] width 69 height 29
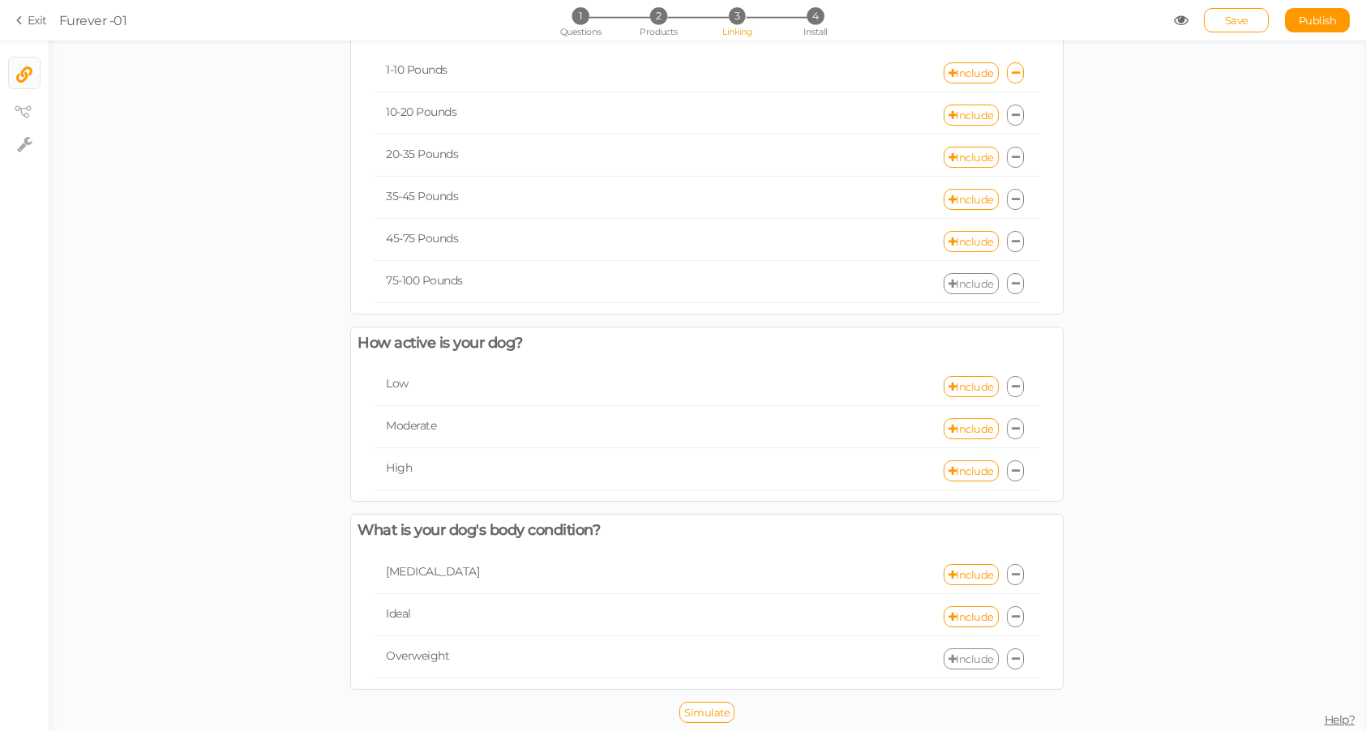
click at [968, 665] on link "Include" at bounding box center [971, 658] width 55 height 21
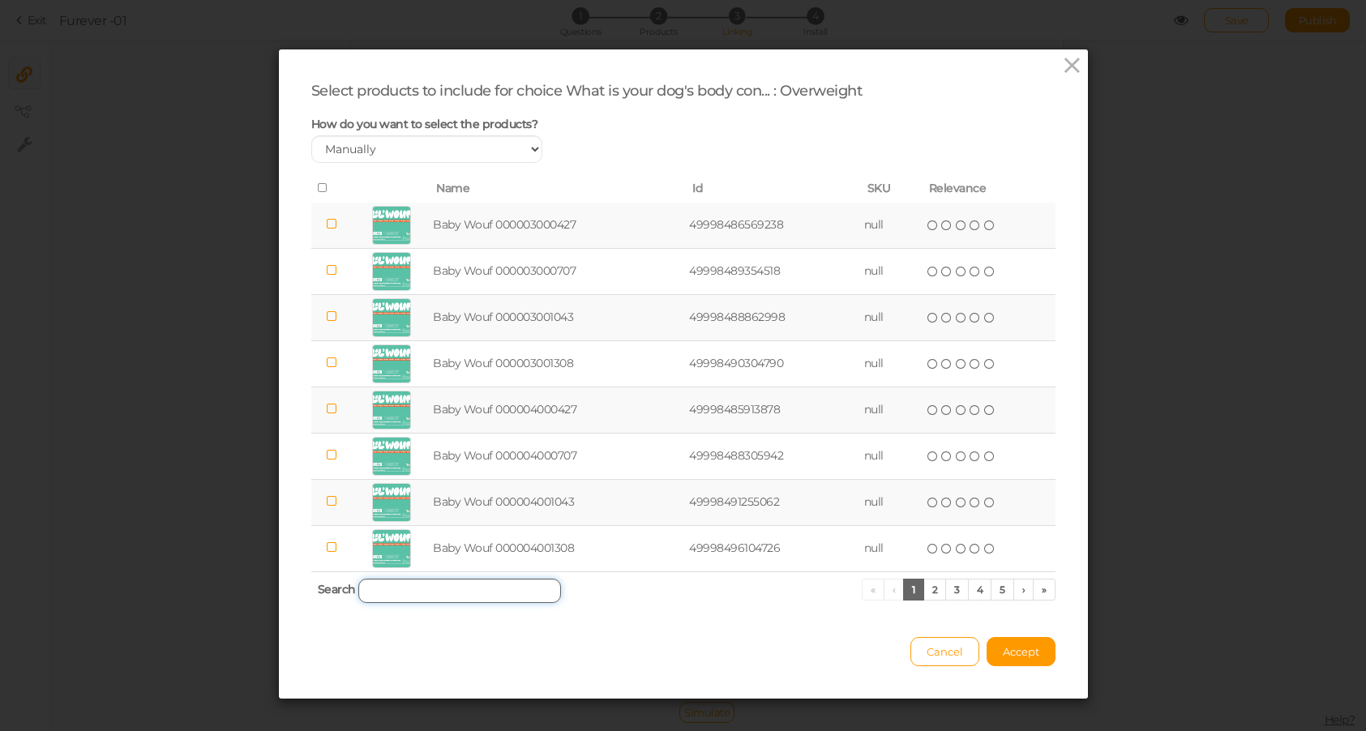
click at [487, 584] on input "search" at bounding box center [459, 591] width 203 height 24
paste input "lil' wouf turkey 24"
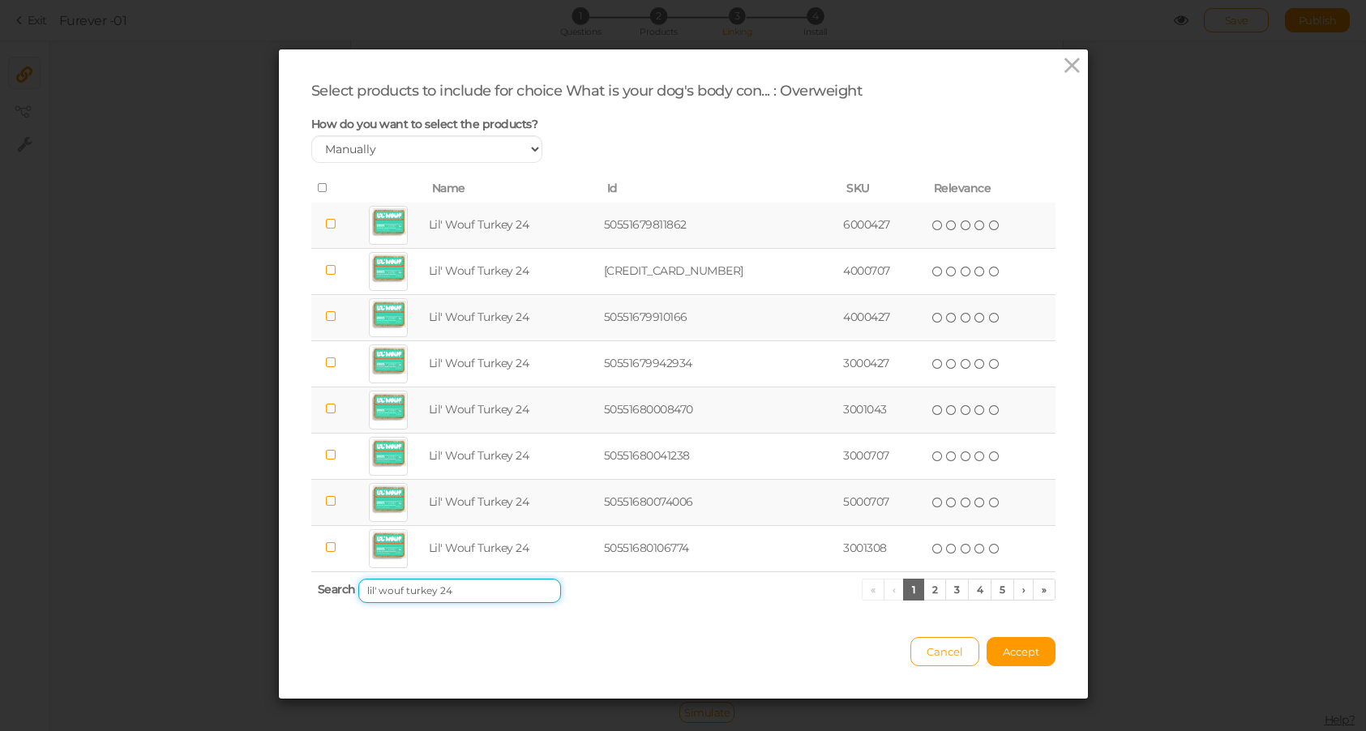
type input "lil' wouf turkey 24"
click at [327, 185] on icon at bounding box center [323, 187] width 11 height 11
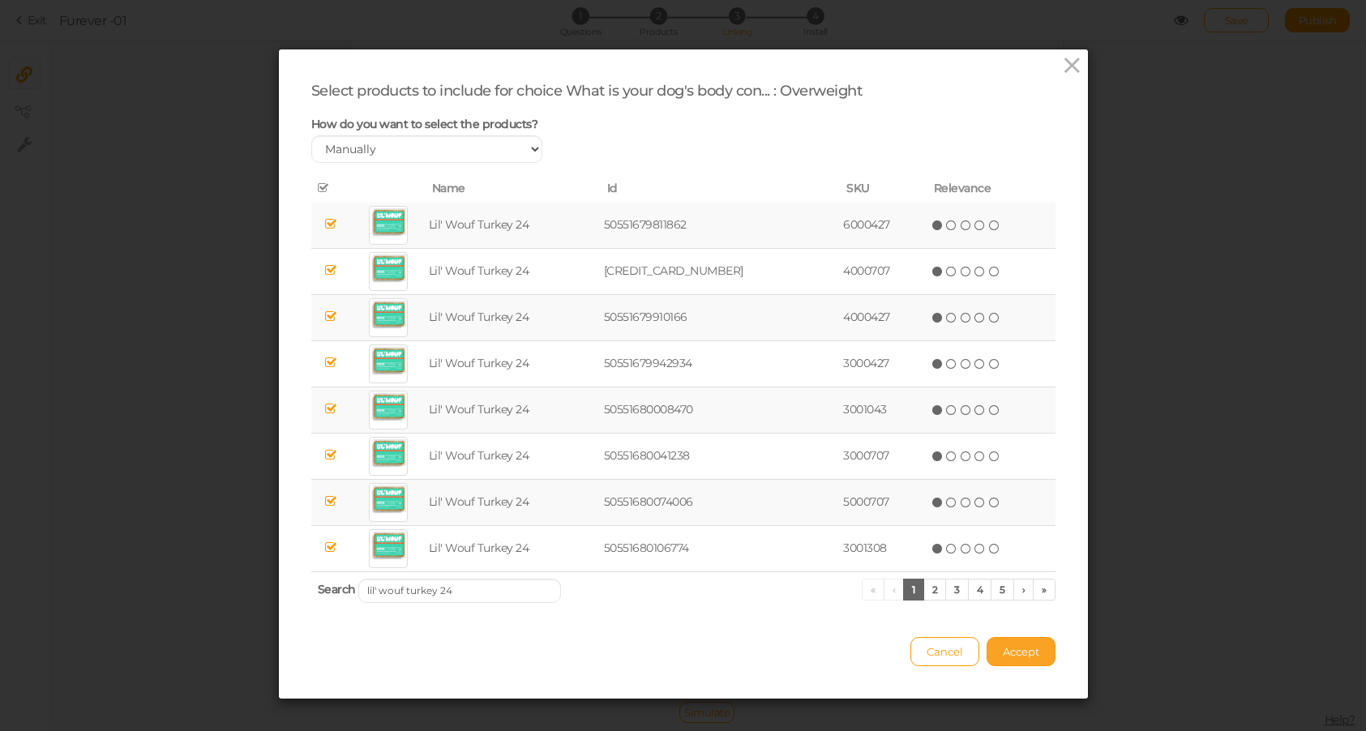
click at [1045, 641] on button "Accept" at bounding box center [1020, 651] width 69 height 29
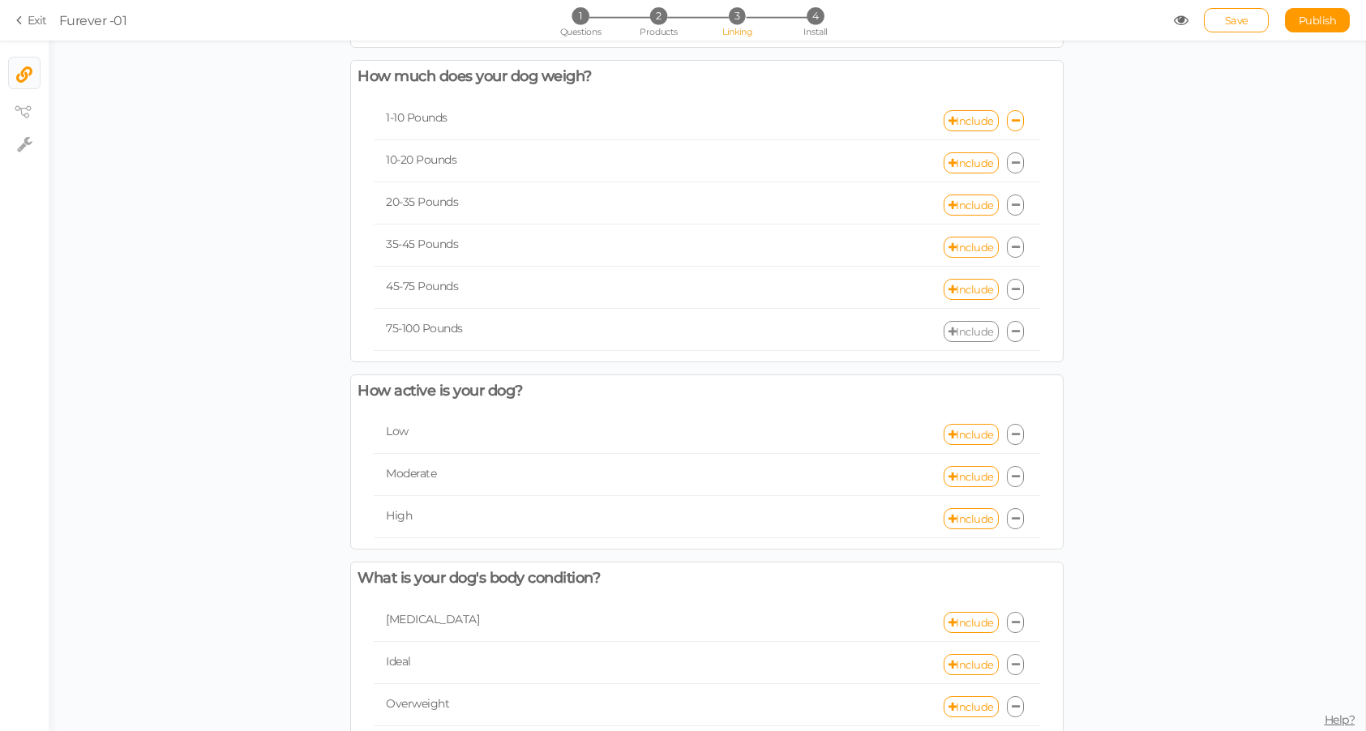
scroll to position [335, 0]
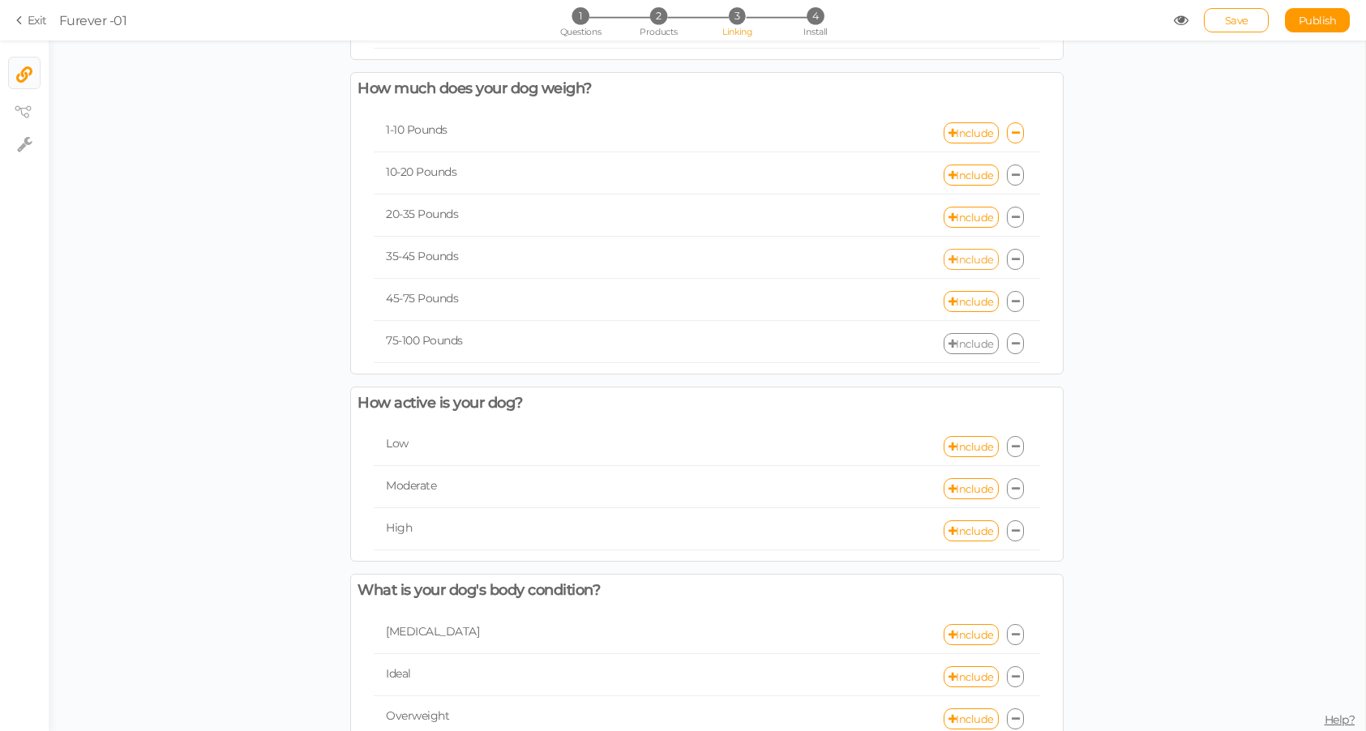
click at [955, 260] on link "Include" at bounding box center [971, 259] width 55 height 21
select select "expr"
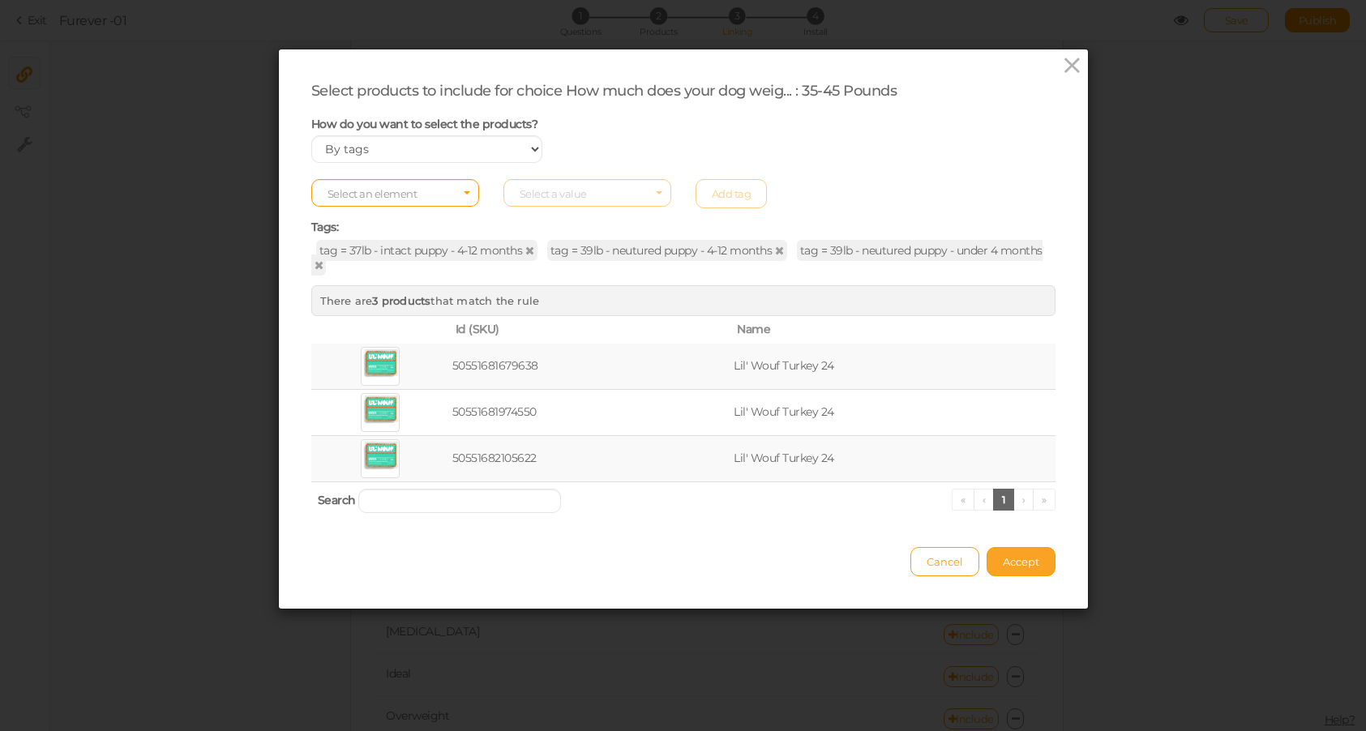
click at [1035, 553] on button "Accept" at bounding box center [1020, 561] width 69 height 29
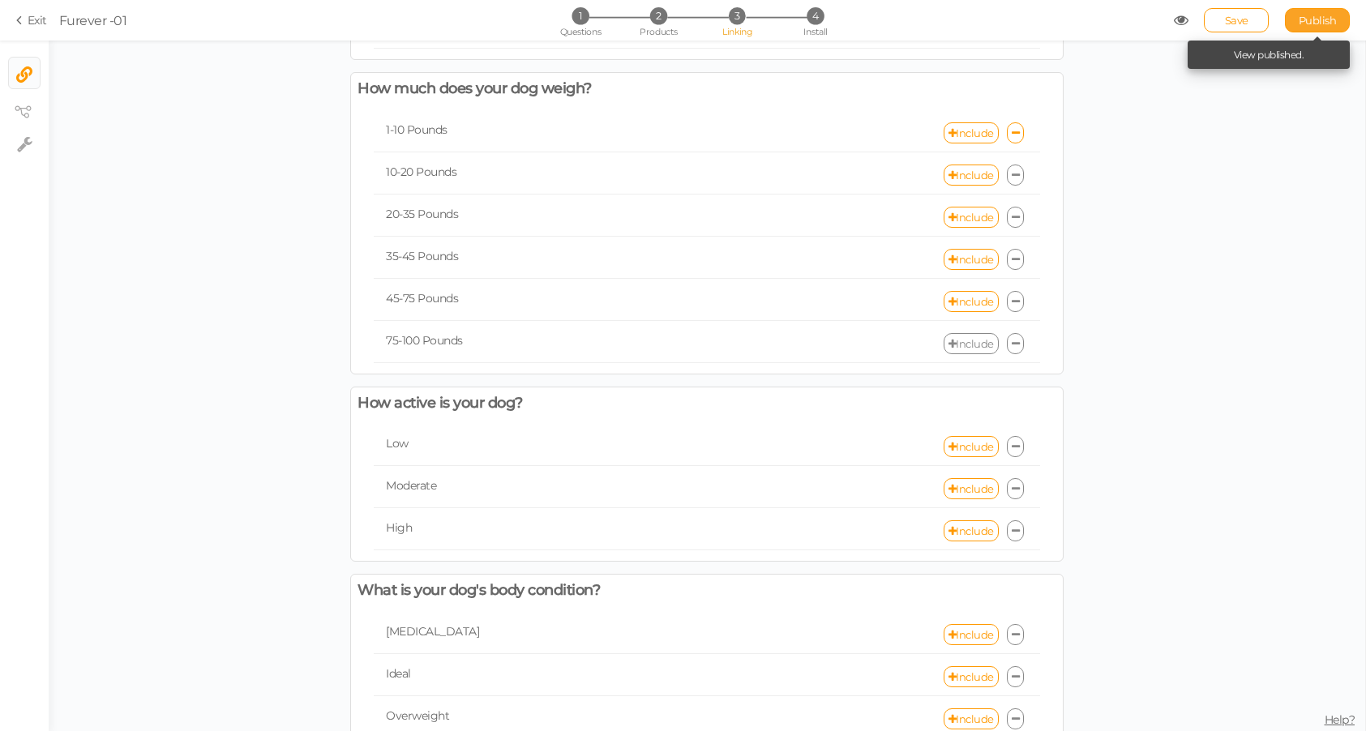
click at [1290, 26] on span "Publish" at bounding box center [1318, 20] width 38 height 13
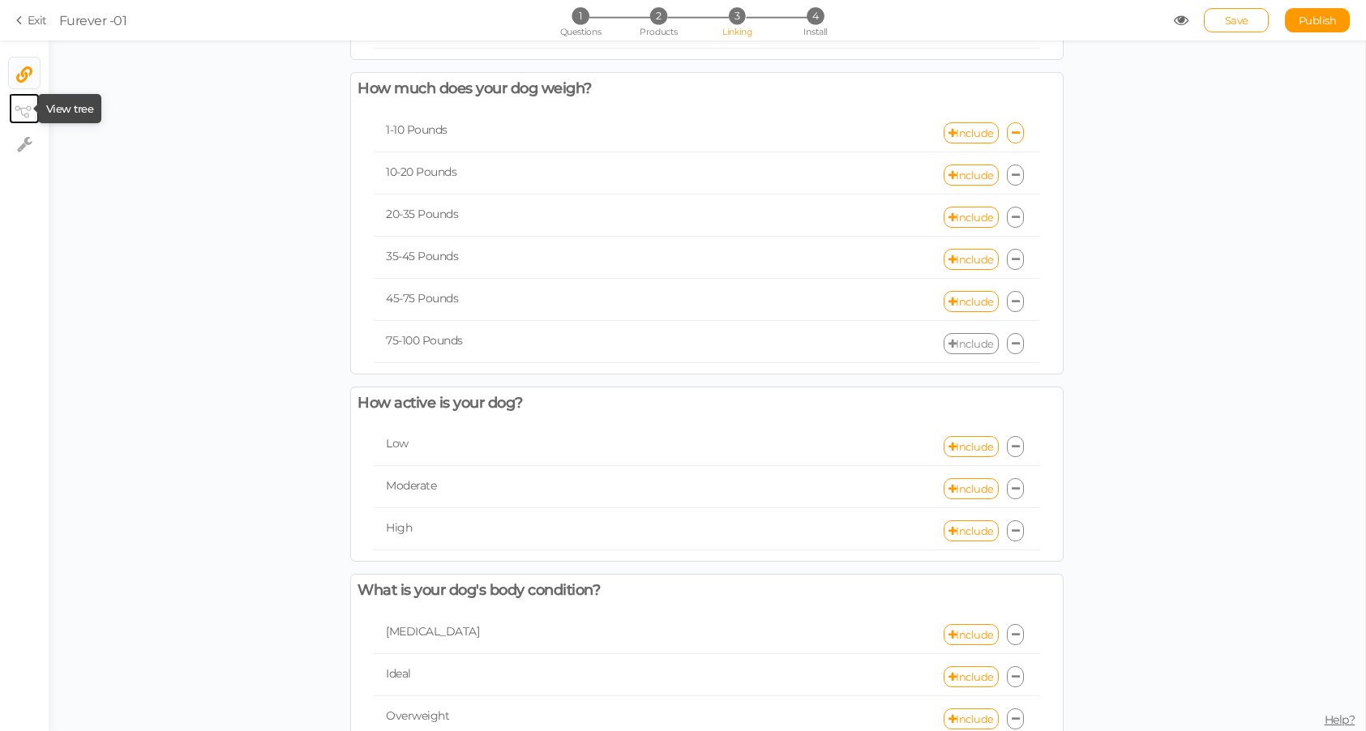
click at [28, 109] on icon at bounding box center [23, 111] width 16 height 12
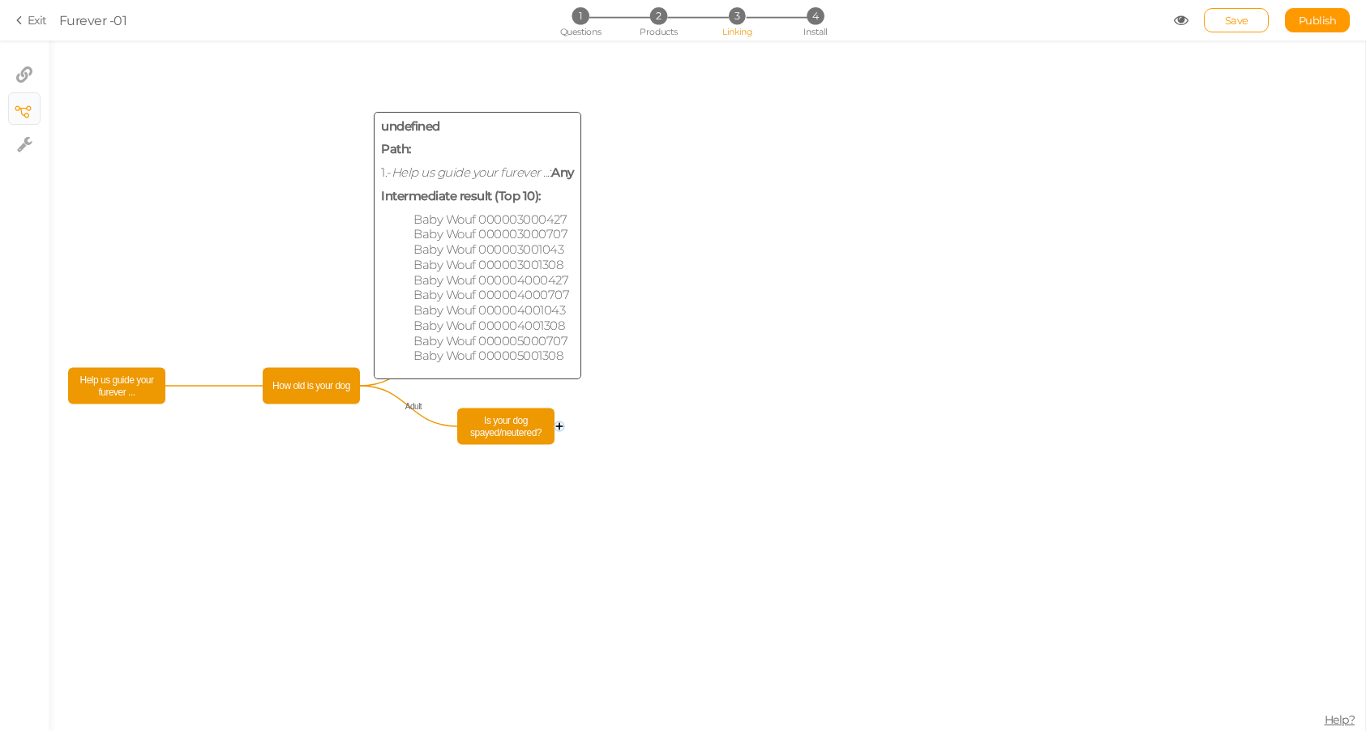
click at [326, 394] on span "How old is your dog" at bounding box center [311, 386] width 89 height 28
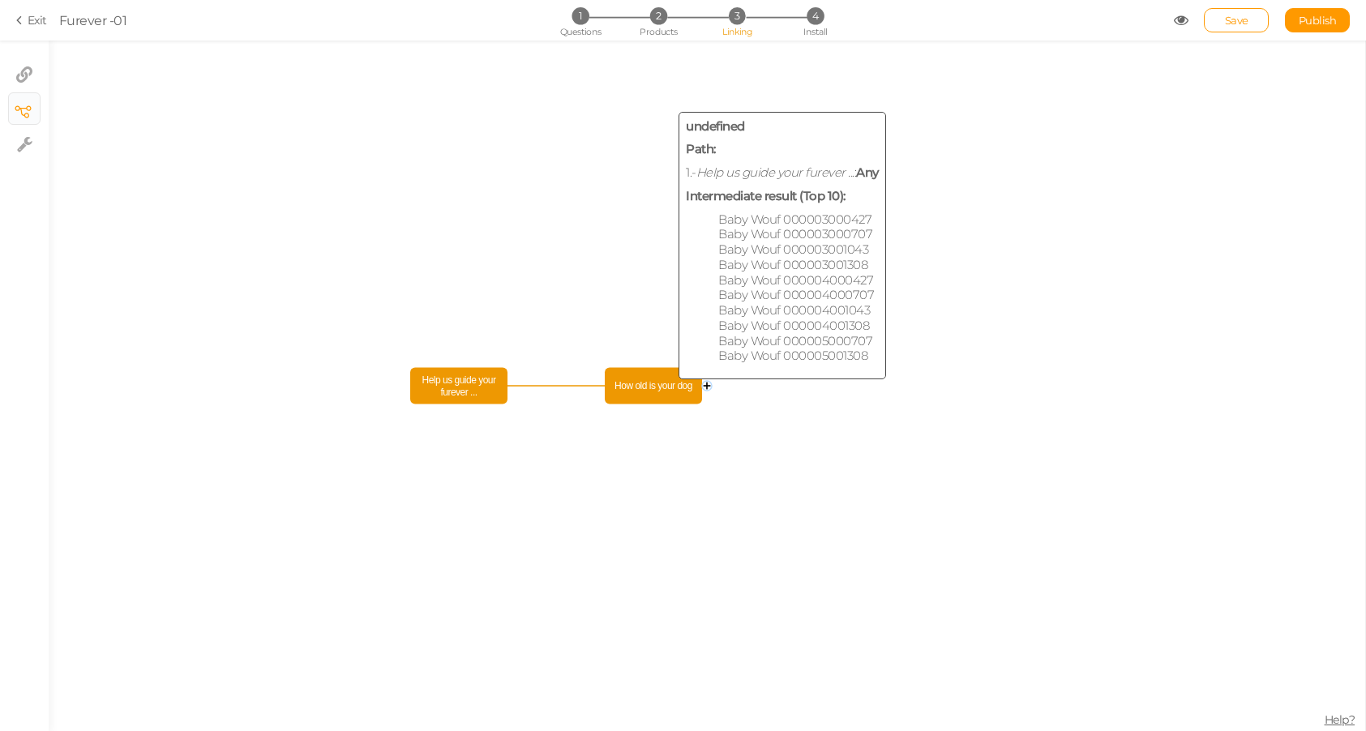
click at [651, 390] on span "How old is your dog" at bounding box center [653, 386] width 89 height 28
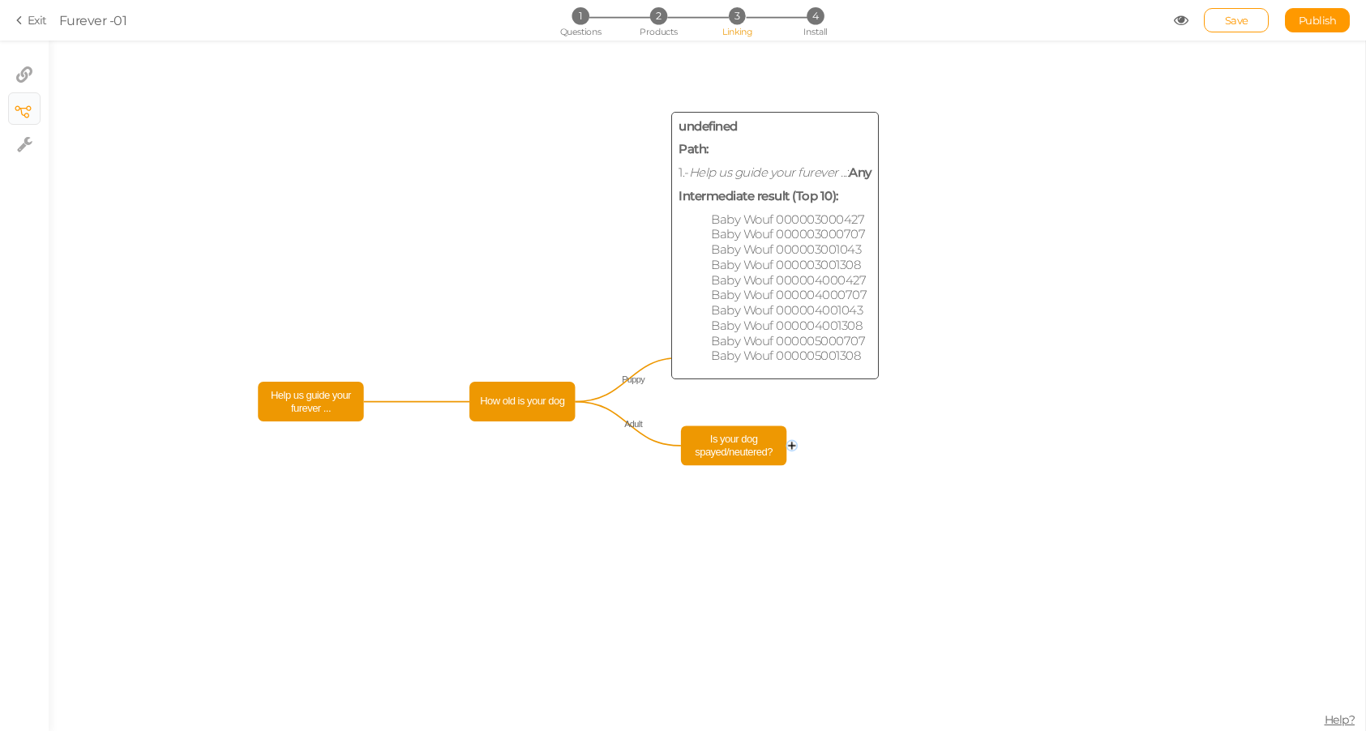
drag, startPoint x: 651, startPoint y: 390, endPoint x: 518, endPoint y: 408, distance: 134.1
click at [518, 407] on span "How old is your dog" at bounding box center [521, 402] width 97 height 31
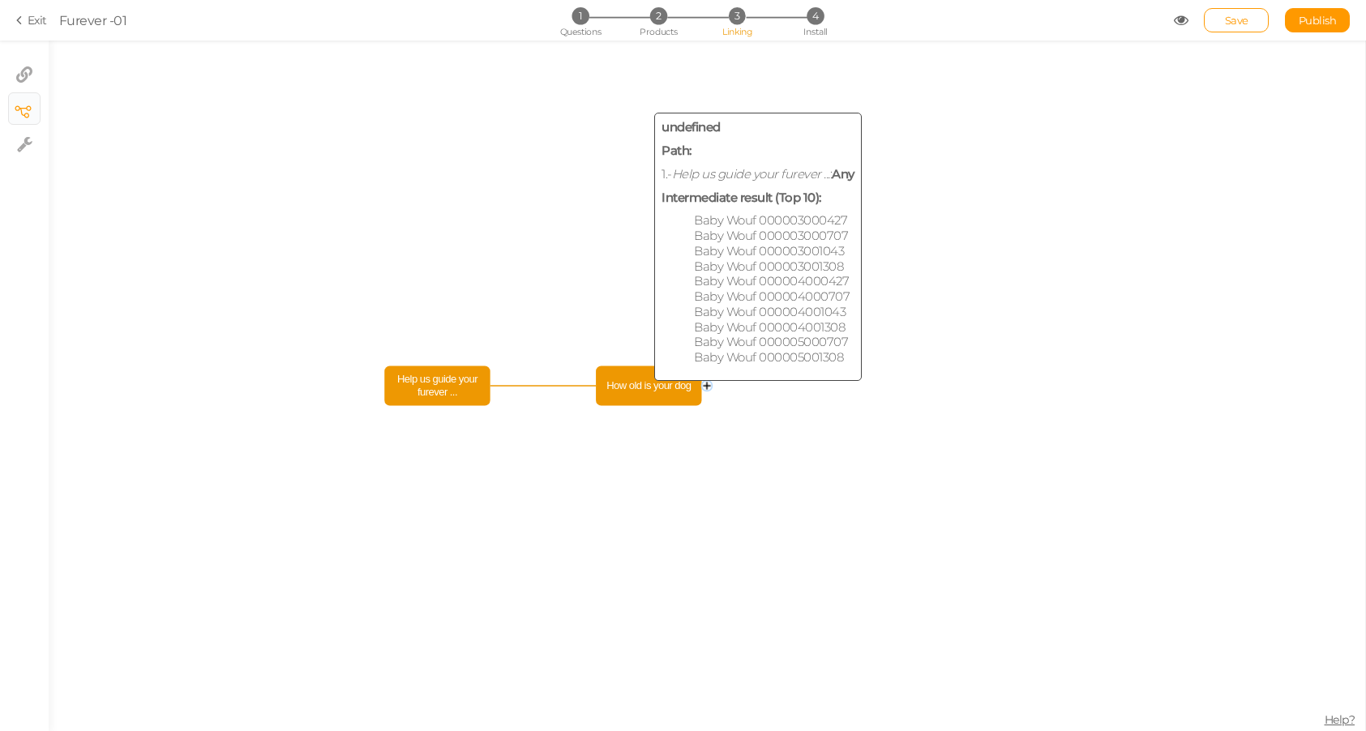
click at [633, 381] on span "How old is your dog" at bounding box center [649, 385] width 97 height 31
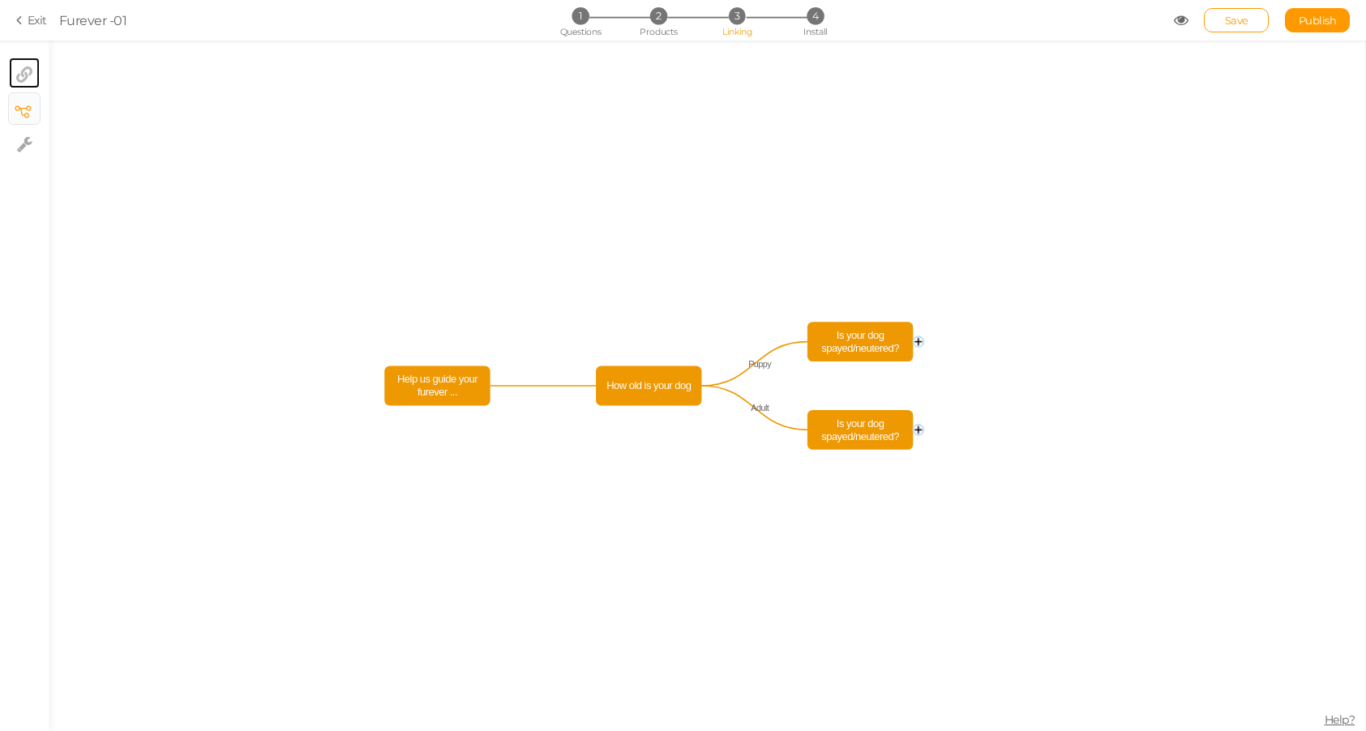
click at [32, 71] on icon at bounding box center [24, 74] width 16 height 16
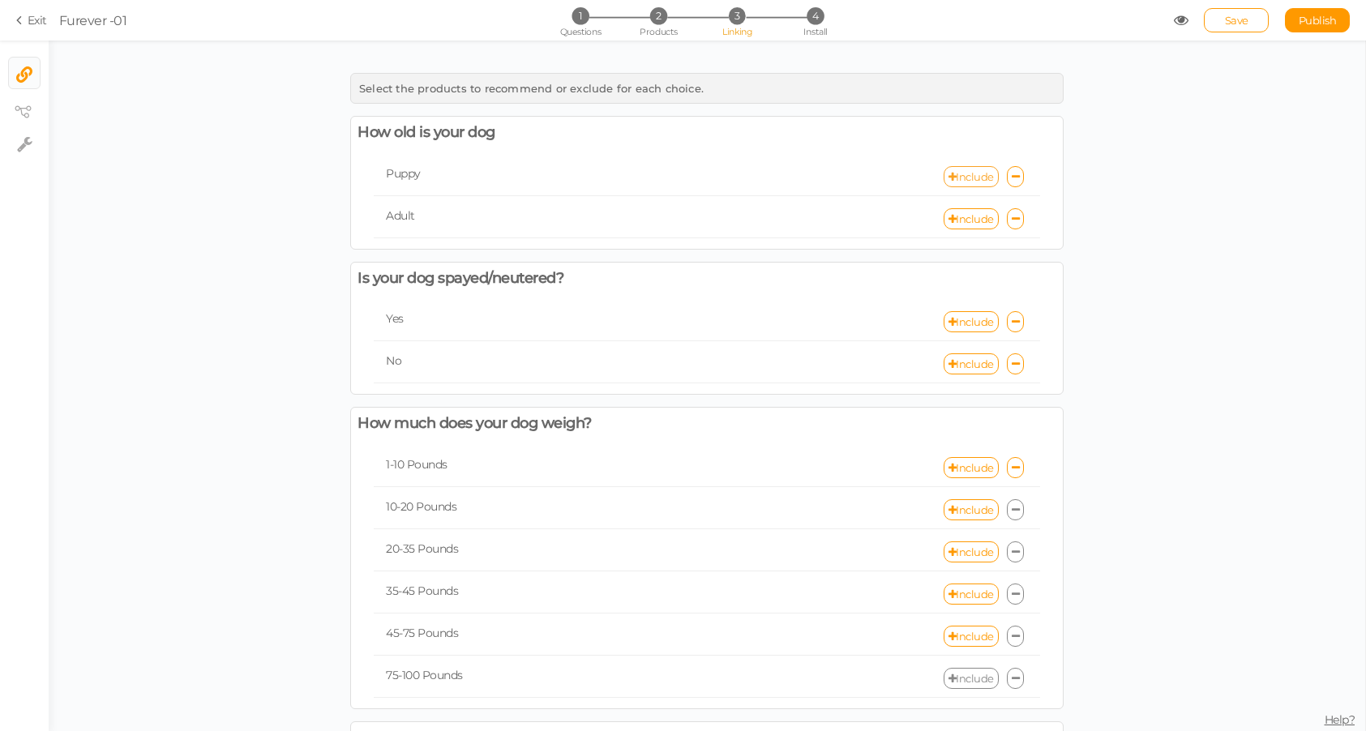
click at [978, 173] on link "Include" at bounding box center [971, 176] width 55 height 21
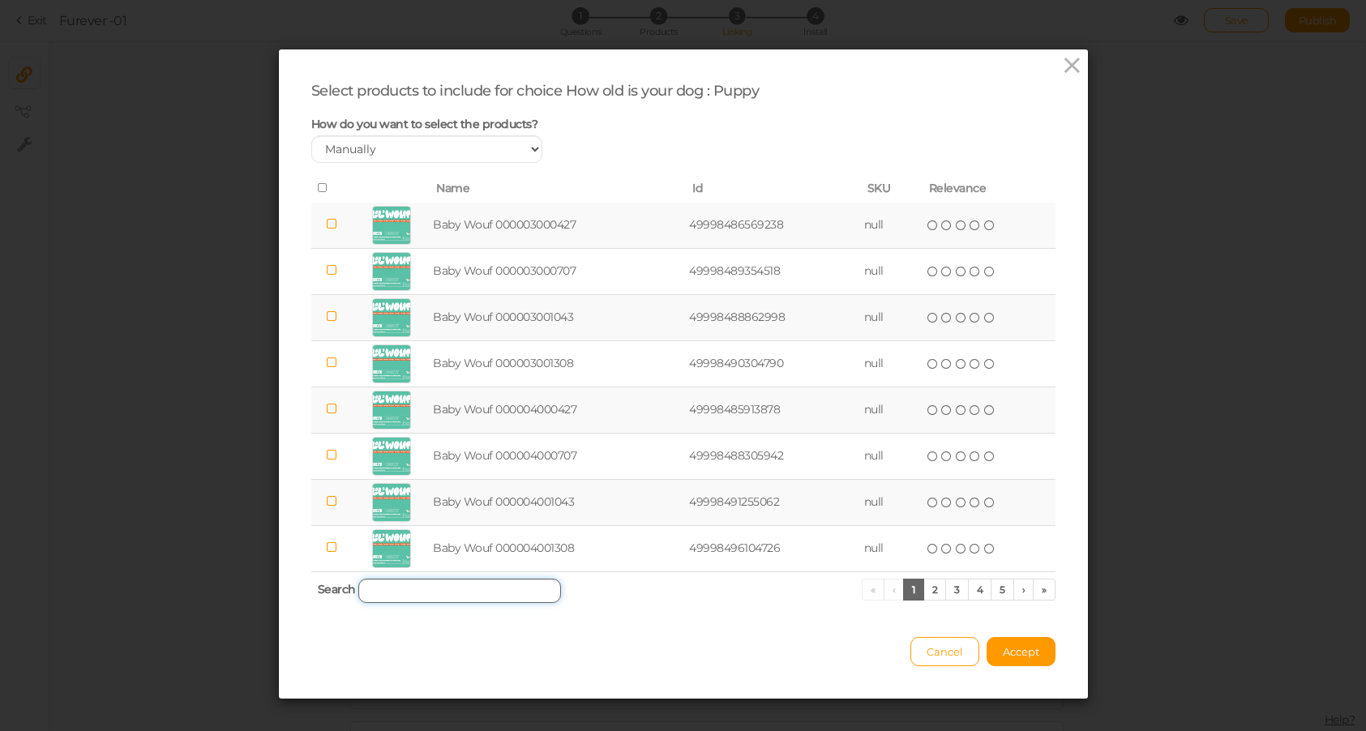
click at [438, 588] on input "search" at bounding box center [459, 591] width 203 height 24
paste input "lil' wouf turkey 24"
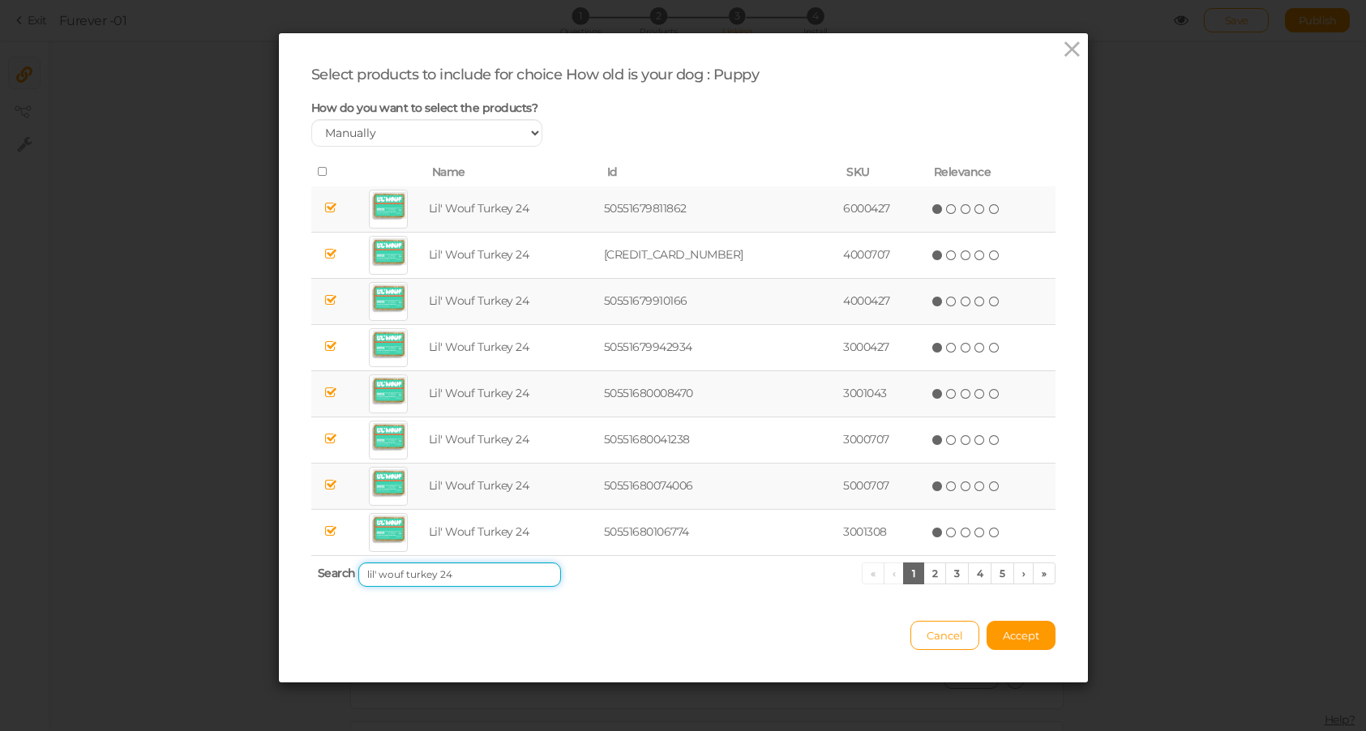
scroll to position [0, 0]
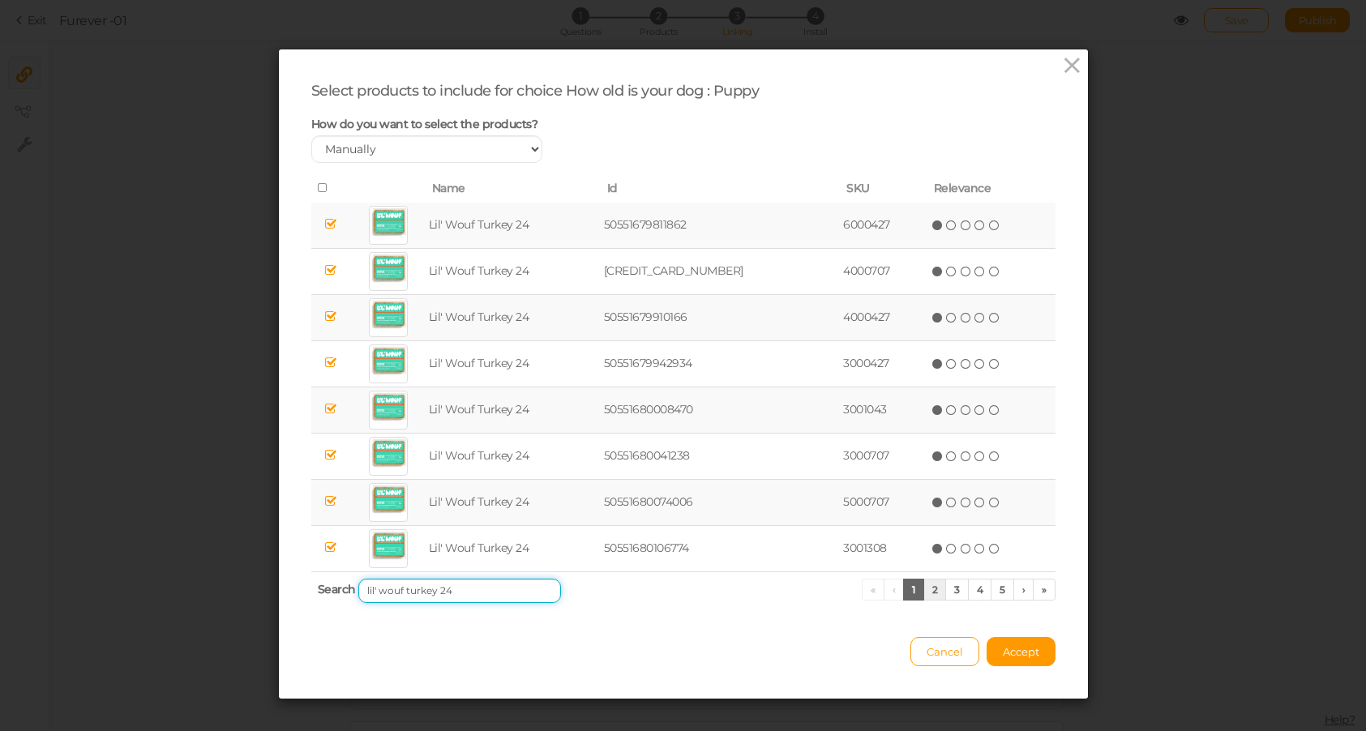
type input "lil' wouf turkey 24"
click at [944, 589] on link "2" at bounding box center [935, 590] width 24 height 22
click at [961, 588] on link "3" at bounding box center [957, 590] width 24 height 22
click at [969, 588] on link "4" at bounding box center [980, 590] width 24 height 22
click at [997, 588] on link "6" at bounding box center [1003, 590] width 24 height 22
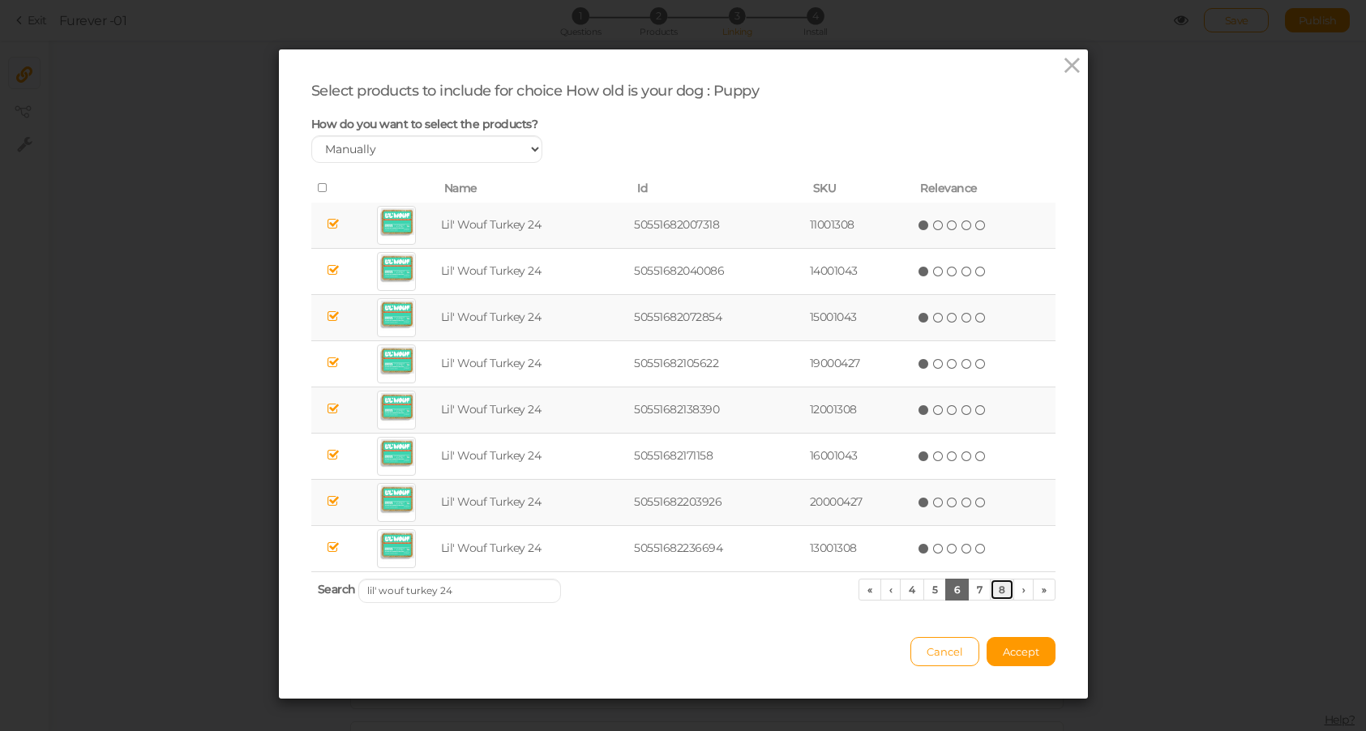
click at [997, 588] on link "8" at bounding box center [1002, 590] width 24 height 22
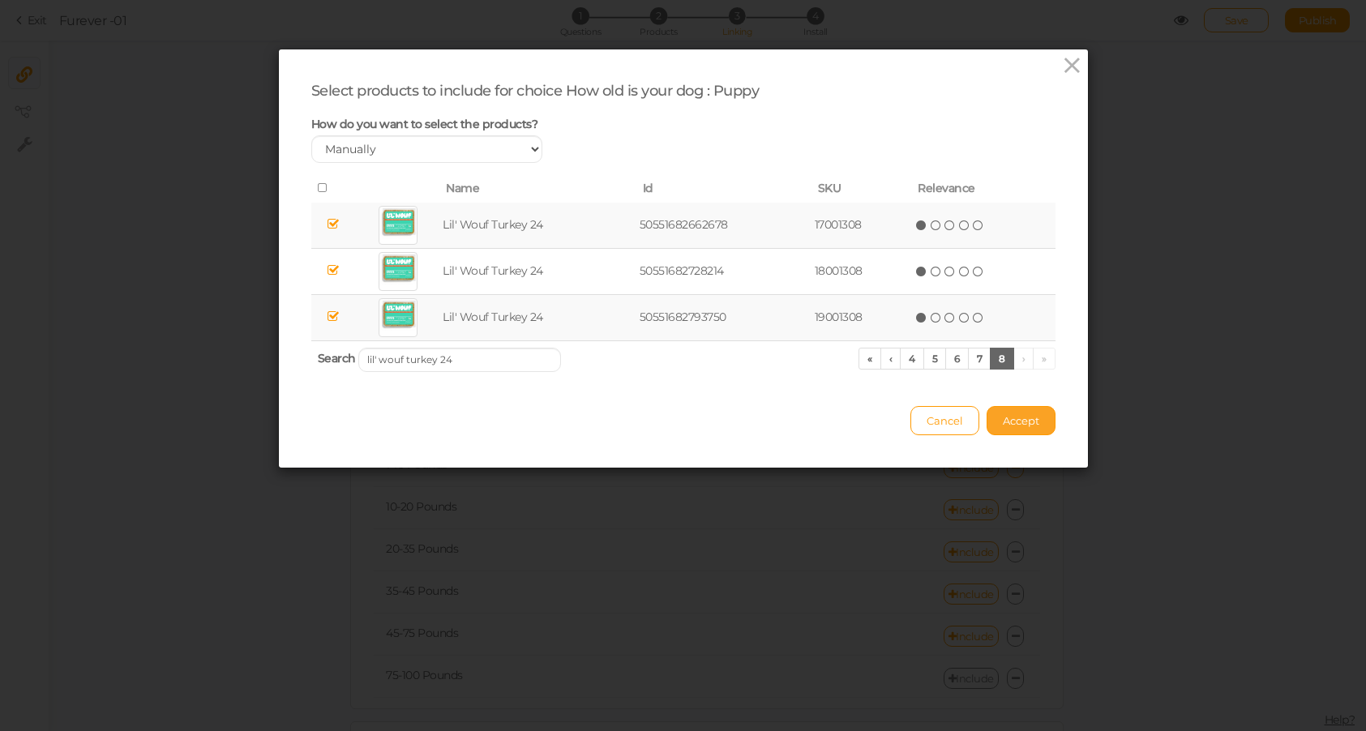
click at [1028, 426] on span "Accept" at bounding box center [1021, 420] width 36 height 13
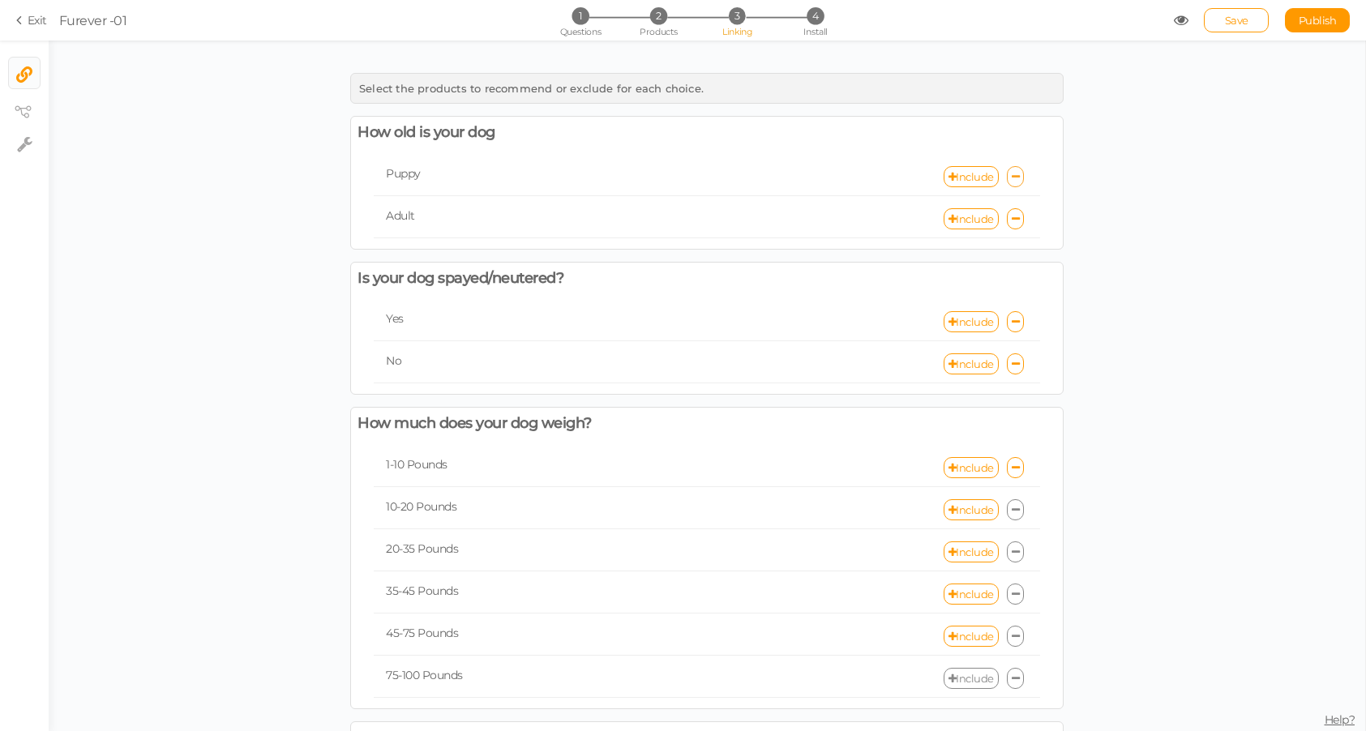
click at [1016, 180] on icon at bounding box center [1016, 177] width 8 height 11
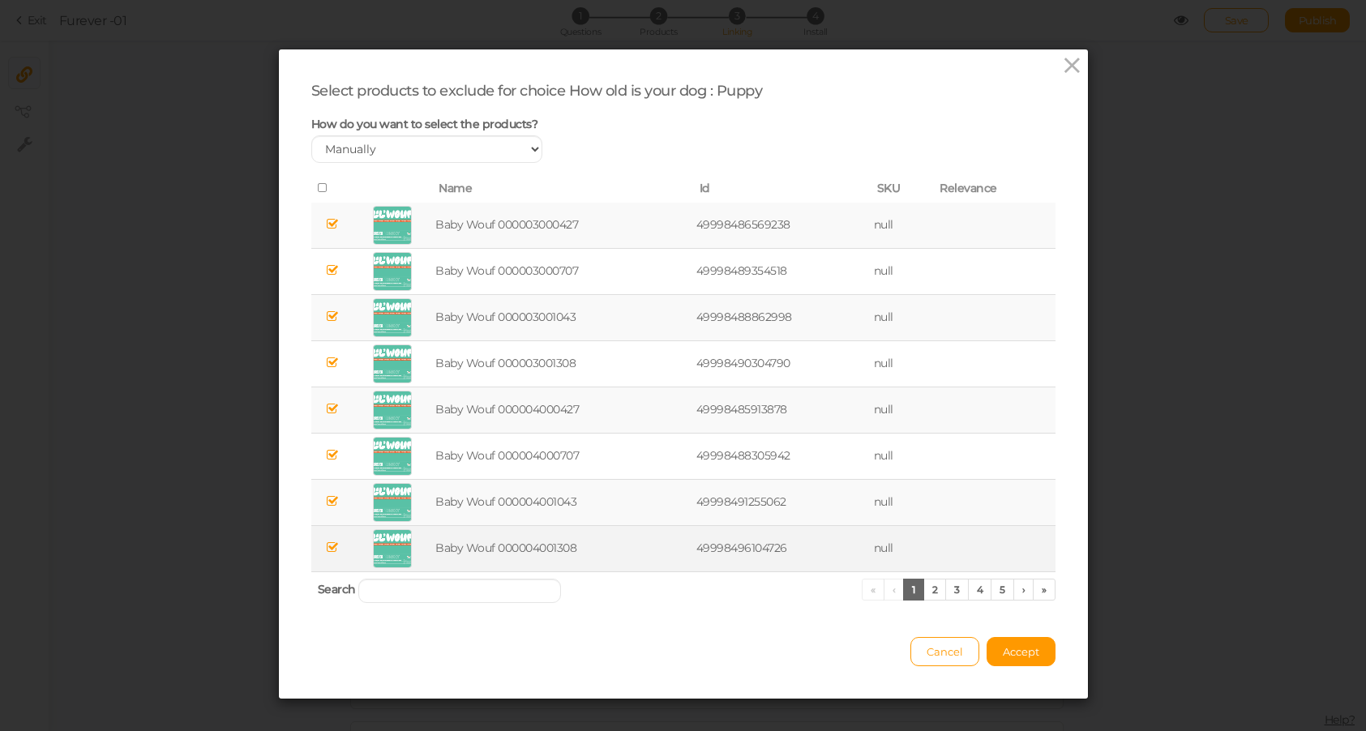
scroll to position [16, 0]
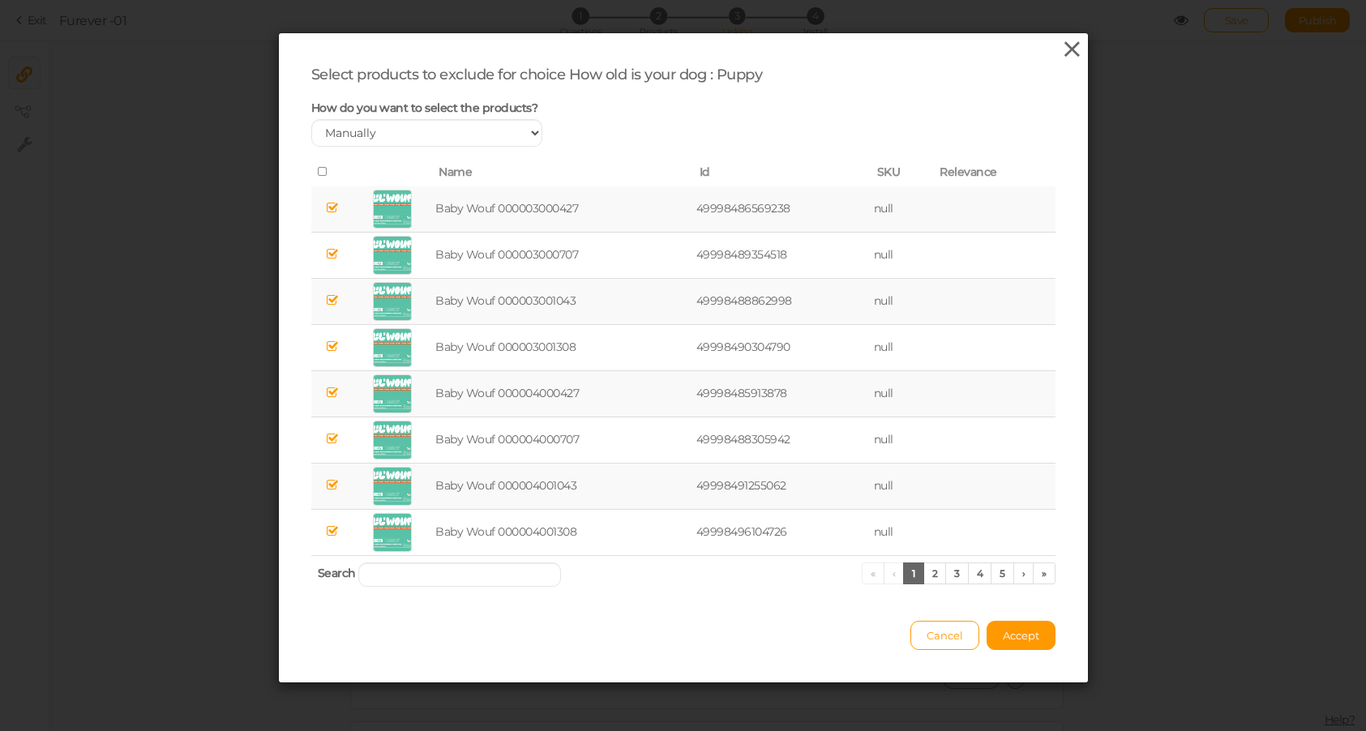
click at [1077, 59] on icon at bounding box center [1072, 49] width 24 height 24
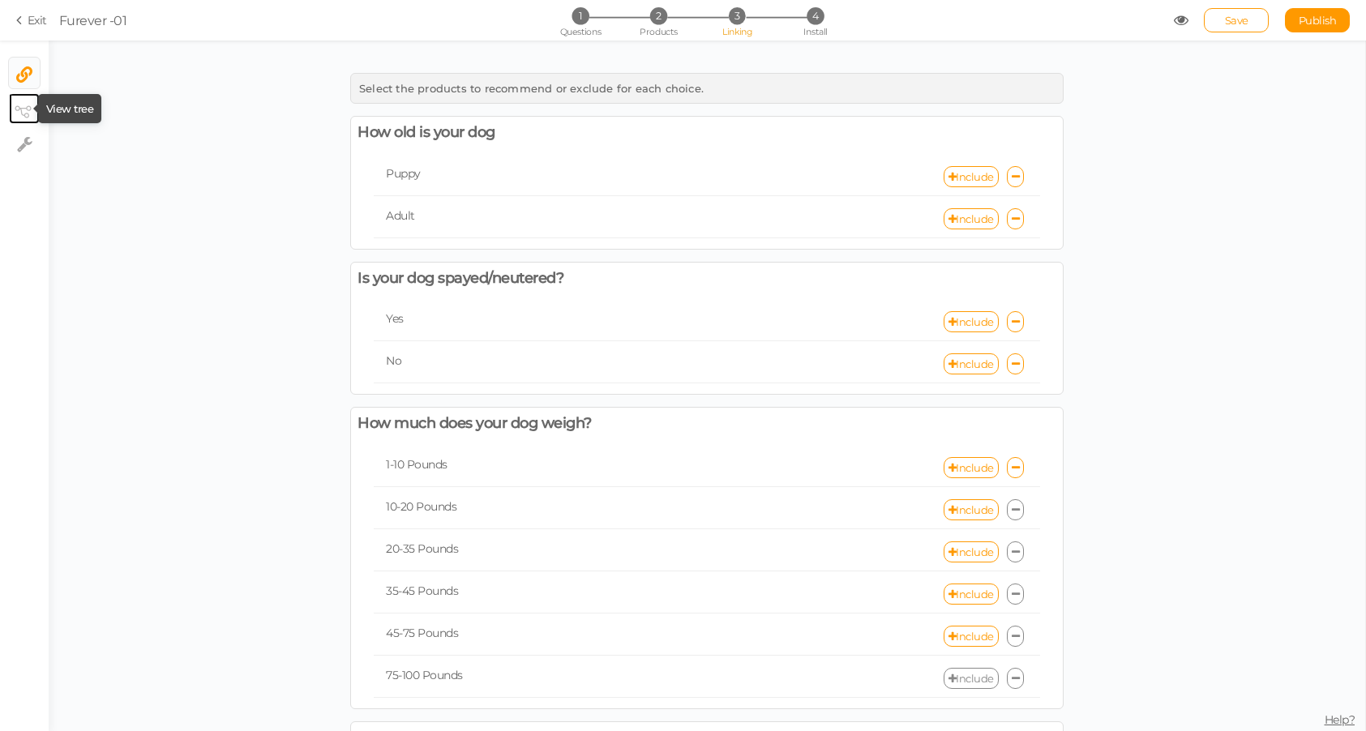
click at [21, 110] on icon at bounding box center [23, 111] width 16 height 12
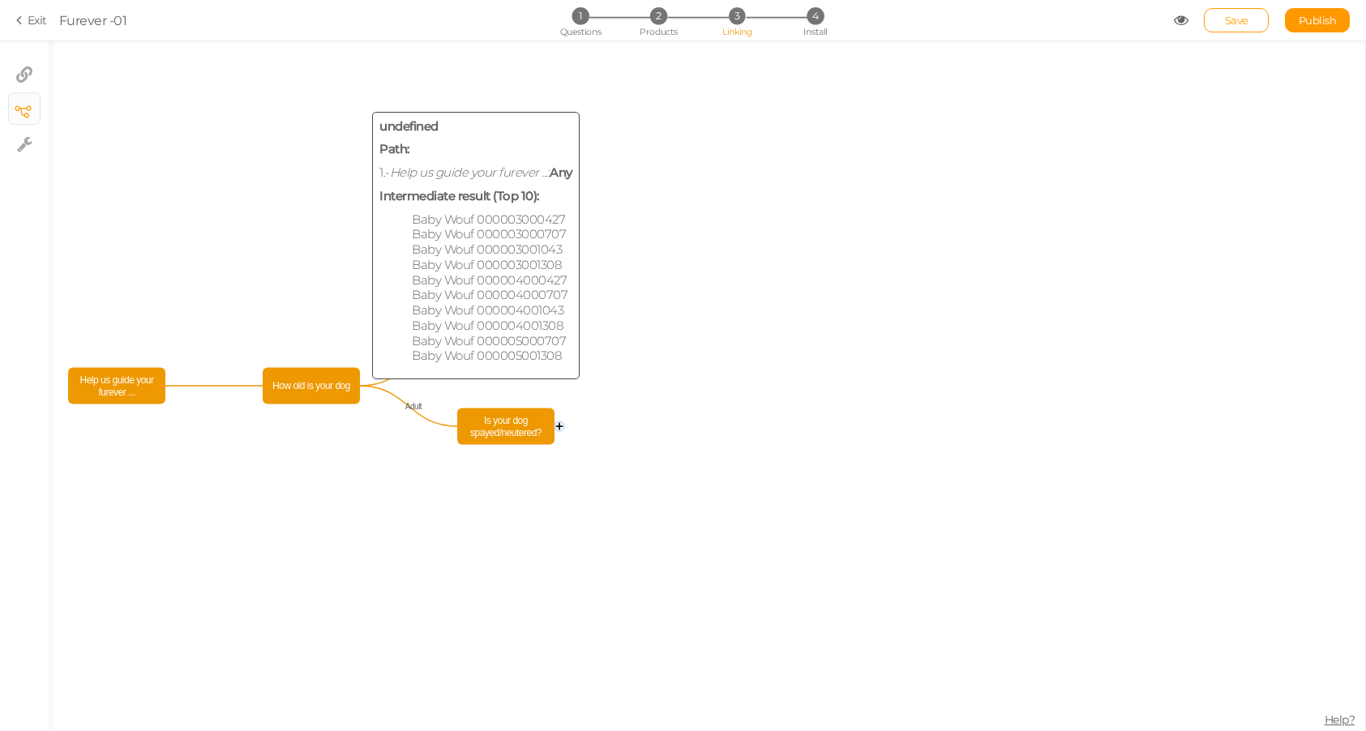
click at [283, 383] on span "How old is your dog" at bounding box center [311, 386] width 89 height 28
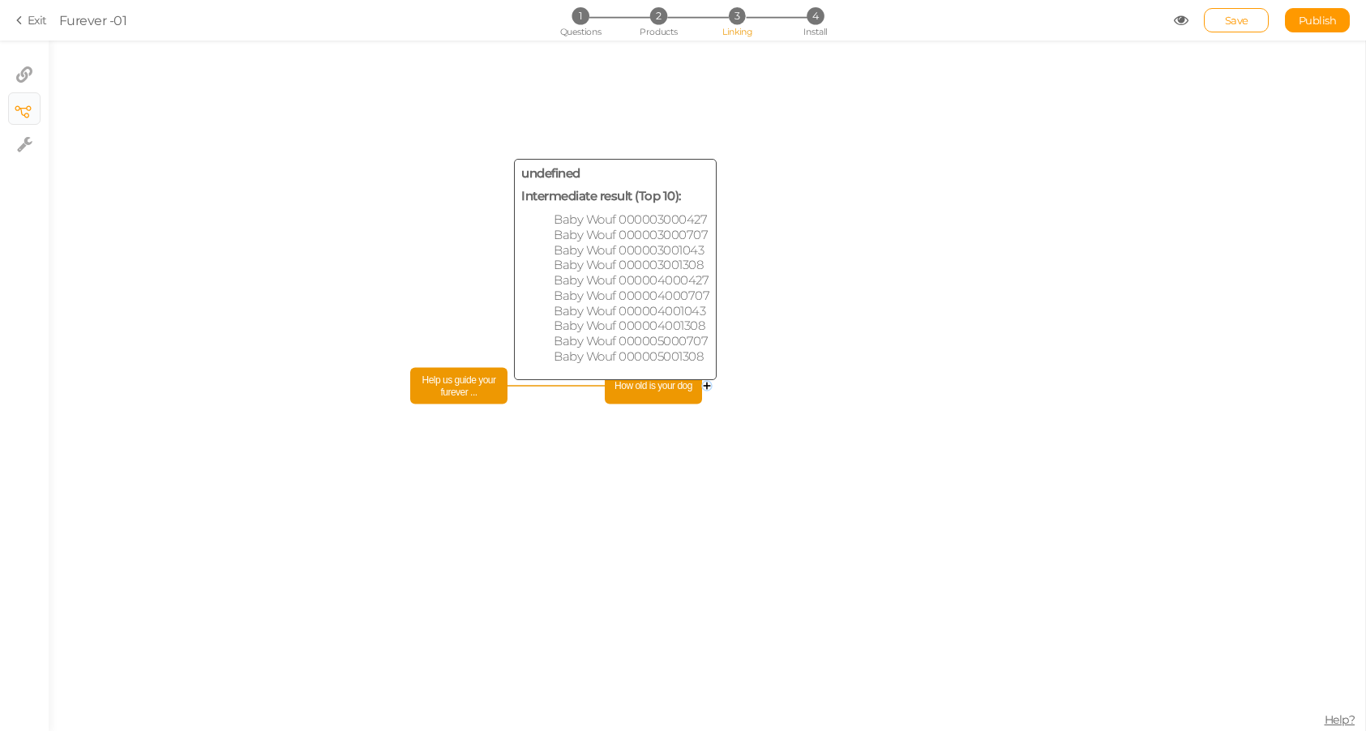
click at [467, 388] on span "Help us guide your furever ..." at bounding box center [458, 386] width 89 height 28
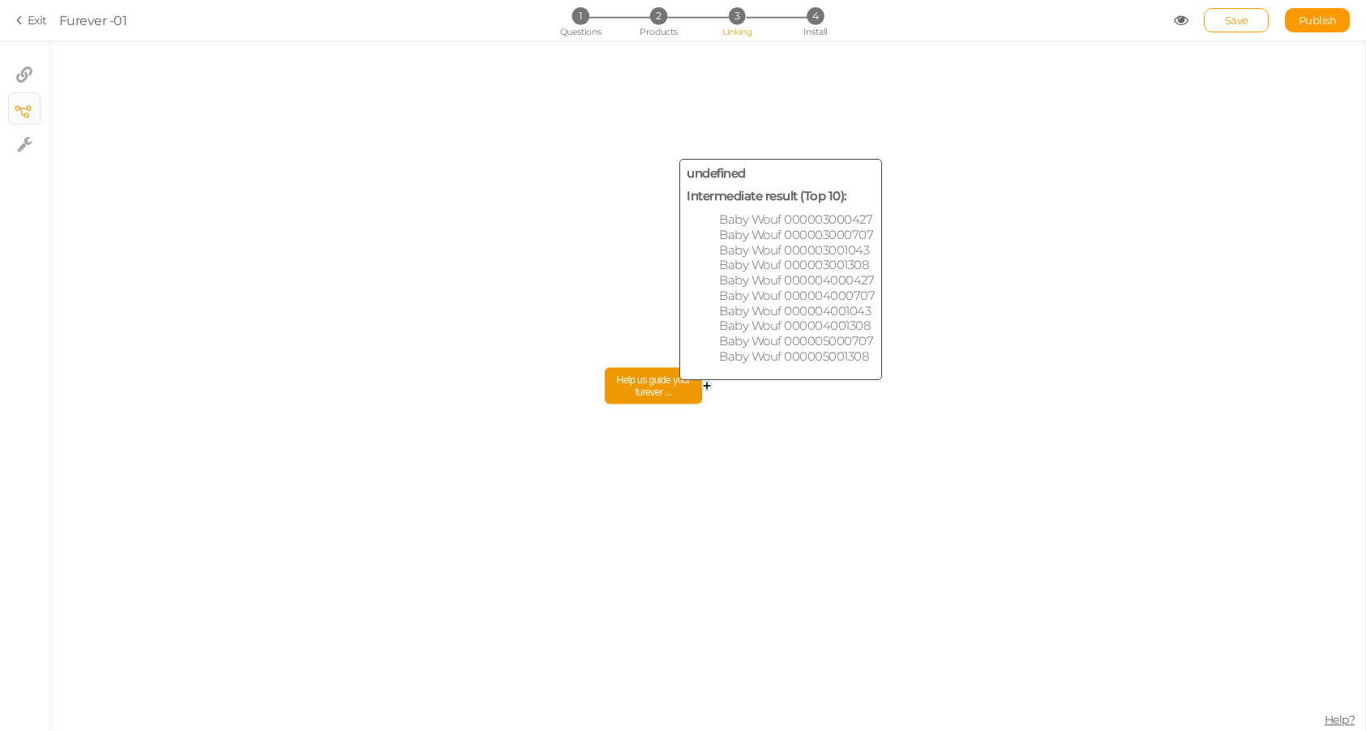
click at [648, 373] on span "Help us guide your furever ..." at bounding box center [653, 386] width 89 height 28
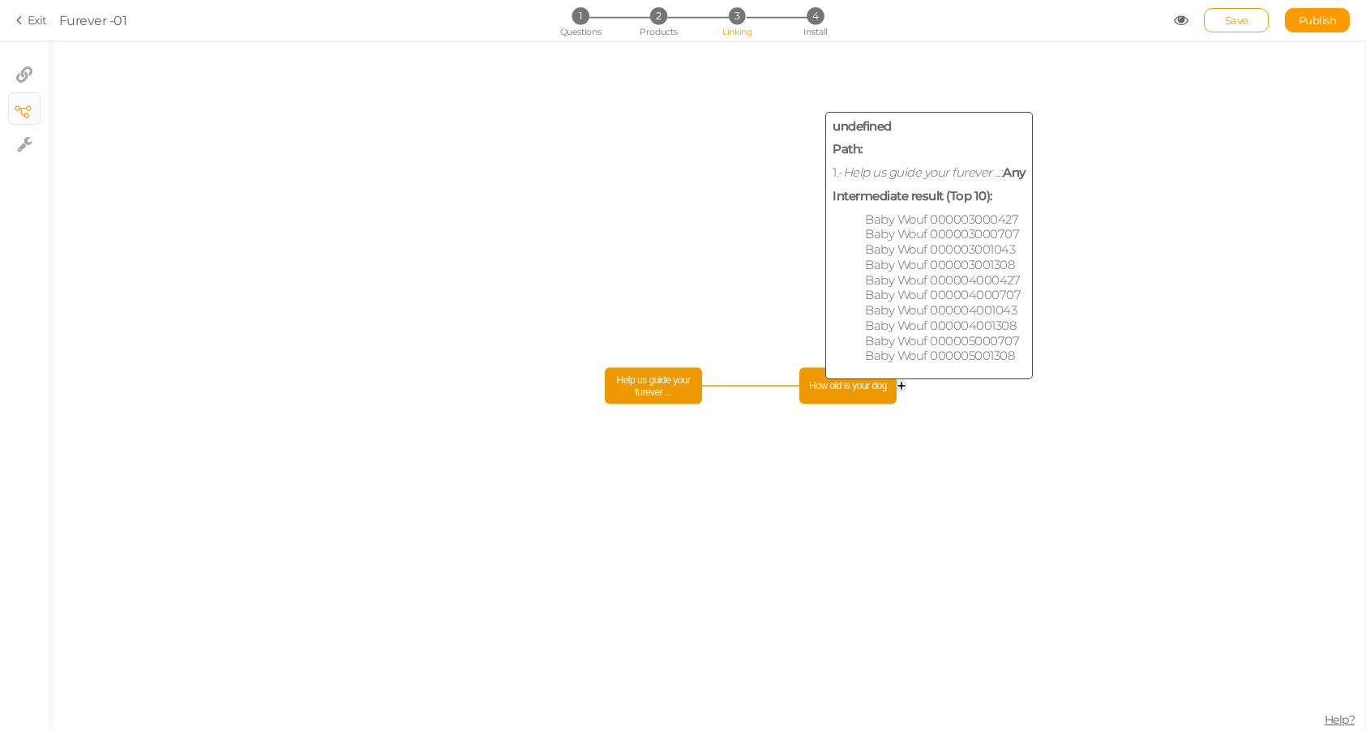
click at [837, 390] on span "How old is your dog" at bounding box center [847, 386] width 89 height 28
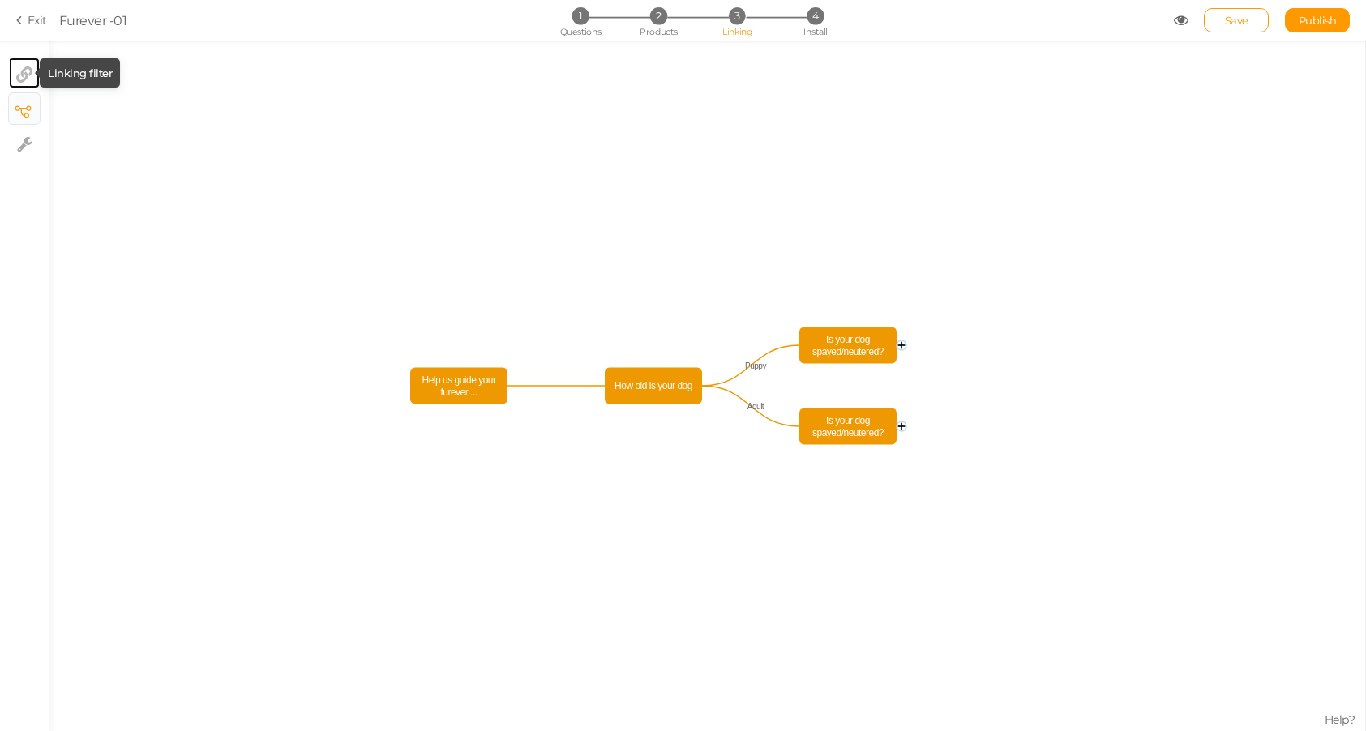
click at [21, 73] on icon at bounding box center [24, 74] width 16 height 16
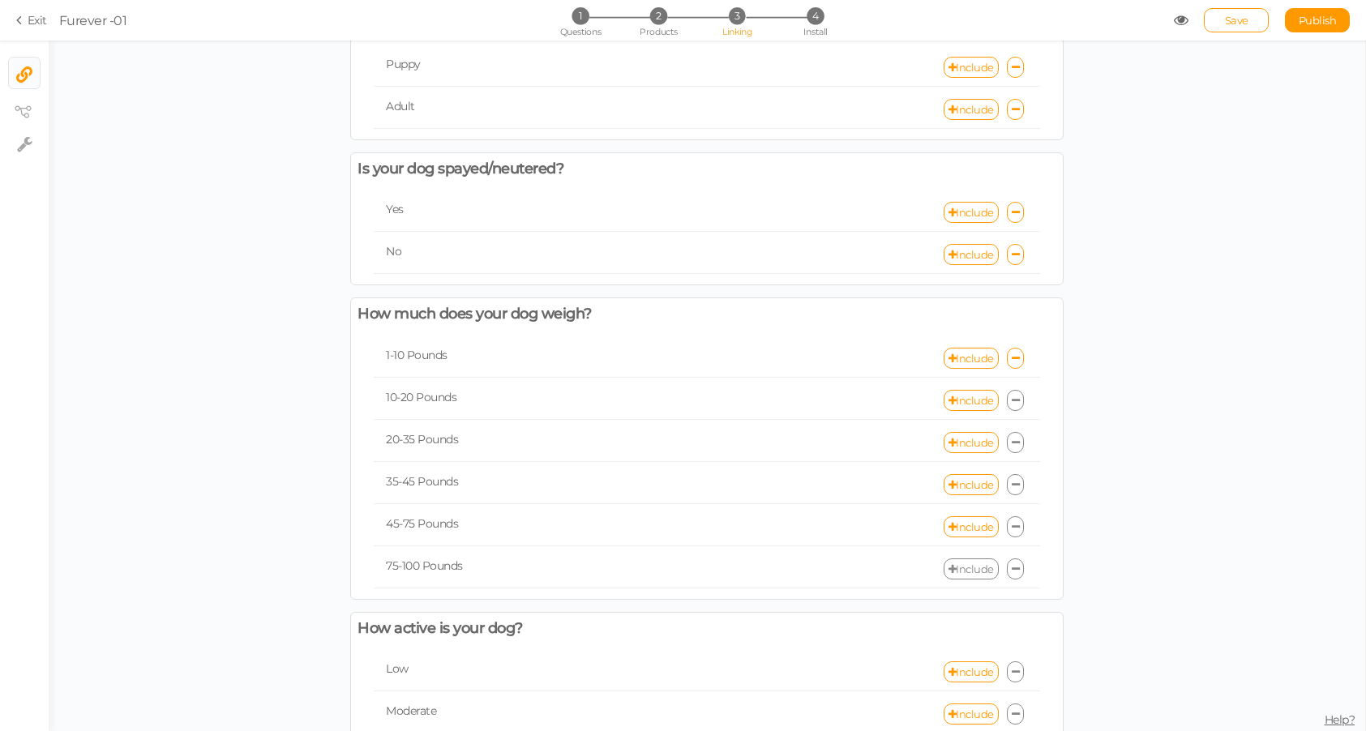
scroll to position [0, 0]
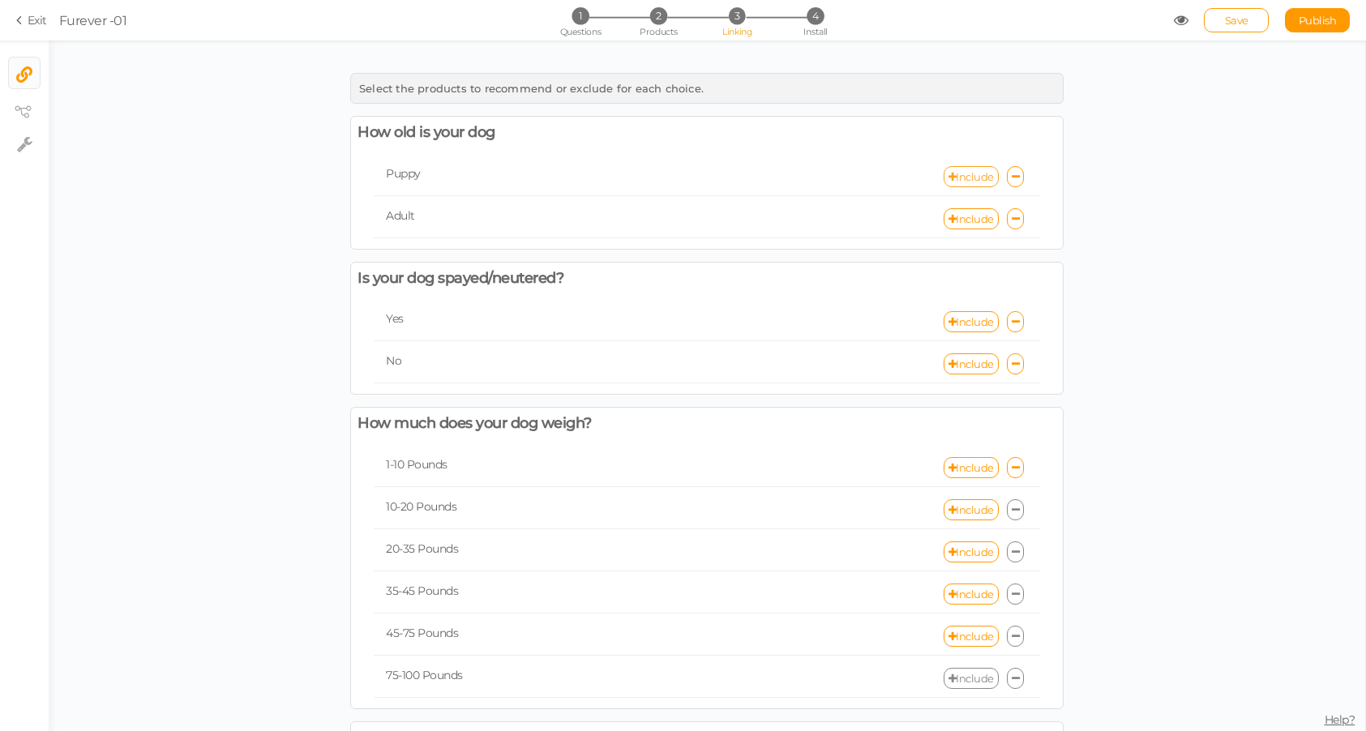
click at [955, 179] on link "Include" at bounding box center [971, 176] width 55 height 21
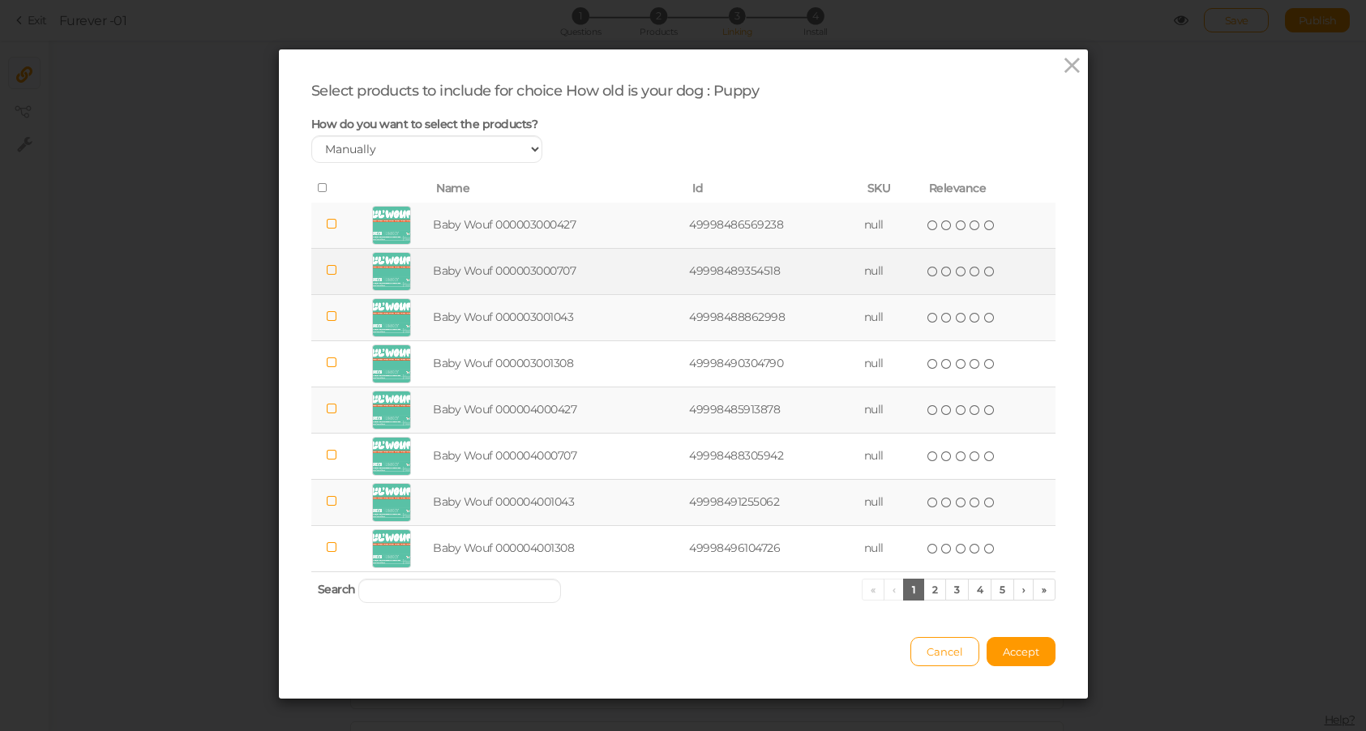
scroll to position [16, 0]
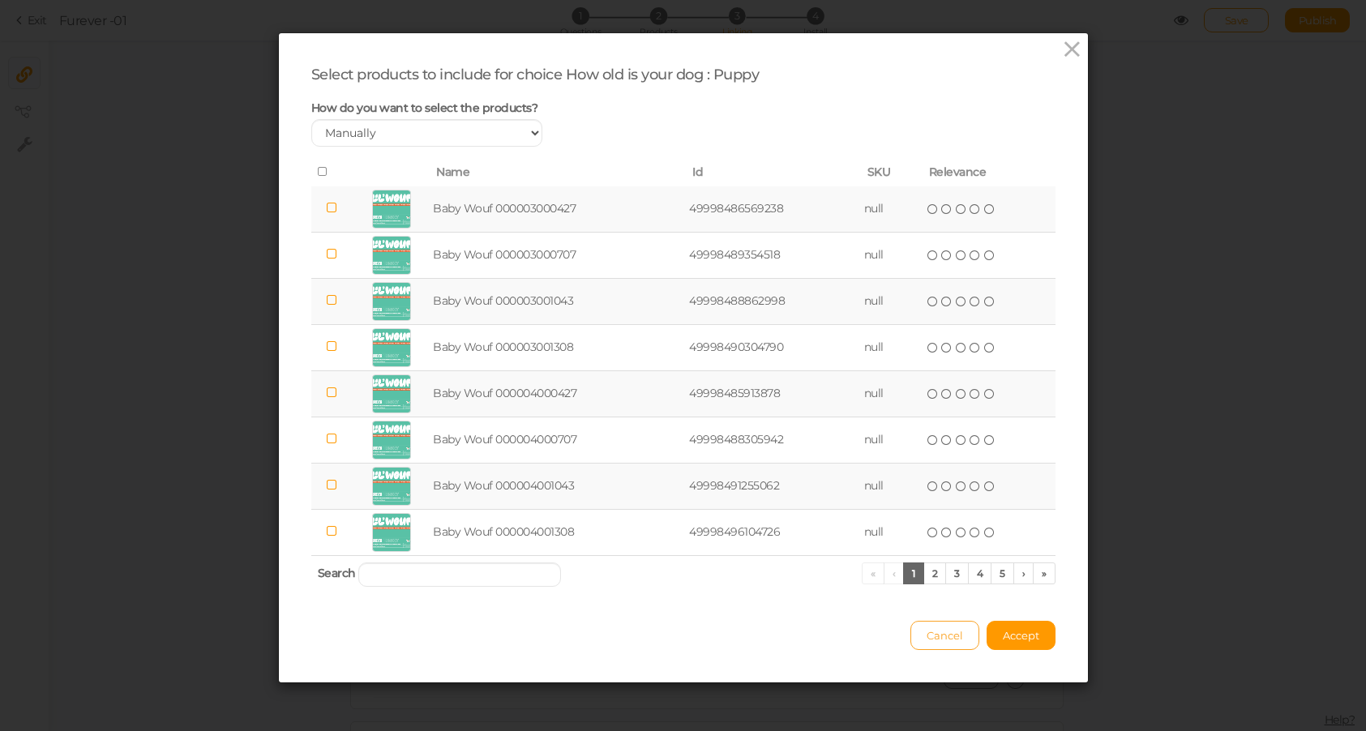
click at [936, 640] on span "Cancel" at bounding box center [945, 635] width 36 height 13
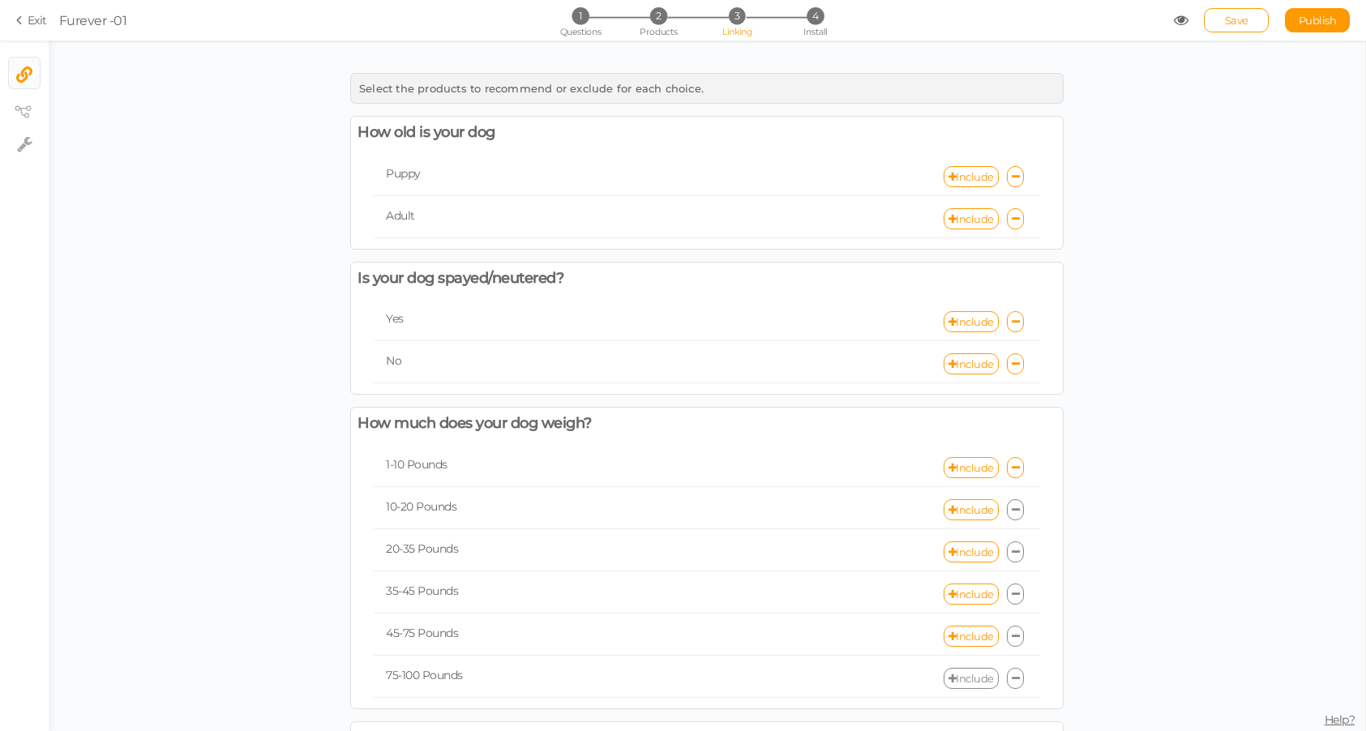
click at [152, 94] on div "Select the products to recommend or exclude for each choice. How old is your do…" at bounding box center [707, 595] width 1316 height 1061
click at [26, 21] on icon at bounding box center [21, 20] width 11 height 15
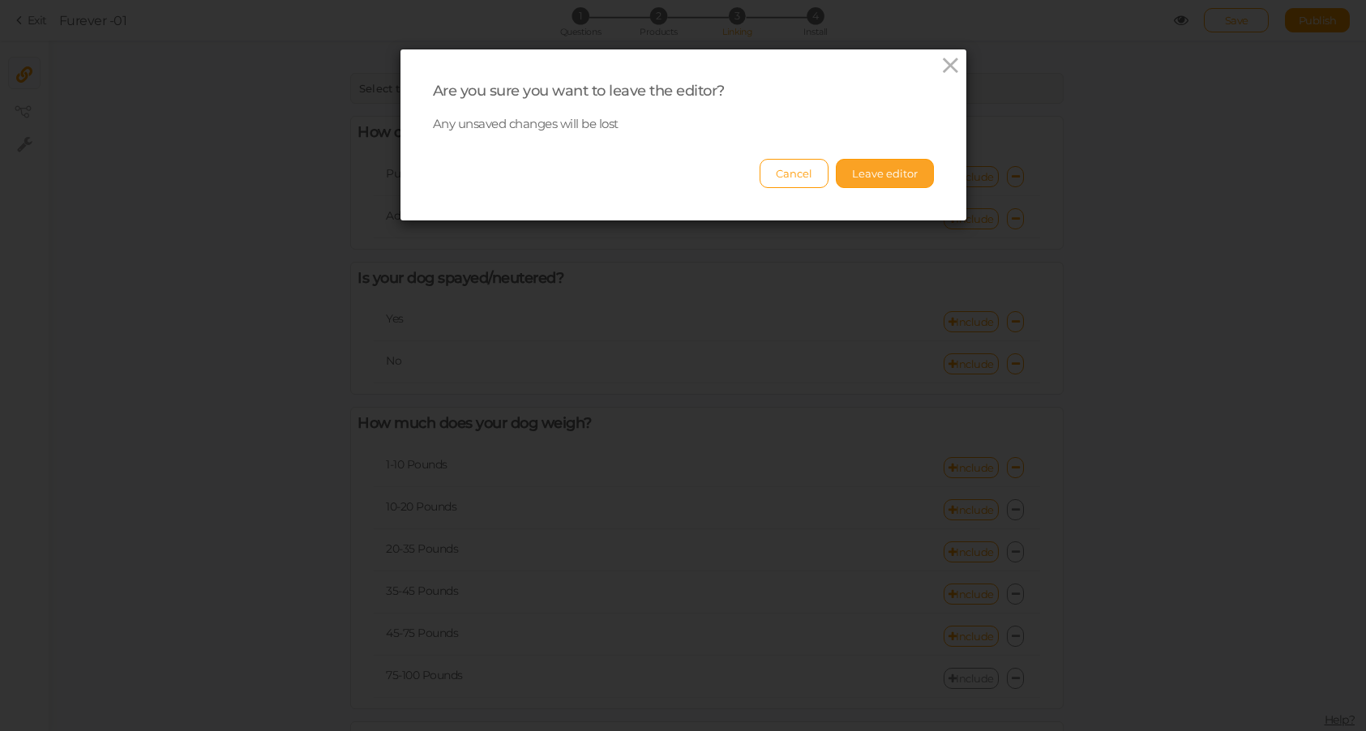
click at [878, 178] on button "Leave editor" at bounding box center [885, 173] width 98 height 29
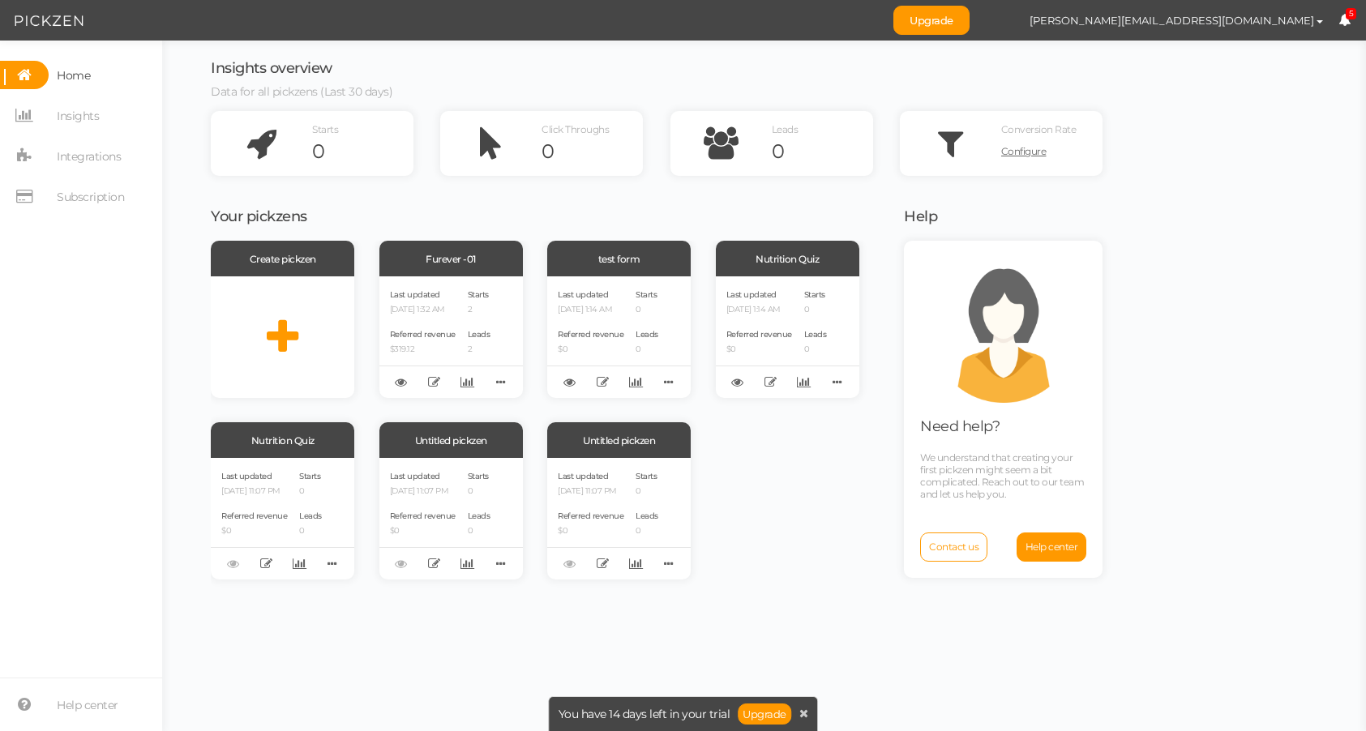
click at [727, 537] on div "Create pickzen Furever -01 Last updated 09/27/2025 1:32 AM Referred revenue $31…" at bounding box center [547, 410] width 673 height 339
click at [532, 229] on div "Your pickzens Create pickzen Furever -01 Last updated 09/27/2025 1:32 AM Referr…" at bounding box center [547, 461] width 673 height 531
click at [531, 220] on h3 "Your pickzens" at bounding box center [547, 217] width 673 height 16
click at [506, 379] on icon at bounding box center [501, 382] width 23 height 25
drag, startPoint x: 425, startPoint y: 320, endPoint x: 407, endPoint y: 369, distance: 51.8
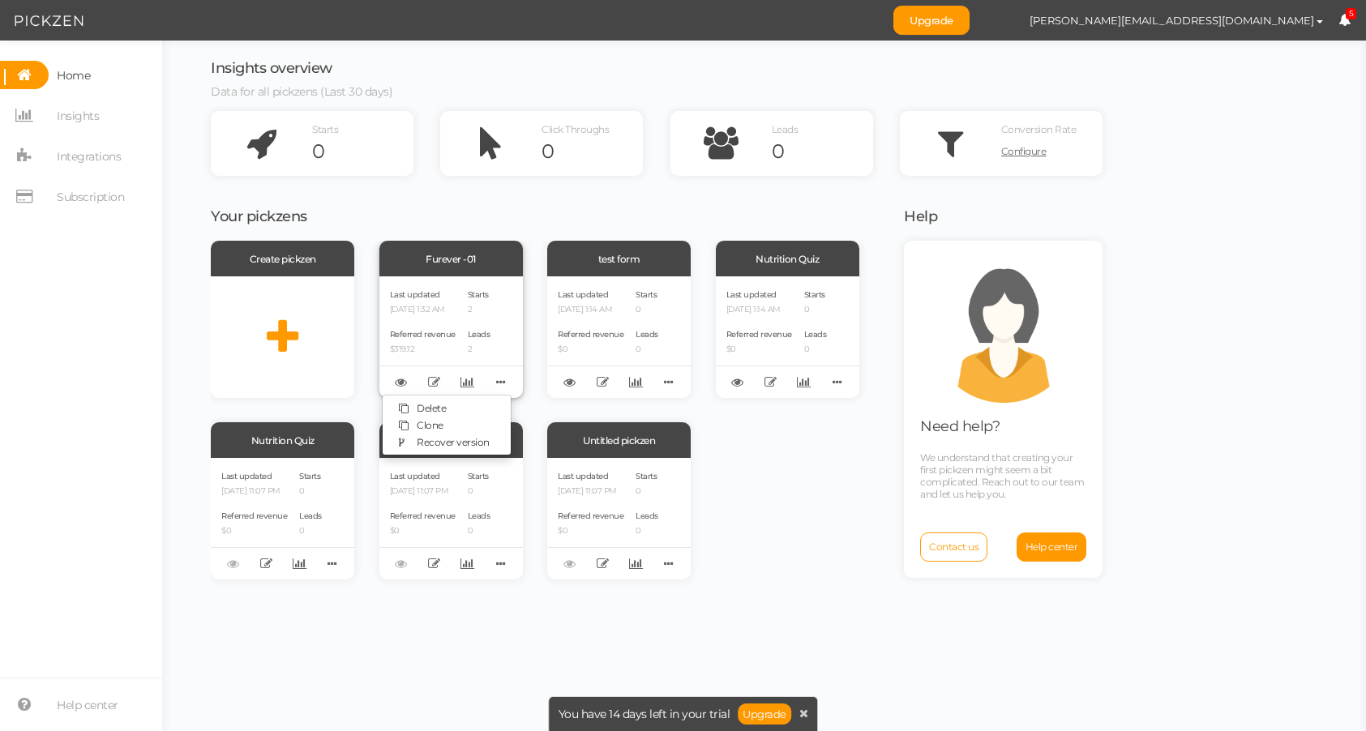
click at [425, 320] on div "Last updated 09/27/2025 1:32 AM Referred revenue $319.12" at bounding box center [423, 337] width 66 height 101
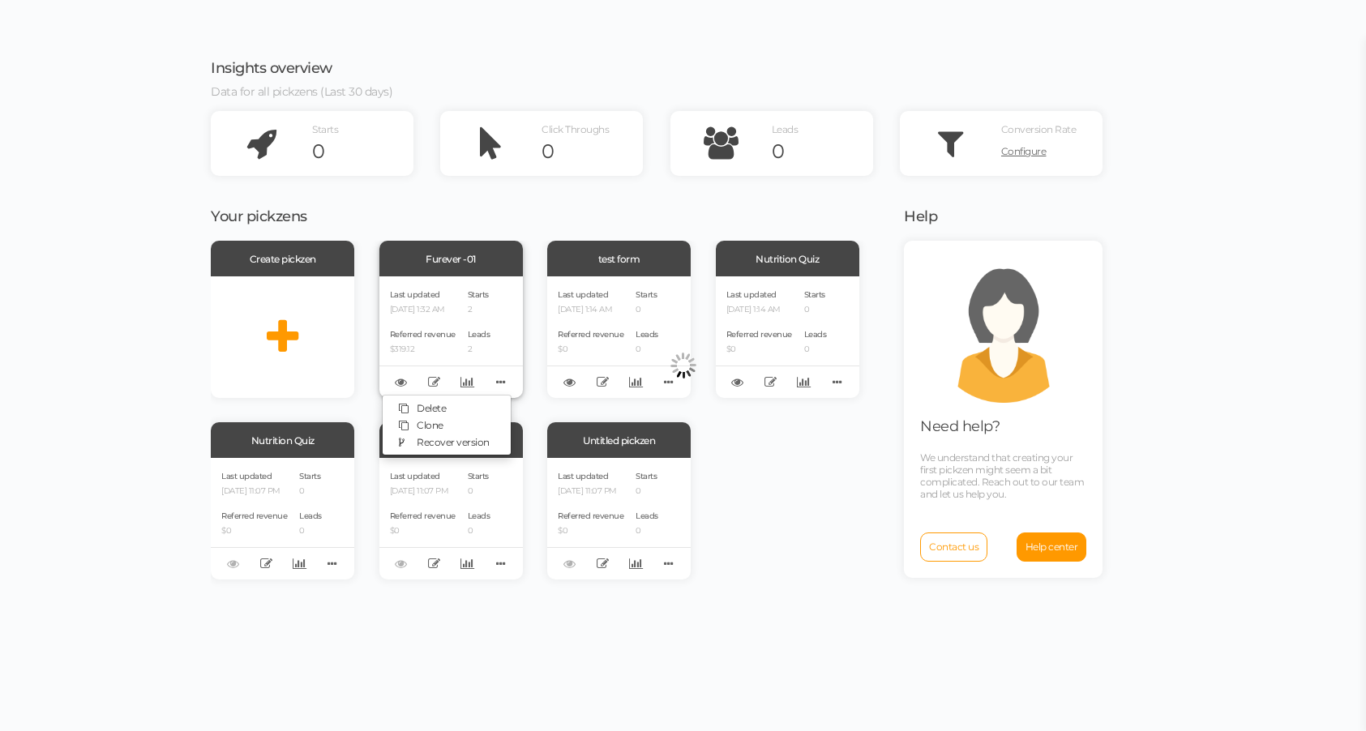
click at [407, 369] on div "Delete Clone Recover version" at bounding box center [450, 382] width 143 height 32
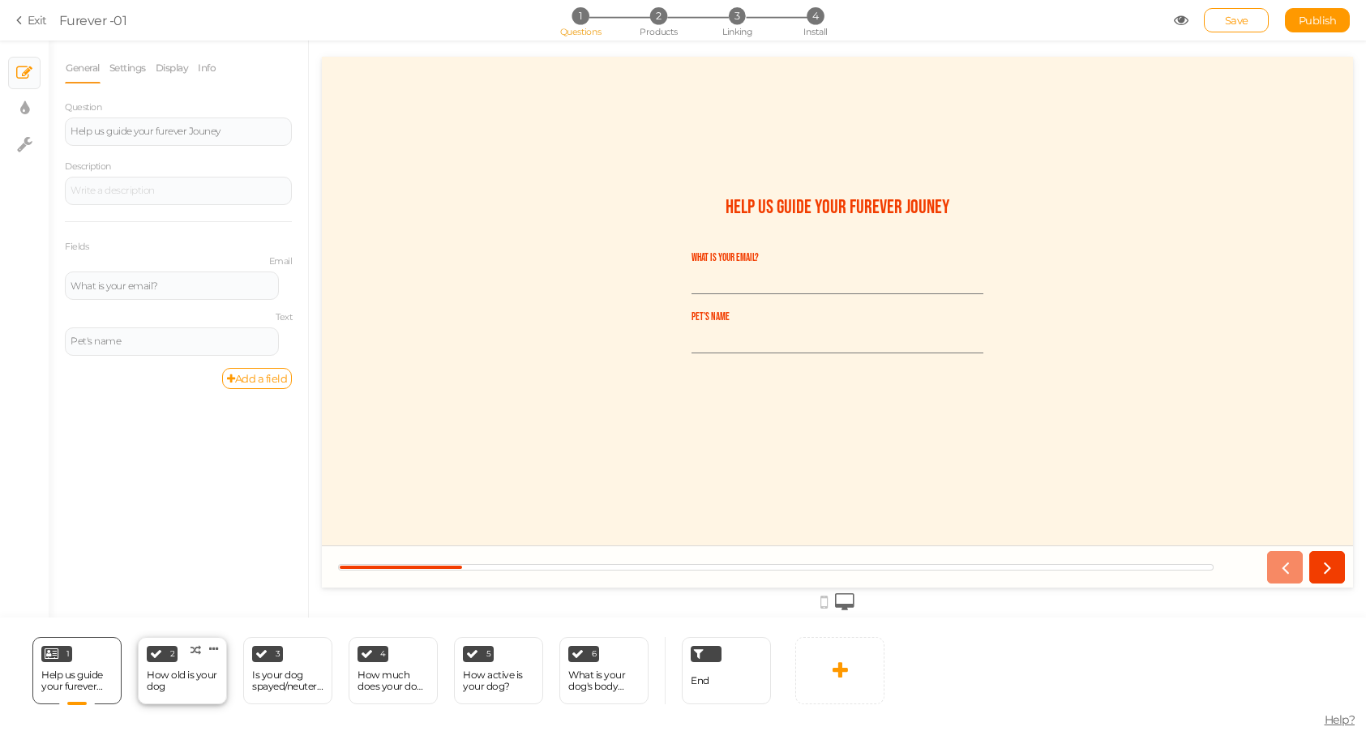
click at [194, 675] on div "How old is your dog" at bounding box center [182, 681] width 71 height 23
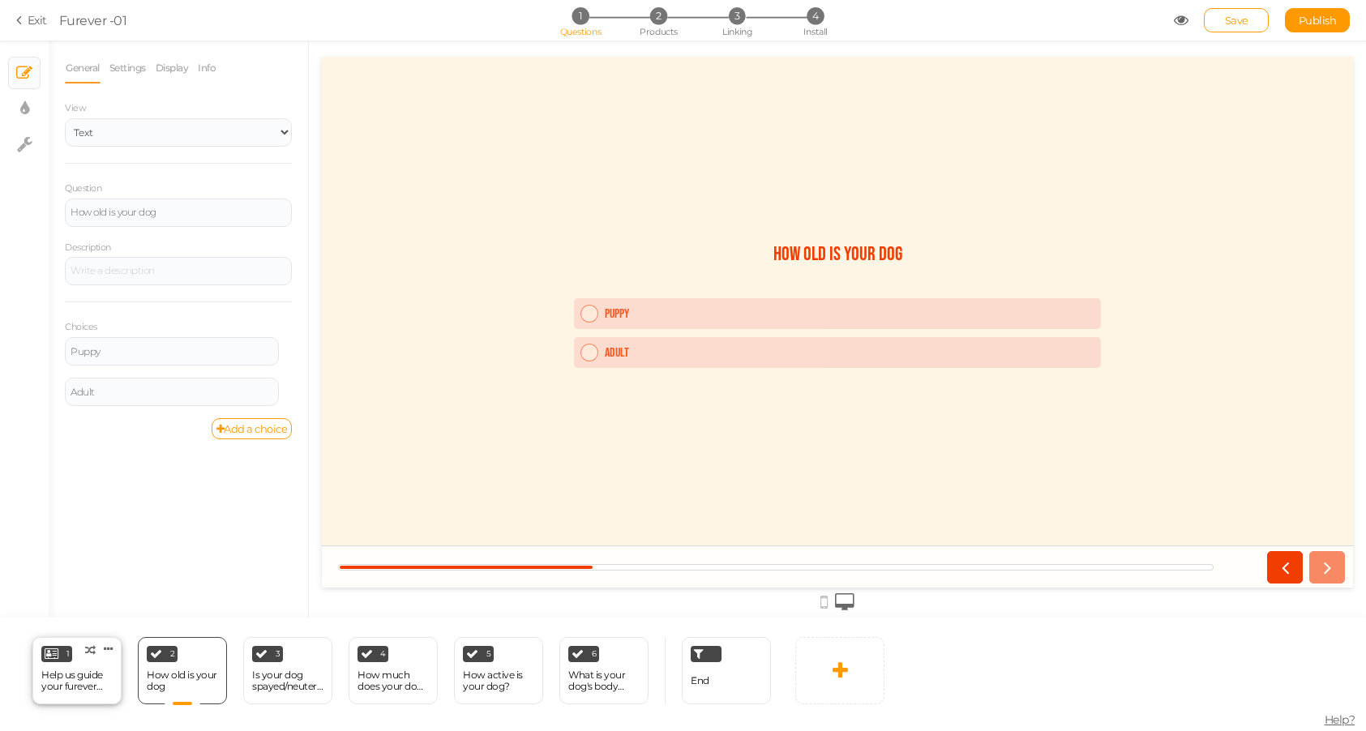
click at [77, 682] on div "Help us guide your furever Jouney" at bounding box center [76, 681] width 71 height 28
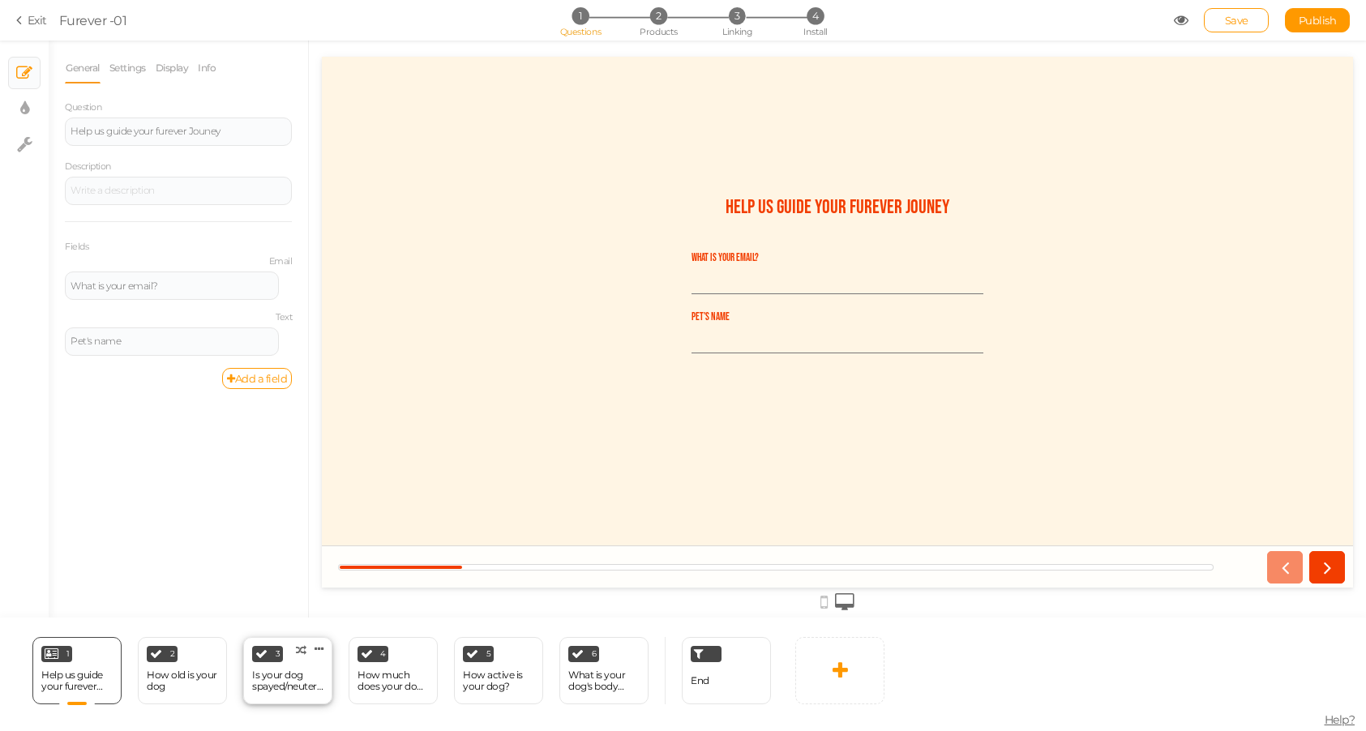
click at [302, 682] on div "Is your dog spayed/neutered?" at bounding box center [287, 681] width 71 height 23
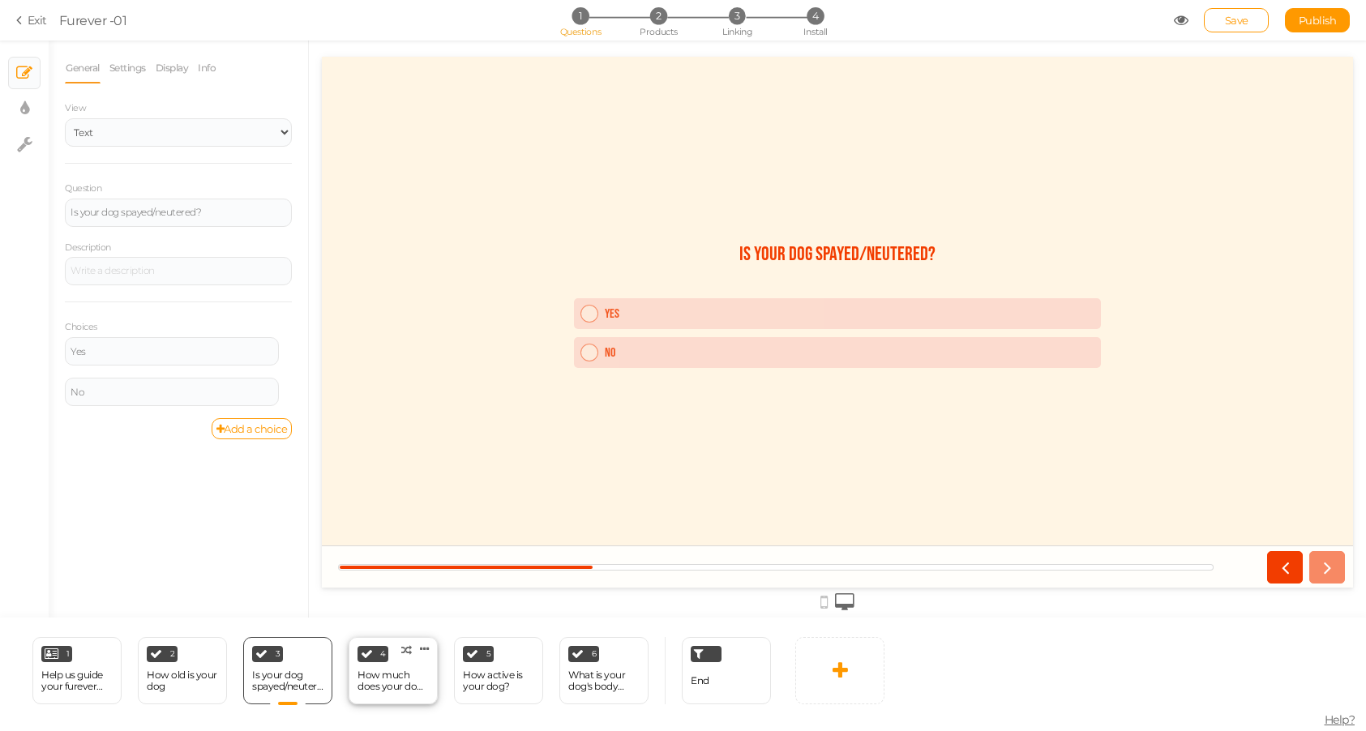
click at [398, 682] on div "How much does your dog weigh?" at bounding box center [392, 681] width 71 height 23
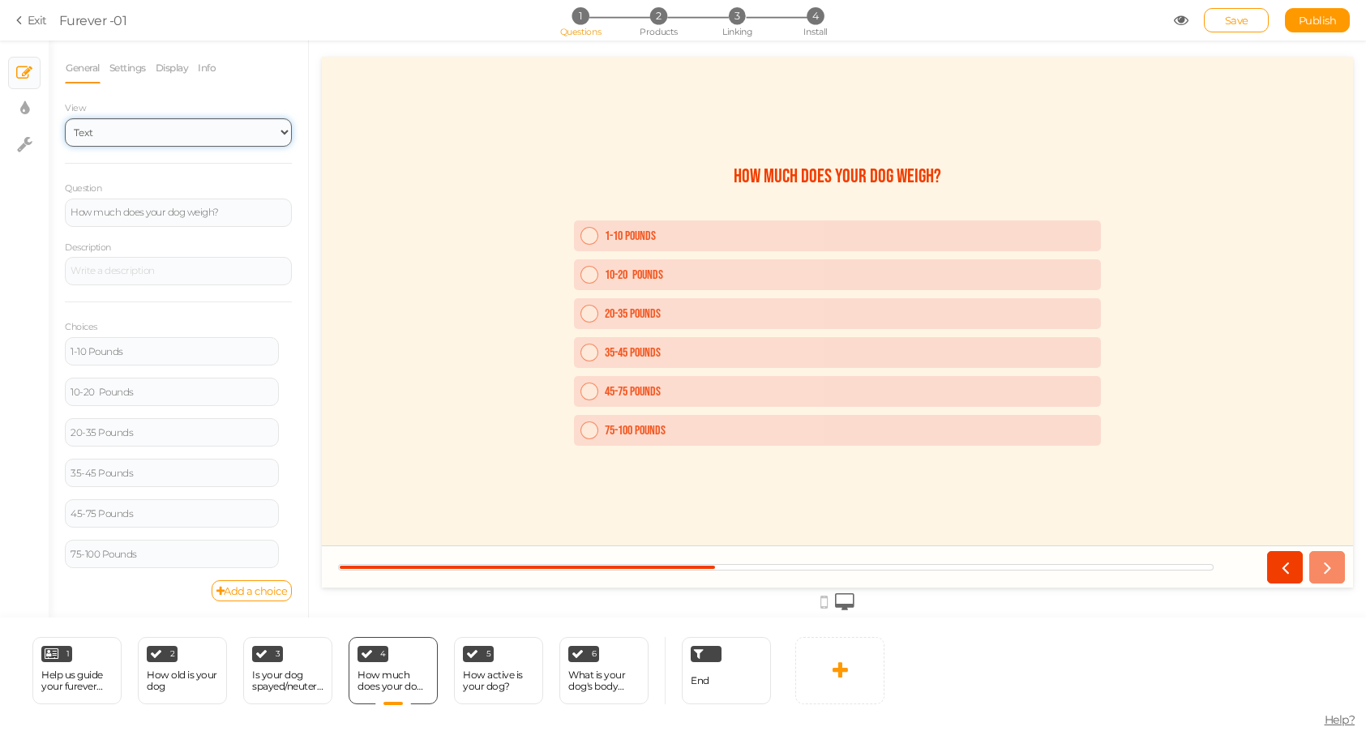
click at [122, 136] on select "Text Images Slider Dropdown" at bounding box center [178, 132] width 227 height 28
click at [65, 118] on select "Text Images Slider Dropdown" at bounding box center [178, 132] width 227 height 28
click at [22, 114] on icon at bounding box center [24, 109] width 9 height 16
select select "2"
select select "fade"
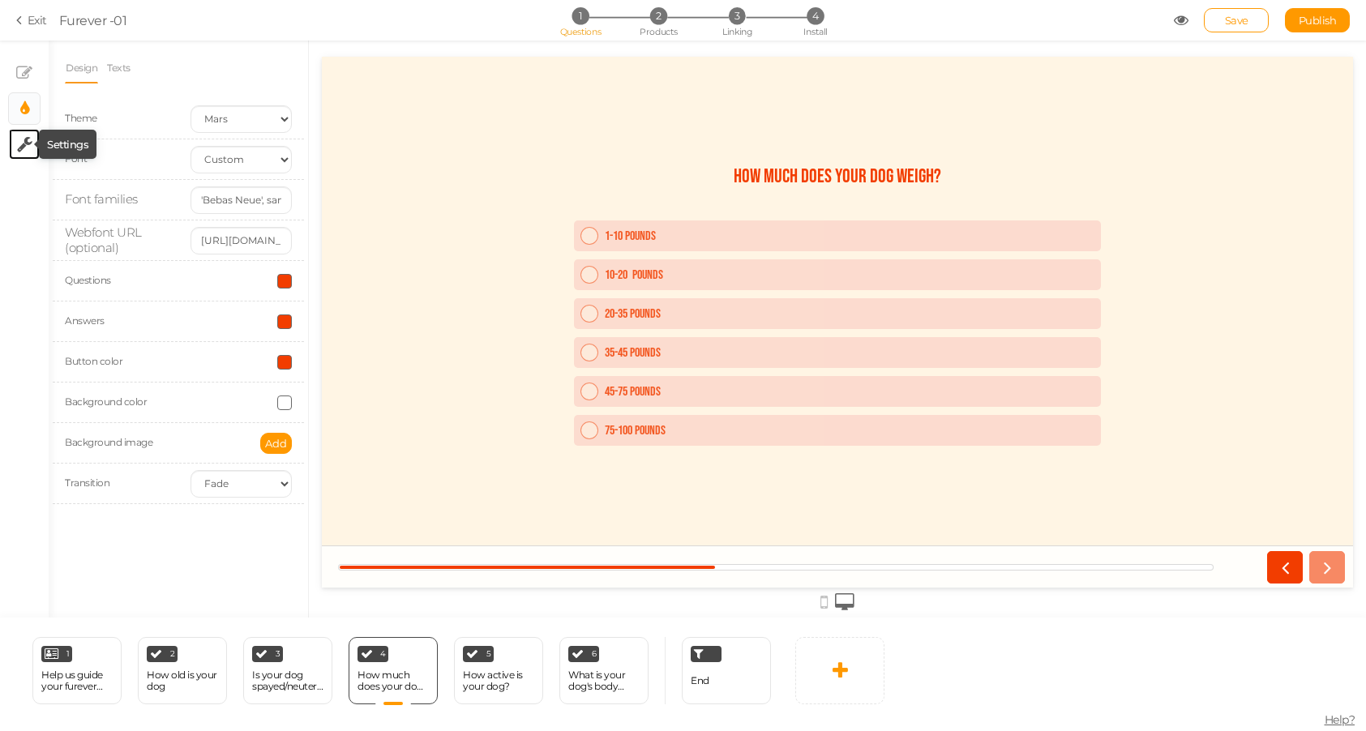
click at [25, 139] on icon at bounding box center [24, 144] width 15 height 16
select select "en"
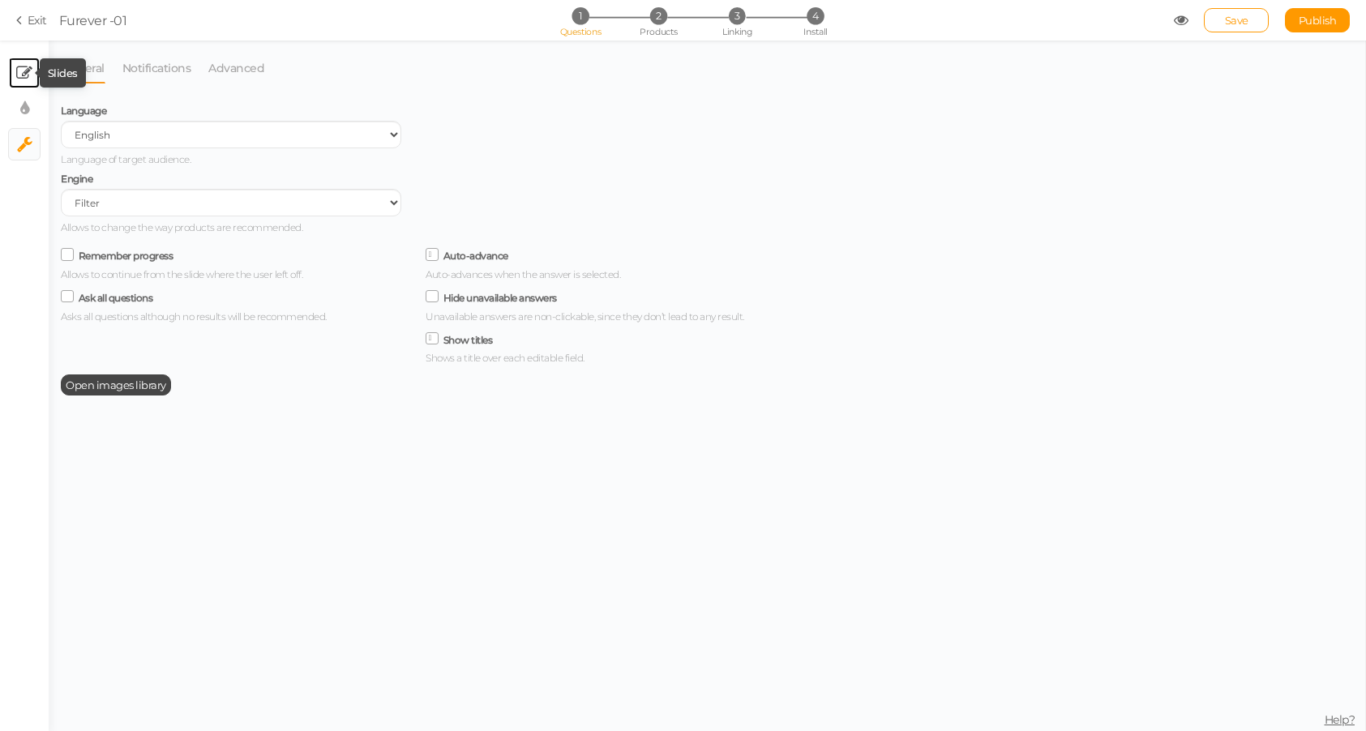
click at [24, 68] on icon at bounding box center [24, 73] width 16 height 16
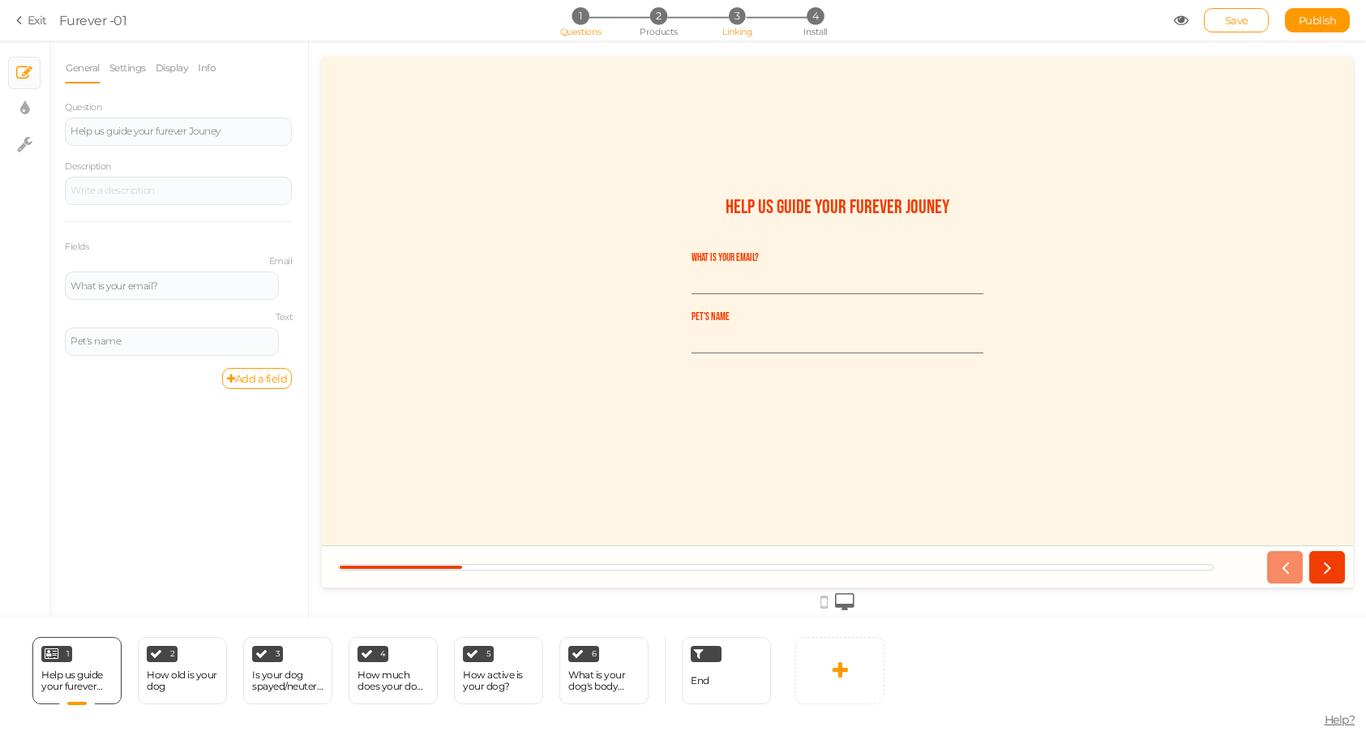
click at [737, 20] on span "3" at bounding box center [736, 15] width 17 height 17
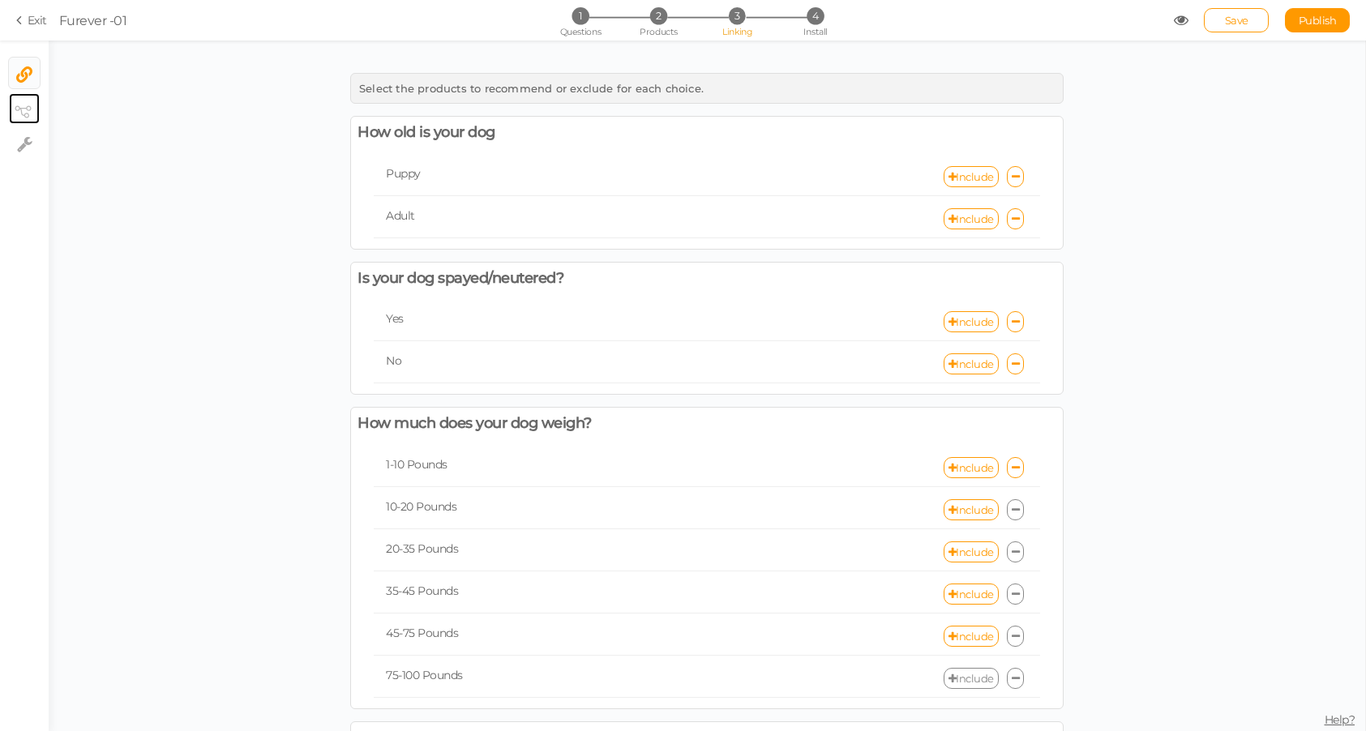
click at [19, 118] on tip-cont at bounding box center [25, 108] width 12 height 19
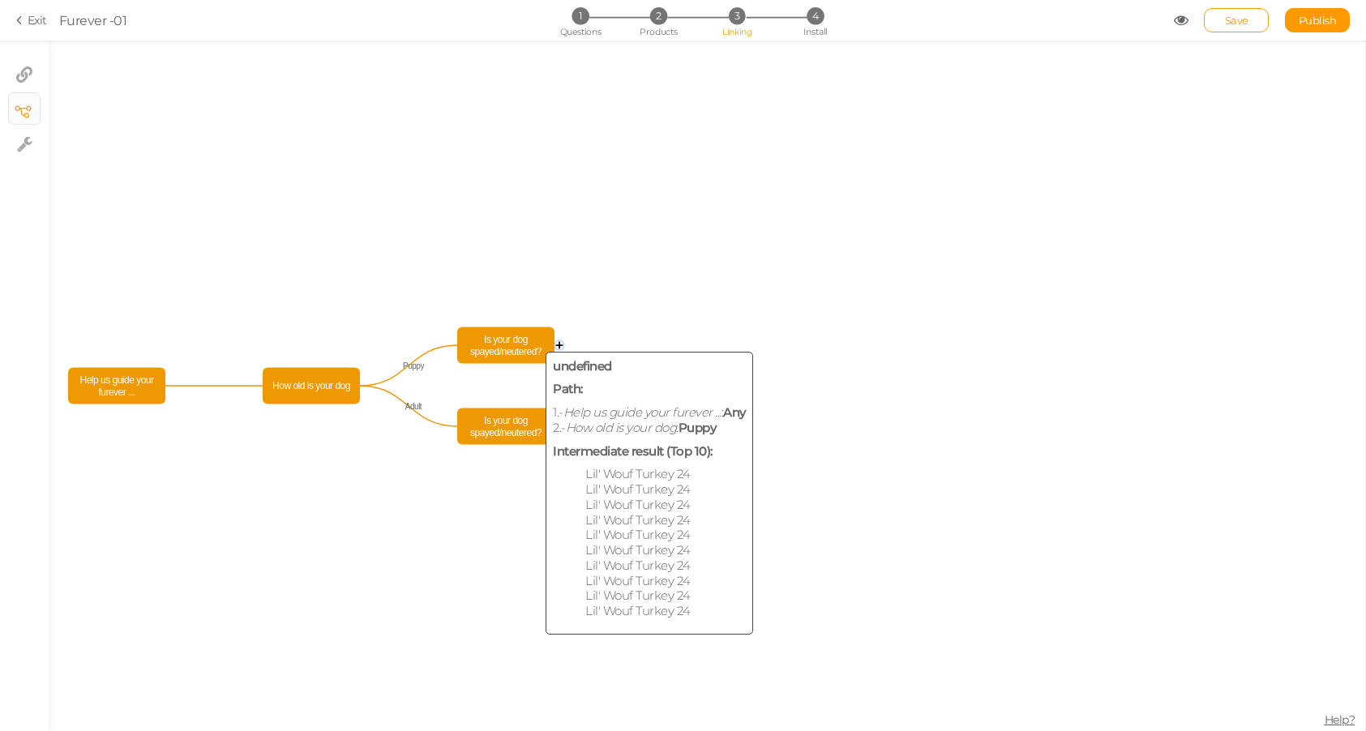
click at [510, 342] on span "Is your dog spayed/neutered?" at bounding box center [505, 346] width 89 height 28
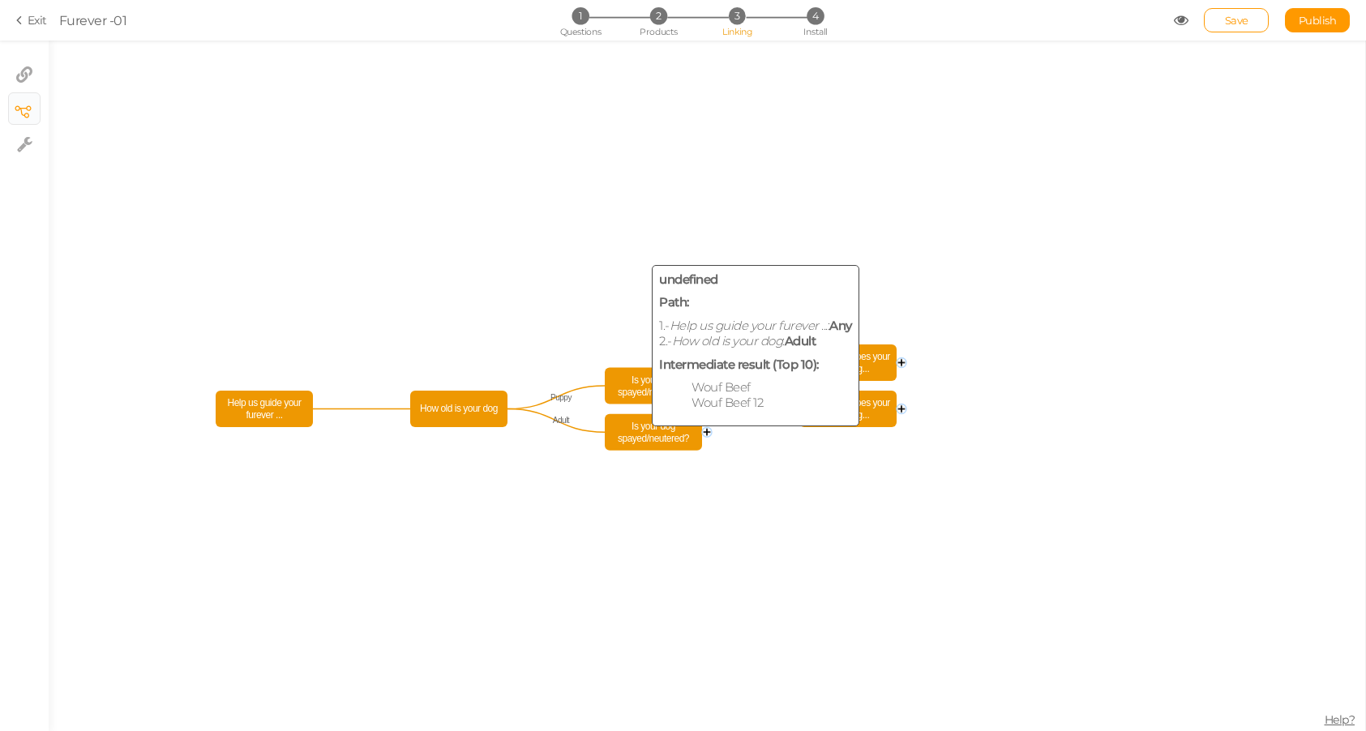
click at [632, 426] on span "Is your dog spayed/neutered?" at bounding box center [653, 432] width 89 height 28
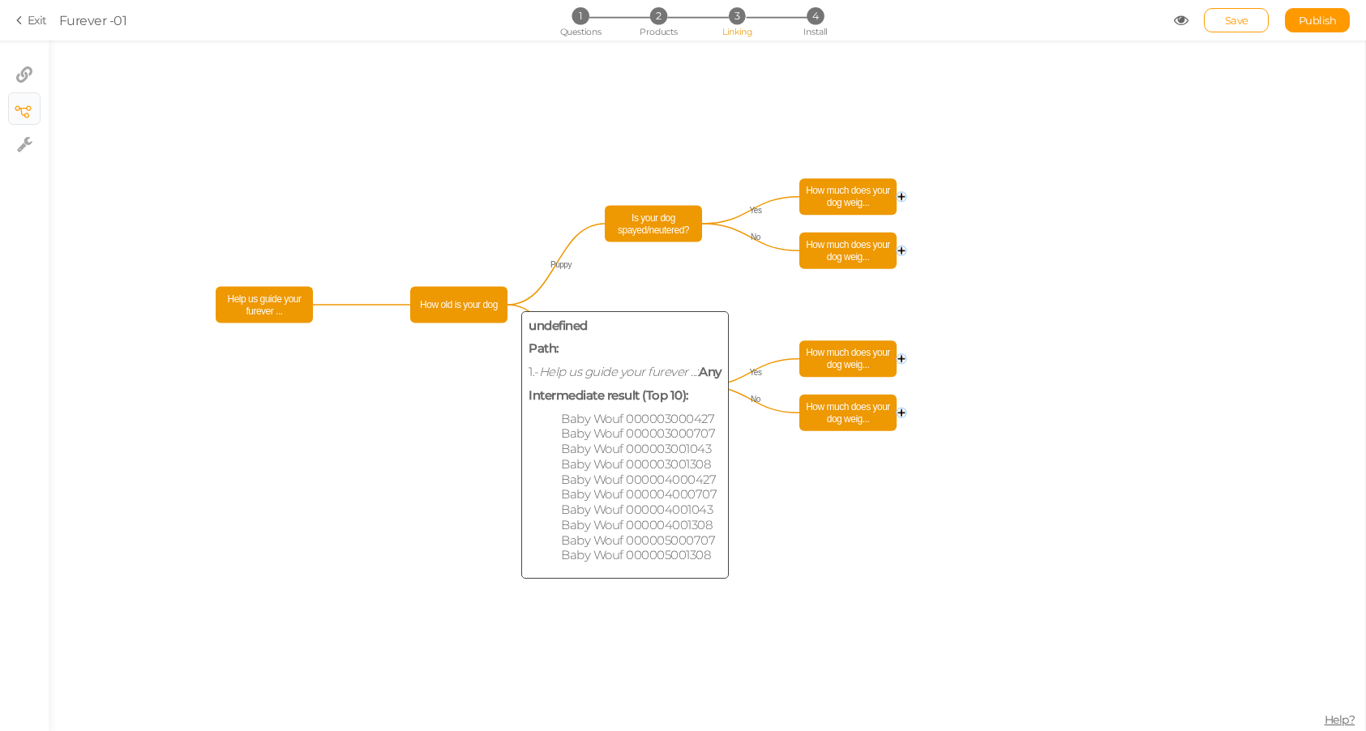
click at [440, 306] on span "How old is your dog" at bounding box center [458, 305] width 89 height 28
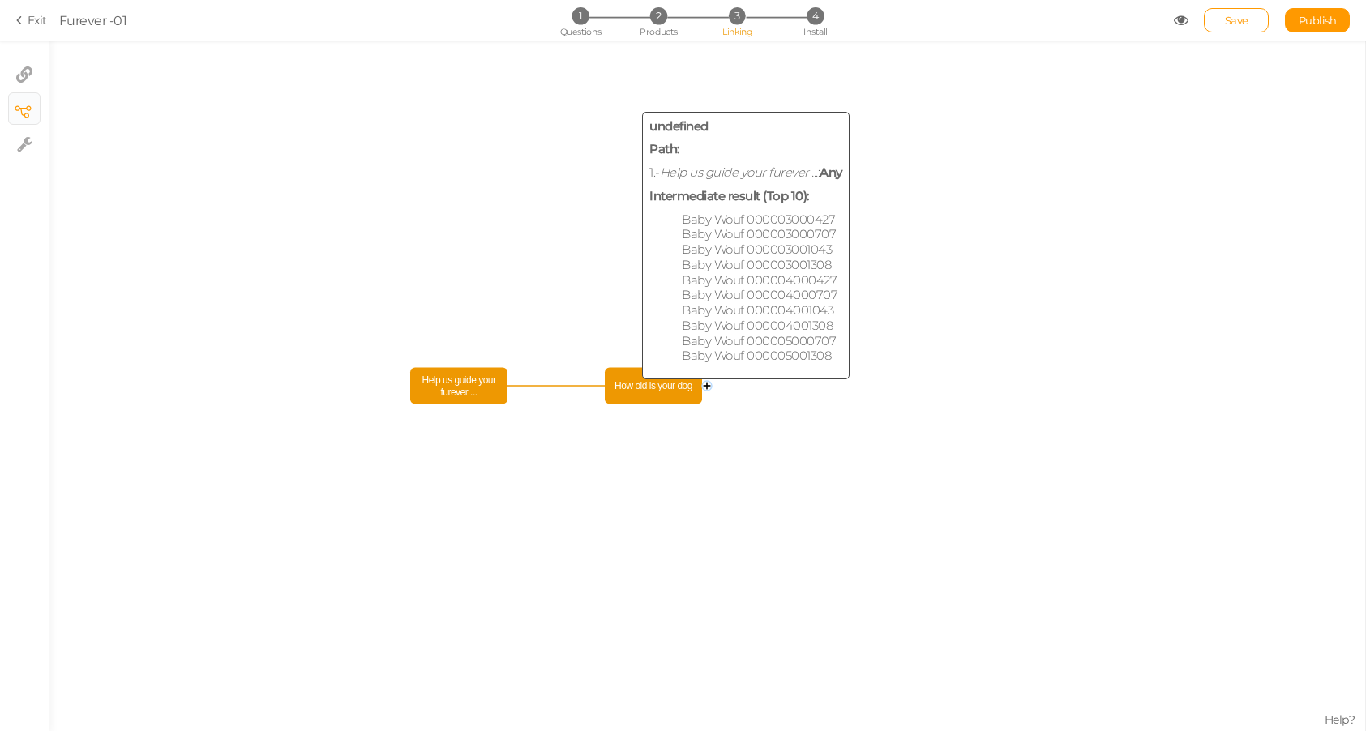
click at [644, 392] on span "How old is your dog" at bounding box center [653, 386] width 89 height 28
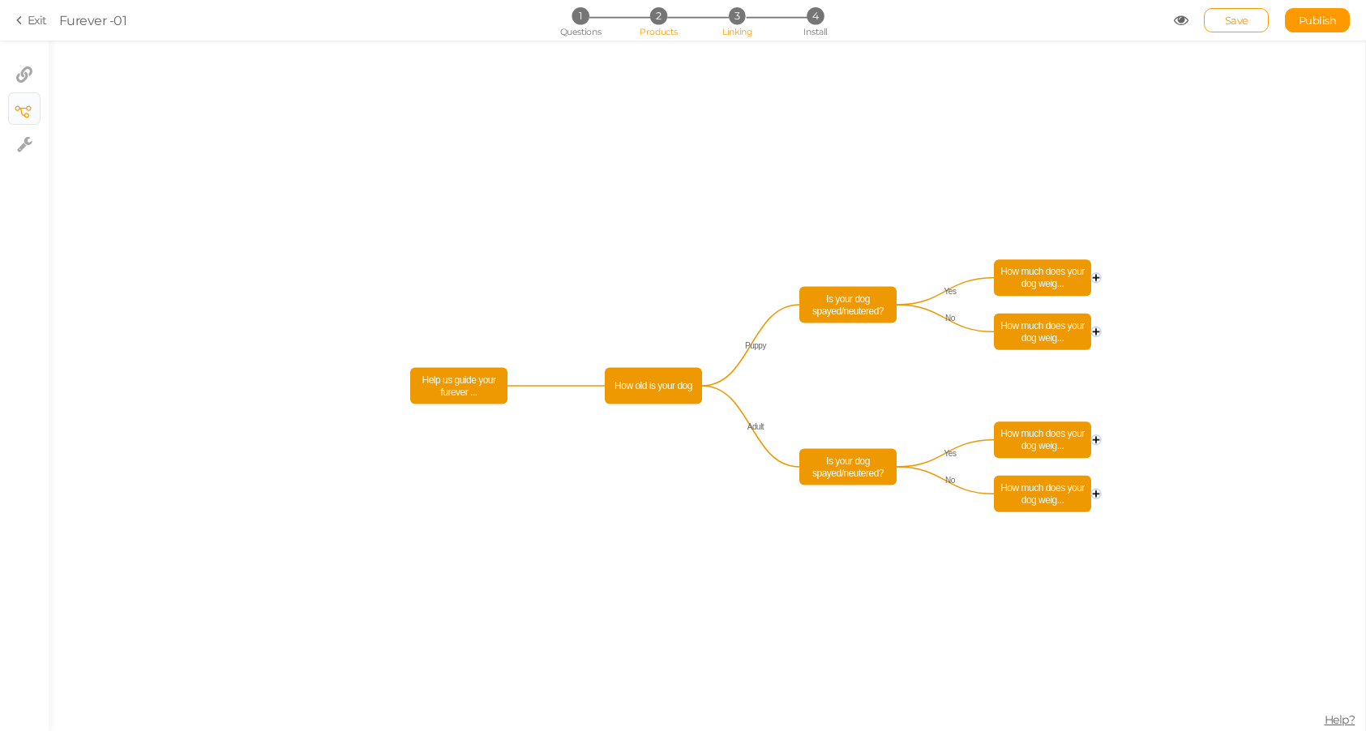
click at [647, 17] on li "2 Products" at bounding box center [658, 15] width 75 height 17
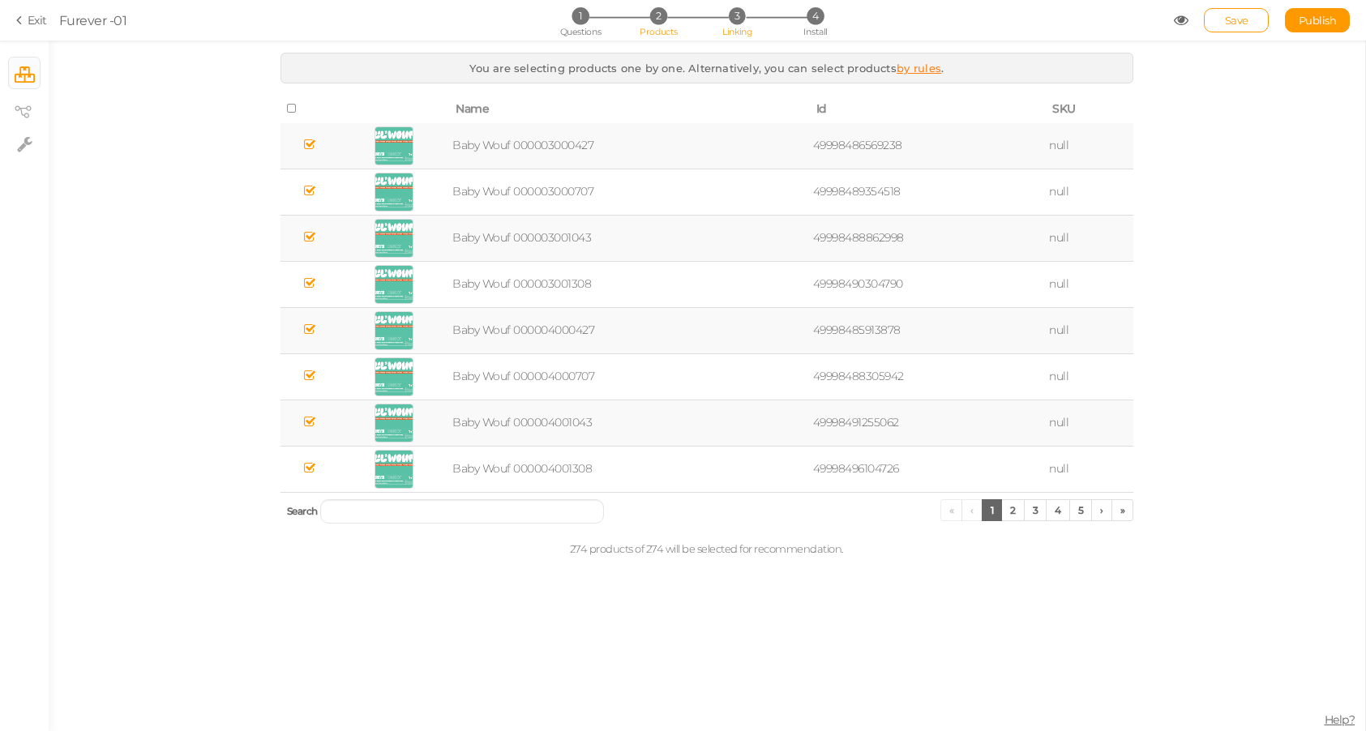
click at [742, 24] on li "3 Linking" at bounding box center [736, 15] width 75 height 17
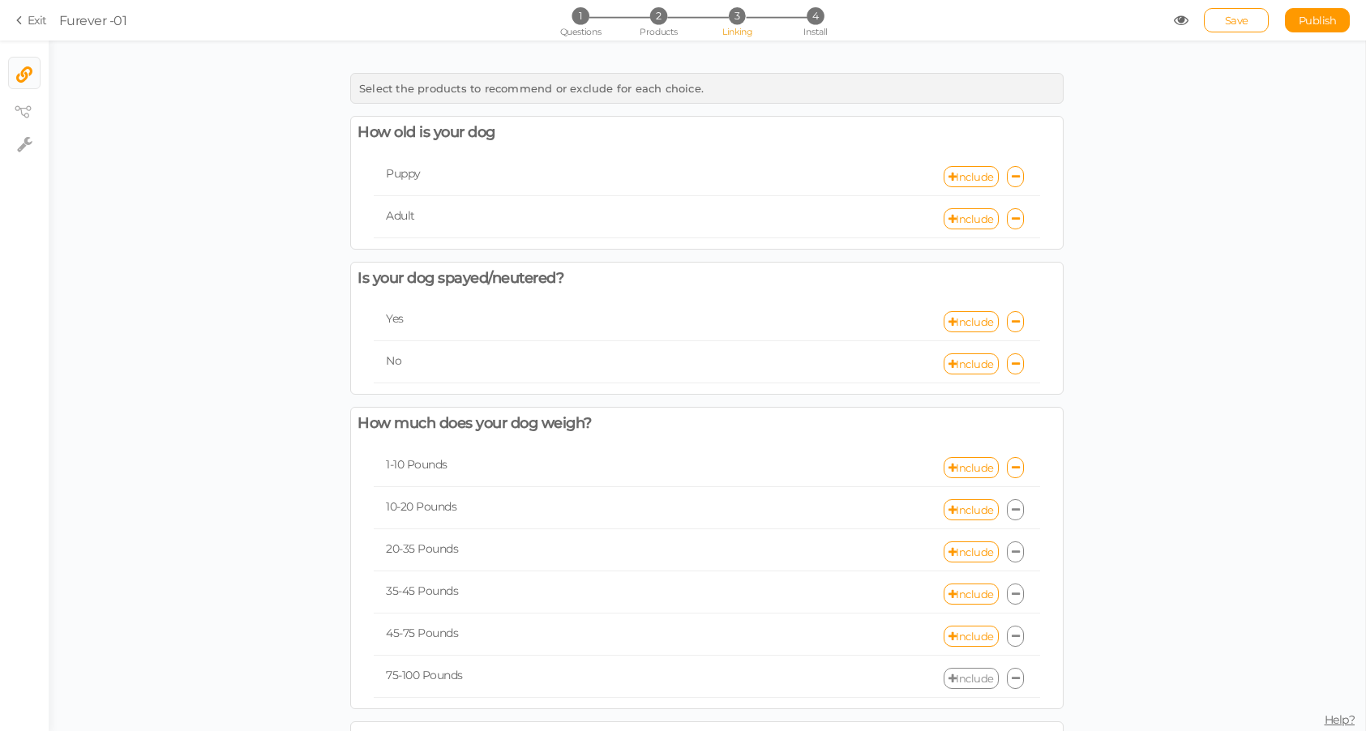
click at [33, 28] on section "Exit Furever -01 1 Questions 2 Products 3 Linking 4 Install Save Publish View p…" at bounding box center [683, 20] width 1366 height 41
click at [26, 14] on icon at bounding box center [21, 20] width 11 height 15
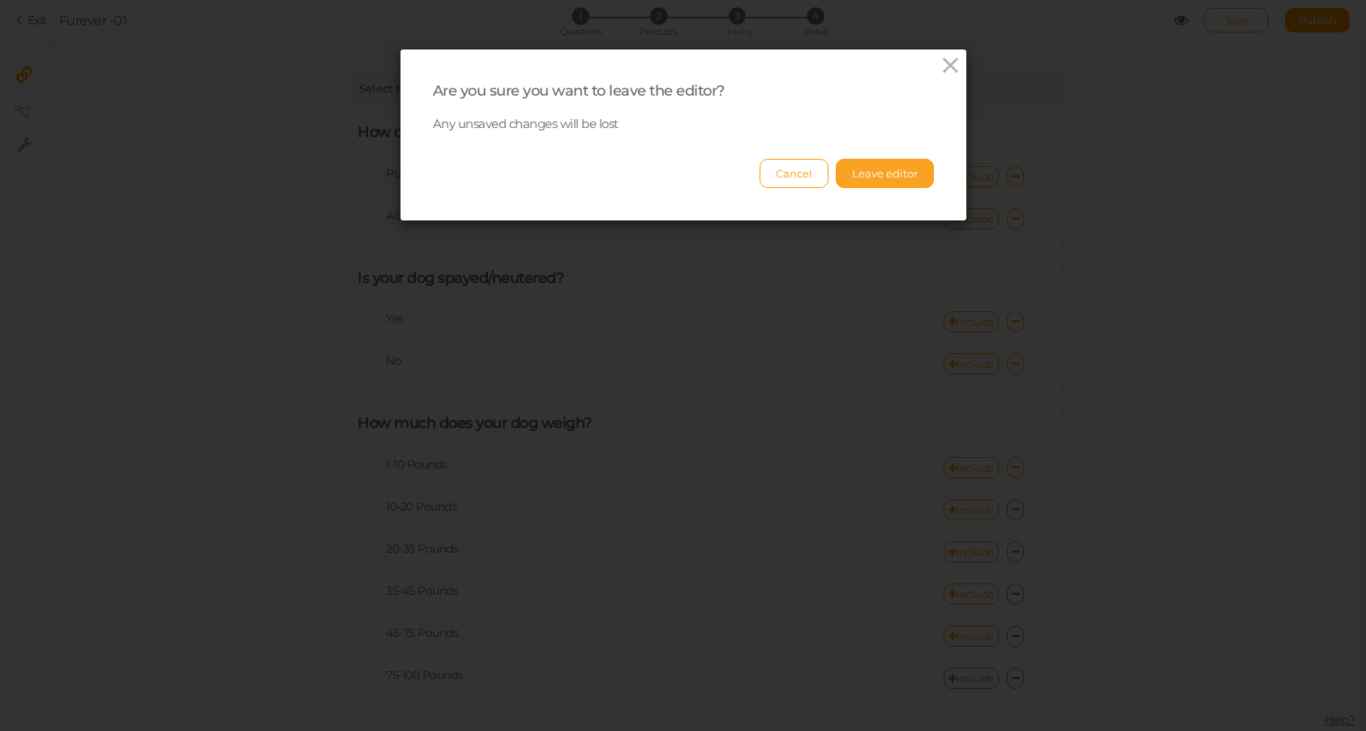
click at [884, 167] on button "Leave editor" at bounding box center [885, 173] width 98 height 29
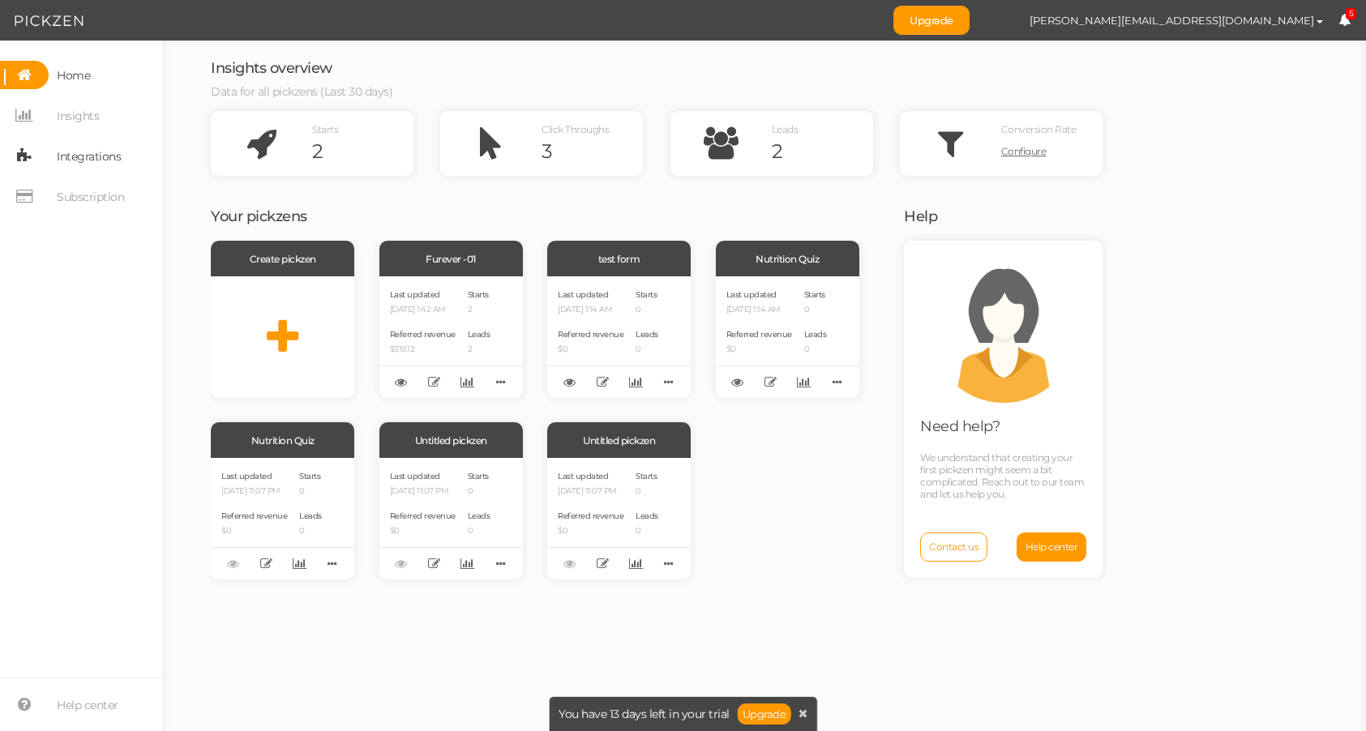
click at [55, 143] on span "Integrations" at bounding box center [85, 156] width 72 height 28
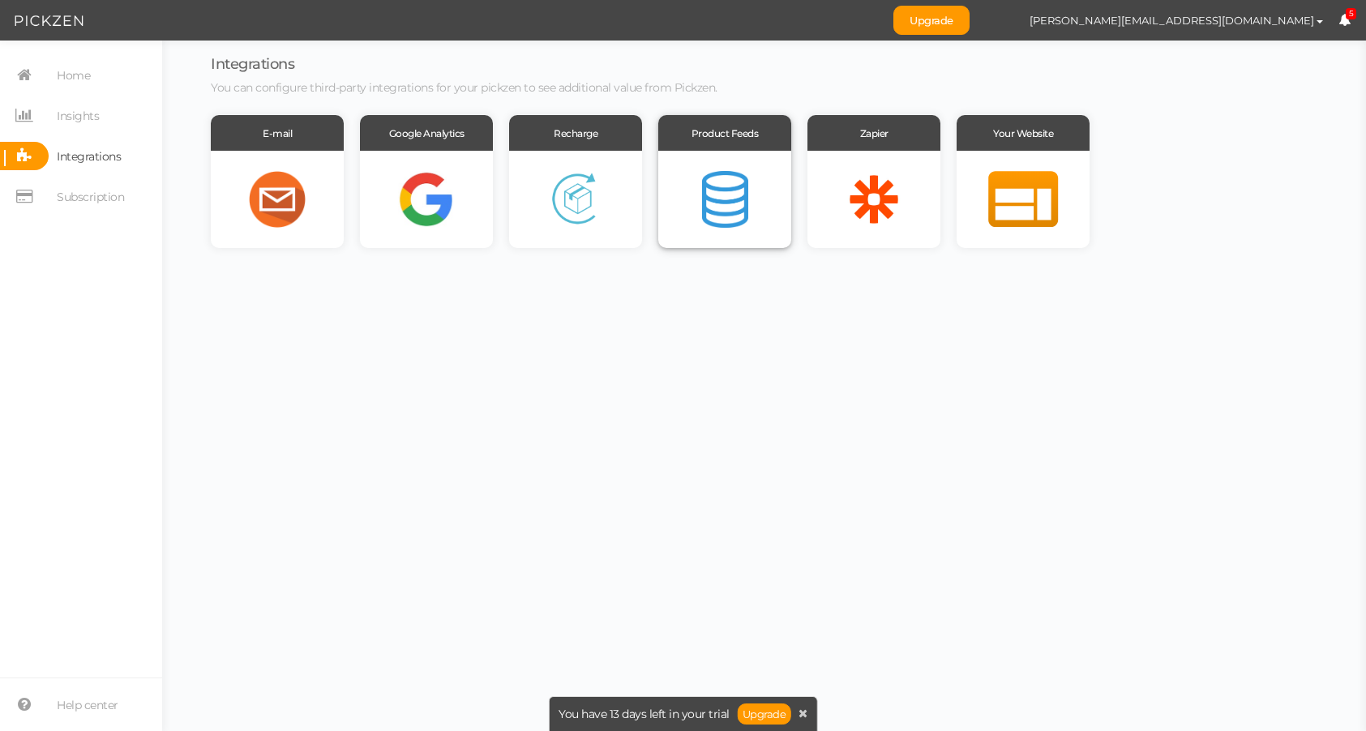
click at [732, 204] on div at bounding box center [724, 199] width 133 height 97
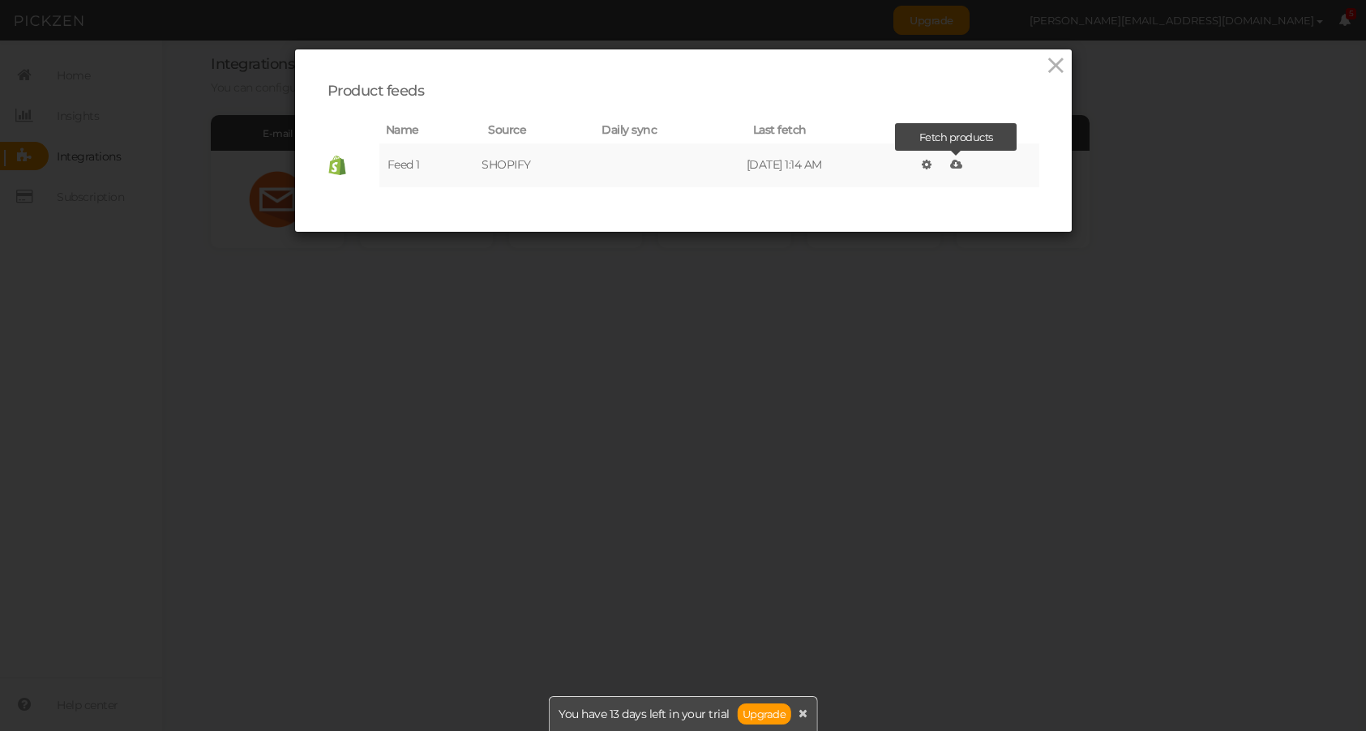
click at [966, 159] on link at bounding box center [956, 164] width 20 height 23
click at [1059, 71] on icon at bounding box center [1056, 65] width 24 height 24
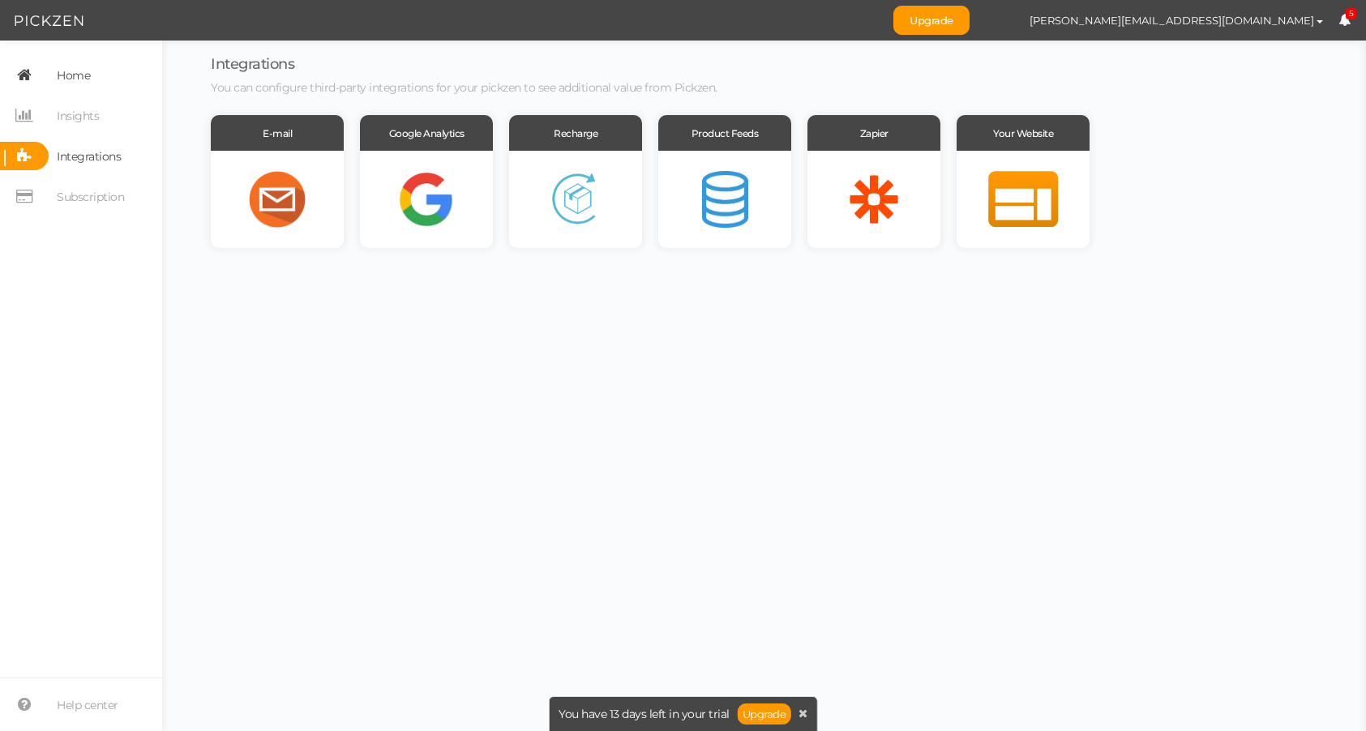
click at [52, 68] on span "Home" at bounding box center [69, 75] width 41 height 28
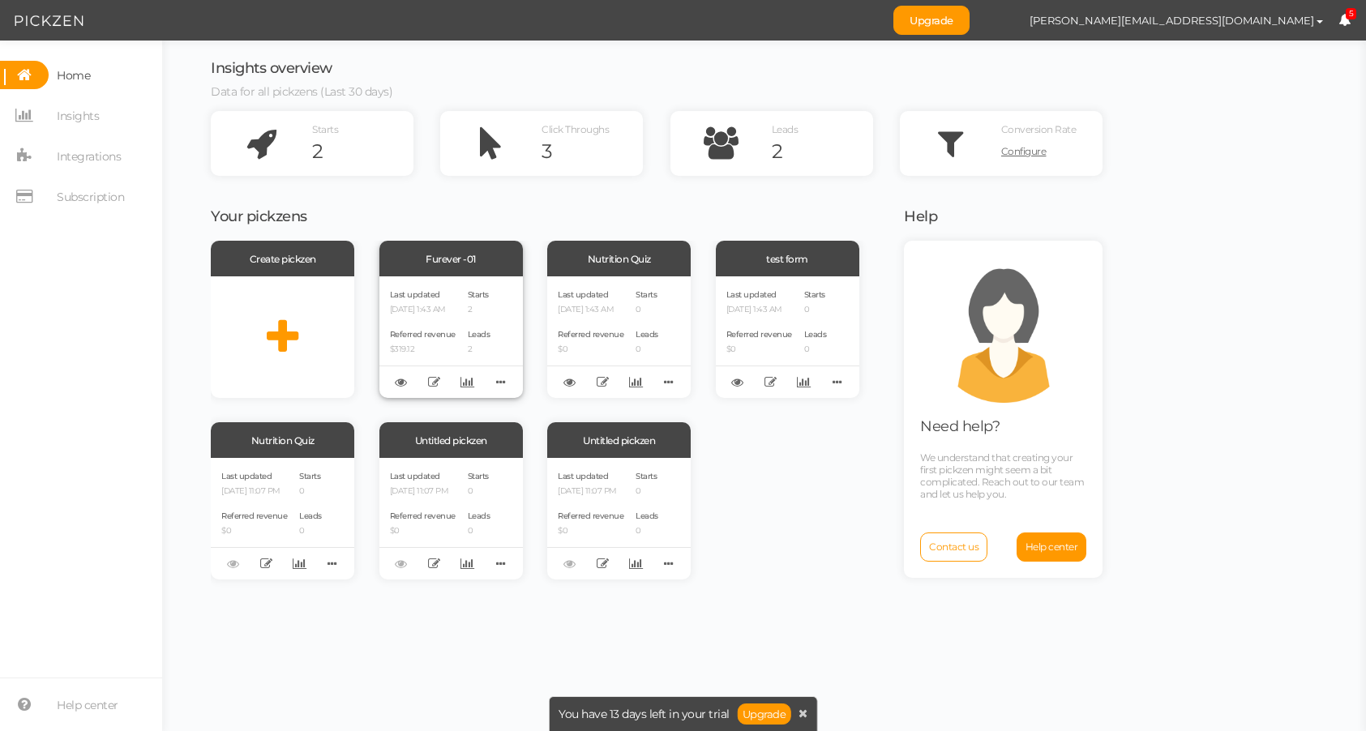
click at [454, 340] on span "Referred revenue" at bounding box center [423, 334] width 66 height 11
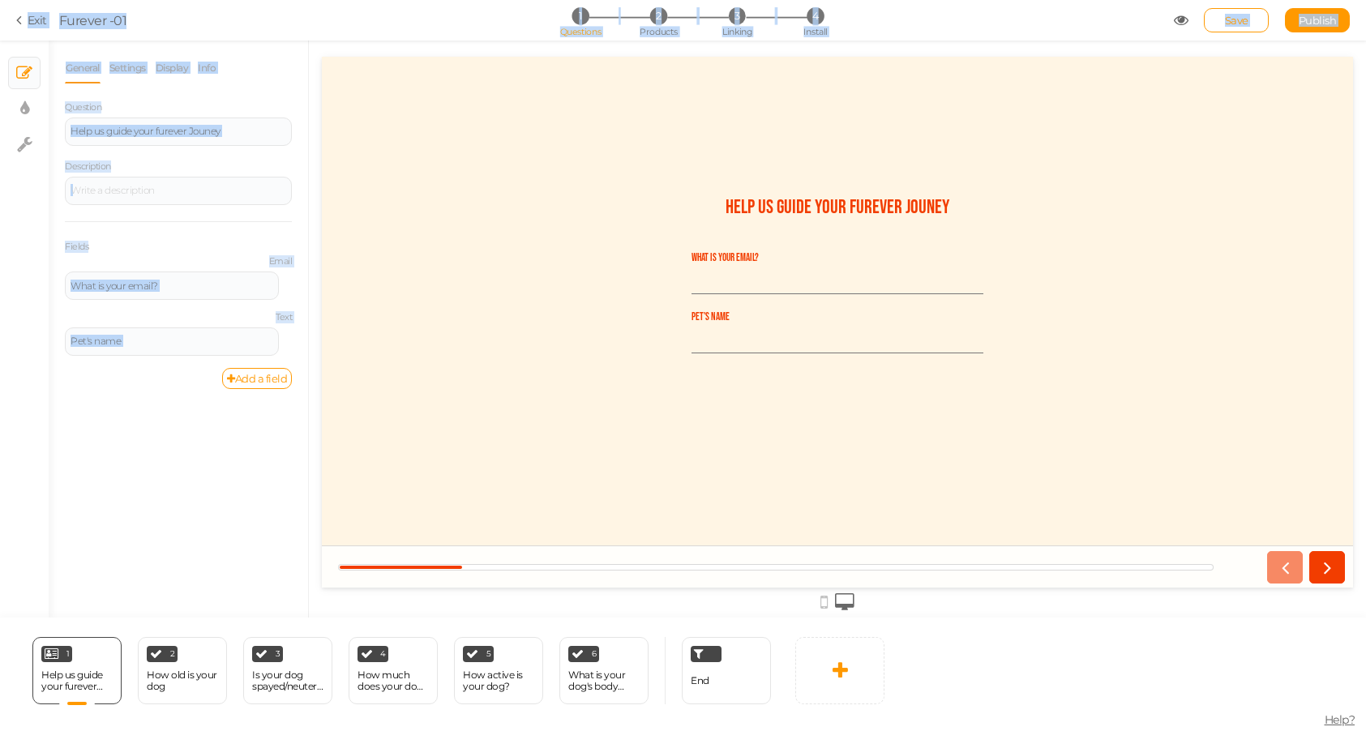
drag, startPoint x: 337, startPoint y: 73, endPoint x: 476, endPoint y: 174, distance: 171.7
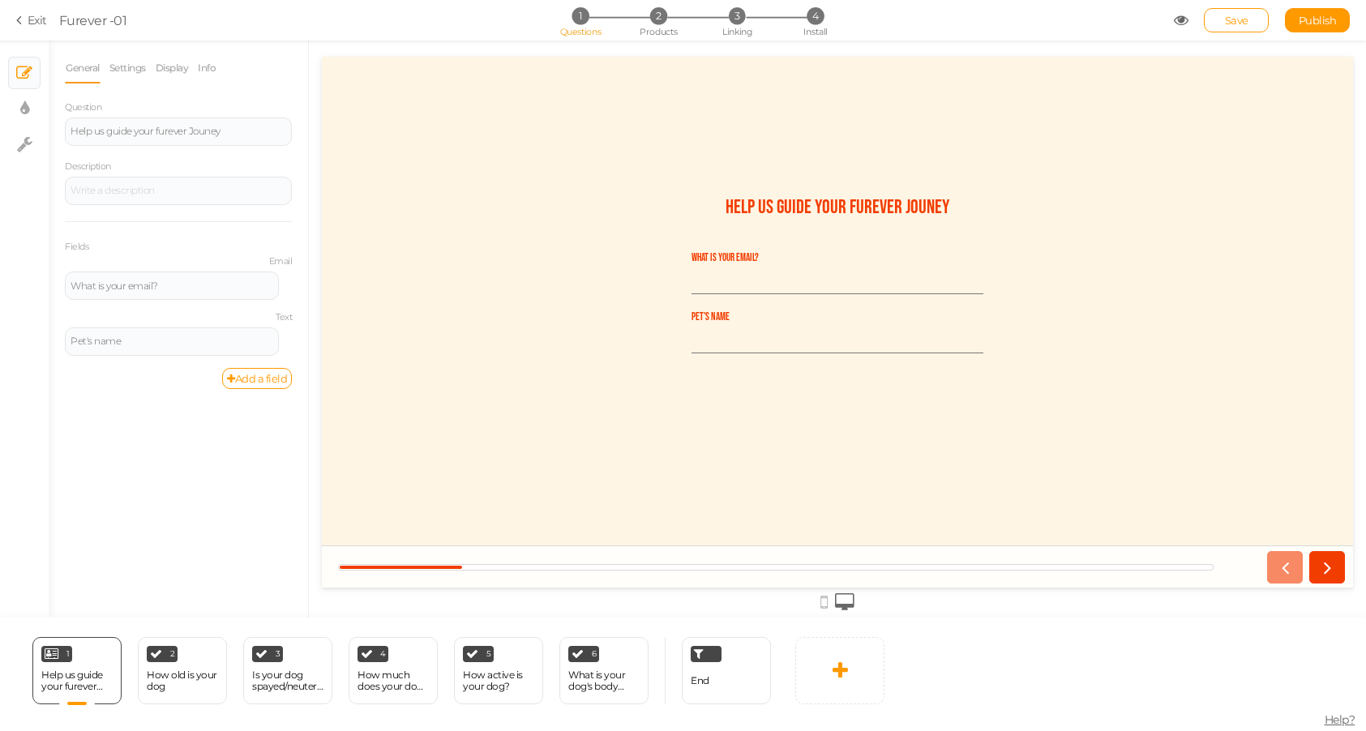
click at [717, 230] on div "Help us guide your furever Jouney" at bounding box center [837, 215] width 527 height 40
click at [743, 13] on span "3" at bounding box center [736, 15] width 17 height 17
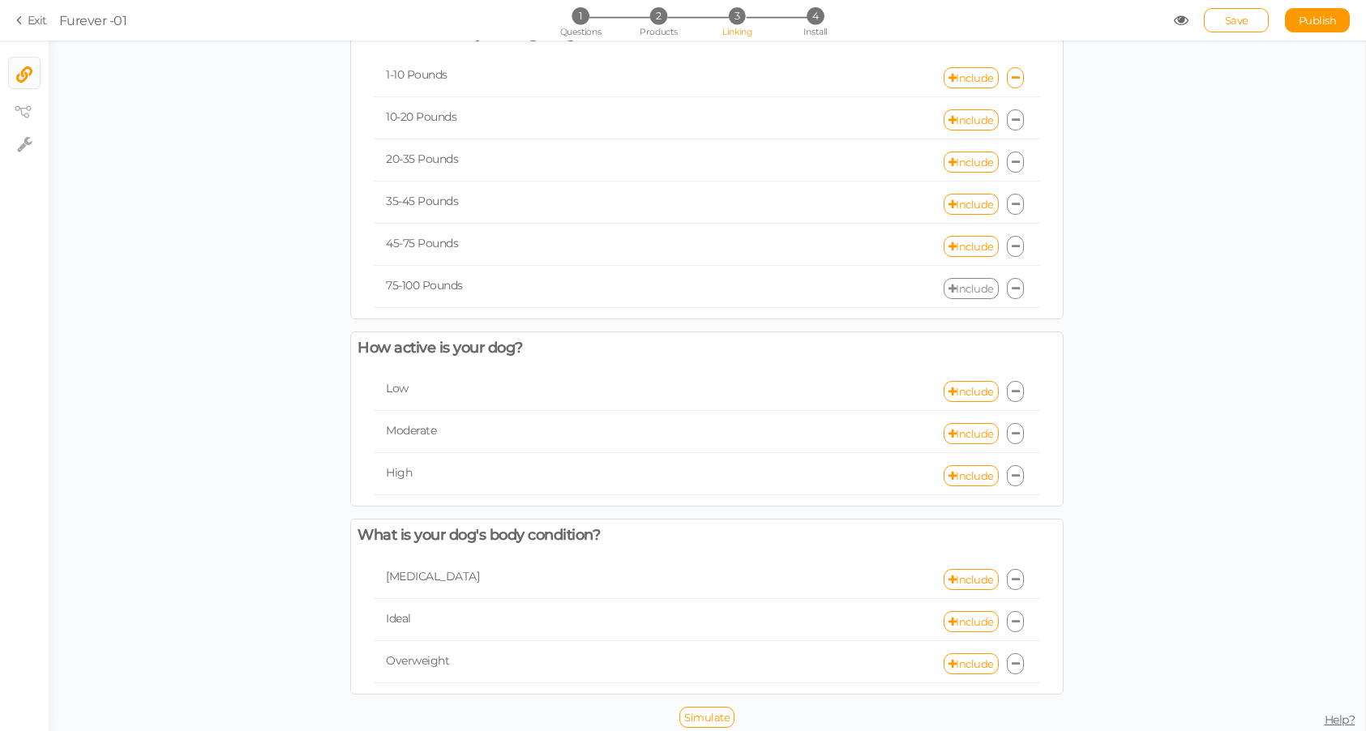
scroll to position [395, 0]
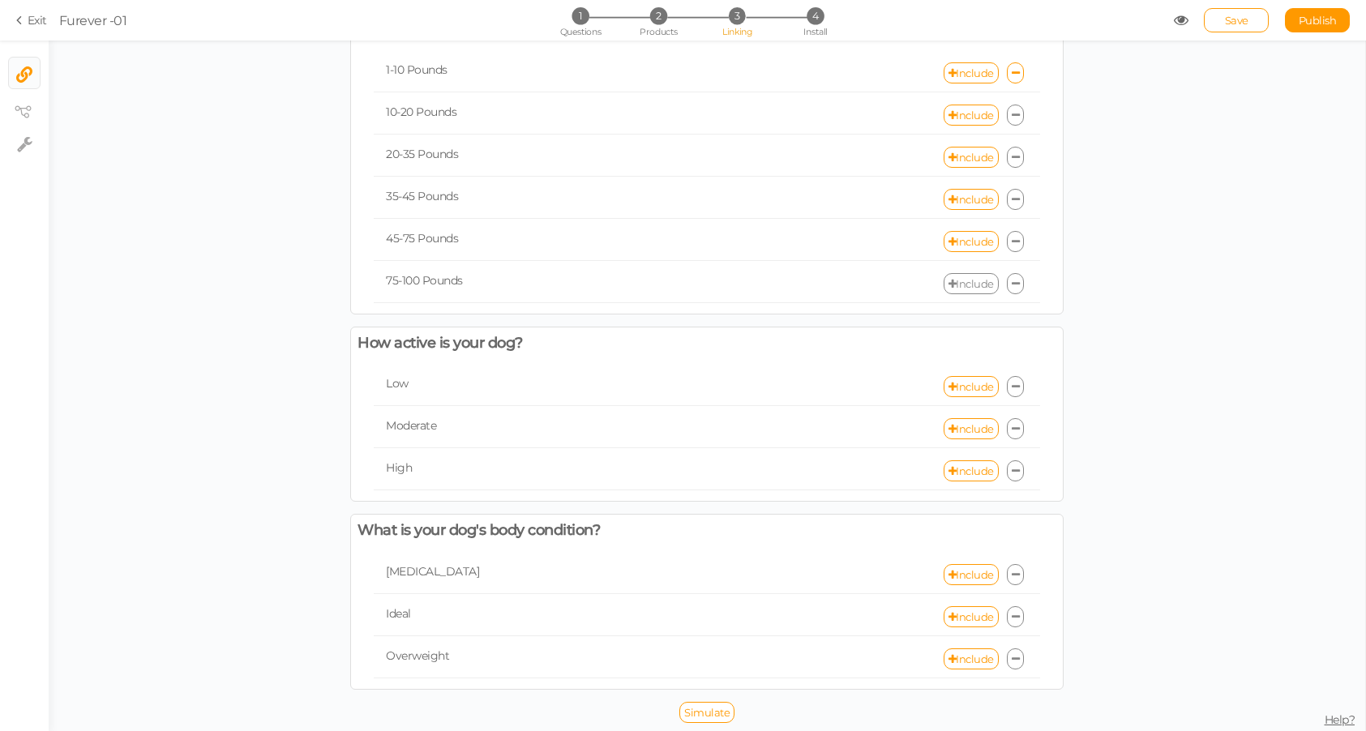
click at [969, 281] on link "Include" at bounding box center [971, 283] width 55 height 21
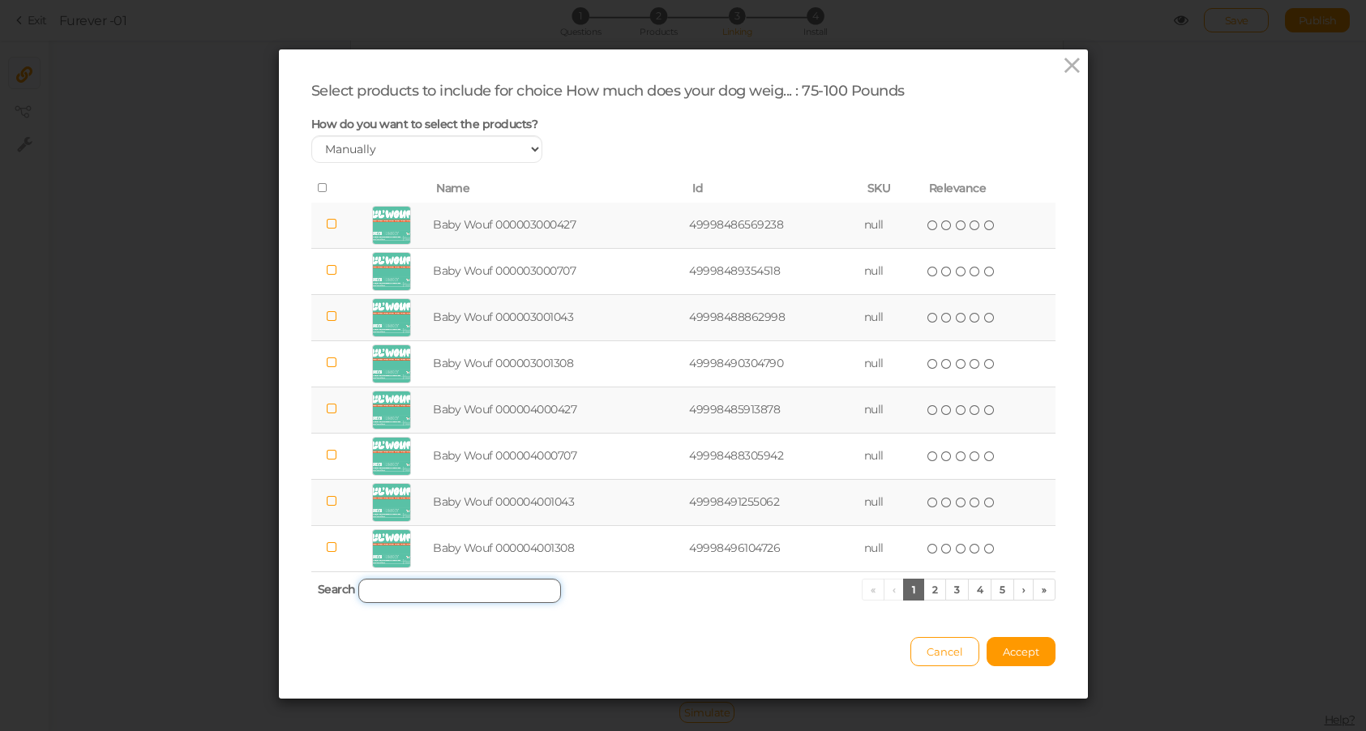
click at [462, 588] on input "search" at bounding box center [459, 591] width 203 height 24
paste input "19001043|"
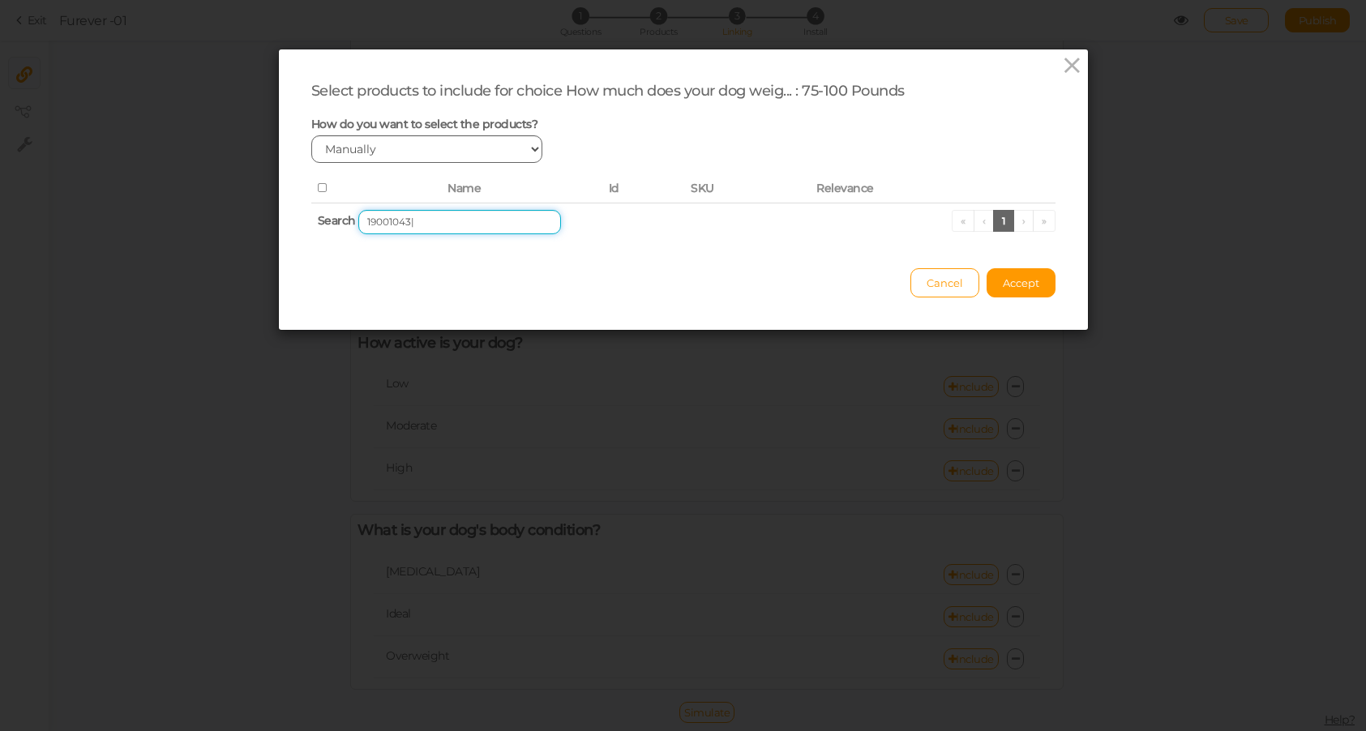
type input "19001043|"
click at [408, 146] on select "Manually By tags By price" at bounding box center [427, 149] width 232 height 28
select select "expr"
click at [311, 135] on select "Manually By tags By price" at bounding box center [427, 149] width 232 height 28
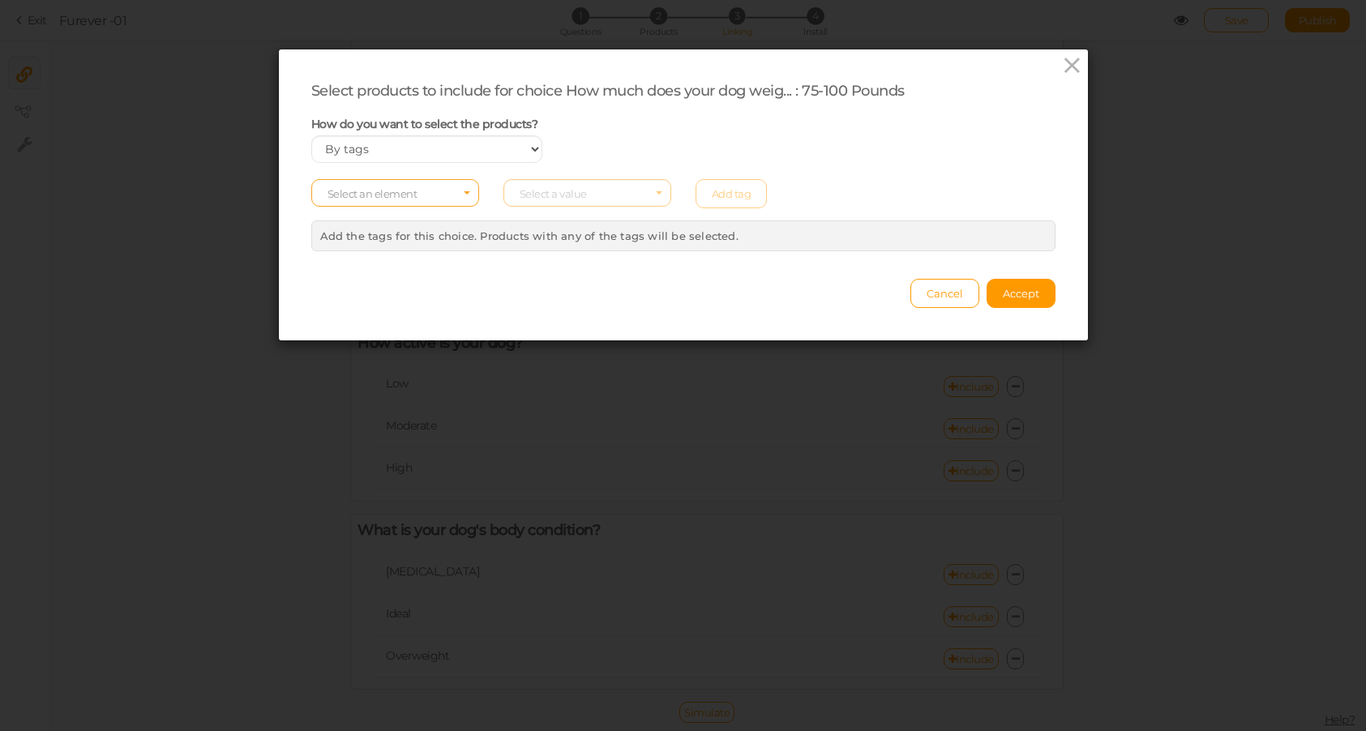
click at [409, 194] on span "Select an element" at bounding box center [372, 193] width 90 height 13
click at [385, 235] on span "tag" at bounding box center [395, 238] width 166 height 19
click at [585, 195] on span "Select a value" at bounding box center [587, 193] width 168 height 28
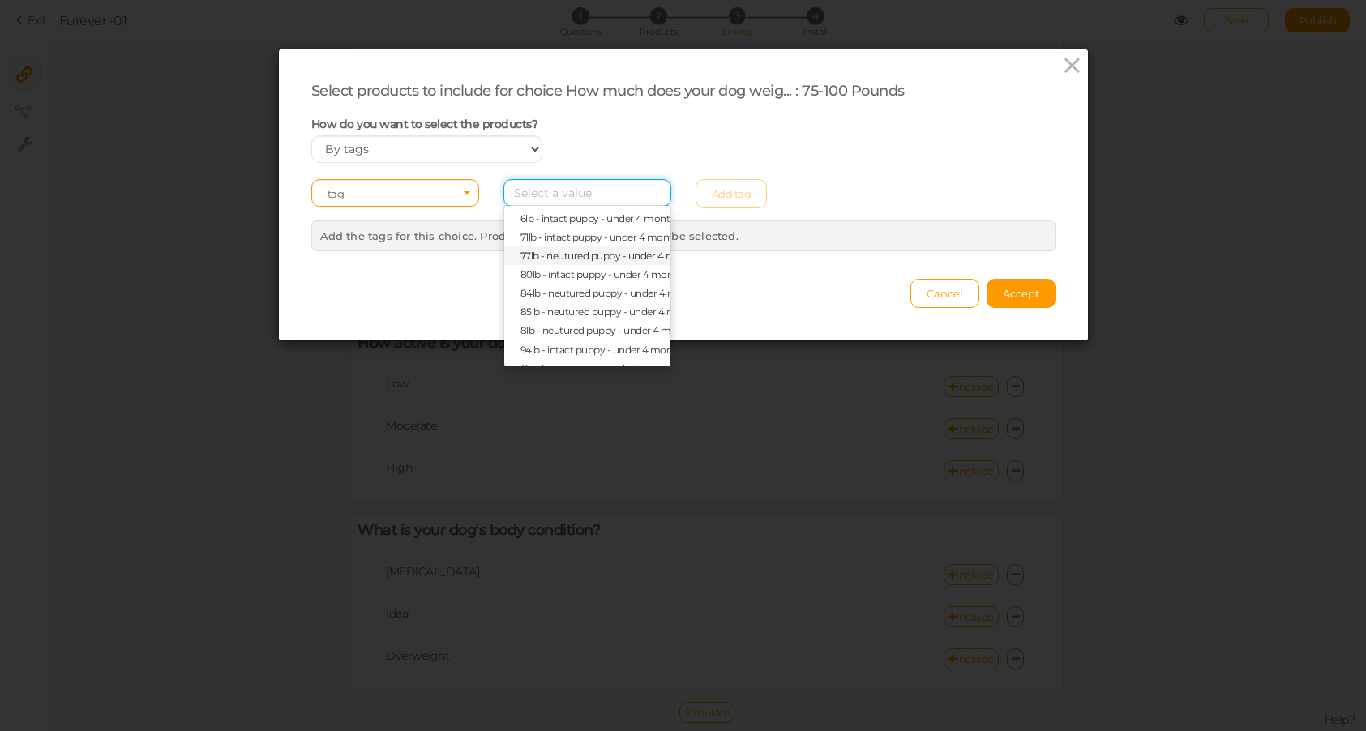
scroll to position [886, 0]
click at [556, 343] on span "94lb - intact puppy - under 4 months" at bounding box center [603, 346] width 166 height 12
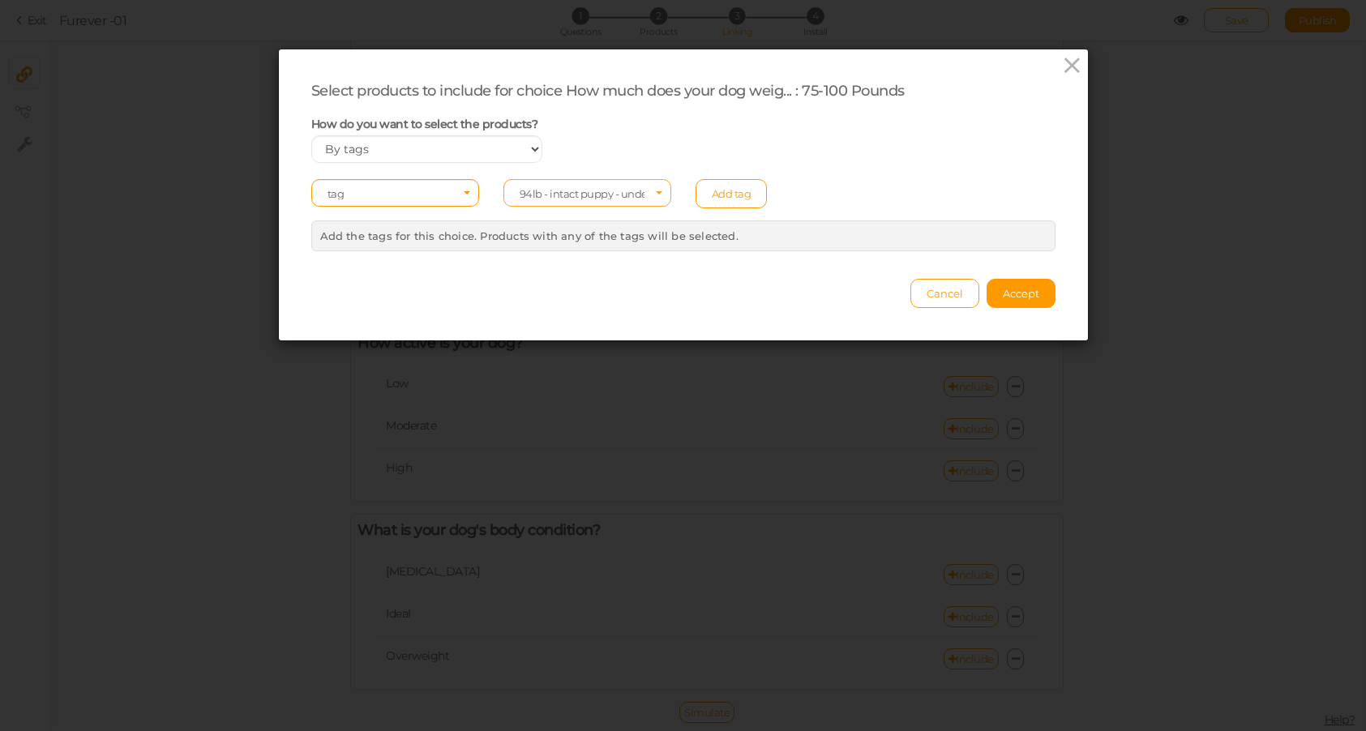
click at [614, 190] on span "94lb - intact puppy - under 4 months" at bounding box center [582, 193] width 125 height 11
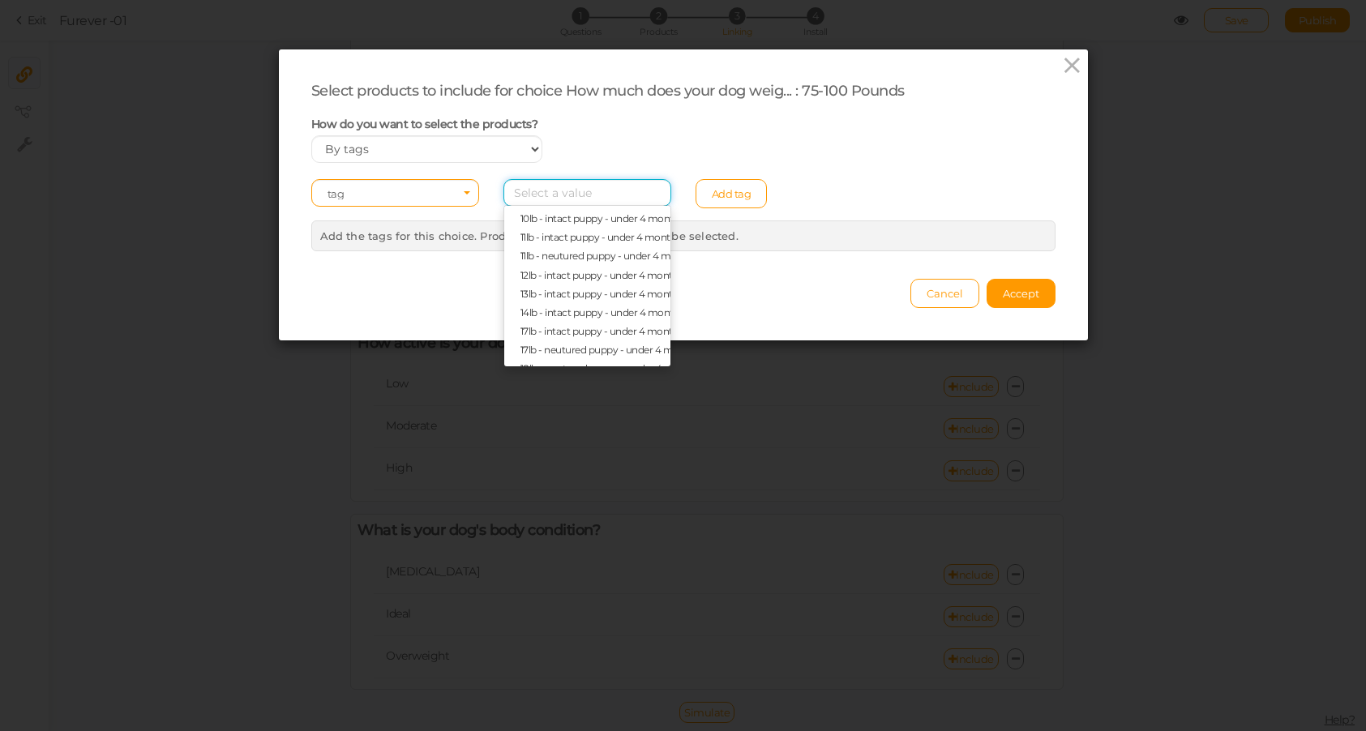
scroll to position [0, 0]
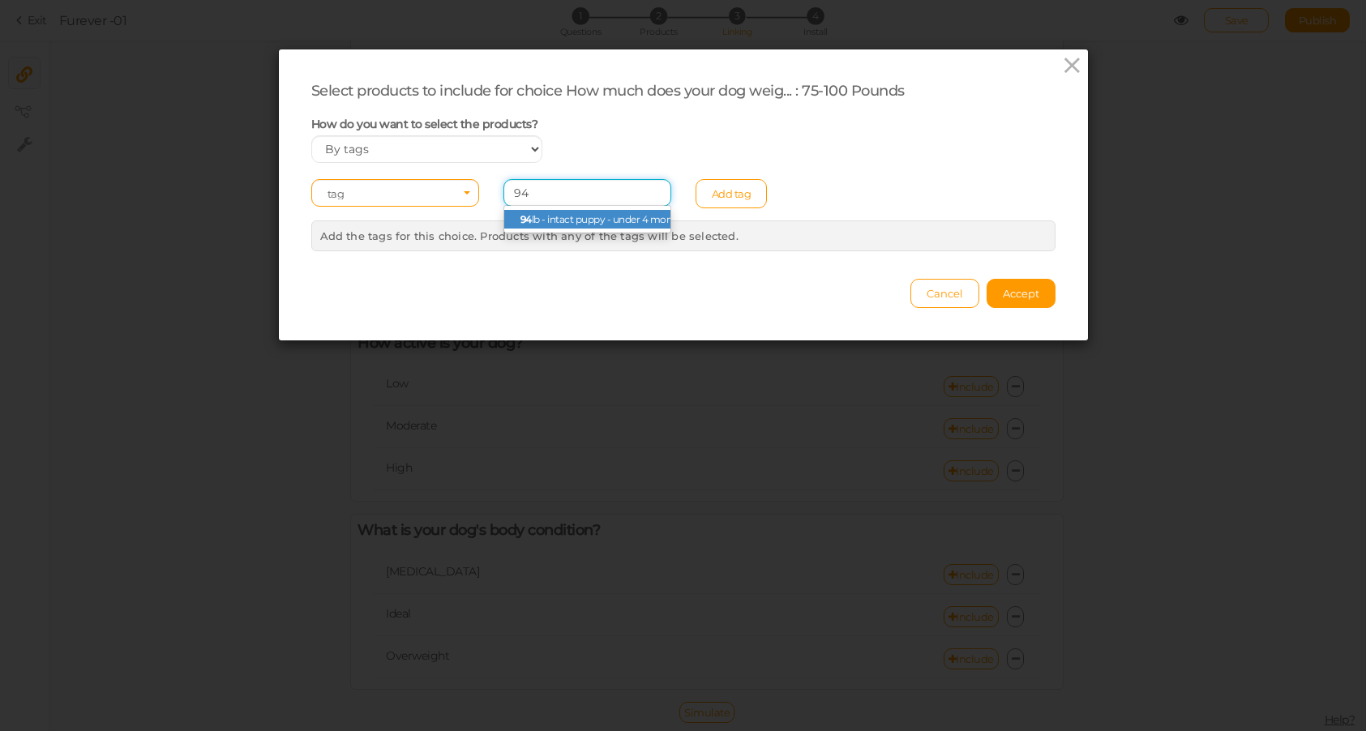
type input "94"
click at [570, 227] on span "94 lb - intact puppy - under 4 months" at bounding box center [587, 219] width 166 height 19
click at [725, 190] on link "Add tag" at bounding box center [731, 193] width 72 height 29
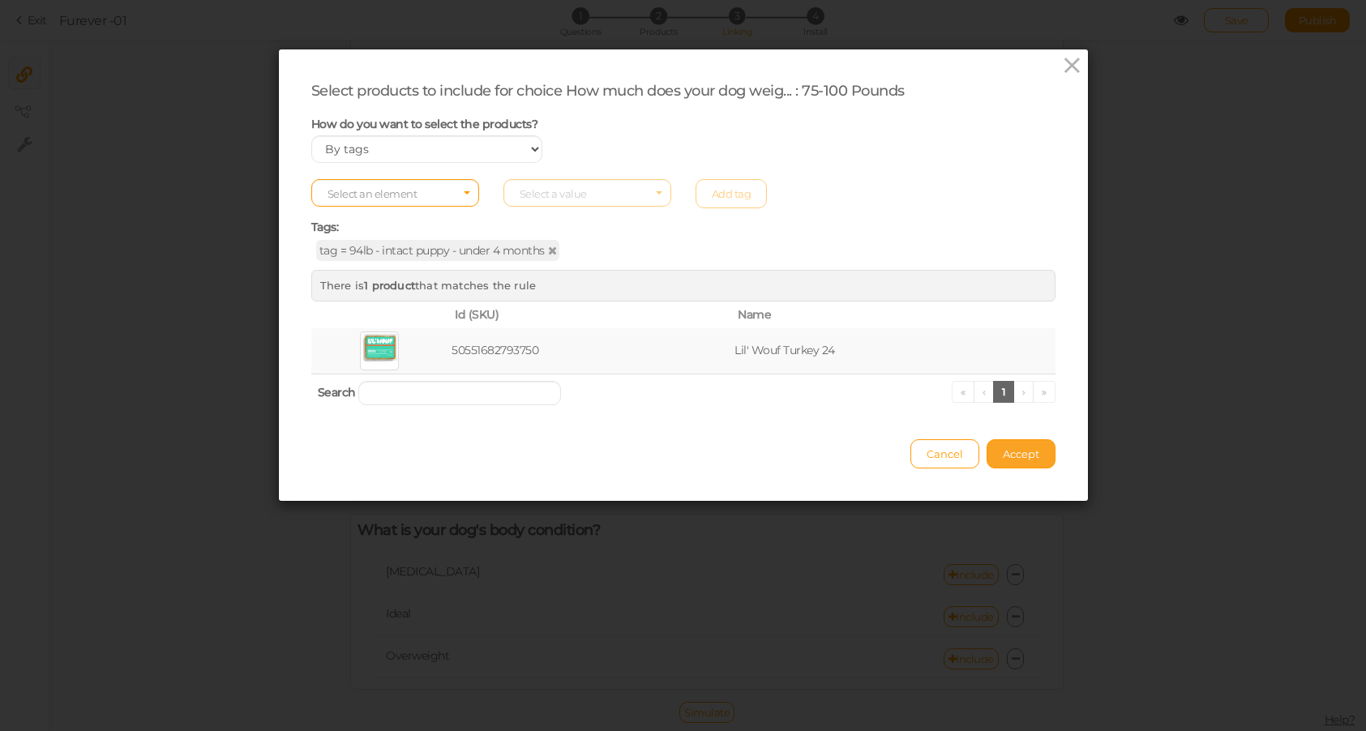
click at [1030, 459] on span "Accept" at bounding box center [1021, 453] width 36 height 13
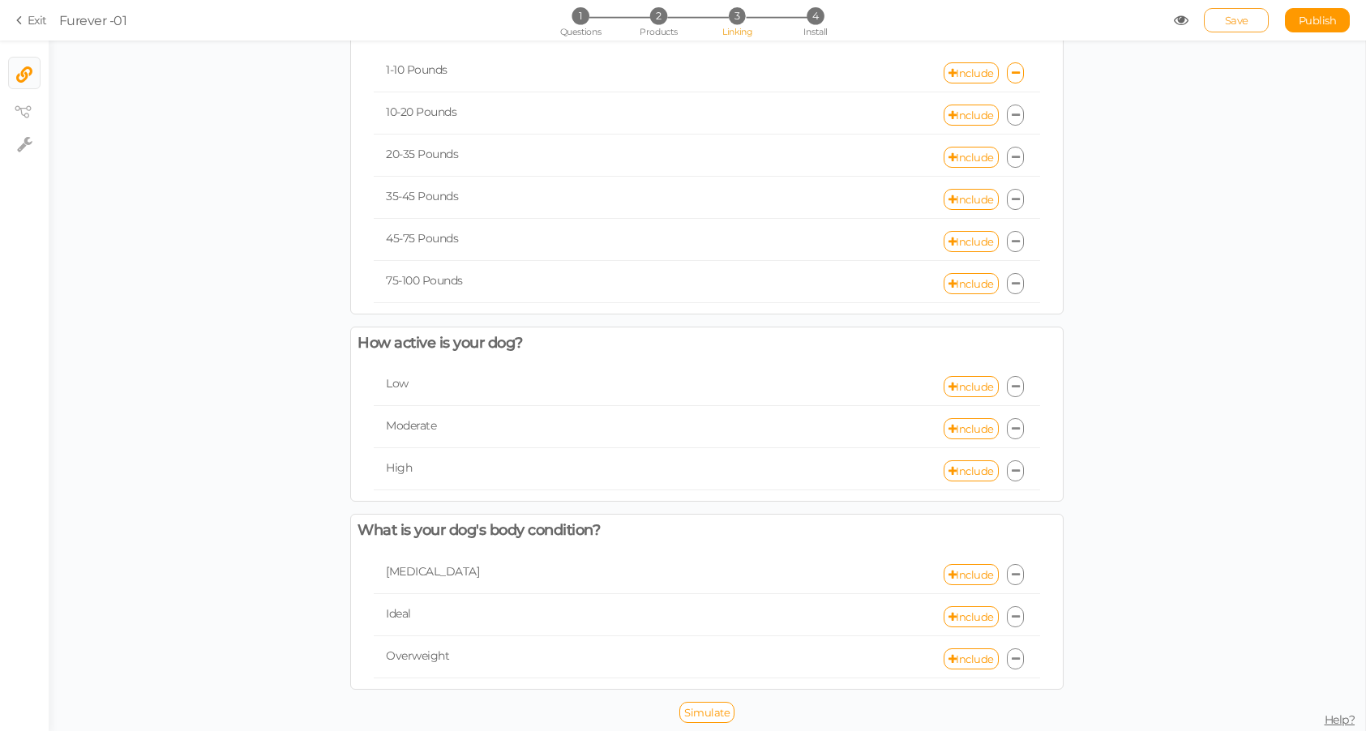
click at [1243, 21] on span "Save" at bounding box center [1237, 20] width 24 height 13
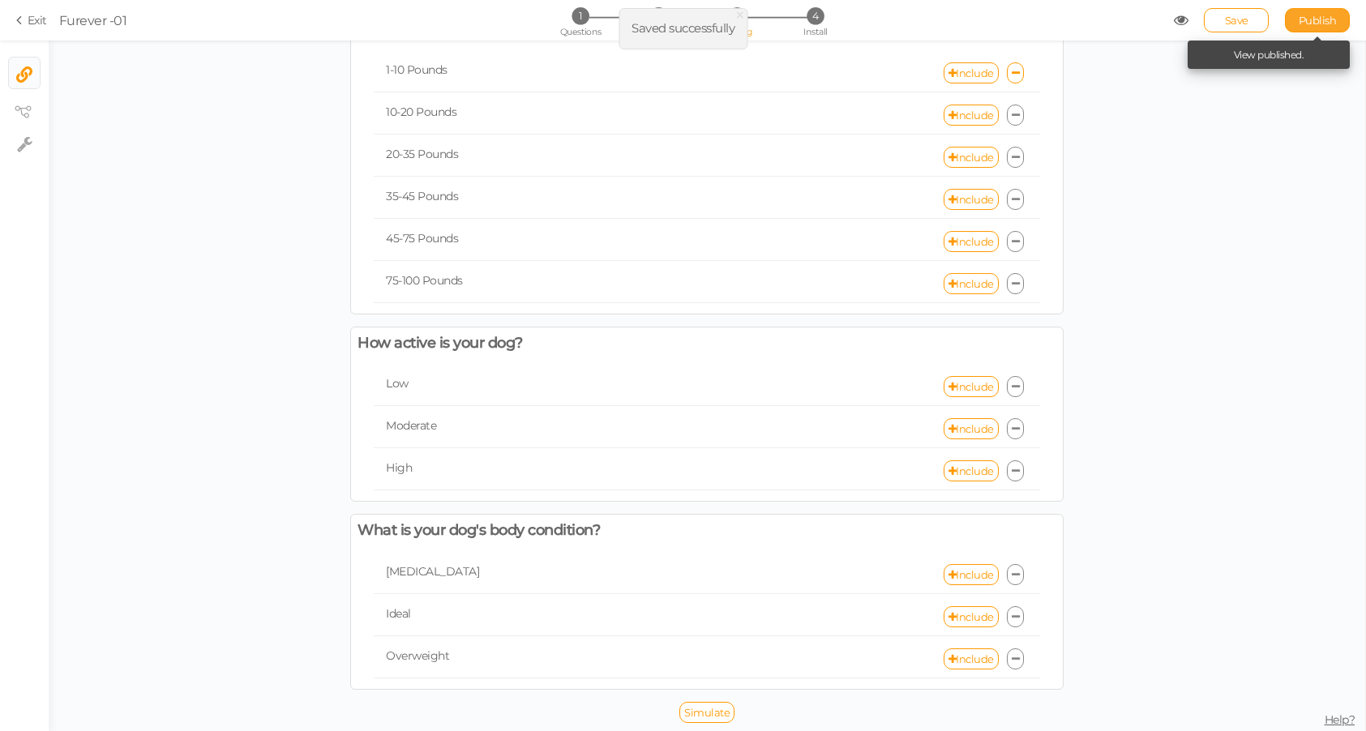
click at [1334, 18] on span "Publish" at bounding box center [1318, 20] width 38 height 13
